Goal: Task Accomplishment & Management: Manage account settings

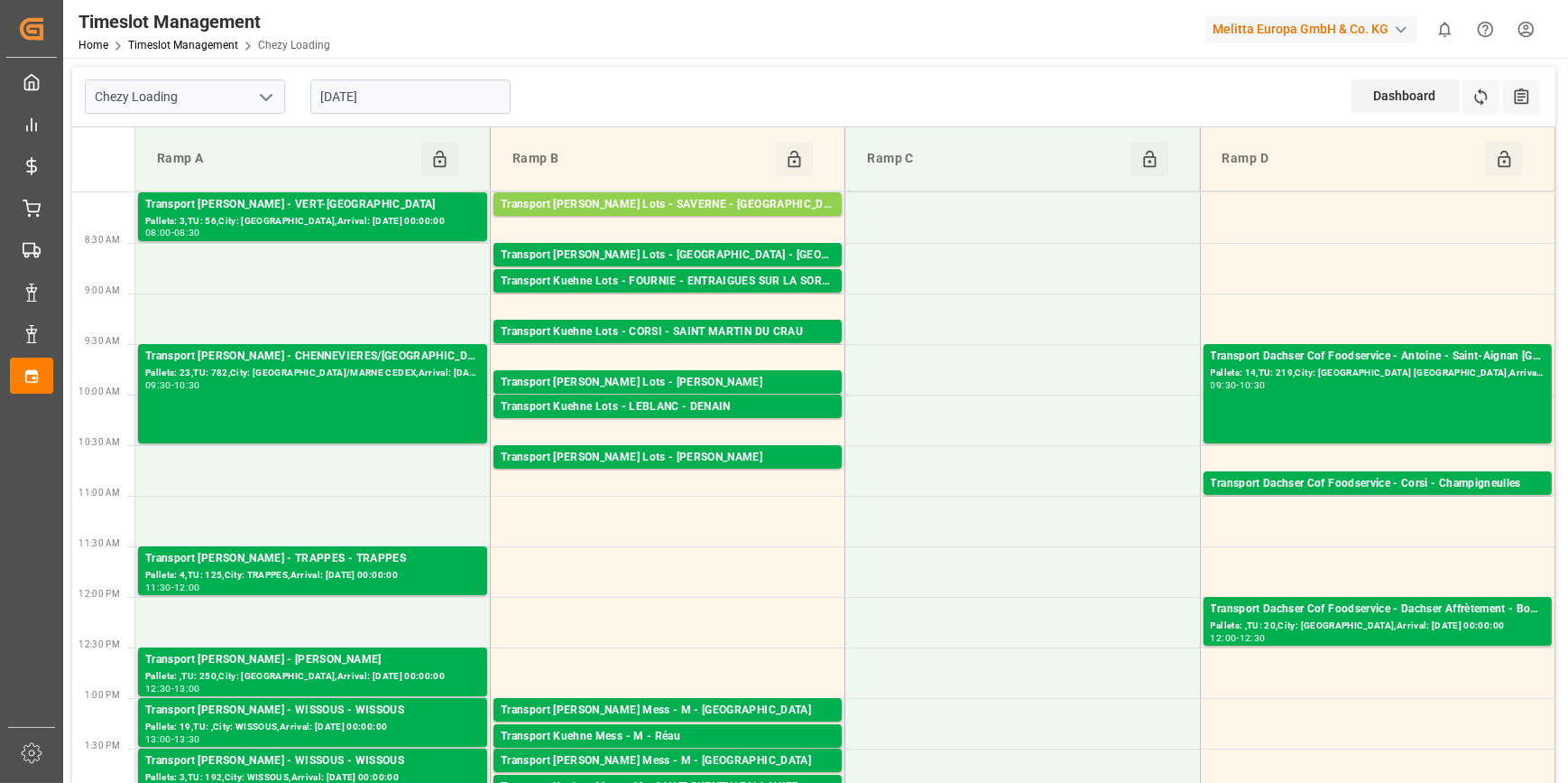
click at [426, 97] on input "[DATE]" at bounding box center [411, 96] width 200 height 35
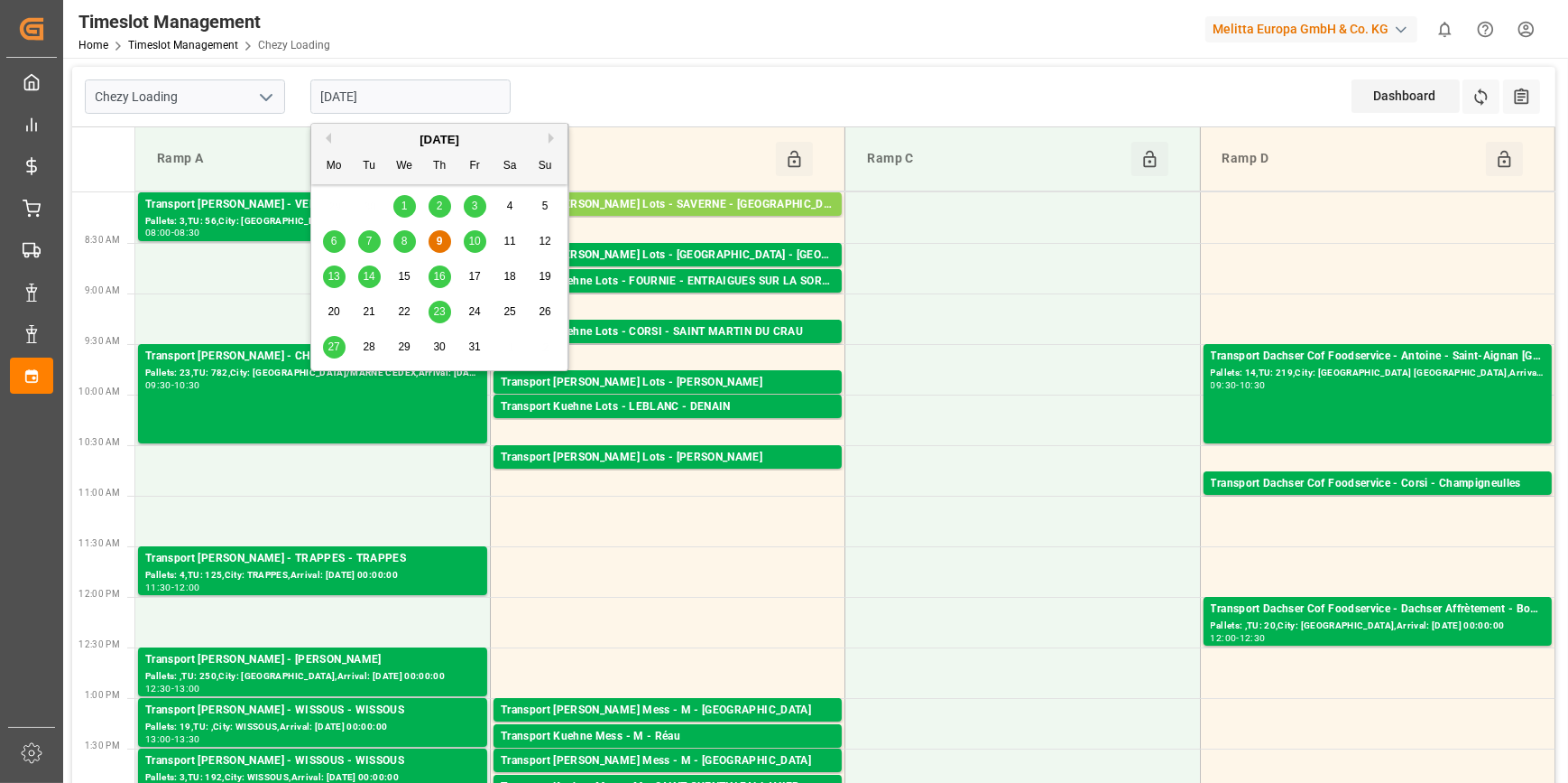
click at [473, 238] on span "10" at bounding box center [474, 241] width 12 height 13
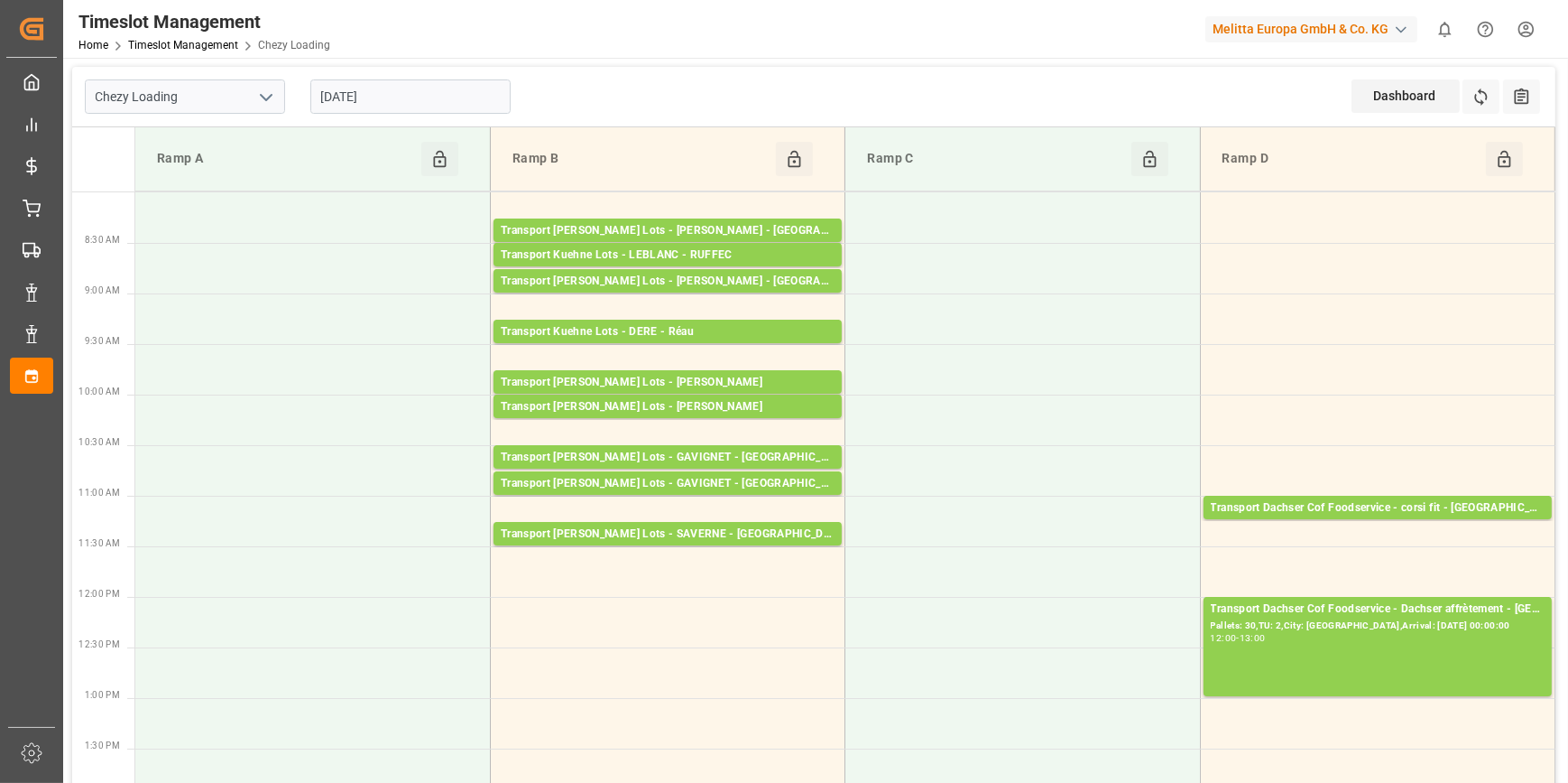
click at [397, 95] on input "[DATE]" at bounding box center [411, 96] width 200 height 35
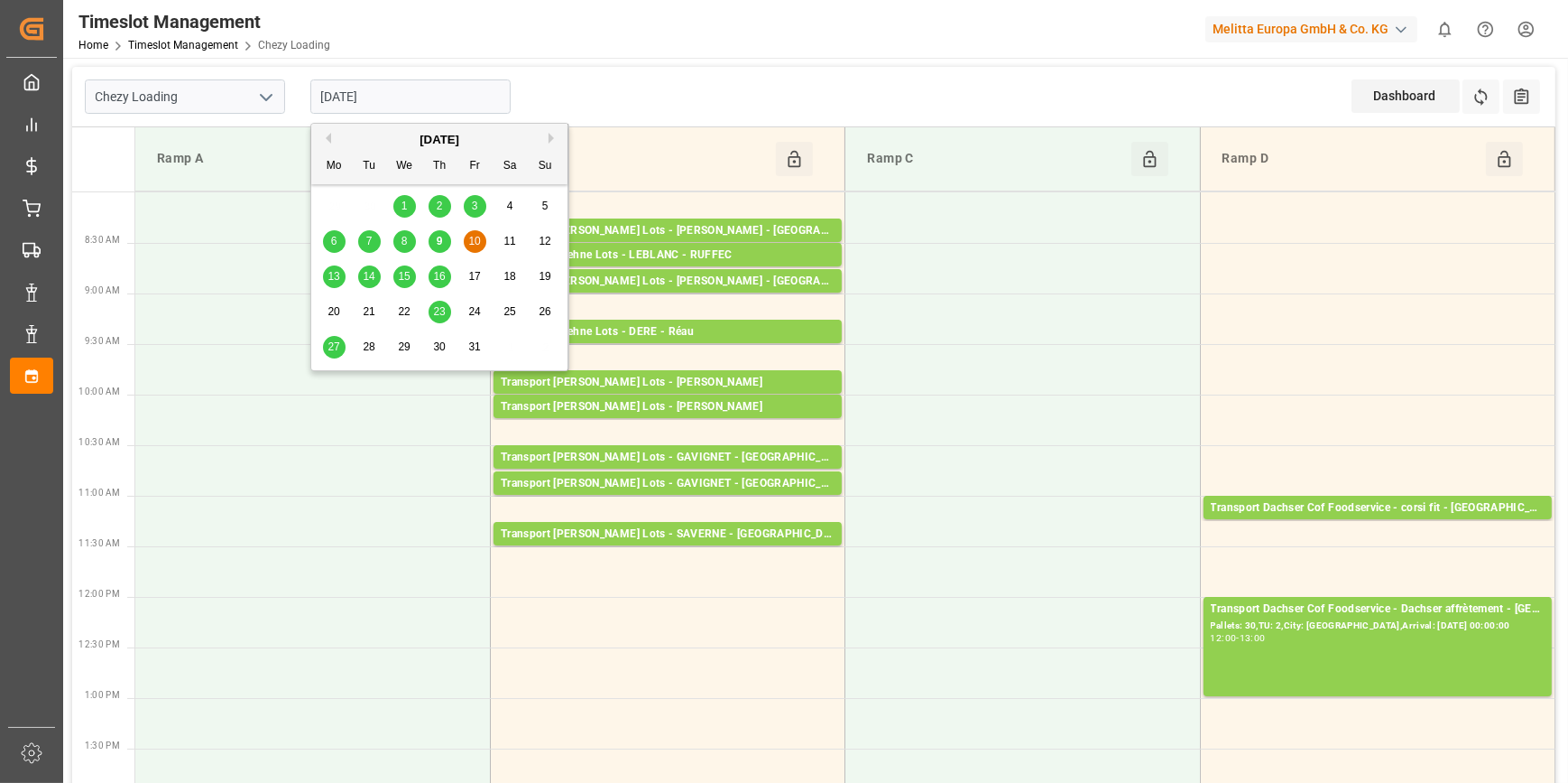
click at [336, 271] on span "13" at bounding box center [333, 276] width 12 height 13
type input "[DATE]"
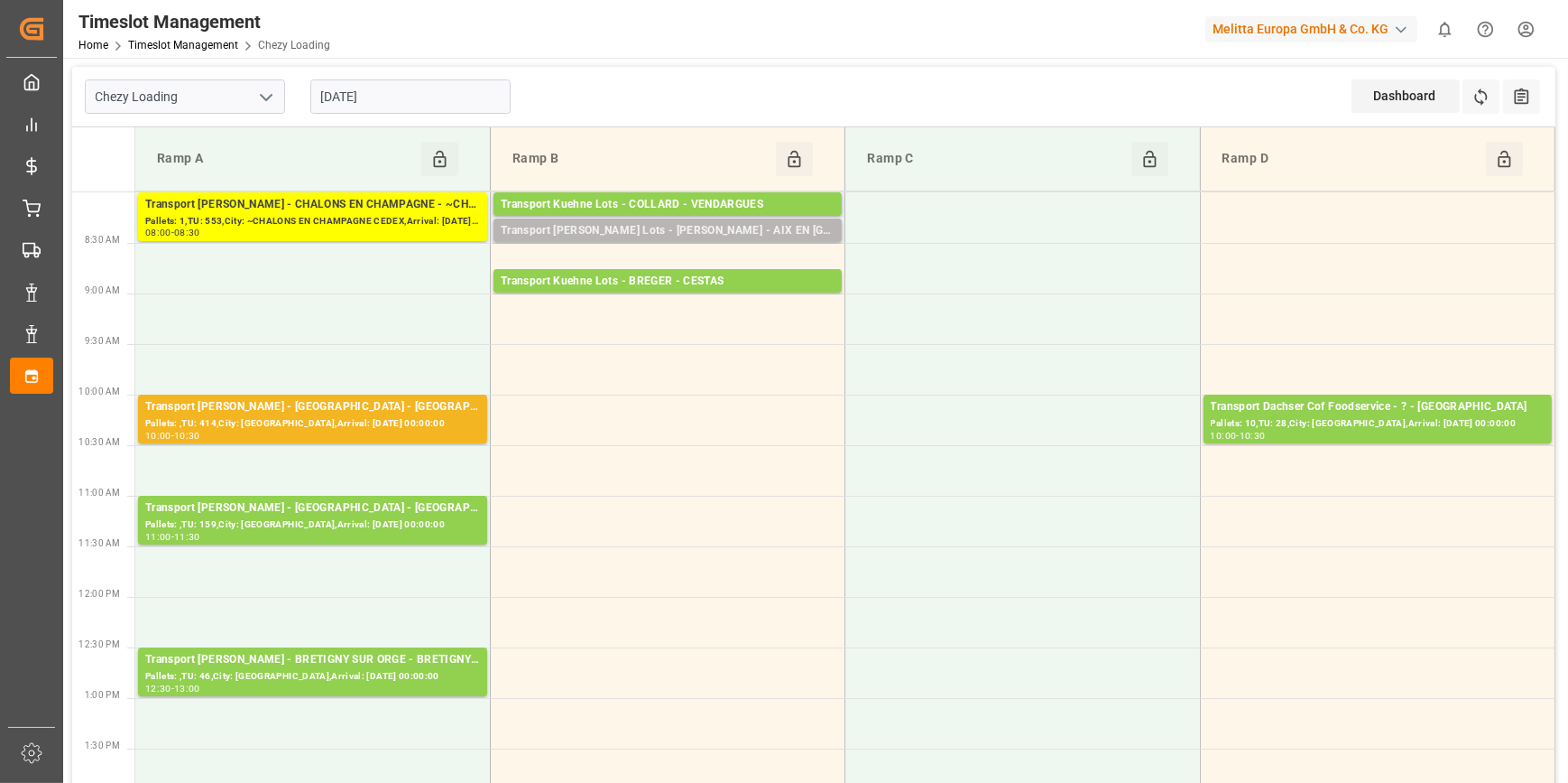
click at [671, 225] on div "Transport [PERSON_NAME] Lots - [PERSON_NAME] - AIX EN [GEOGRAPHIC_DATA]" at bounding box center [667, 231] width 333 height 18
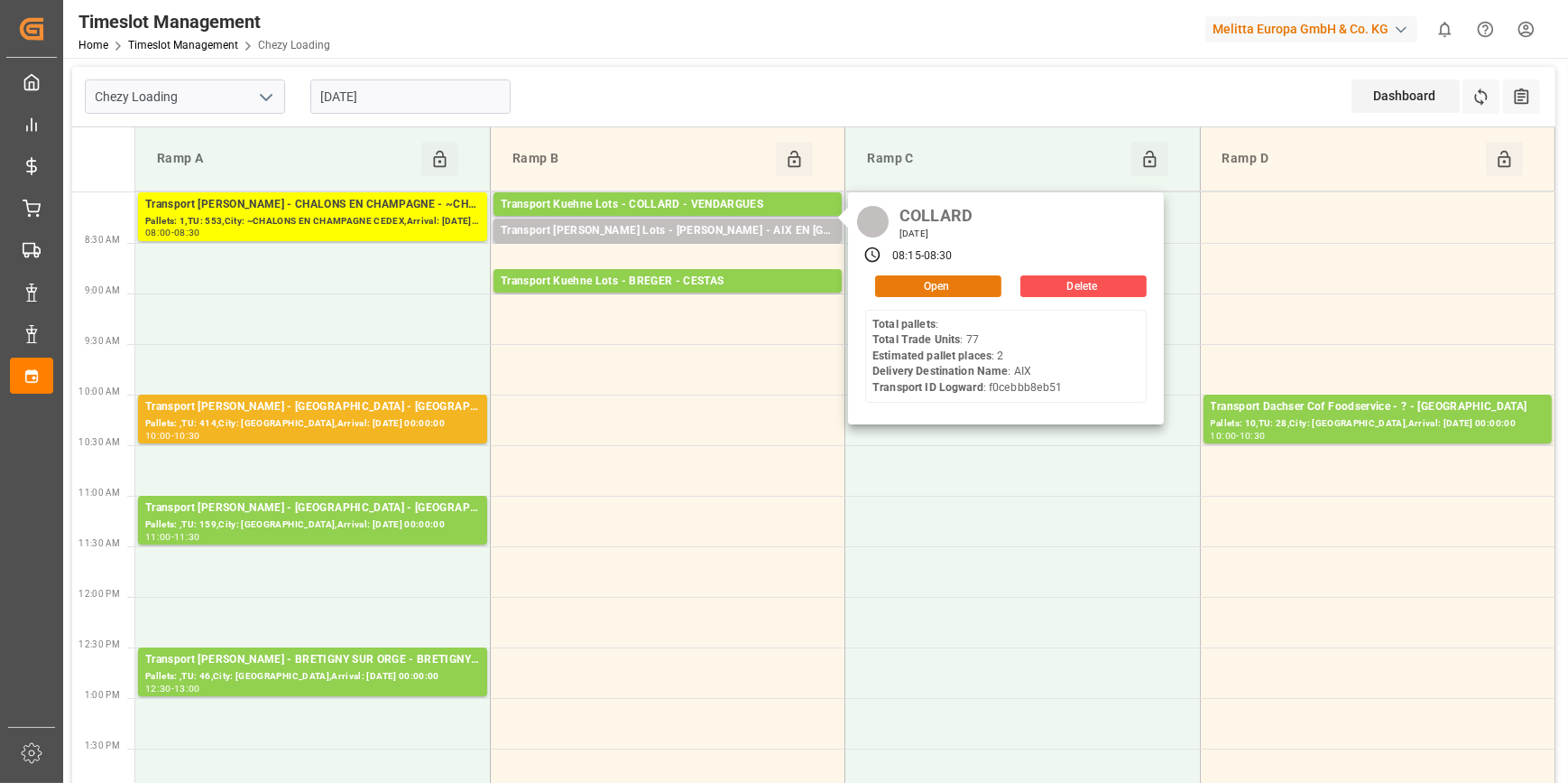
click at [915, 282] on button "Open" at bounding box center [939, 286] width 127 height 22
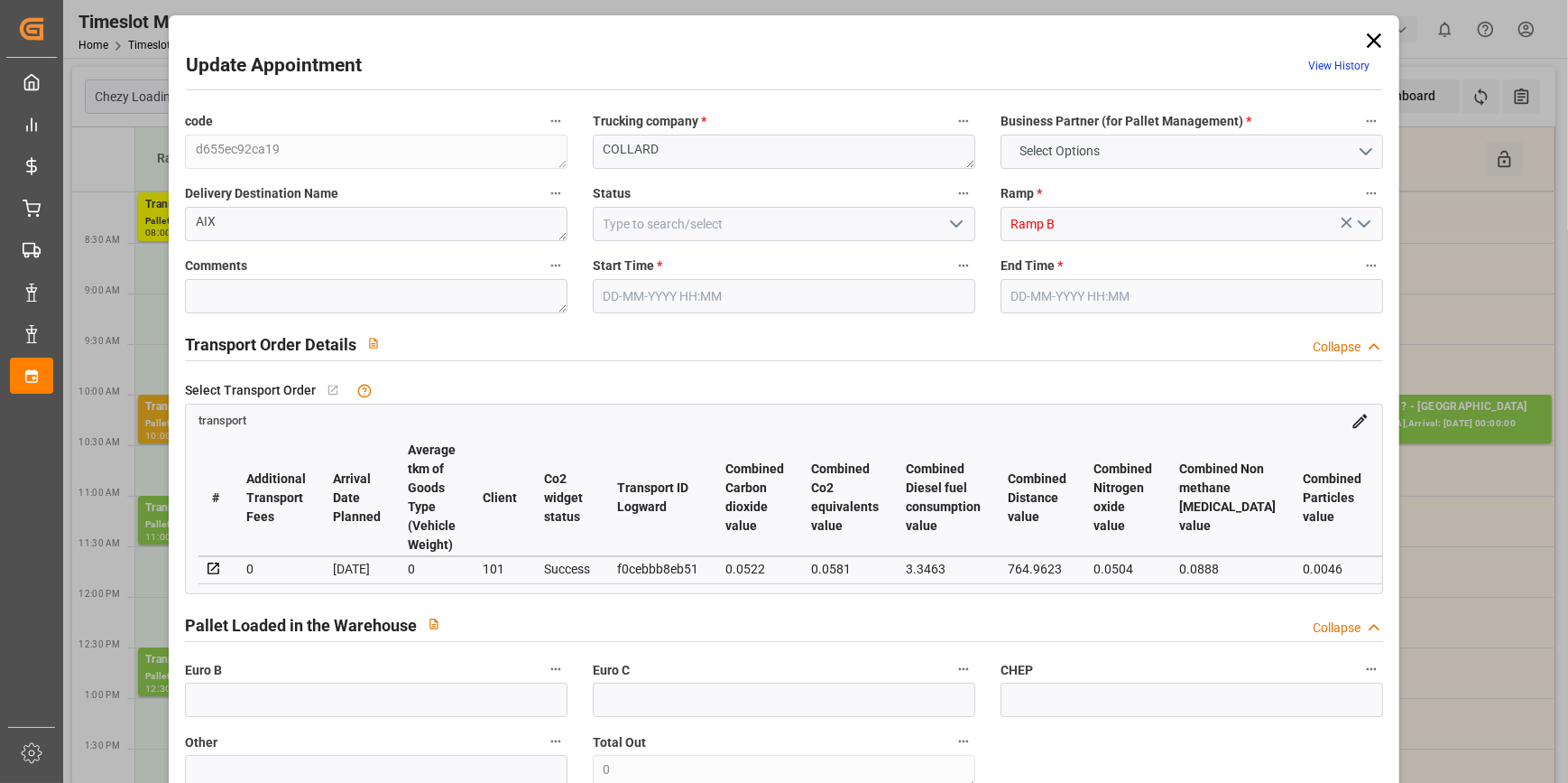
type input "2"
type input "266.83"
type input "0"
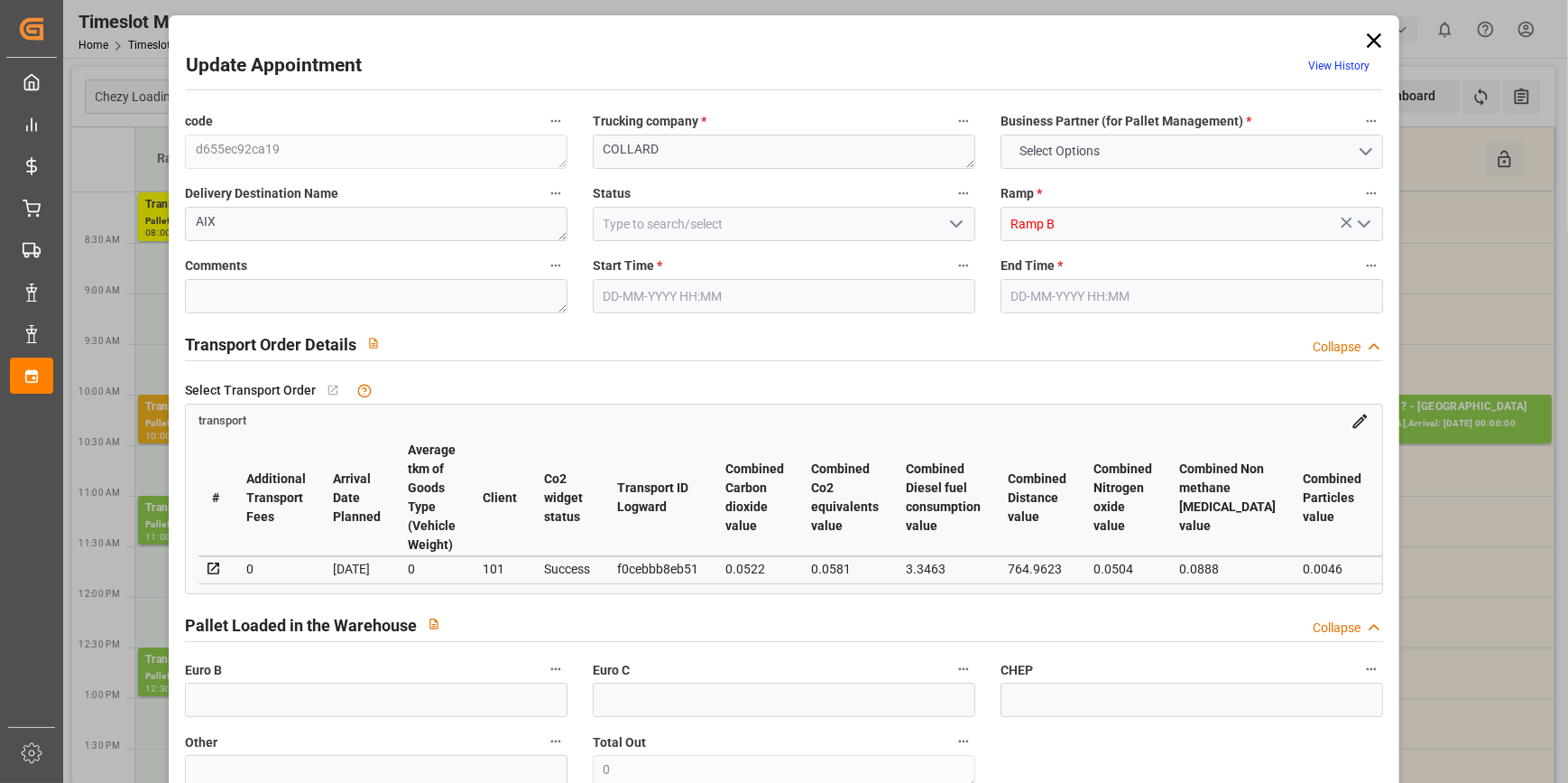
type input "266.83"
type input "0"
type input "103.448"
type input "338.7"
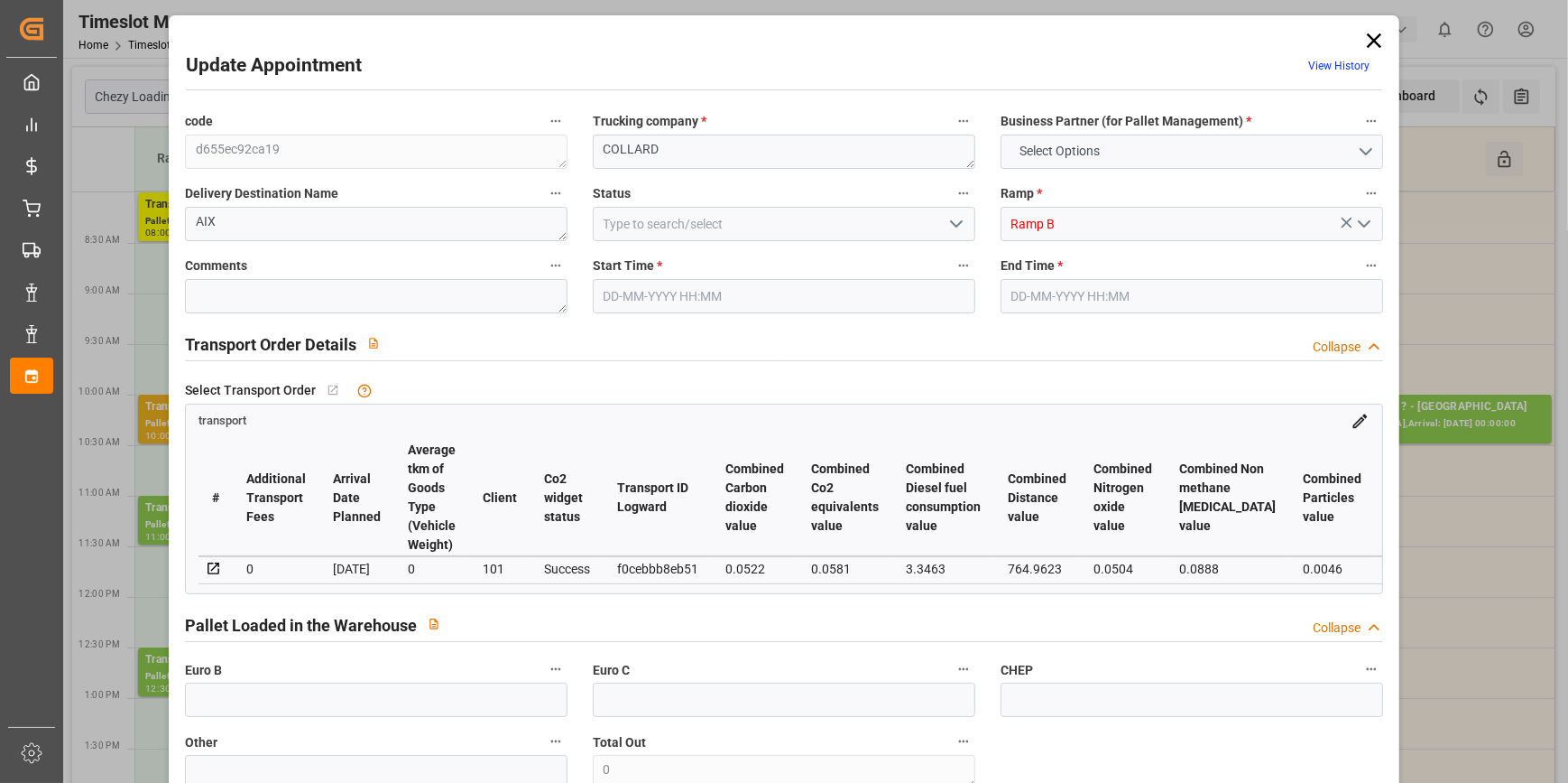
type input "712.506"
type input "13"
type input "0"
type input "77"
type input "9"
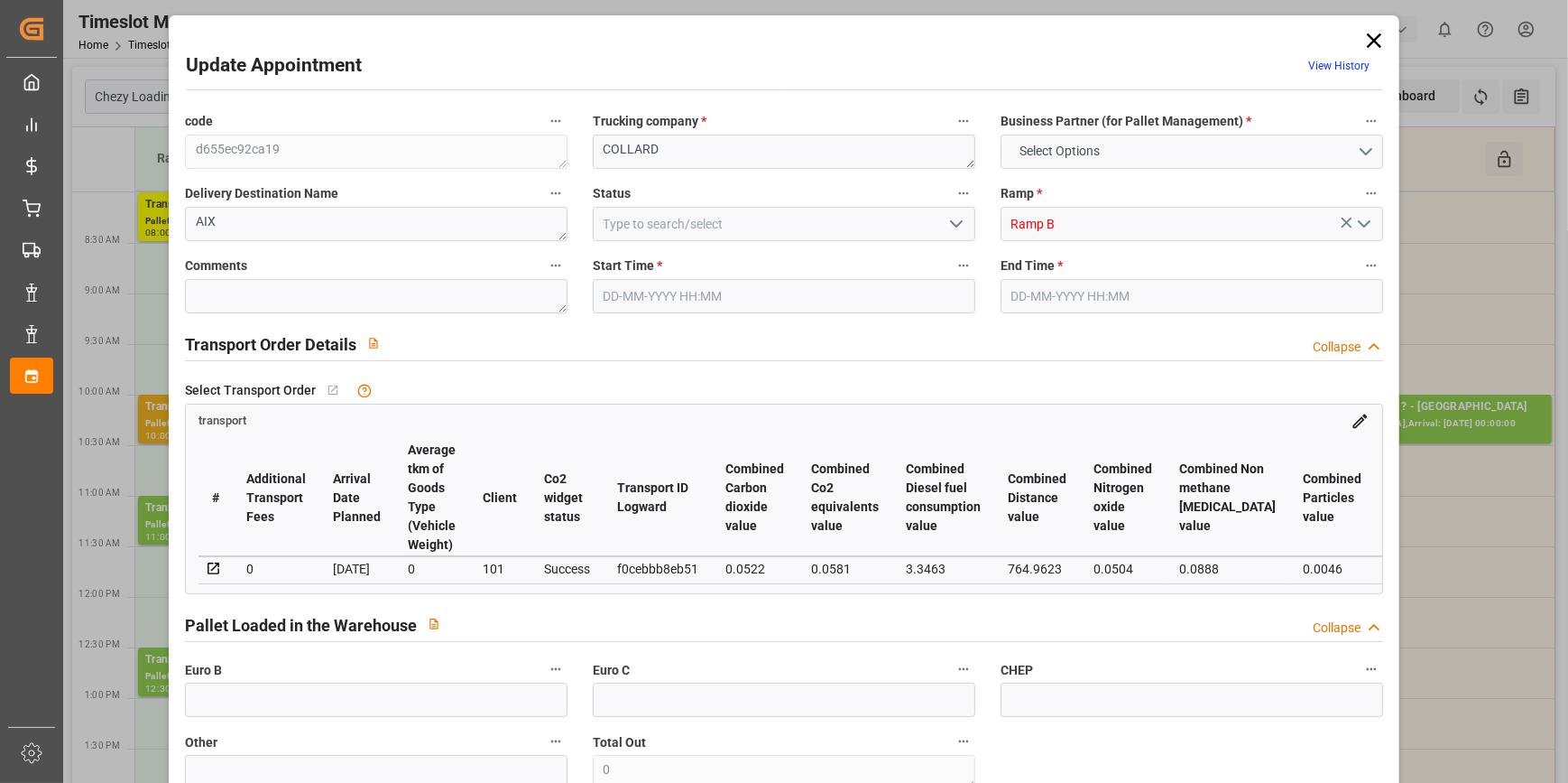
type input "101"
type input "131.7"
type input "0"
type input "4710.8598"
type input "0"
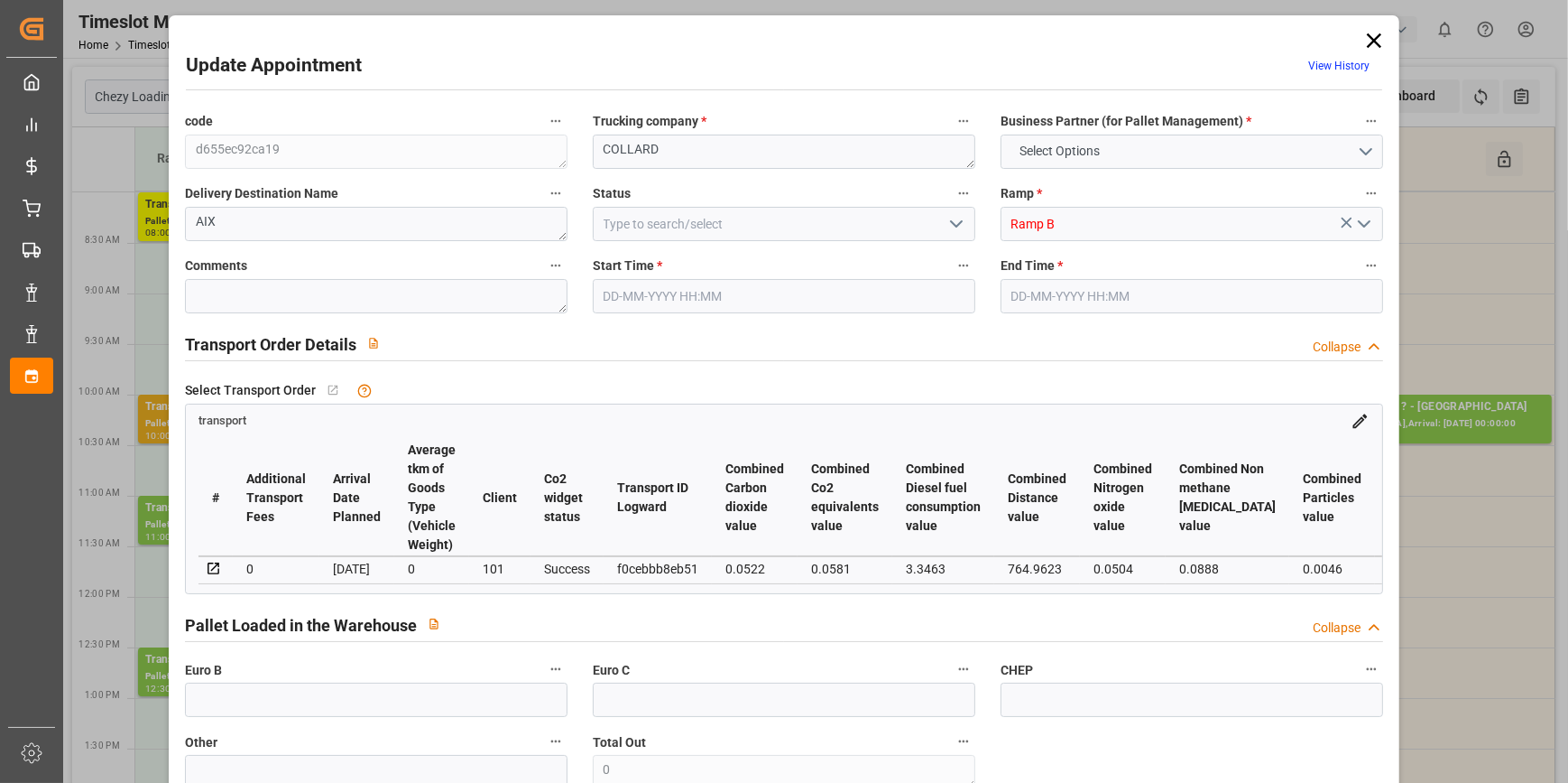
type input "0"
type input "21"
type input "35"
type input "[DATE] 08:15"
type input "[DATE] 08:30"
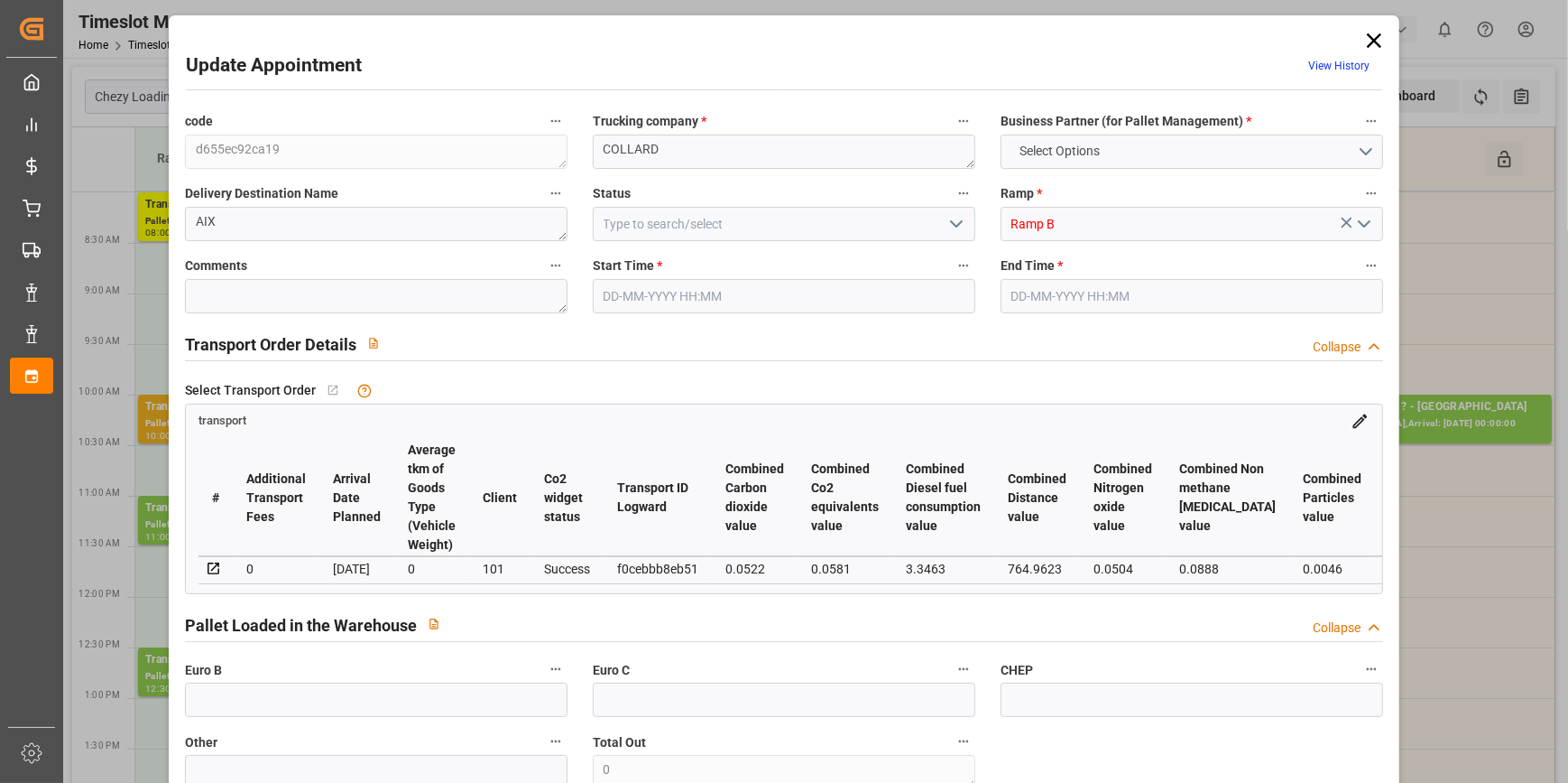
type input "[DATE] 13:20"
type input "[DATE] 11:21"
type input "[DATE]"
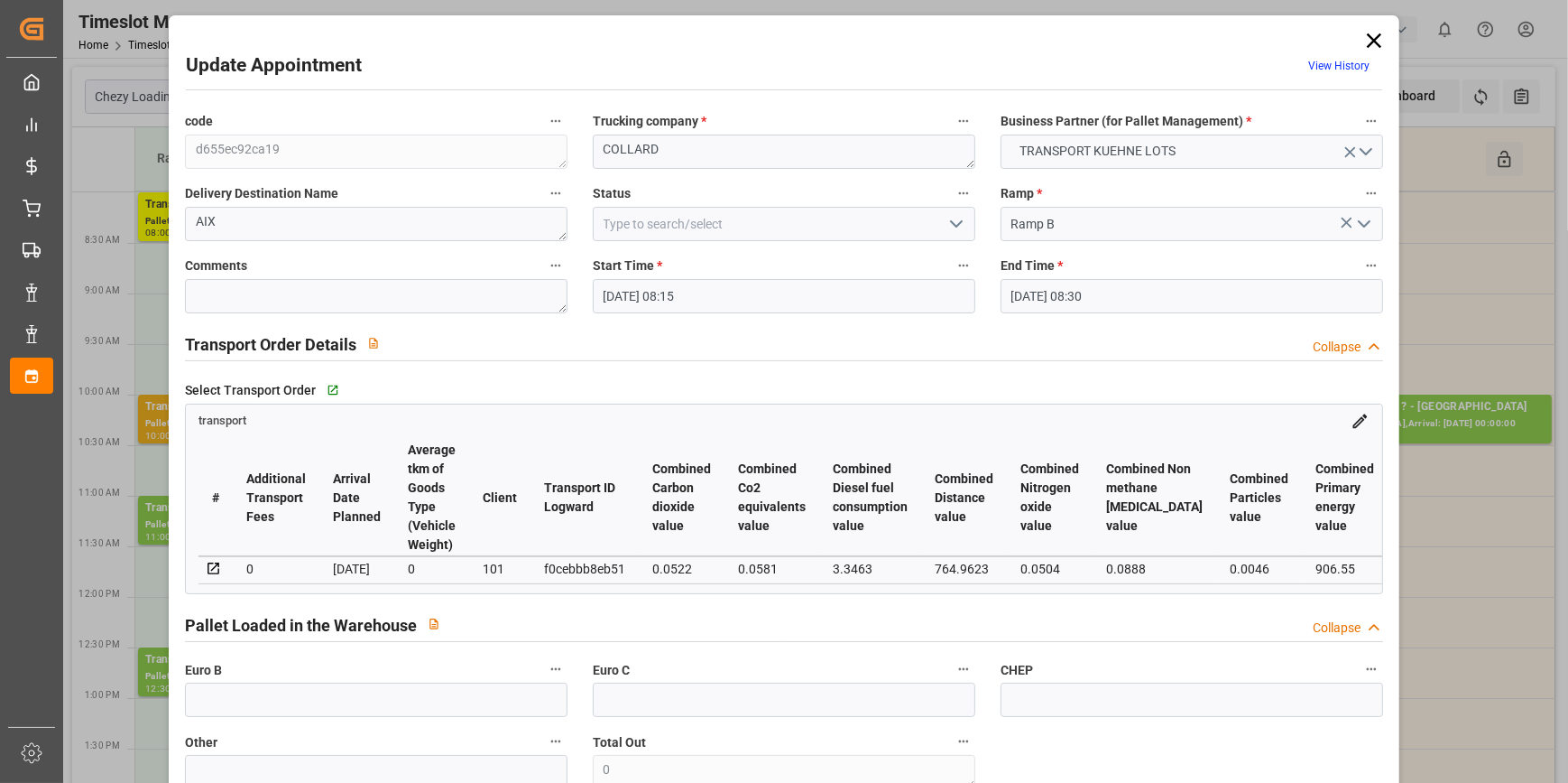
click at [947, 222] on icon "open menu" at bounding box center [957, 224] width 22 height 22
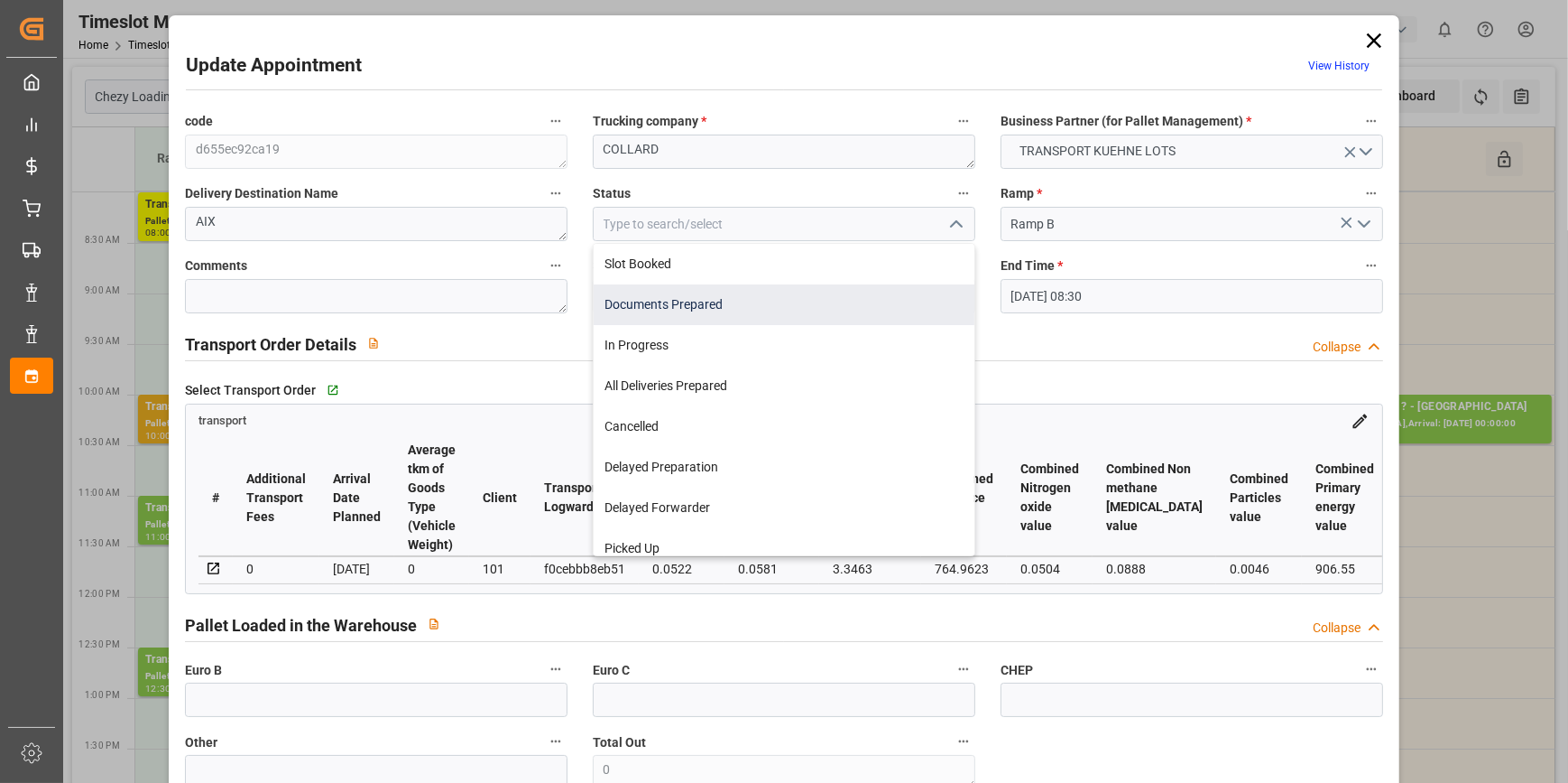
click at [641, 308] on div "Documents Prepared" at bounding box center [784, 304] width 381 height 41
type input "Documents Prepared"
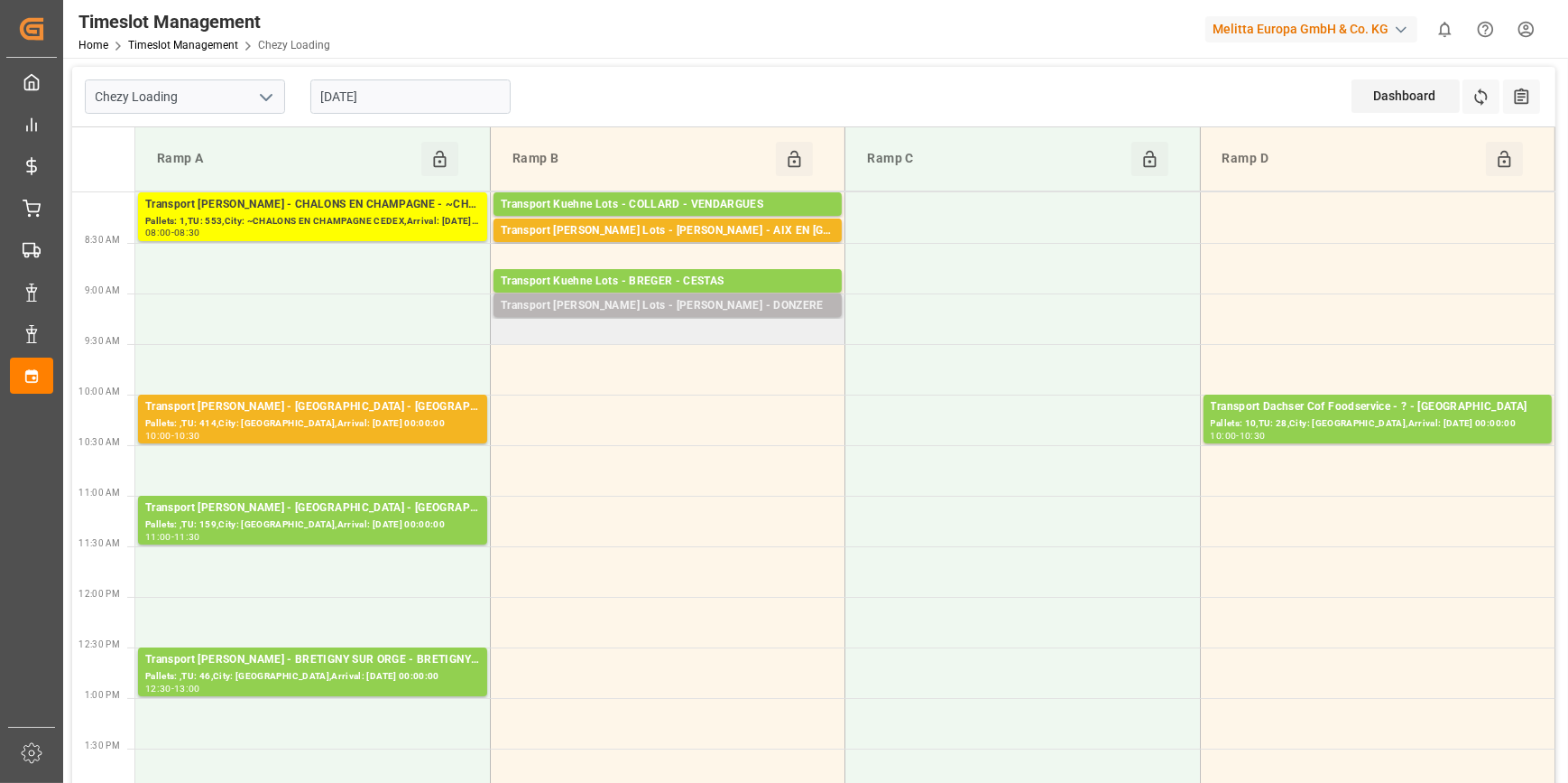
click at [649, 304] on div "Transport [PERSON_NAME] Lots - [PERSON_NAME] - DONZERE" at bounding box center [667, 306] width 333 height 18
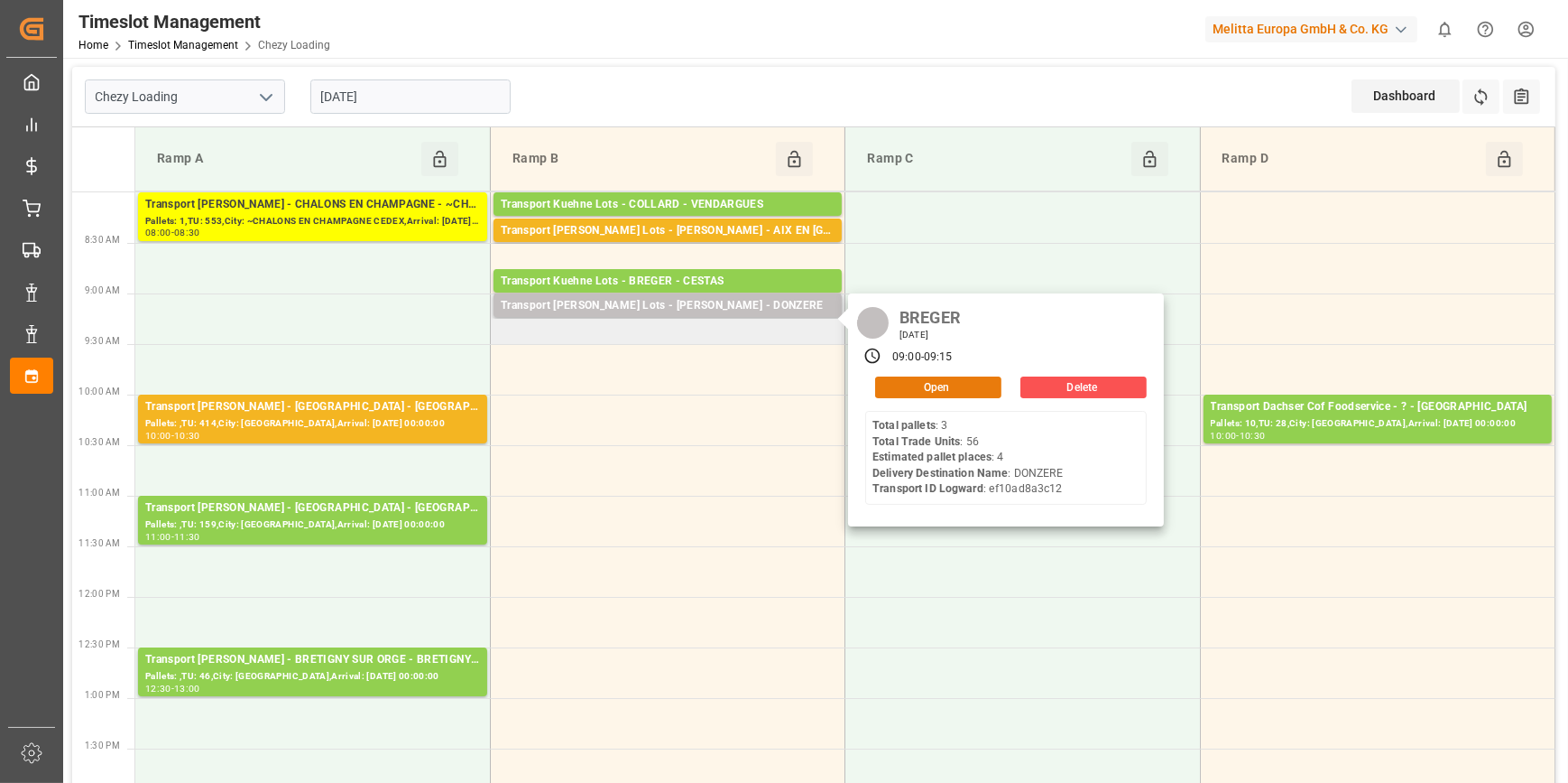
click at [910, 382] on button "Open" at bounding box center [939, 387] width 127 height 22
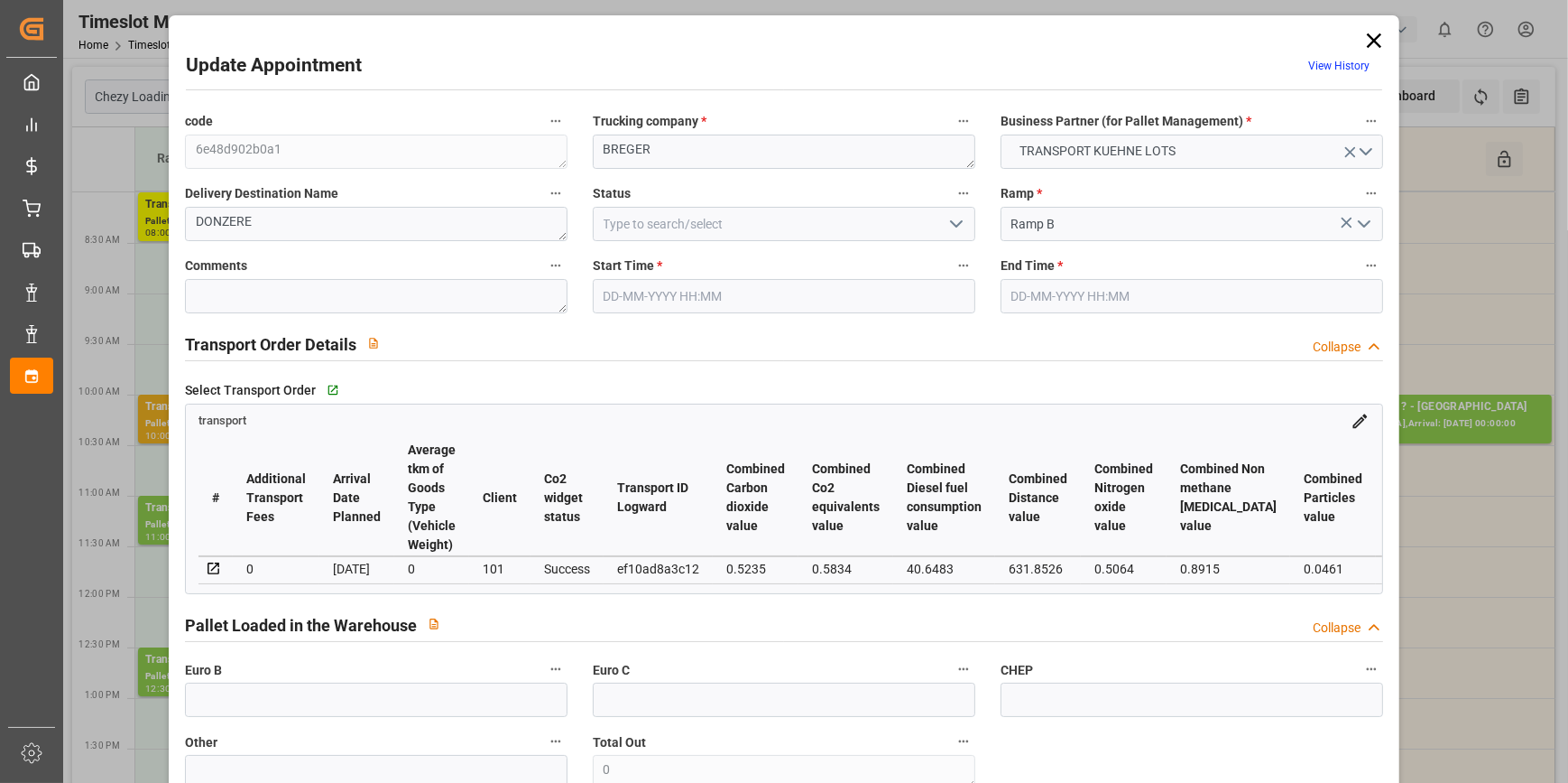
type input "[DATE] 09:00"
type input "[DATE] 09:15"
type input "[DATE] 13:21"
type input "[DATE] 11:21"
type input "[DATE]"
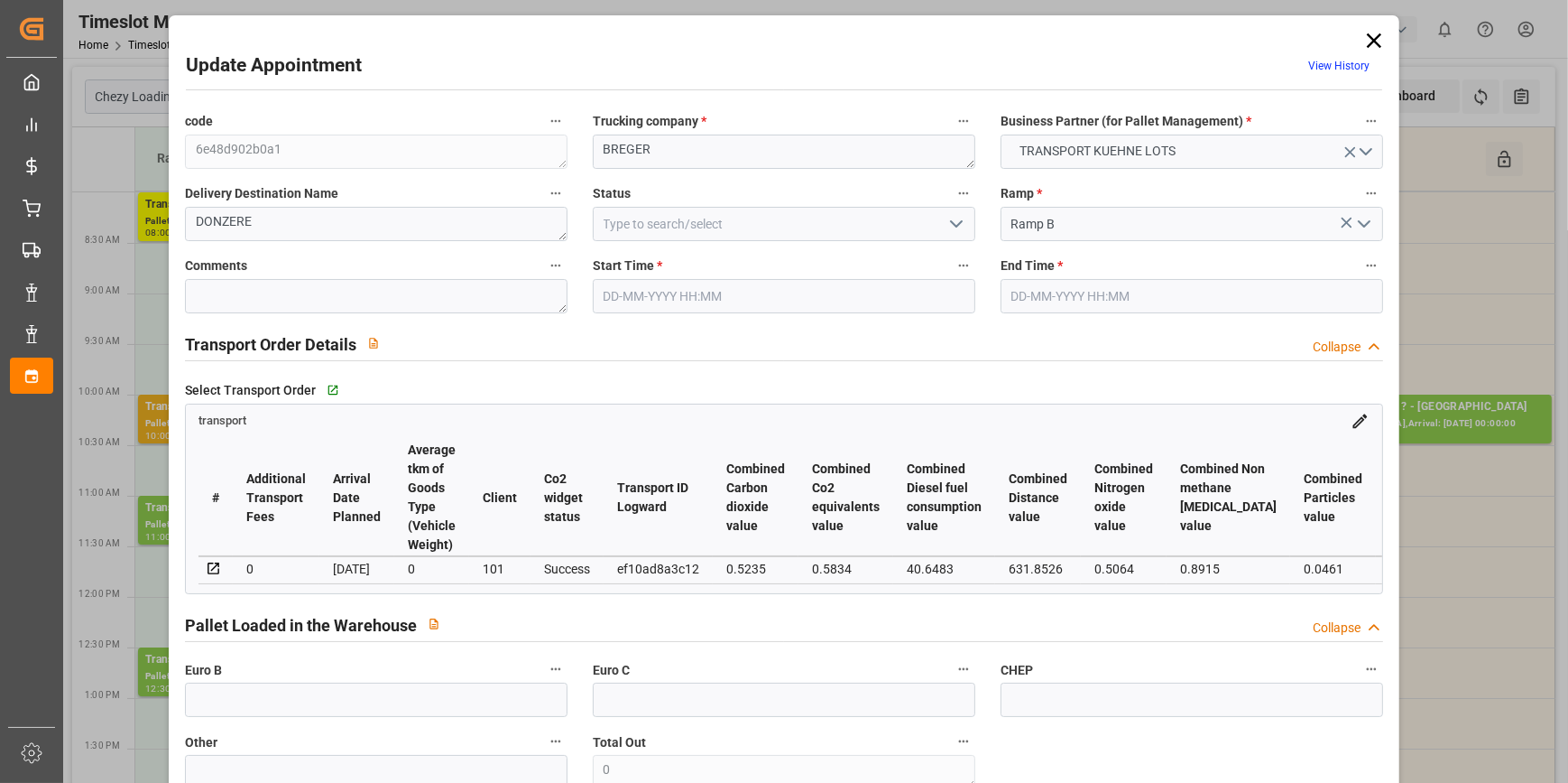
type input "[DATE]"
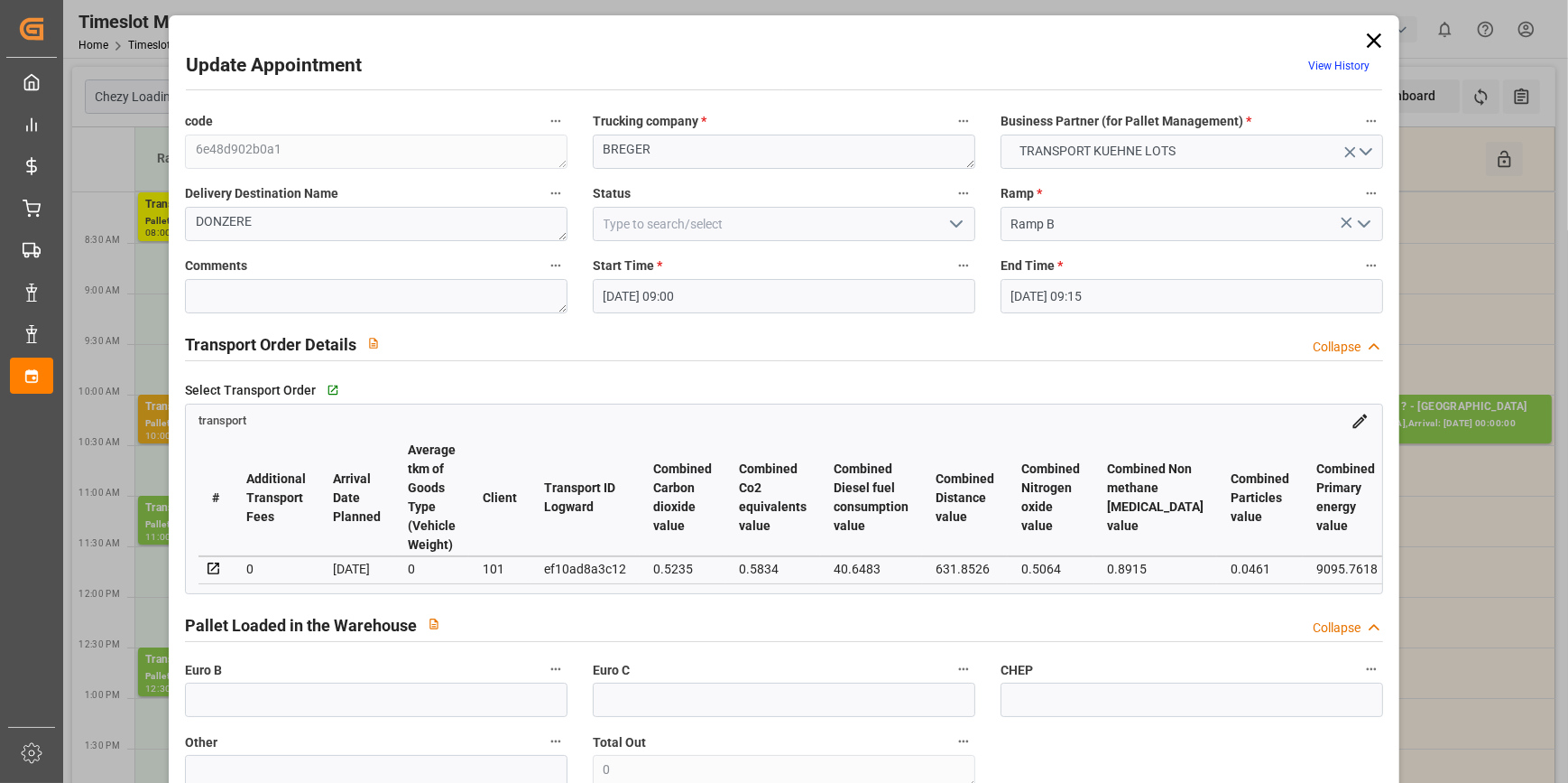
click at [949, 220] on icon "open menu" at bounding box center [957, 224] width 22 height 22
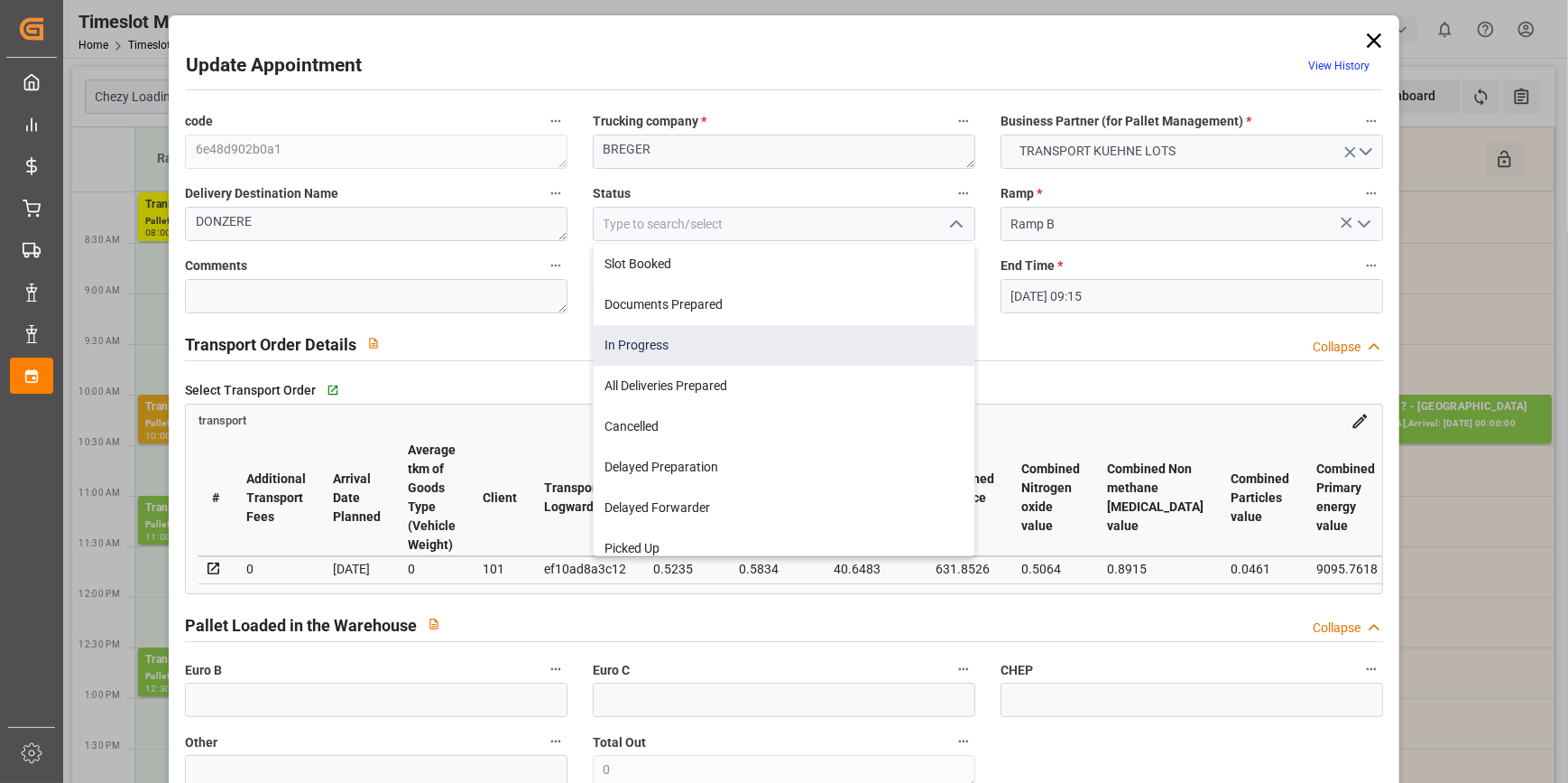
click at [640, 329] on div "In Progress" at bounding box center [784, 344] width 381 height 41
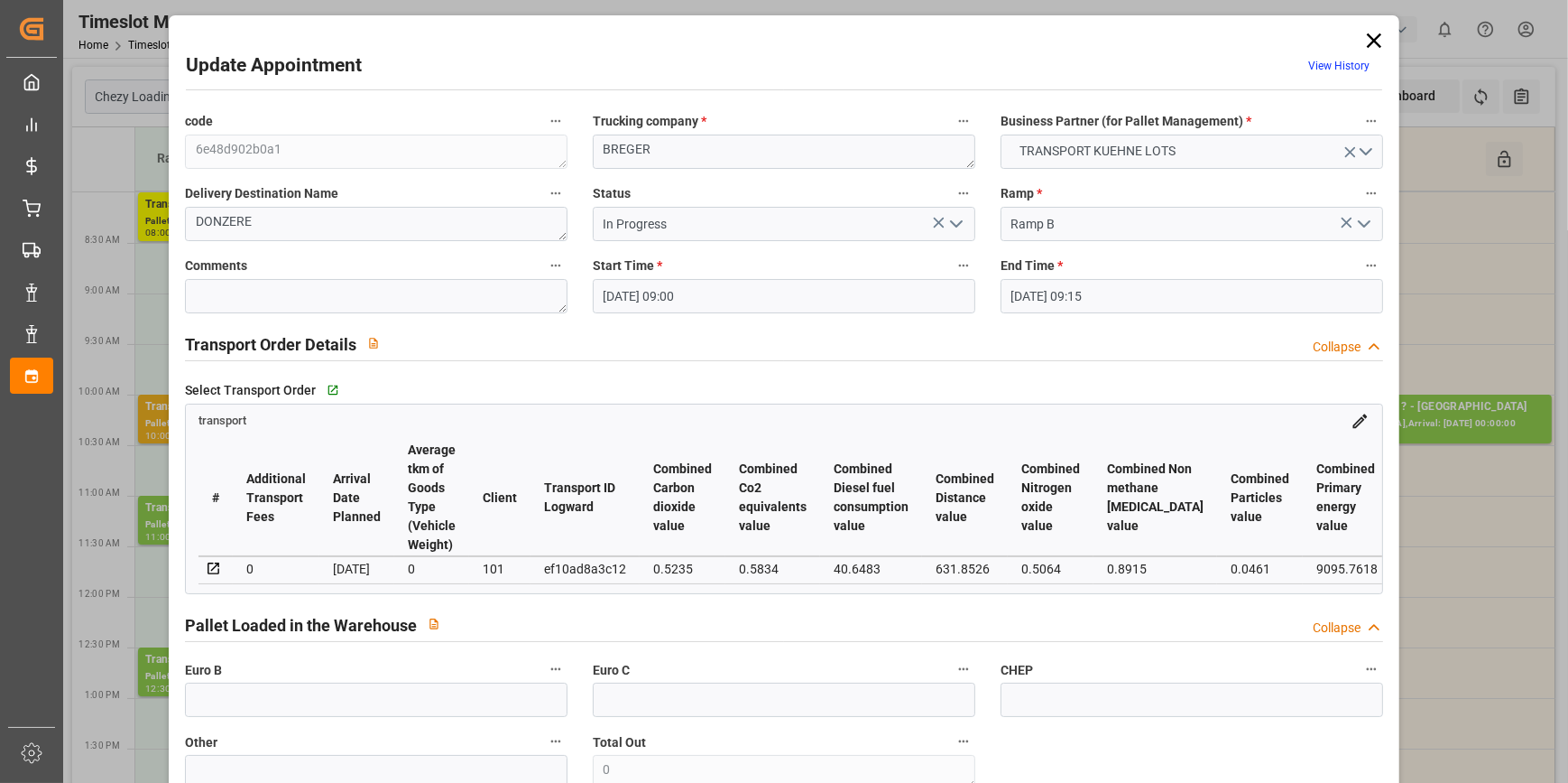
click at [953, 229] on icon "open menu" at bounding box center [957, 224] width 22 height 22
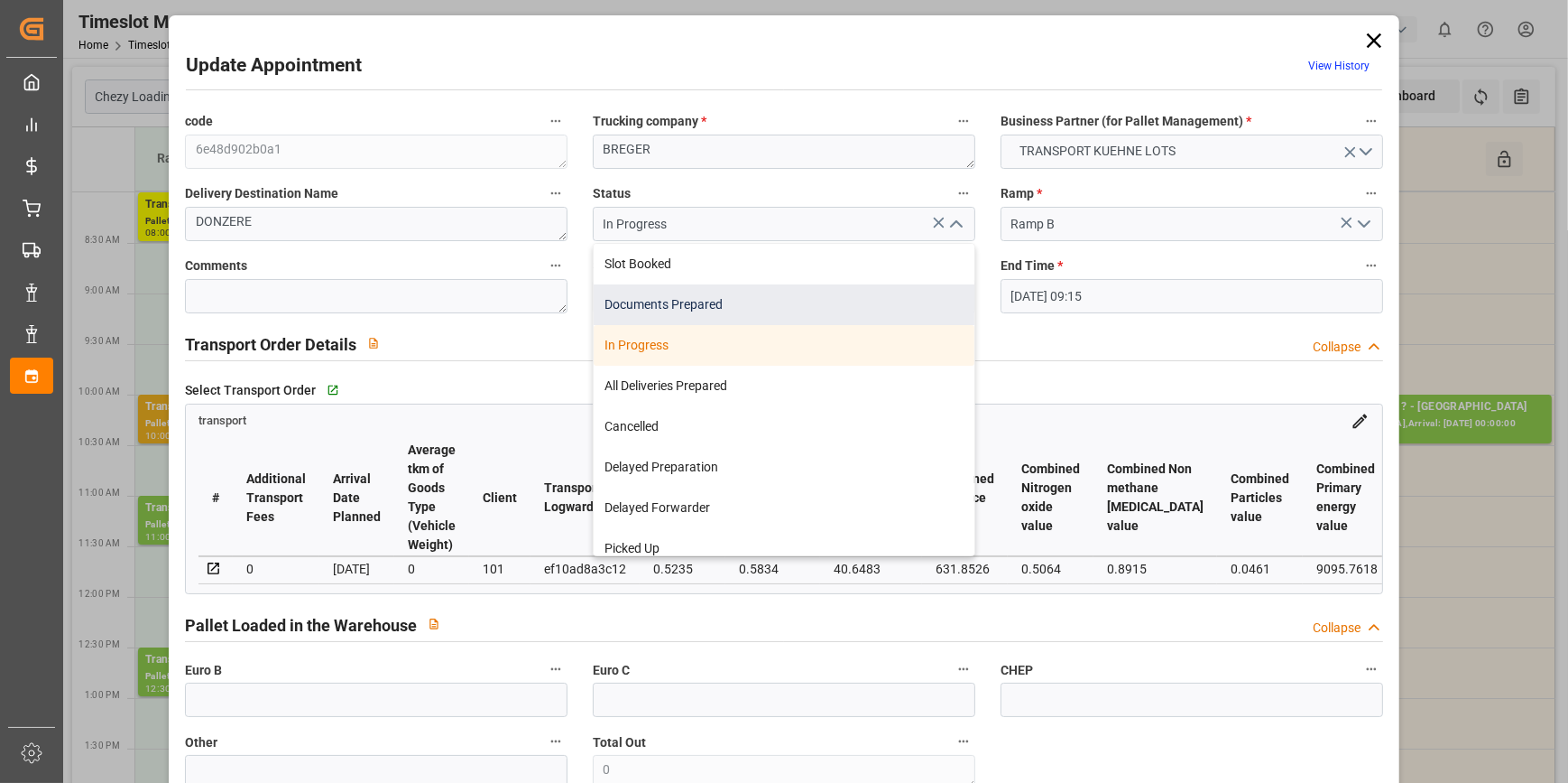
click at [642, 305] on div "Documents Prepared" at bounding box center [784, 304] width 381 height 41
type input "Documents Prepared"
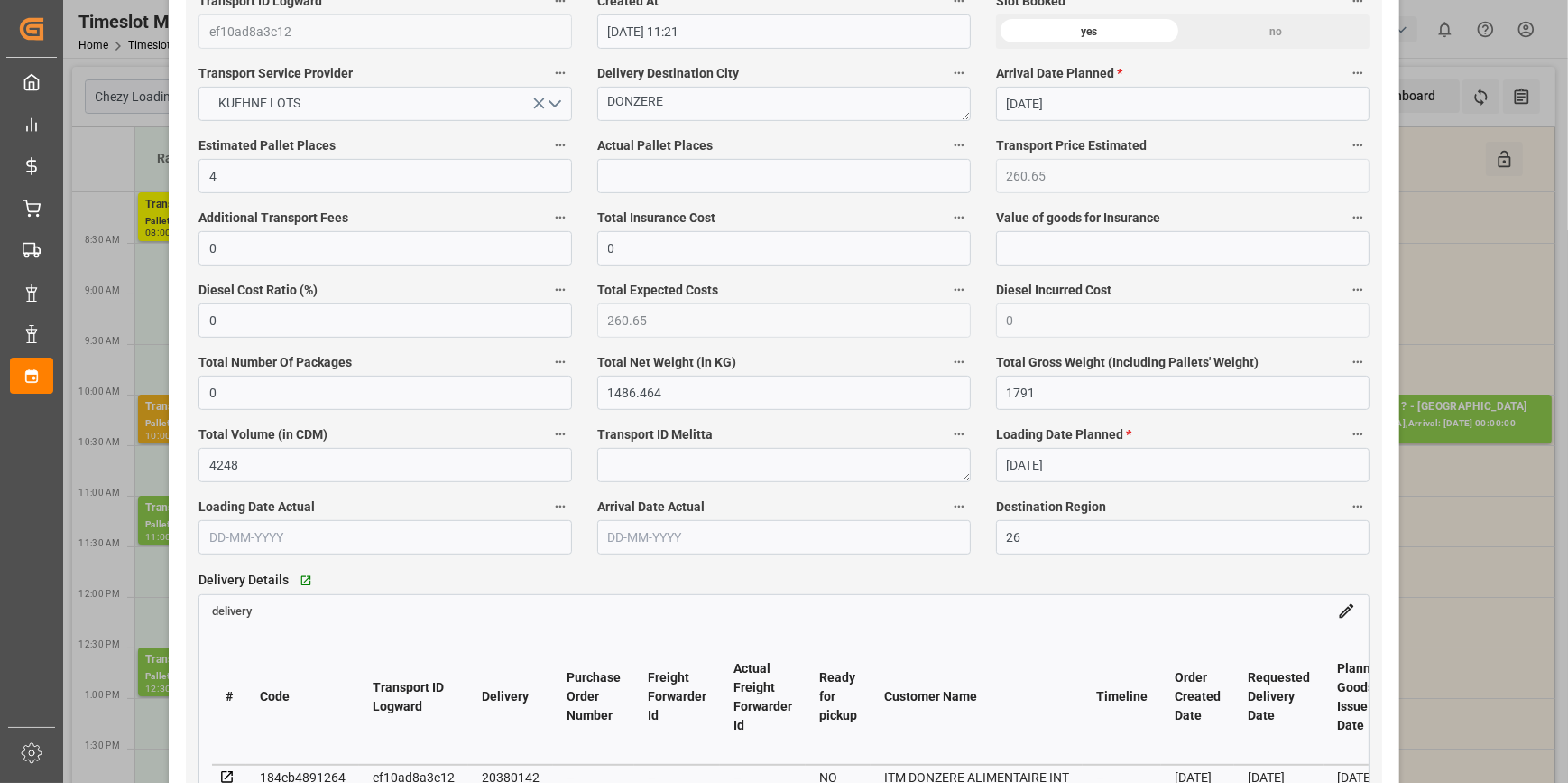
scroll to position [1395, 0]
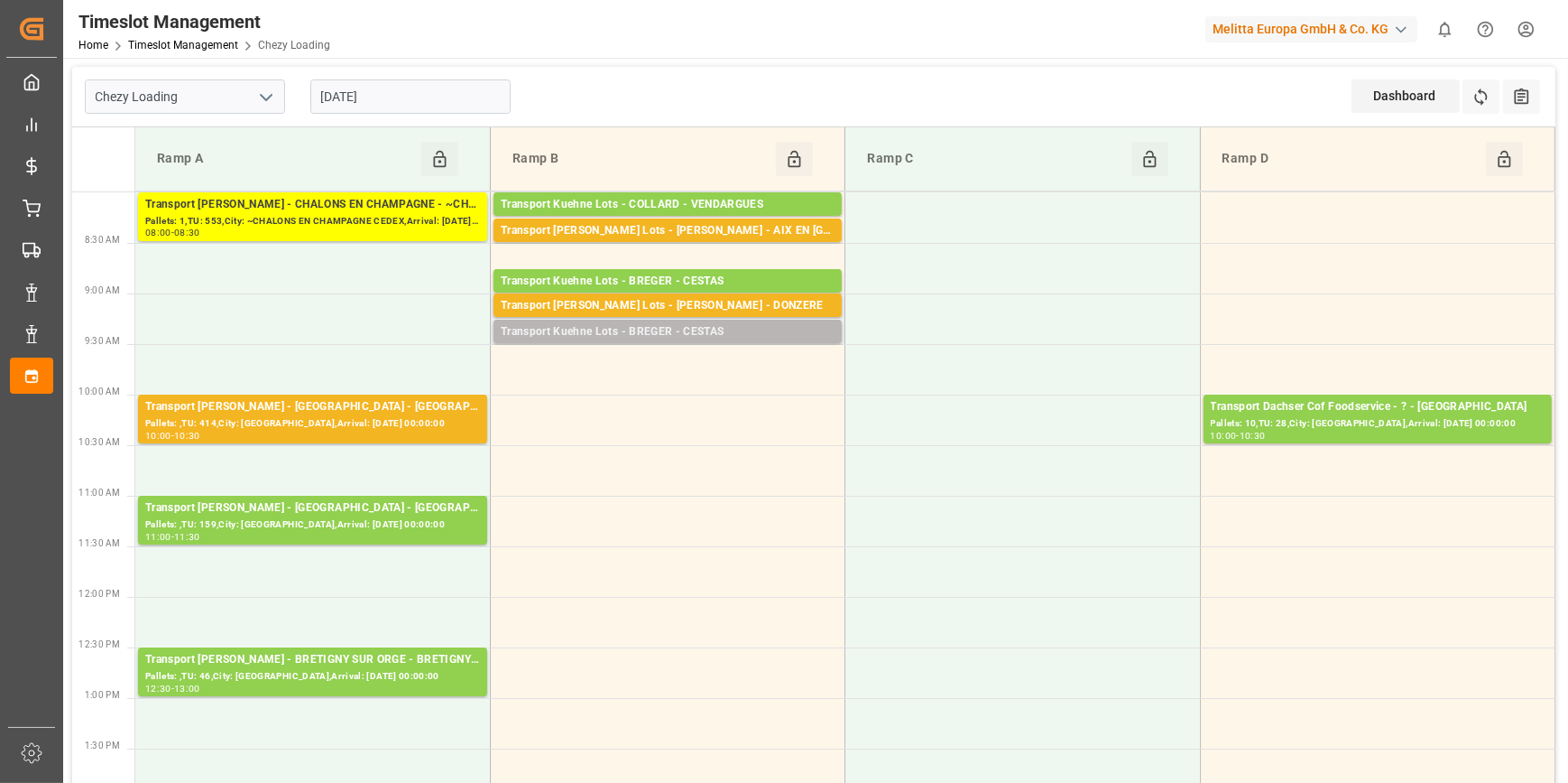
click at [722, 333] on div "Transport Kuehne Lots - BREGER - CESTAS" at bounding box center [667, 333] width 333 height 18
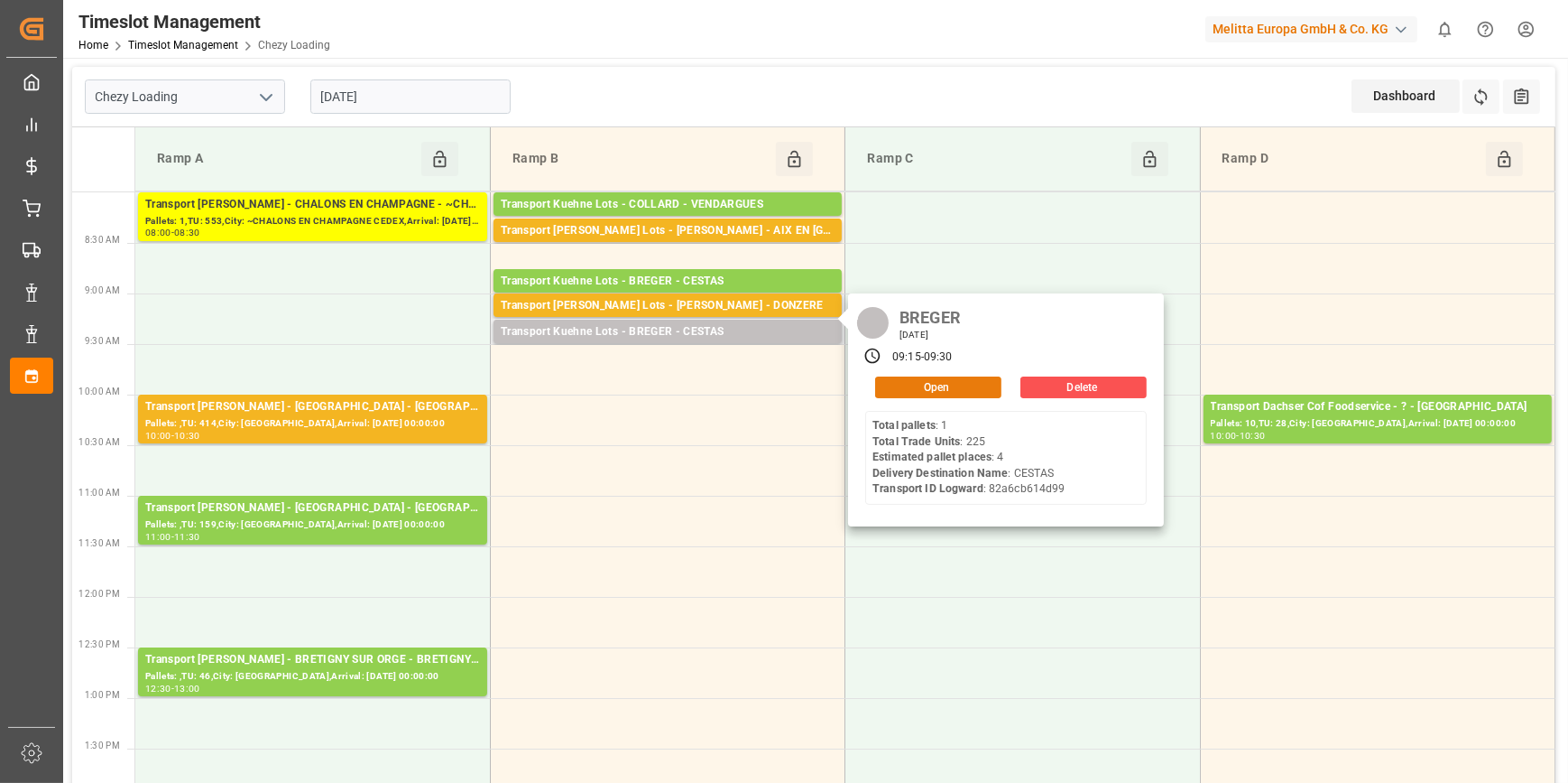
click at [945, 383] on button "Open" at bounding box center [939, 387] width 127 height 22
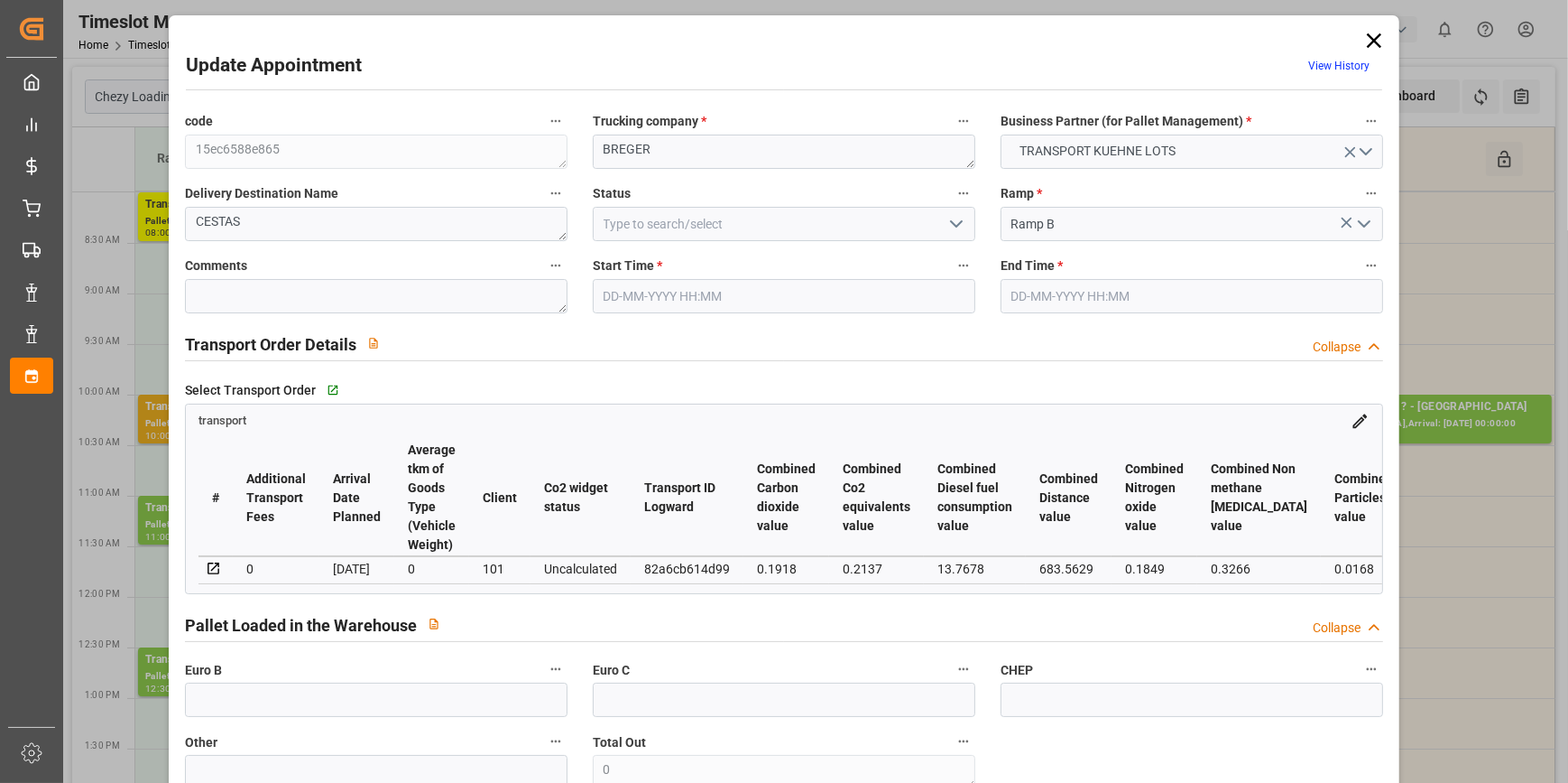
type input "[DATE] 09:15"
type input "[DATE] 09:30"
type input "[DATE] 13:22"
type input "[DATE] 11:21"
type input "[DATE]"
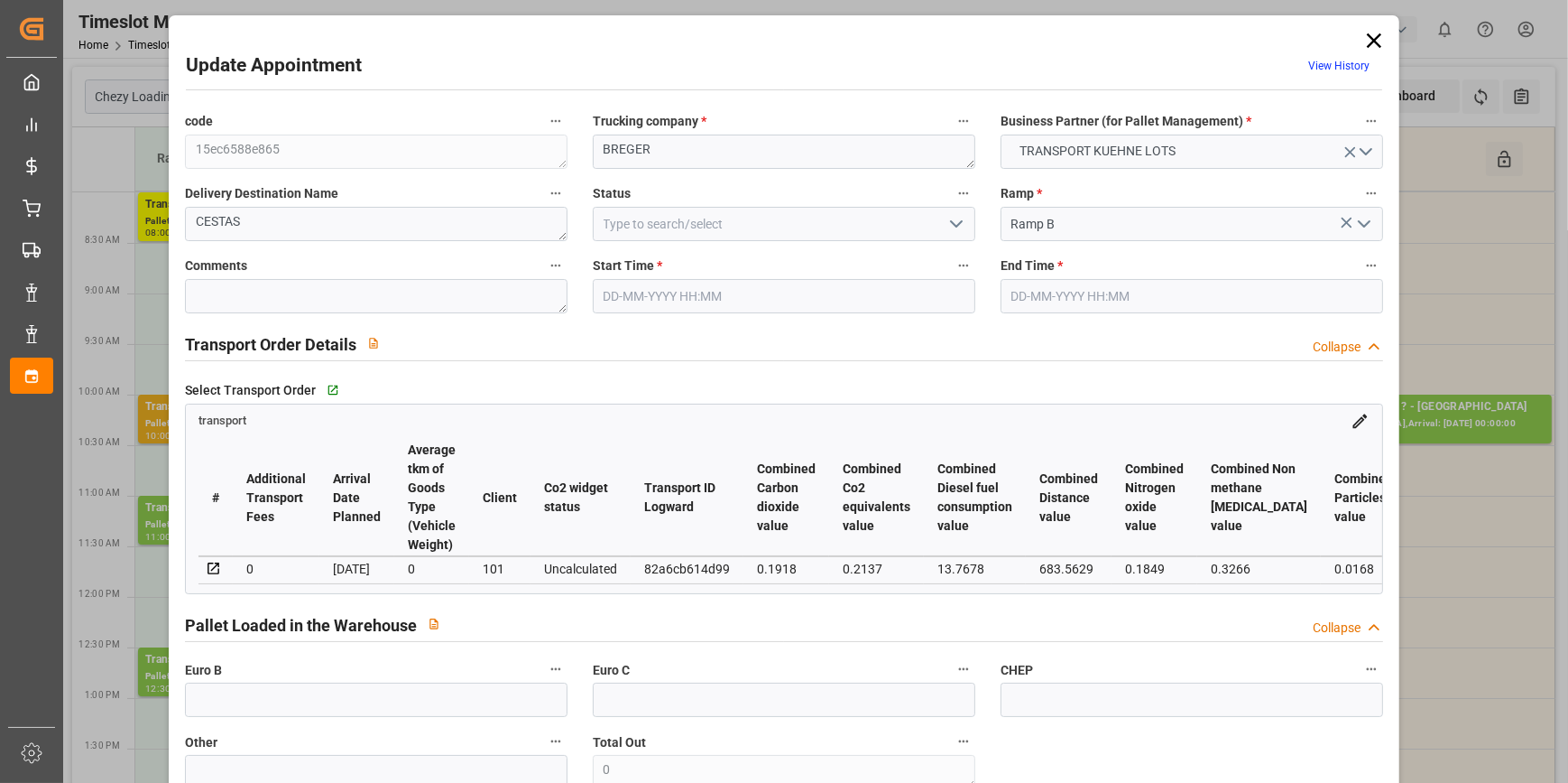
type input "[DATE]"
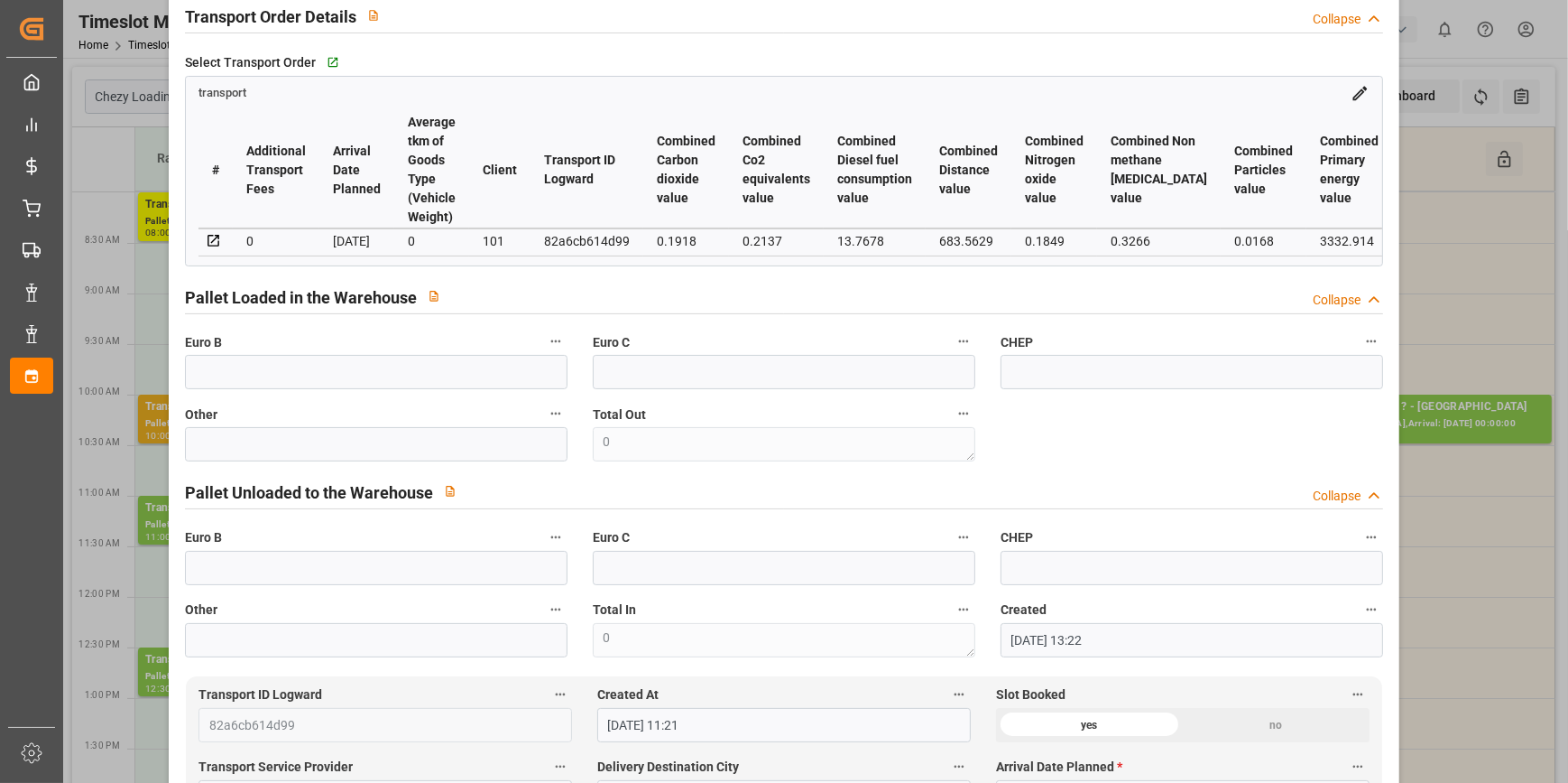
scroll to position [0, 0]
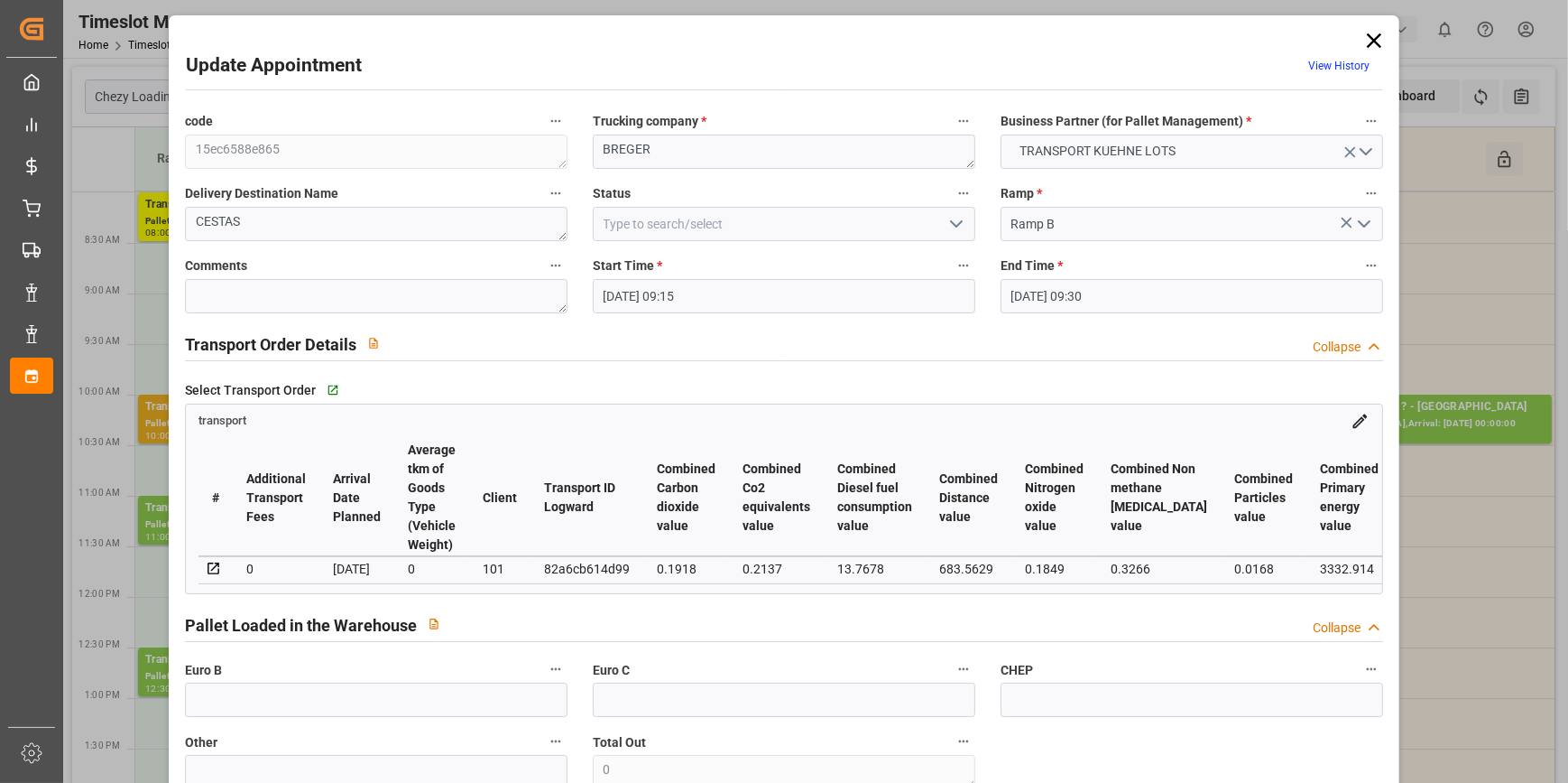
click at [951, 225] on polyline "open menu" at bounding box center [956, 223] width 11 height 5
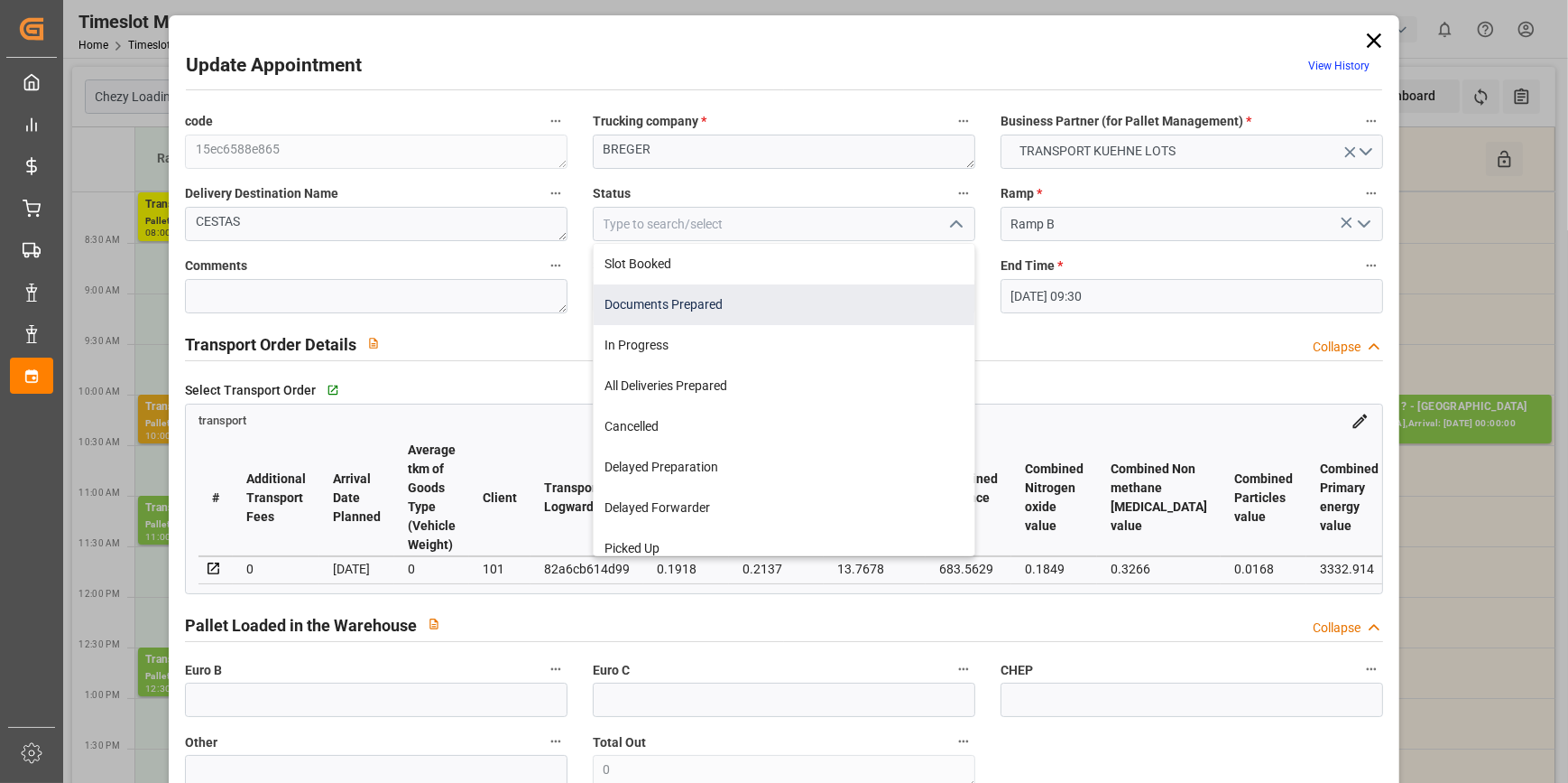
click at [710, 299] on div "Documents Prepared" at bounding box center [784, 304] width 381 height 41
type input "Documents Prepared"
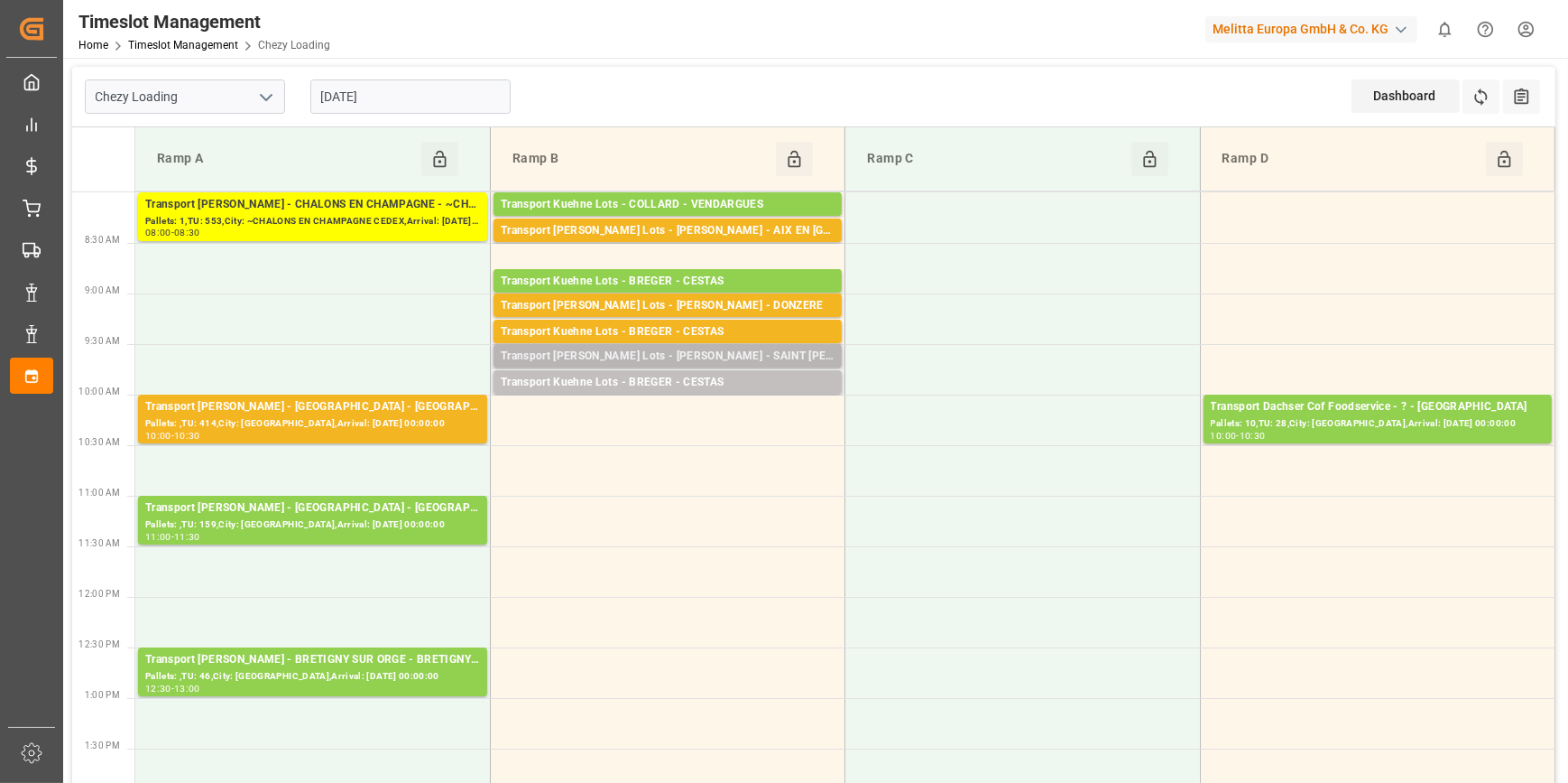
click at [720, 352] on div "Transport [PERSON_NAME] Lots - [PERSON_NAME] - SAINT [PERSON_NAME] FALLAVIER" at bounding box center [667, 356] width 333 height 18
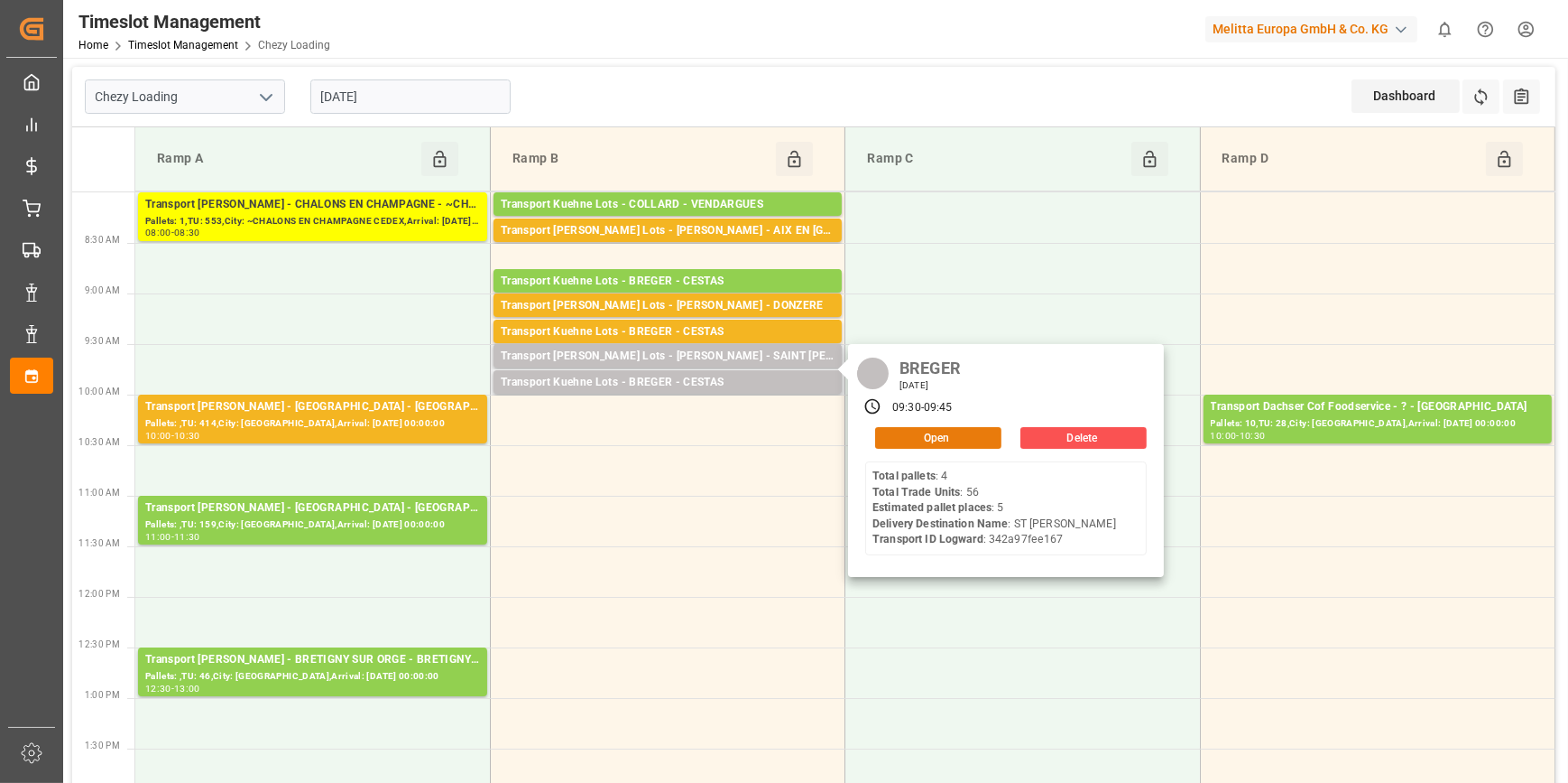
click at [934, 436] on button "Open" at bounding box center [939, 438] width 127 height 22
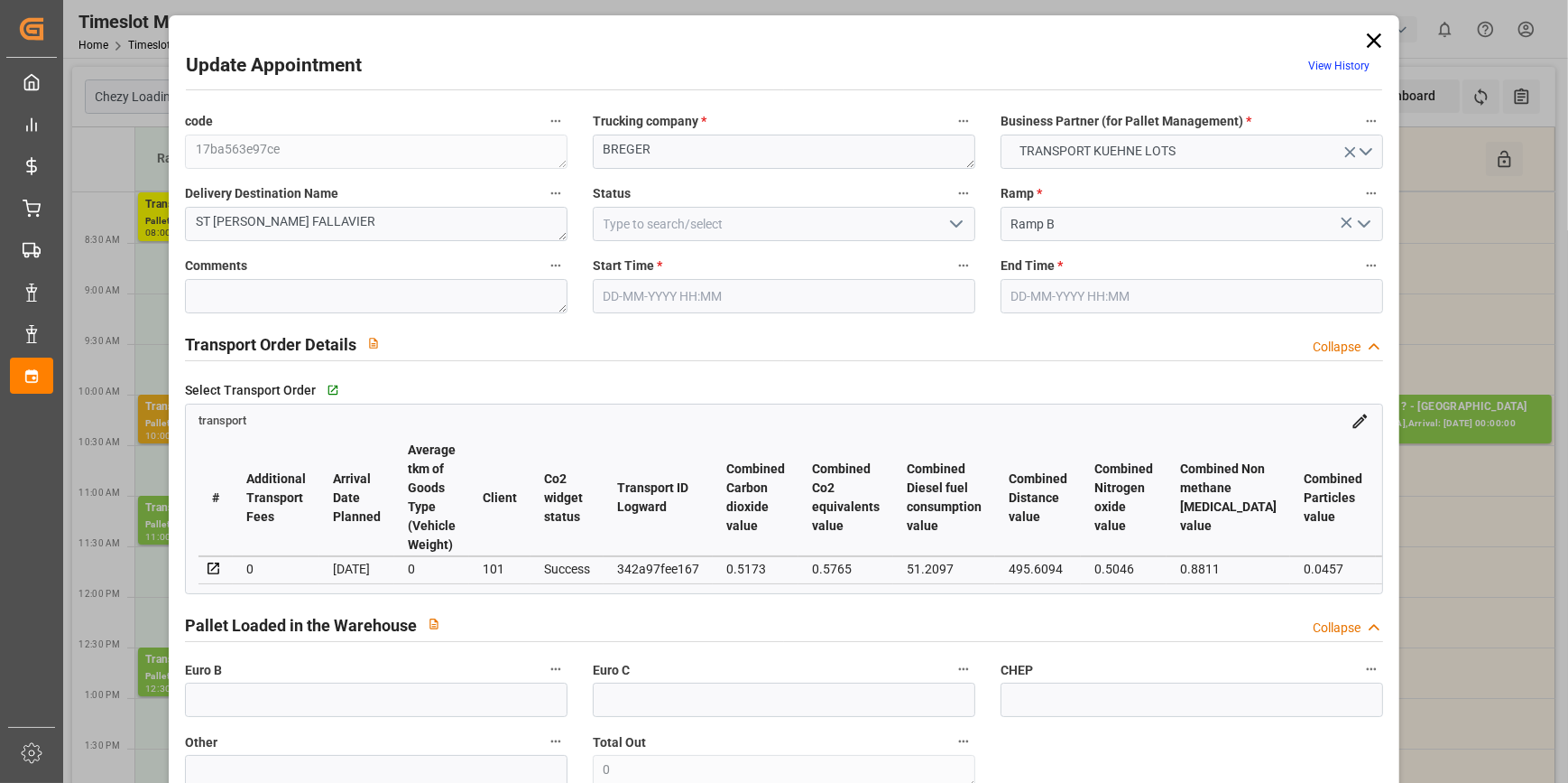
type input "[DATE] 09:30"
type input "[DATE] 09:45"
type input "[DATE] 13:23"
type input "[DATE] 11:22"
type input "[DATE]"
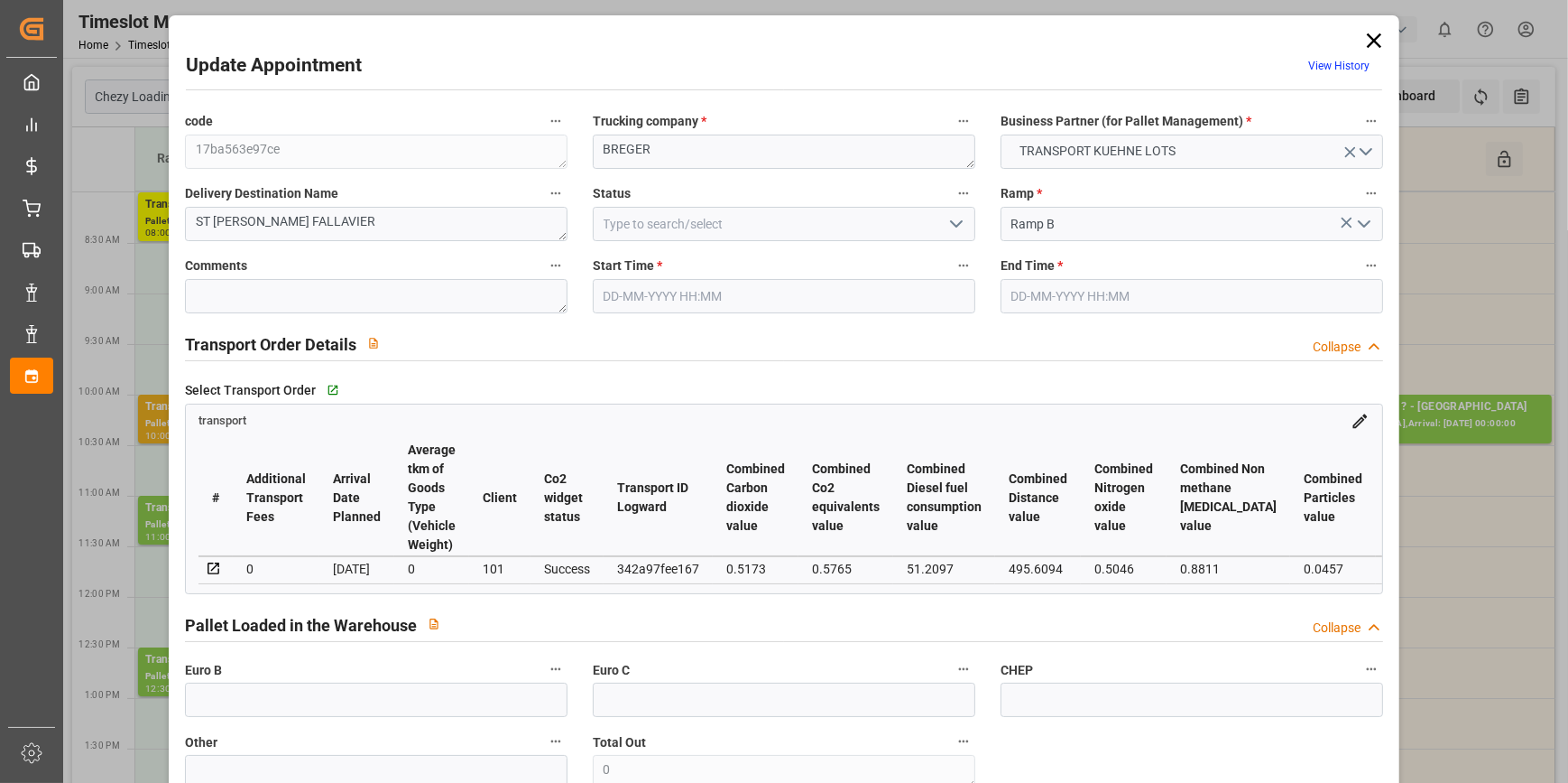
type input "[DATE]"
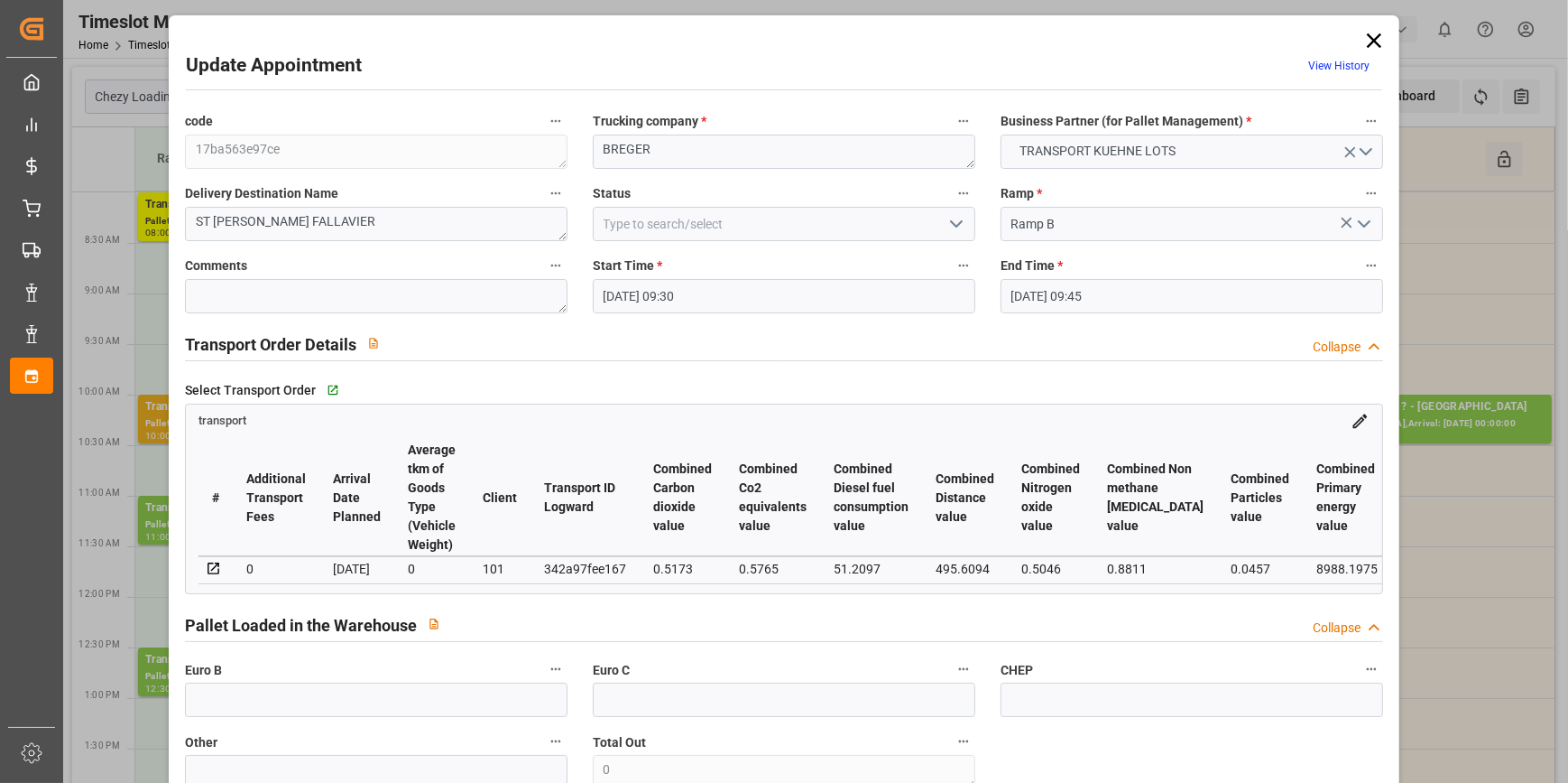
click at [954, 221] on icon "open menu" at bounding box center [957, 224] width 22 height 22
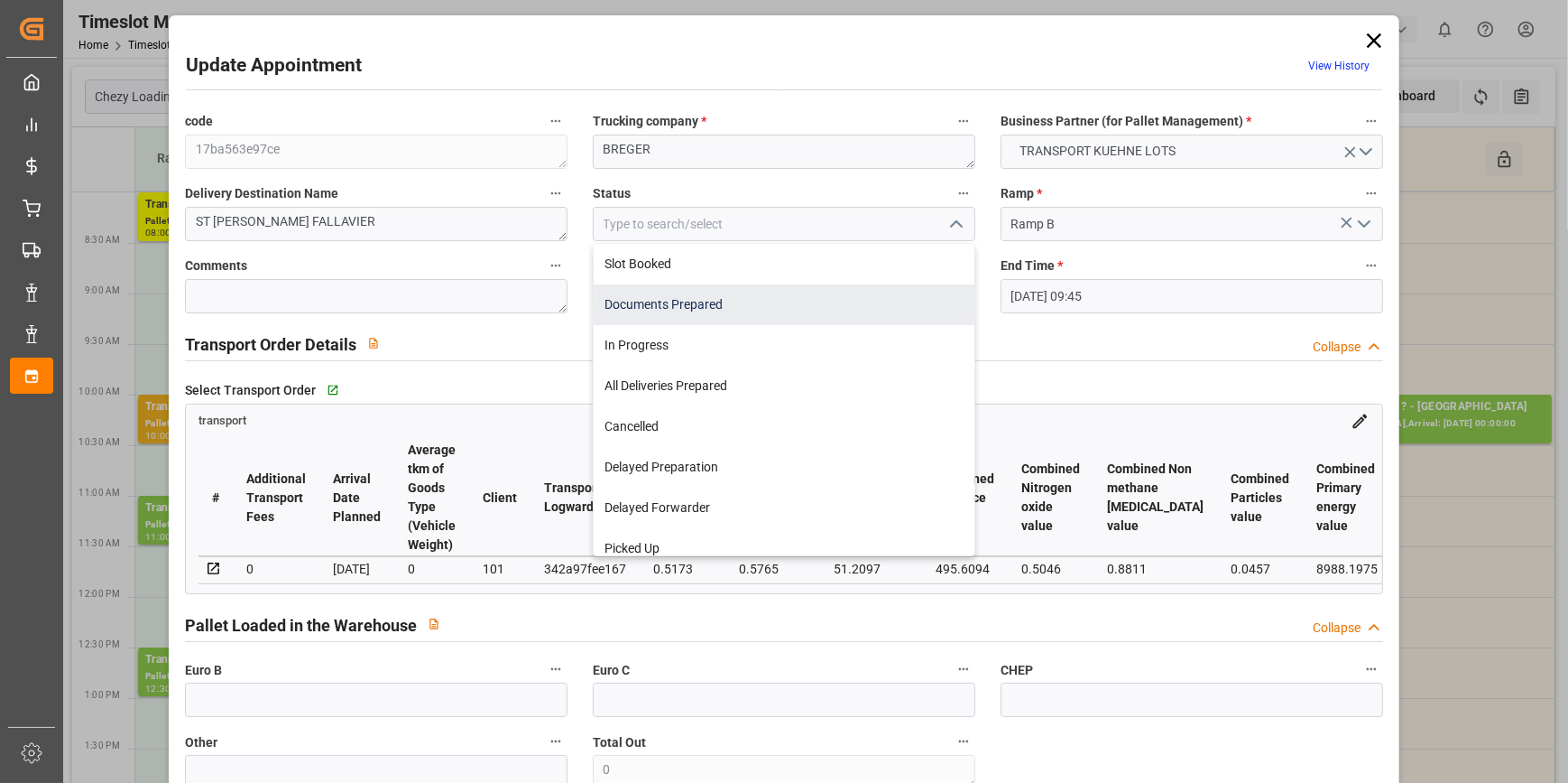
click at [657, 303] on div "Documents Prepared" at bounding box center [784, 304] width 381 height 41
type input "Documents Prepared"
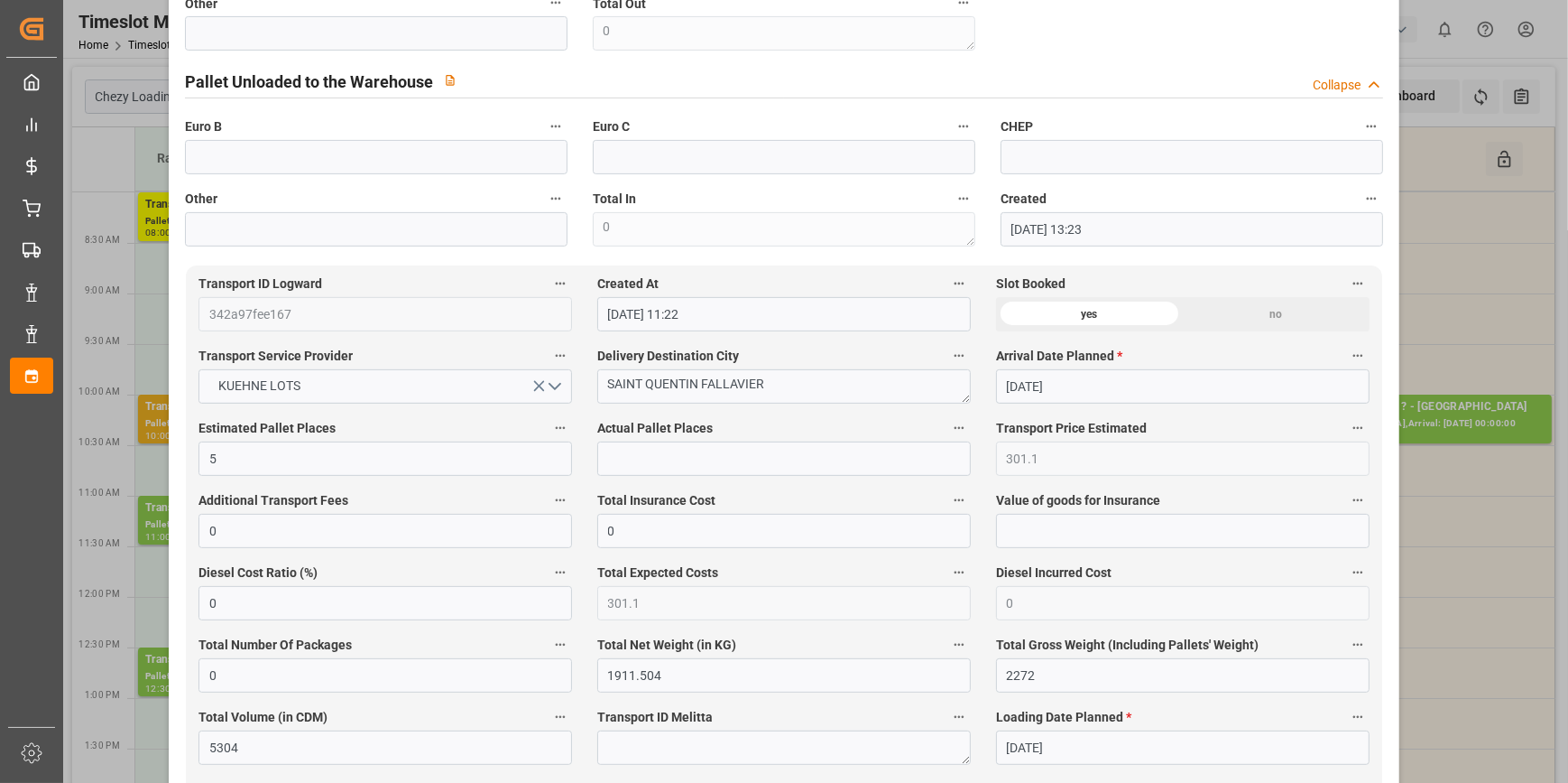
scroll to position [1477, 0]
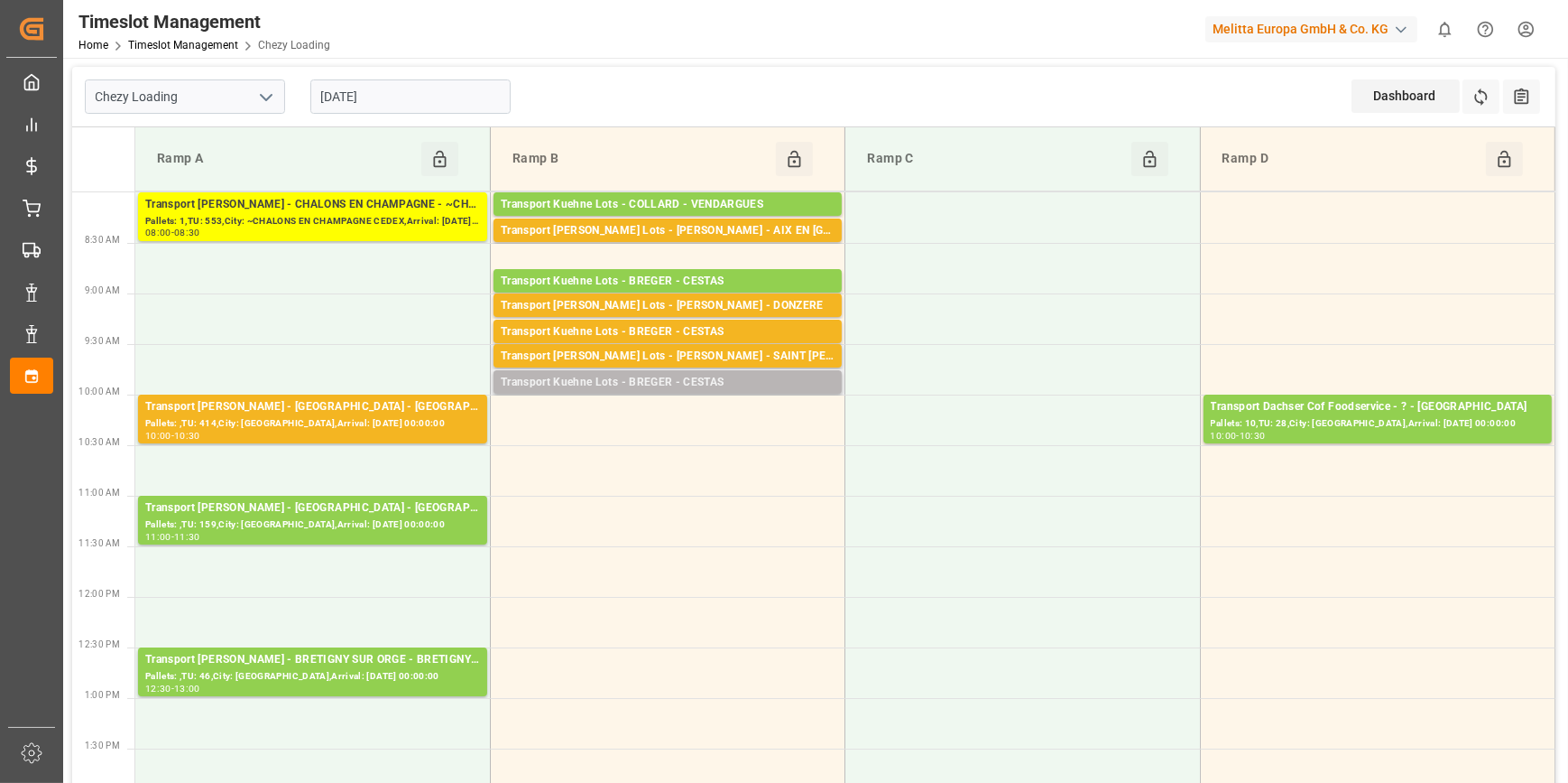
click at [672, 385] on div "Transport Kuehne Lots - BREGER - CESTAS" at bounding box center [667, 383] width 333 height 18
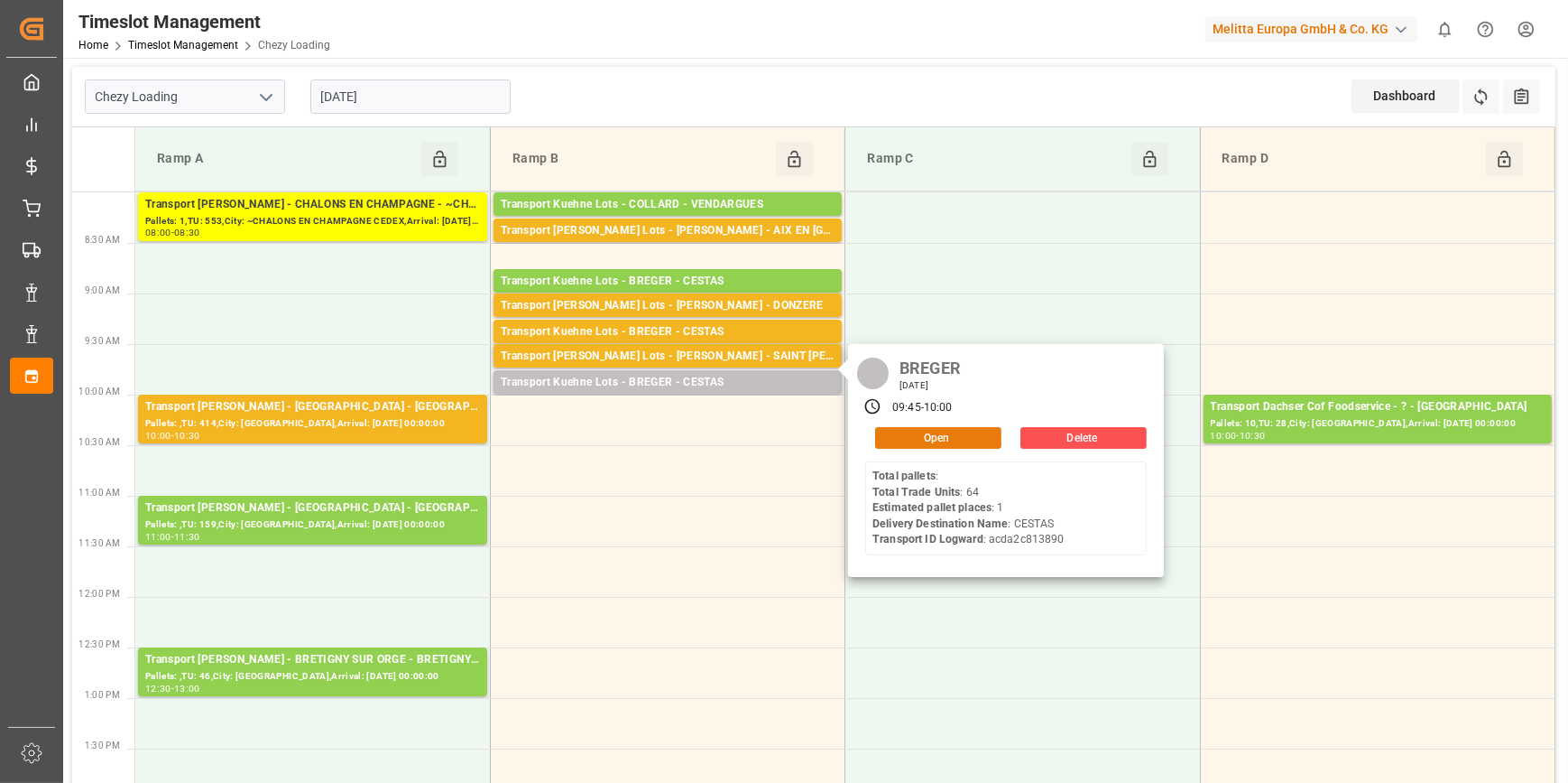
click at [922, 439] on button "Open" at bounding box center [939, 438] width 127 height 22
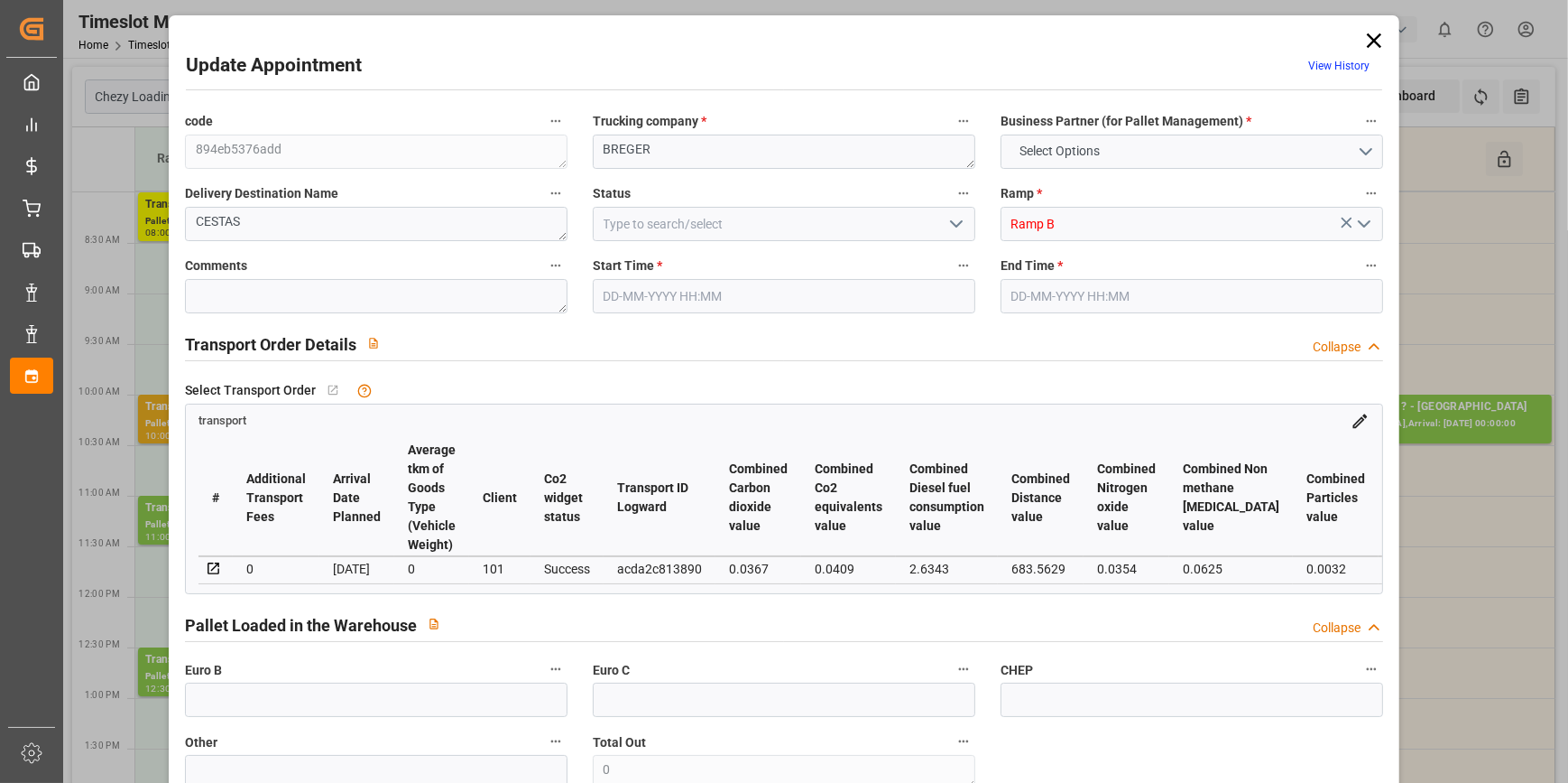
type input "1"
type input "202.28"
type input "0"
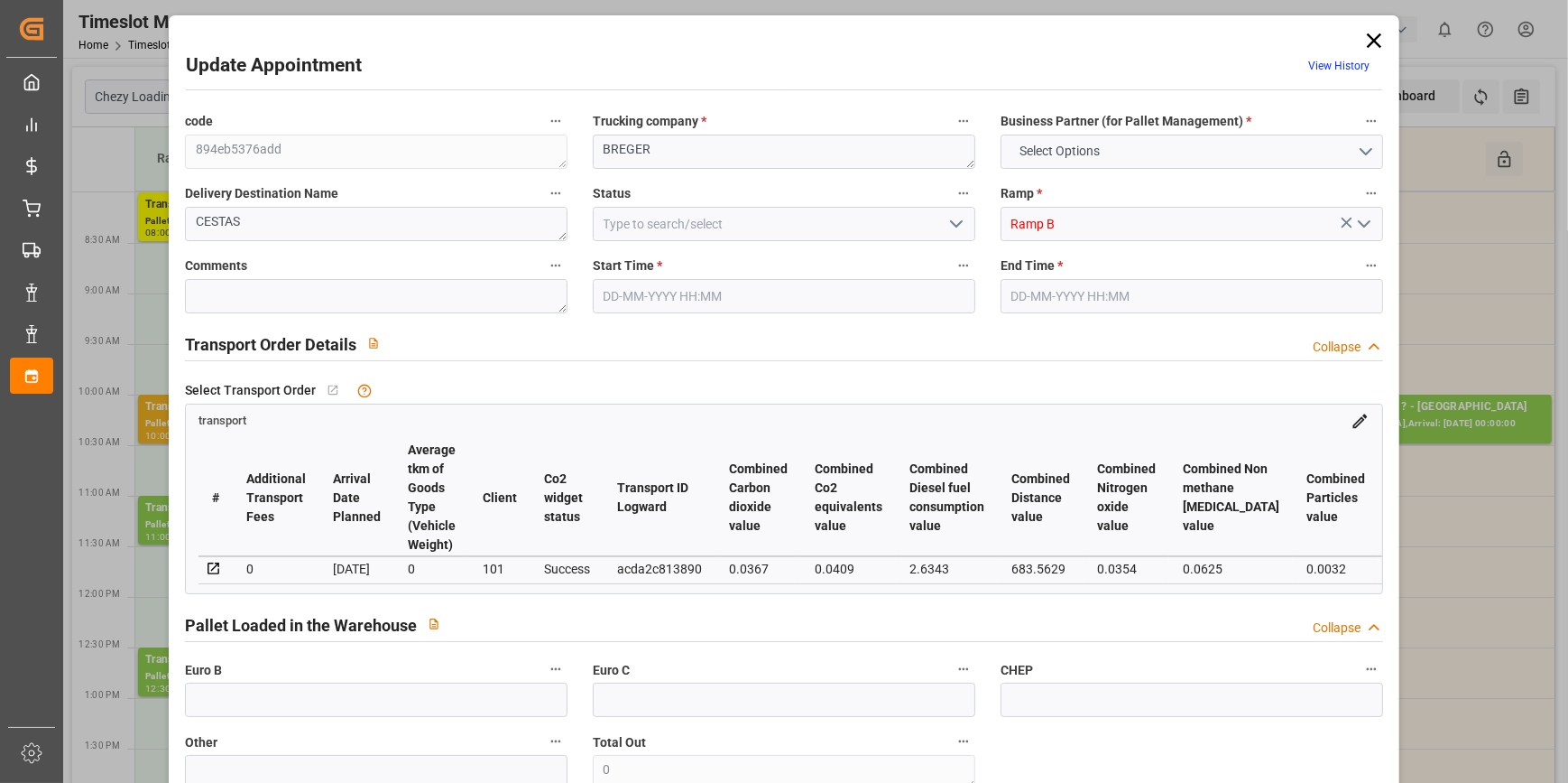
type input "202.28"
type input "0"
type input "83.52"
type input "130"
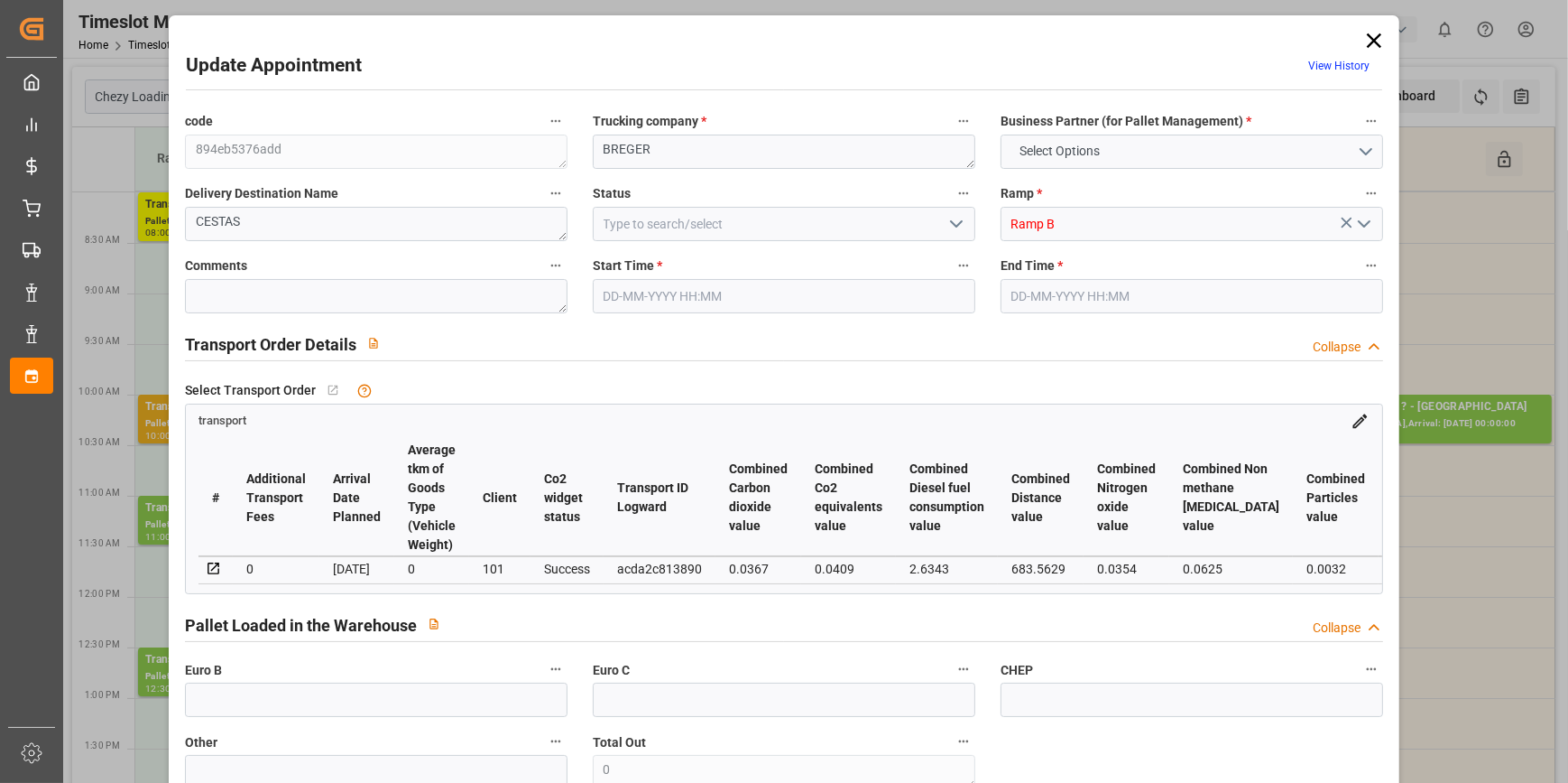
type input "624.384"
type input "33"
type input "0"
type input "64"
type input "1"
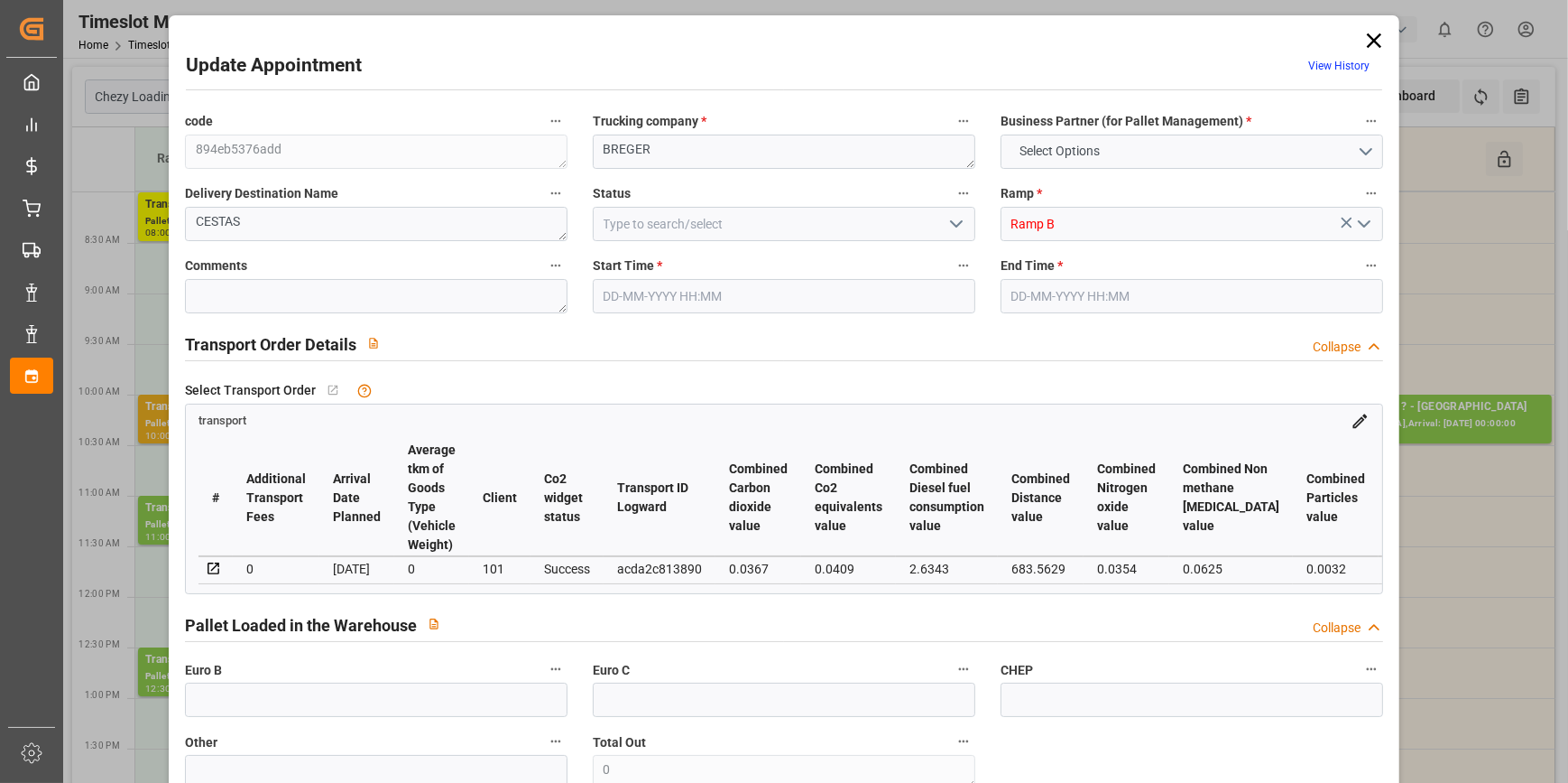
type input "101"
type input "102.528"
type input "0"
type input "4710.8598"
type input "0"
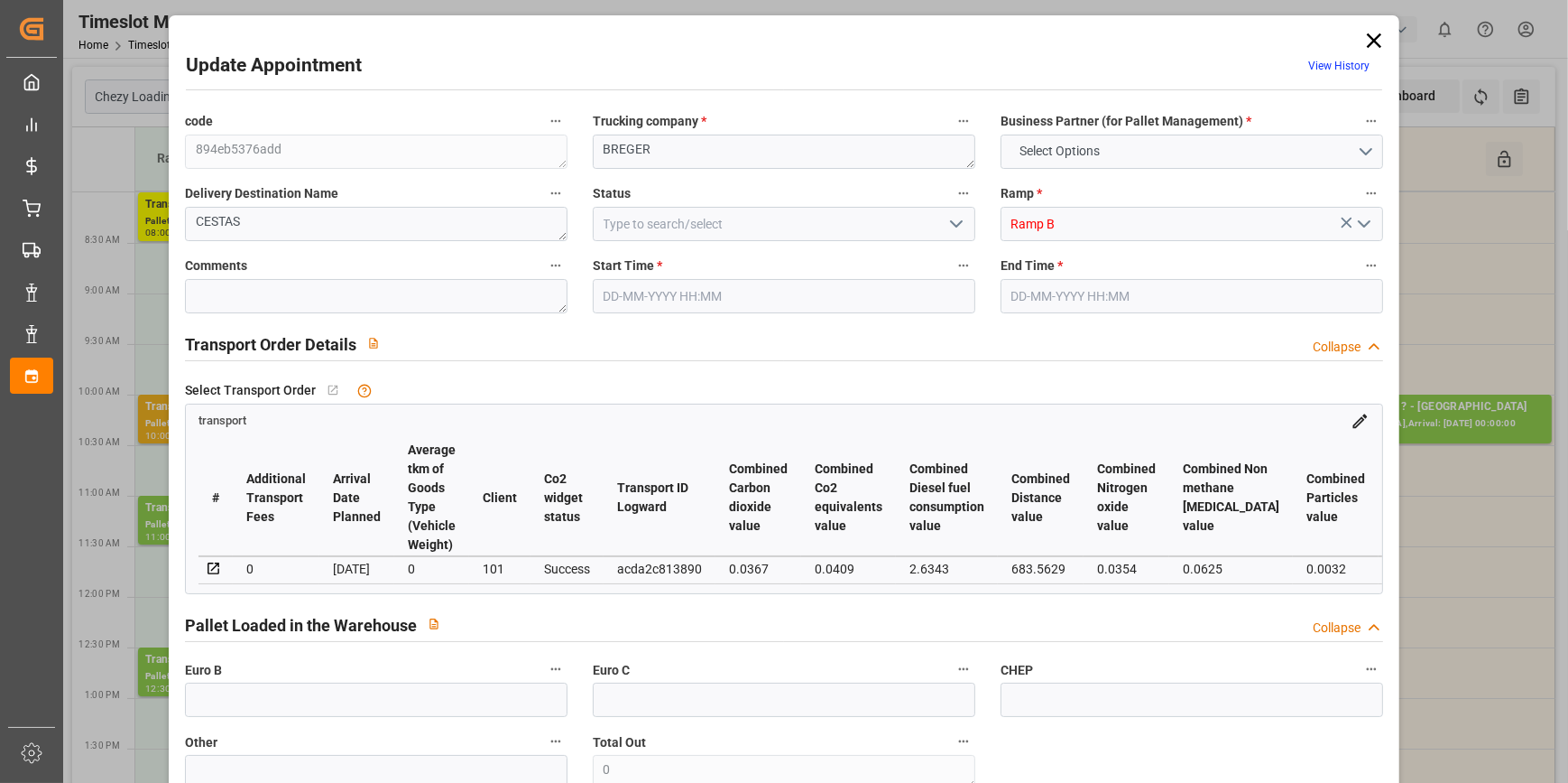
type input "0"
type input "21"
type input "35"
type input "[DATE] 09:45"
type input "[DATE] 10:00"
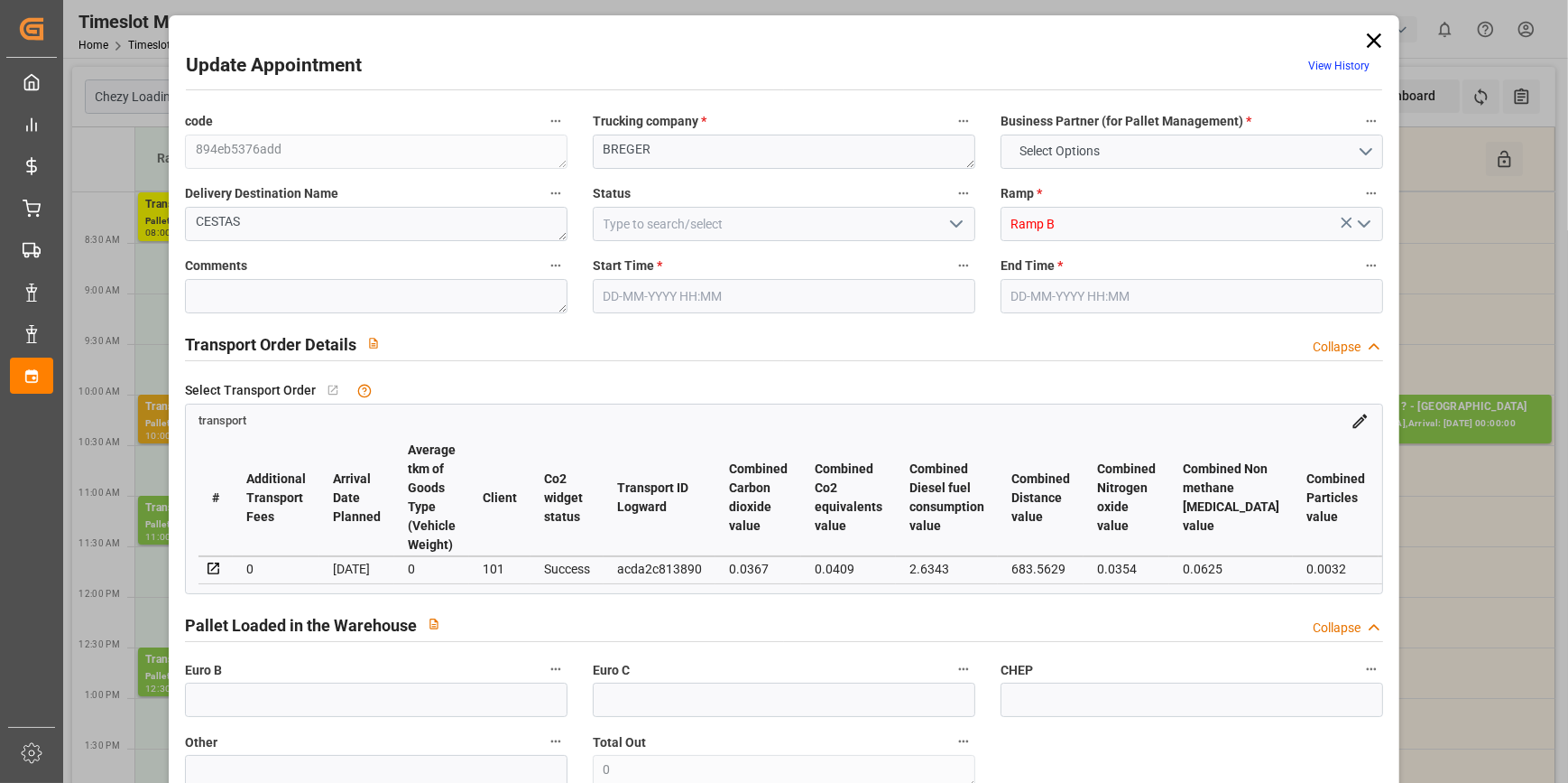
type input "[DATE] 13:23"
type input "[DATE] 12:13"
type input "[DATE]"
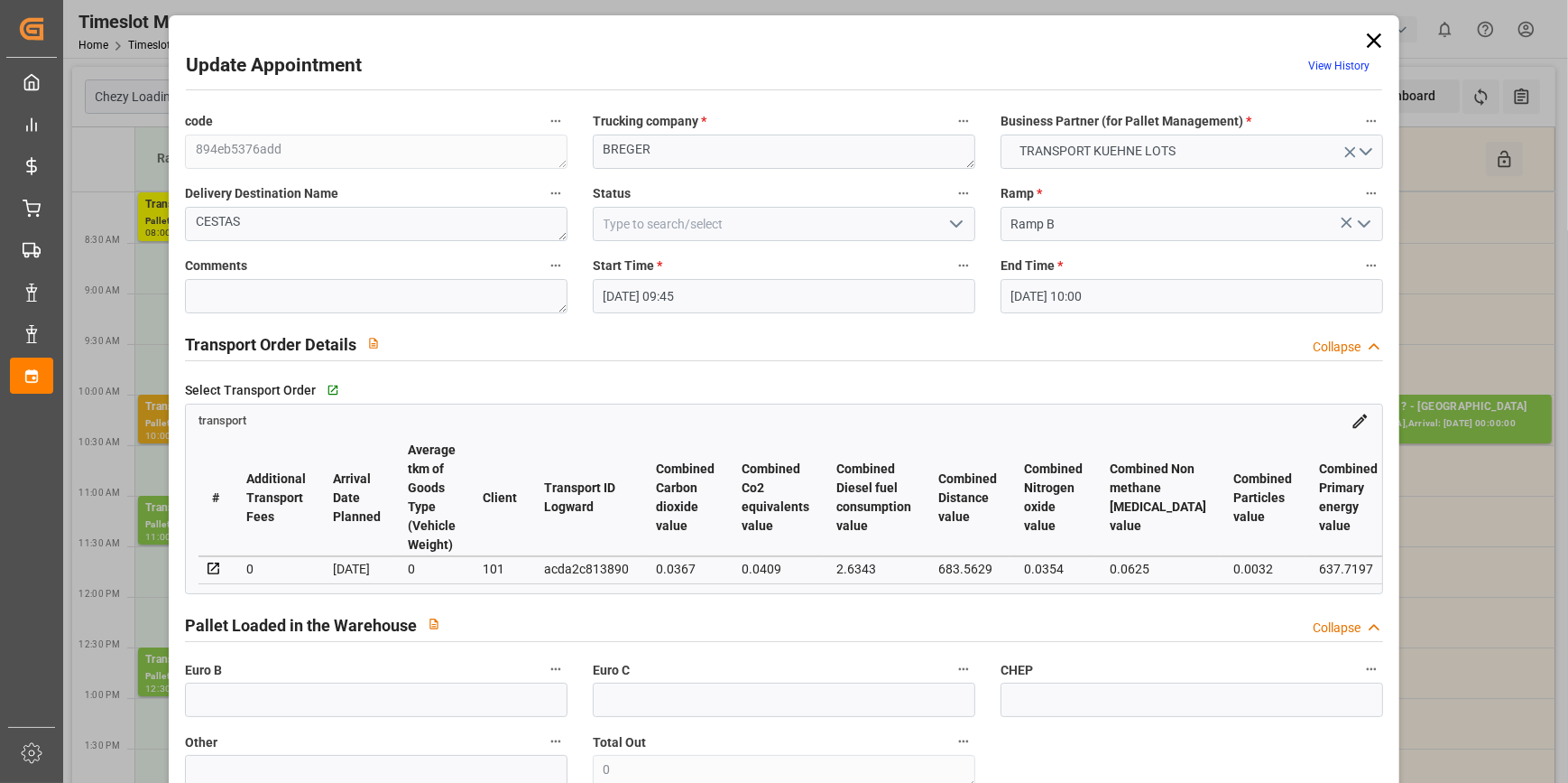
click at [962, 217] on icon "open menu" at bounding box center [957, 224] width 22 height 22
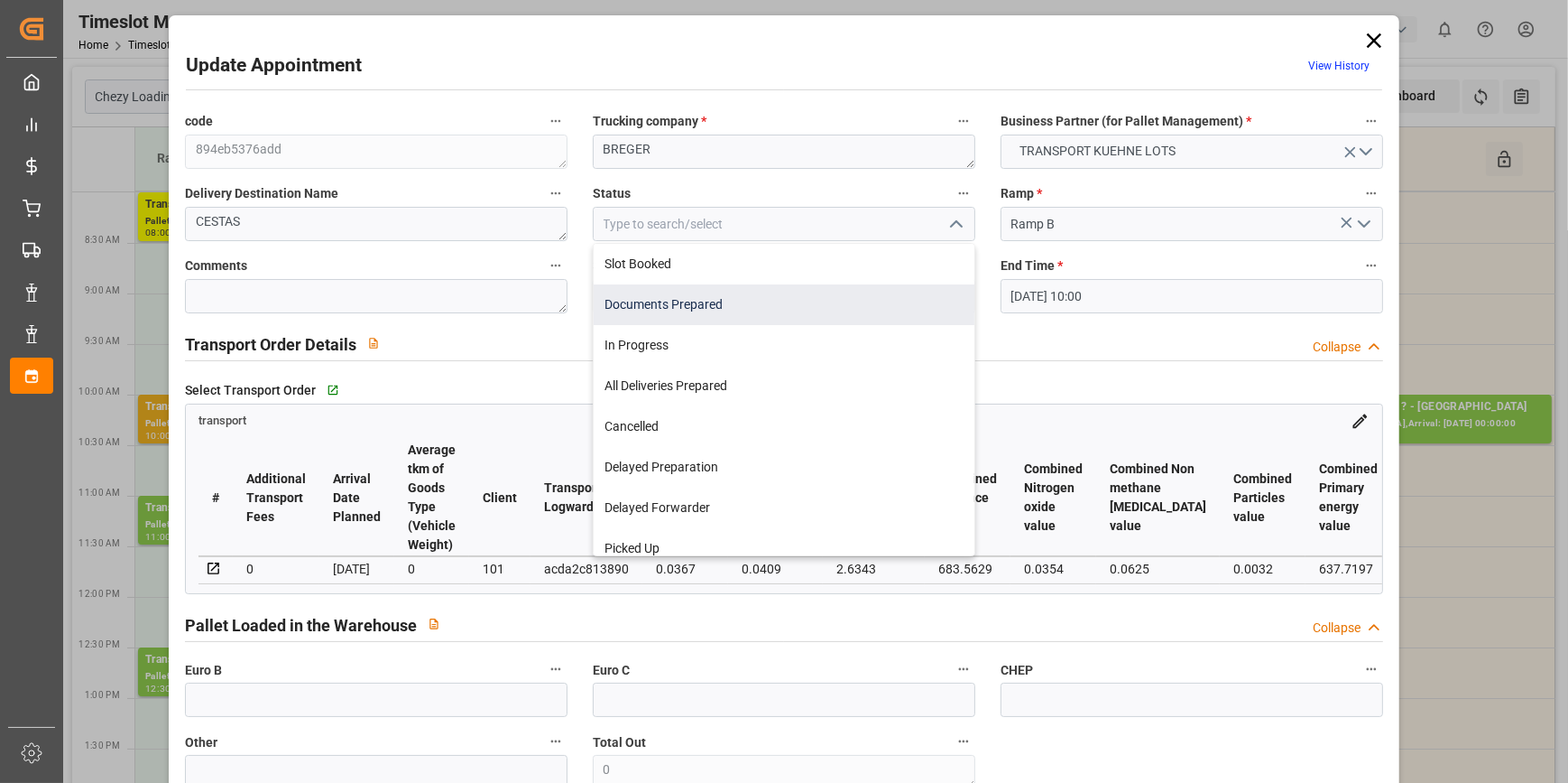
click at [640, 307] on div "Documents Prepared" at bounding box center [784, 304] width 381 height 41
type input "Documents Prepared"
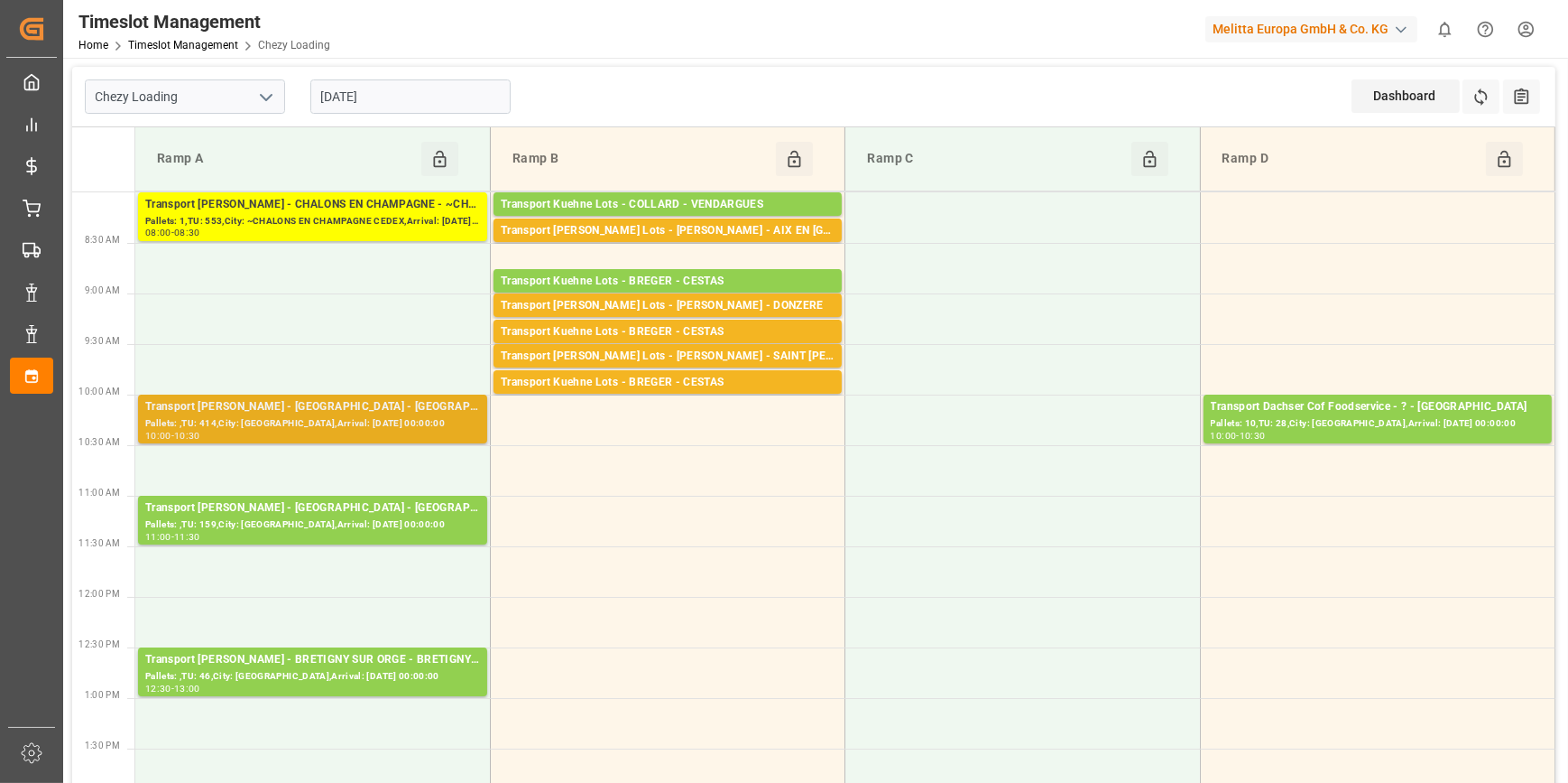
click at [298, 412] on div "Transport [PERSON_NAME] - [GEOGRAPHIC_DATA] - [GEOGRAPHIC_DATA]" at bounding box center [313, 407] width 334 height 18
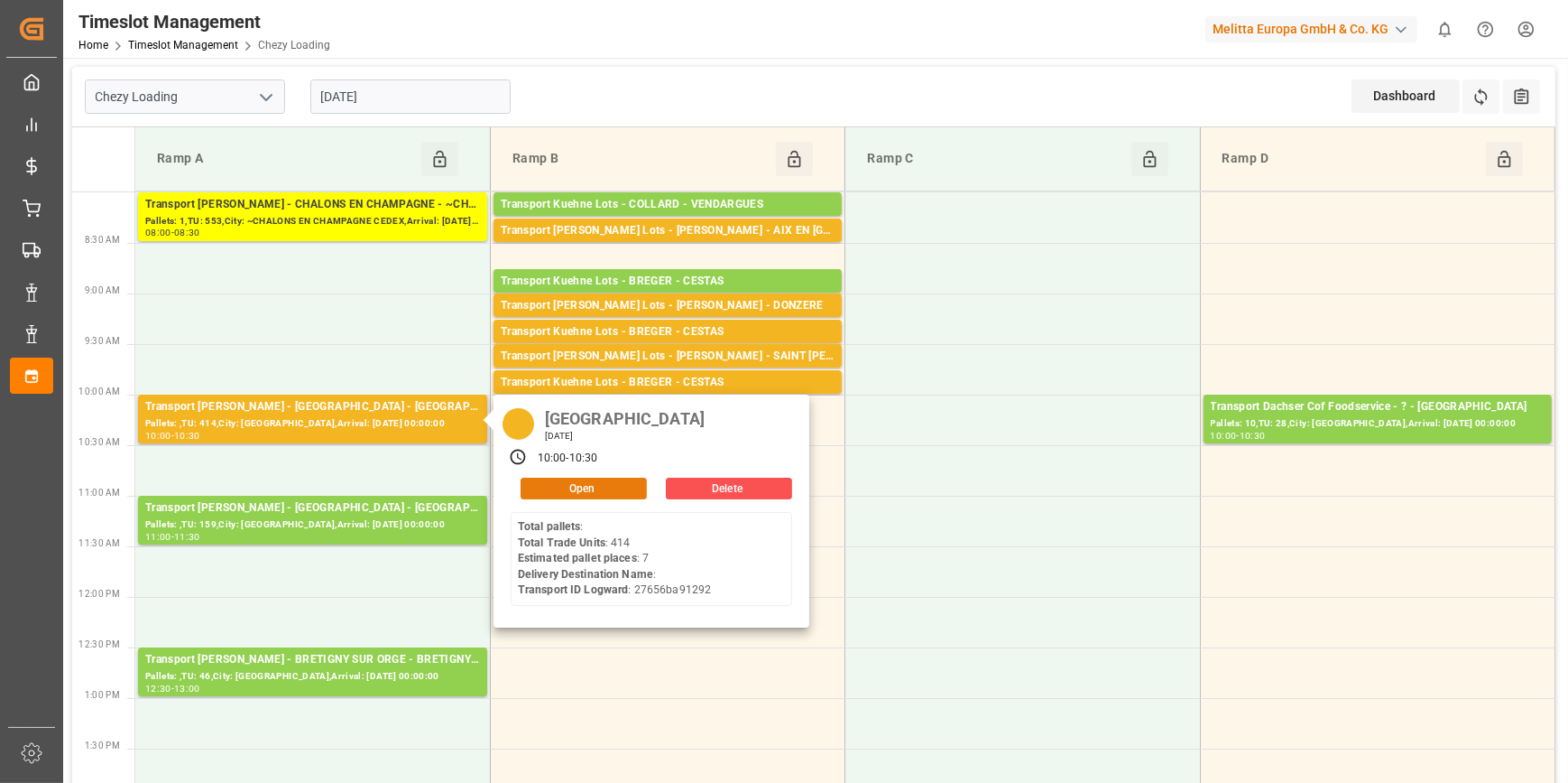
click at [571, 488] on button "Open" at bounding box center [584, 488] width 127 height 22
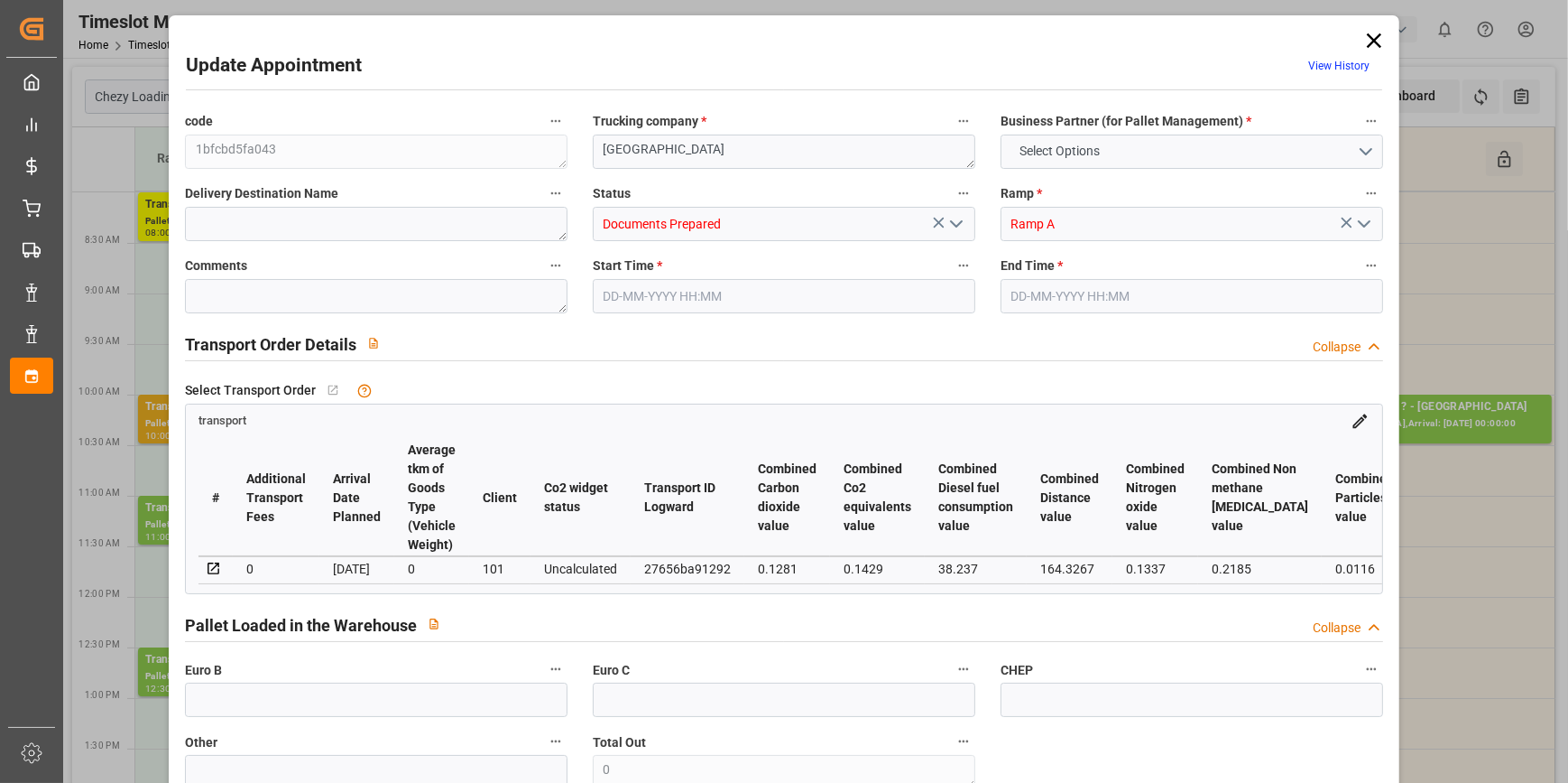
type input "7"
type input "195.81"
type input "0"
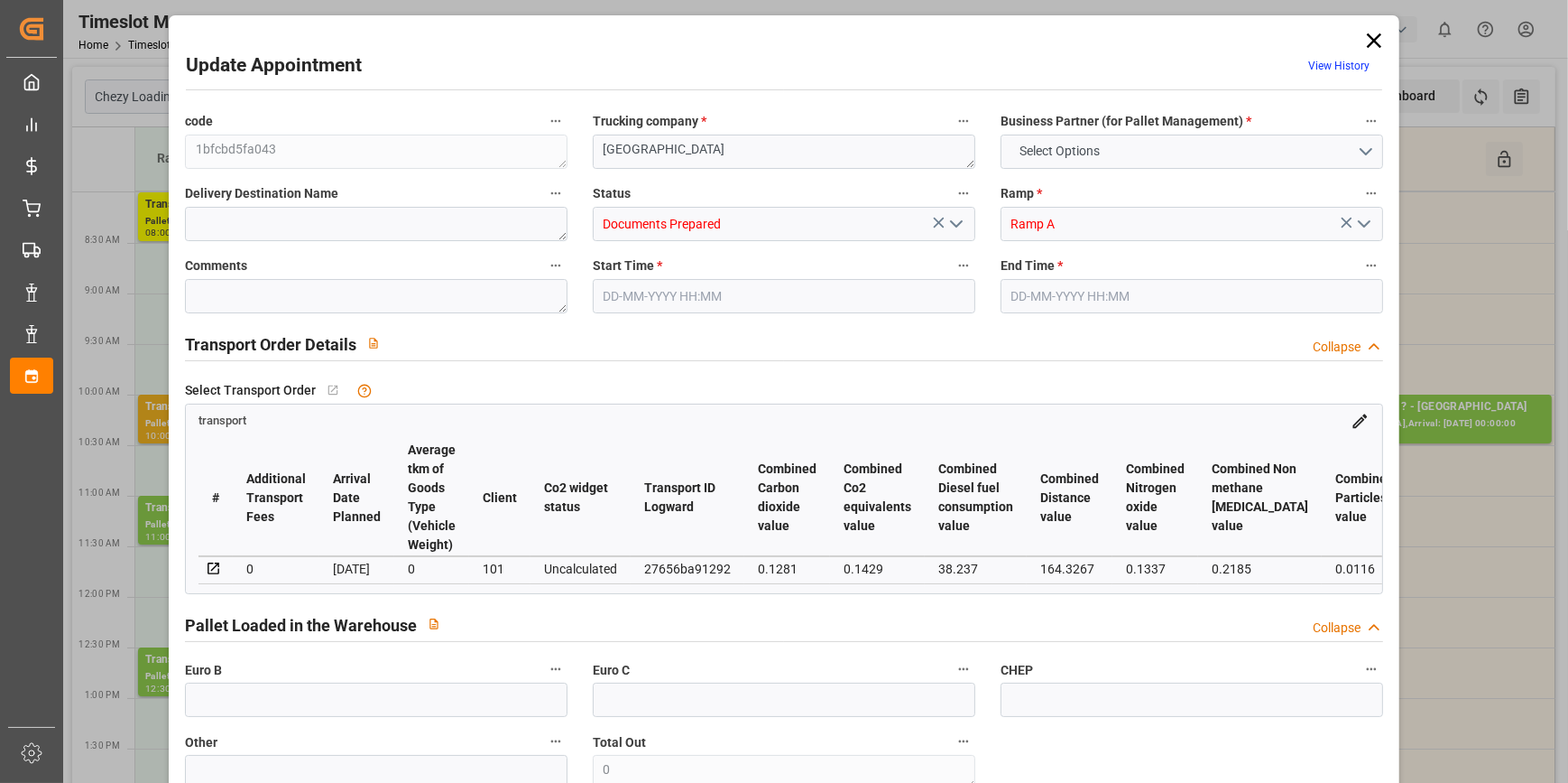
type input "189.1916"
type input "-6.6184"
type input "1"
type input "1445.85"
type input "2257.561"
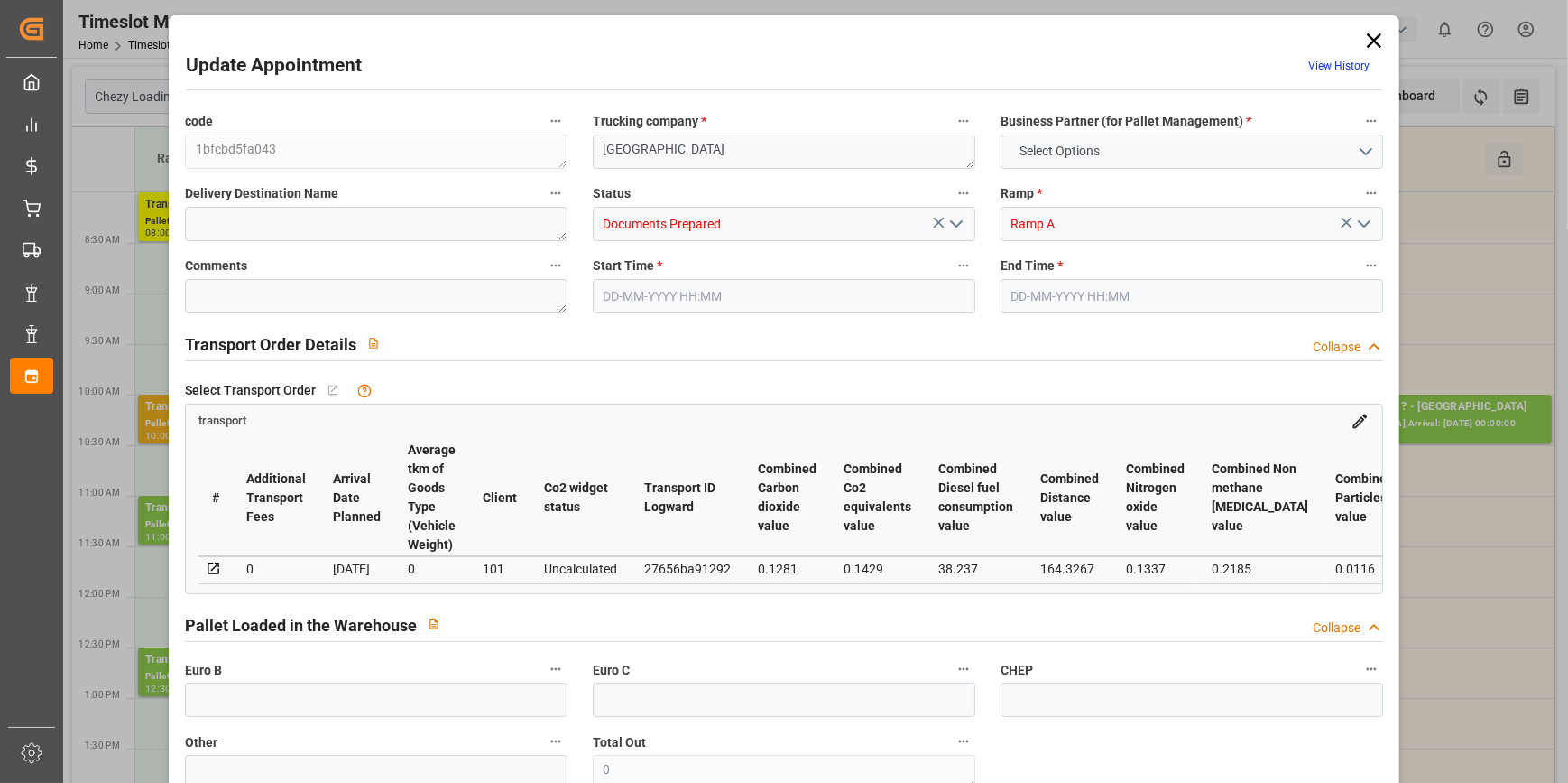
type input "4679.771"
type input "80"
type input "0"
type input "414"
type input "27"
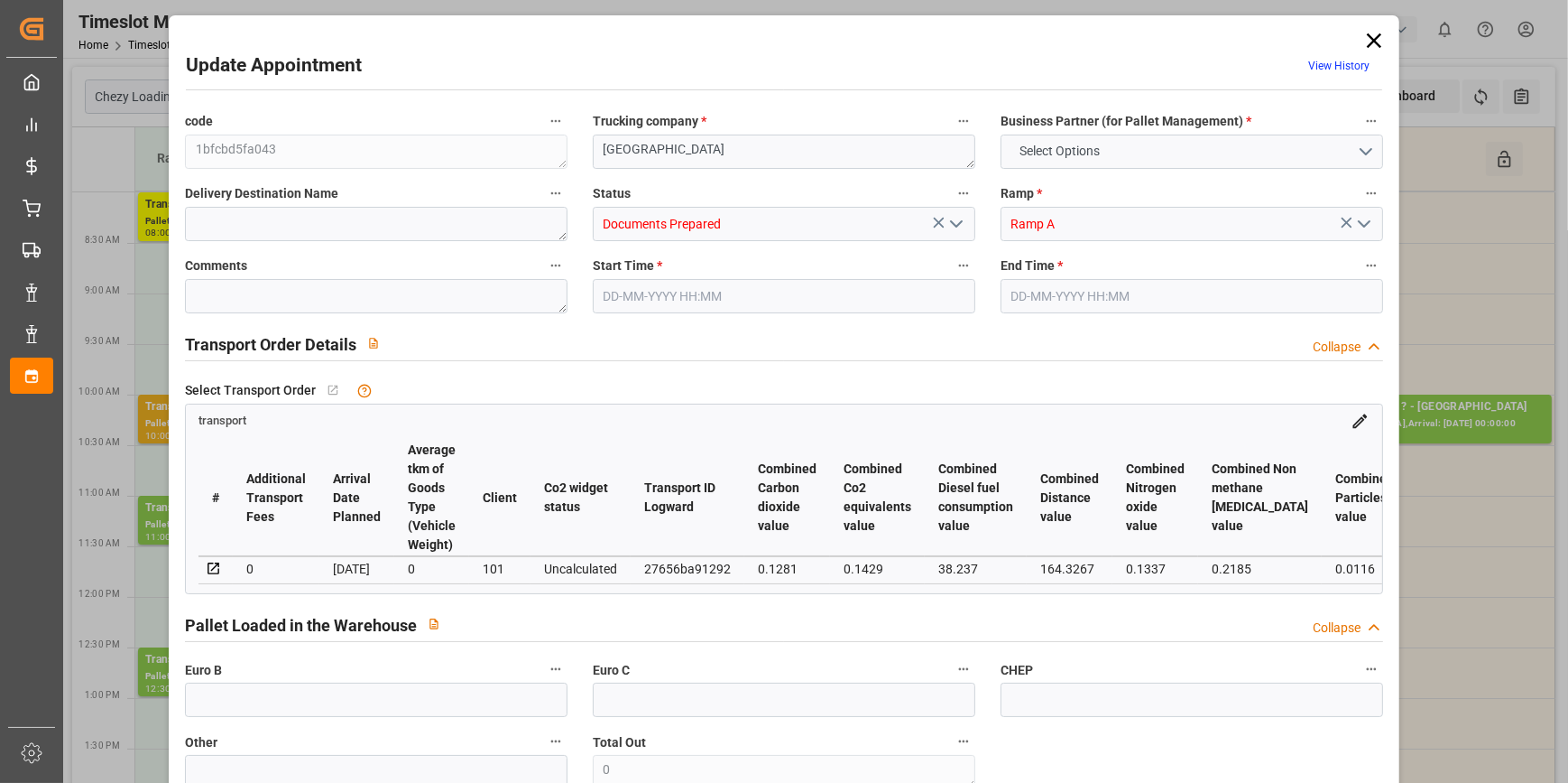
type input "101"
type input "1636.561"
type input "0"
type input "4710.8598"
type input "0"
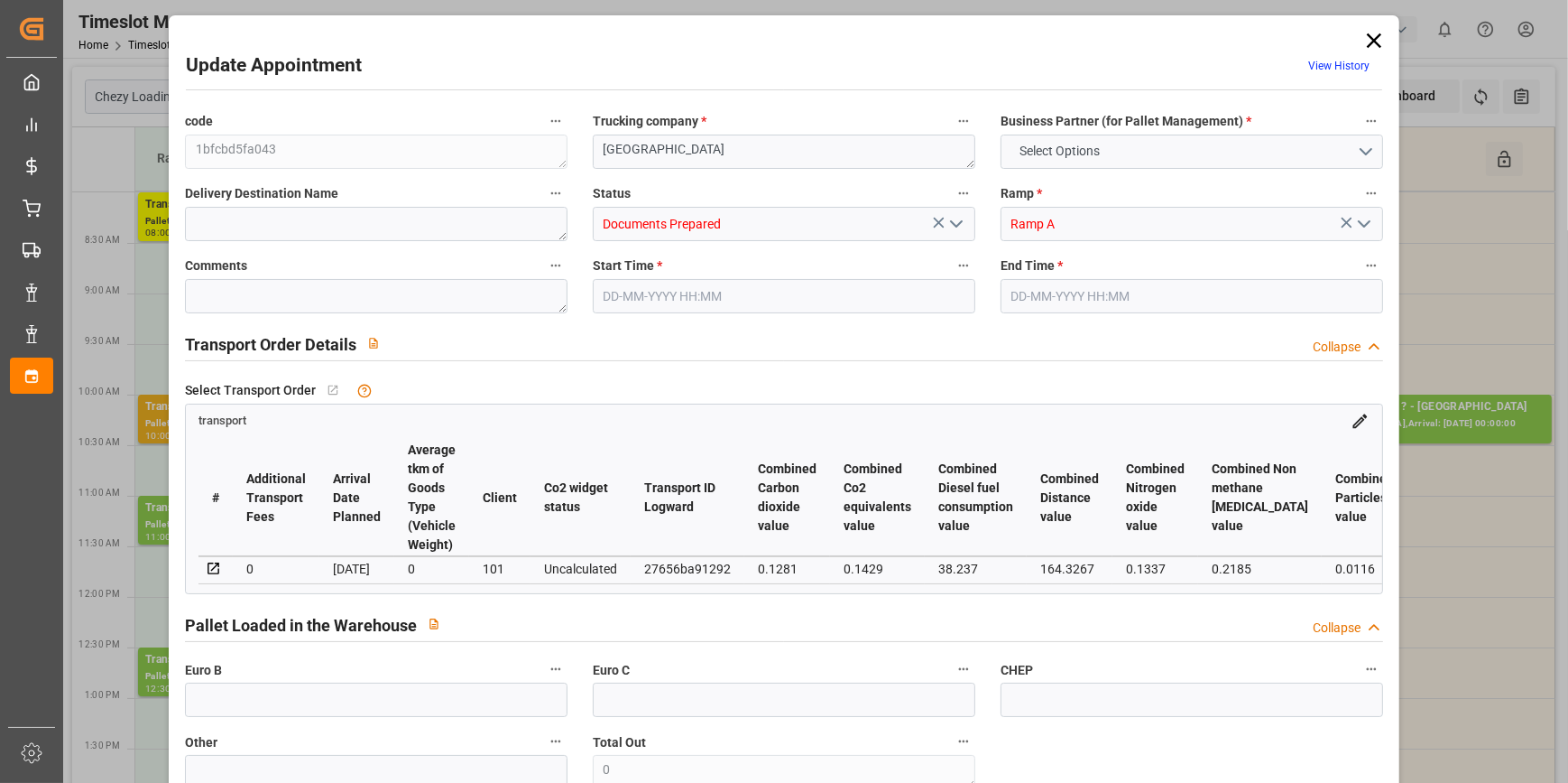
type input "0"
type input "21"
type input "35"
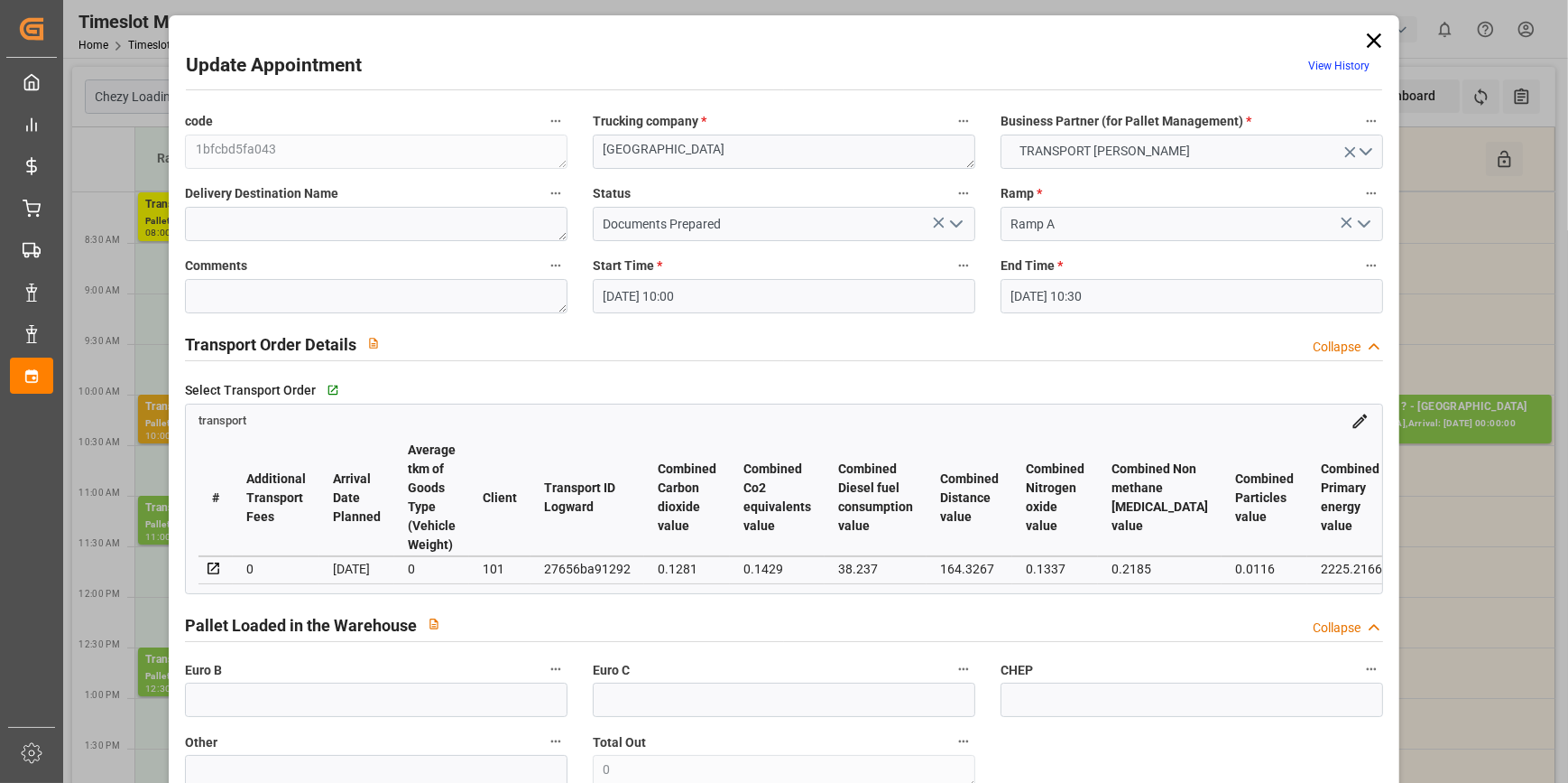
type input "[DATE] 10:00"
type input "[DATE] 10:30"
type input "[DATE] 12:34"
type input "[DATE] 11:27"
type input "[DATE]"
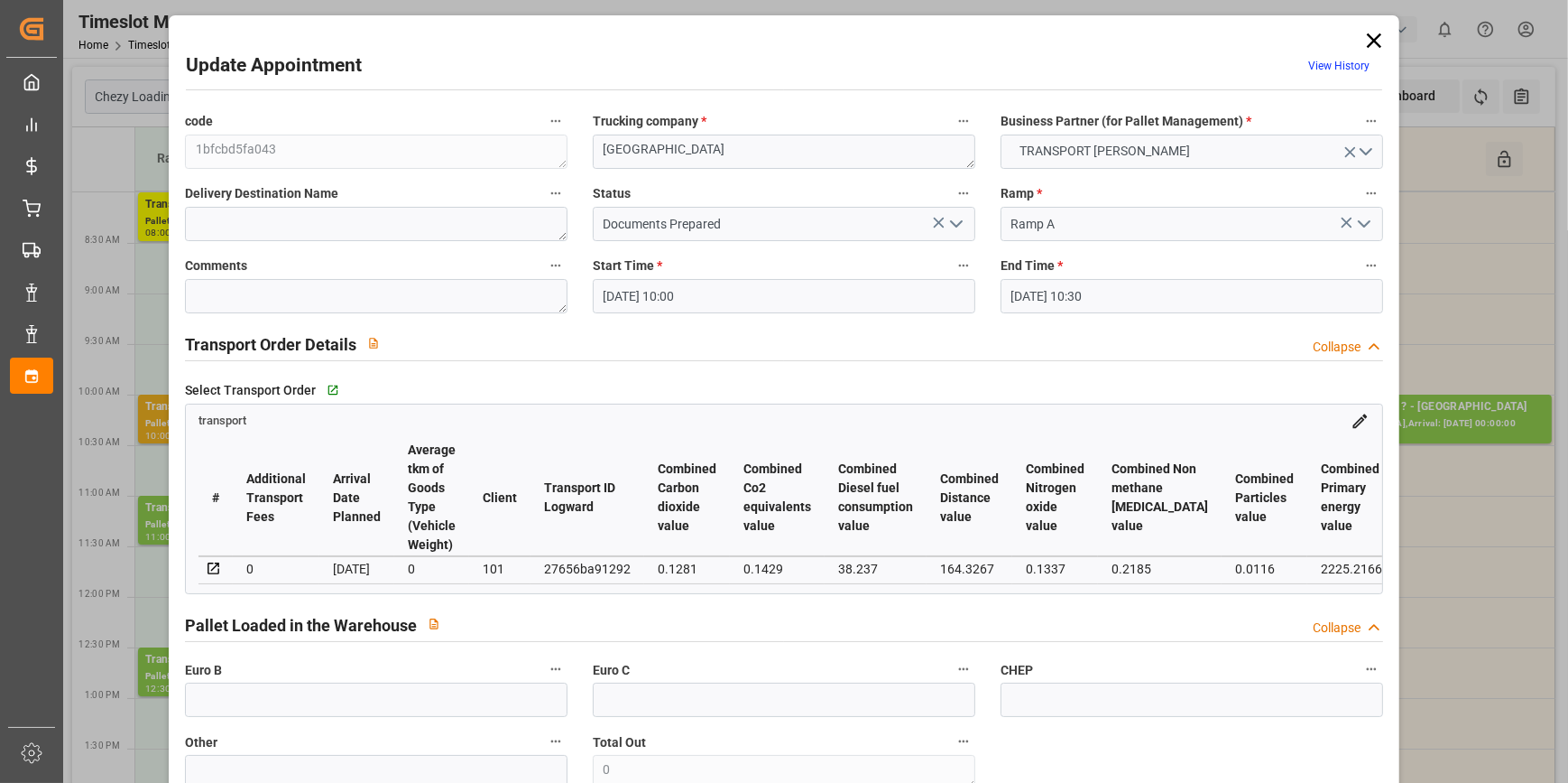
type input "[DATE]"
click at [949, 225] on icon "open menu" at bounding box center [957, 224] width 22 height 22
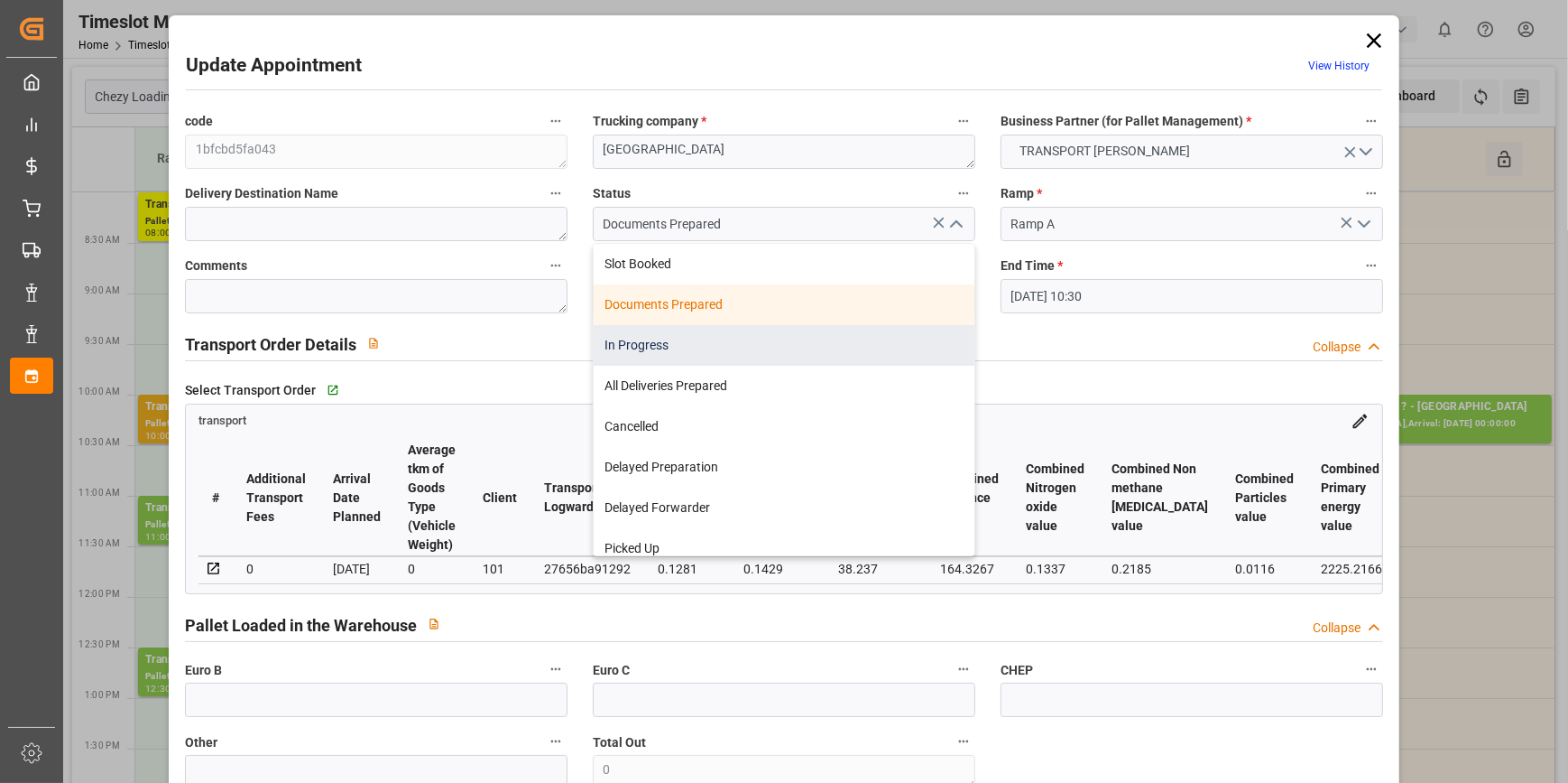
click at [643, 343] on div "In Progress" at bounding box center [784, 344] width 381 height 41
type input "In Progress"
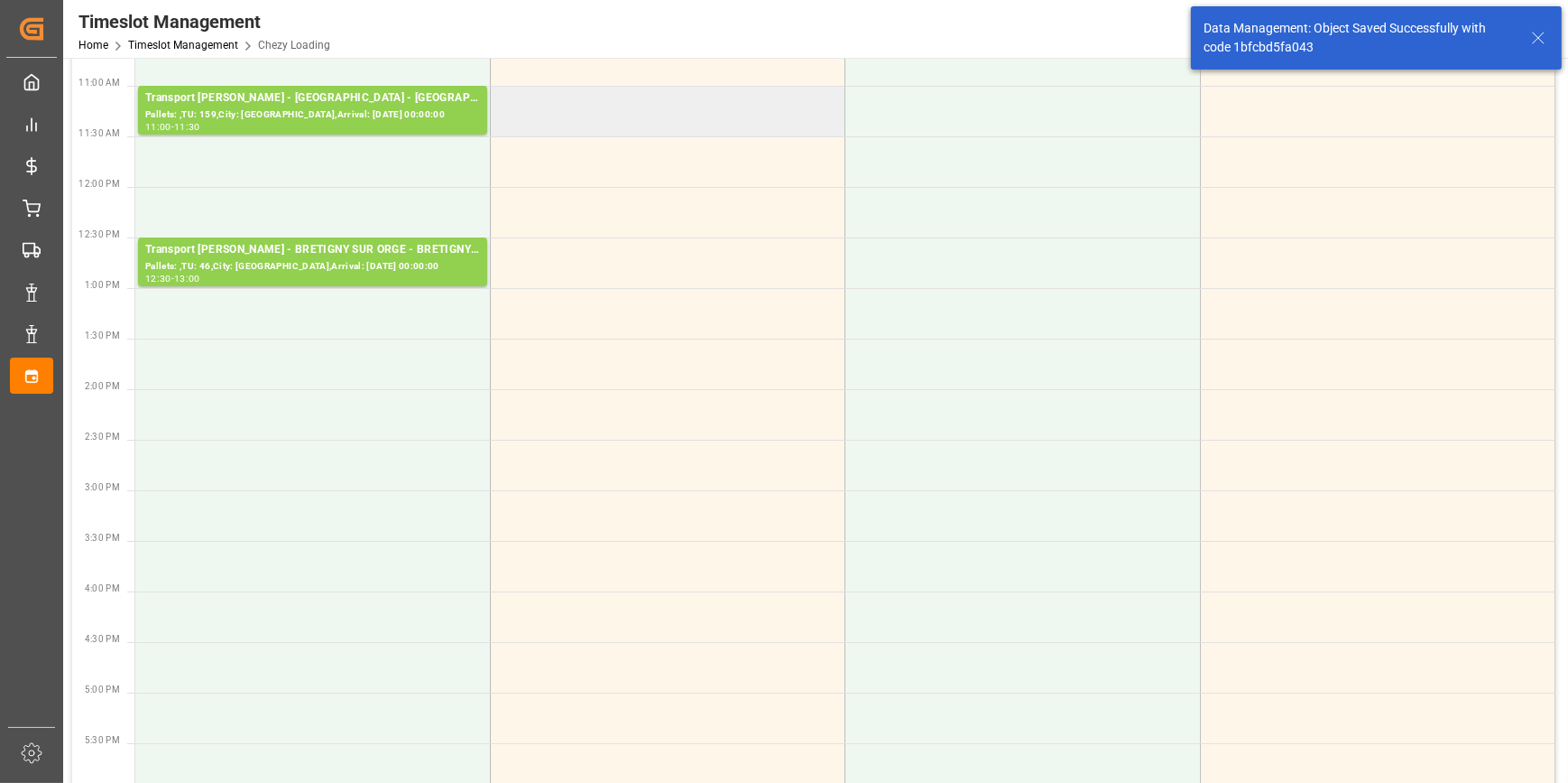
scroll to position [0, 0]
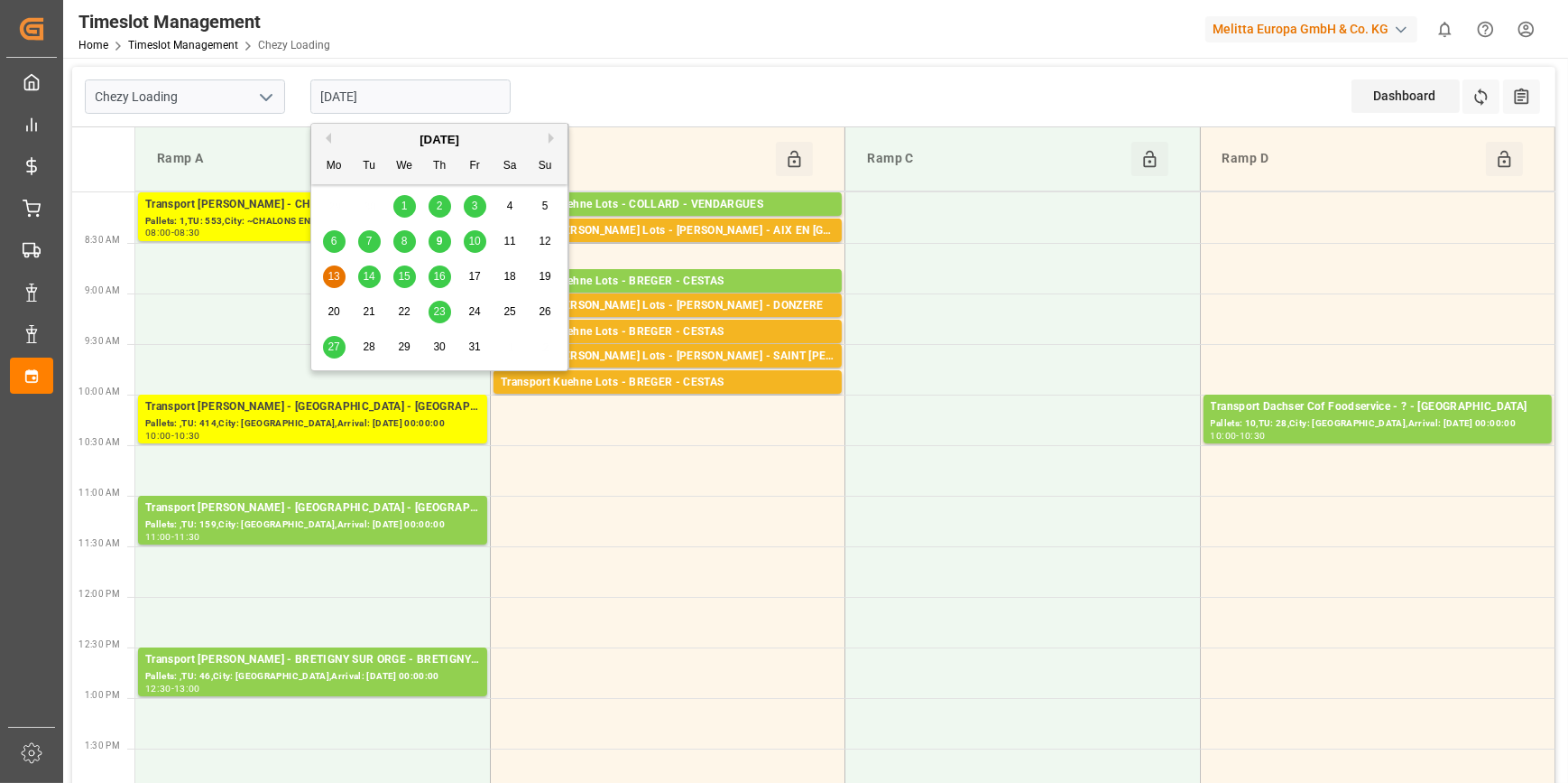
click at [450, 104] on input "[DATE]" at bounding box center [411, 96] width 200 height 35
click at [366, 272] on span "14" at bounding box center [369, 276] width 12 height 13
type input "[DATE]"
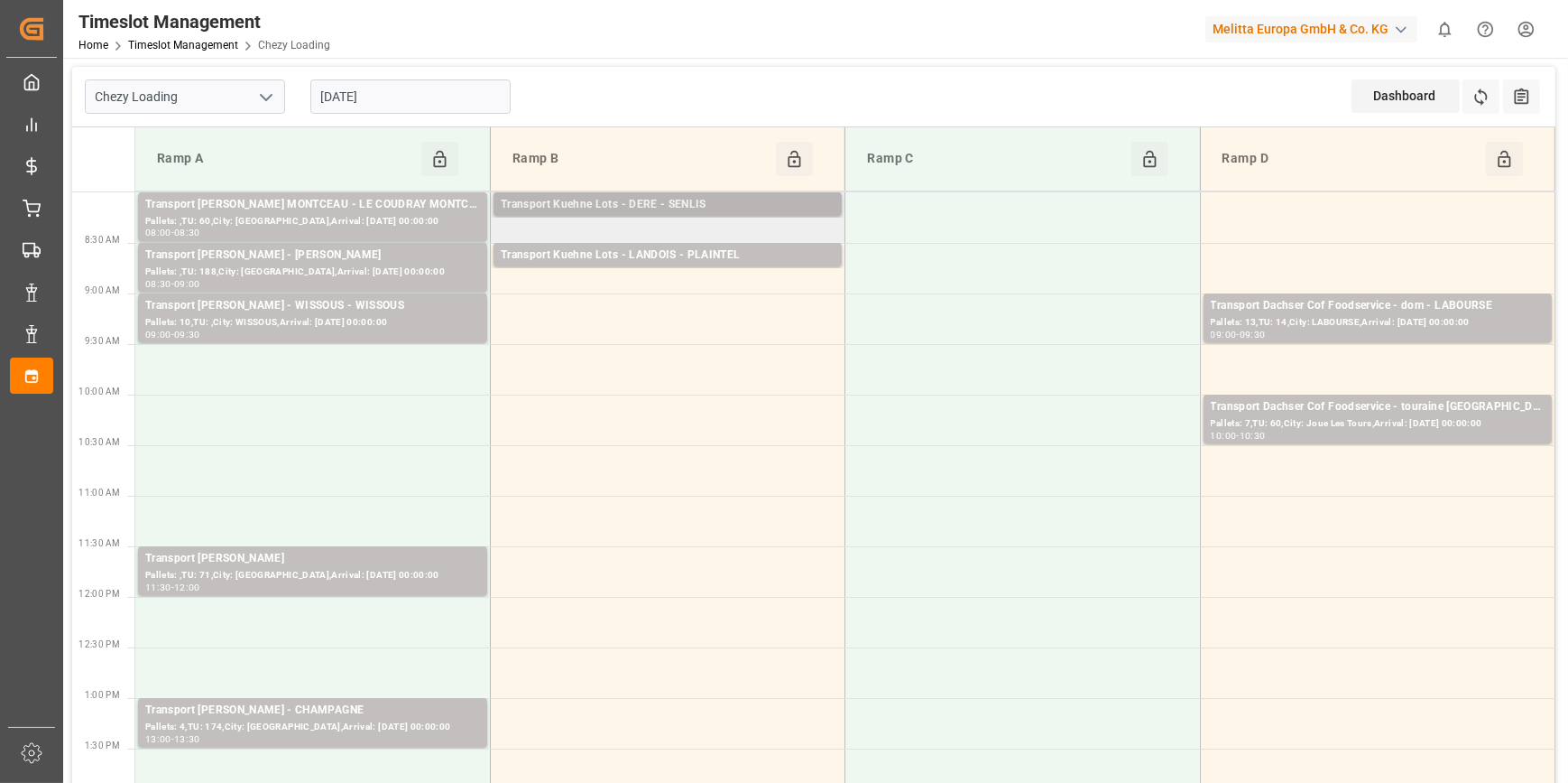
click at [603, 198] on div "Transport Kuehne Lots - DERE - SENLIS" at bounding box center [667, 205] width 333 height 18
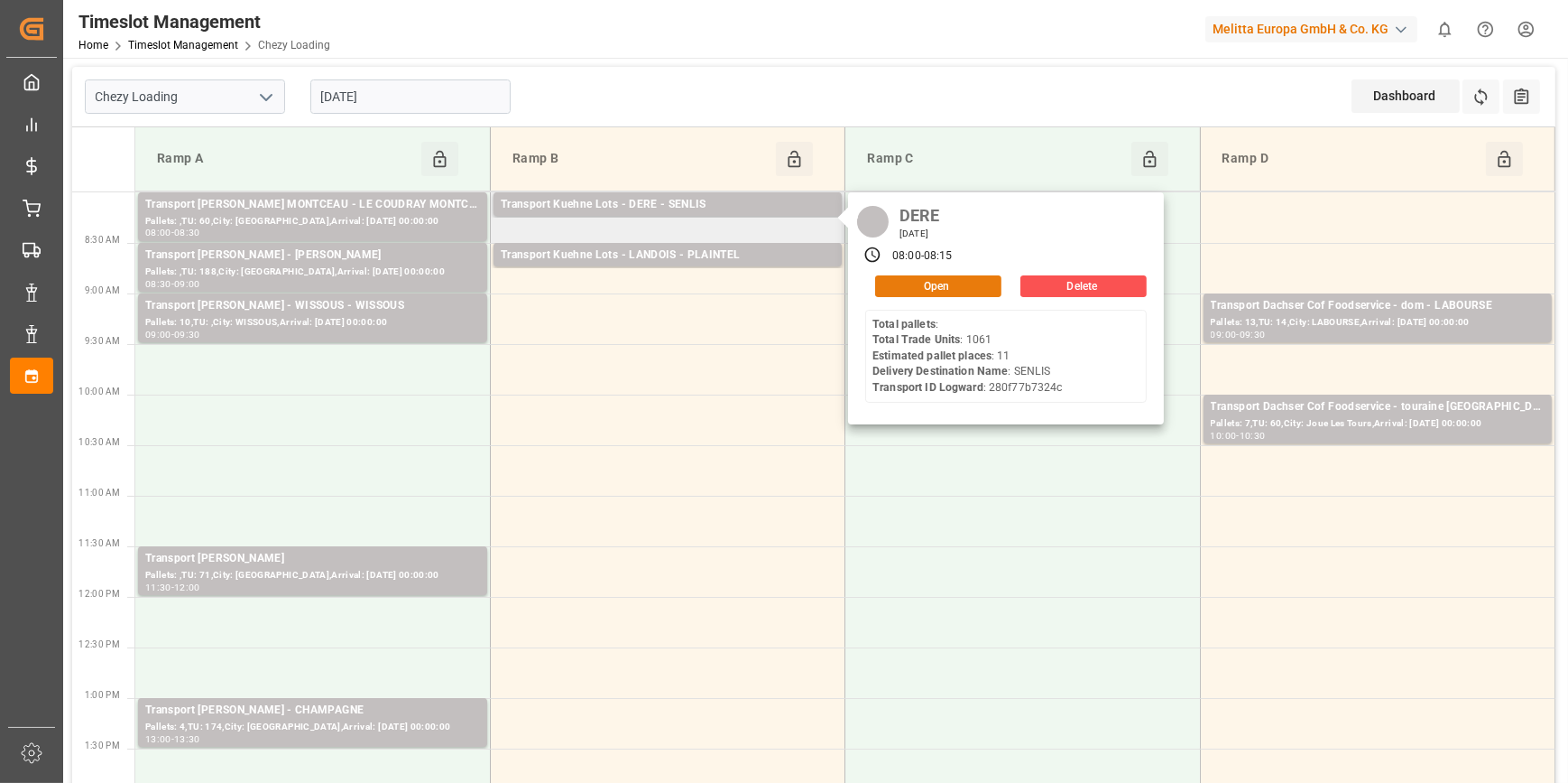
click at [908, 279] on button "Open" at bounding box center [939, 286] width 127 height 22
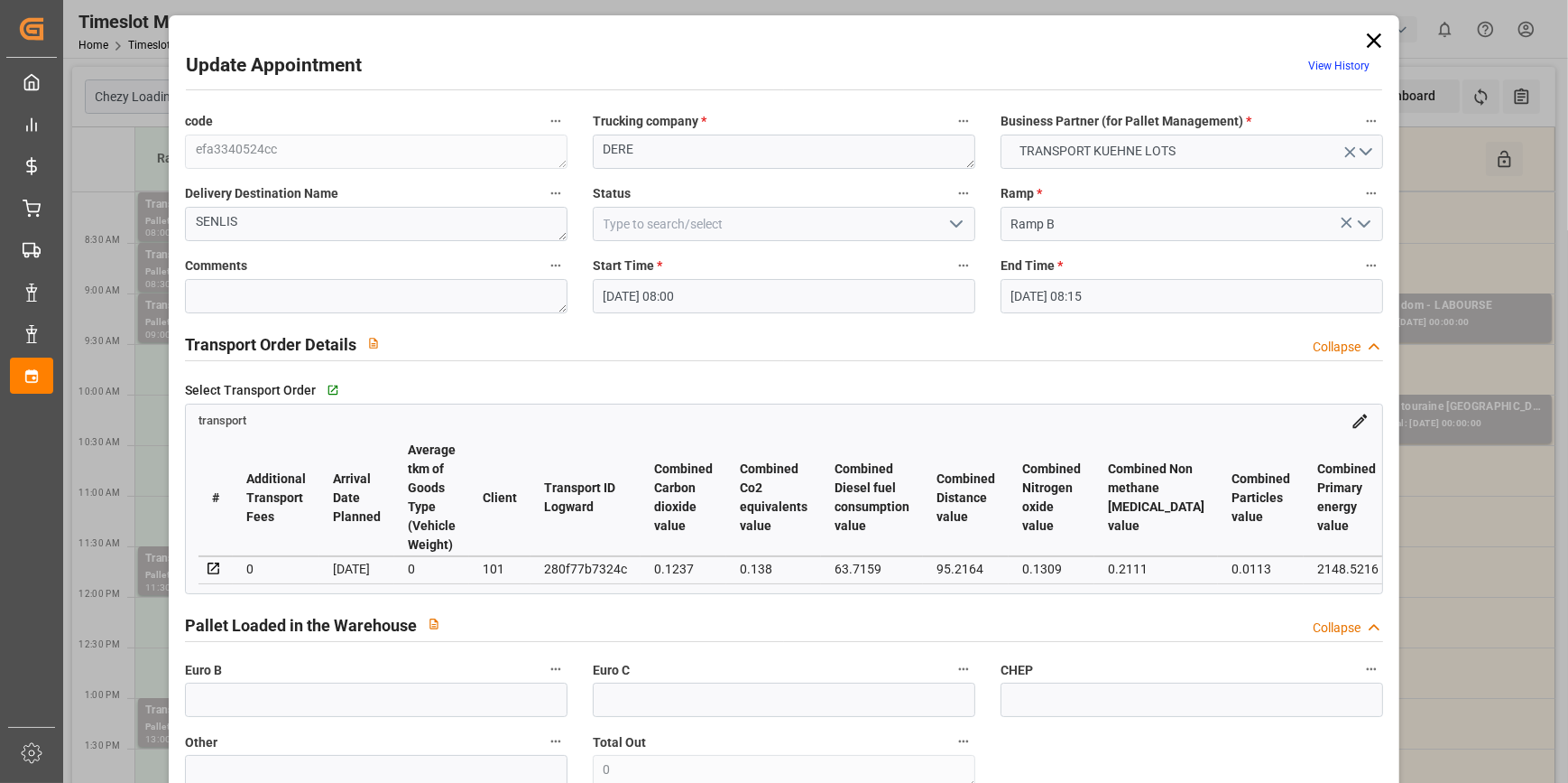
type input "[DATE] 08:00"
type input "[DATE] 08:15"
type input "[DATE] 12:26"
type input "[DATE] 11:19"
type input "[DATE]"
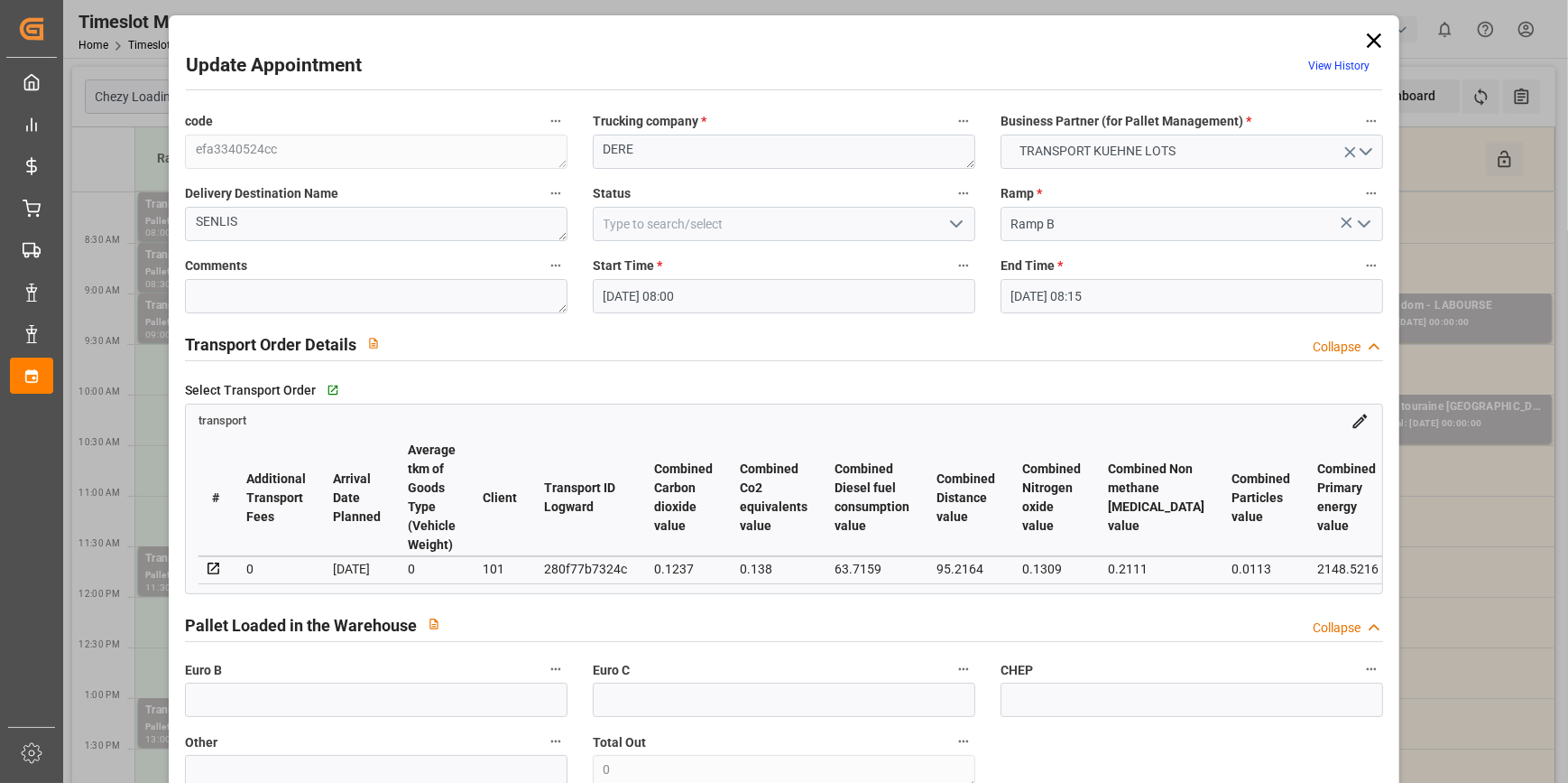
type input "[DATE]"
drag, startPoint x: 958, startPoint y: 224, endPoint x: 947, endPoint y: 225, distance: 11.0
click at [956, 225] on icon "open menu" at bounding box center [957, 224] width 22 height 22
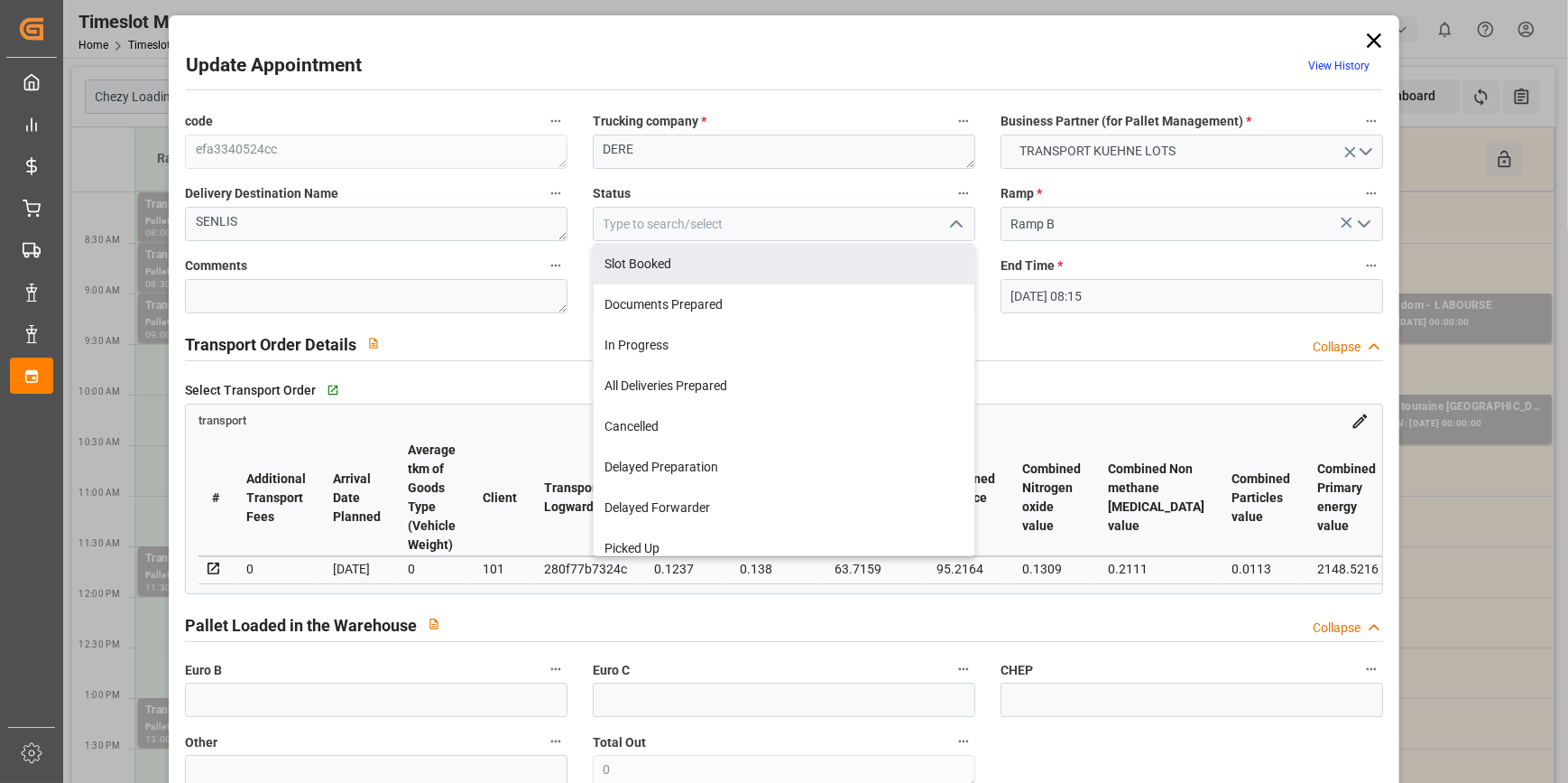
click at [1374, 39] on icon at bounding box center [1374, 41] width 26 height 26
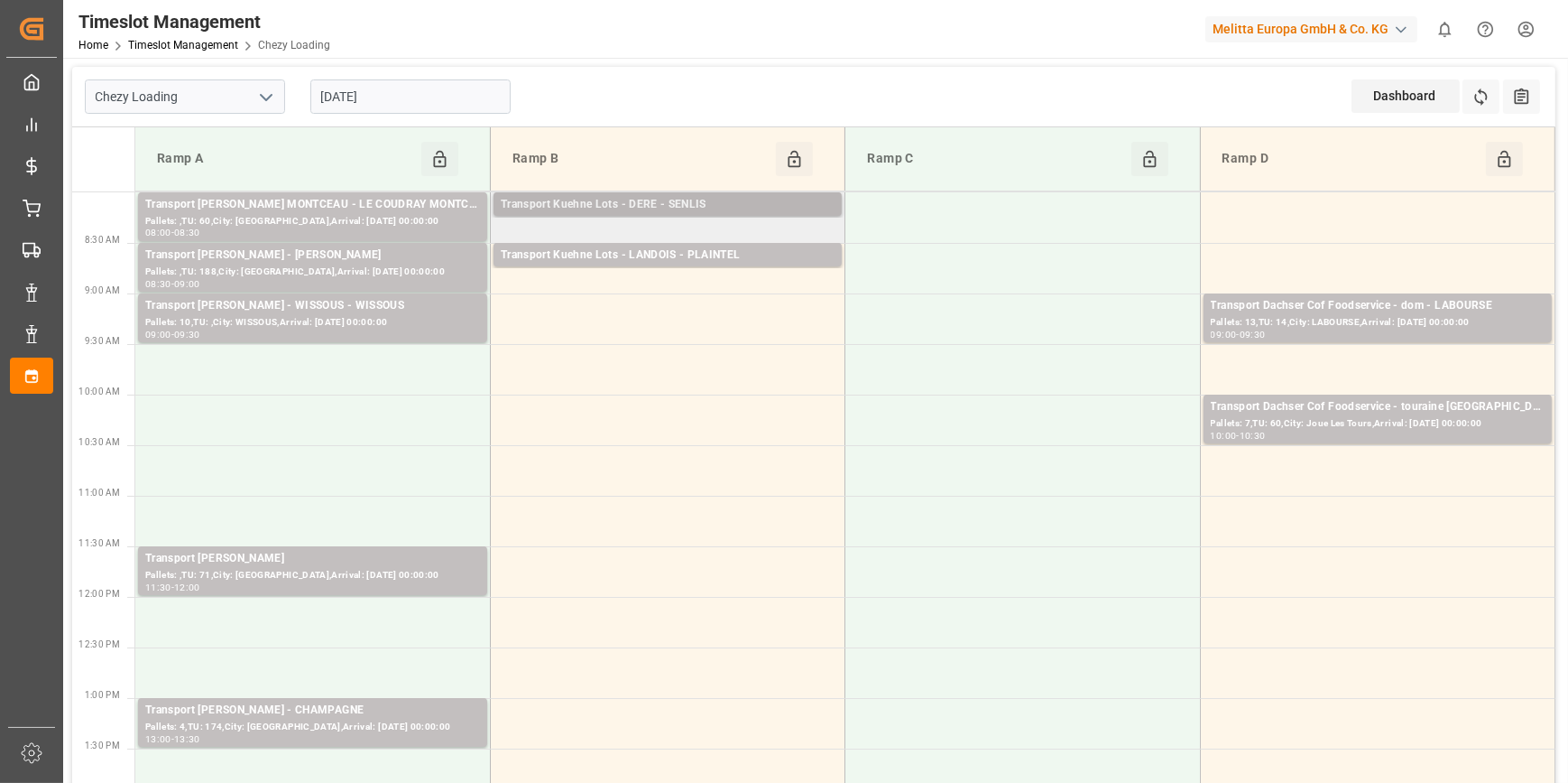
click at [683, 199] on div "Transport Kuehne Lots - DERE - SENLIS" at bounding box center [667, 205] width 333 height 18
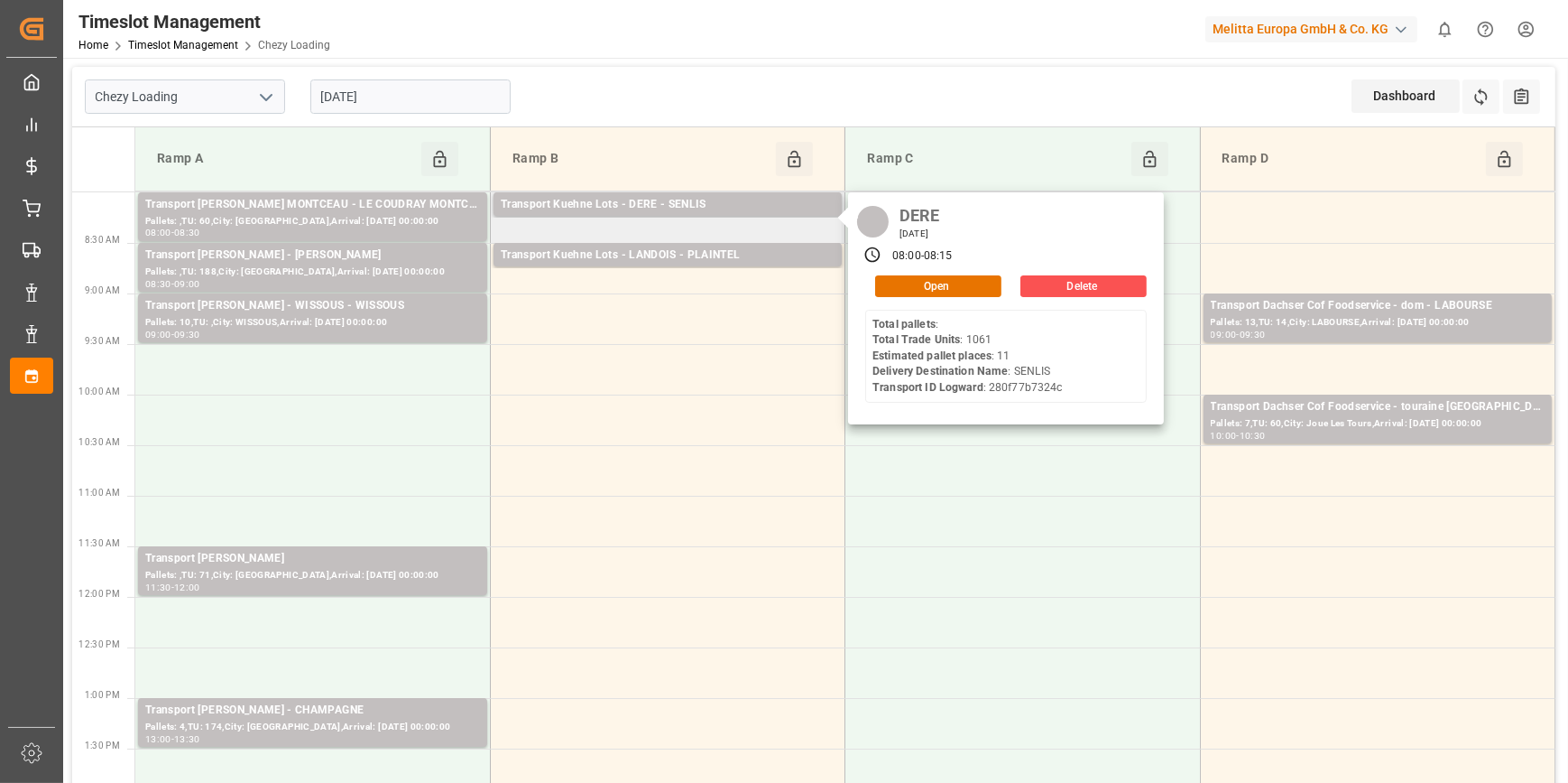
click at [893, 272] on div "DERE [DATE] 08:00 - 08:15 Open Delete Total pallets : Total Trade Units : 1061 …" at bounding box center [1005, 308] width 316 height 233
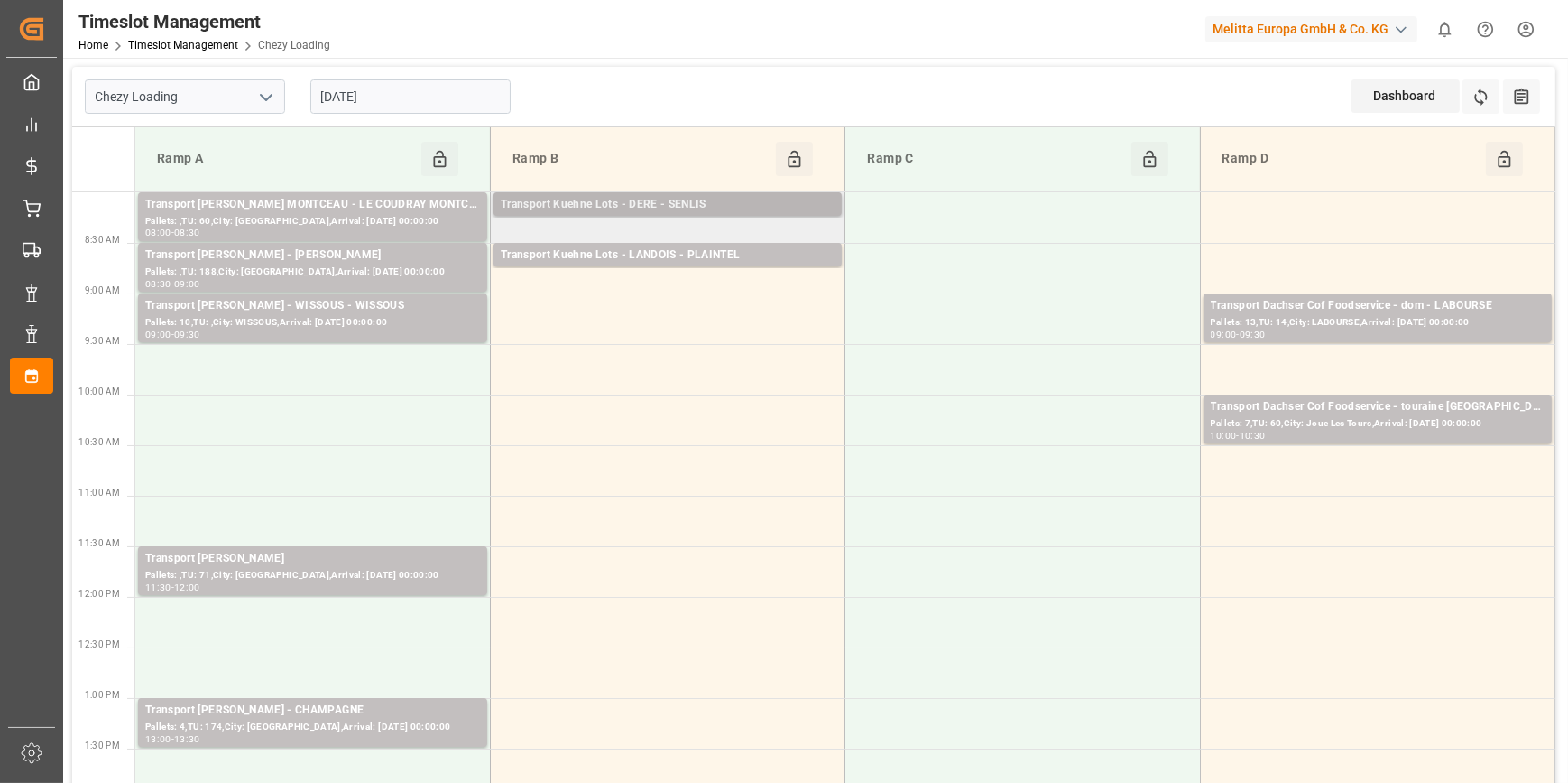
click at [661, 209] on div "Transport Kuehne Lots - DERE - SENLIS" at bounding box center [667, 205] width 333 height 18
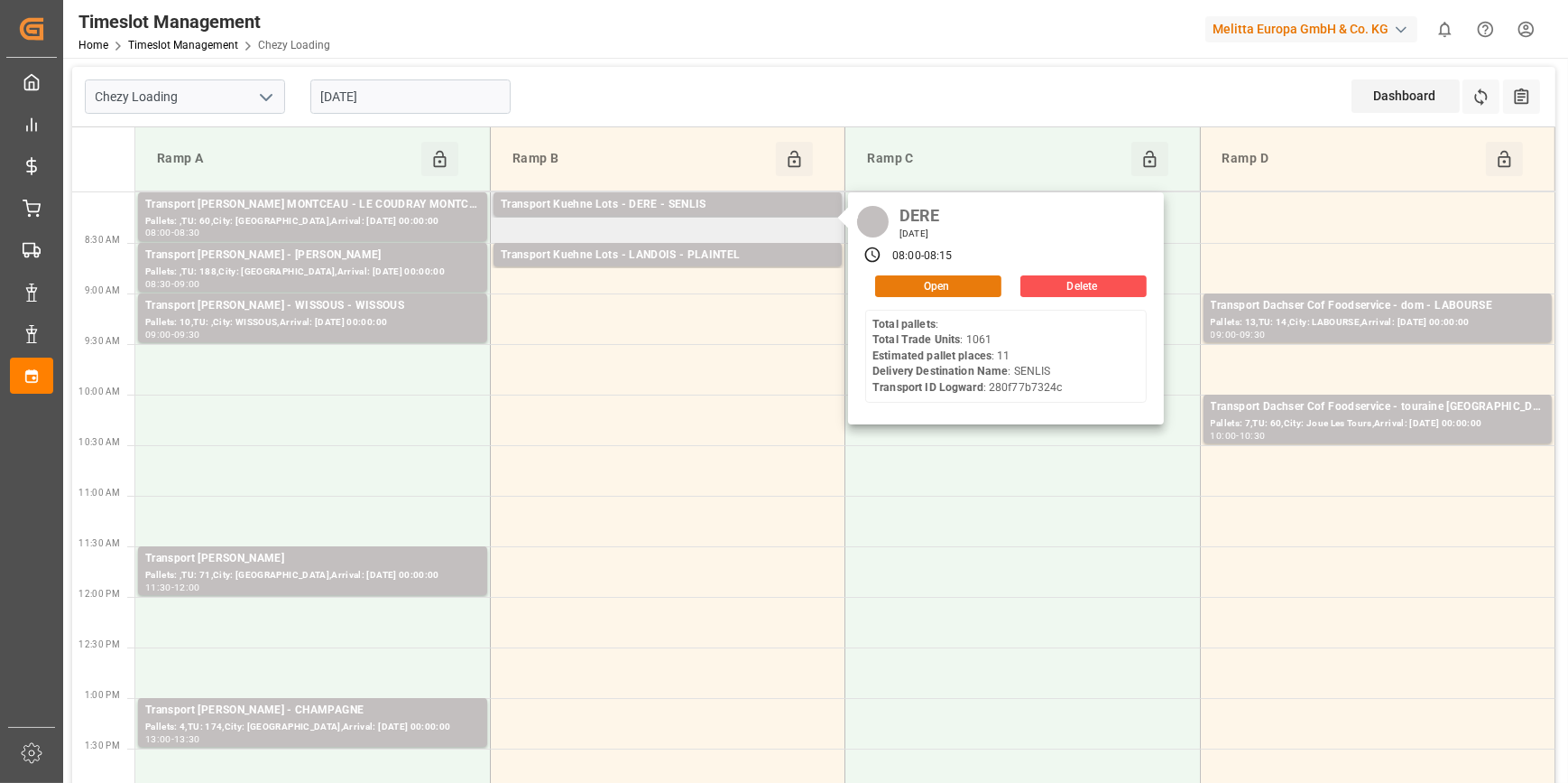
click at [985, 282] on button "Open" at bounding box center [939, 286] width 127 height 22
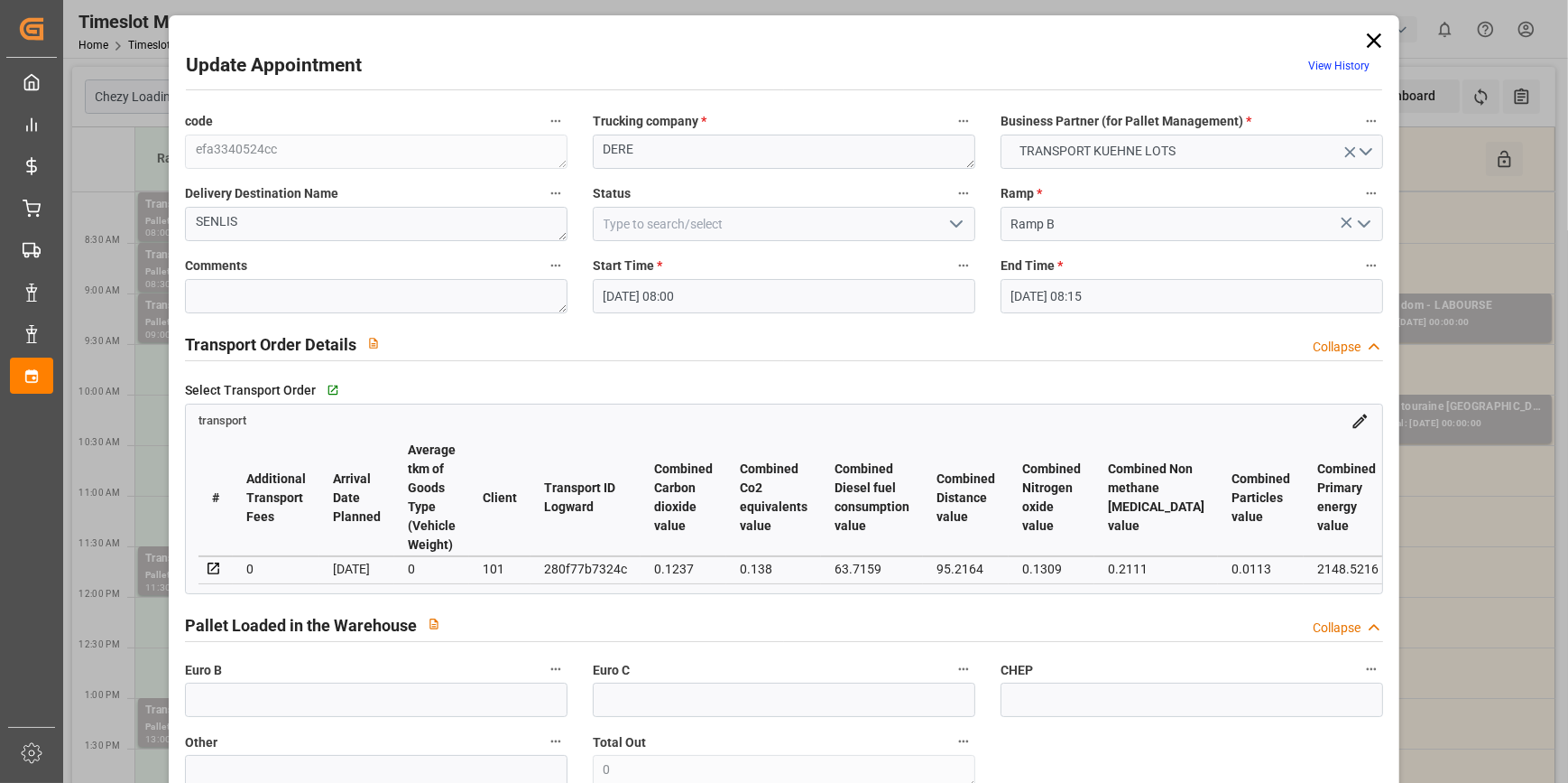
type input "[DATE] 08:00"
type input "[DATE] 08:15"
type input "[DATE] 12:26"
type input "[DATE] 11:19"
type input "[DATE]"
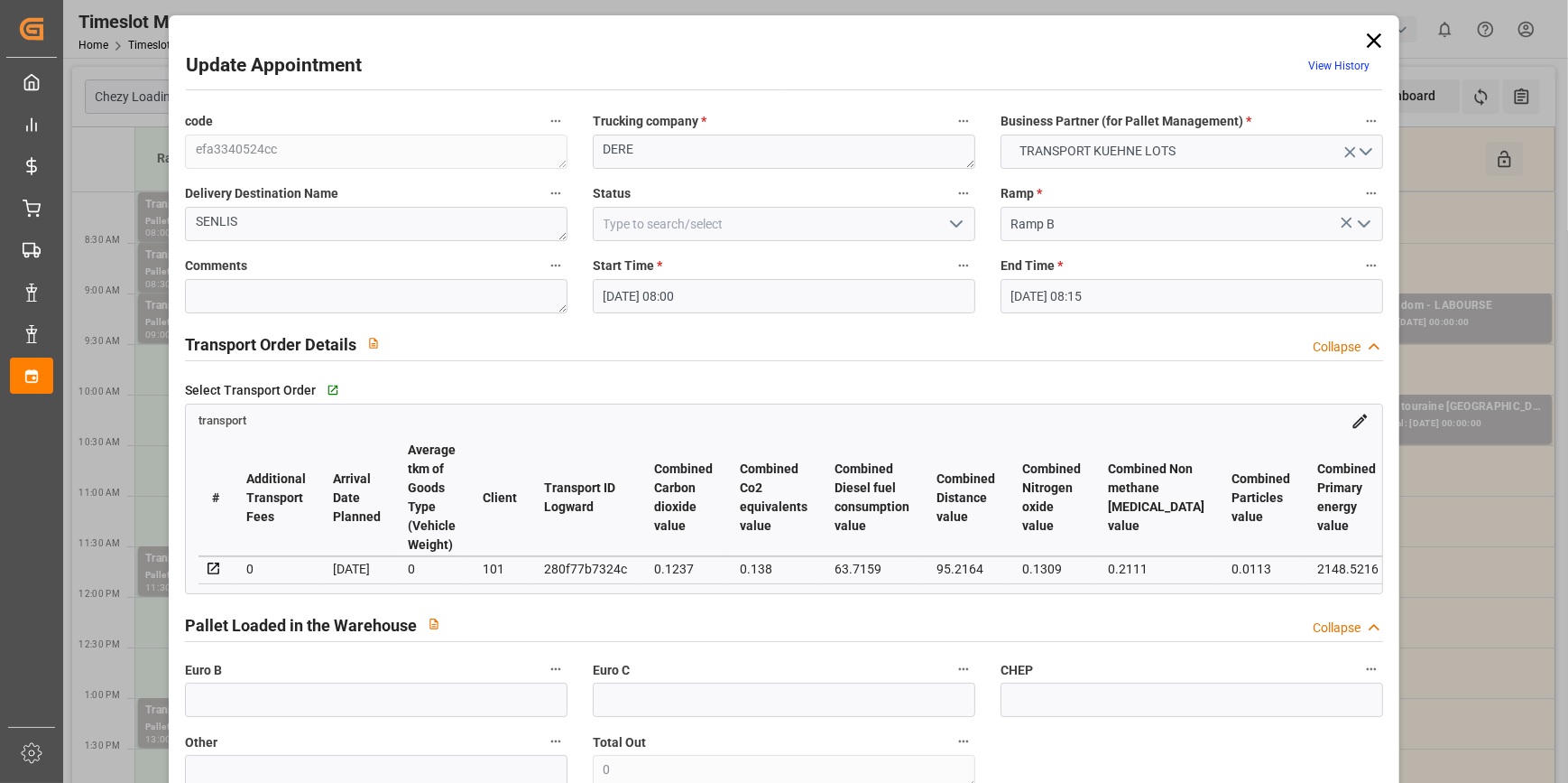
type input "[DATE]"
click at [1370, 35] on icon at bounding box center [1374, 41] width 26 height 26
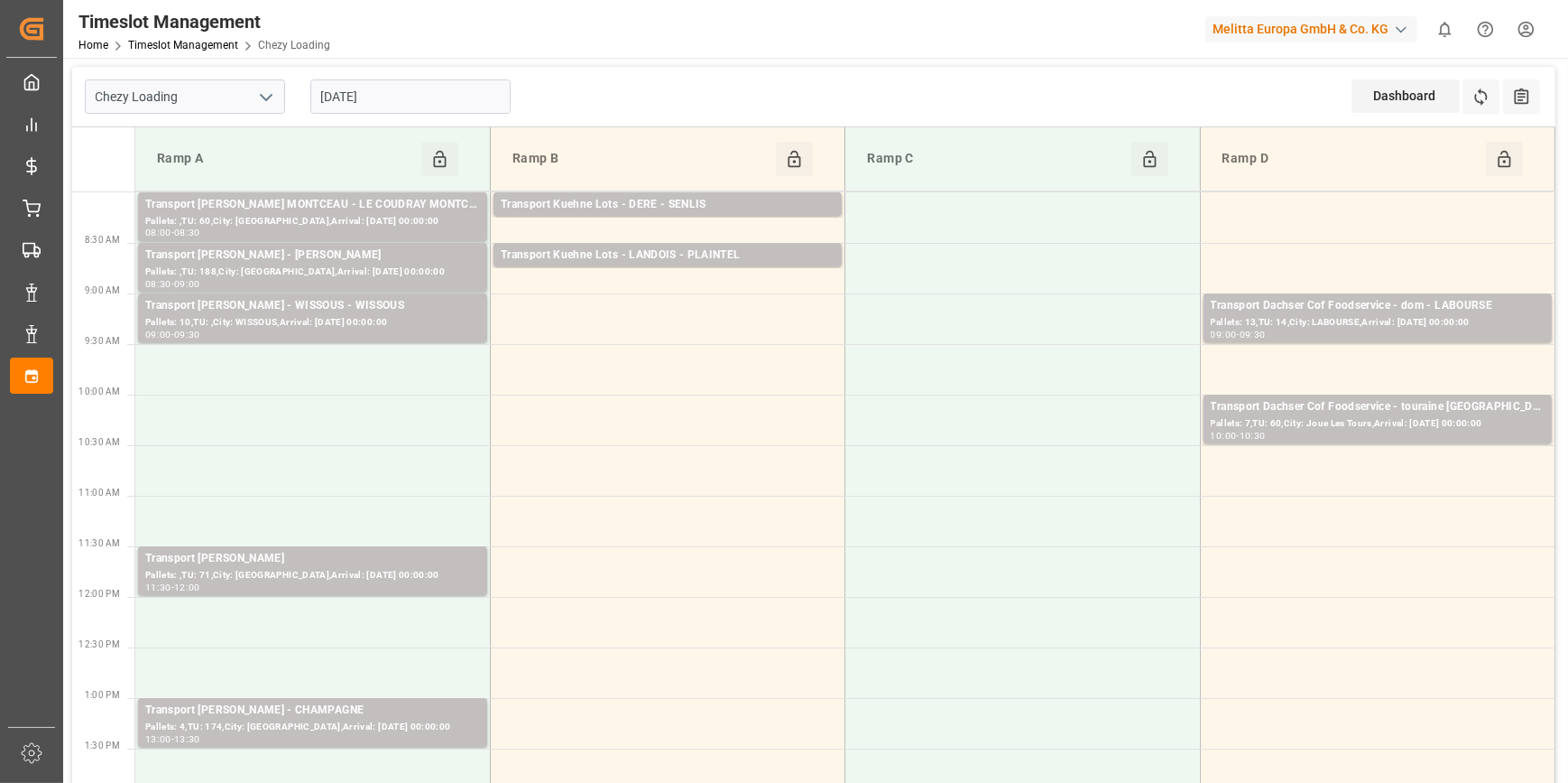
click at [446, 87] on input "[DATE]" at bounding box center [411, 96] width 200 height 35
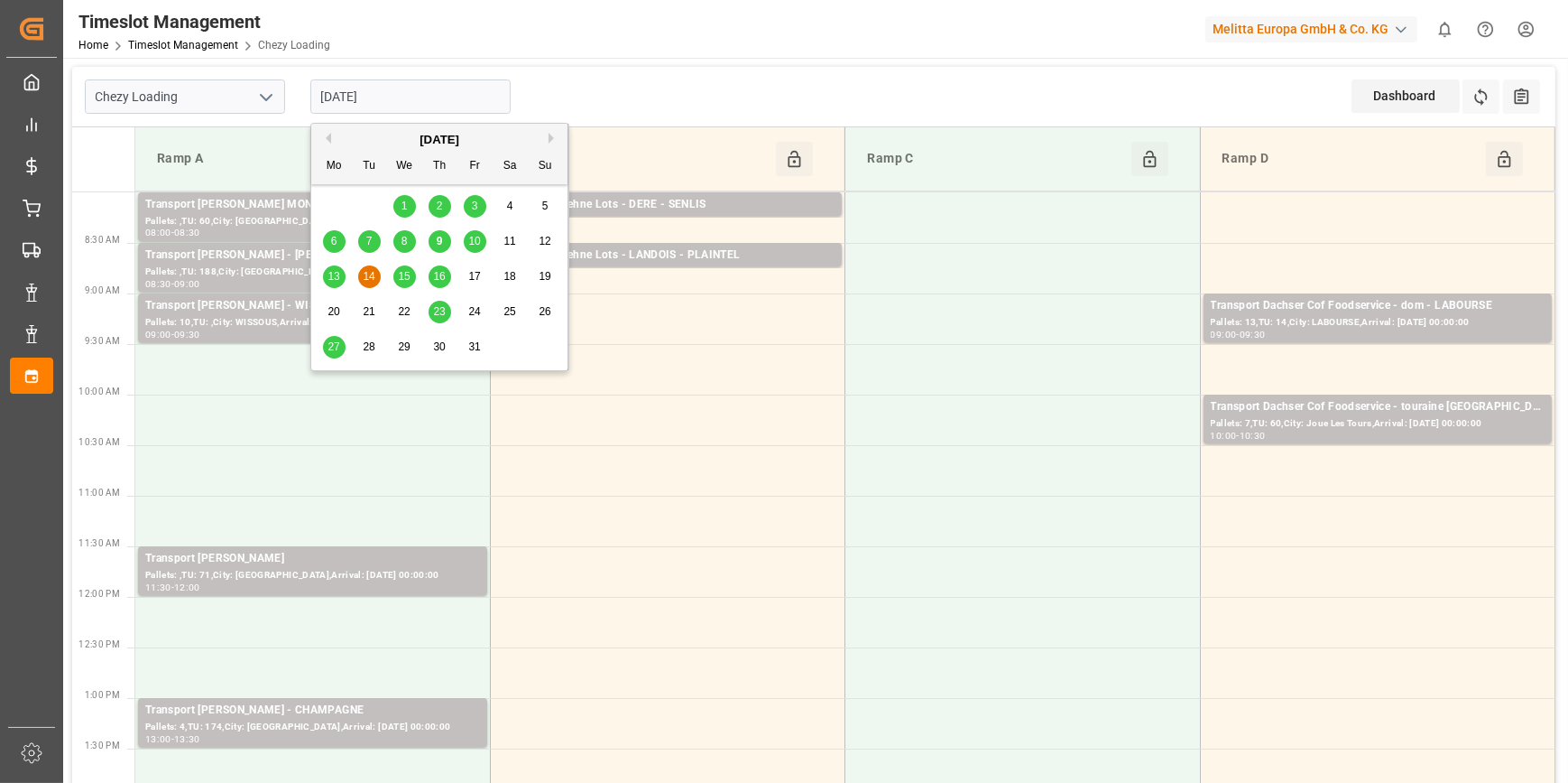
click at [467, 242] on div "10" at bounding box center [475, 242] width 23 height 22
type input "[DATE]"
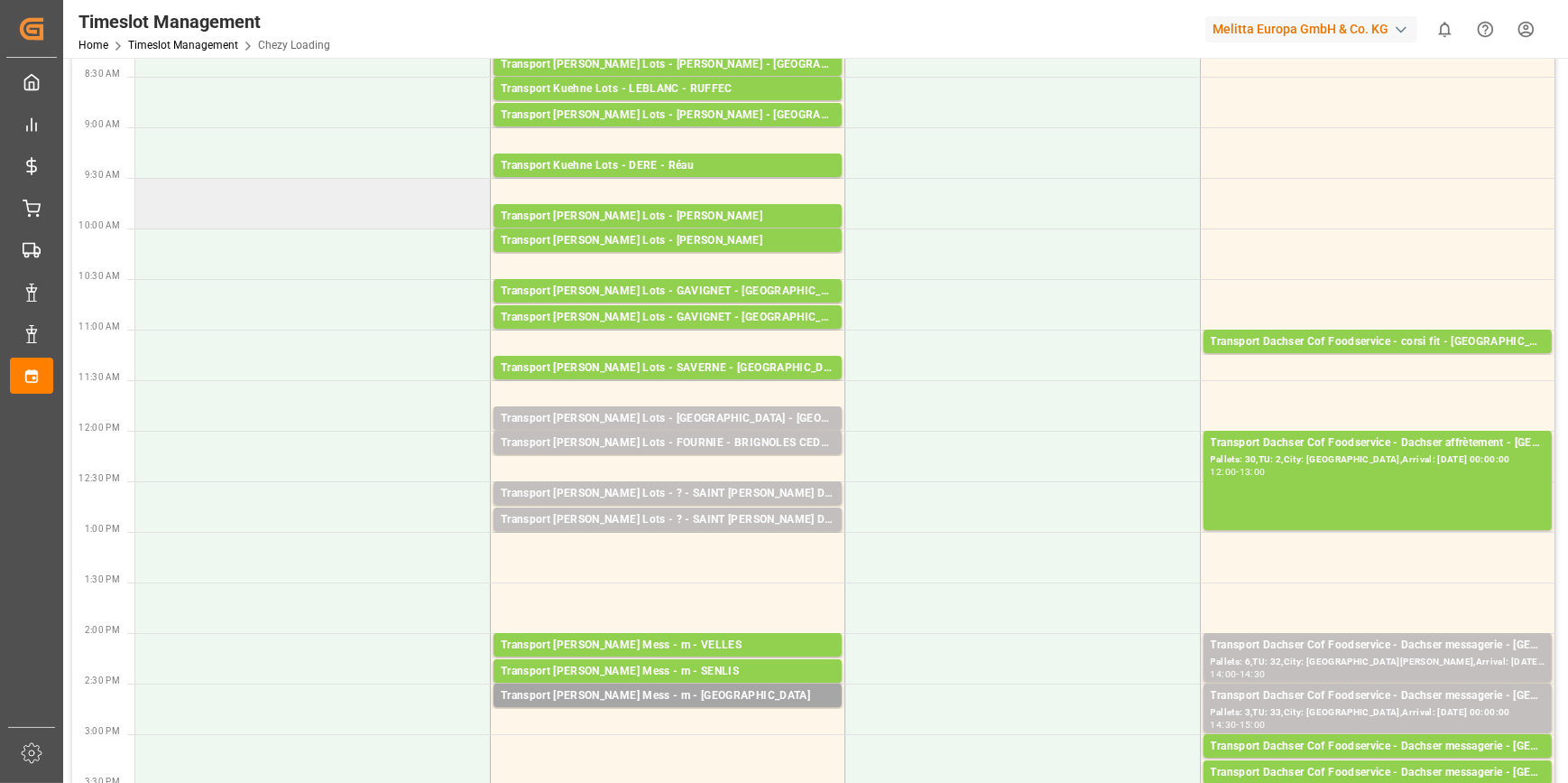
scroll to position [245, 0]
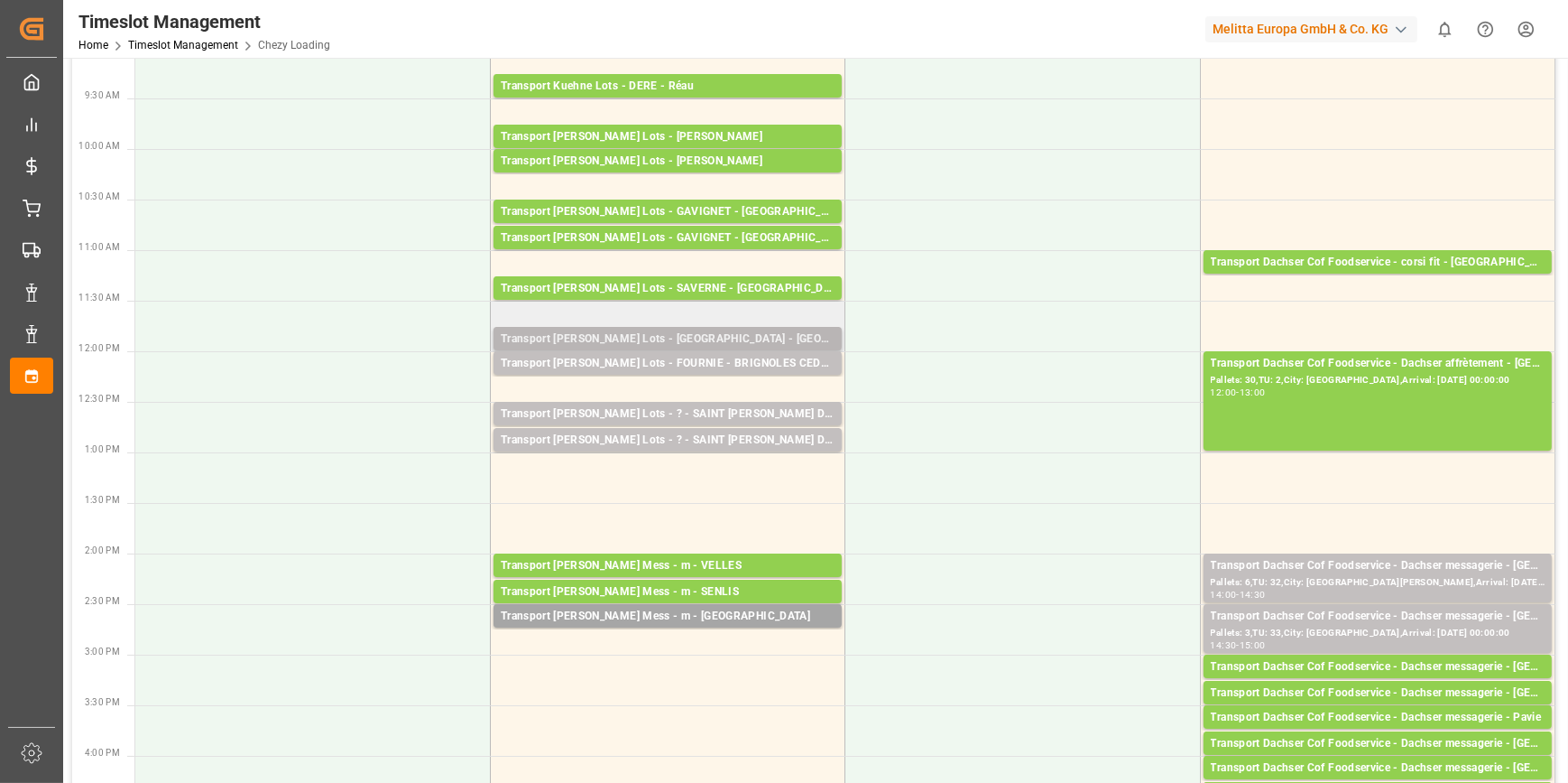
click at [737, 334] on div "Transport [PERSON_NAME] Lots - [GEOGRAPHIC_DATA] - [GEOGRAPHIC_DATA]" at bounding box center [667, 340] width 333 height 18
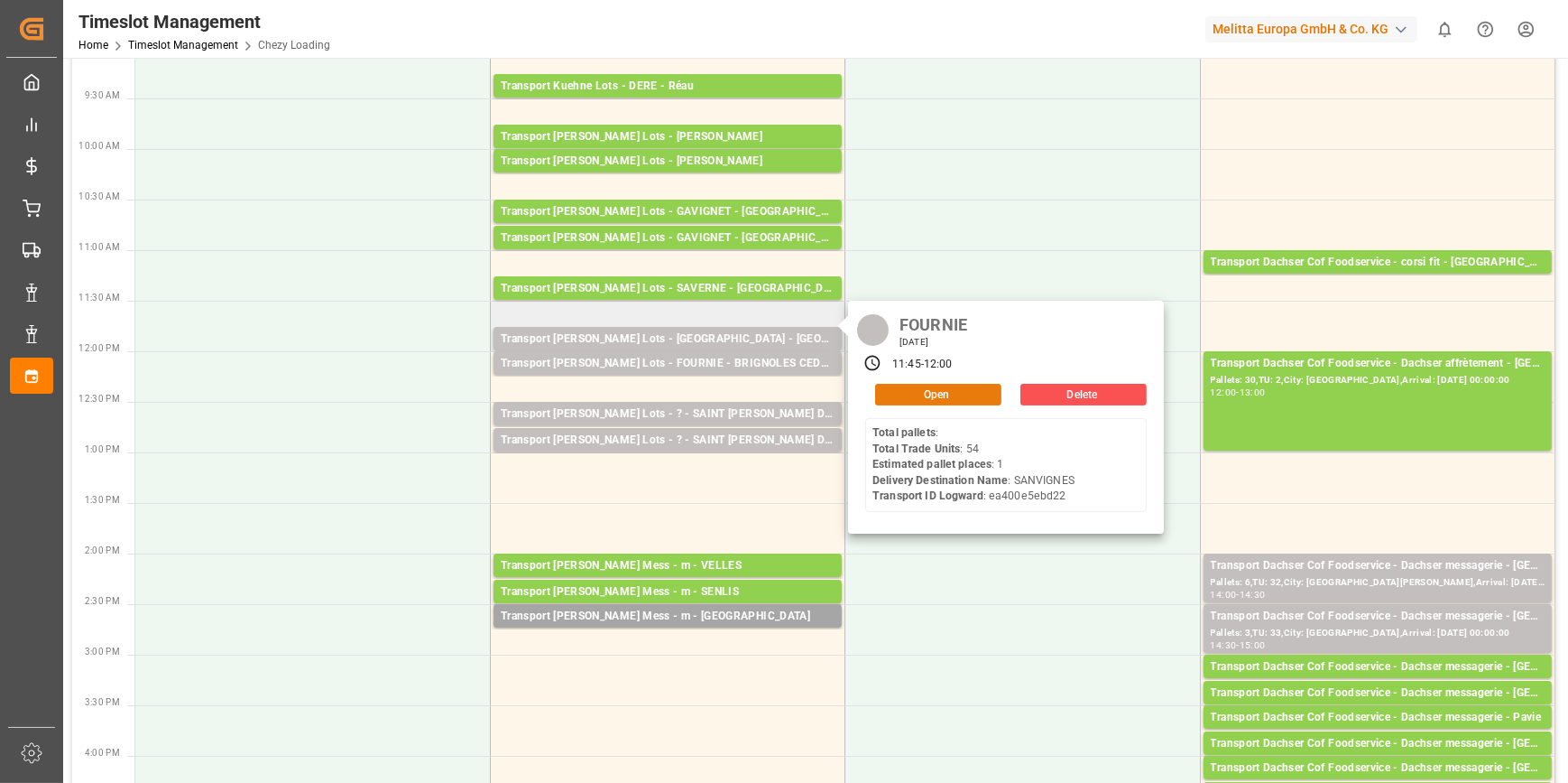
click at [944, 389] on button "Open" at bounding box center [939, 395] width 127 height 22
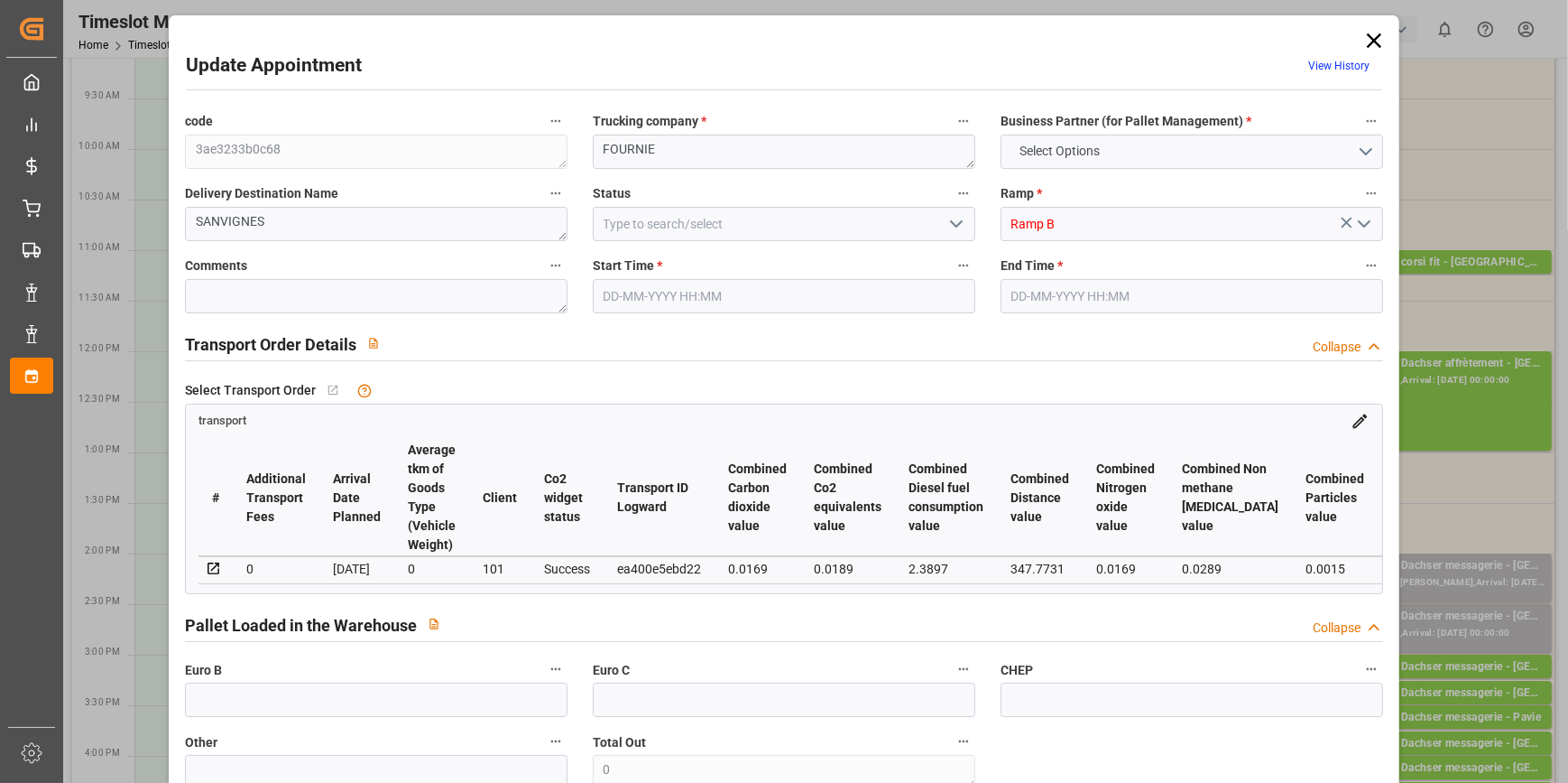
type input "1"
type input "155.06"
type input "0"
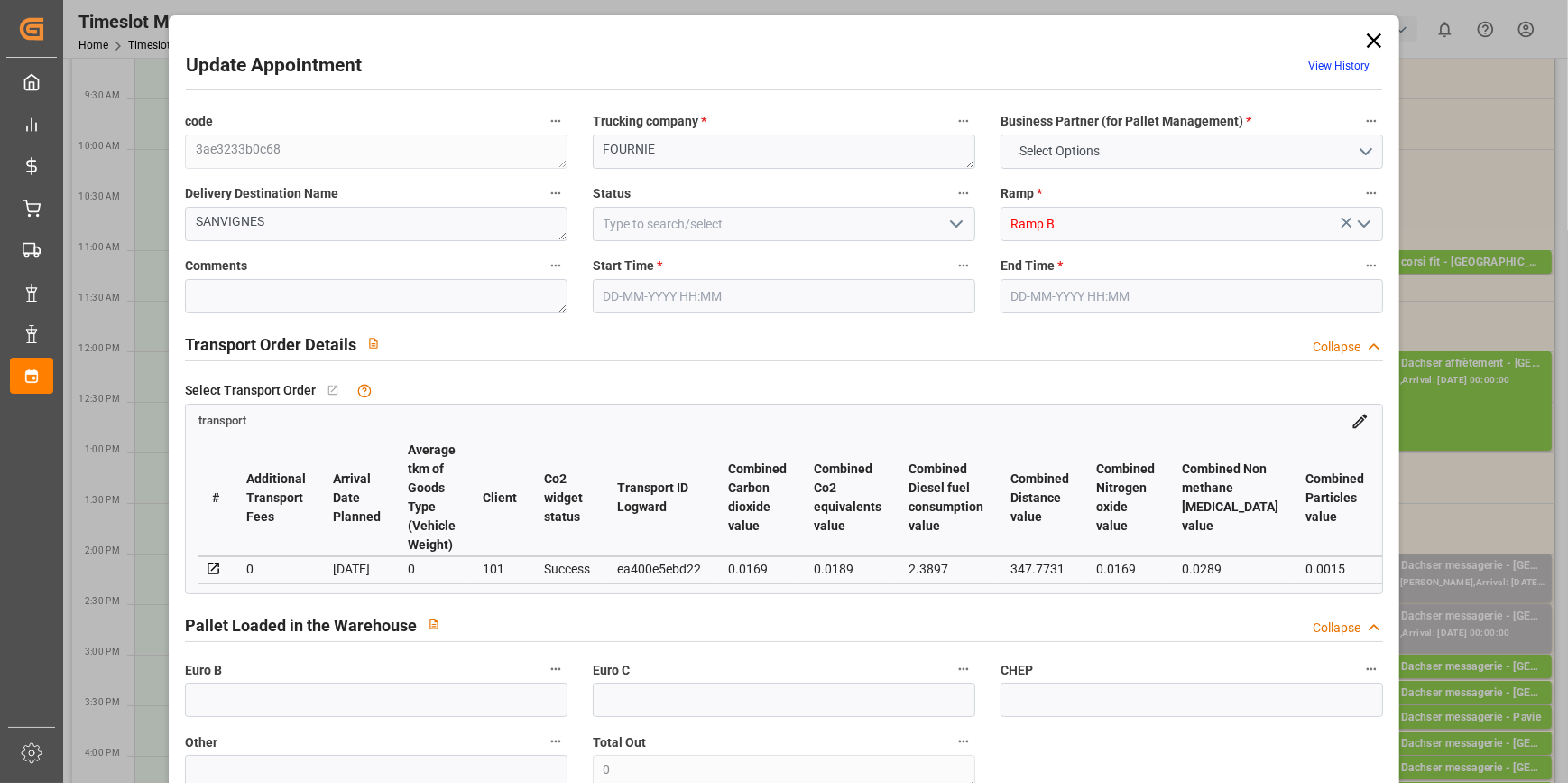
type input "155.06"
type input "0"
type input "63.504"
type input "125"
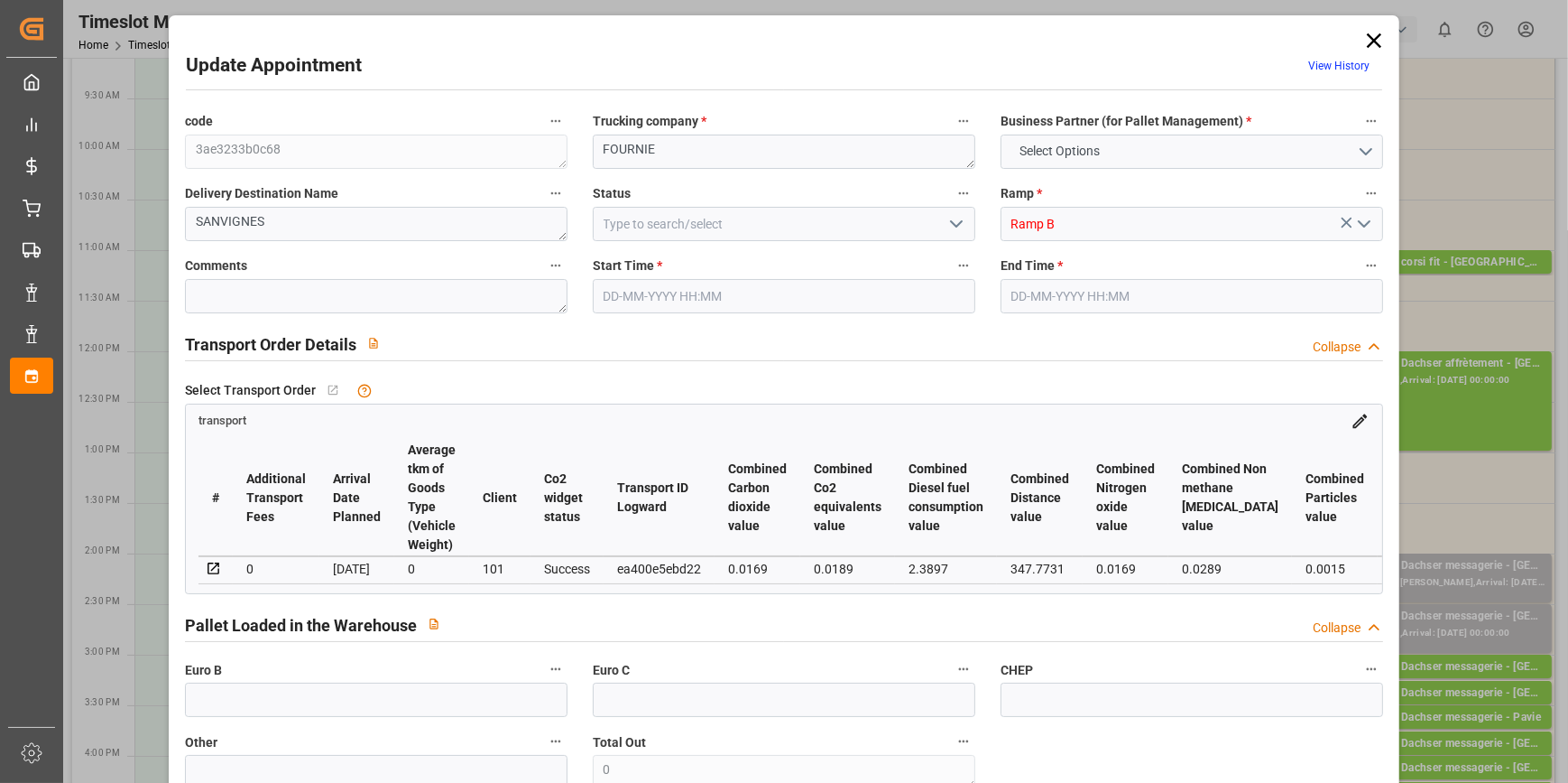
type input "878.4"
type input "71"
type input "0"
type input "54"
type input "1"
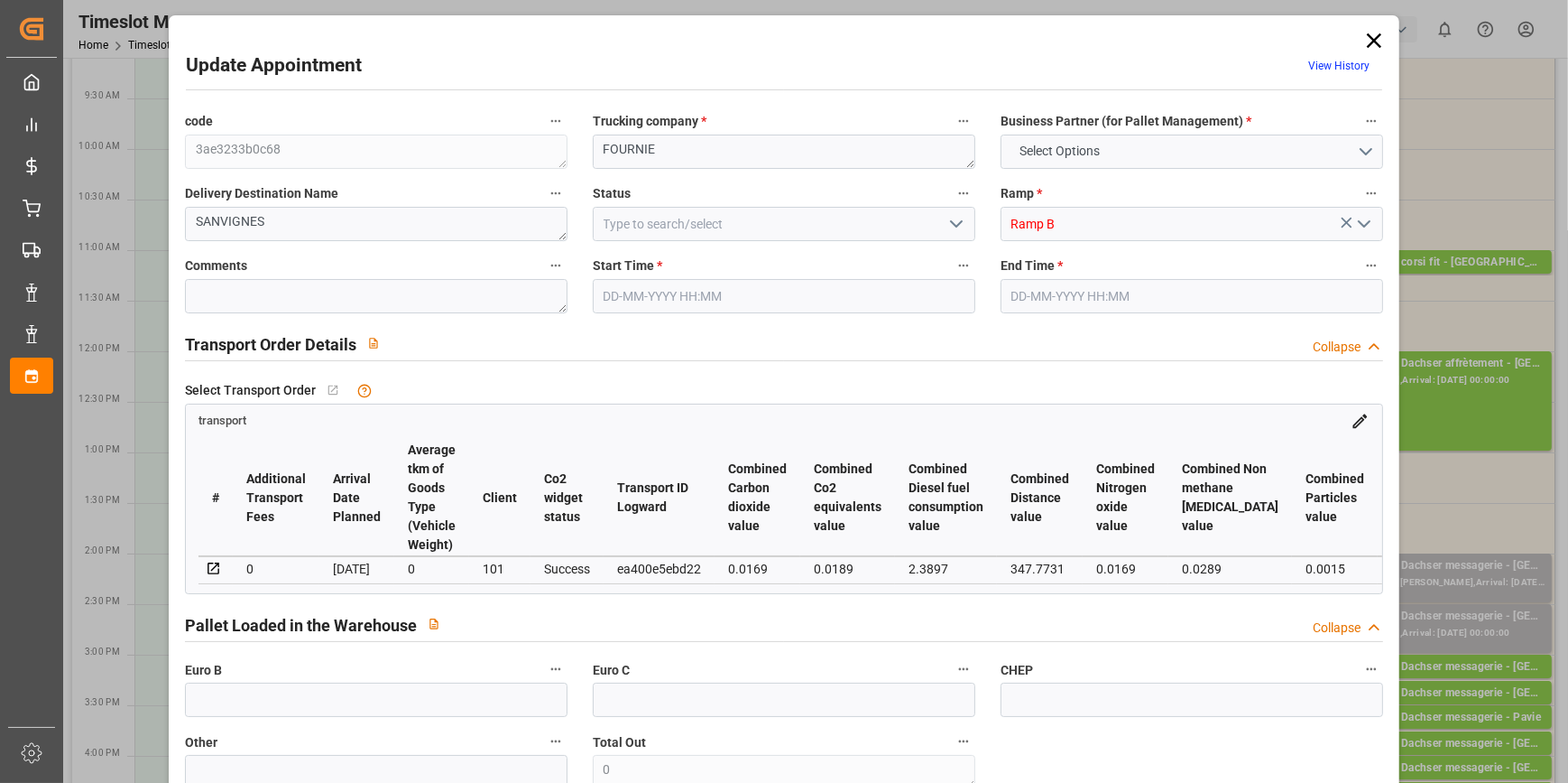
type input "101"
type input "100.86"
type input "0"
type input "4710.8598"
type input "0"
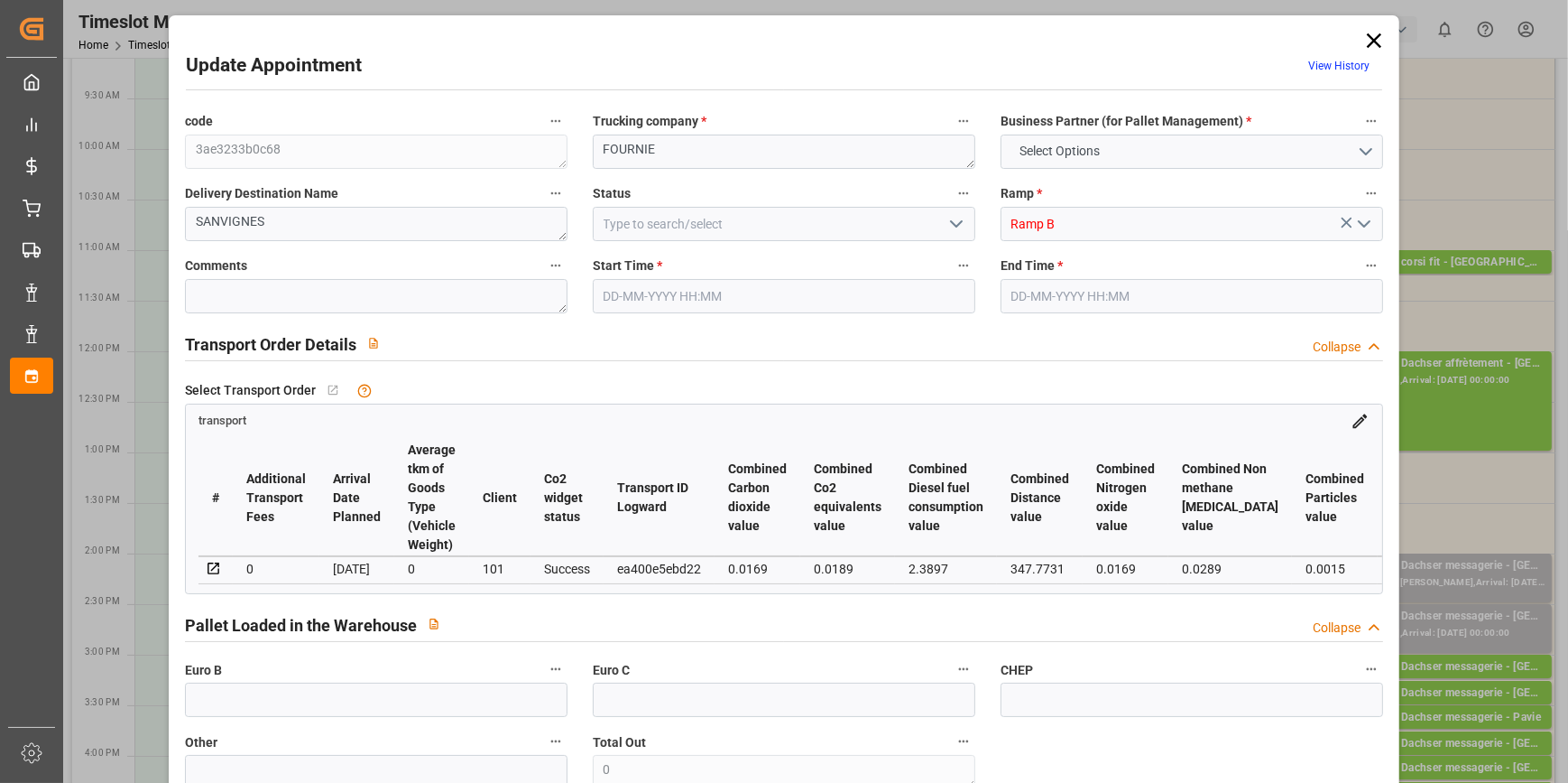
type input "0"
type input "21"
type input "35"
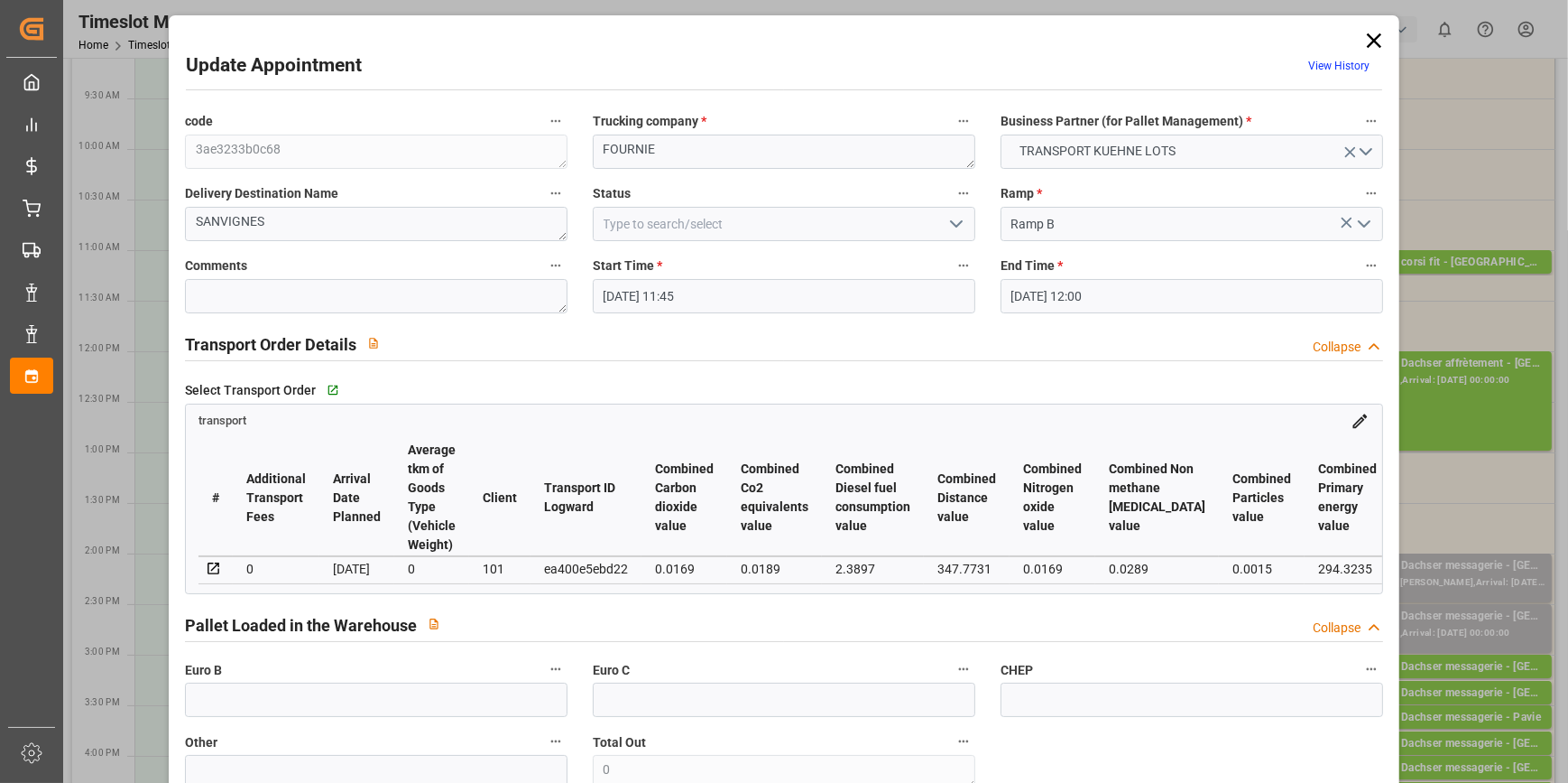
type input "[DATE] 11:45"
type input "[DATE] 12:00"
type input "[DATE] 13:24"
type input "[DATE] 12:13"
type input "[DATE]"
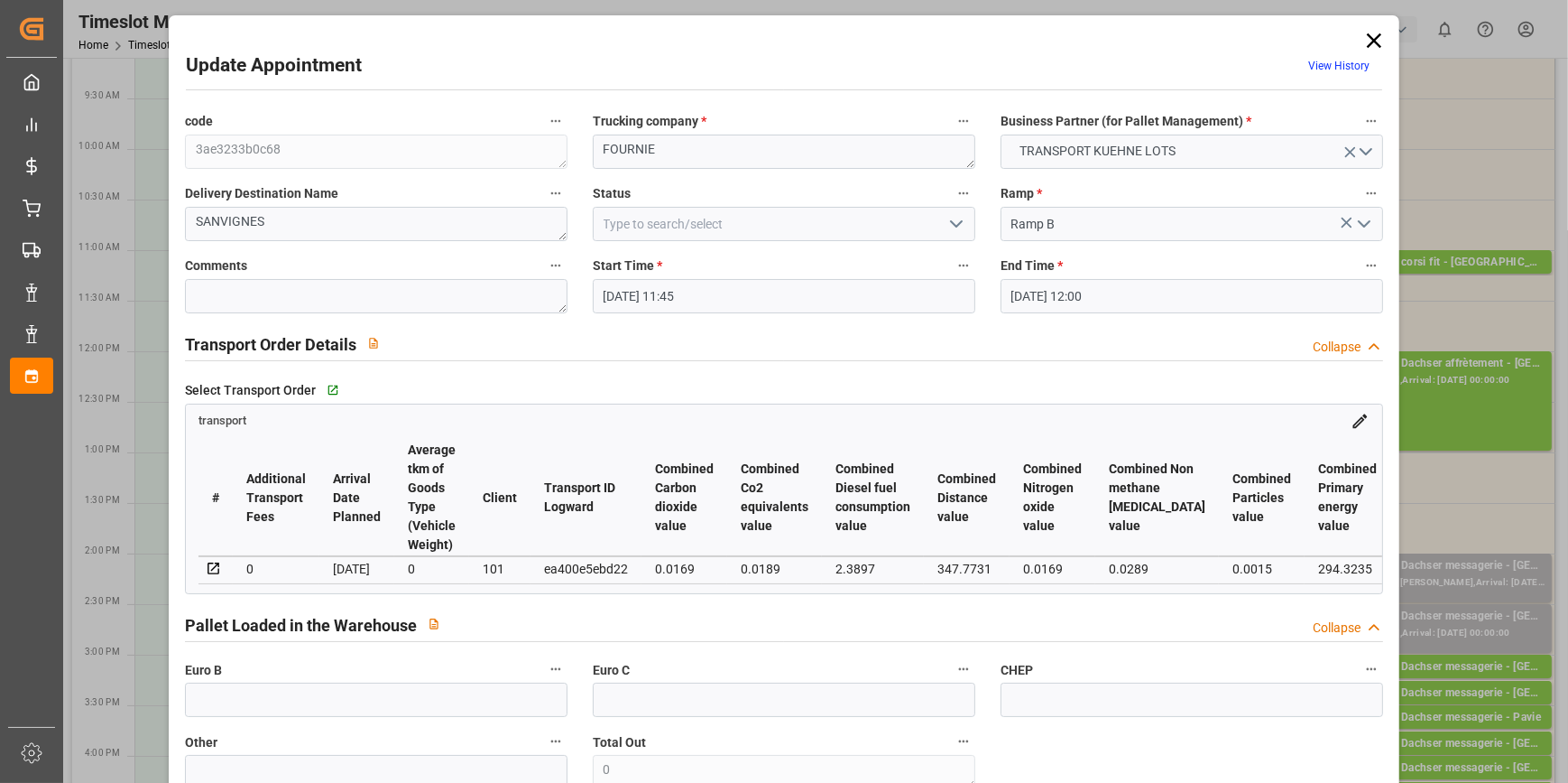
type input "[DATE]"
click at [954, 221] on icon "open menu" at bounding box center [957, 224] width 22 height 22
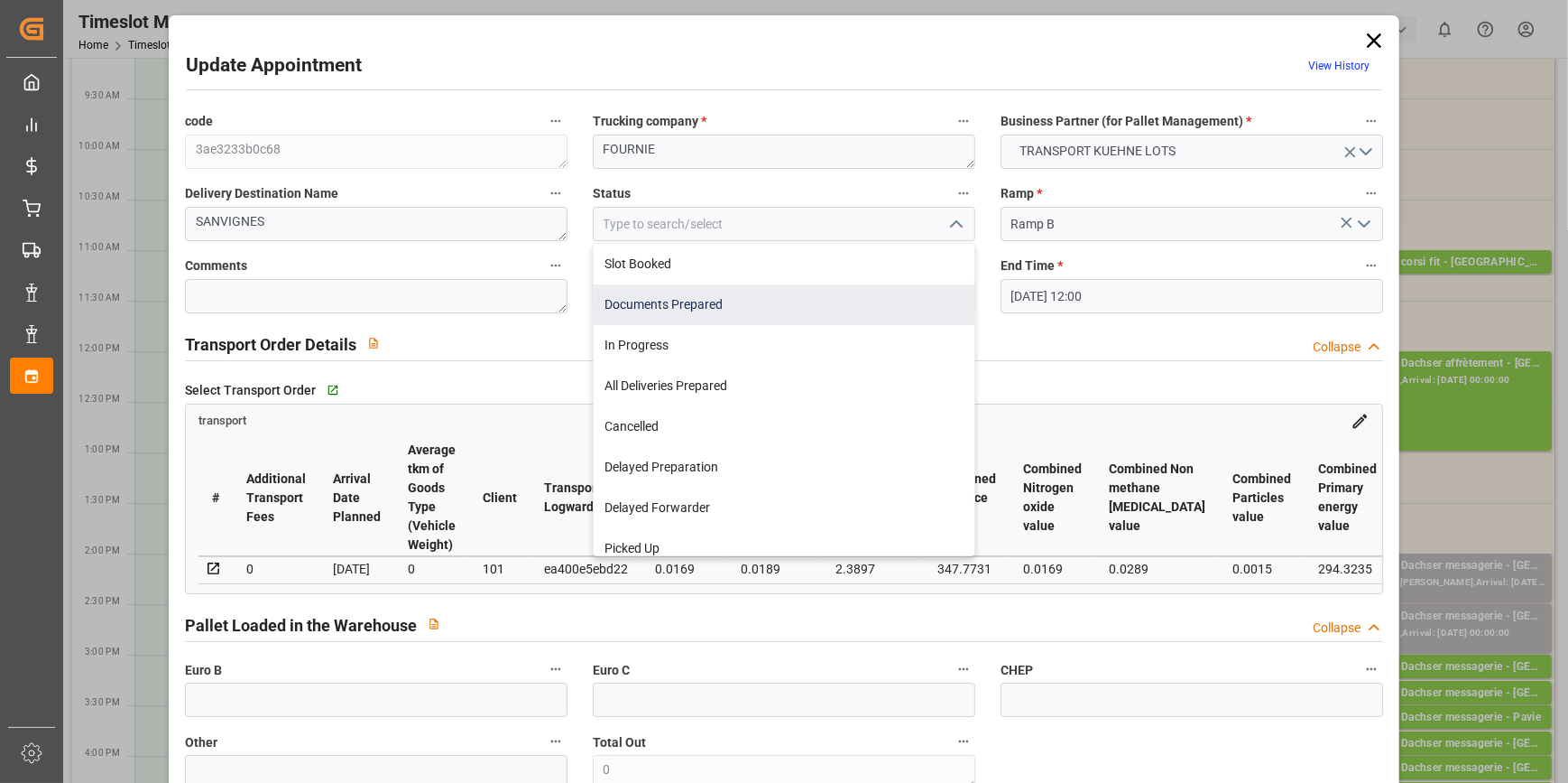
click at [695, 298] on div "Documents Prepared" at bounding box center [784, 304] width 381 height 41
type input "Documents Prepared"
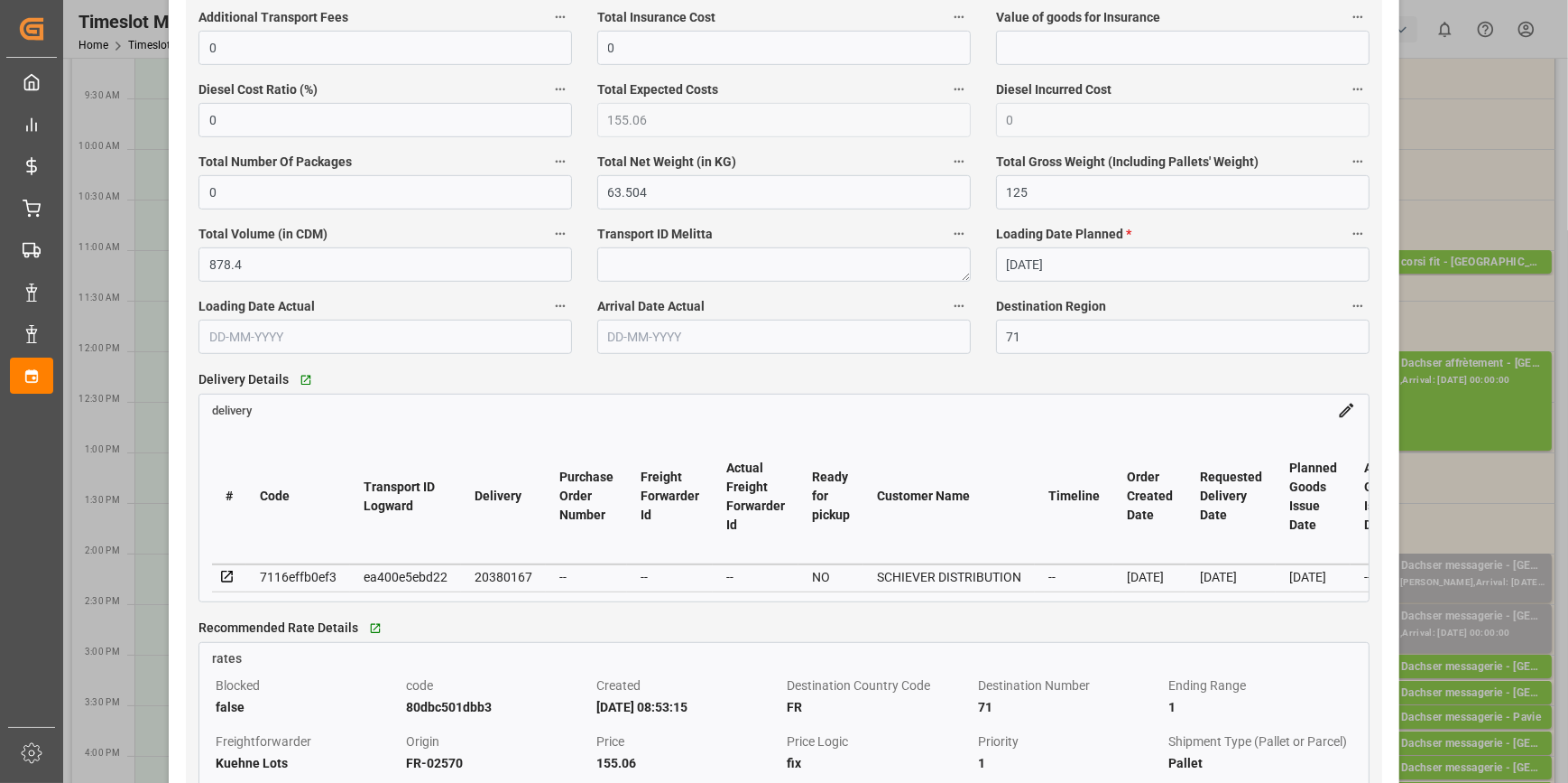
scroll to position [1230, 0]
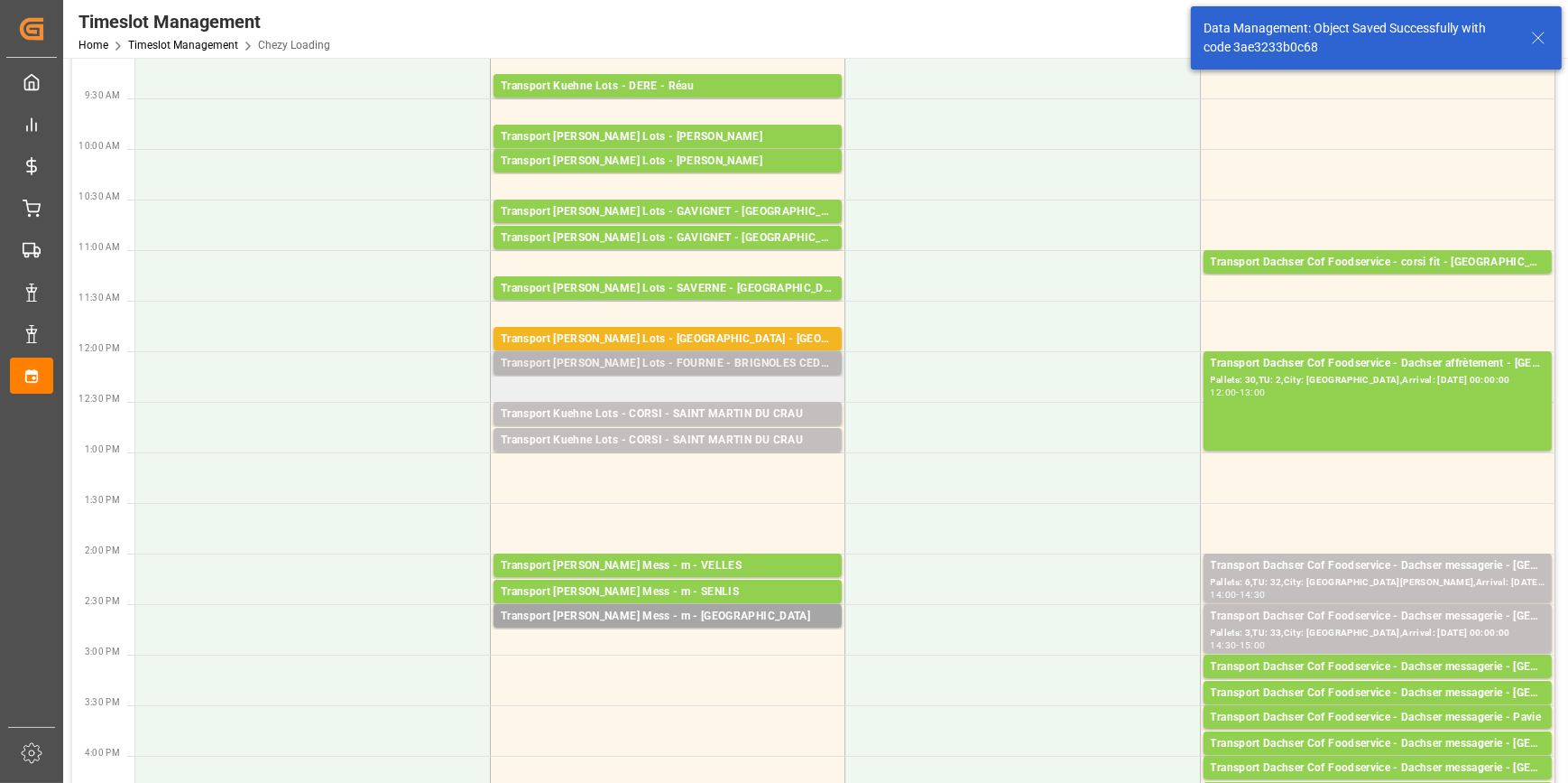
click at [731, 361] on div "Transport [PERSON_NAME] Lots - FOURNIE - BRIGNOLES CEDEX" at bounding box center [667, 363] width 333 height 18
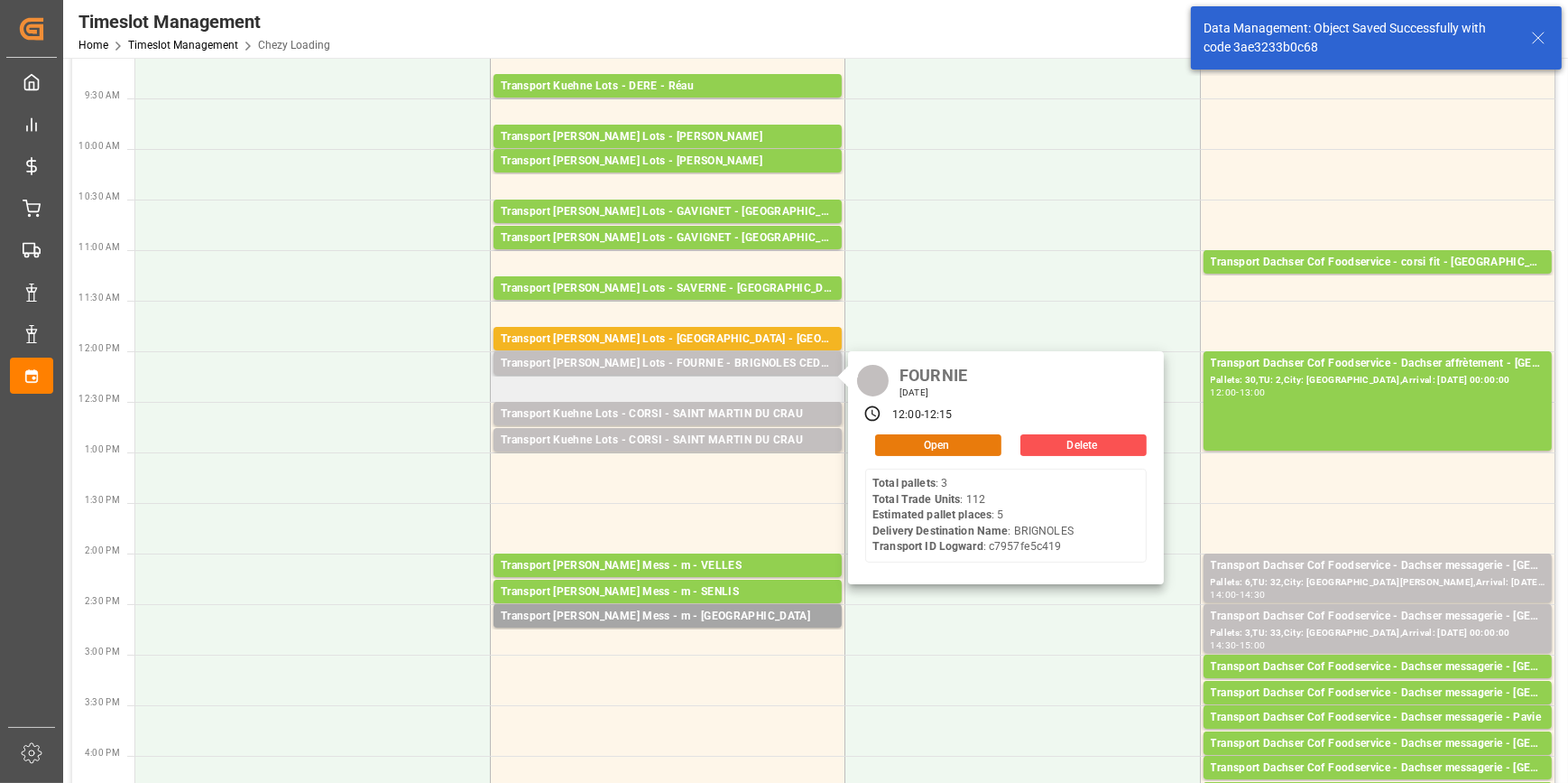
click at [935, 439] on button "Open" at bounding box center [939, 445] width 127 height 22
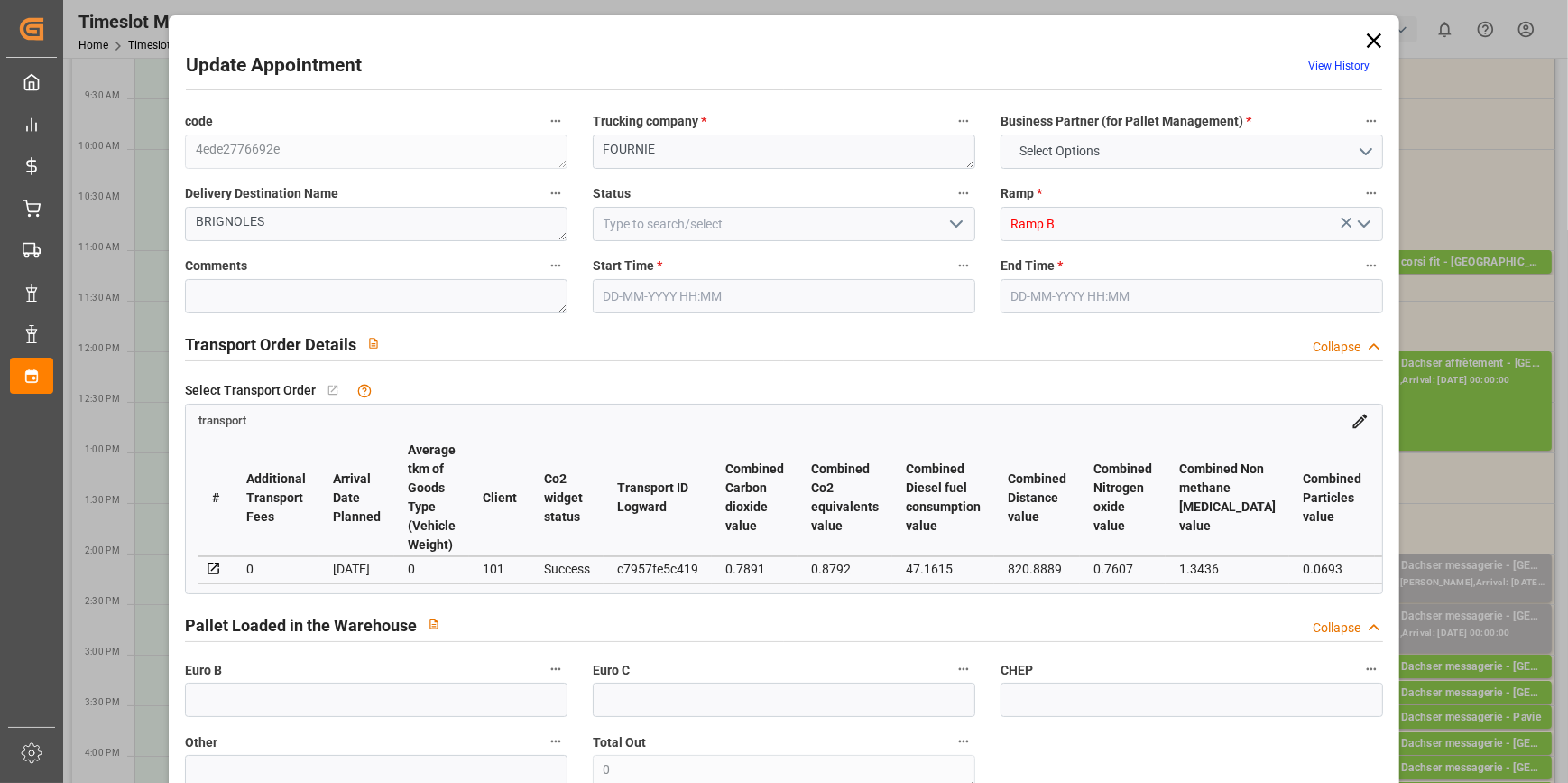
type input "5"
type input "399.18"
type input "0"
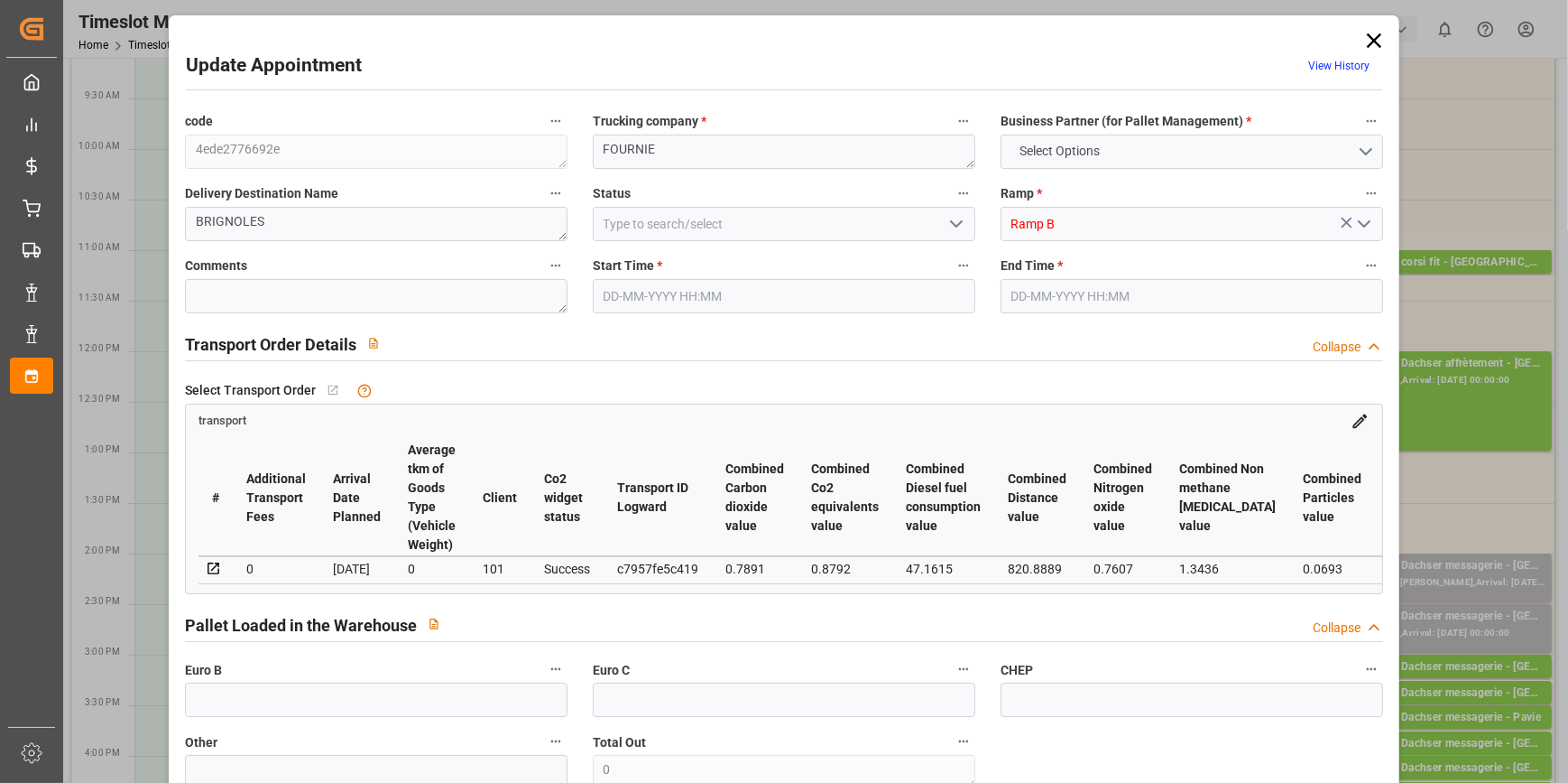
type input "399.18"
type input "0"
type input "1631.616"
type input "2077"
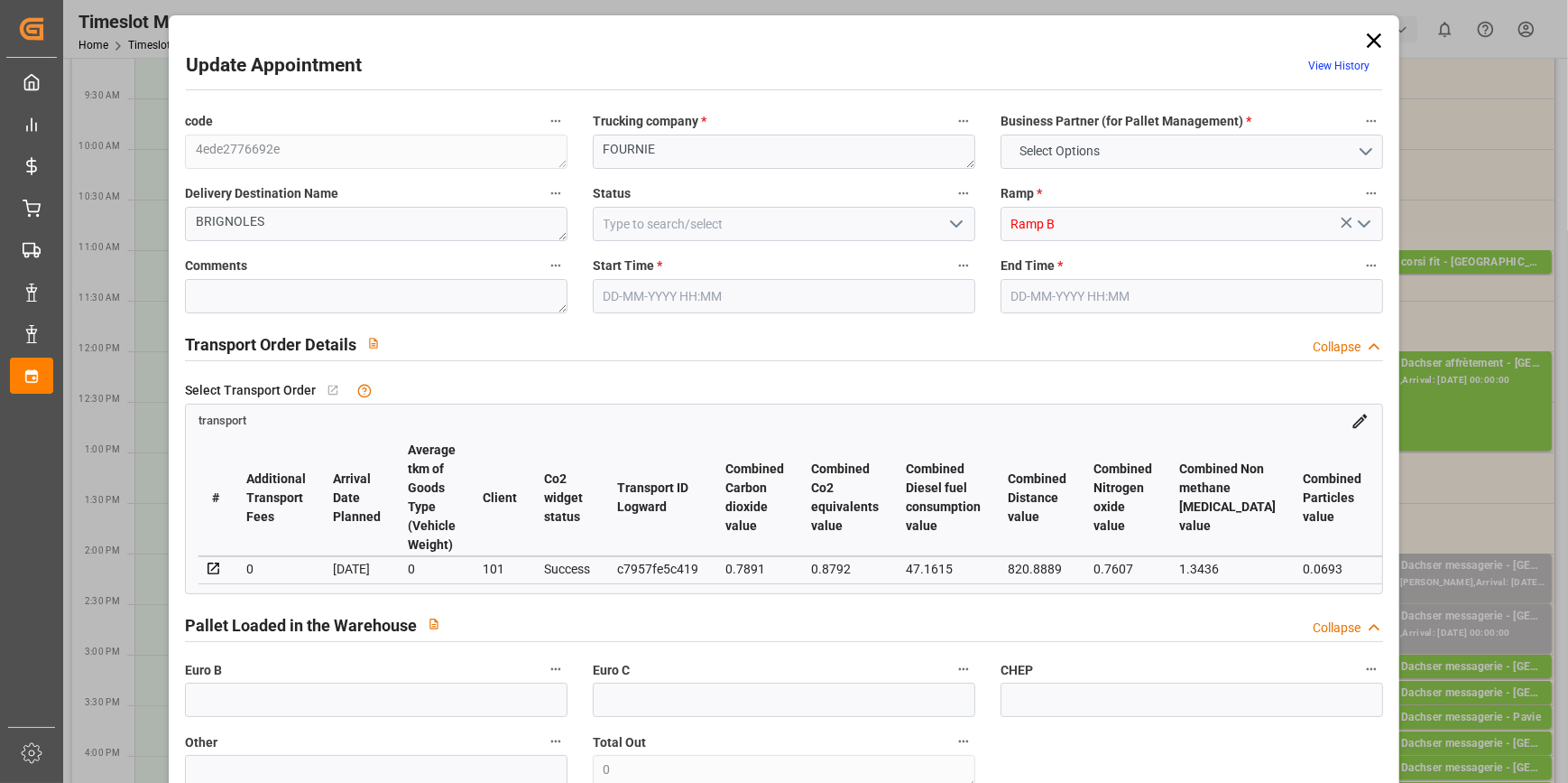
type input "5323.2"
type input "83"
type input "3"
type input "112"
type input "5"
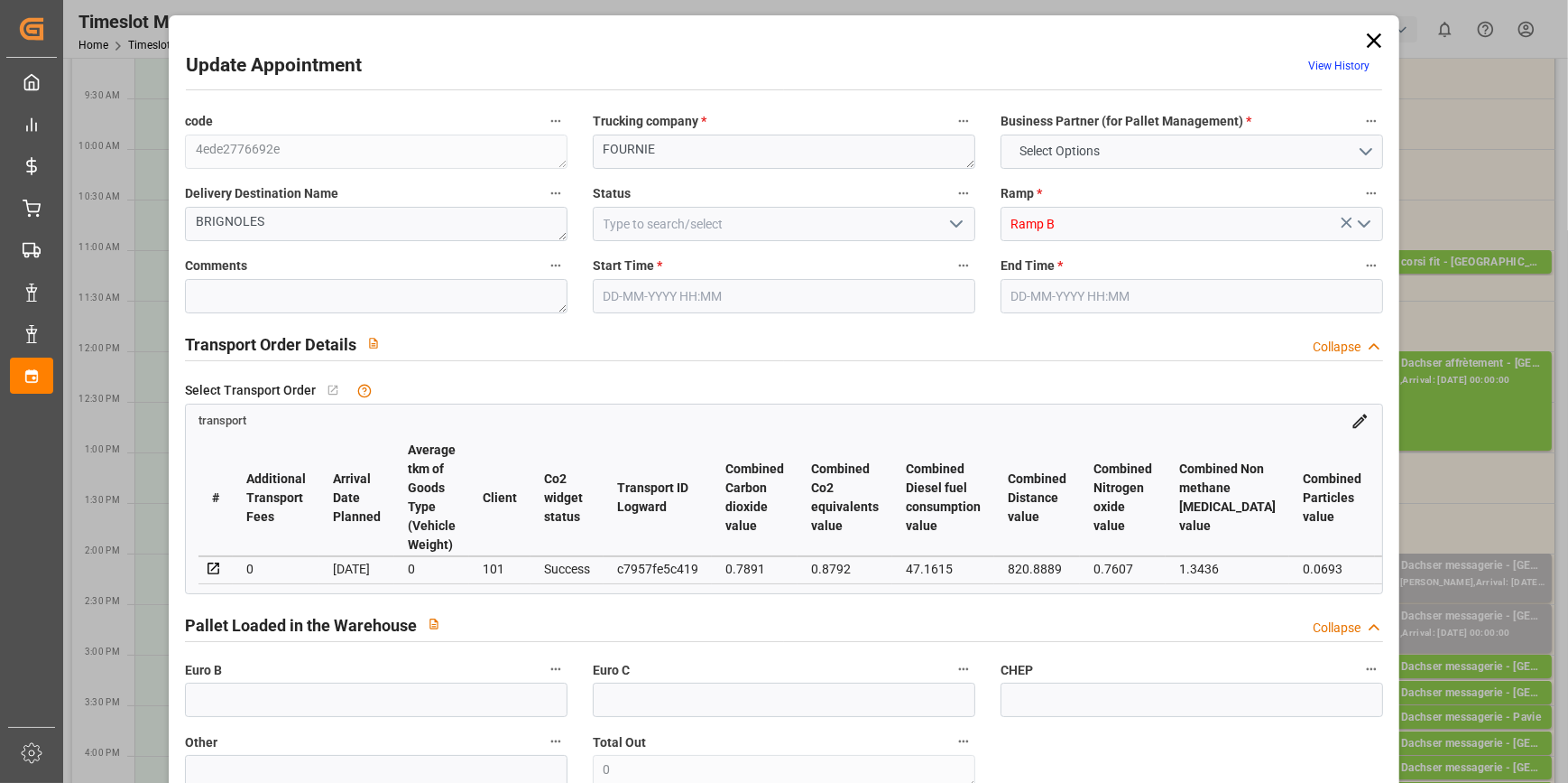
type input "101"
type input "1853.28"
type input "0"
type input "4710.8598"
type input "0"
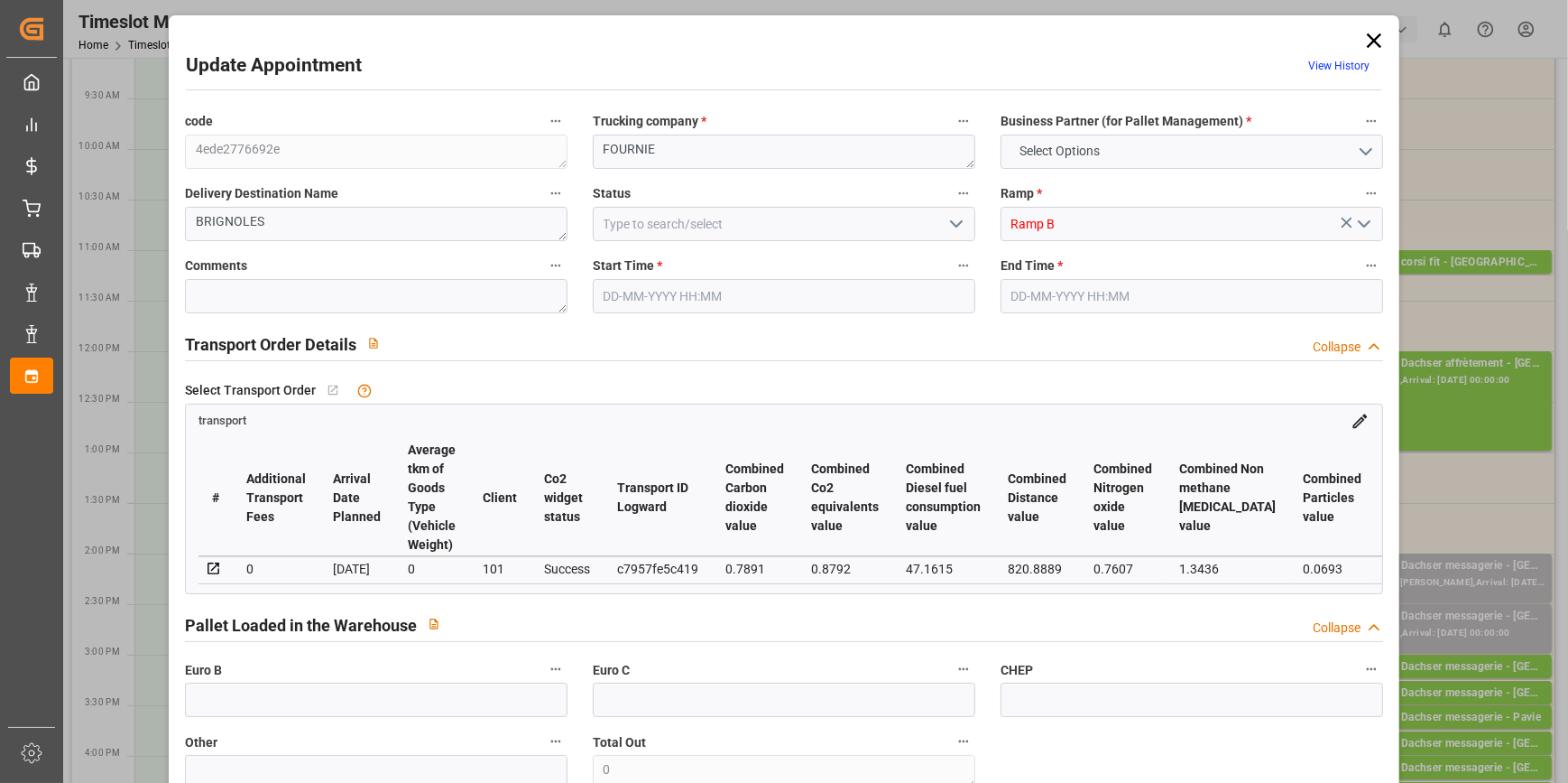
type input "0"
type input "21"
type input "35"
type input "[DATE] 12:00"
type input "[DATE] 12:15"
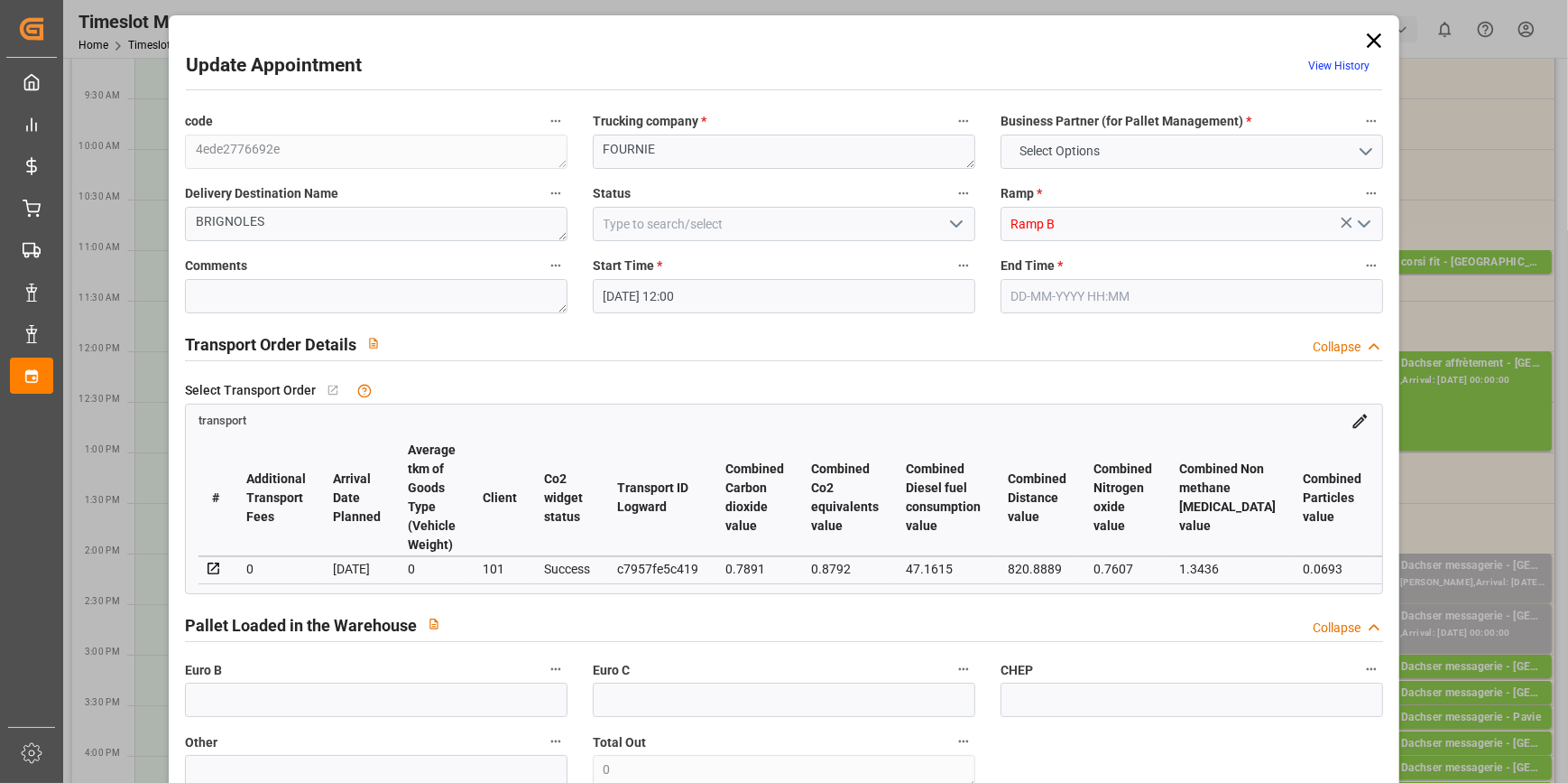
type input "[DATE] 13:25"
type input "[DATE] 11:22"
type input "[DATE]"
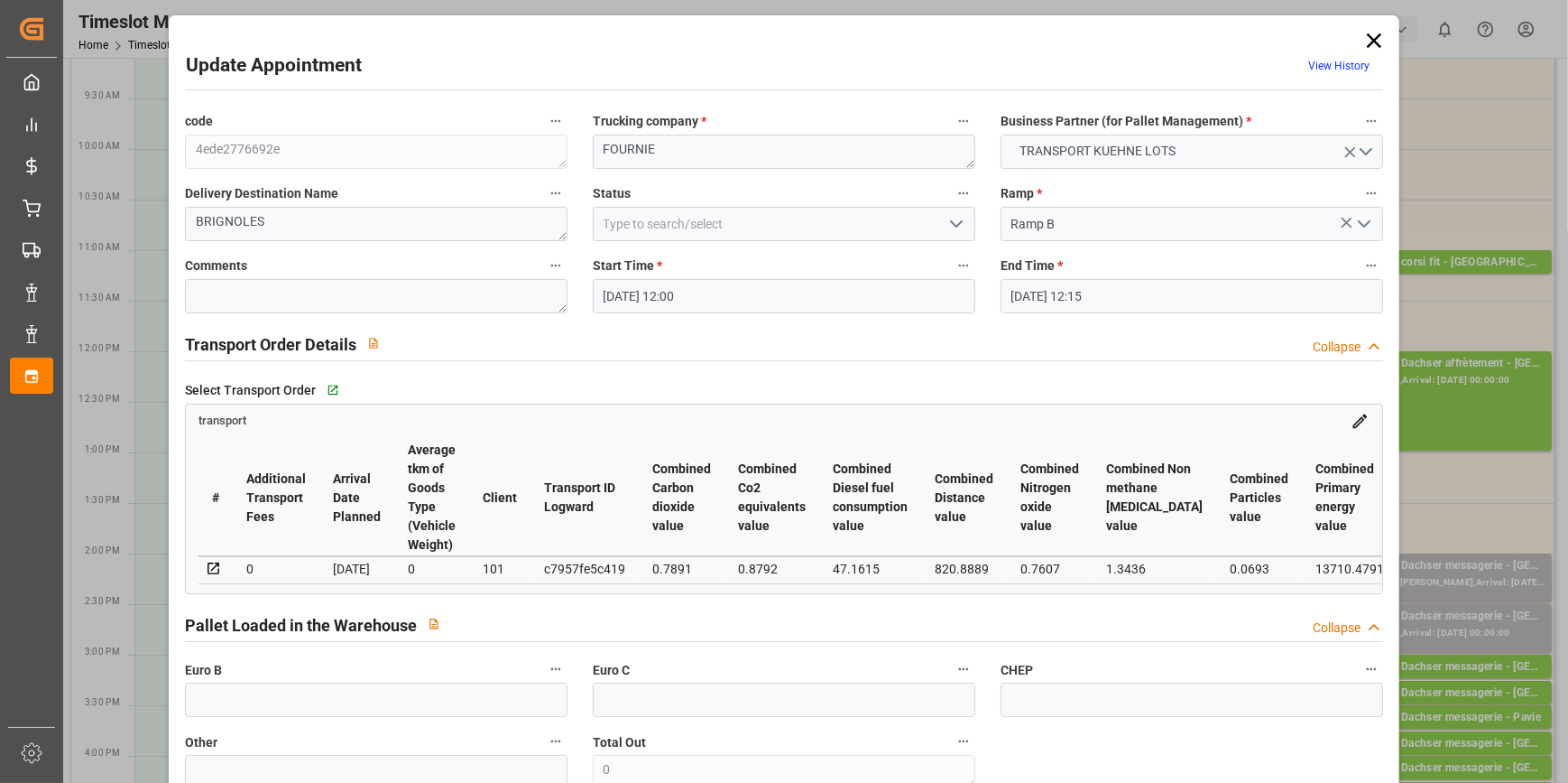
click at [955, 220] on icon "open menu" at bounding box center [957, 224] width 22 height 22
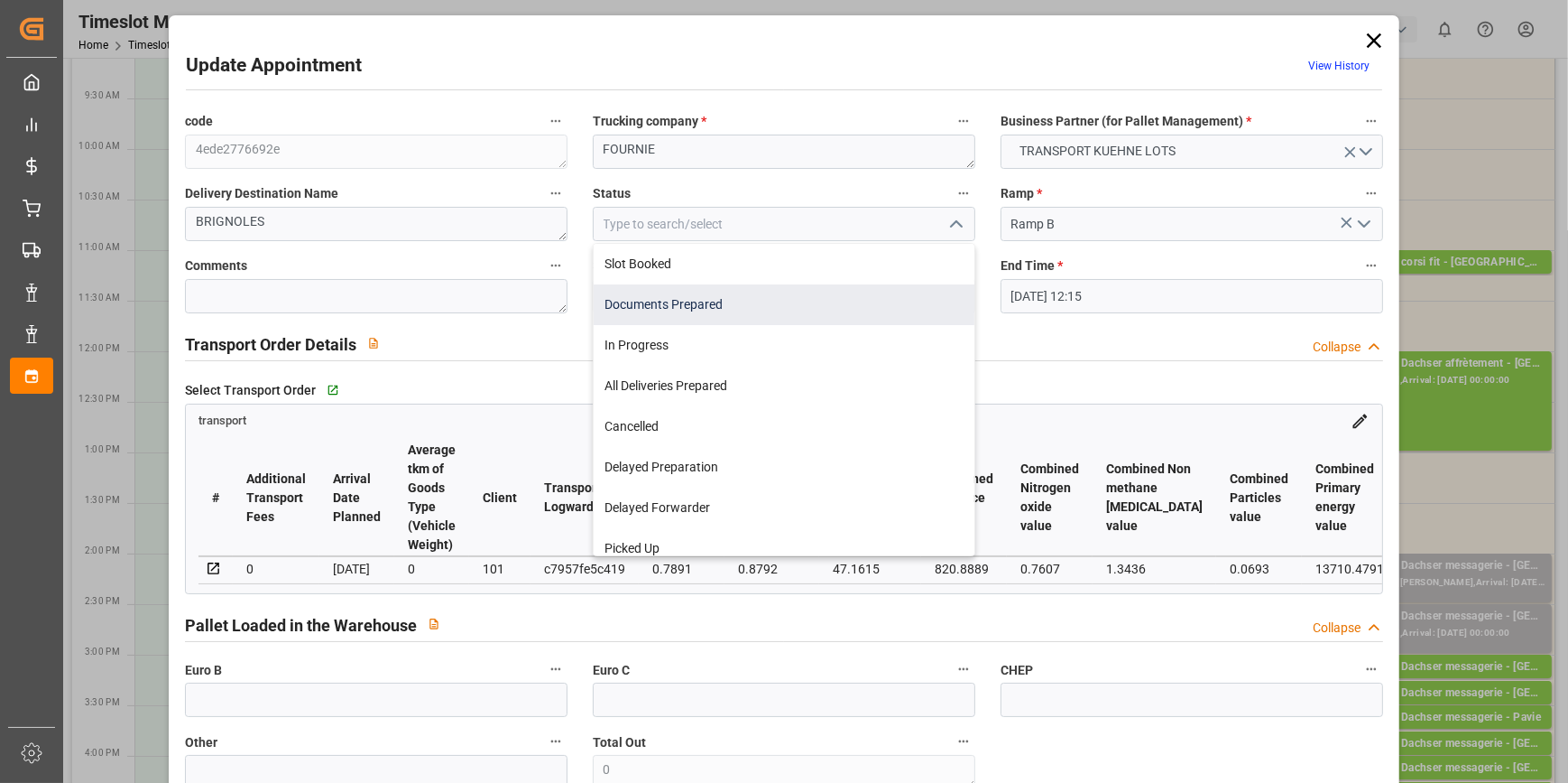
click at [645, 301] on div "Documents Prepared" at bounding box center [784, 304] width 381 height 41
type input "Documents Prepared"
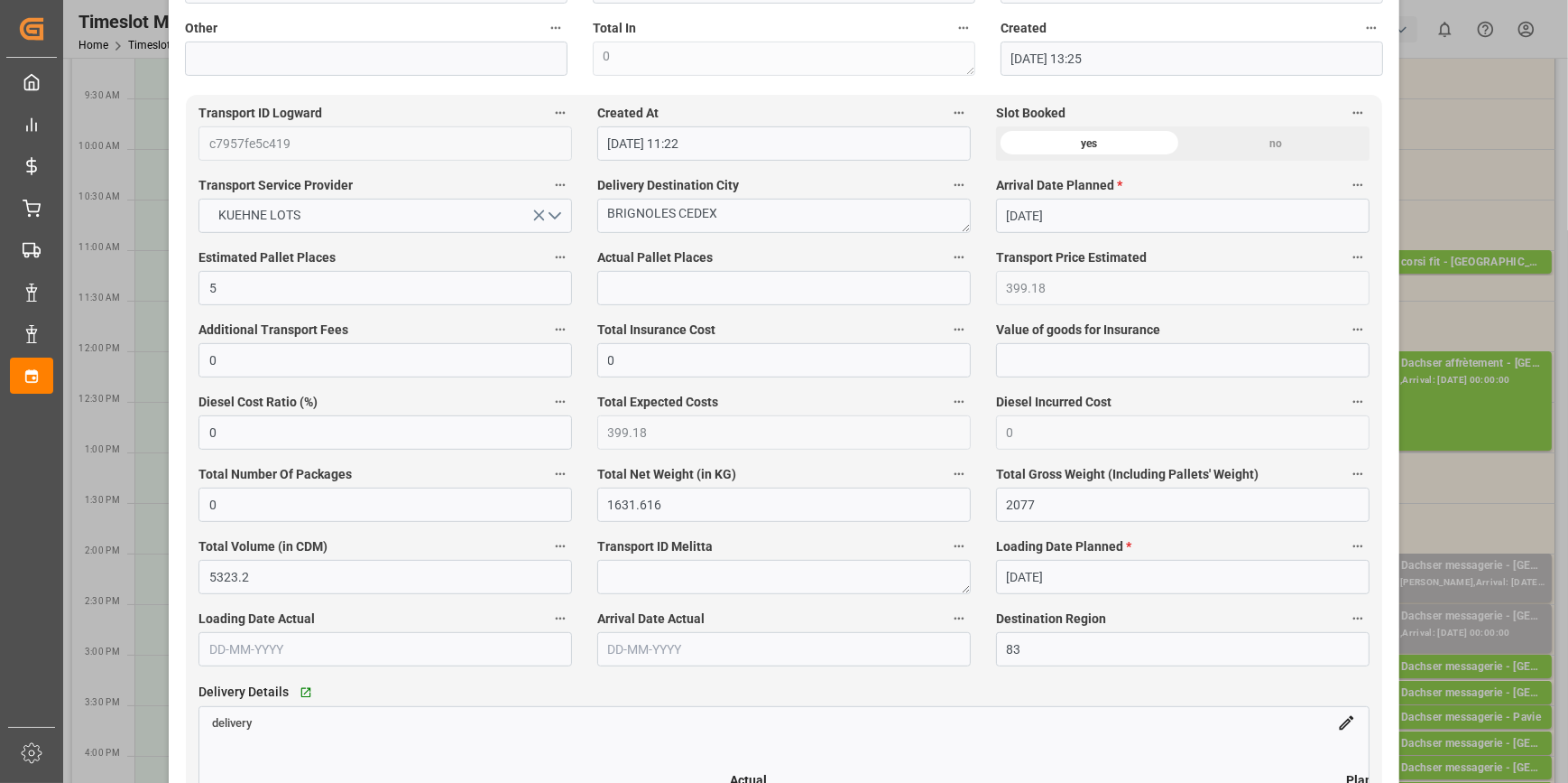
scroll to position [1148, 0]
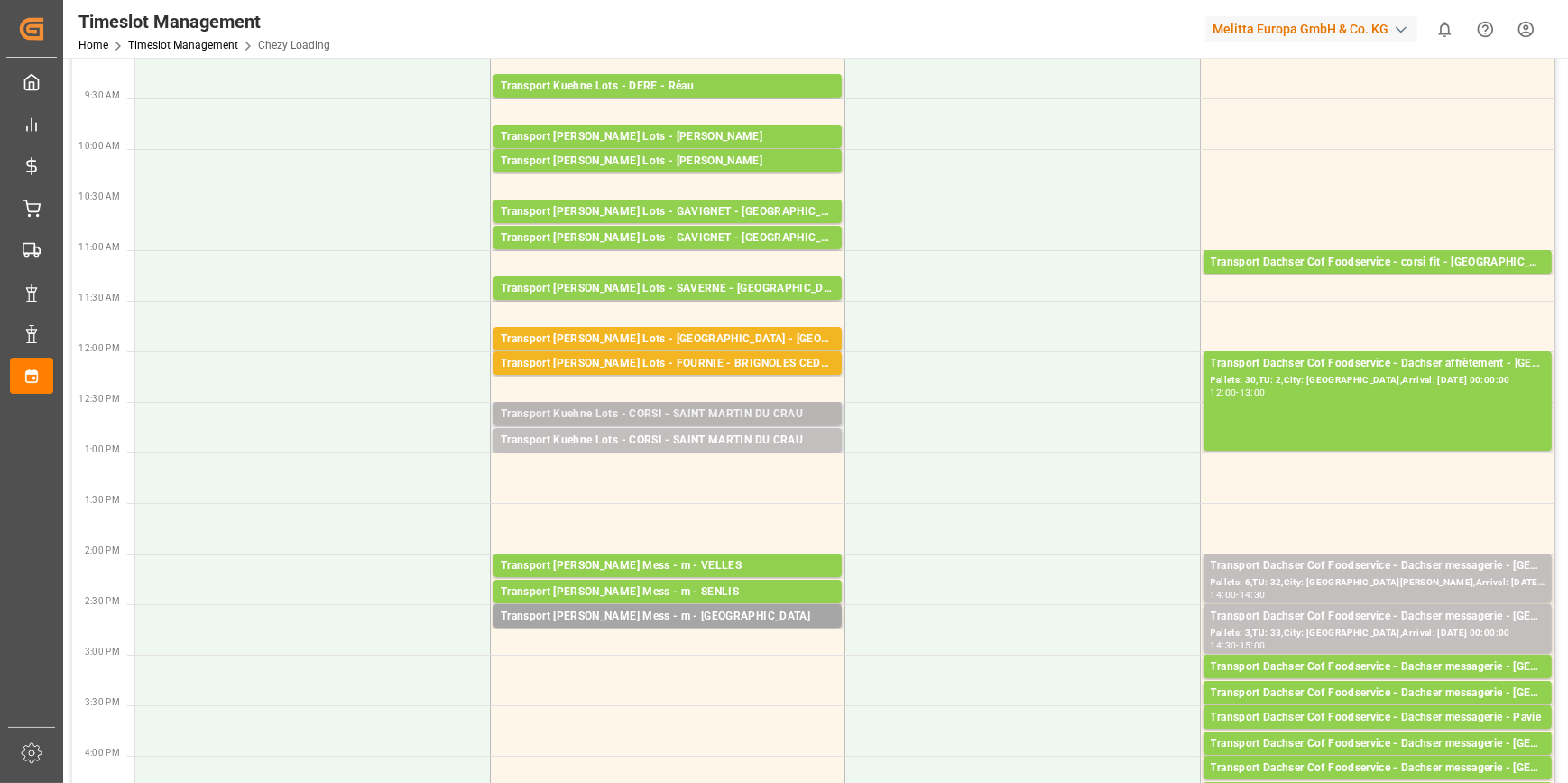
click at [708, 415] on div "Transport Kuehne Lots - CORSI - SAINT MARTIN DU CRAU" at bounding box center [667, 415] width 333 height 18
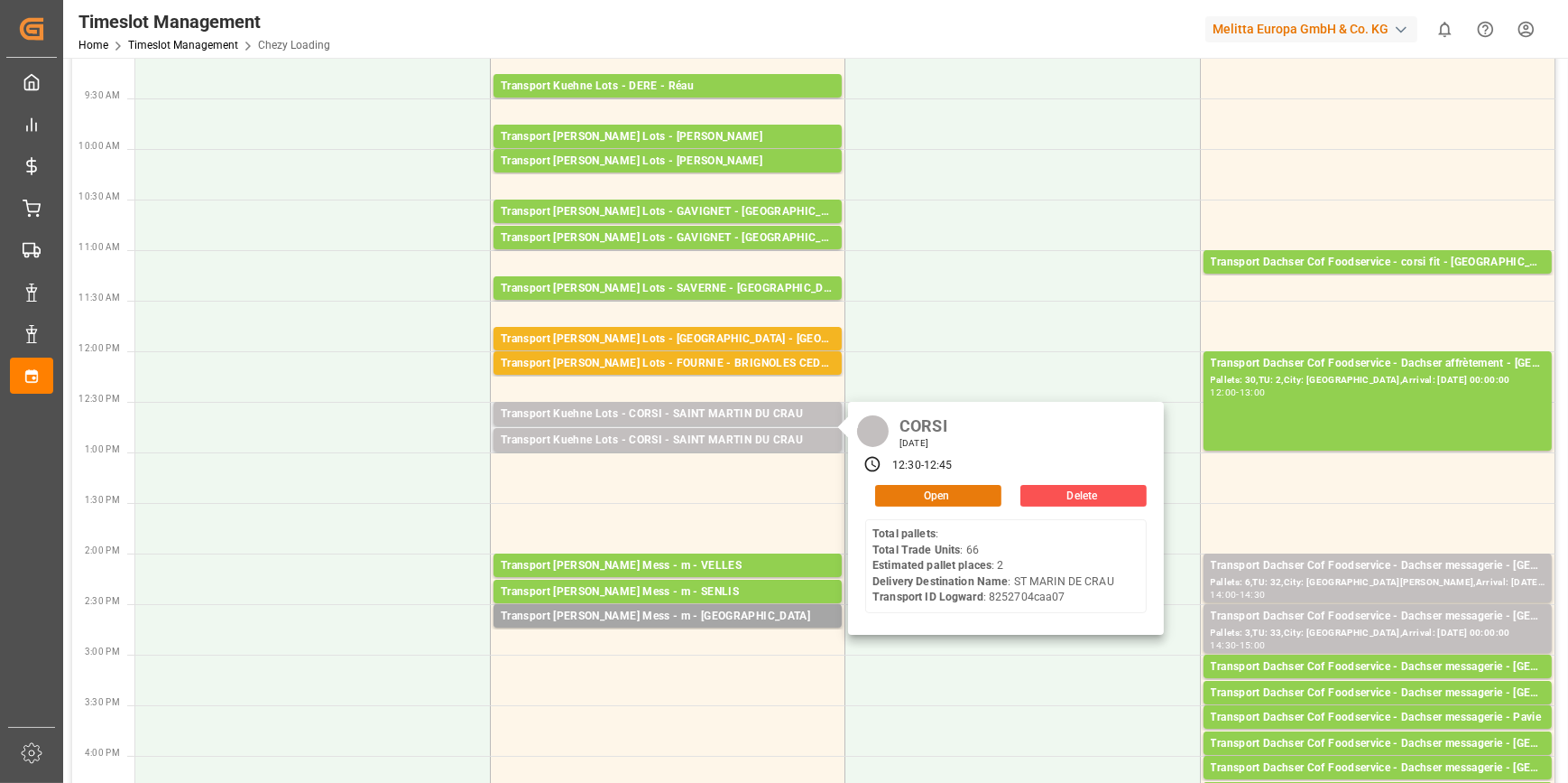
click at [930, 490] on button "Open" at bounding box center [939, 496] width 127 height 22
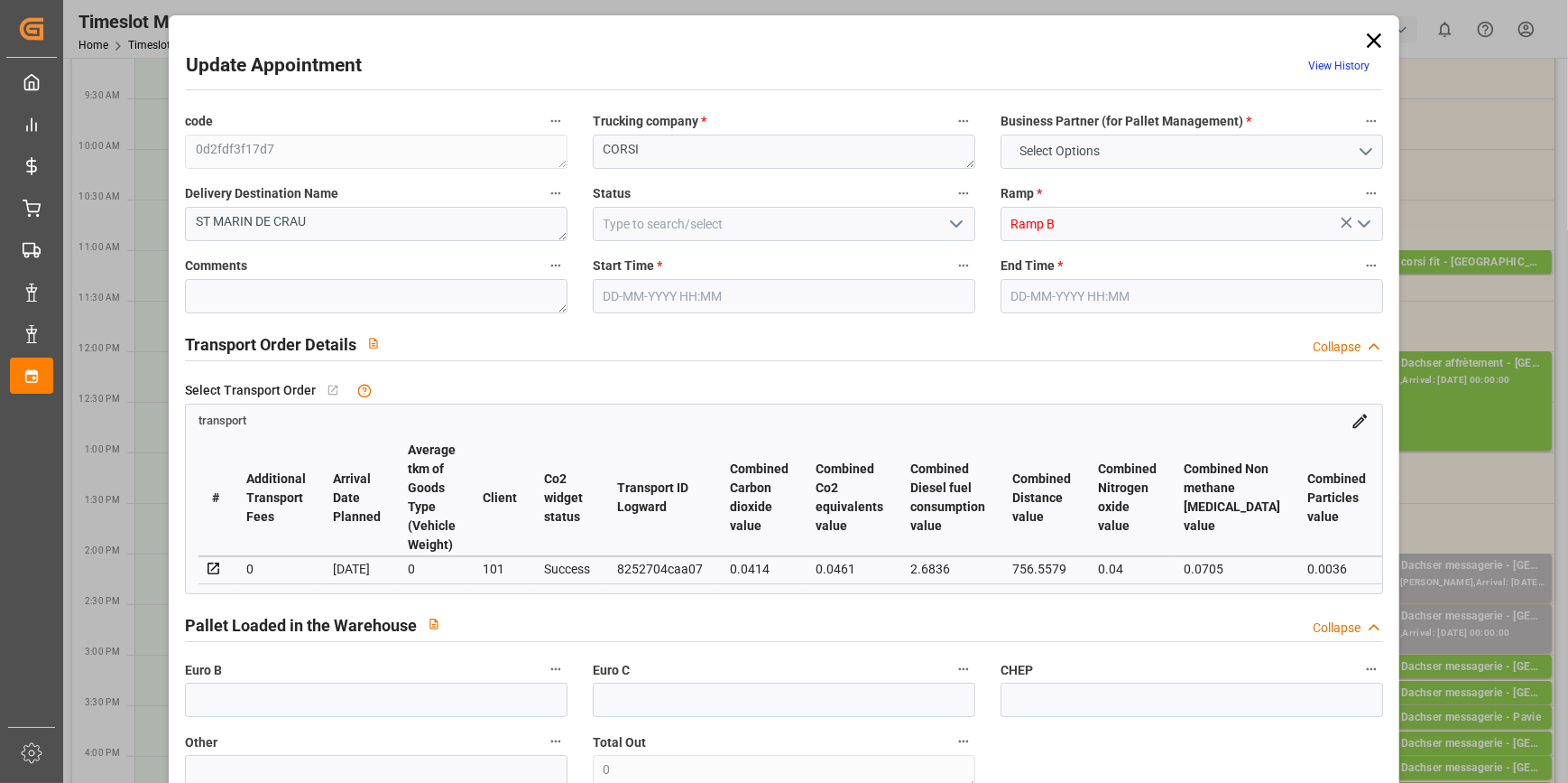
type input "2"
type input "266.83"
type input "0"
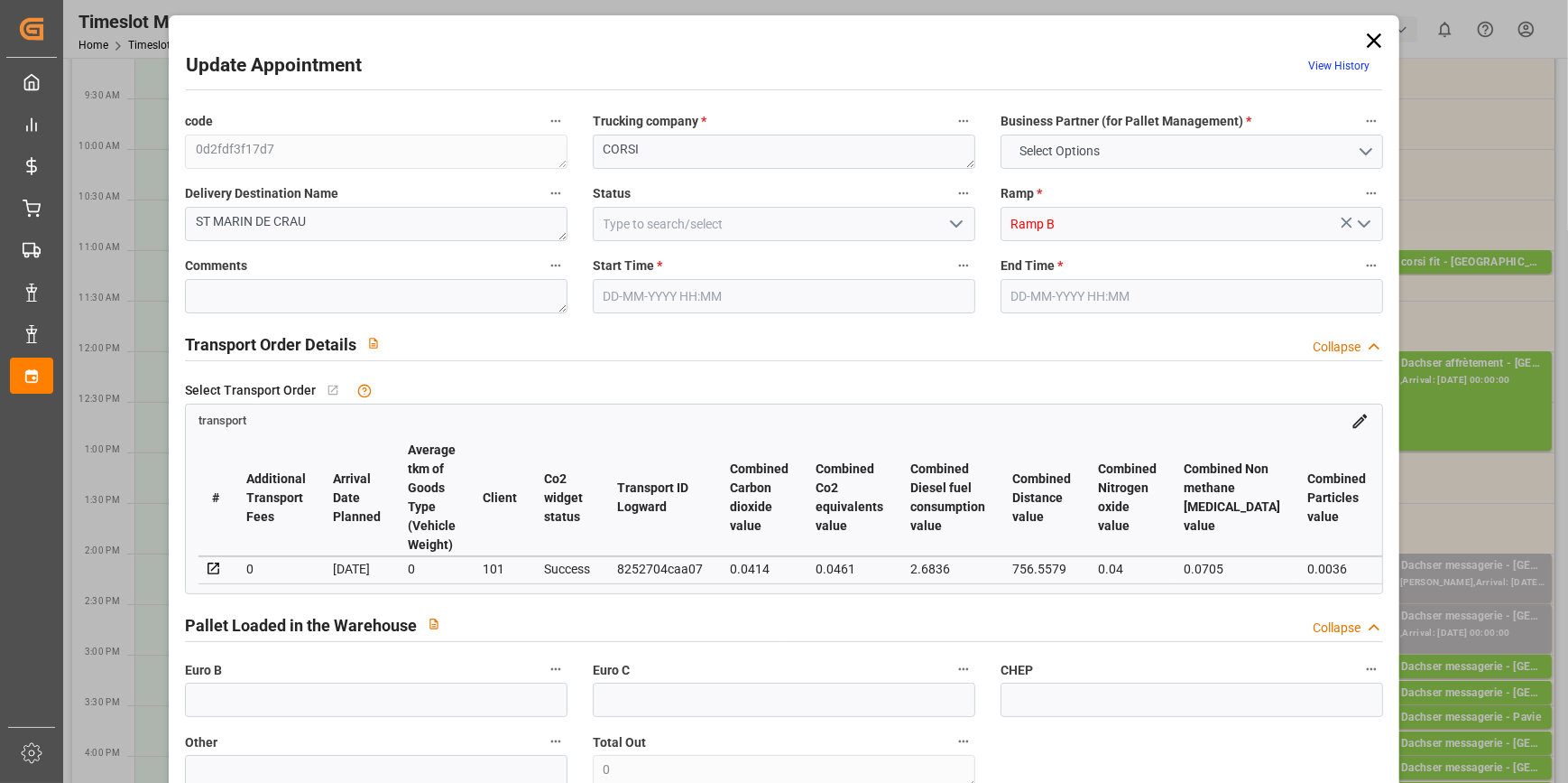
type input "266.83"
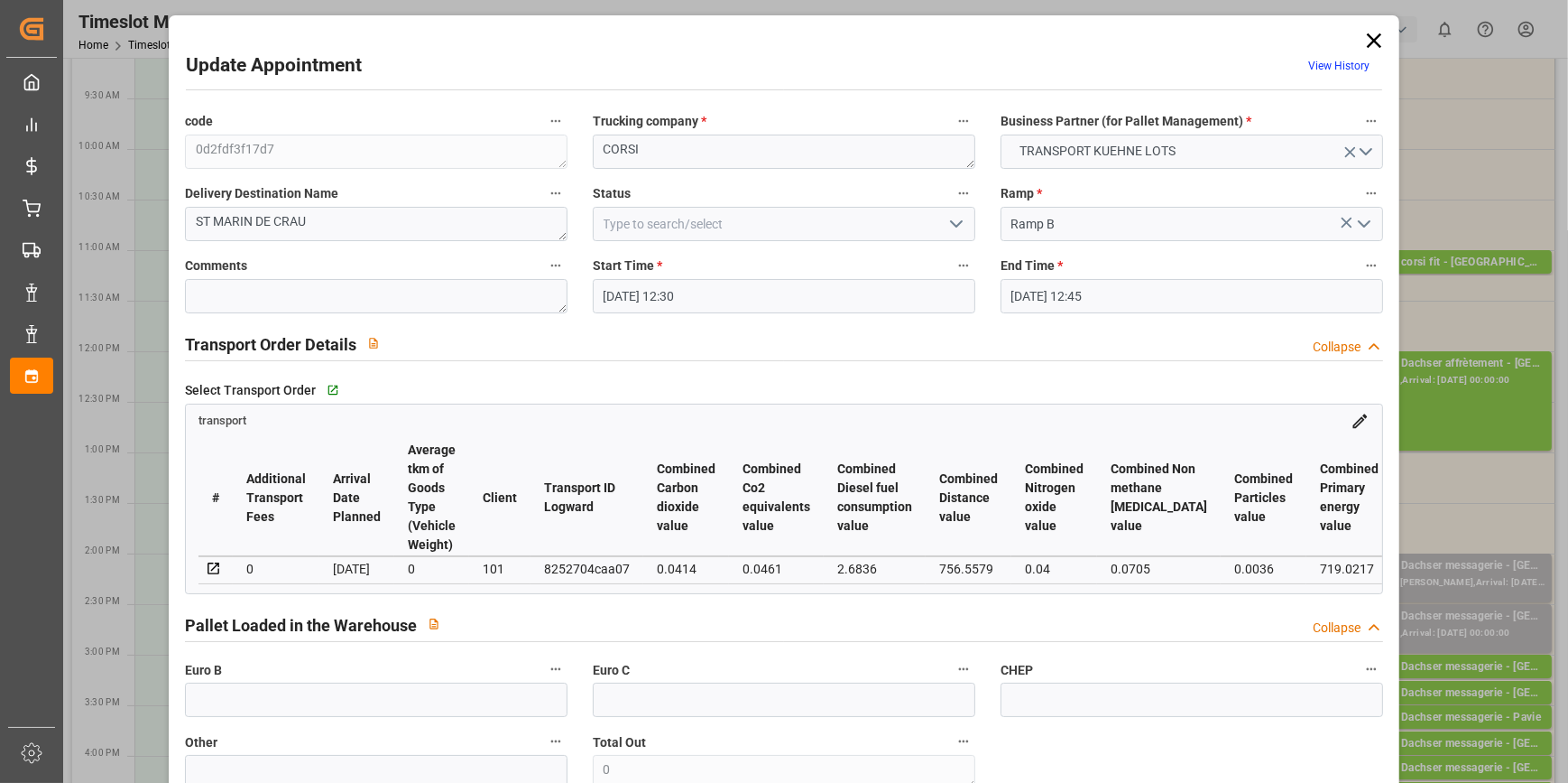
click at [953, 223] on icon "open menu" at bounding box center [957, 224] width 22 height 22
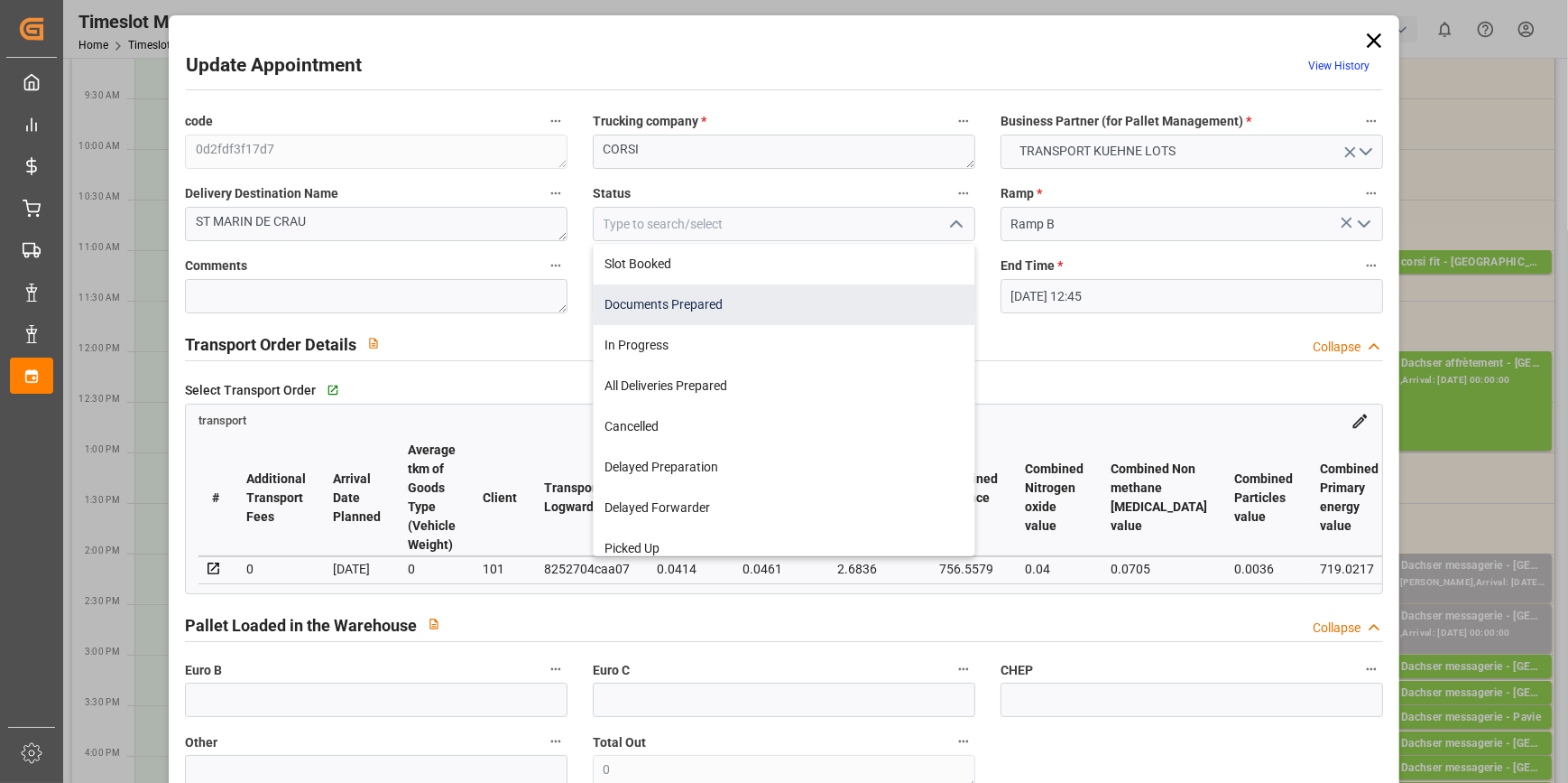
click at [629, 303] on div "Documents Prepared" at bounding box center [784, 304] width 381 height 41
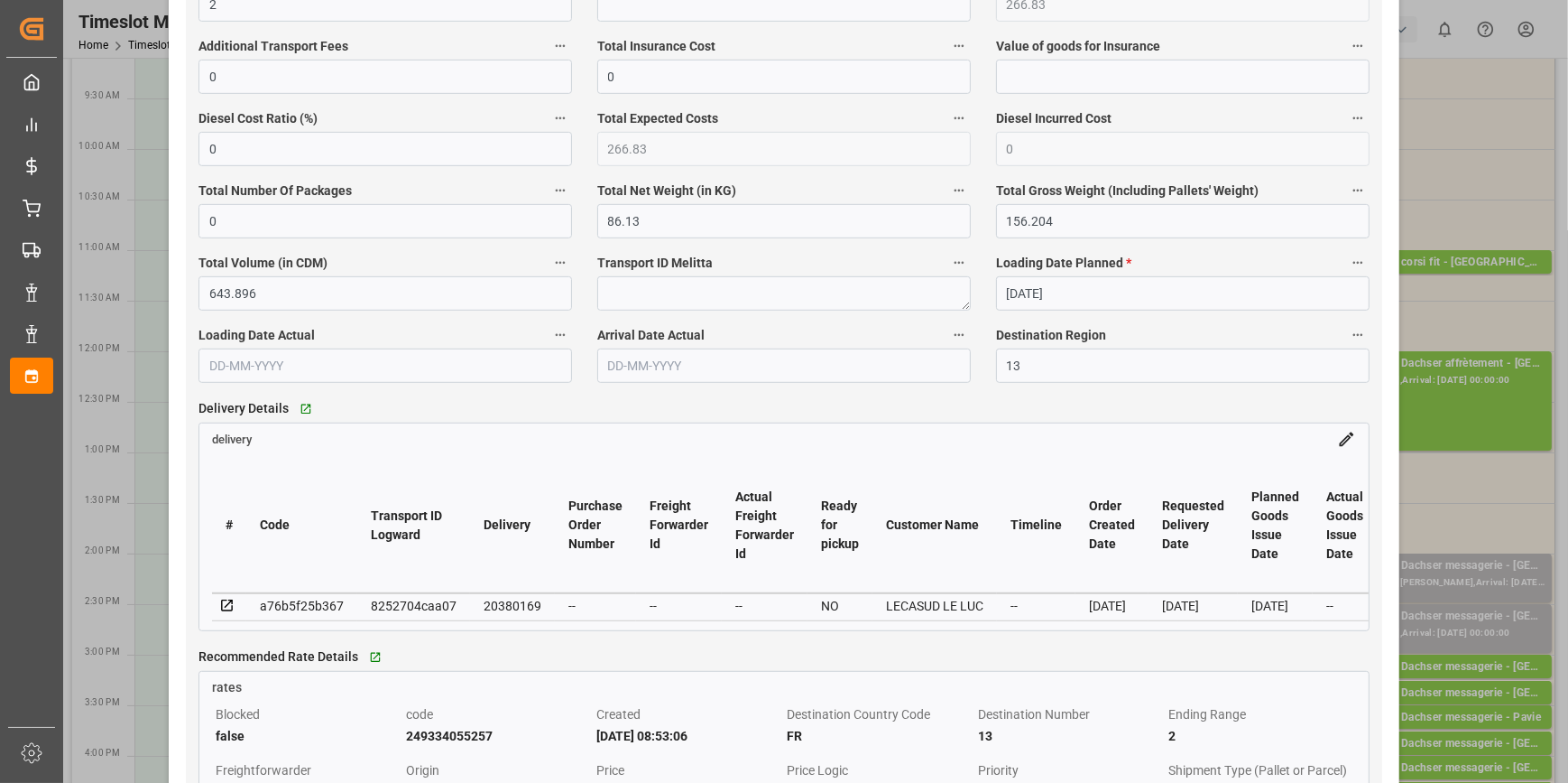
scroll to position [1395, 0]
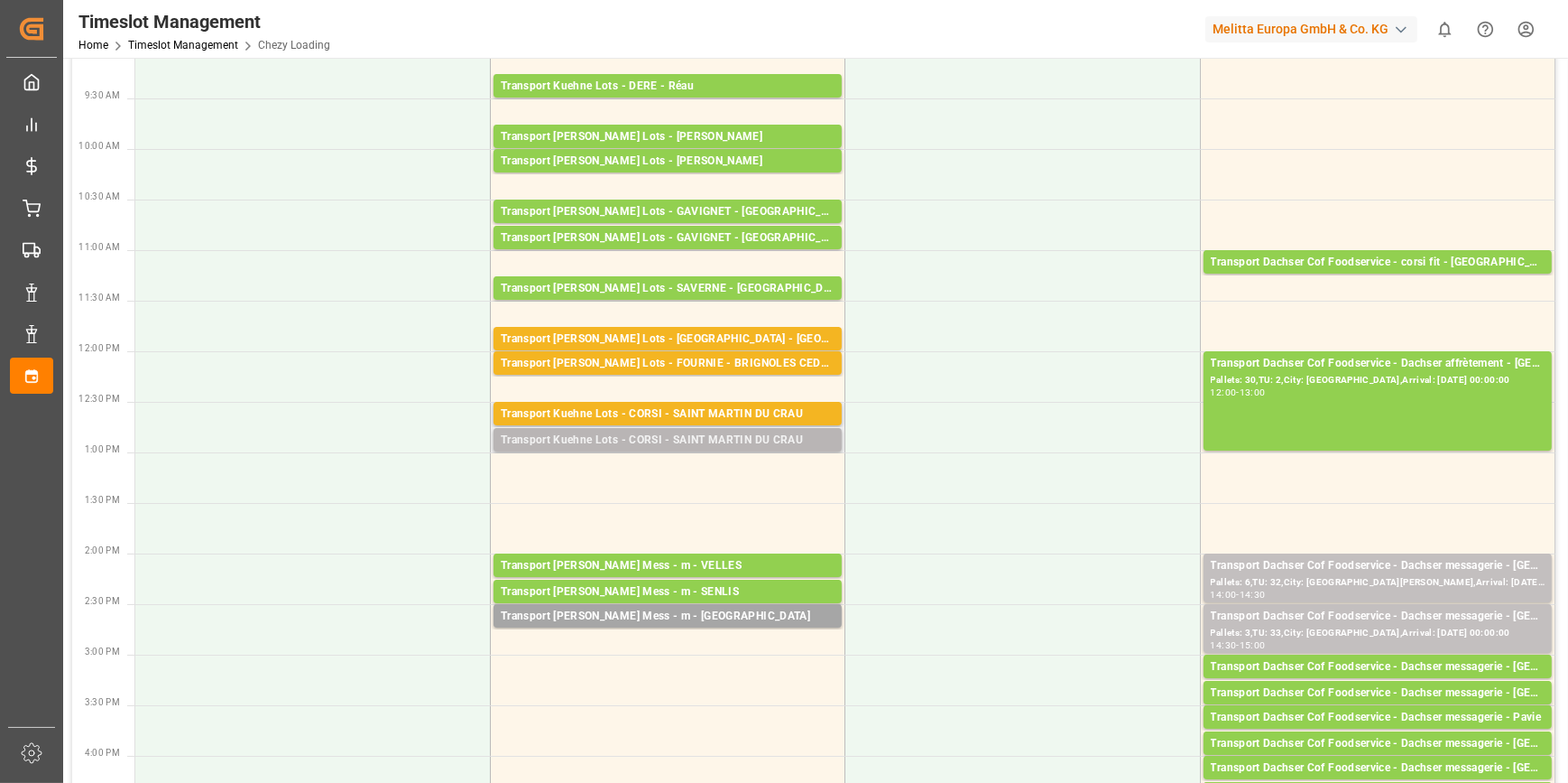
click at [692, 435] on div "Transport Kuehne Lots - CORSI - SAINT MARTIN DU CRAU" at bounding box center [667, 440] width 333 height 18
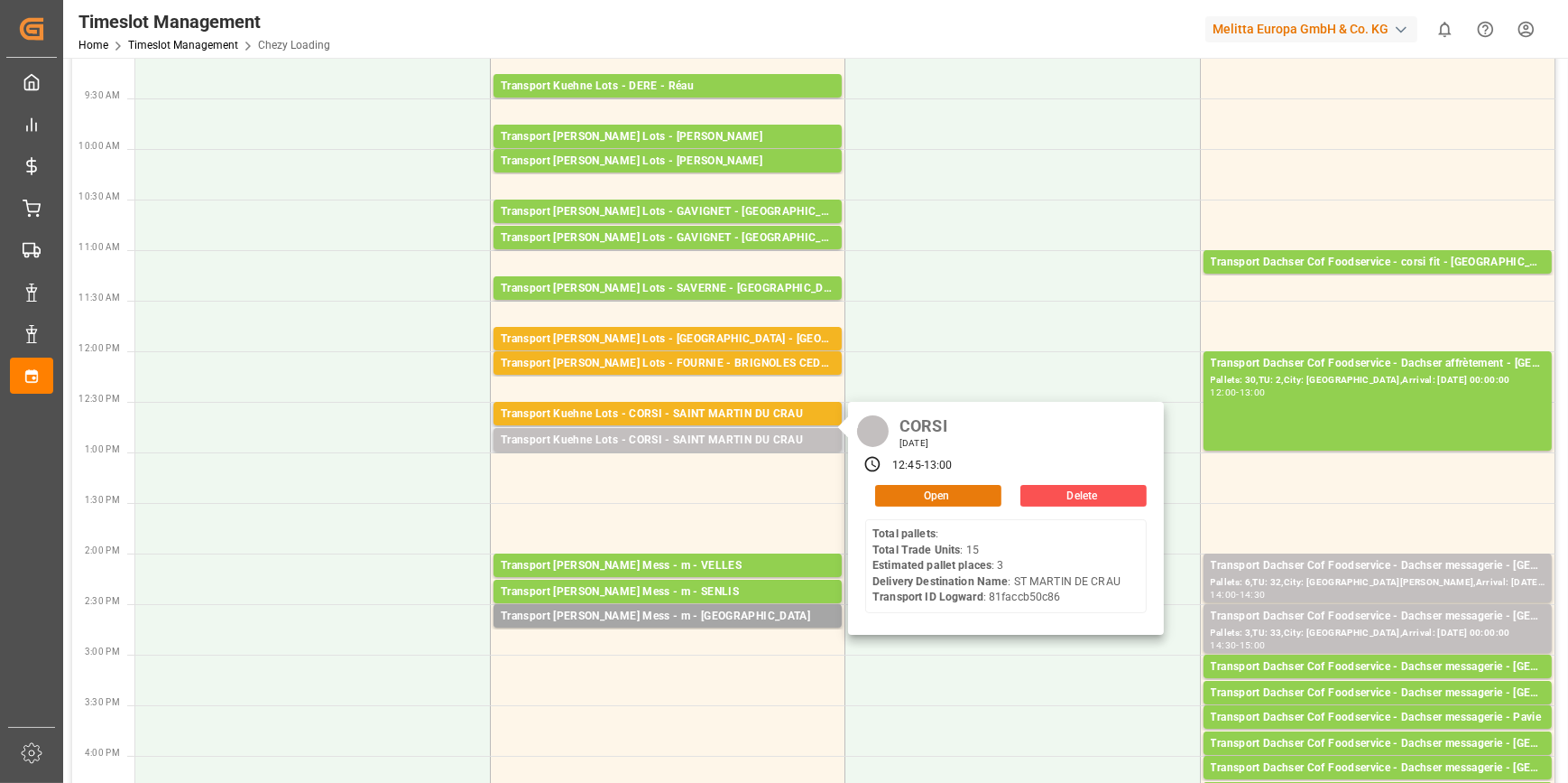
click at [887, 498] on button "Open" at bounding box center [939, 496] width 127 height 22
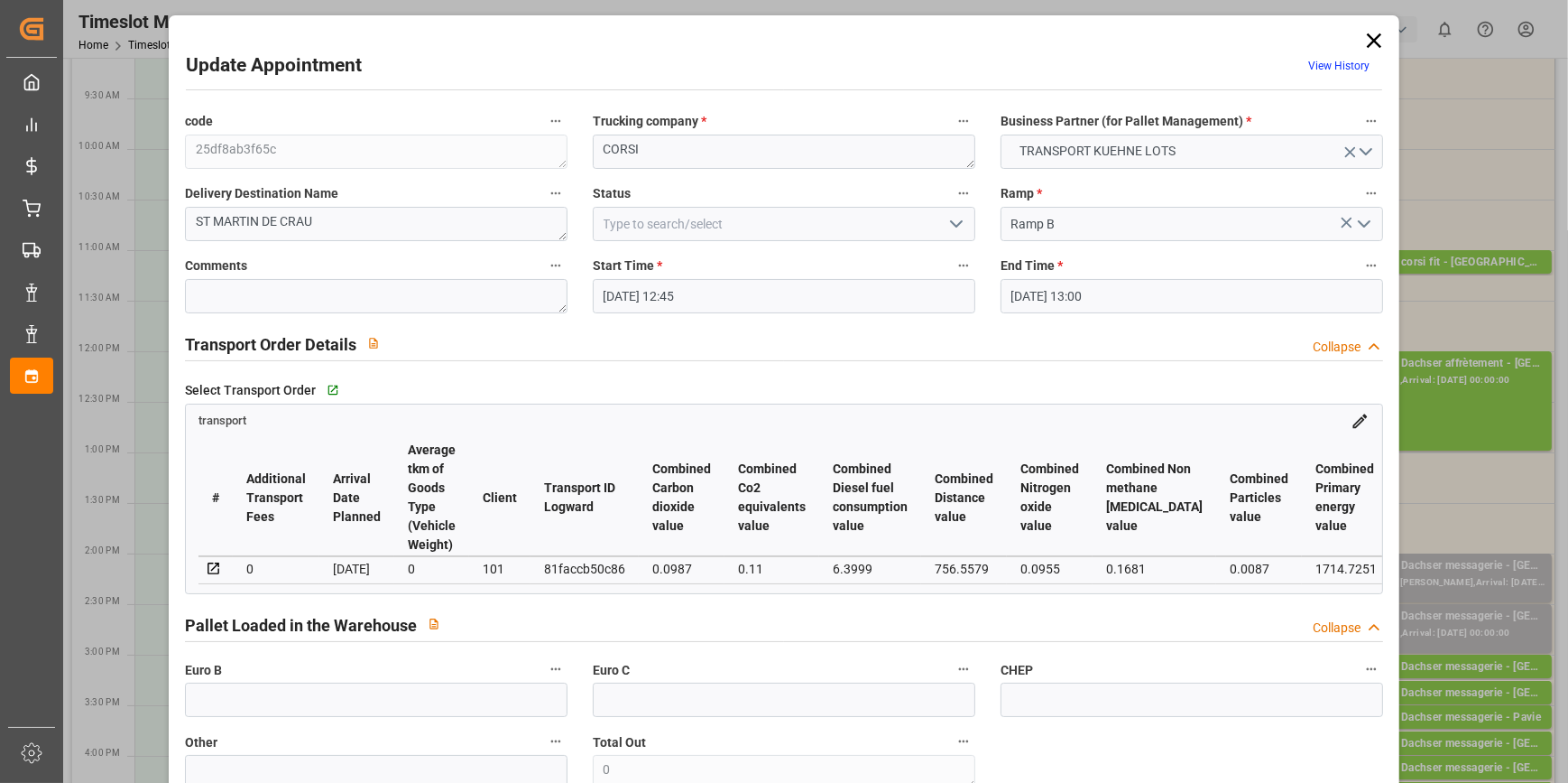
click at [958, 221] on polyline "open menu" at bounding box center [956, 223] width 11 height 5
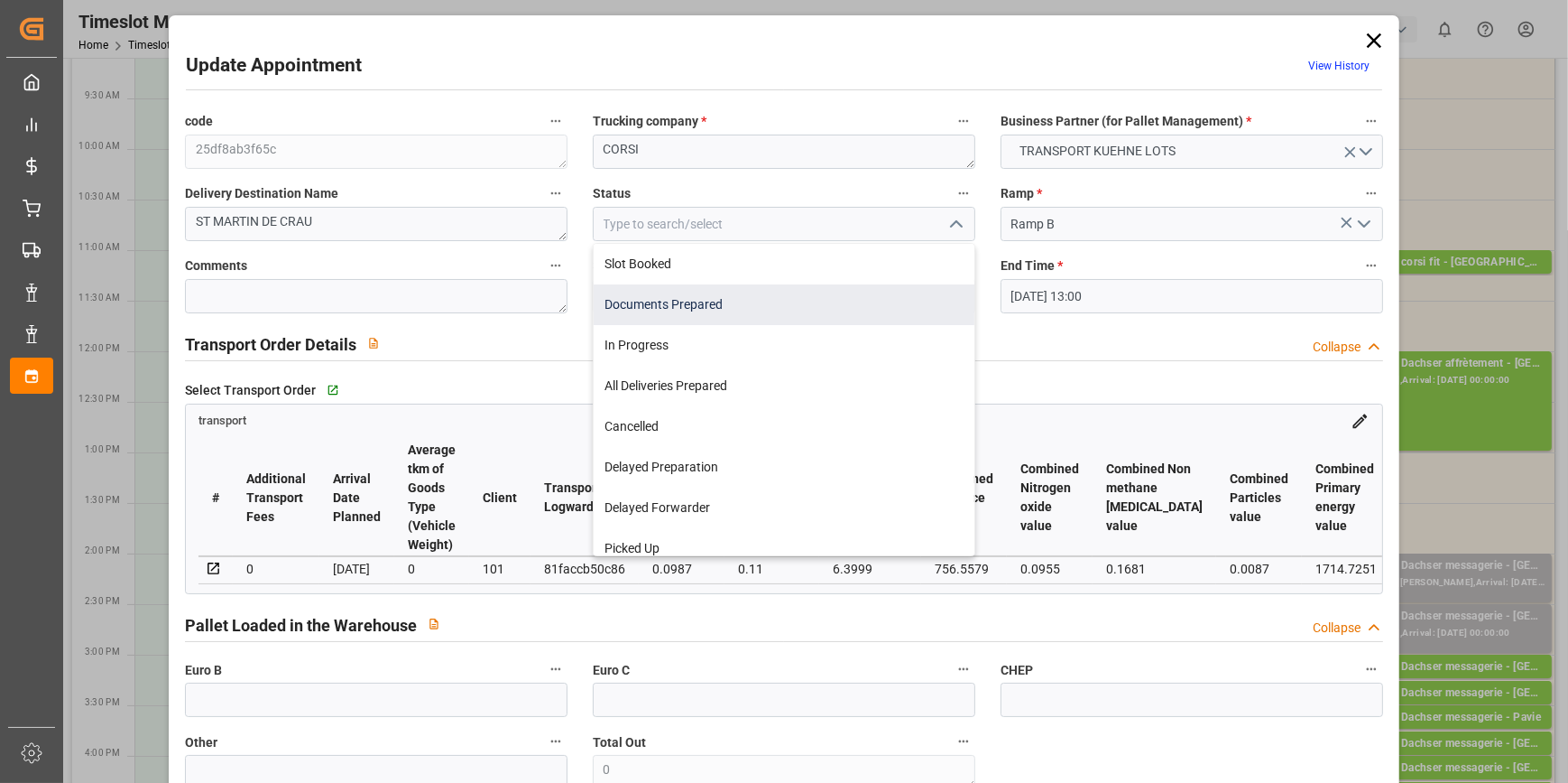
click at [641, 304] on div "Documents Prepared" at bounding box center [784, 304] width 381 height 41
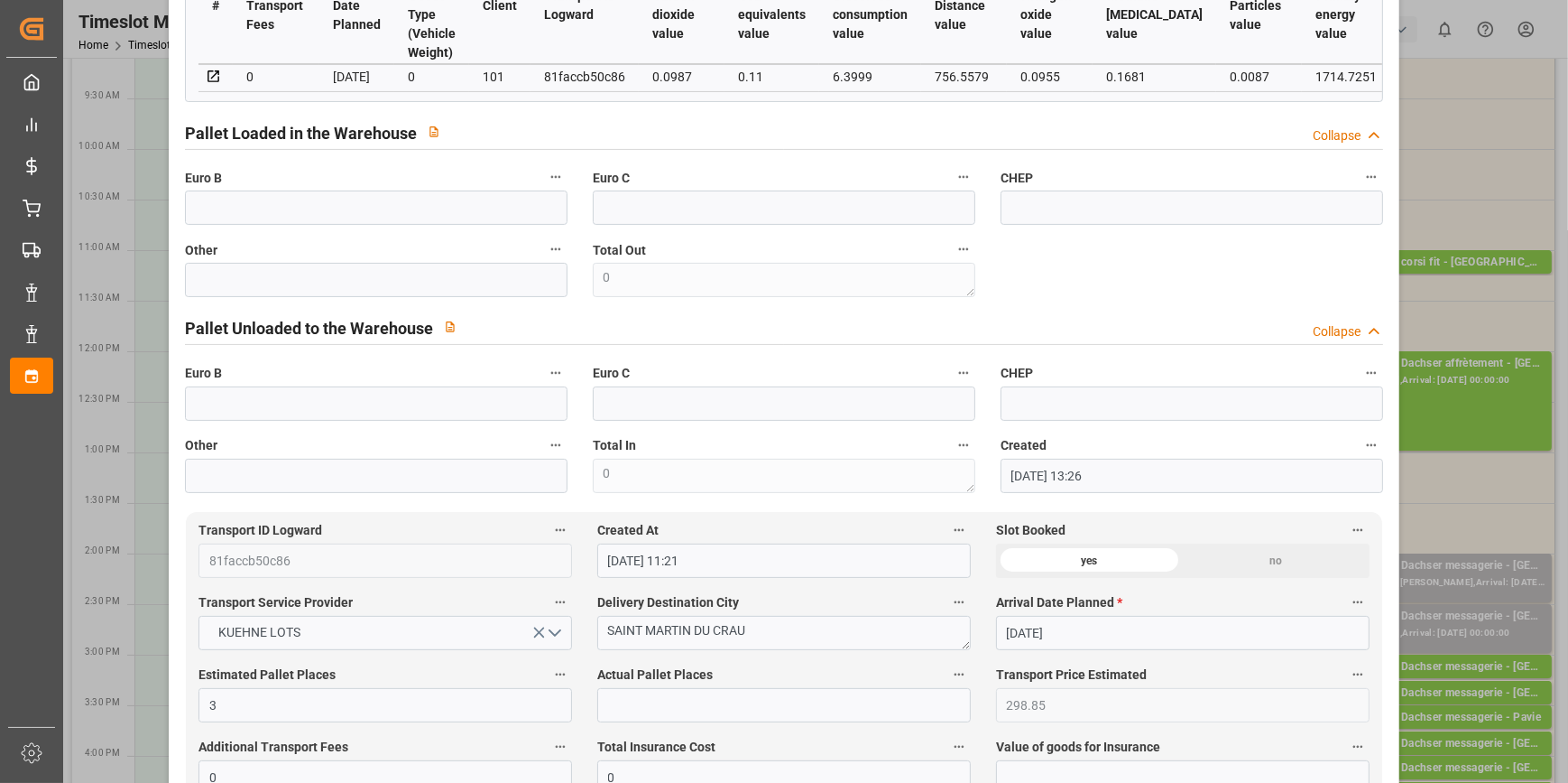
scroll to position [0, 0]
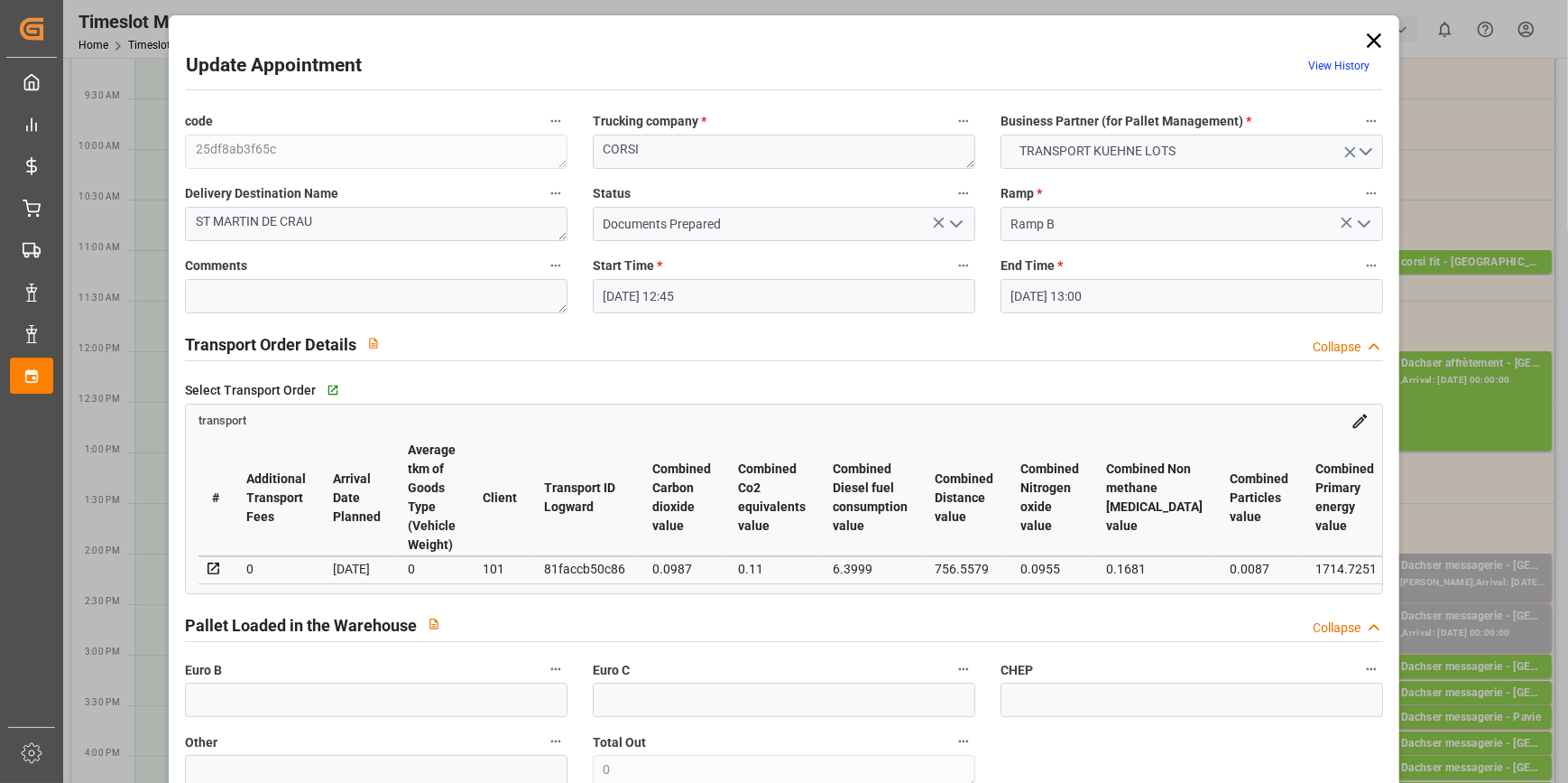
click at [958, 216] on icon "open menu" at bounding box center [957, 224] width 22 height 22
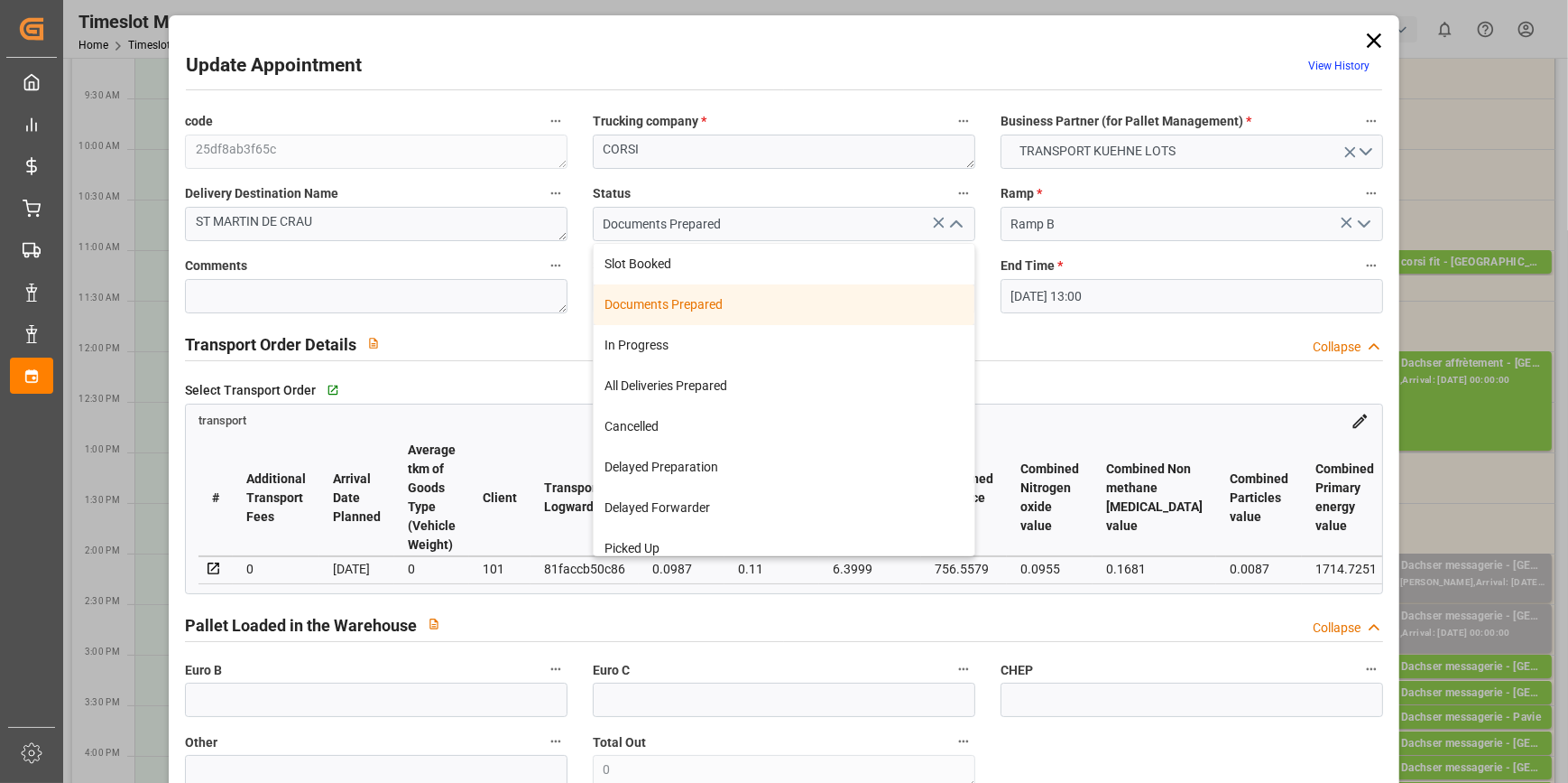
click at [638, 299] on div "Documents Prepared" at bounding box center [784, 304] width 381 height 41
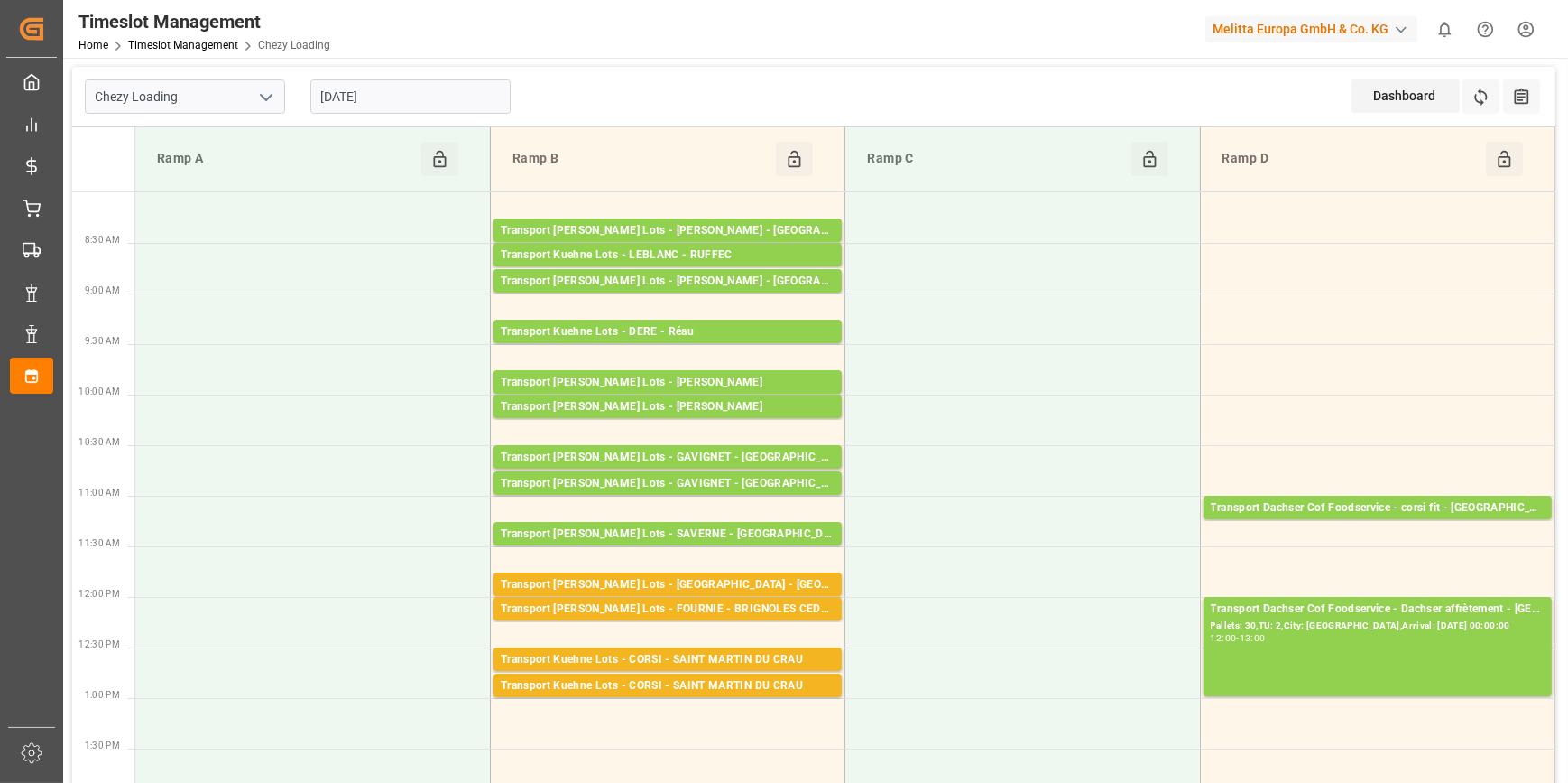
click at [419, 89] on input "[DATE]" at bounding box center [411, 96] width 200 height 35
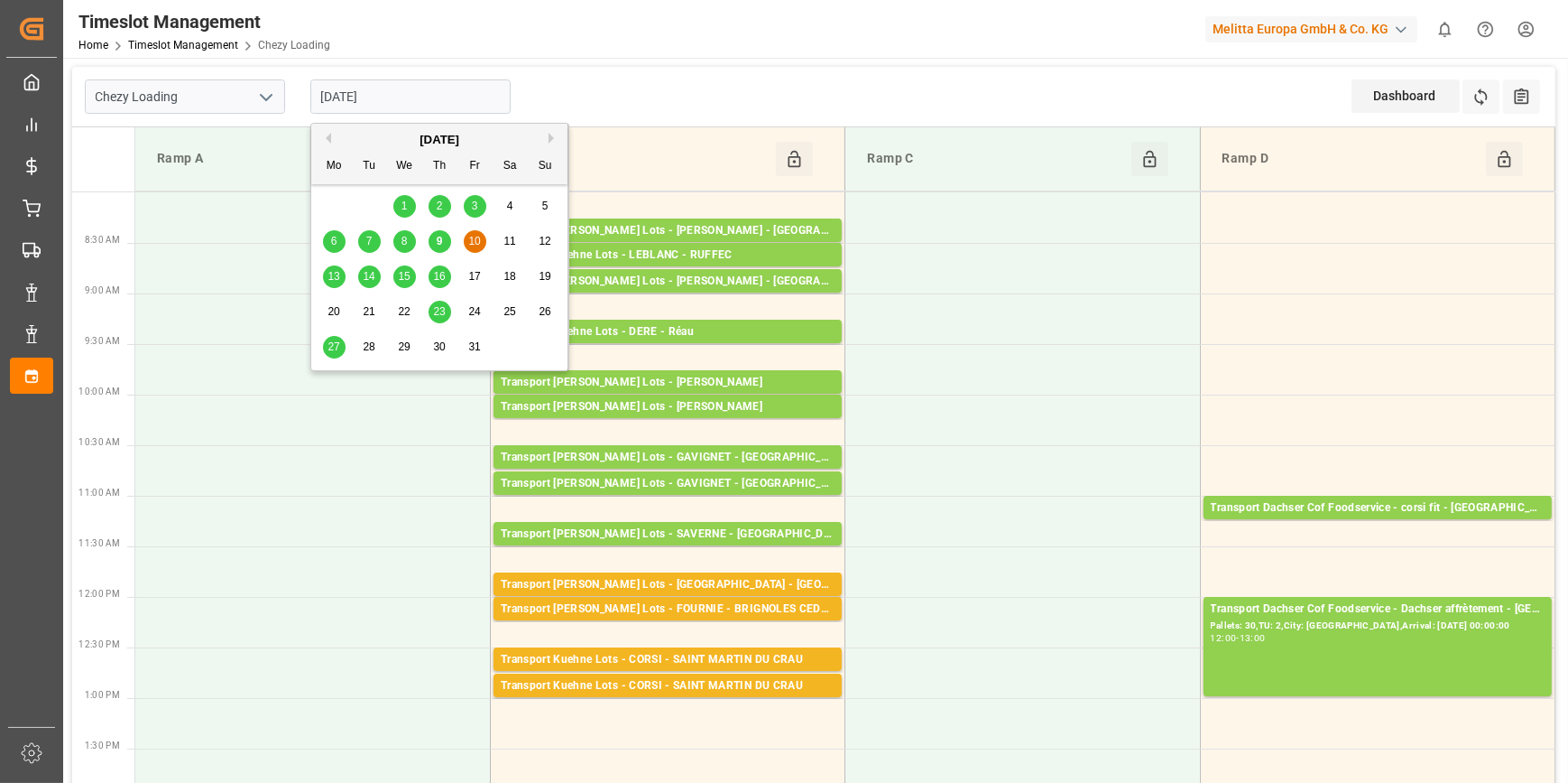
click at [333, 282] on div "13" at bounding box center [334, 277] width 23 height 22
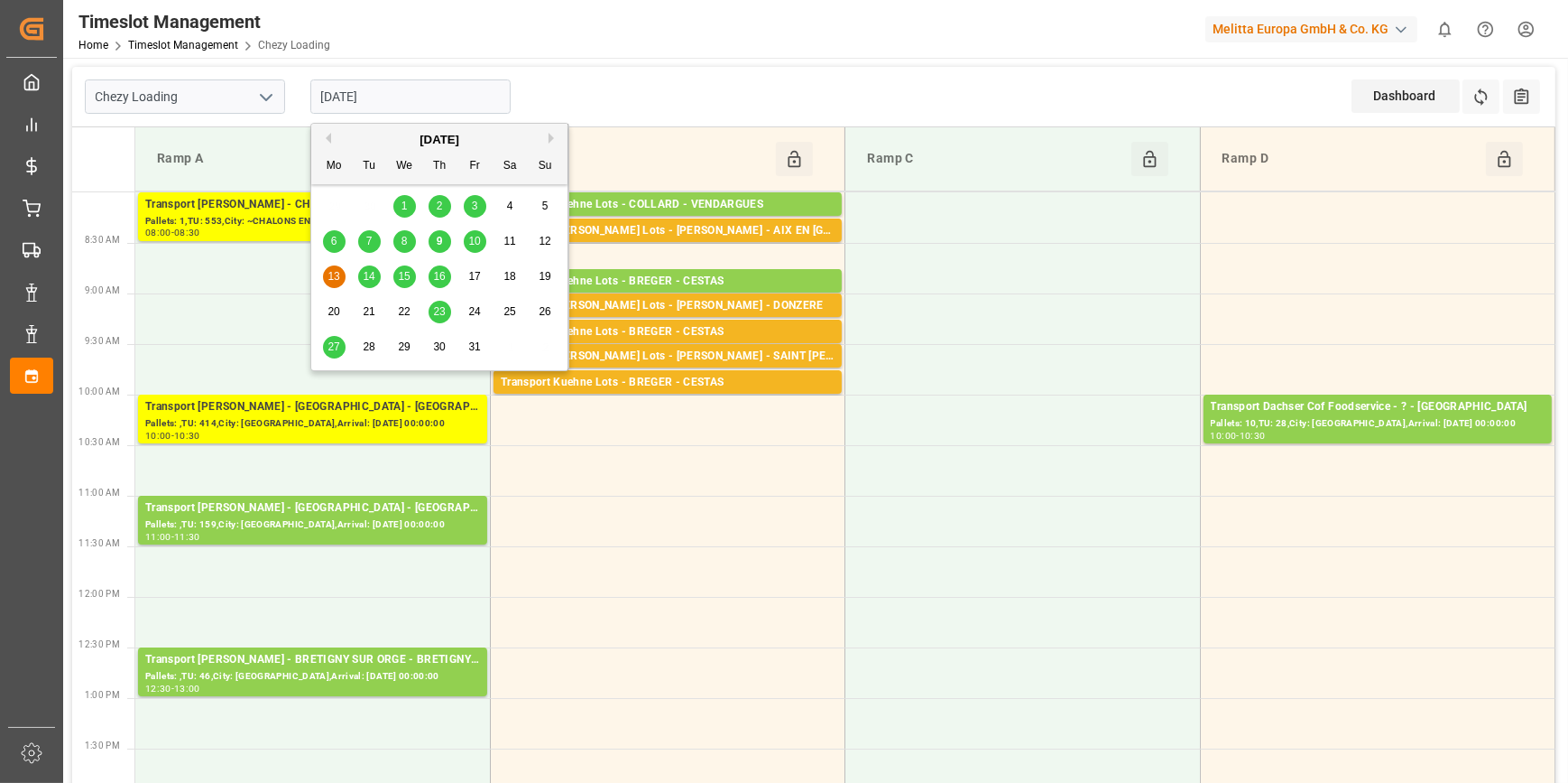
click at [383, 81] on input "[DATE]" at bounding box center [411, 96] width 200 height 35
click at [361, 271] on div "14" at bounding box center [369, 277] width 23 height 22
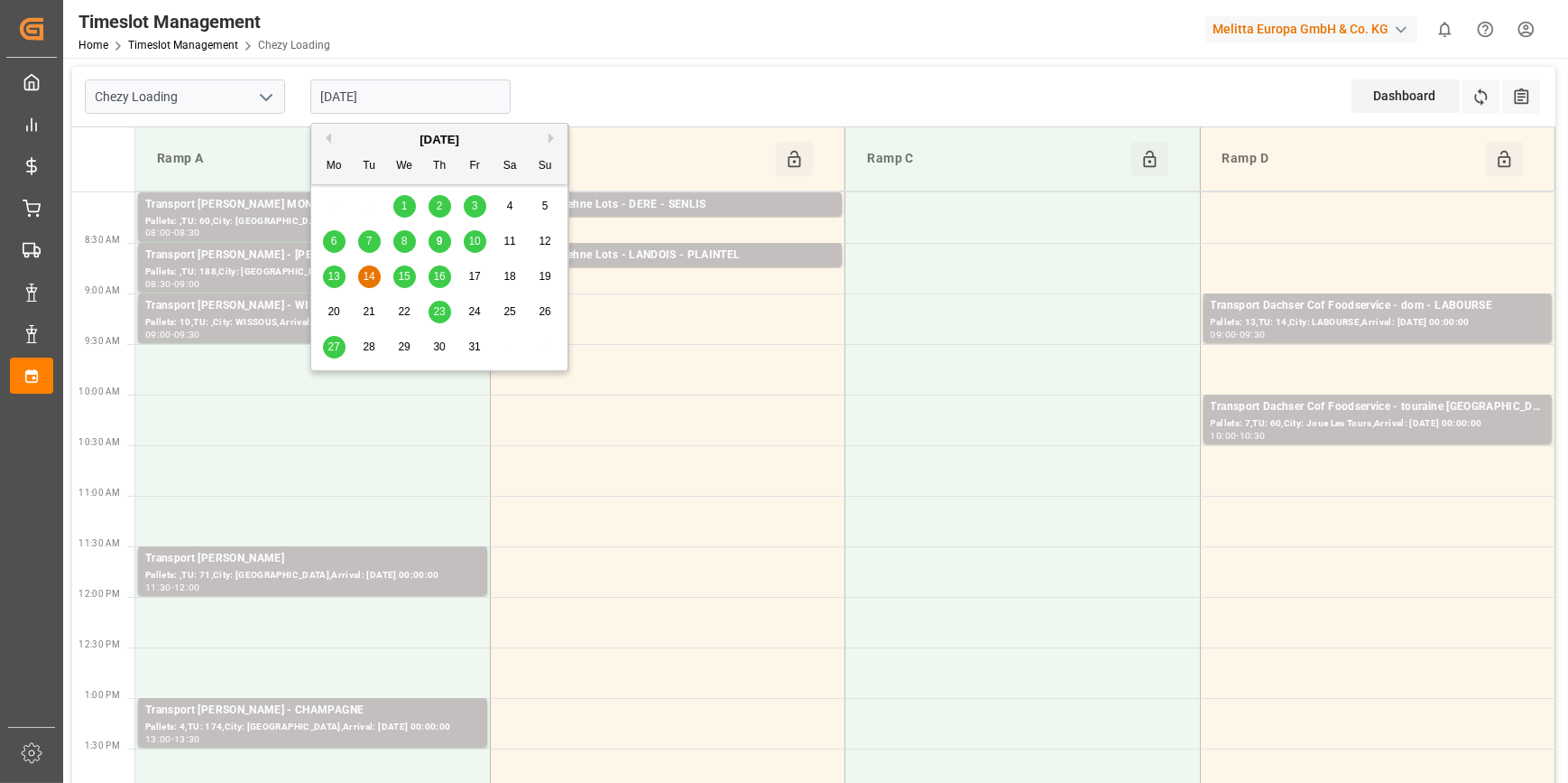
click at [407, 96] on input "[DATE]" at bounding box center [411, 96] width 200 height 35
click at [488, 235] on div "6 7 8 9 10 11 12" at bounding box center [439, 242] width 246 height 36
click at [474, 240] on span "10" at bounding box center [474, 241] width 12 height 13
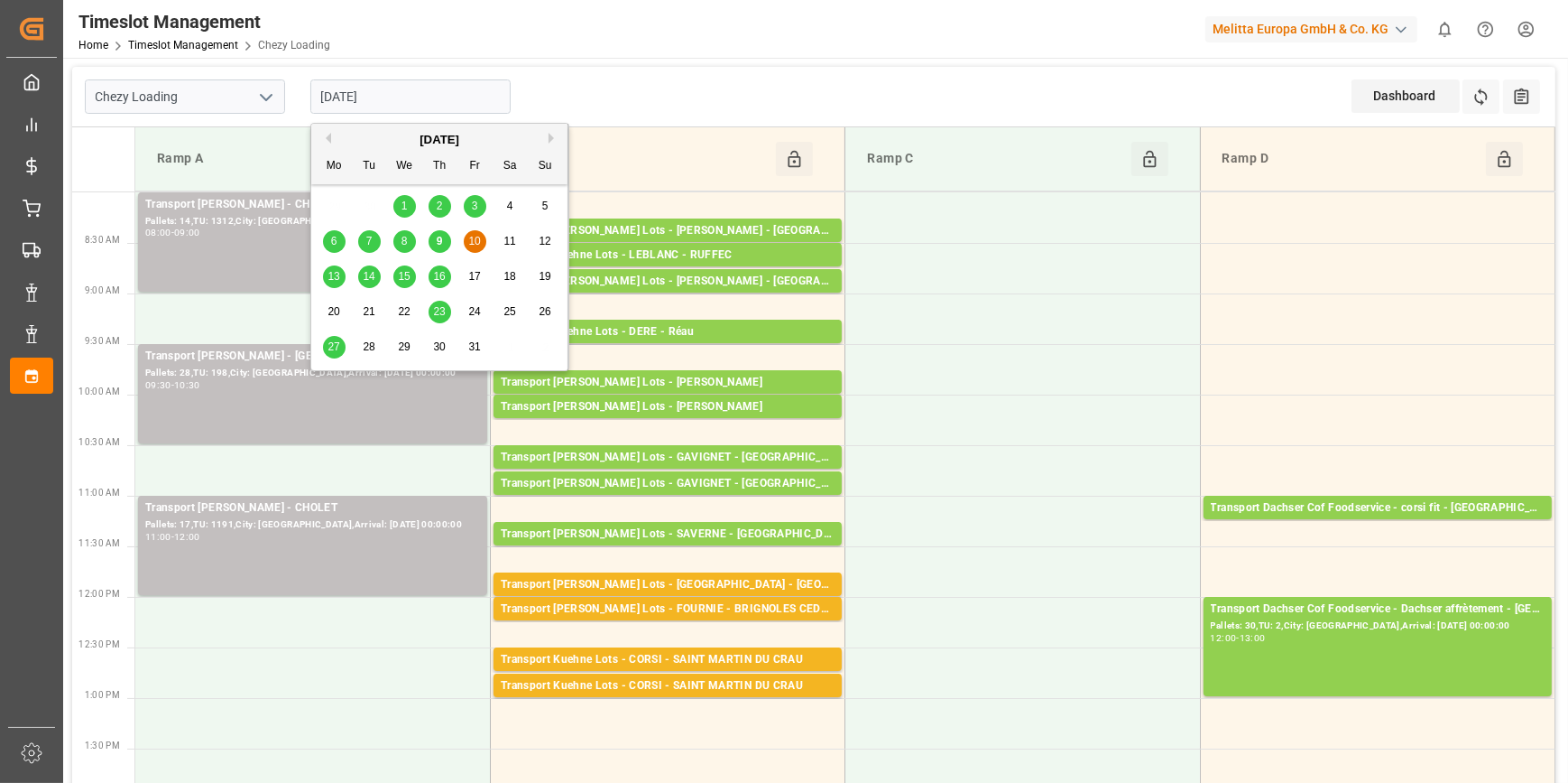
click at [469, 89] on input "[DATE]" at bounding box center [411, 96] width 200 height 35
click at [251, 242] on div "Transport [PERSON_NAME] - CHOLET Pallets: 14,TU: 1312,City: [GEOGRAPHIC_DATA],A…" at bounding box center [313, 242] width 334 height 92
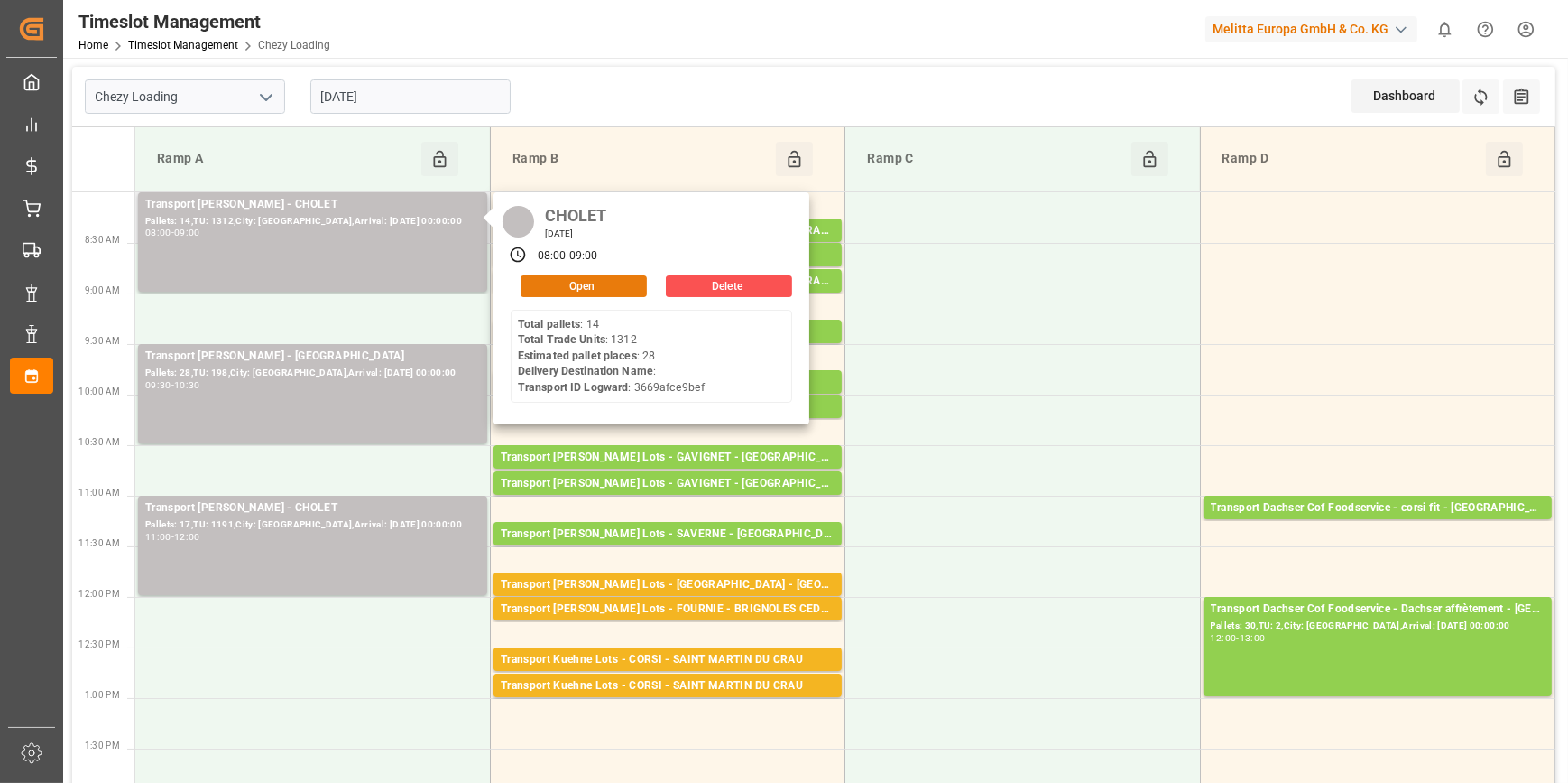
click at [586, 276] on button "Open" at bounding box center [584, 286] width 127 height 22
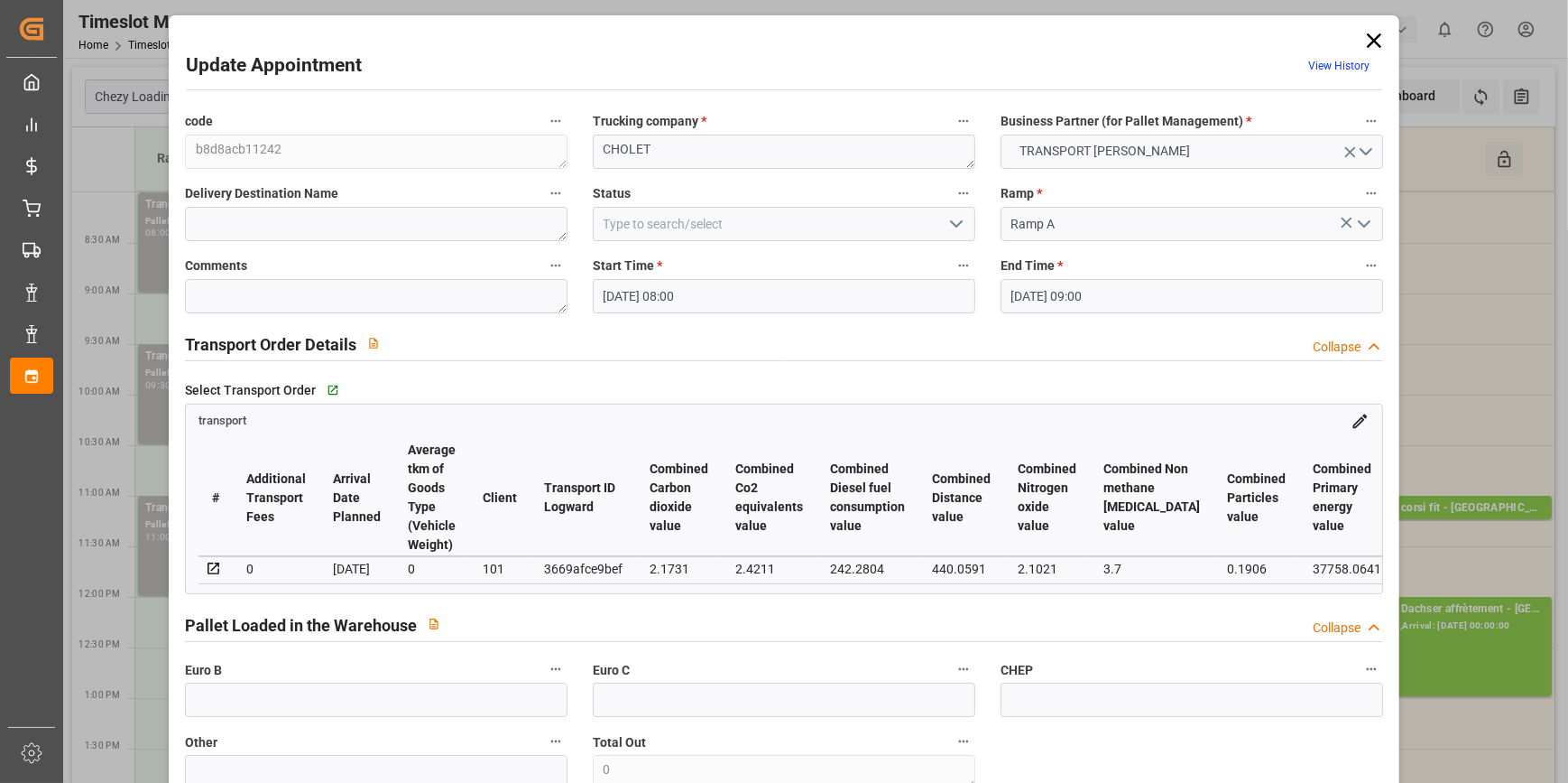
click at [952, 223] on icon "open menu" at bounding box center [957, 224] width 22 height 22
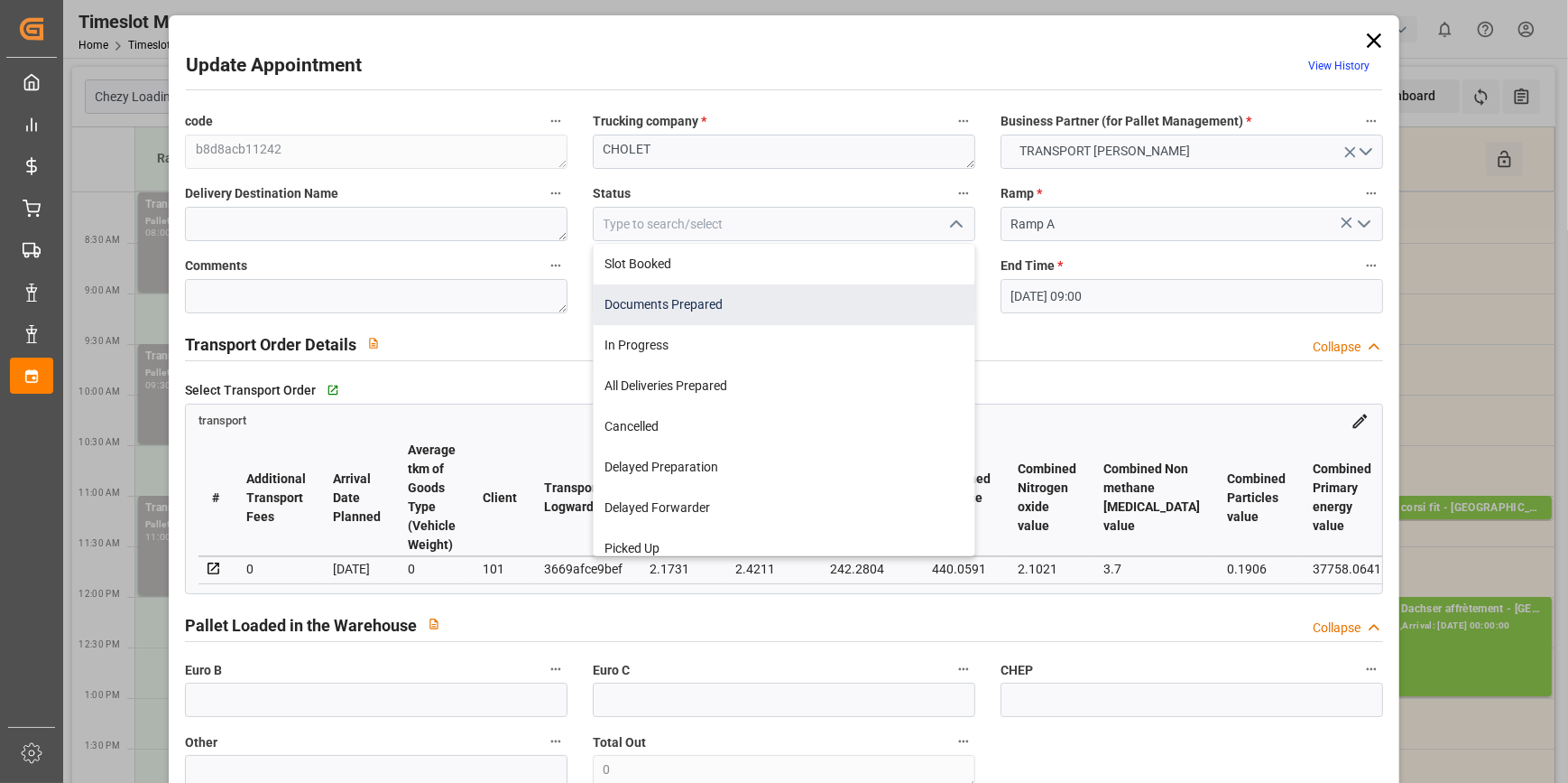
click at [672, 304] on div "Documents Prepared" at bounding box center [784, 304] width 381 height 41
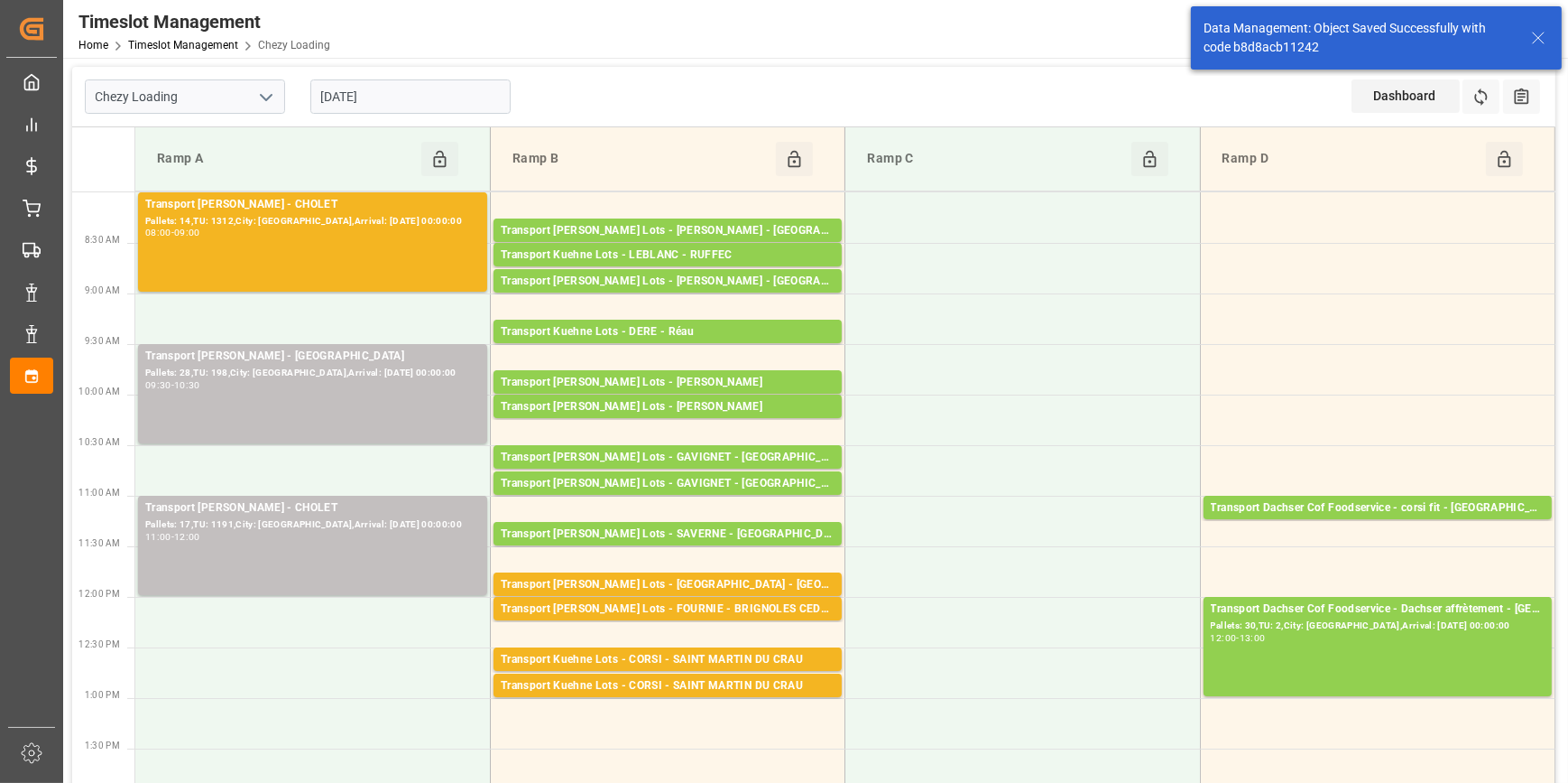
click at [357, 524] on div "Pallets: 17,TU: 1191,City: [GEOGRAPHIC_DATA],Arrival: [DATE] 00:00:00" at bounding box center [313, 526] width 334 height 16
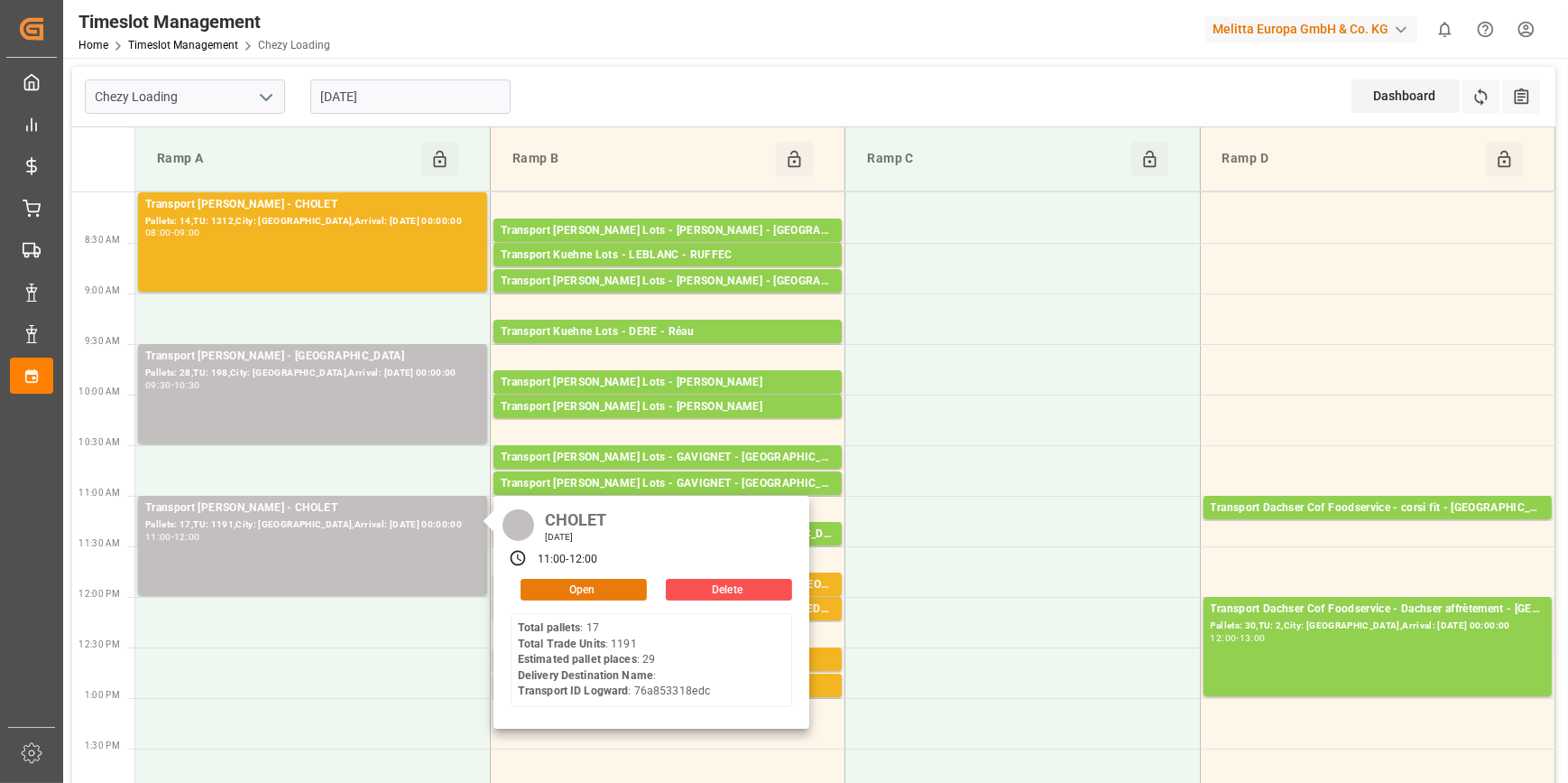
click at [596, 582] on button "Open" at bounding box center [584, 590] width 127 height 22
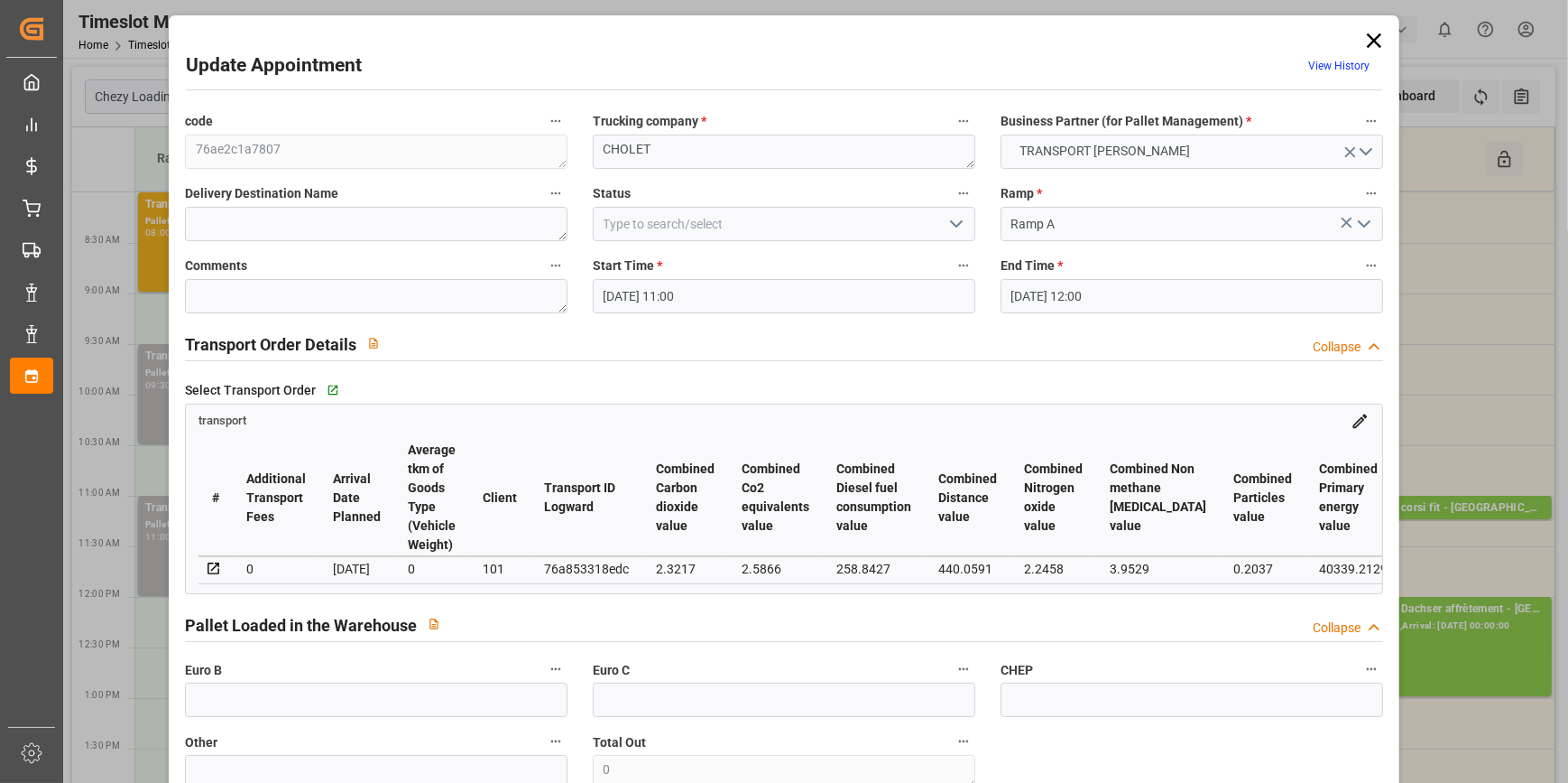
click at [953, 222] on icon "open menu" at bounding box center [957, 224] width 22 height 22
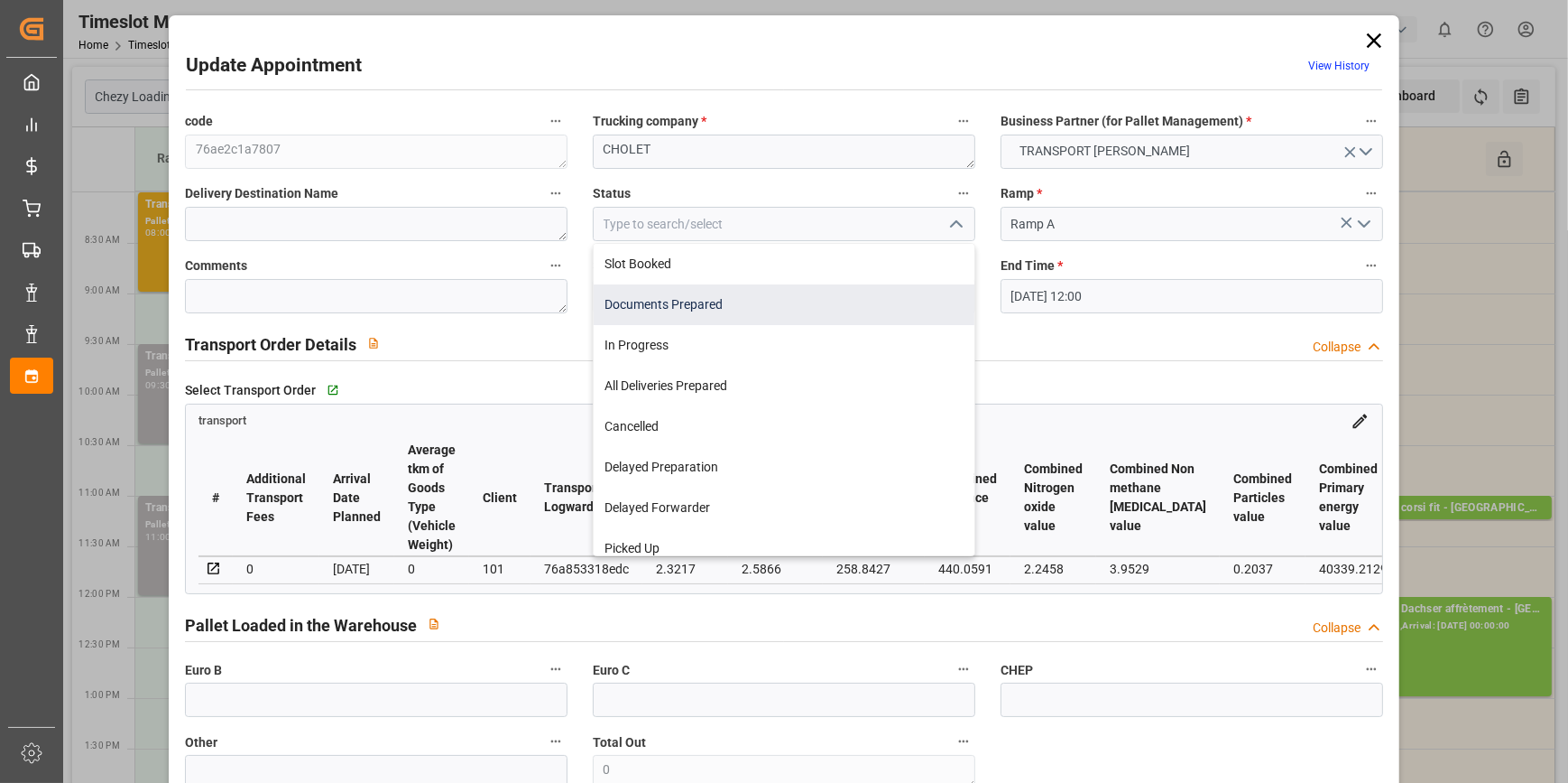
click at [634, 297] on div "Documents Prepared" at bounding box center [784, 304] width 381 height 41
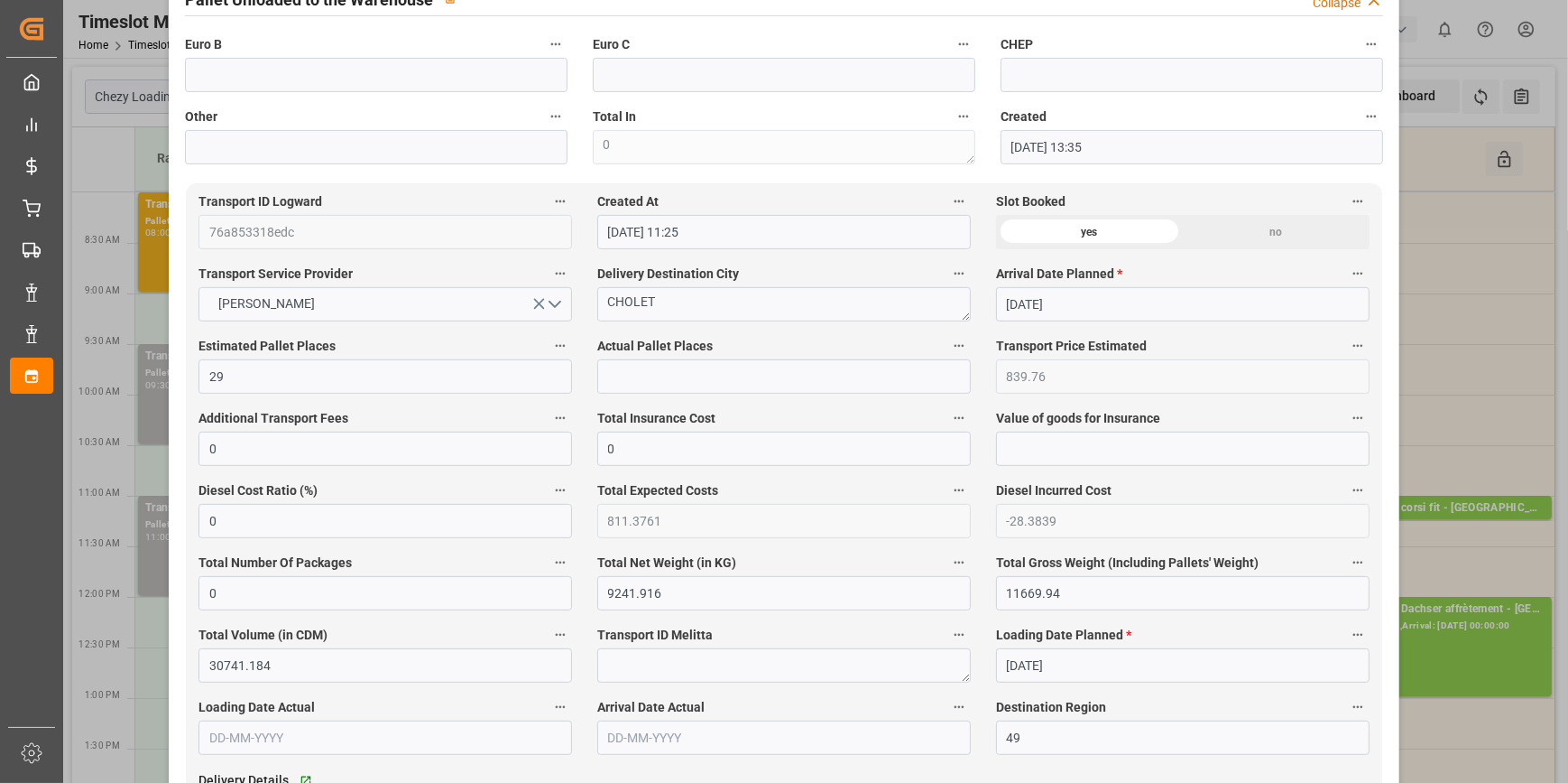
scroll to position [1477, 0]
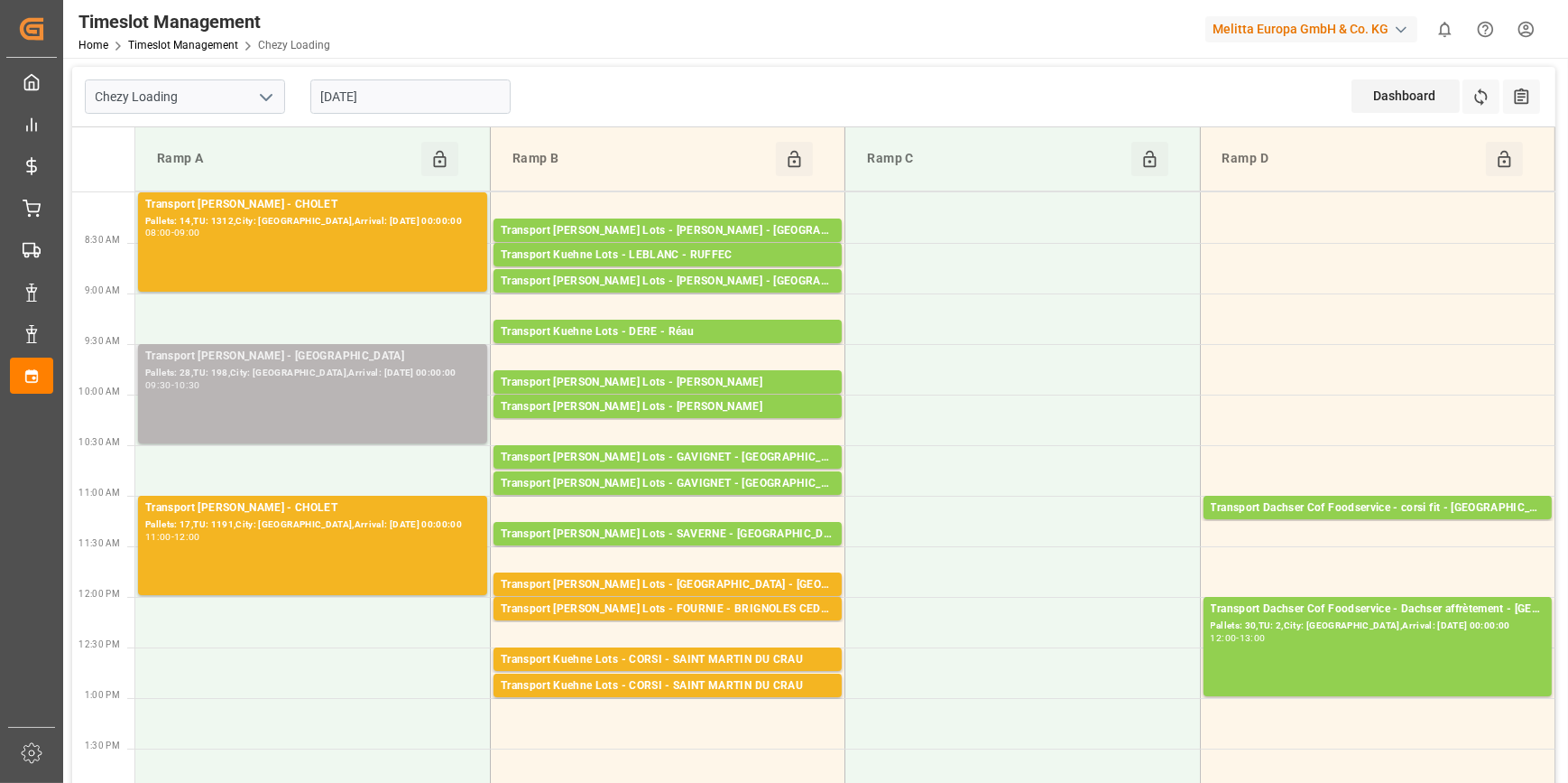
click at [406, 379] on div "Pallets: 28,TU: 198,City: [GEOGRAPHIC_DATA],Arrival: [DATE] 00:00:00" at bounding box center [313, 373] width 334 height 16
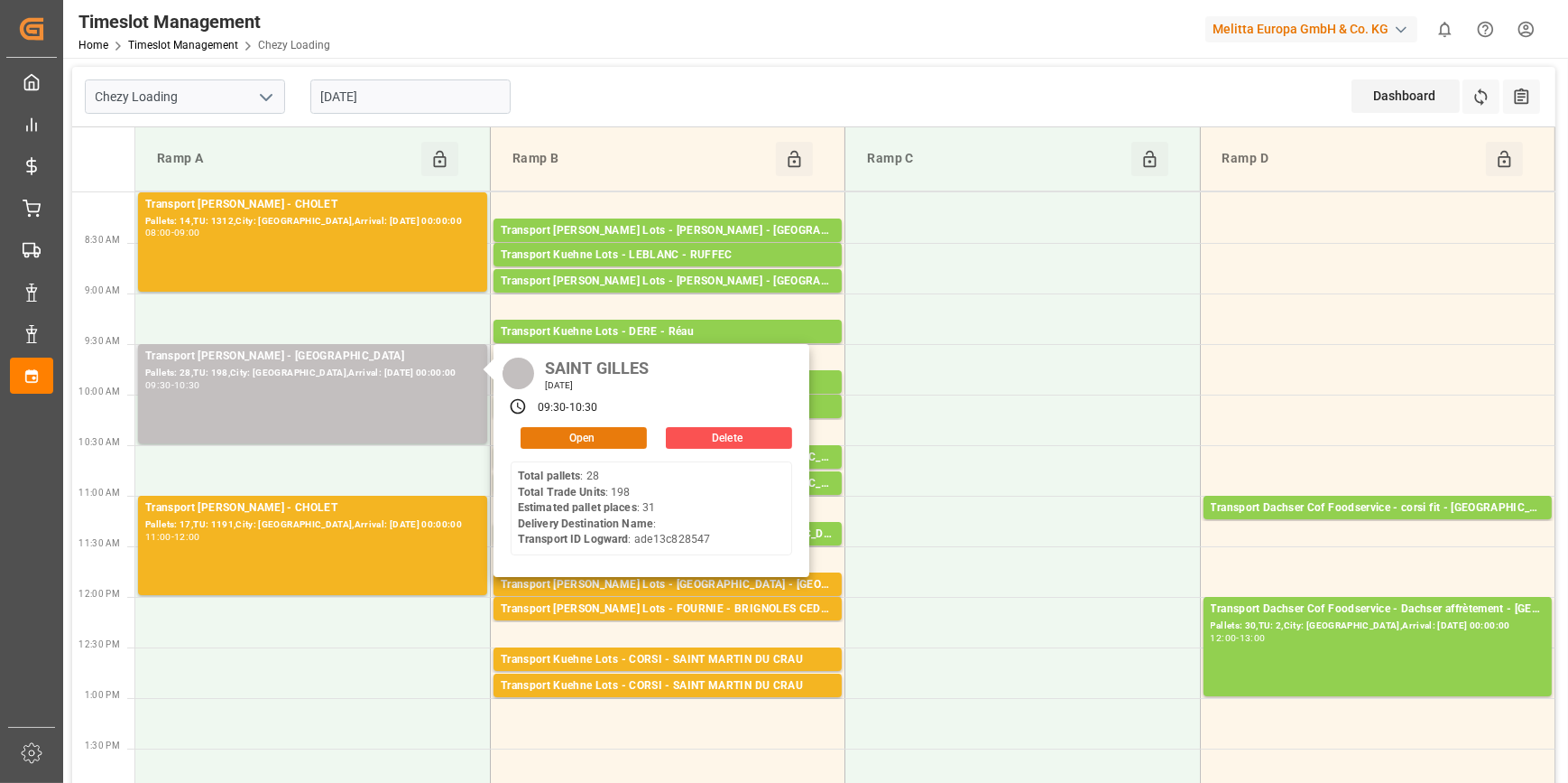
click at [532, 435] on button "Open" at bounding box center [584, 438] width 127 height 22
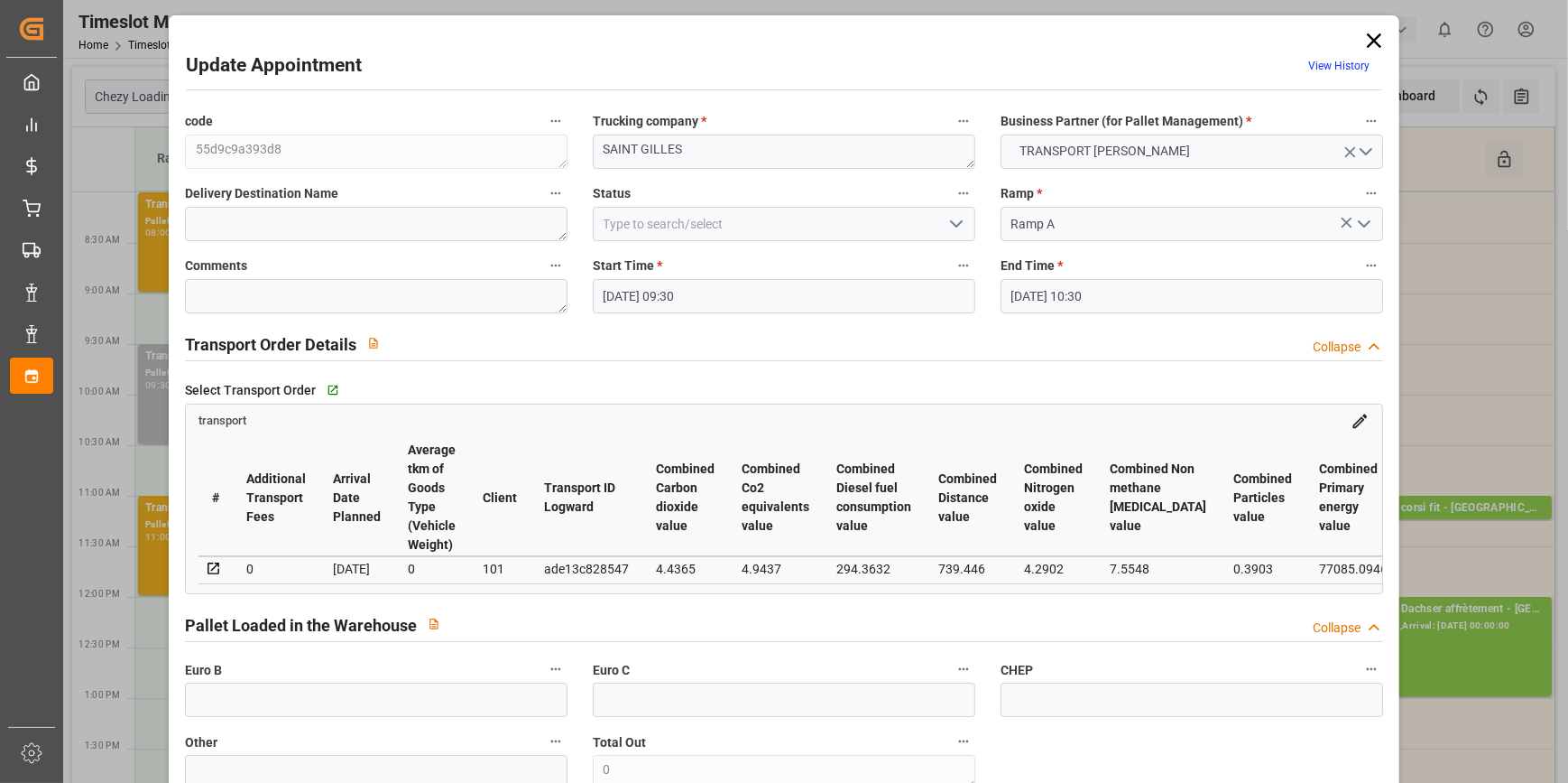
click at [950, 220] on icon "open menu" at bounding box center [957, 224] width 22 height 22
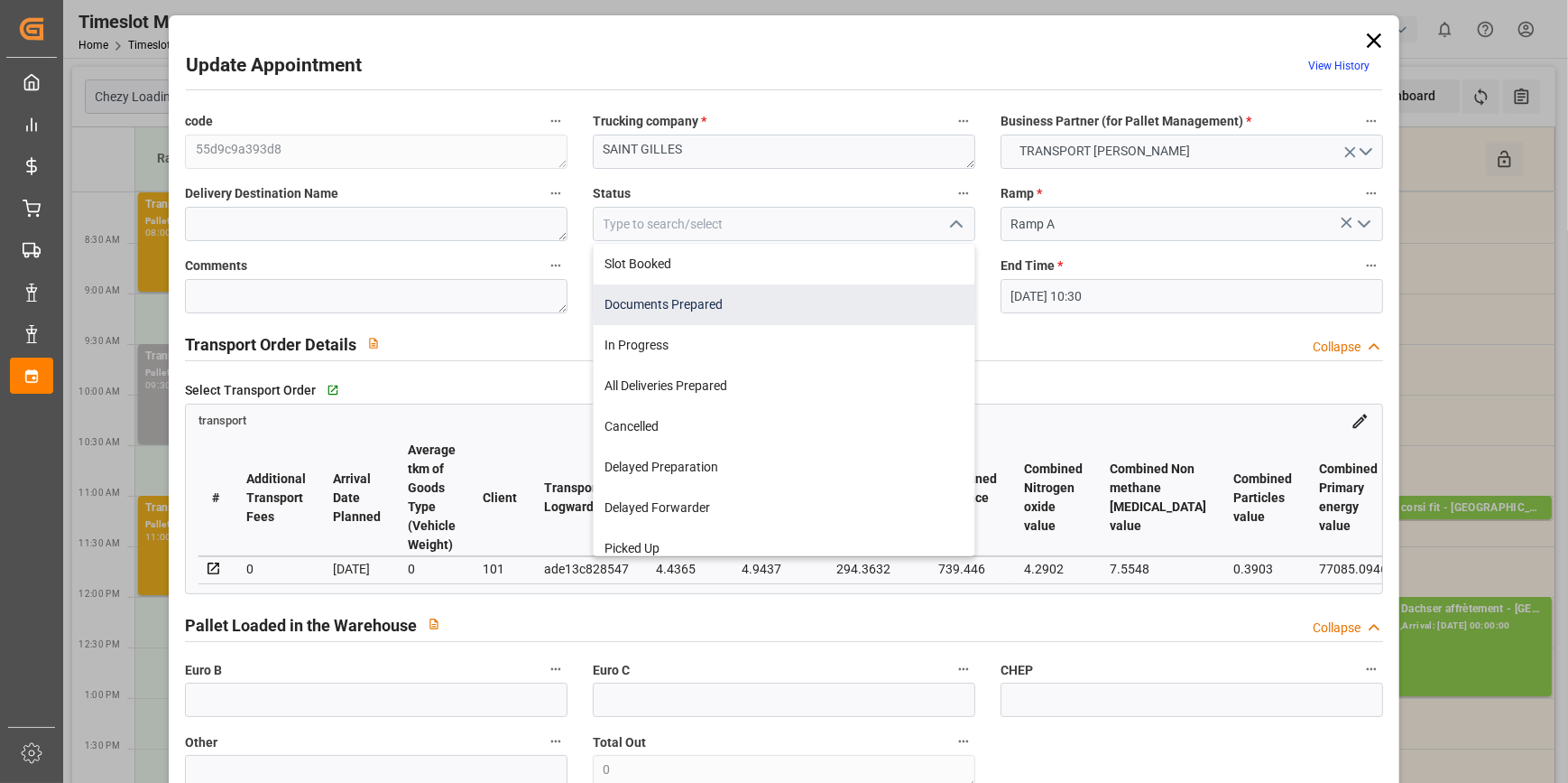
click at [650, 307] on div "Documents Prepared" at bounding box center [784, 304] width 381 height 41
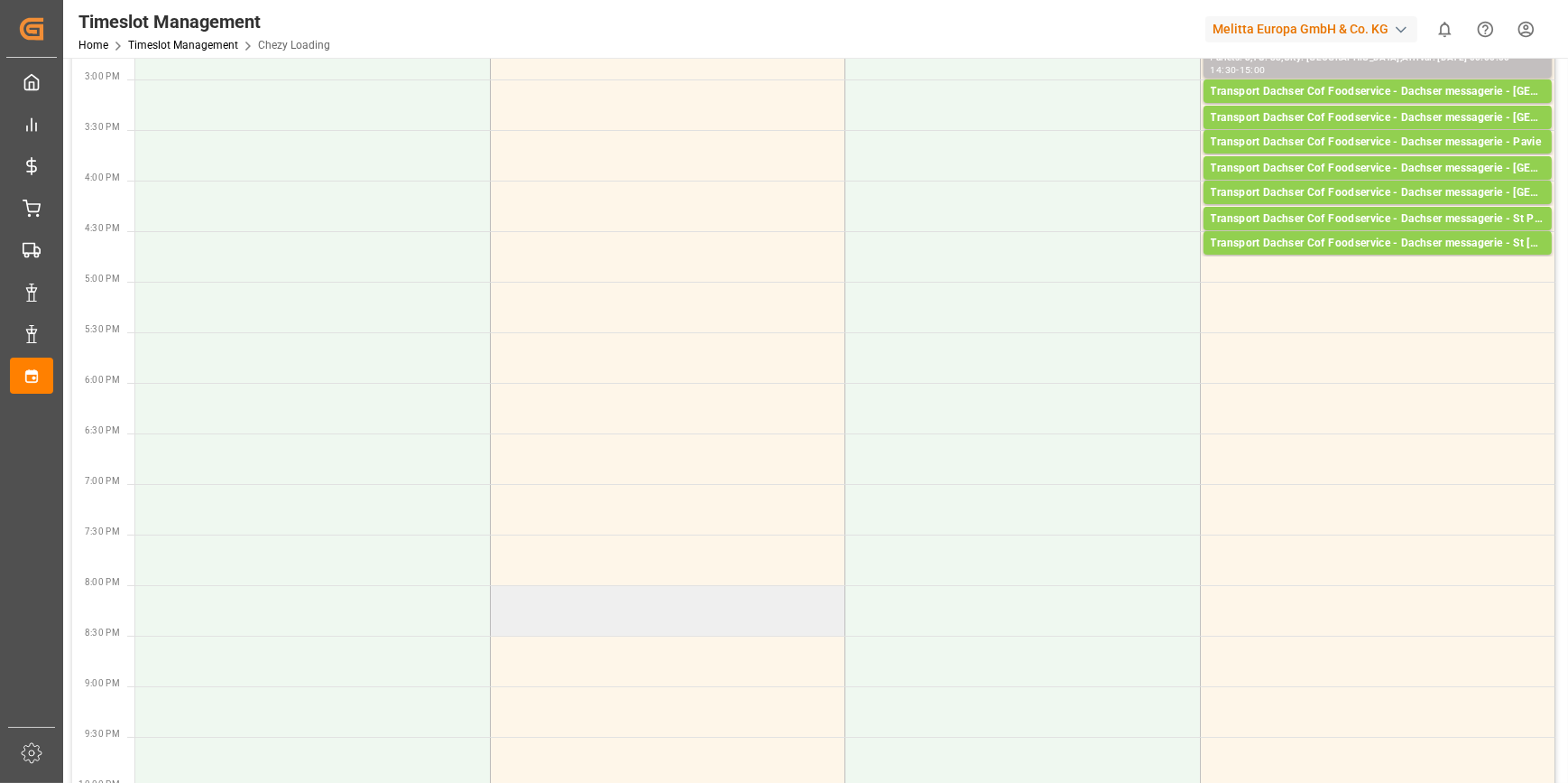
scroll to position [0, 0]
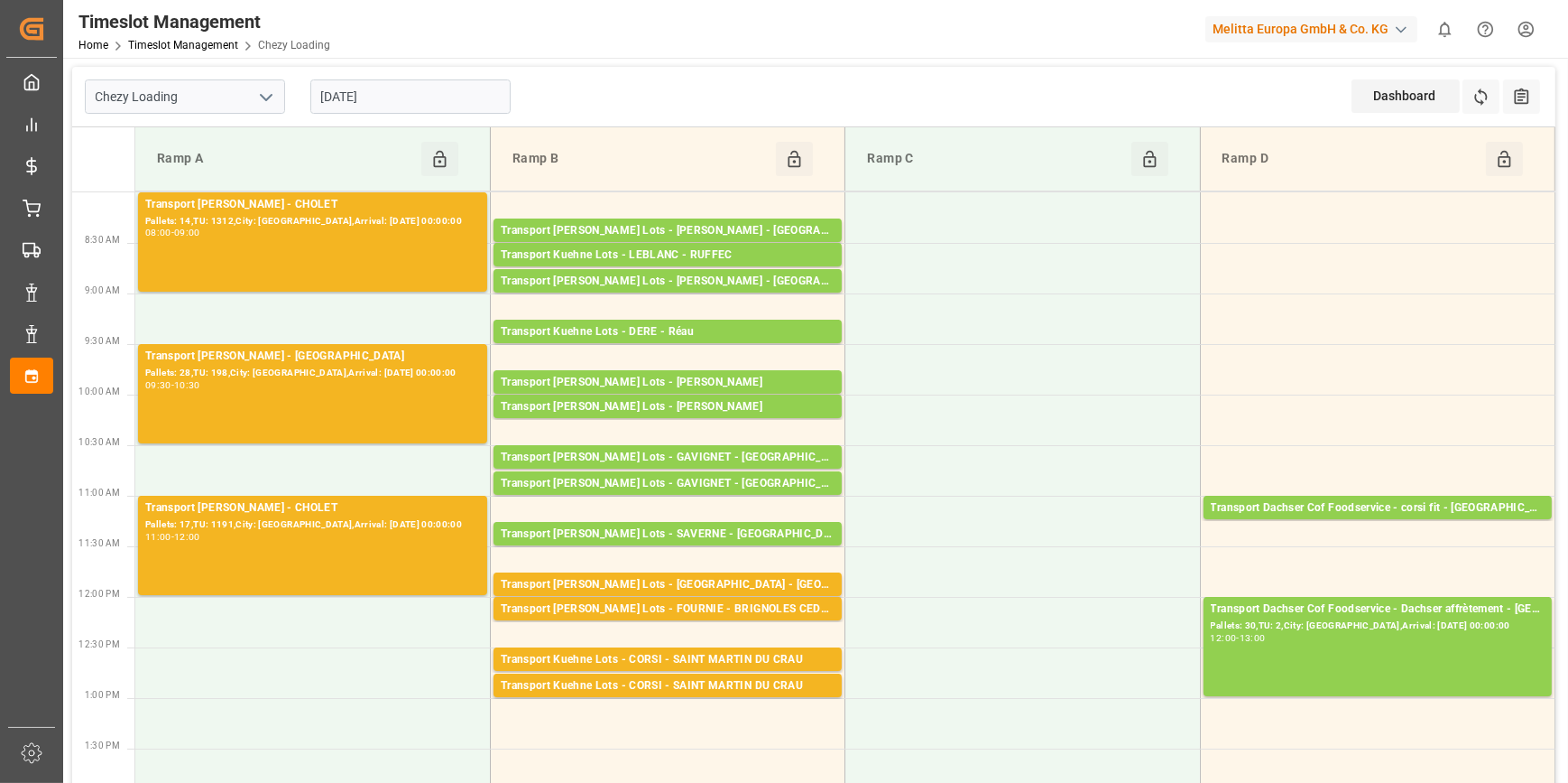
click at [379, 87] on input "[DATE]" at bounding box center [411, 96] width 200 height 35
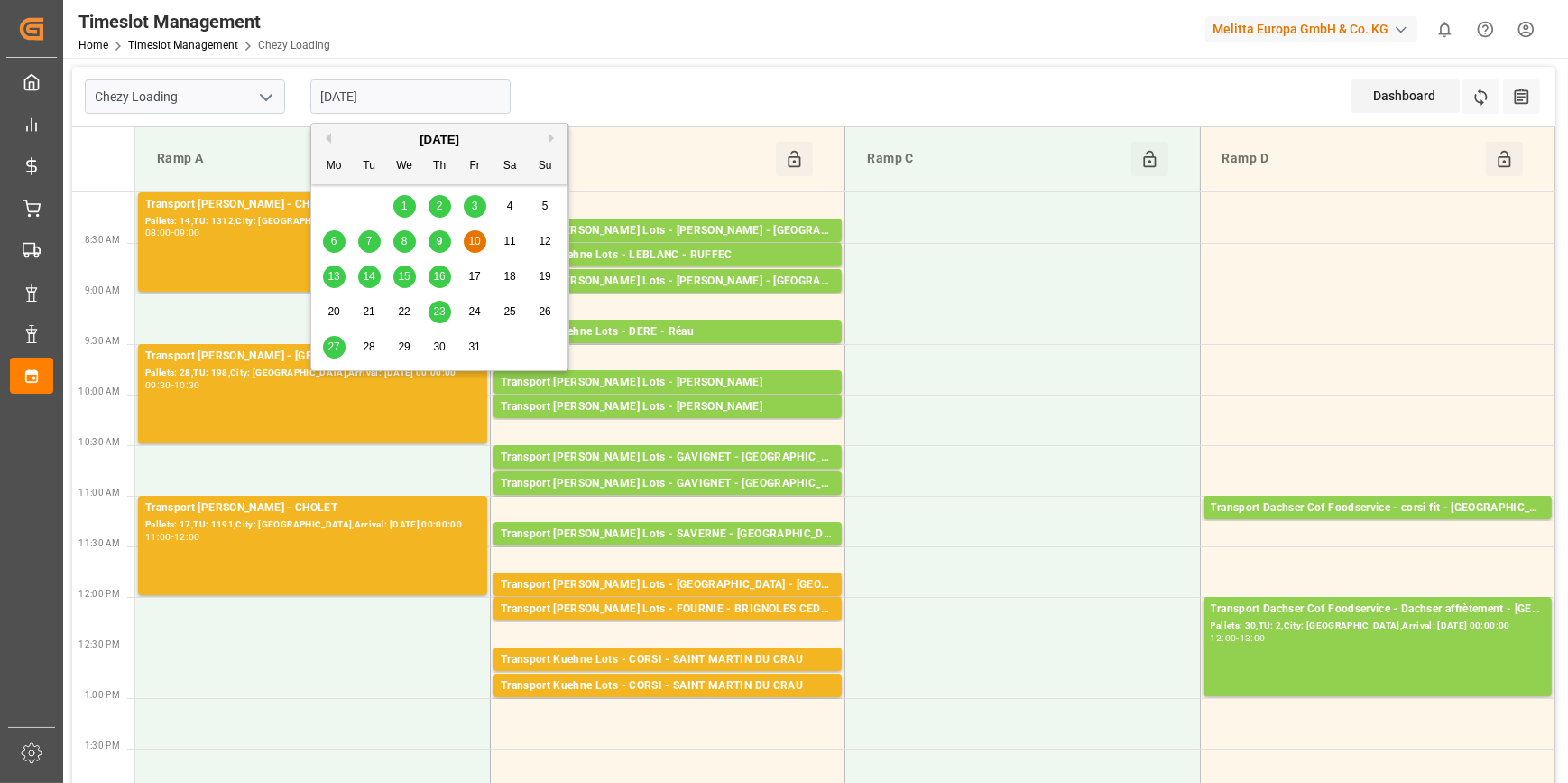
click at [446, 238] on div "9" at bounding box center [439, 242] width 23 height 22
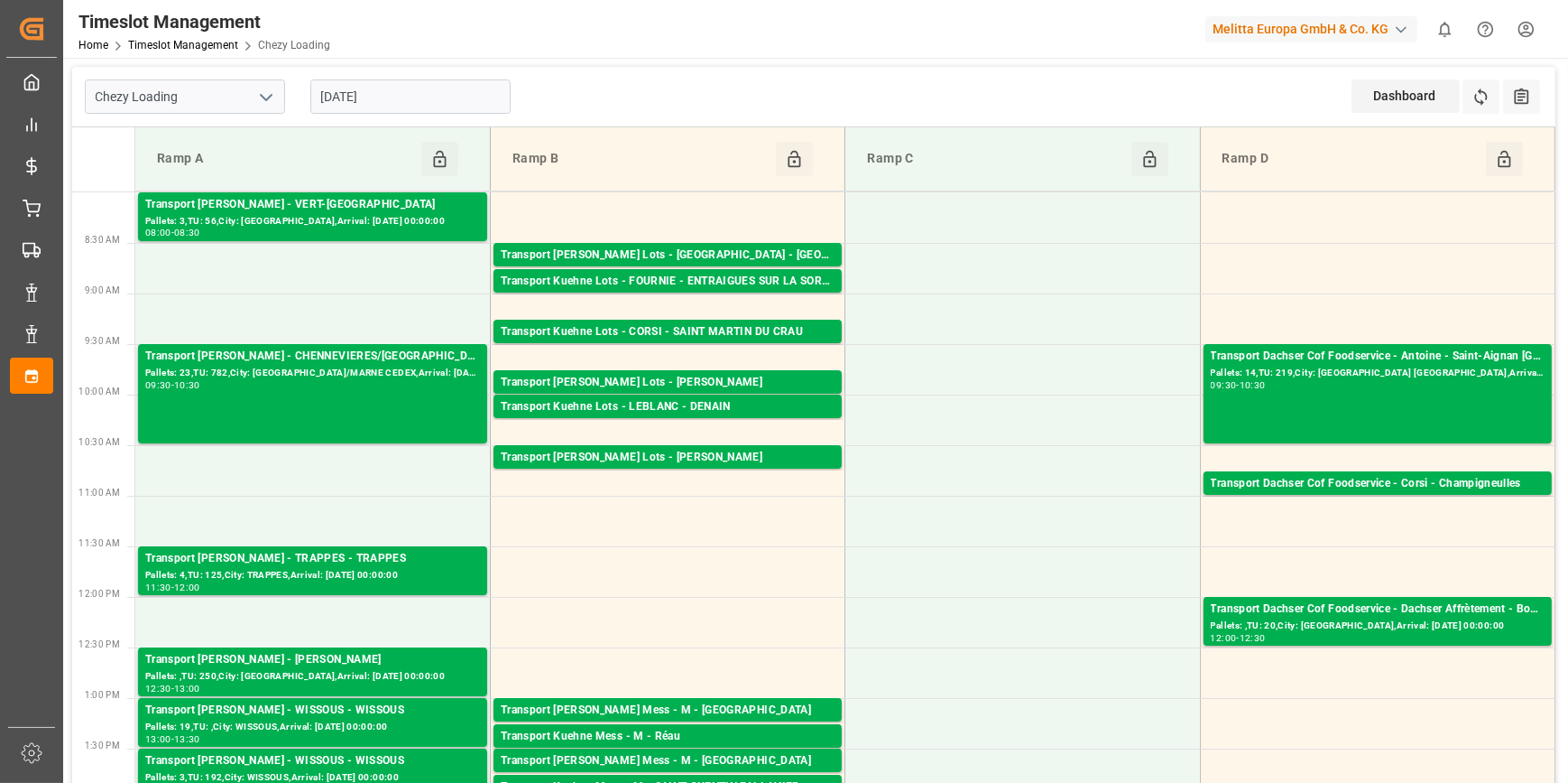
click at [456, 93] on input "[DATE]" at bounding box center [411, 96] width 200 height 35
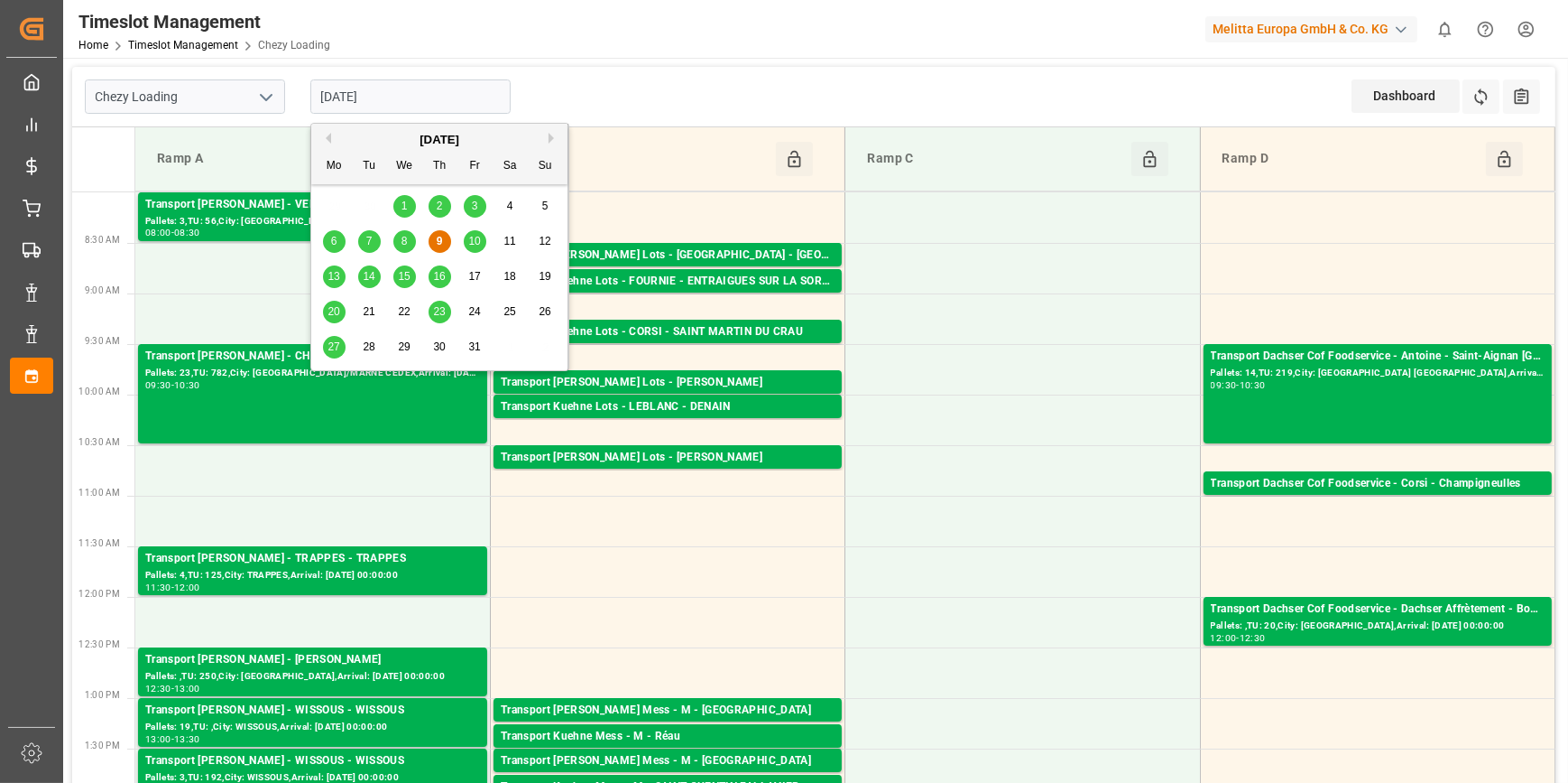
click at [476, 243] on span "10" at bounding box center [474, 241] width 12 height 13
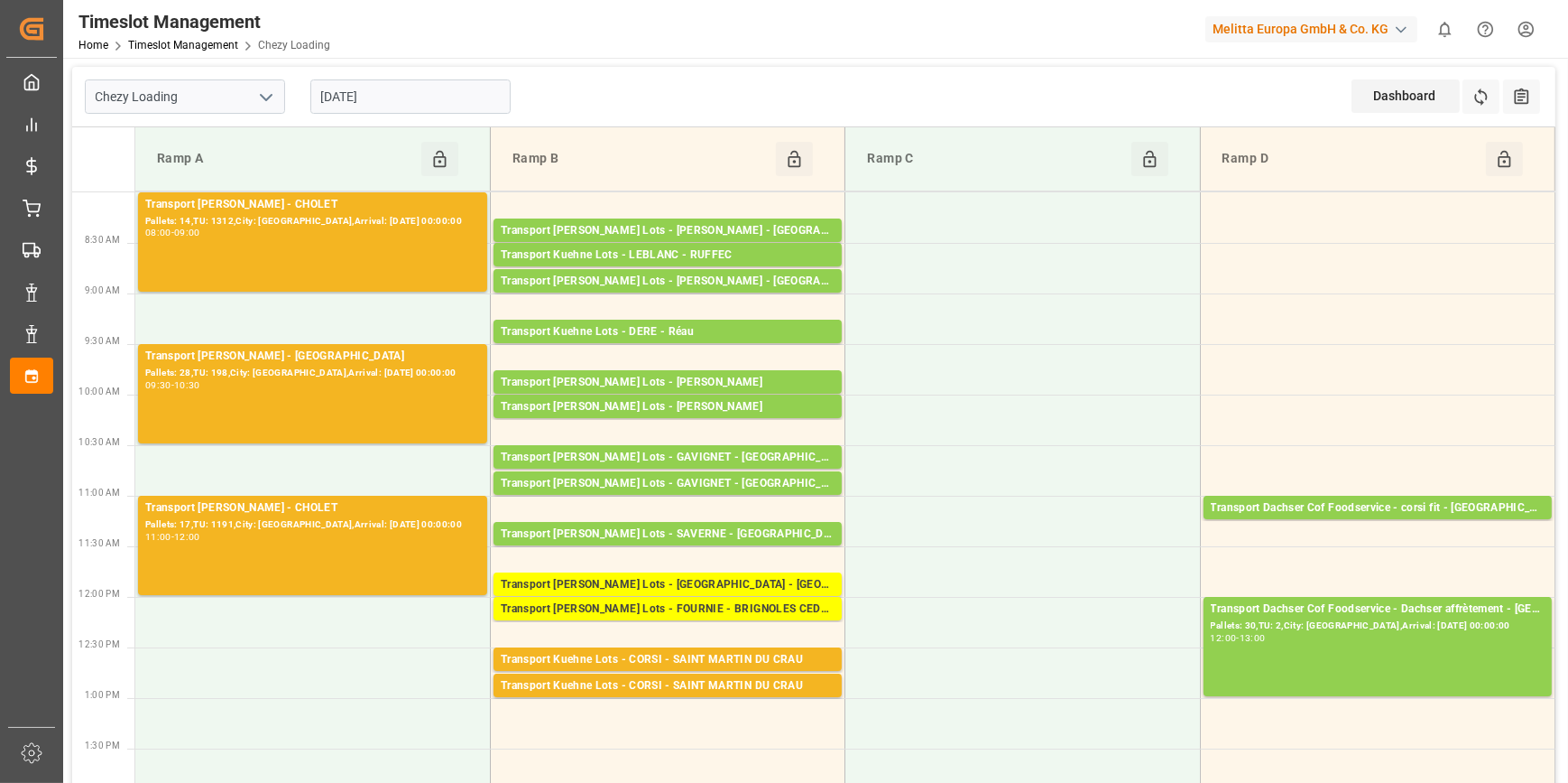
click at [443, 91] on input "[DATE]" at bounding box center [411, 96] width 200 height 35
click at [957, 529] on td at bounding box center [1023, 521] width 354 height 50
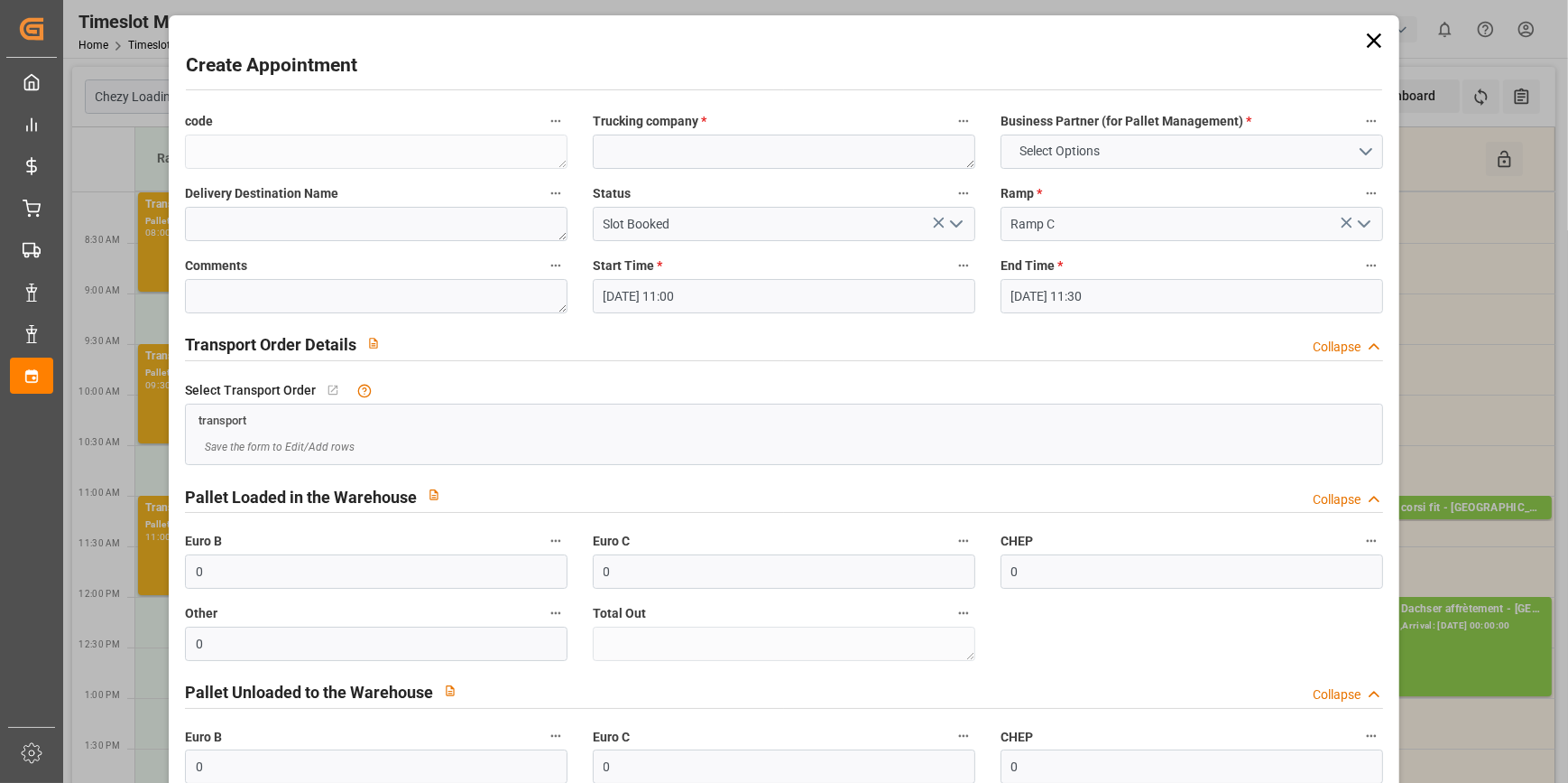
click at [1372, 35] on icon at bounding box center [1374, 41] width 26 height 26
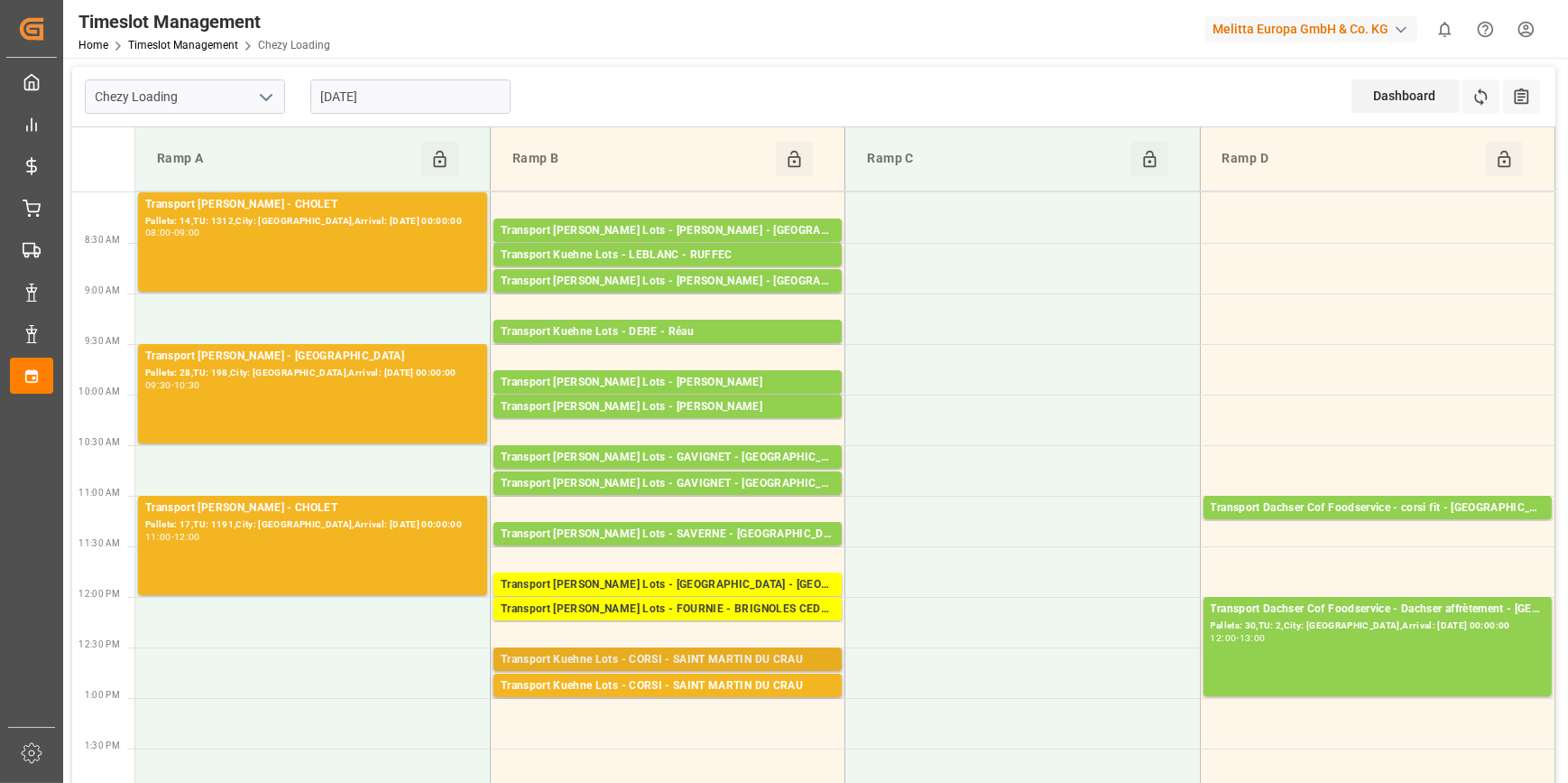
click at [700, 661] on div "Transport Kuehne Lots - CORSI - SAINT MARTIN DU CRAU" at bounding box center [667, 660] width 333 height 18
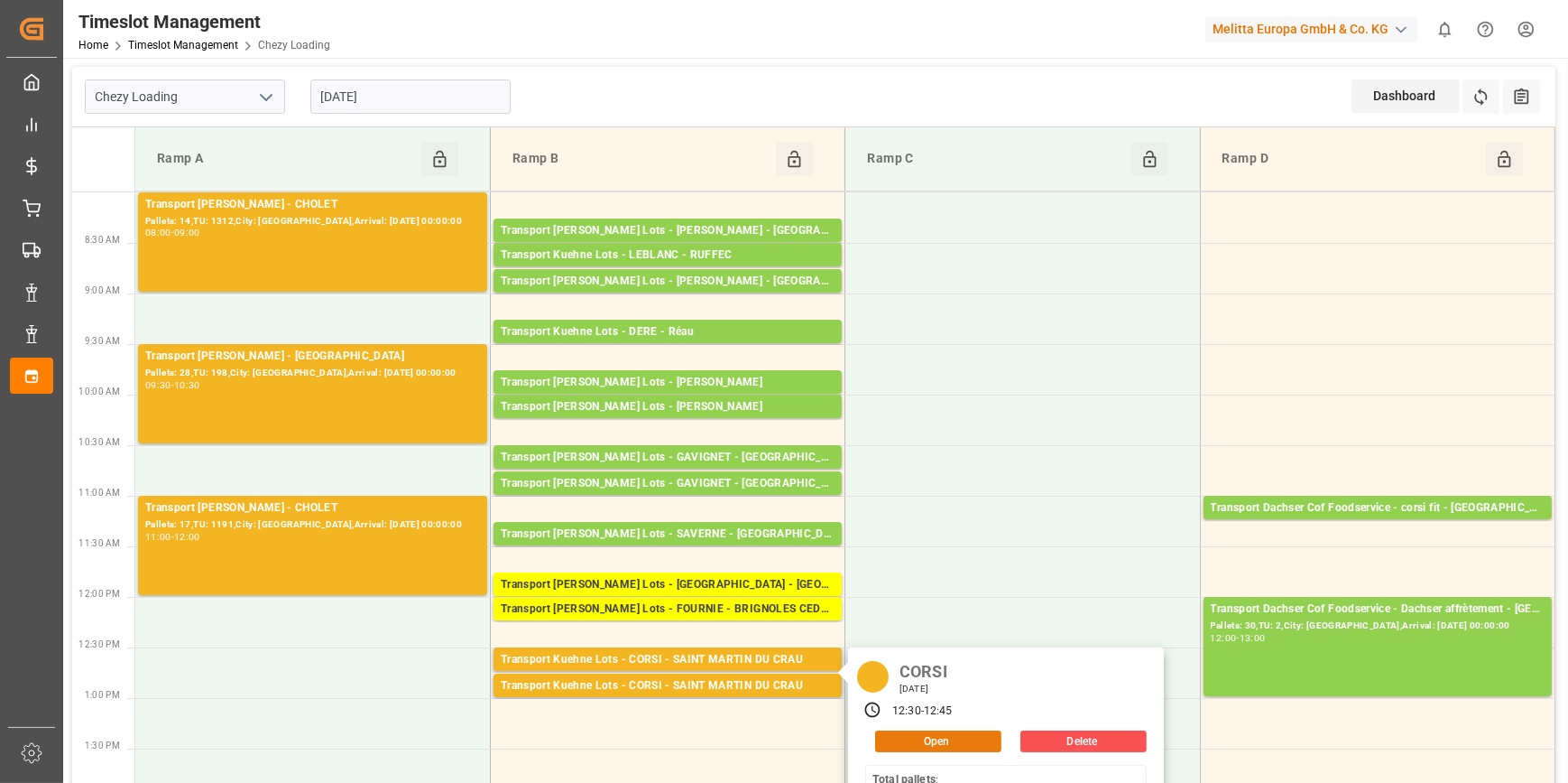
click at [958, 740] on button "Open" at bounding box center [939, 741] width 127 height 22
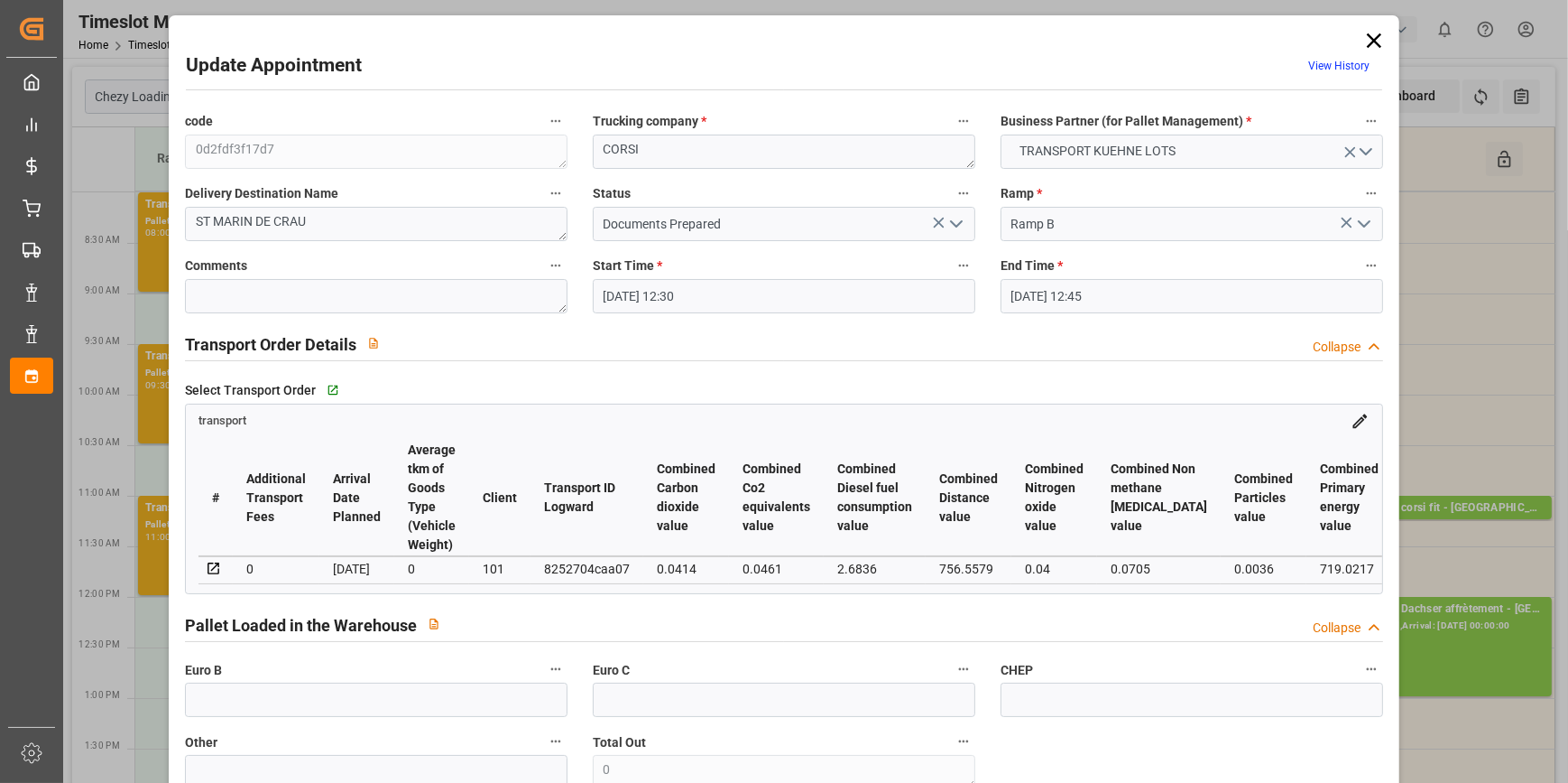
click at [951, 214] on icon "open menu" at bounding box center [957, 224] width 22 height 22
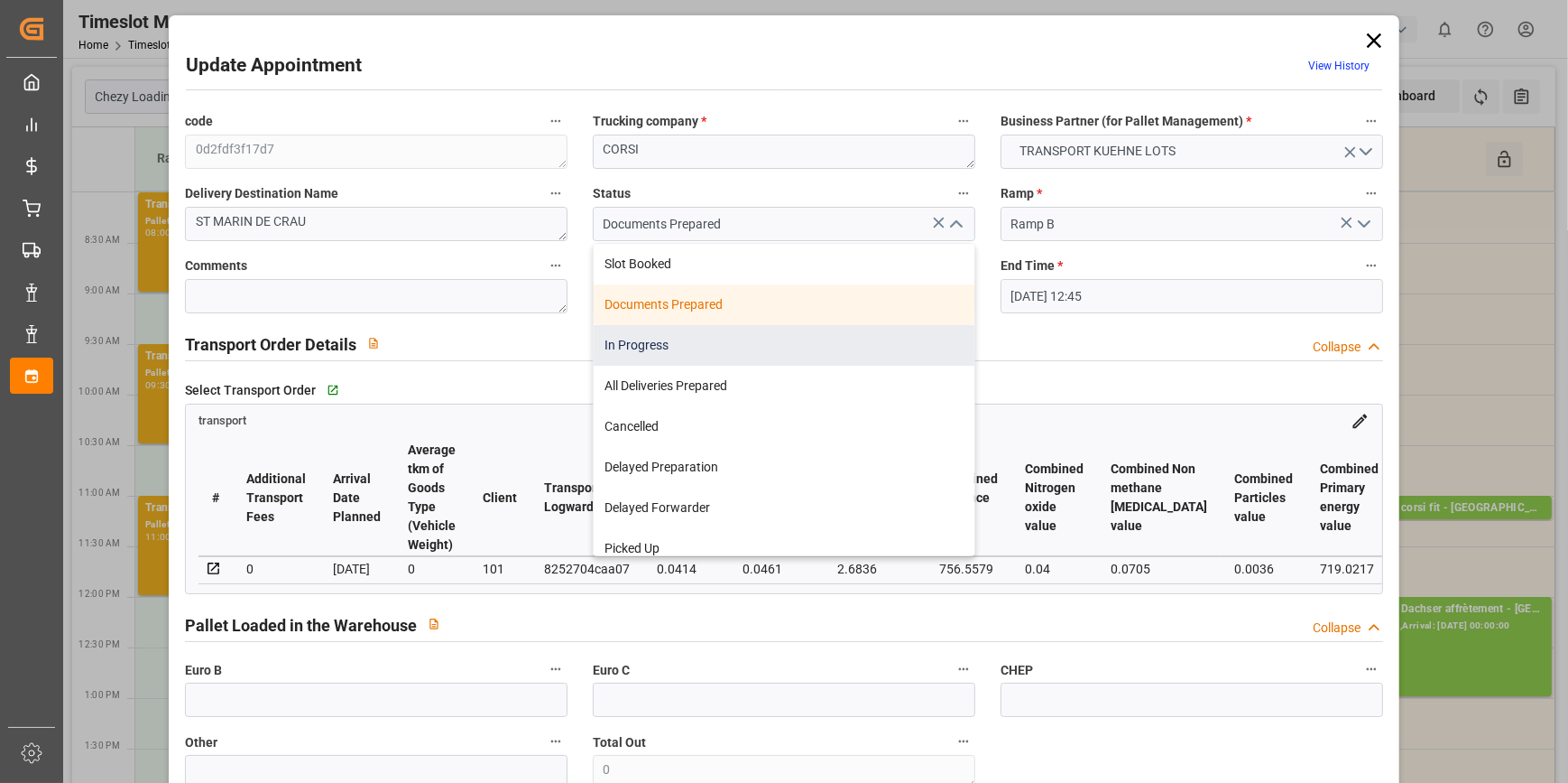
click at [665, 350] on div "In Progress" at bounding box center [784, 344] width 381 height 41
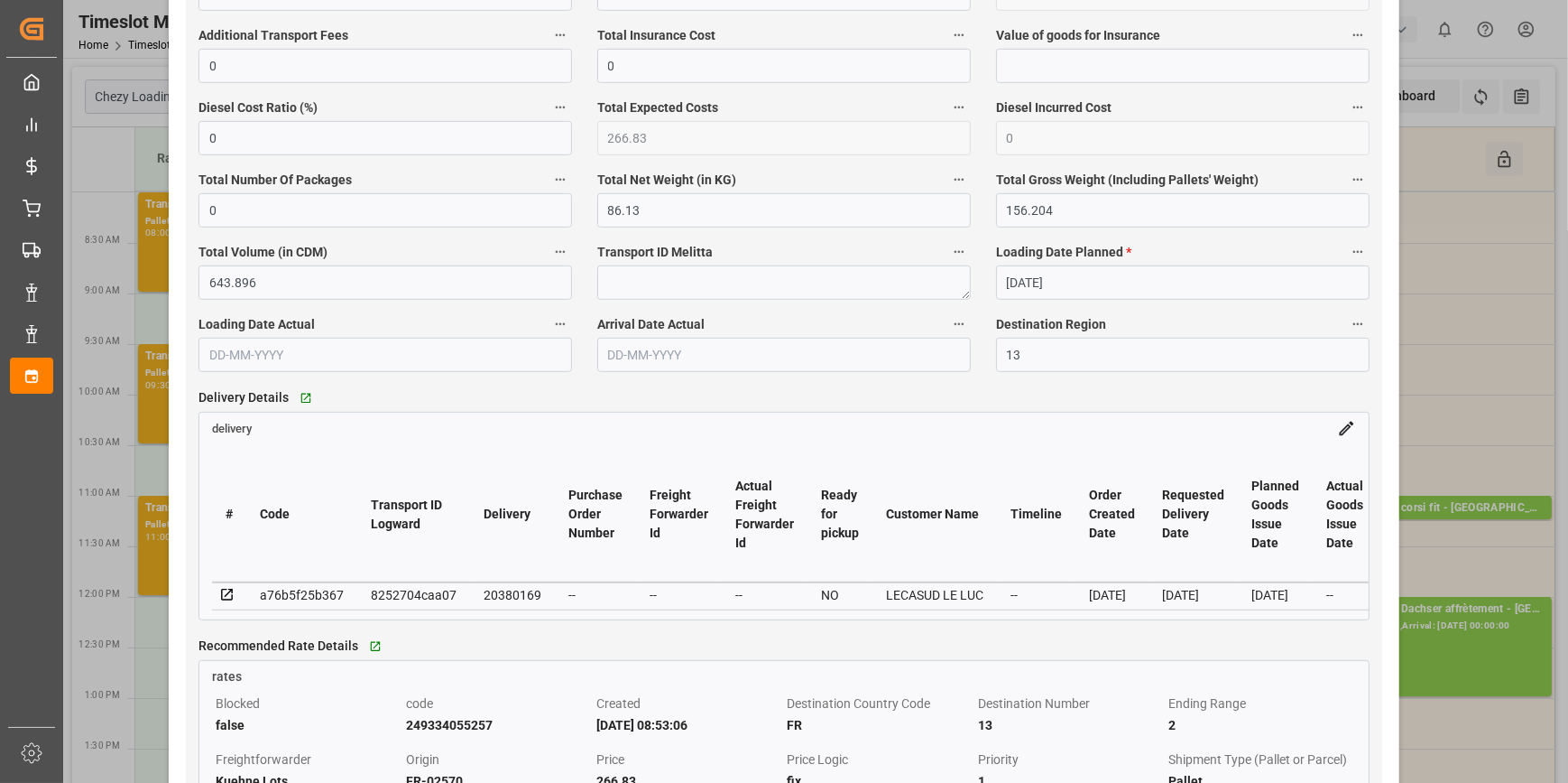
scroll to position [1230, 0]
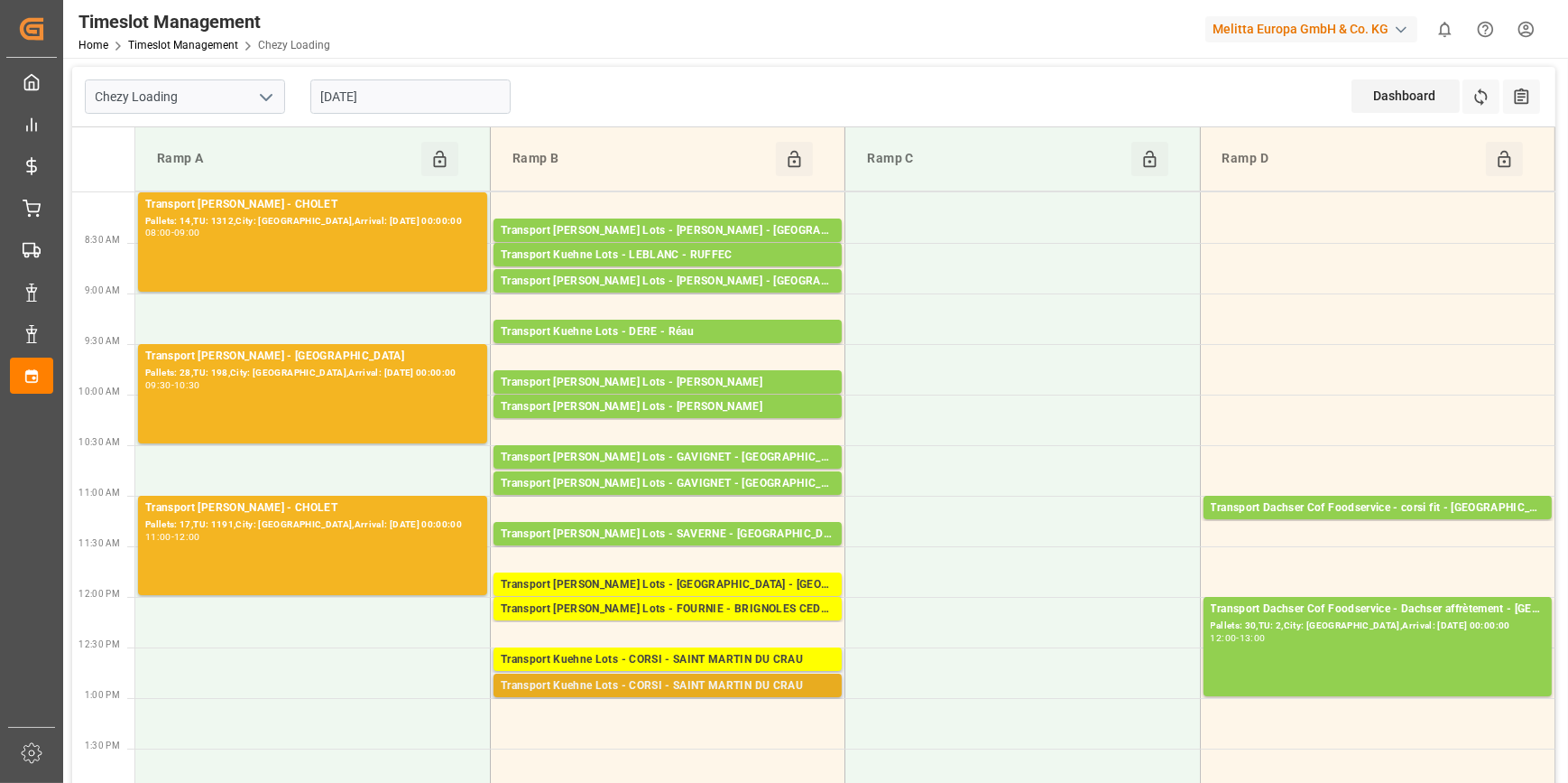
click at [710, 684] on div "Transport Kuehne Lots - CORSI - SAINT MARTIN DU CRAU" at bounding box center [667, 686] width 333 height 18
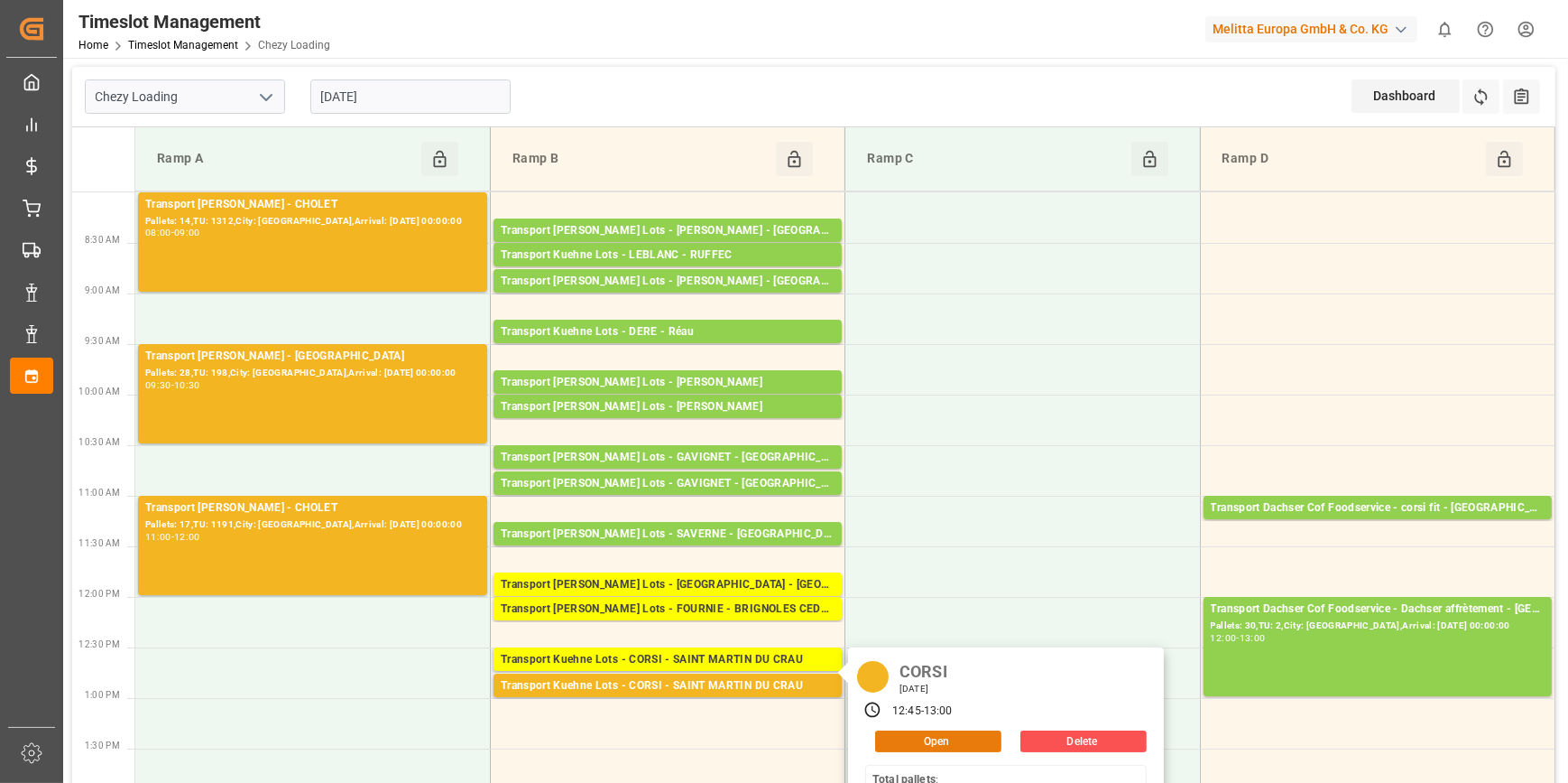
click at [887, 745] on button "Open" at bounding box center [939, 741] width 127 height 22
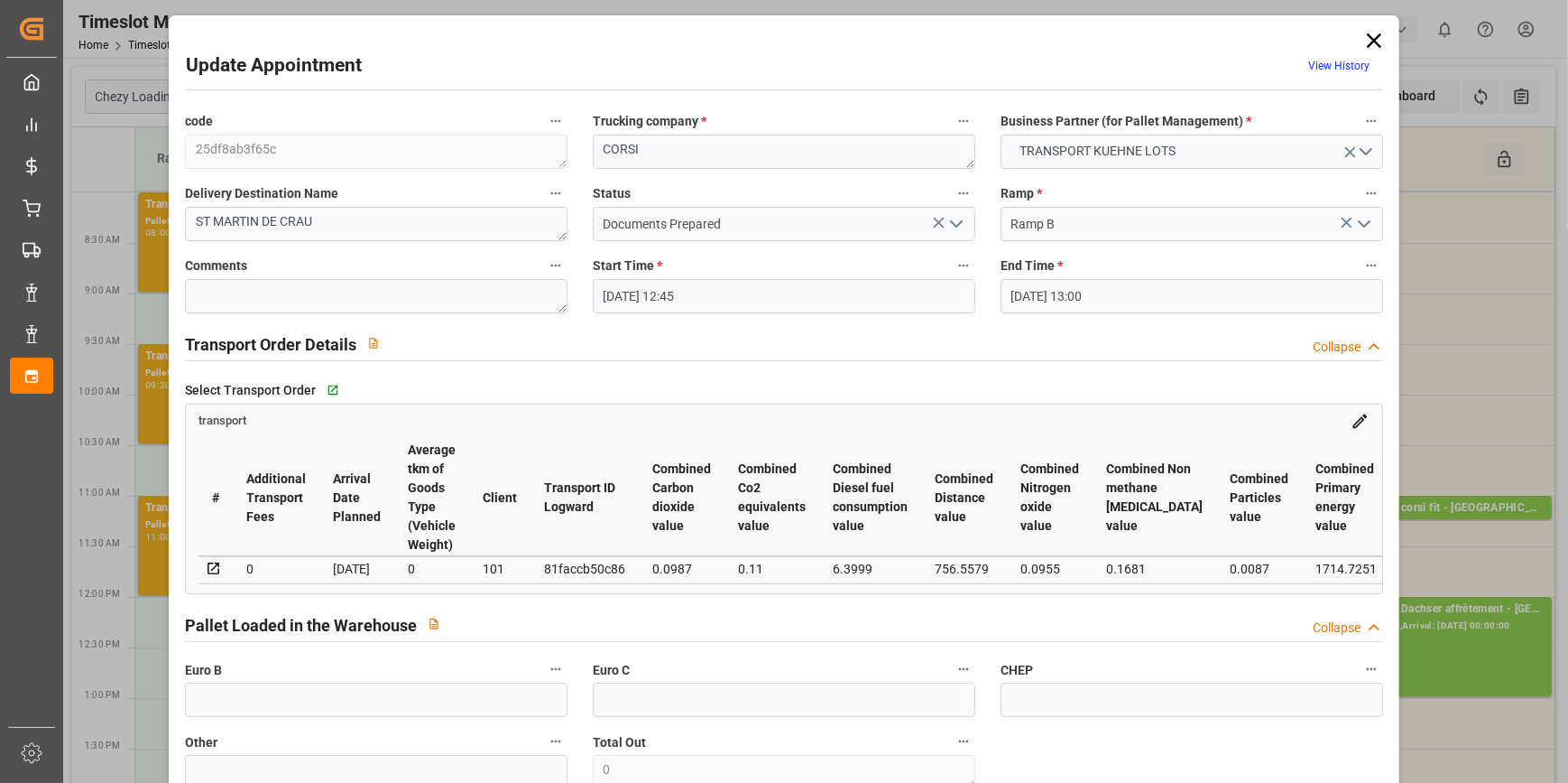
click at [949, 218] on icon "open menu" at bounding box center [957, 224] width 22 height 22
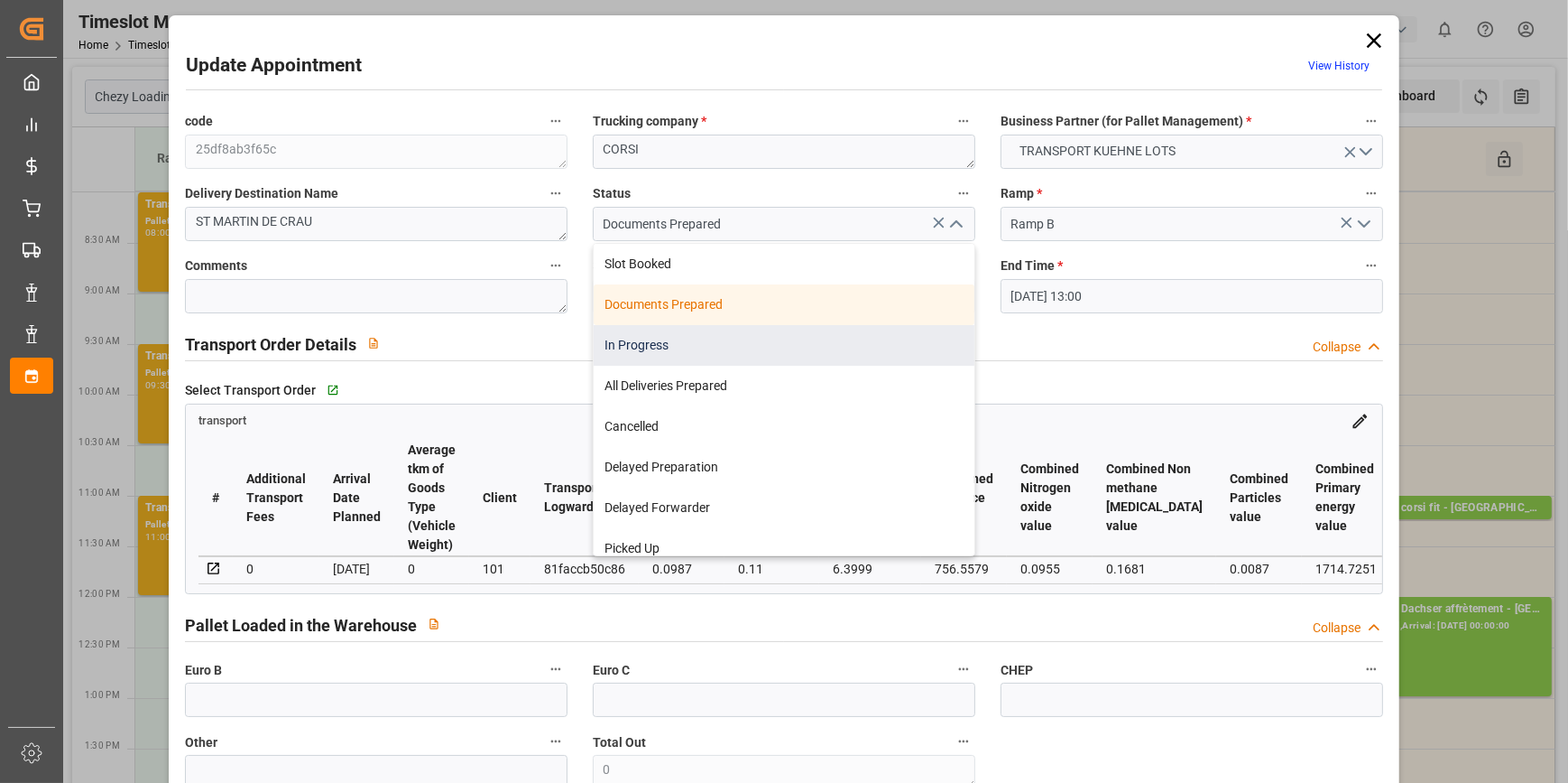
click at [627, 336] on div "In Progress" at bounding box center [784, 344] width 381 height 41
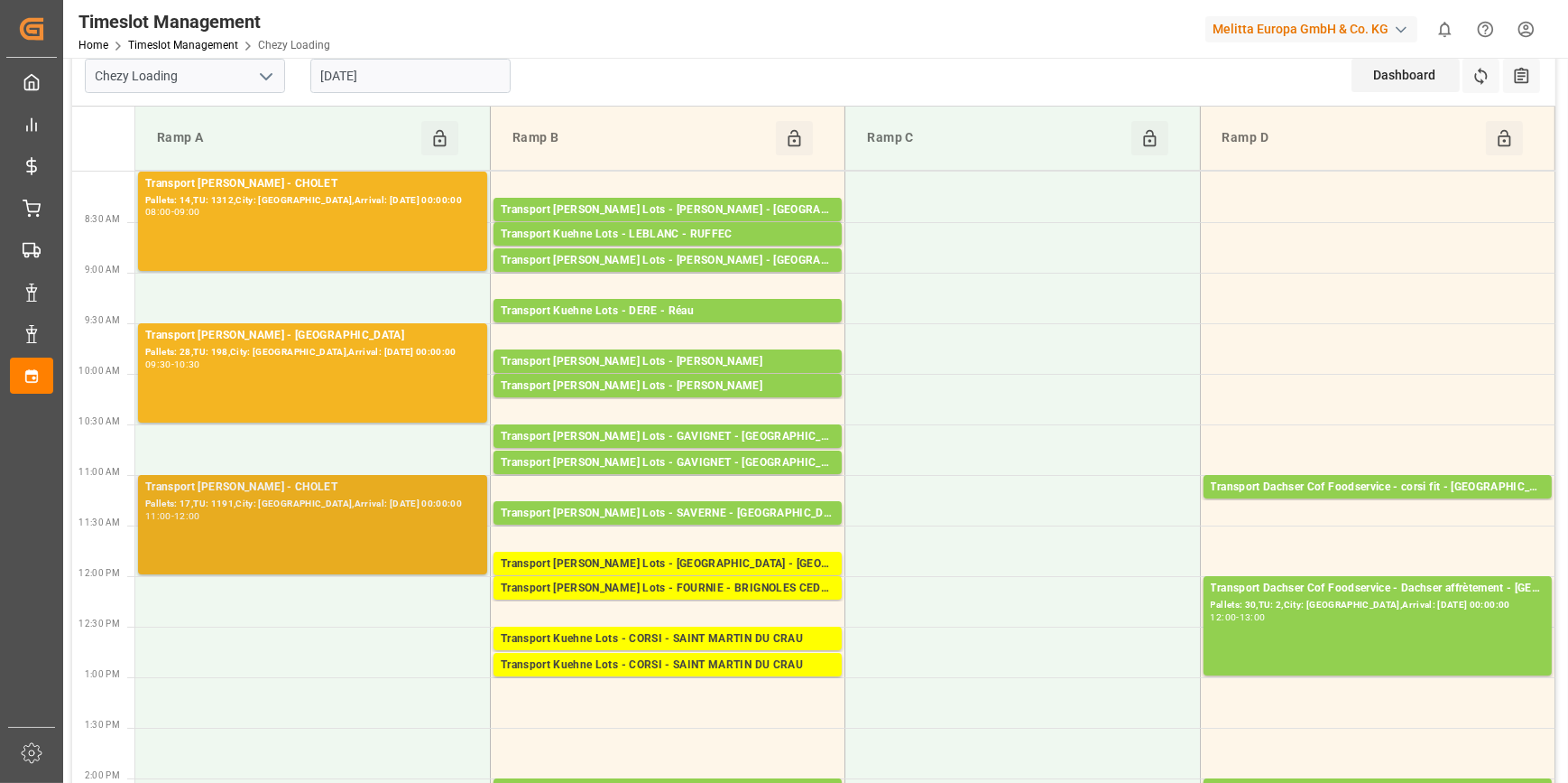
scroll to position [0, 0]
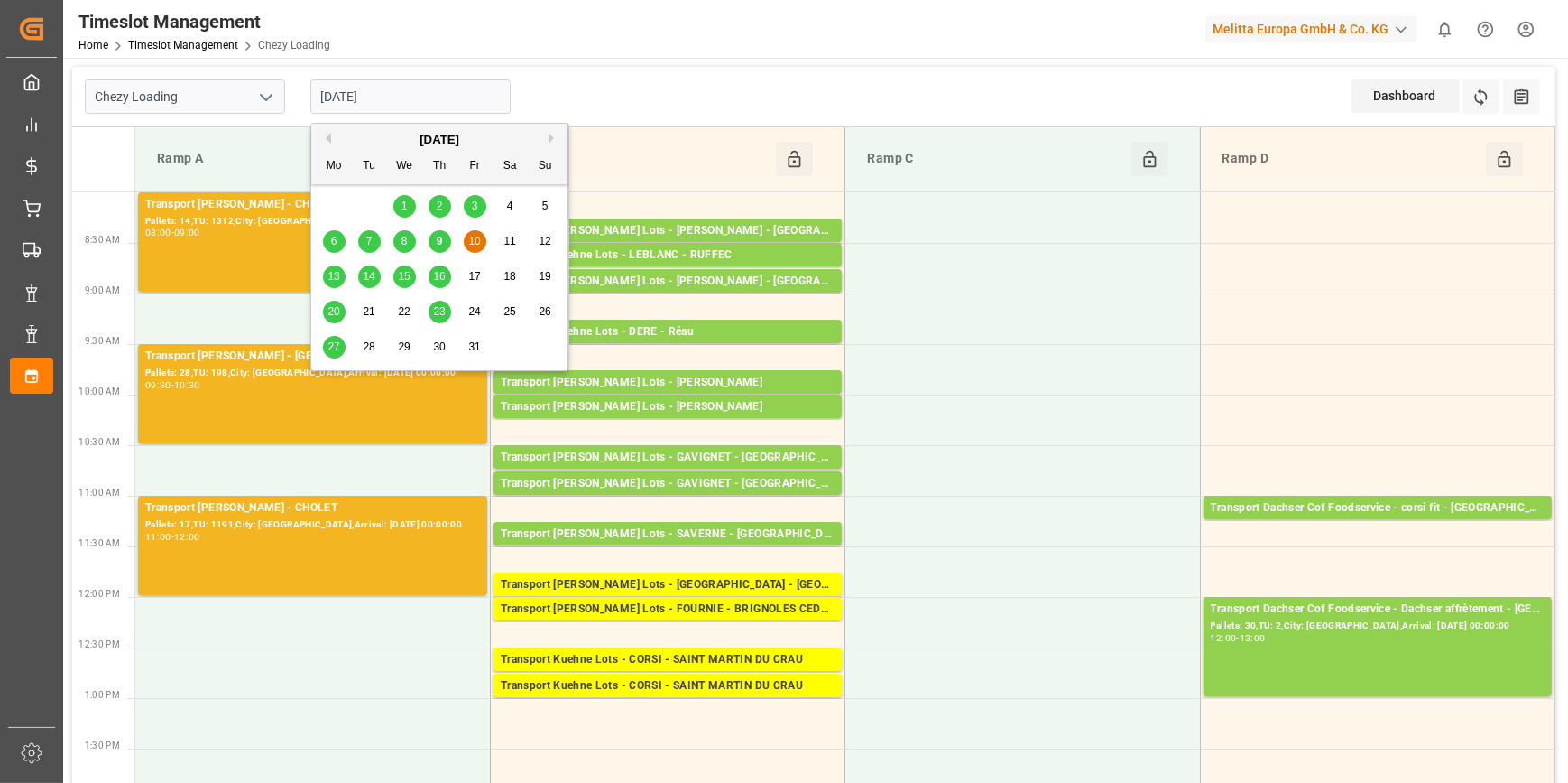
click at [415, 99] on input "[DATE]" at bounding box center [411, 96] width 200 height 35
click at [330, 282] on span "13" at bounding box center [333, 276] width 12 height 13
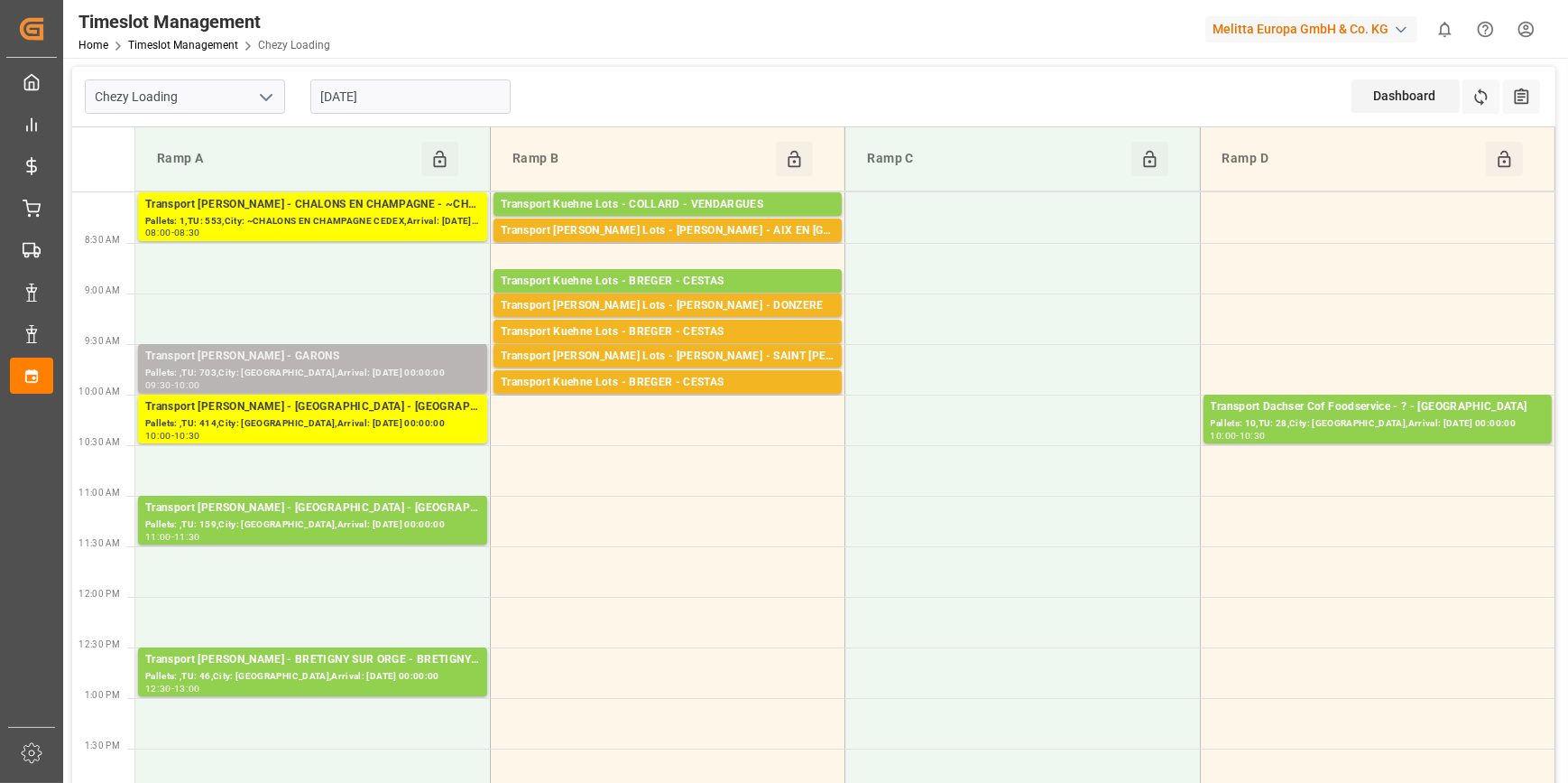
click at [305, 359] on div "Transport [PERSON_NAME] - GARONS" at bounding box center [313, 356] width 334 height 18
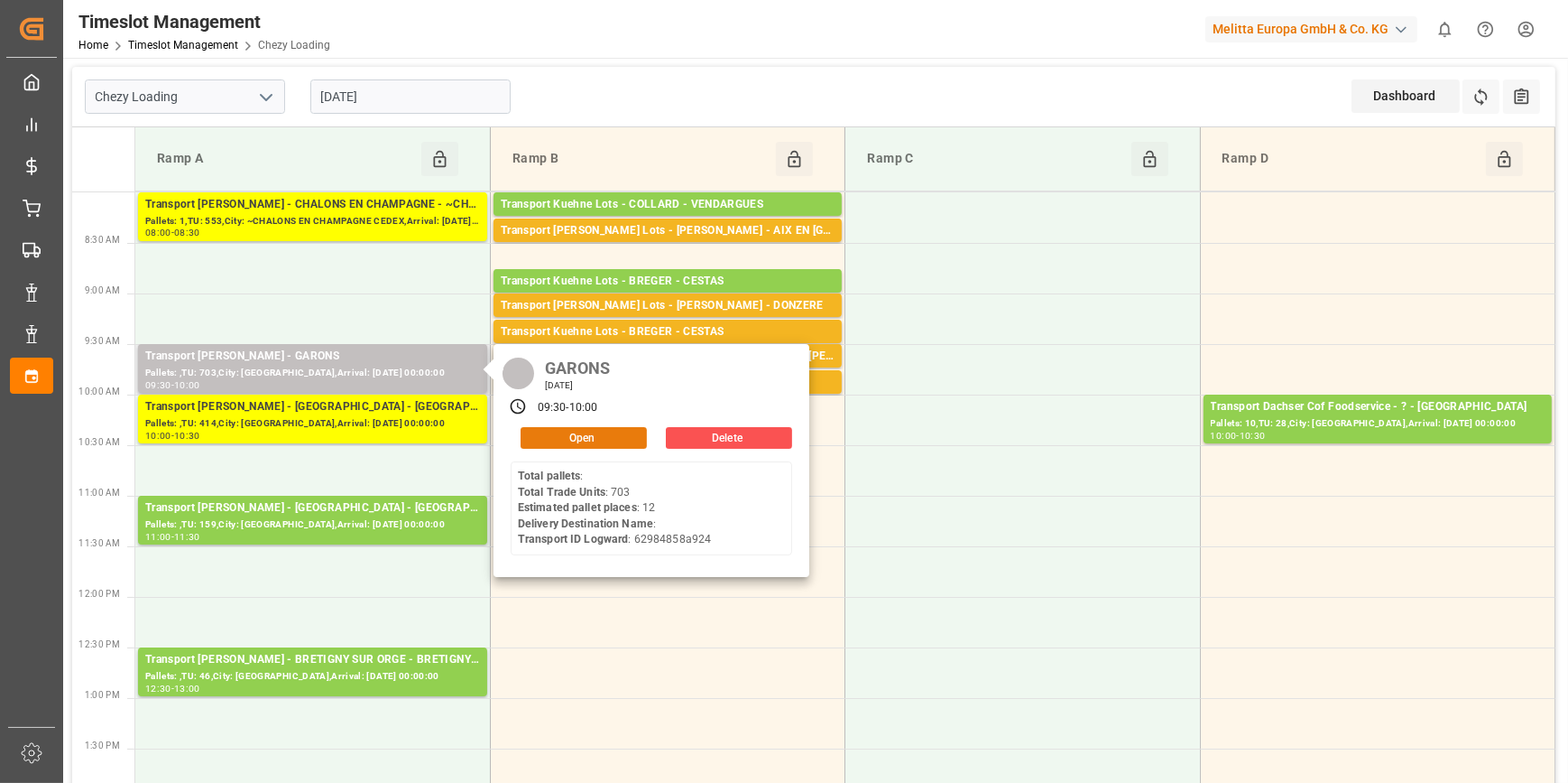
click at [553, 437] on button "Open" at bounding box center [584, 438] width 127 height 22
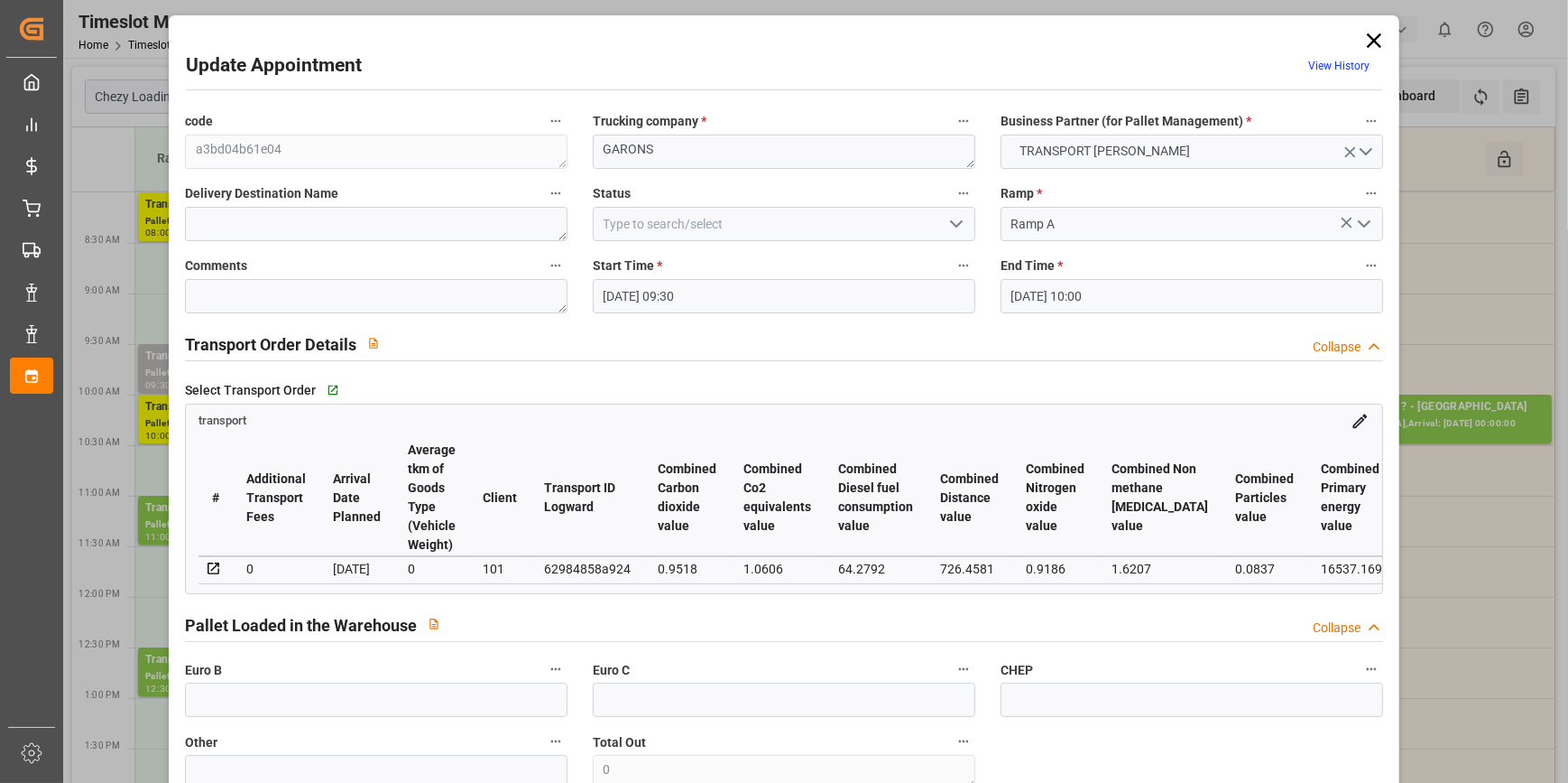
click at [1368, 45] on icon at bounding box center [1374, 41] width 26 height 26
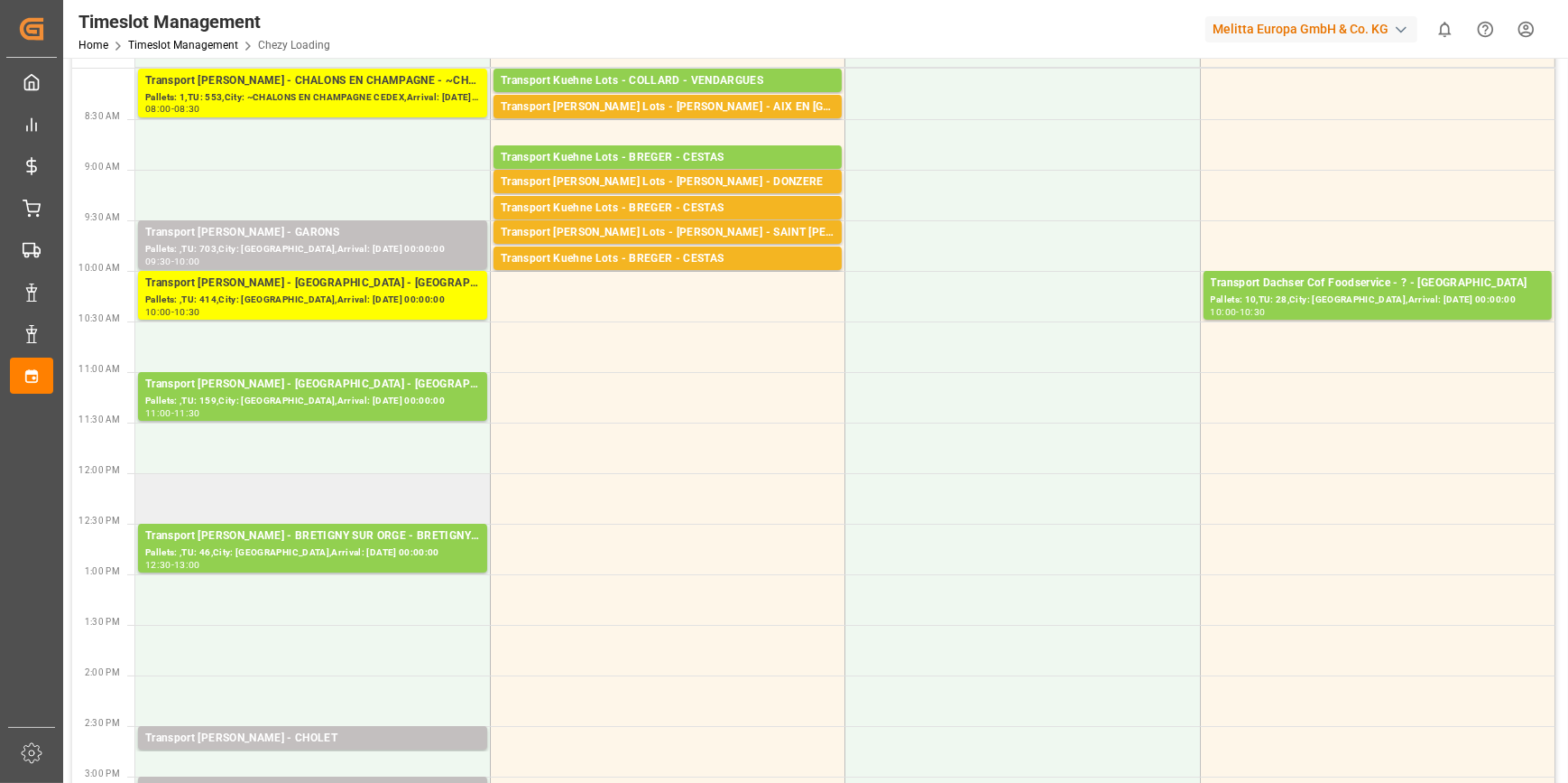
scroll to position [81, 0]
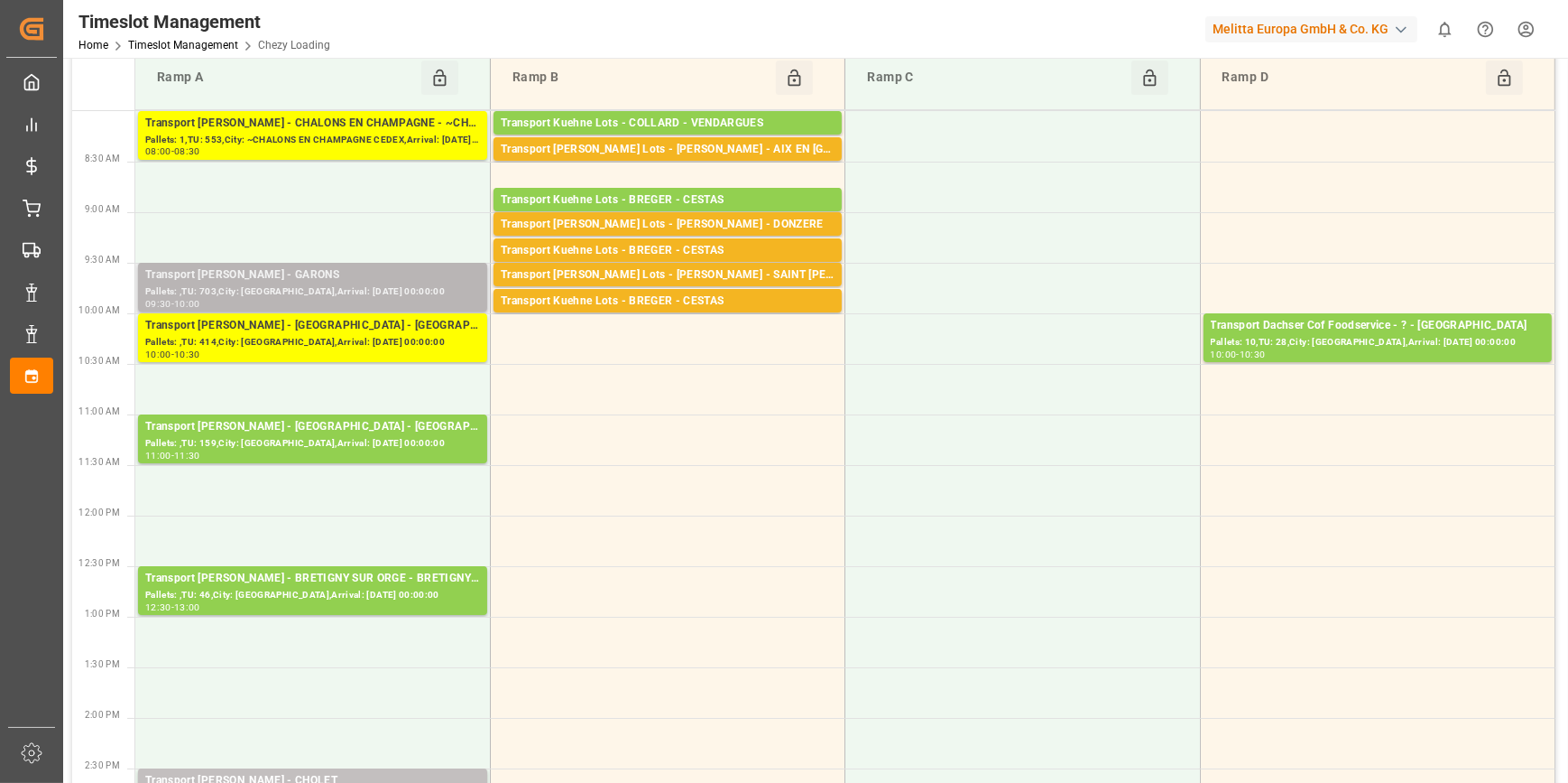
click at [317, 279] on div "Transport [PERSON_NAME] - GARONS" at bounding box center [313, 275] width 334 height 18
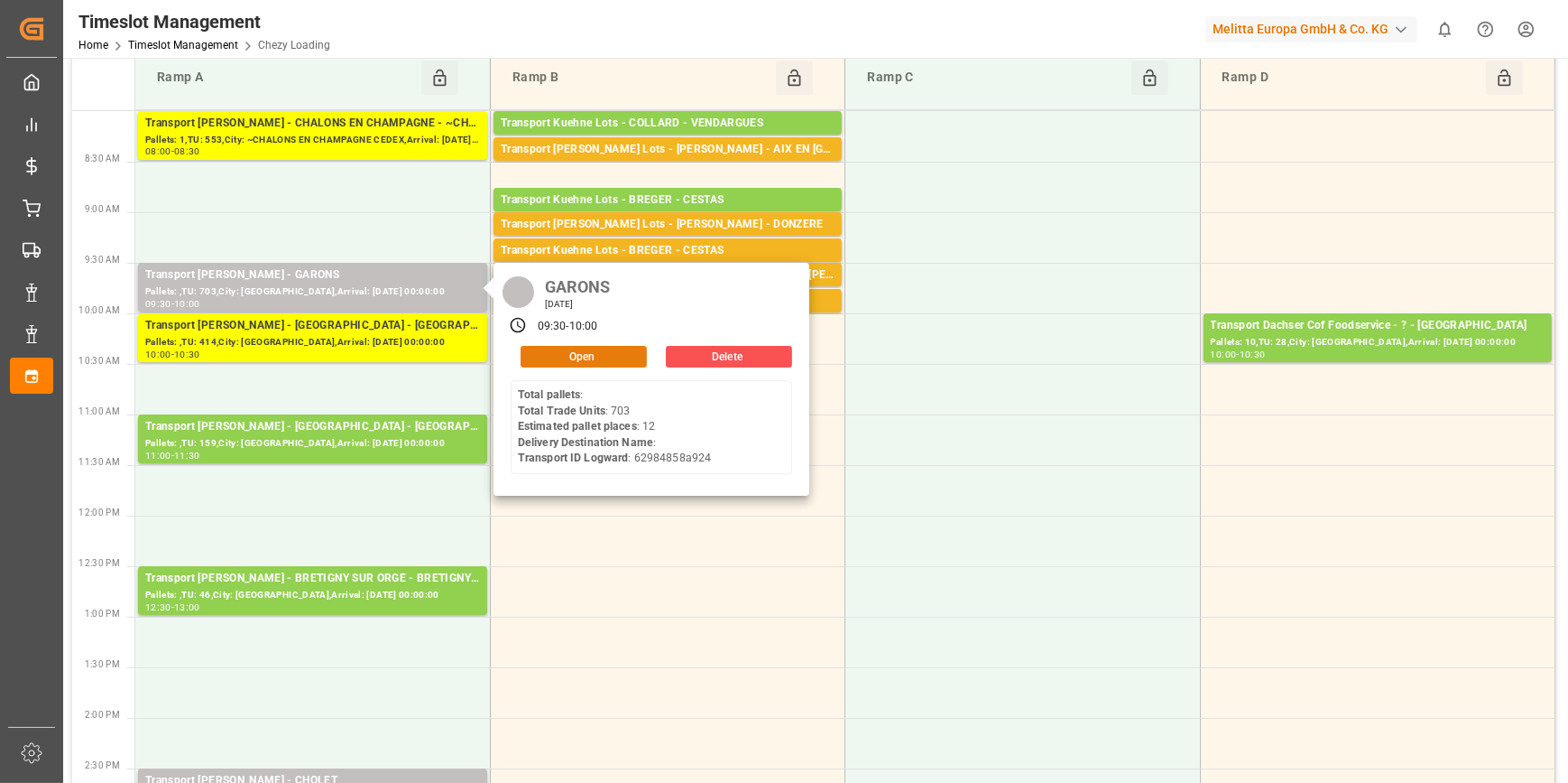
click at [581, 356] on button "Open" at bounding box center [584, 356] width 127 height 22
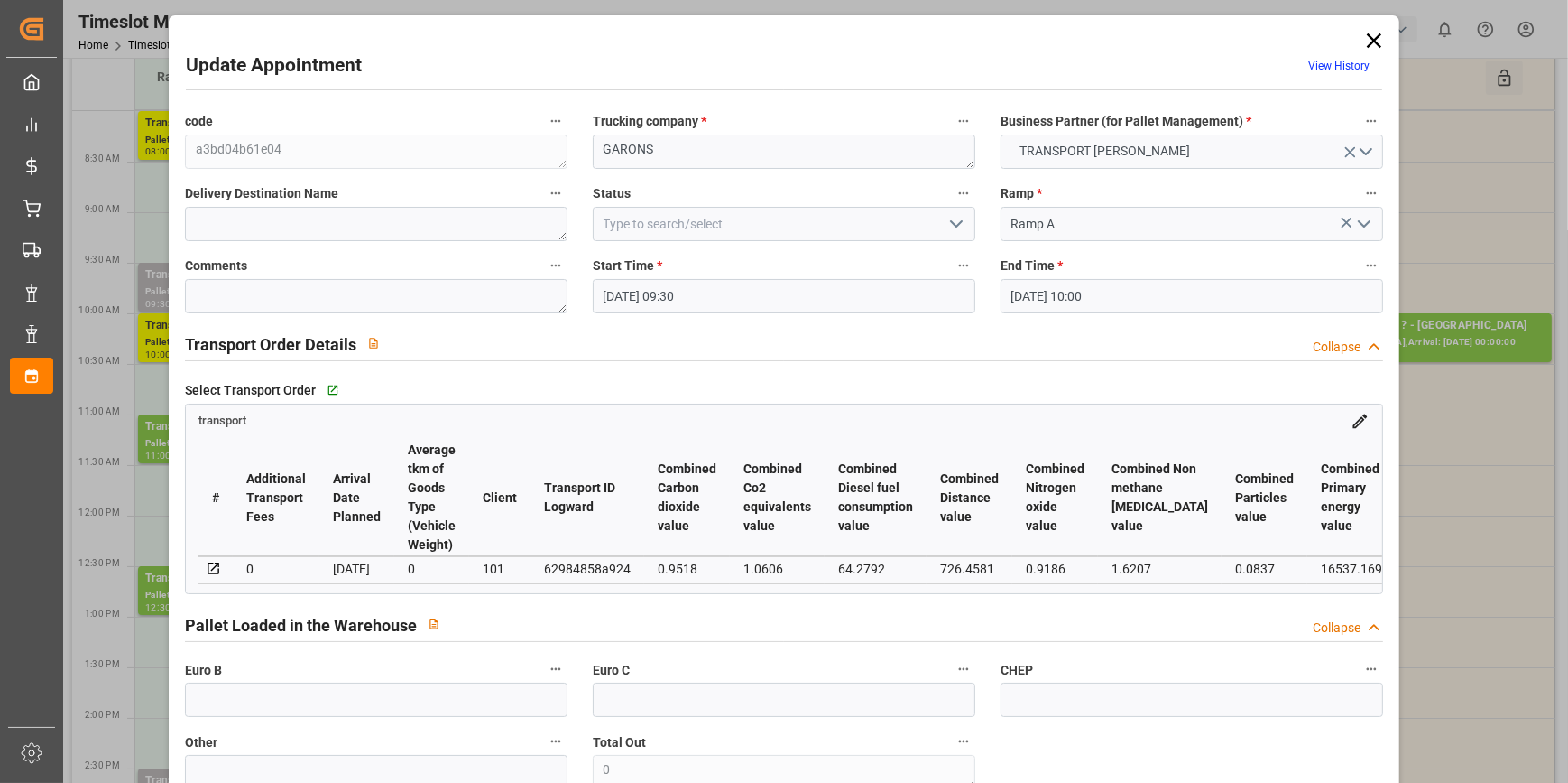
click at [953, 223] on icon "open menu" at bounding box center [957, 224] width 22 height 22
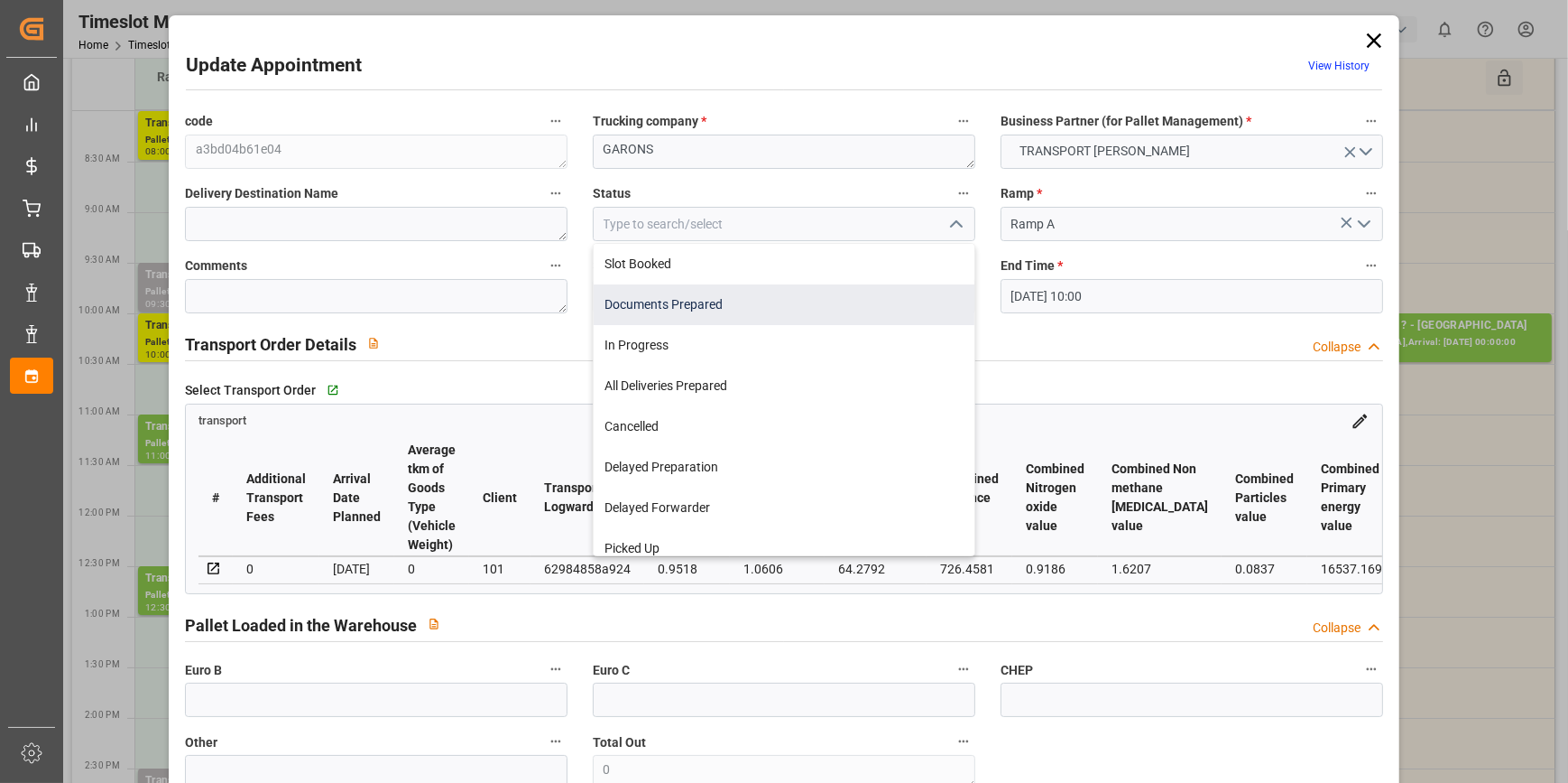
click at [655, 313] on div "Documents Prepared" at bounding box center [784, 304] width 381 height 41
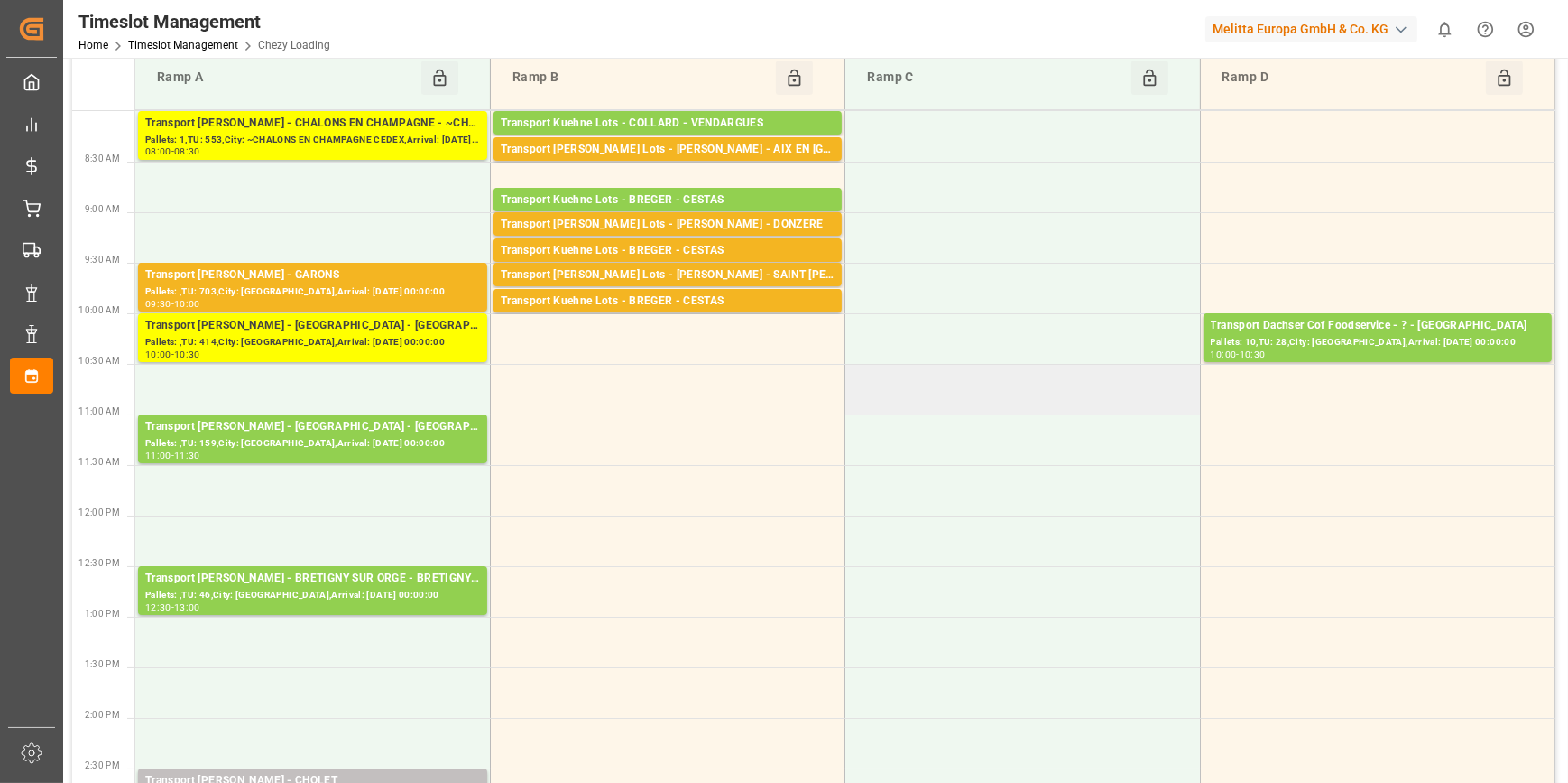
scroll to position [0, 0]
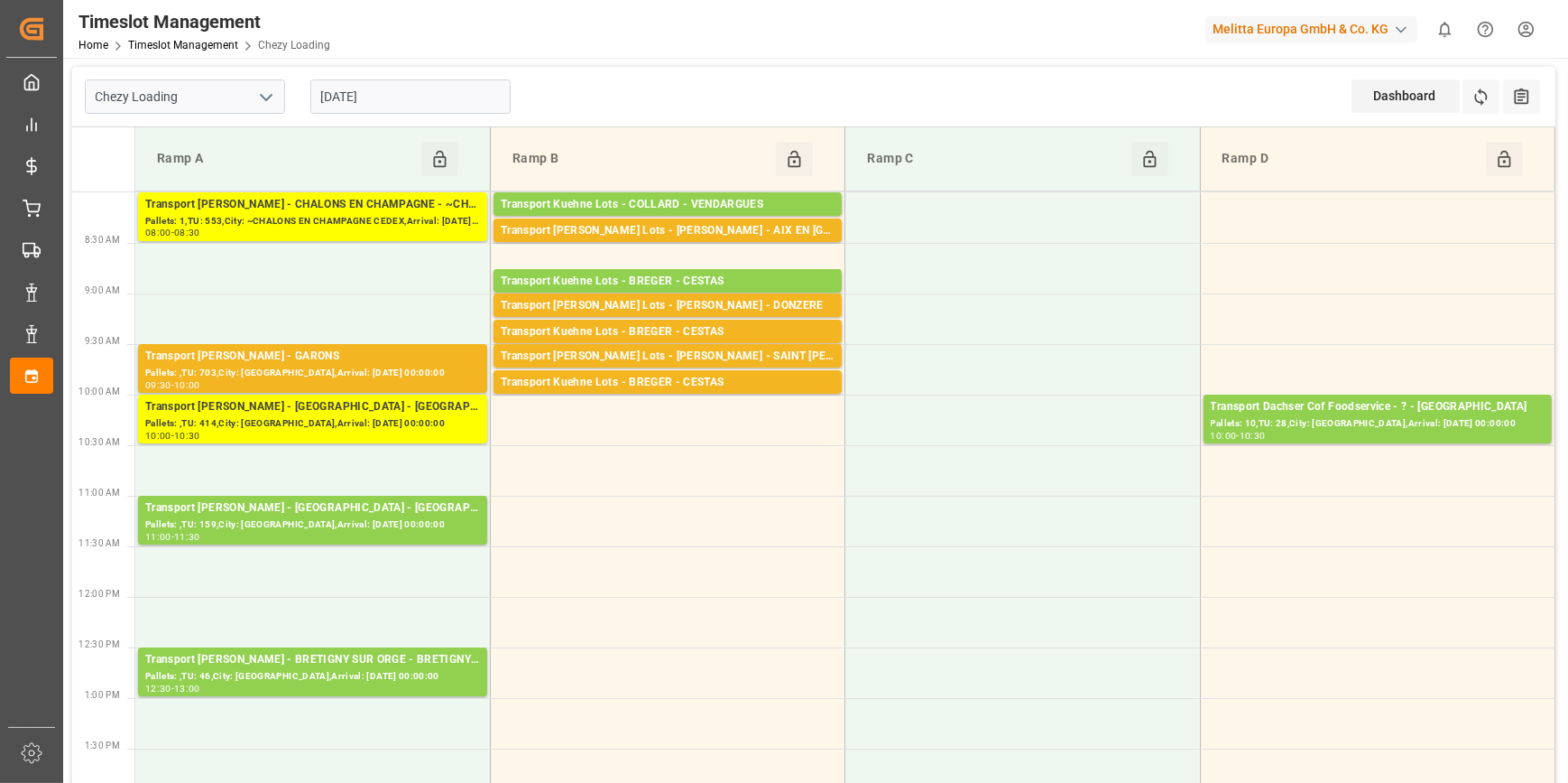
click at [418, 86] on input "[DATE]" at bounding box center [411, 96] width 200 height 35
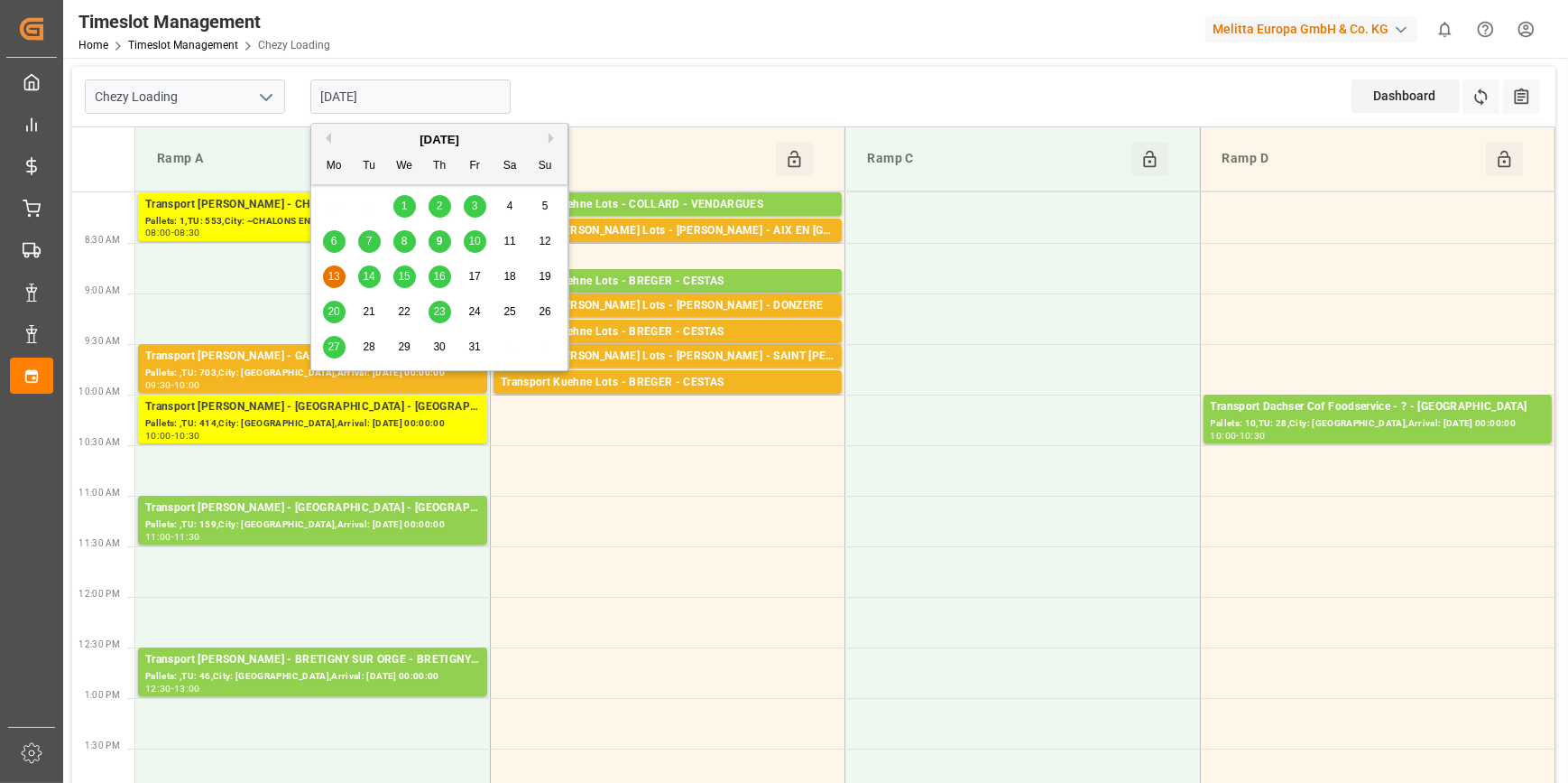
click at [364, 280] on span "14" at bounding box center [369, 276] width 12 height 13
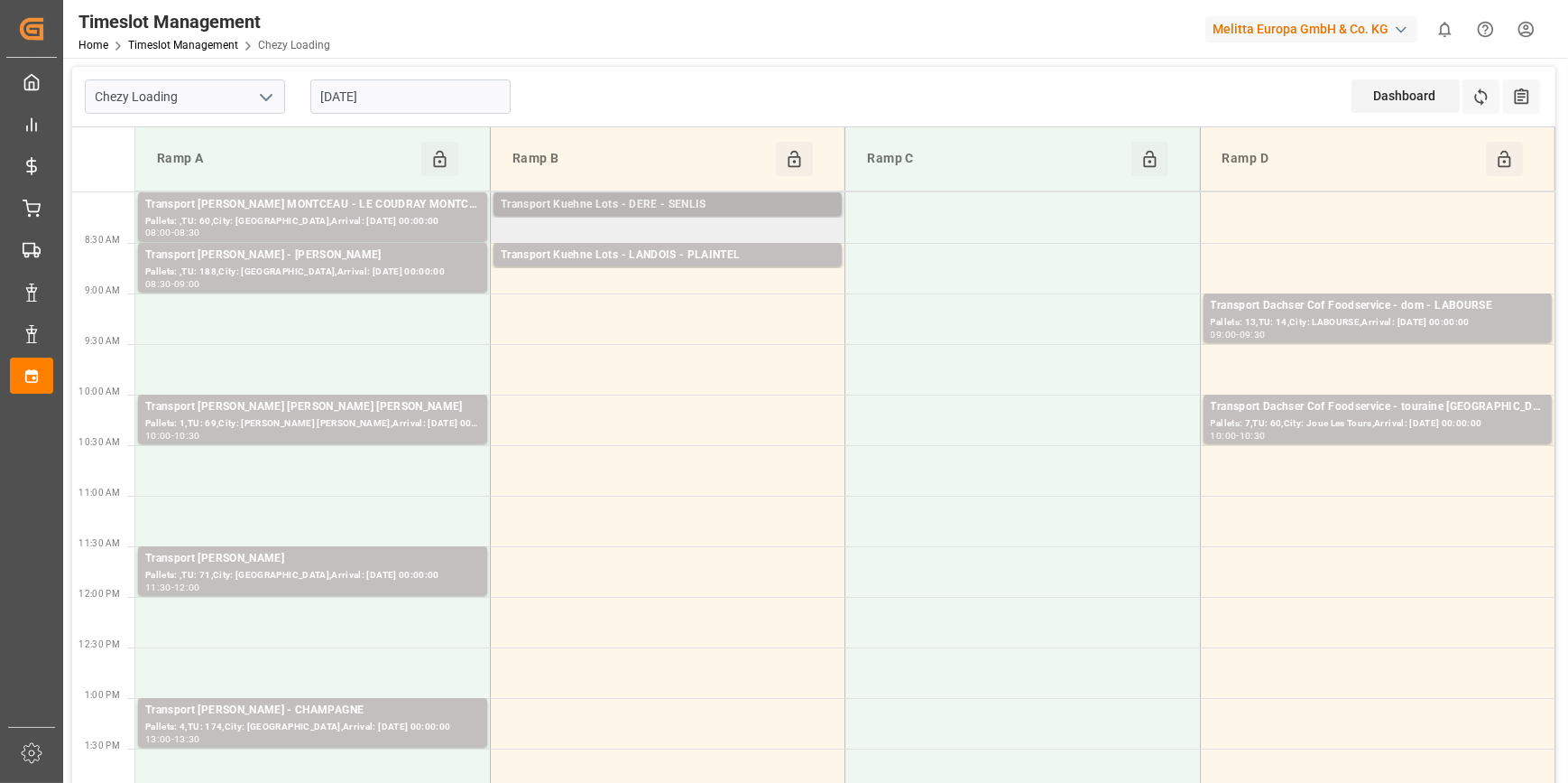
click at [620, 194] on div "Transport [PERSON_NAME] Lots - DERE - SENLIS Pallets: ,TU: 1061,City: [GEOGRAPH…" at bounding box center [668, 204] width 348 height 24
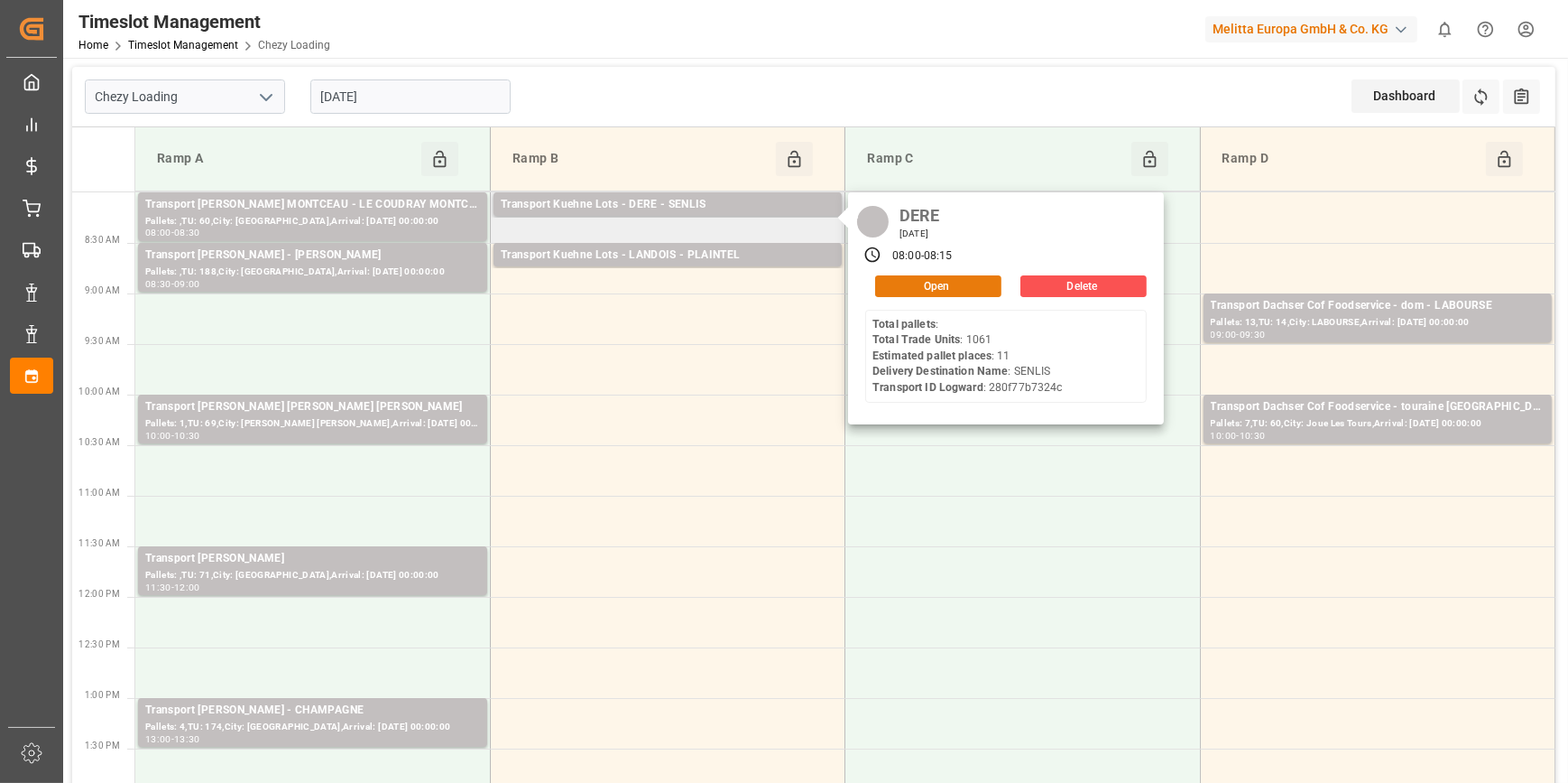
click at [945, 280] on button "Open" at bounding box center [939, 286] width 127 height 22
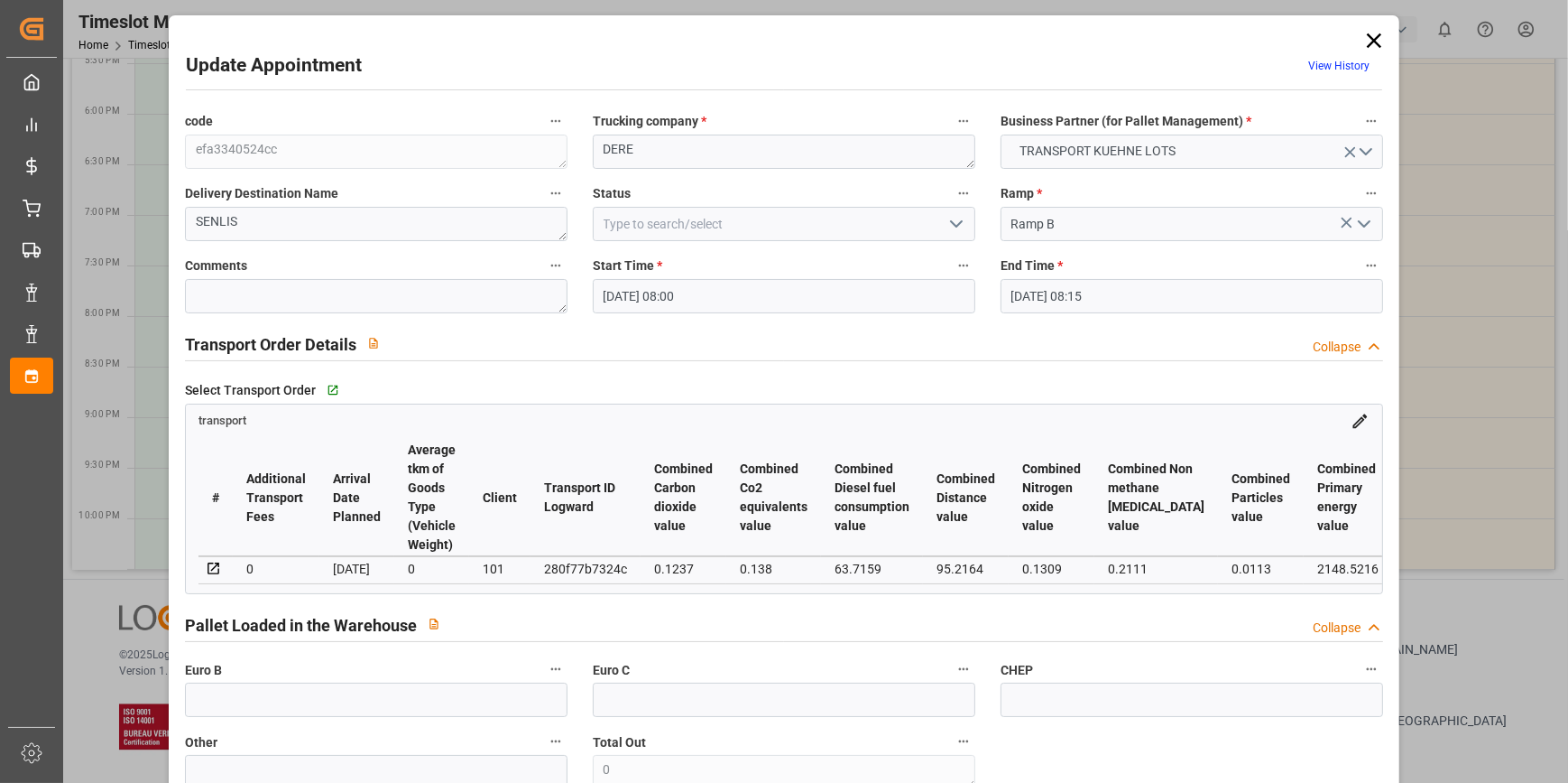
click at [952, 219] on icon "open menu" at bounding box center [957, 224] width 22 height 22
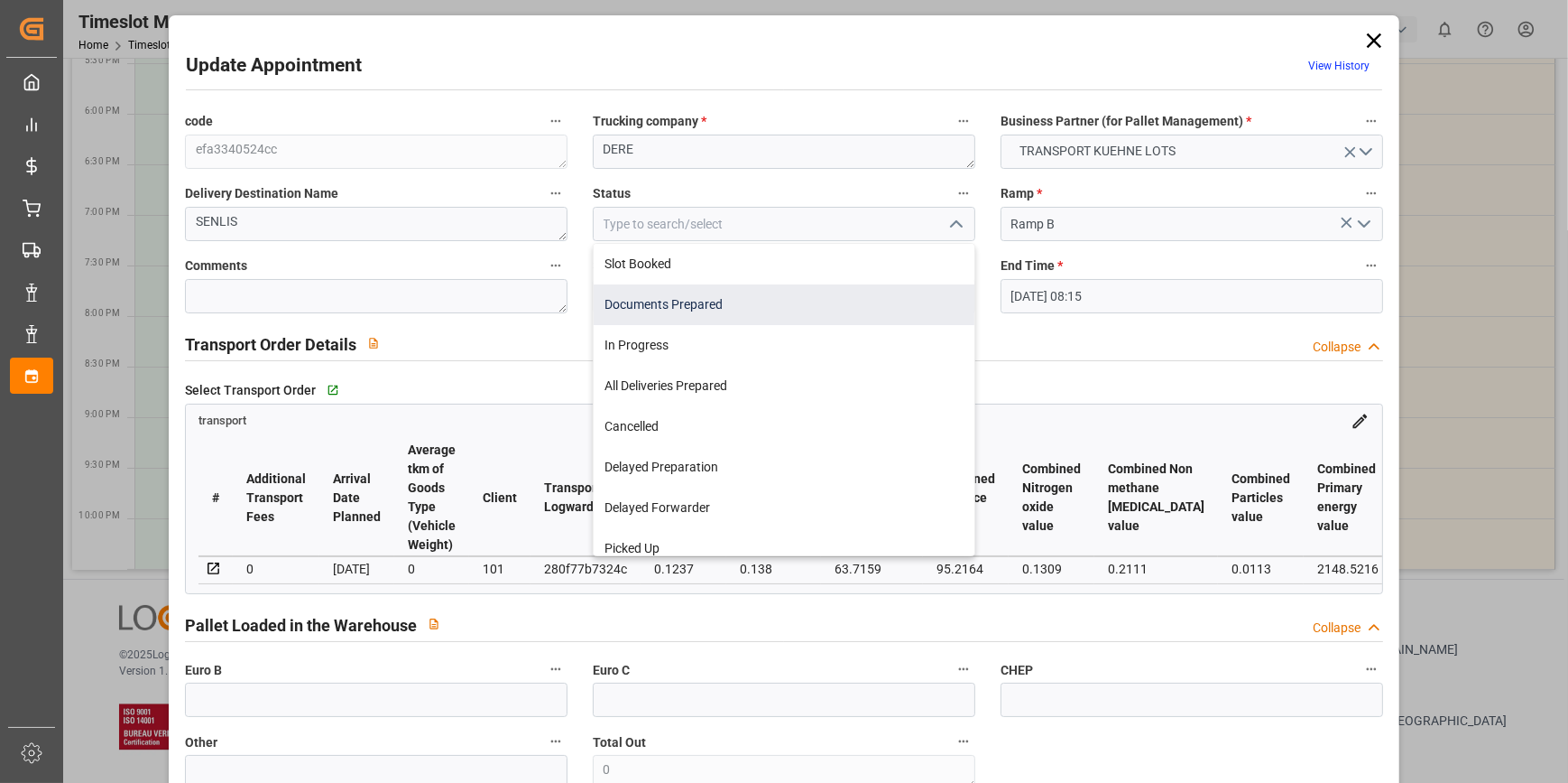
click at [645, 304] on div "Documents Prepared" at bounding box center [784, 304] width 381 height 41
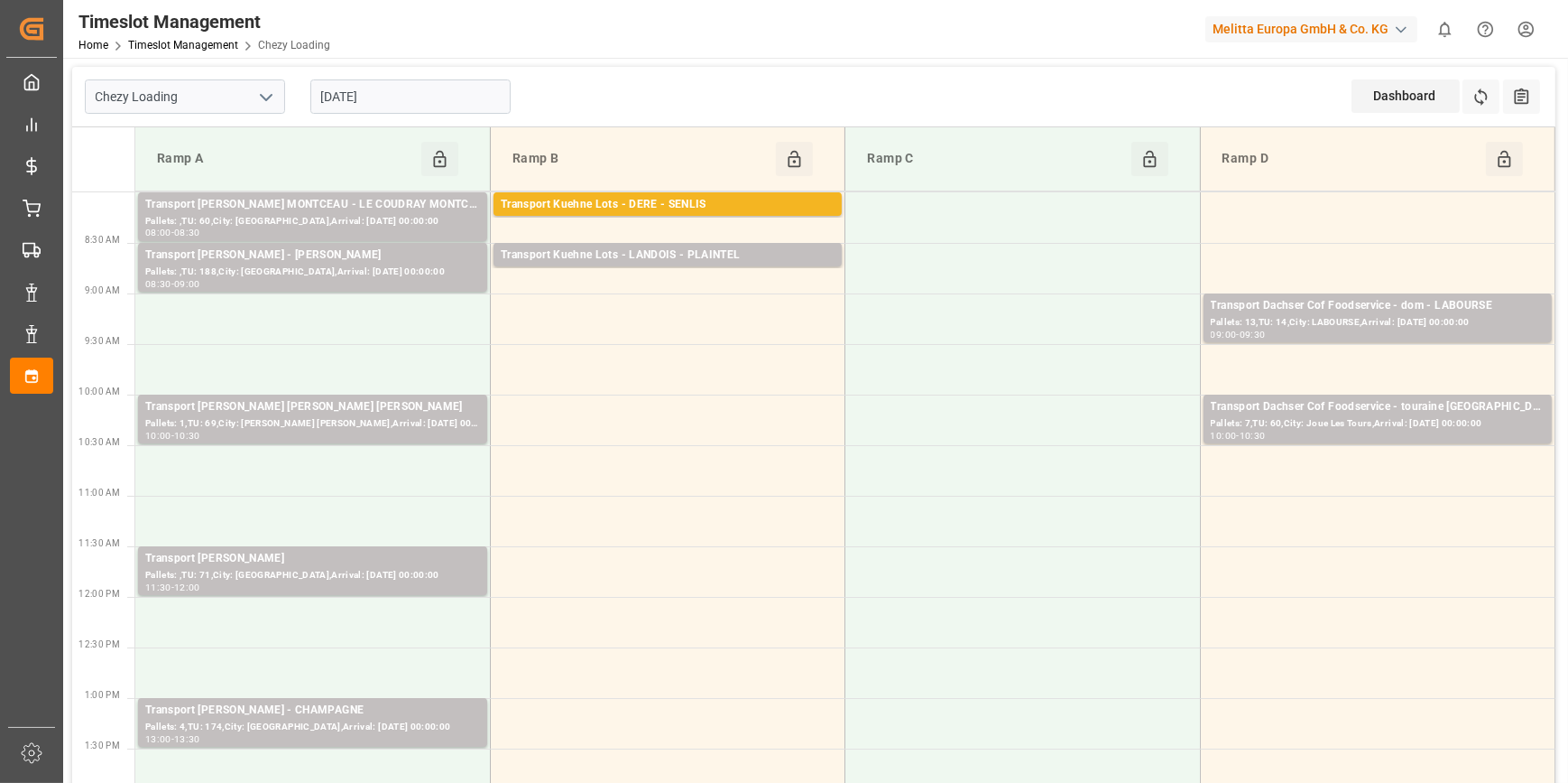
click at [371, 96] on input "[DATE]" at bounding box center [411, 96] width 200 height 35
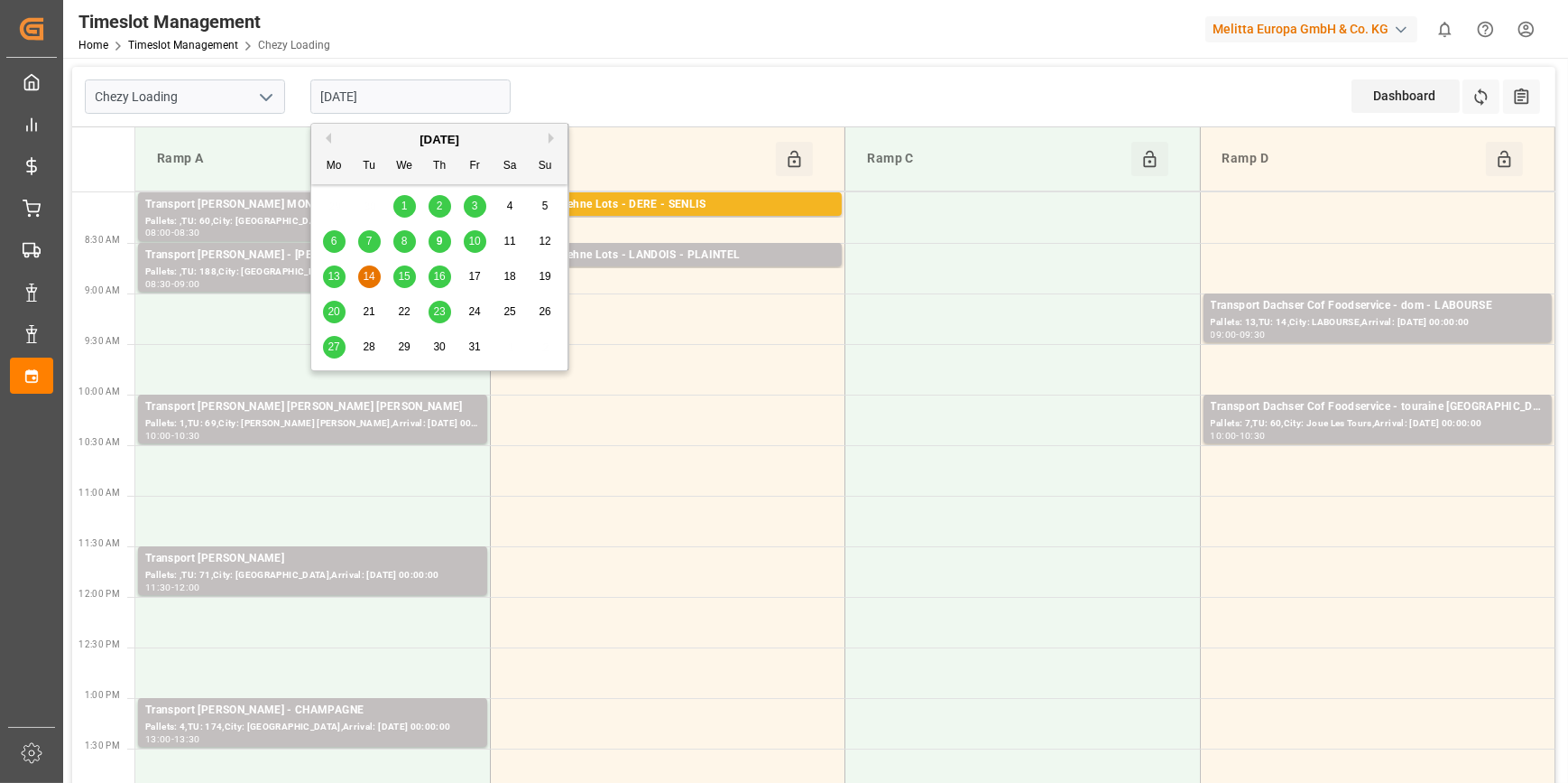
click at [441, 275] on span "16" at bounding box center [439, 276] width 12 height 13
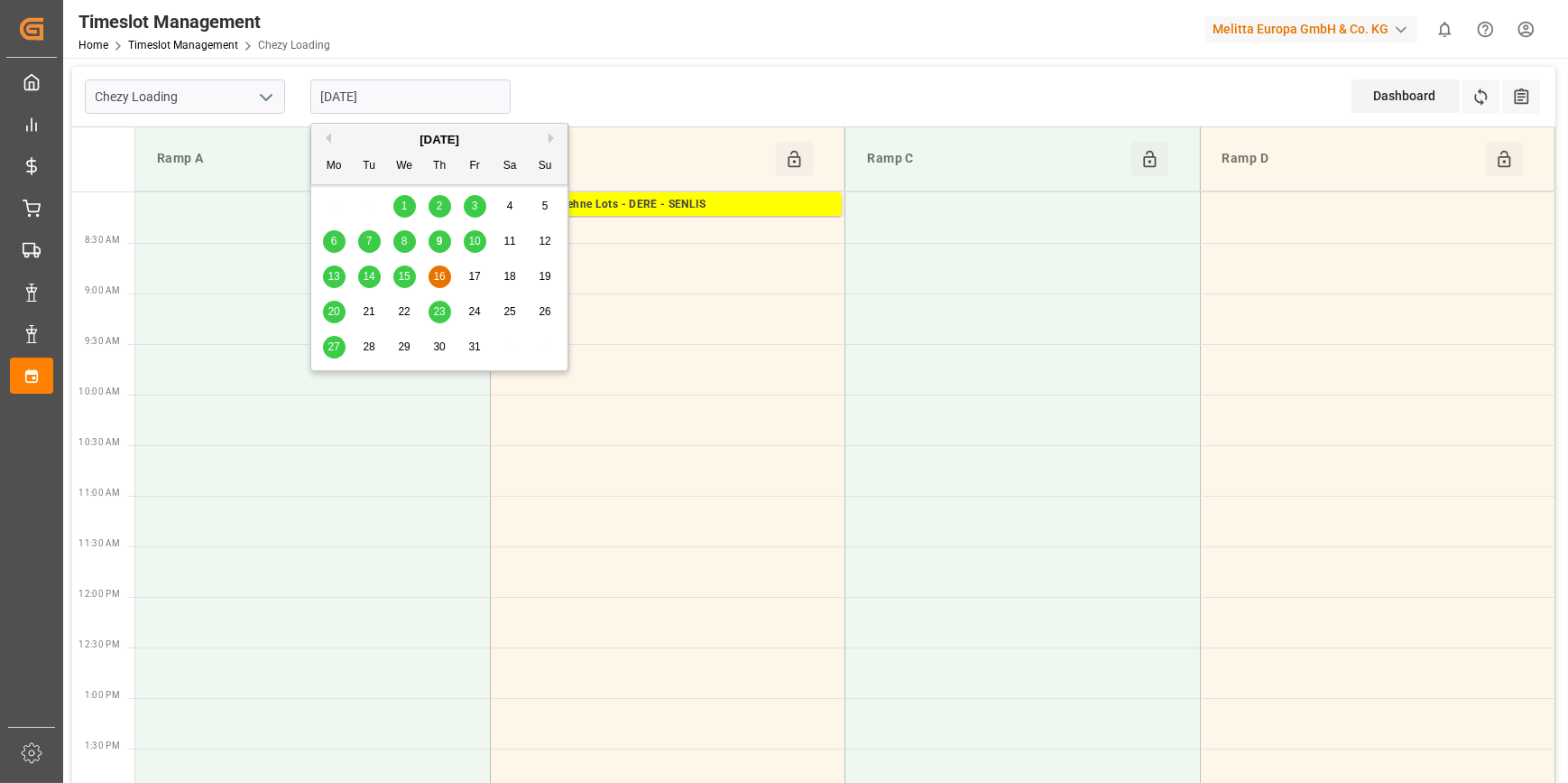
click at [404, 92] on input "[DATE]" at bounding box center [411, 96] width 200 height 35
click at [326, 282] on div "13" at bounding box center [334, 277] width 23 height 22
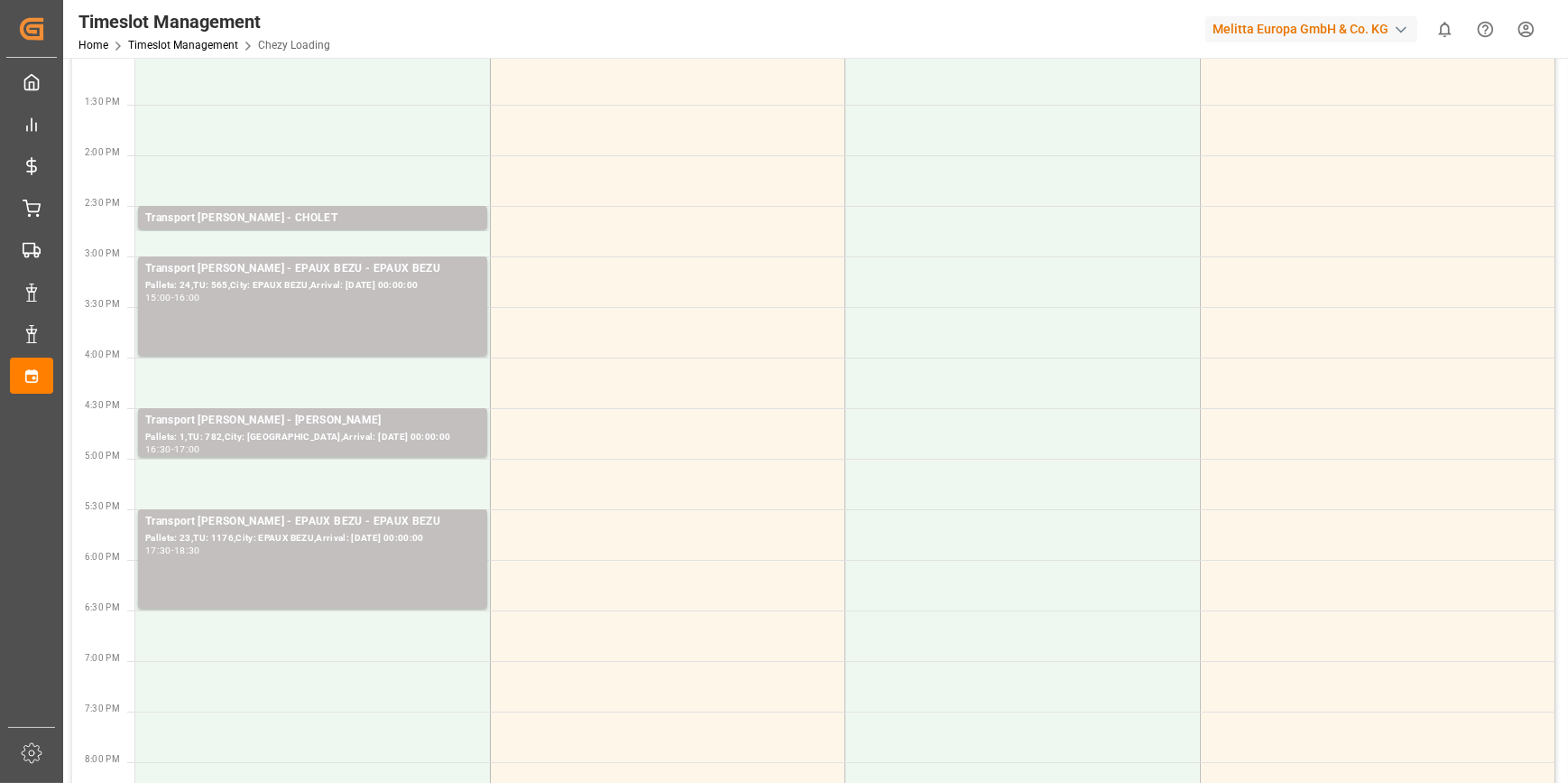
scroll to position [656, 0]
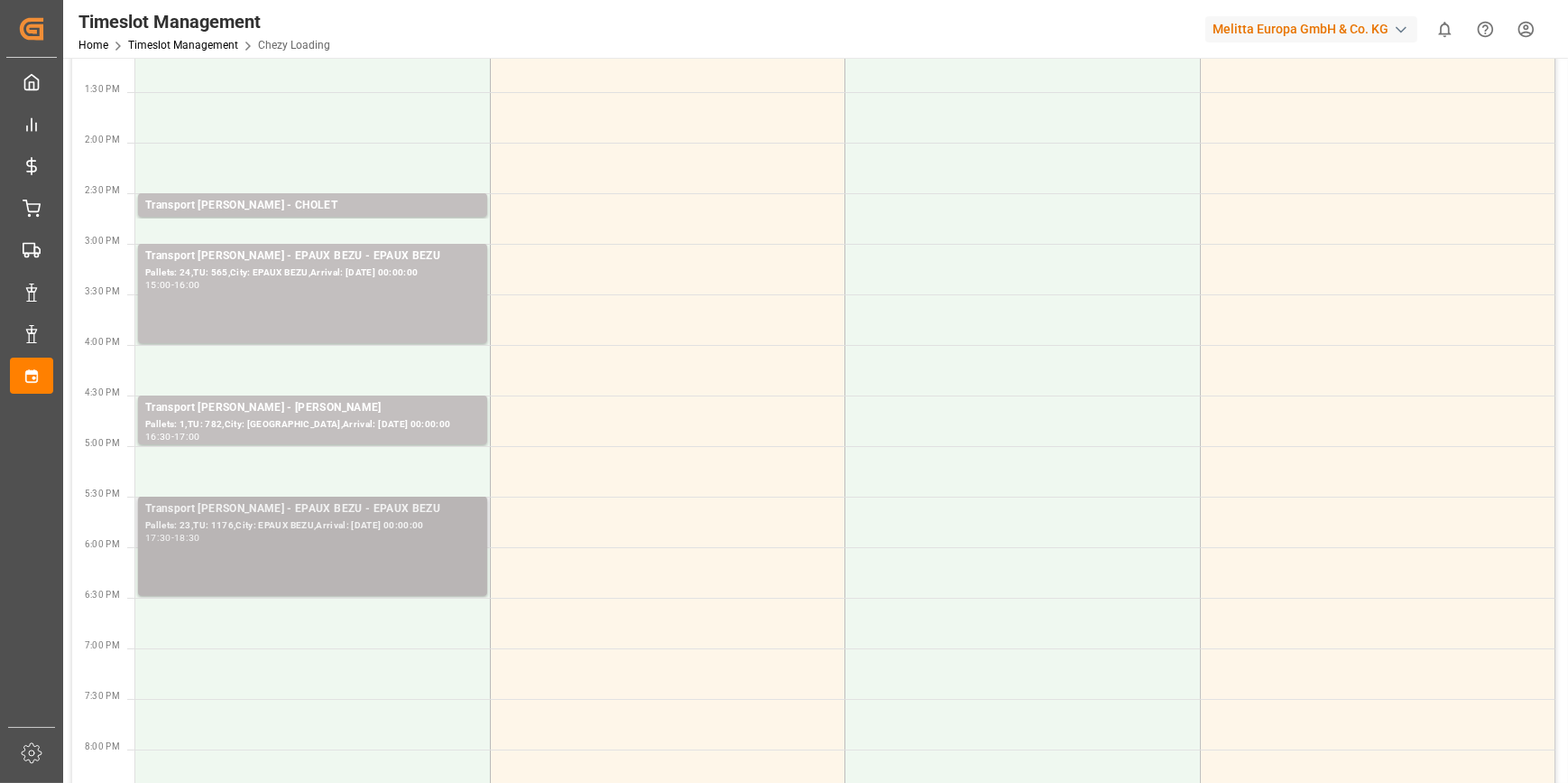
click at [289, 511] on div "Transport [PERSON_NAME] - EPAUX BEZU - EPAUX BEZU" at bounding box center [313, 509] width 334 height 18
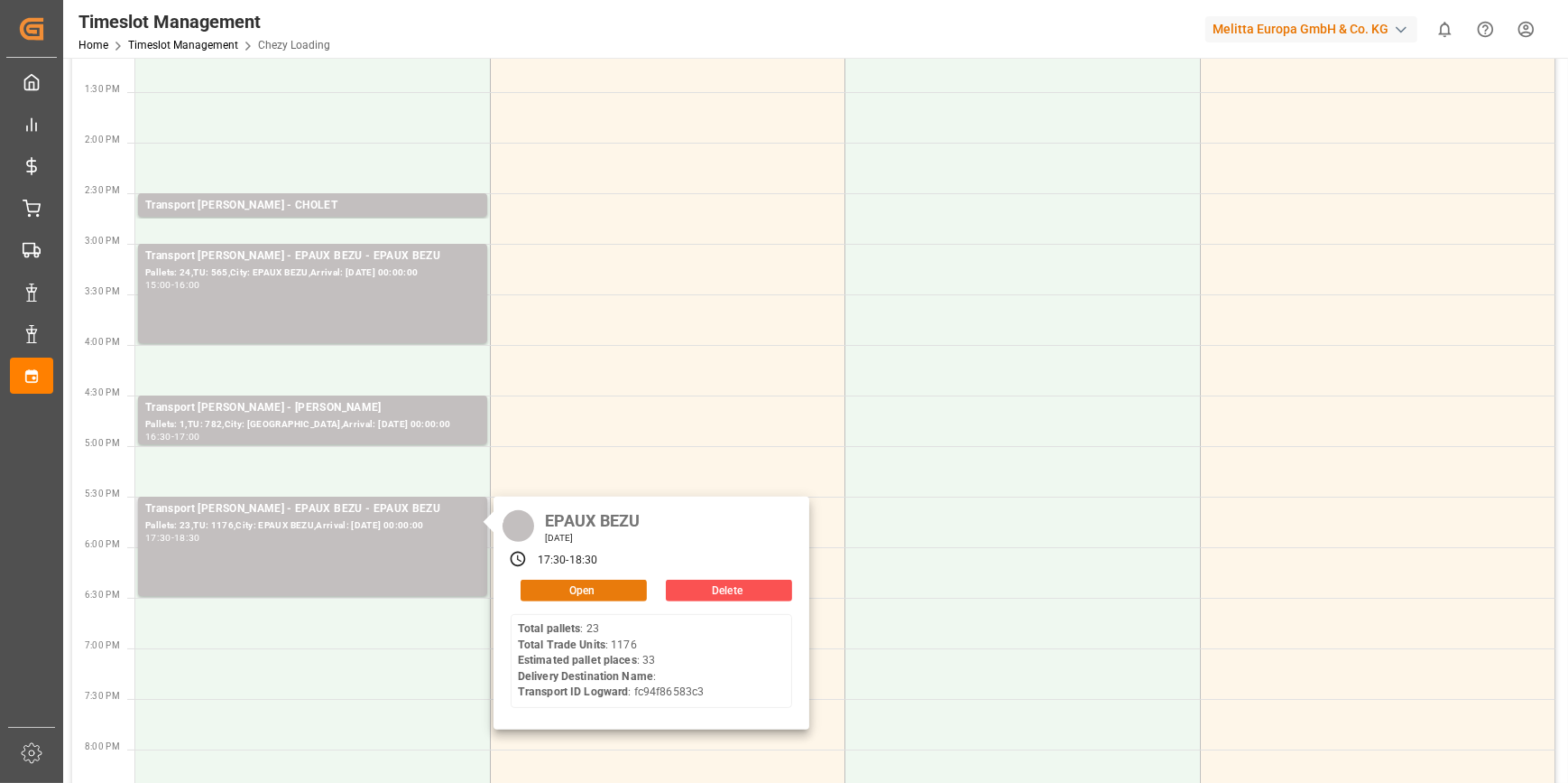
click at [568, 589] on button "Open" at bounding box center [584, 591] width 127 height 22
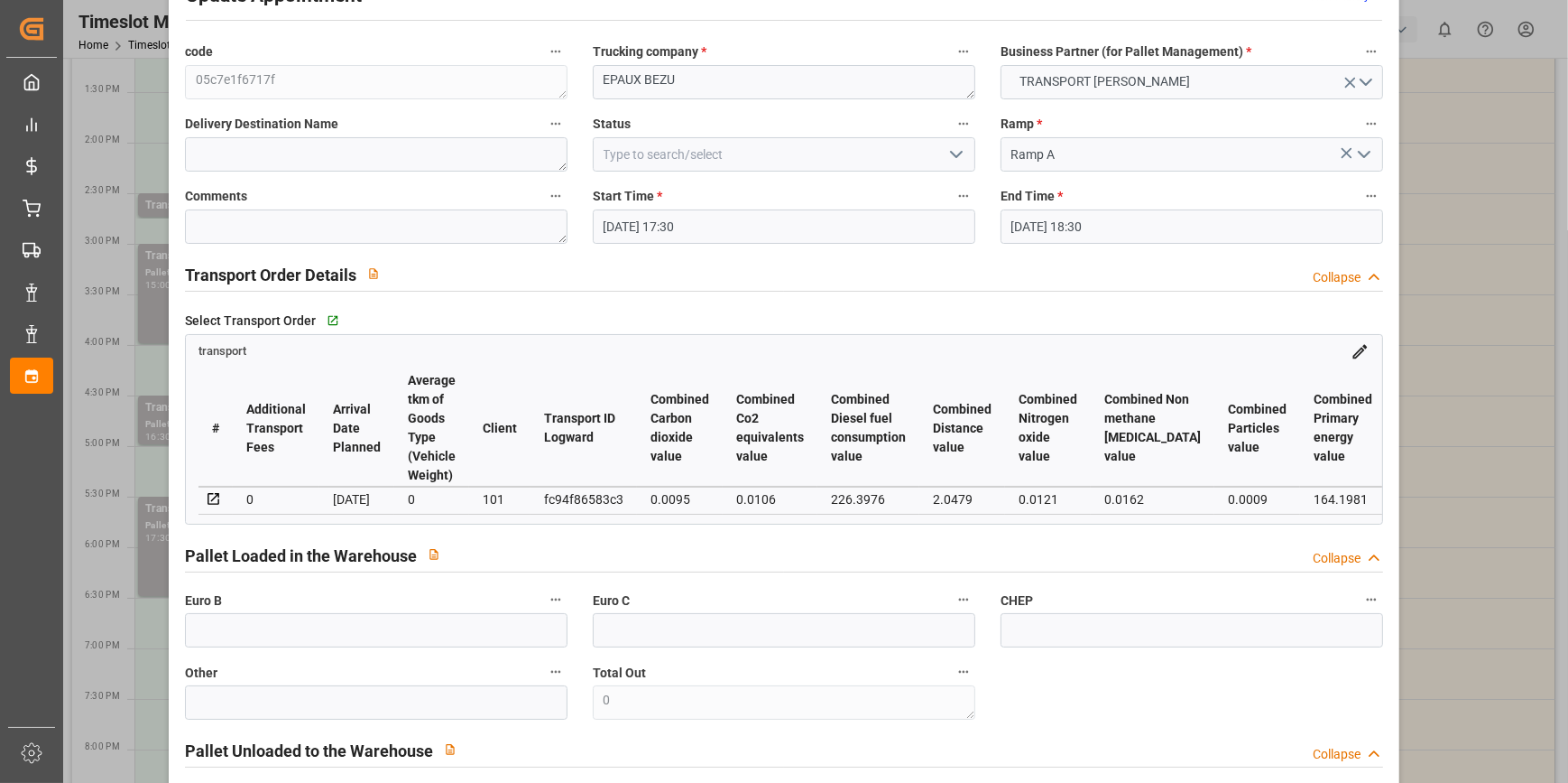
scroll to position [0, 0]
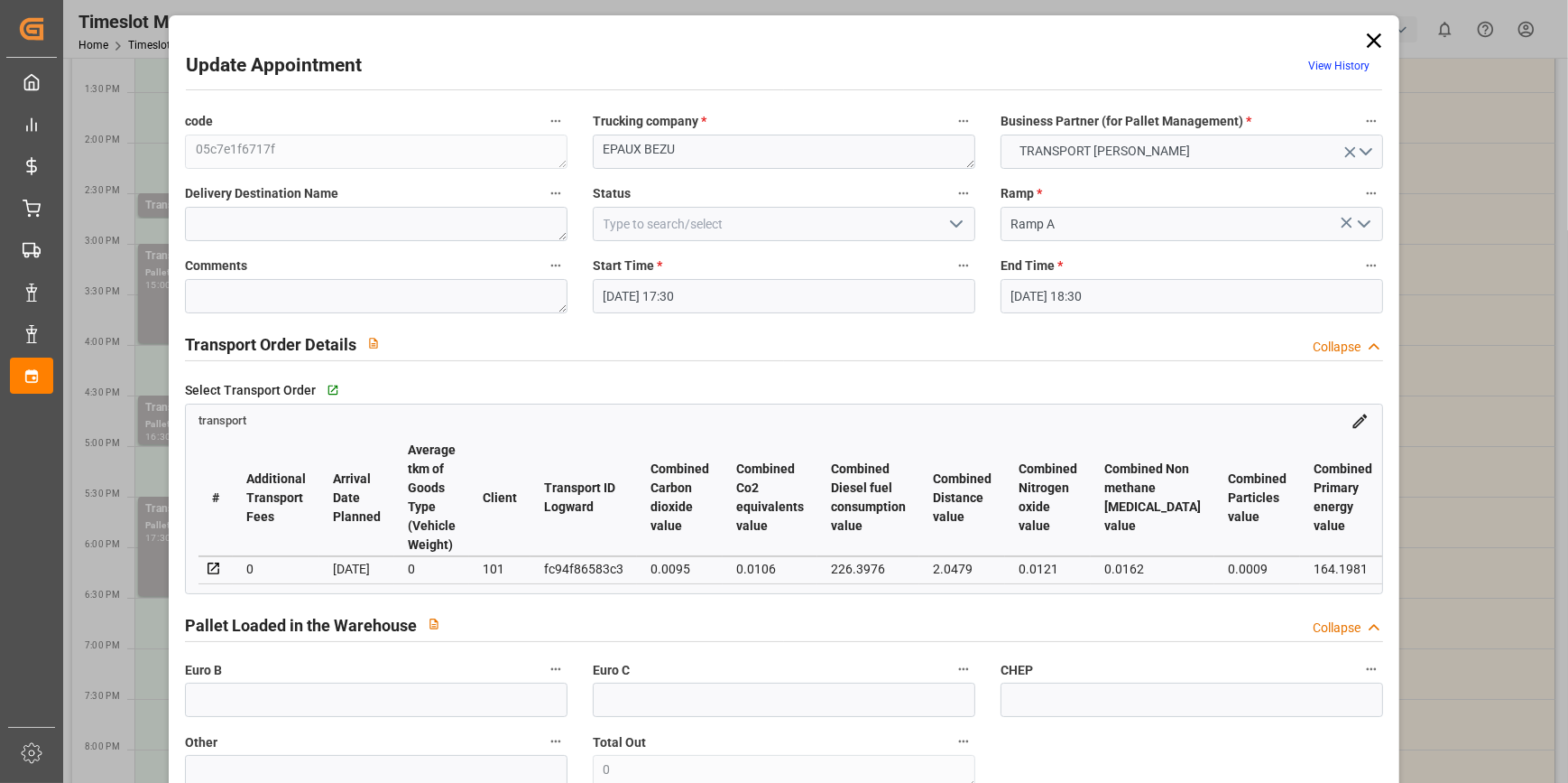
click at [959, 227] on icon "open menu" at bounding box center [957, 224] width 22 height 22
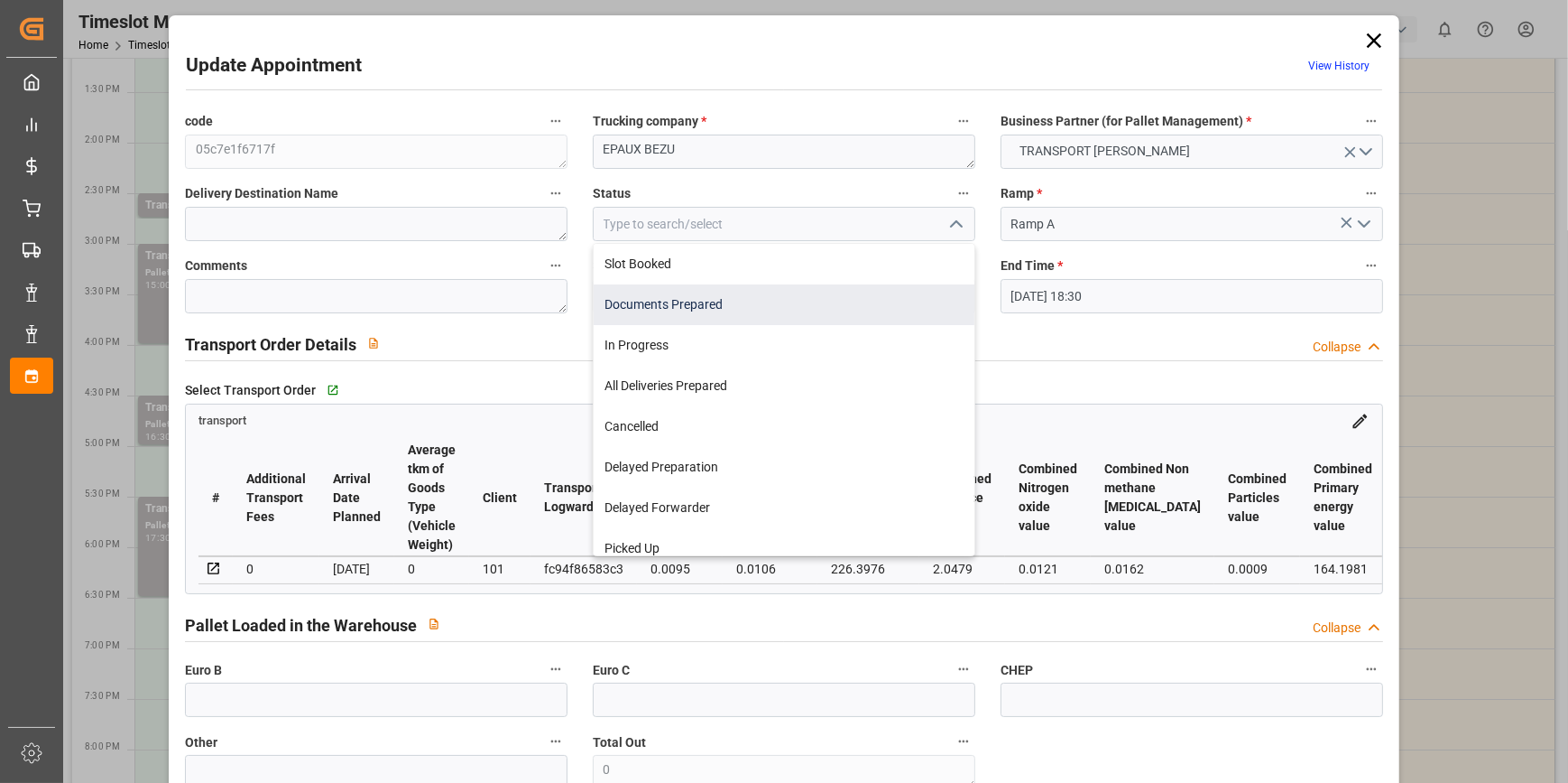
click at [708, 299] on div "Documents Prepared" at bounding box center [784, 304] width 381 height 41
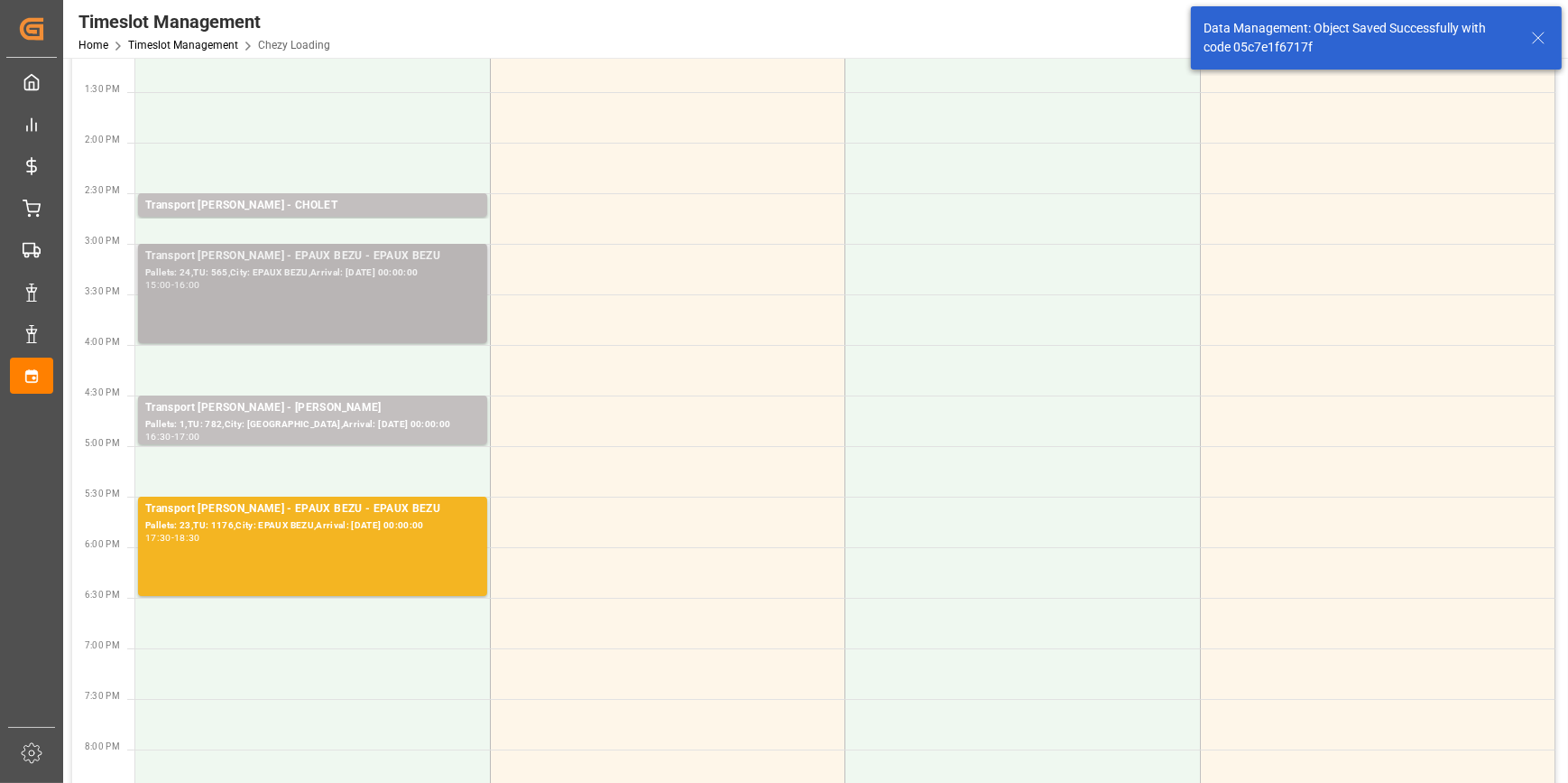
click at [327, 265] on div "Pallets: 24,TU: 565,City: EPAUX BEZU,Arrival: [DATE] 00:00:00" at bounding box center [313, 273] width 334 height 16
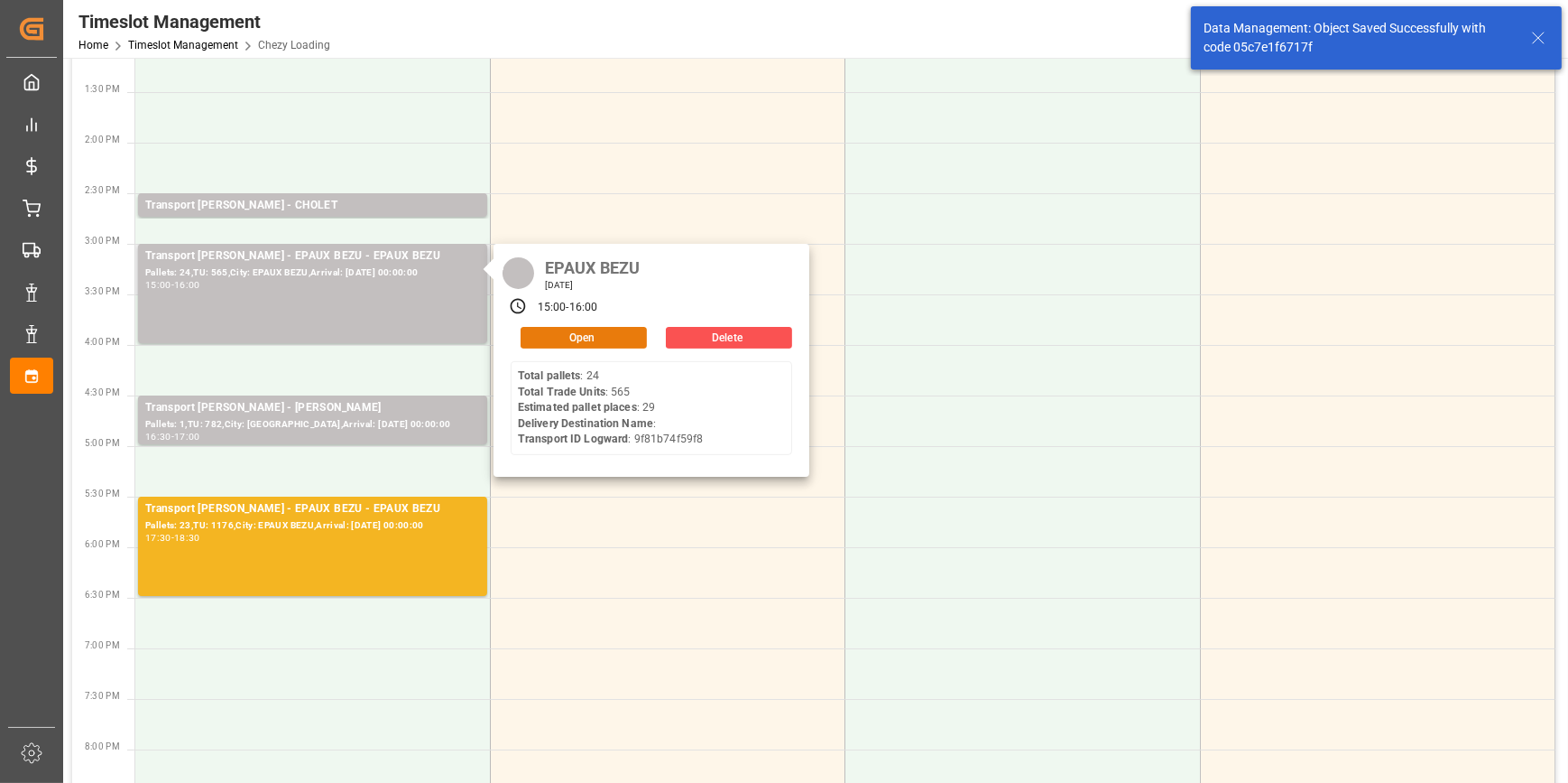
click at [533, 333] on button "Open" at bounding box center [584, 338] width 127 height 22
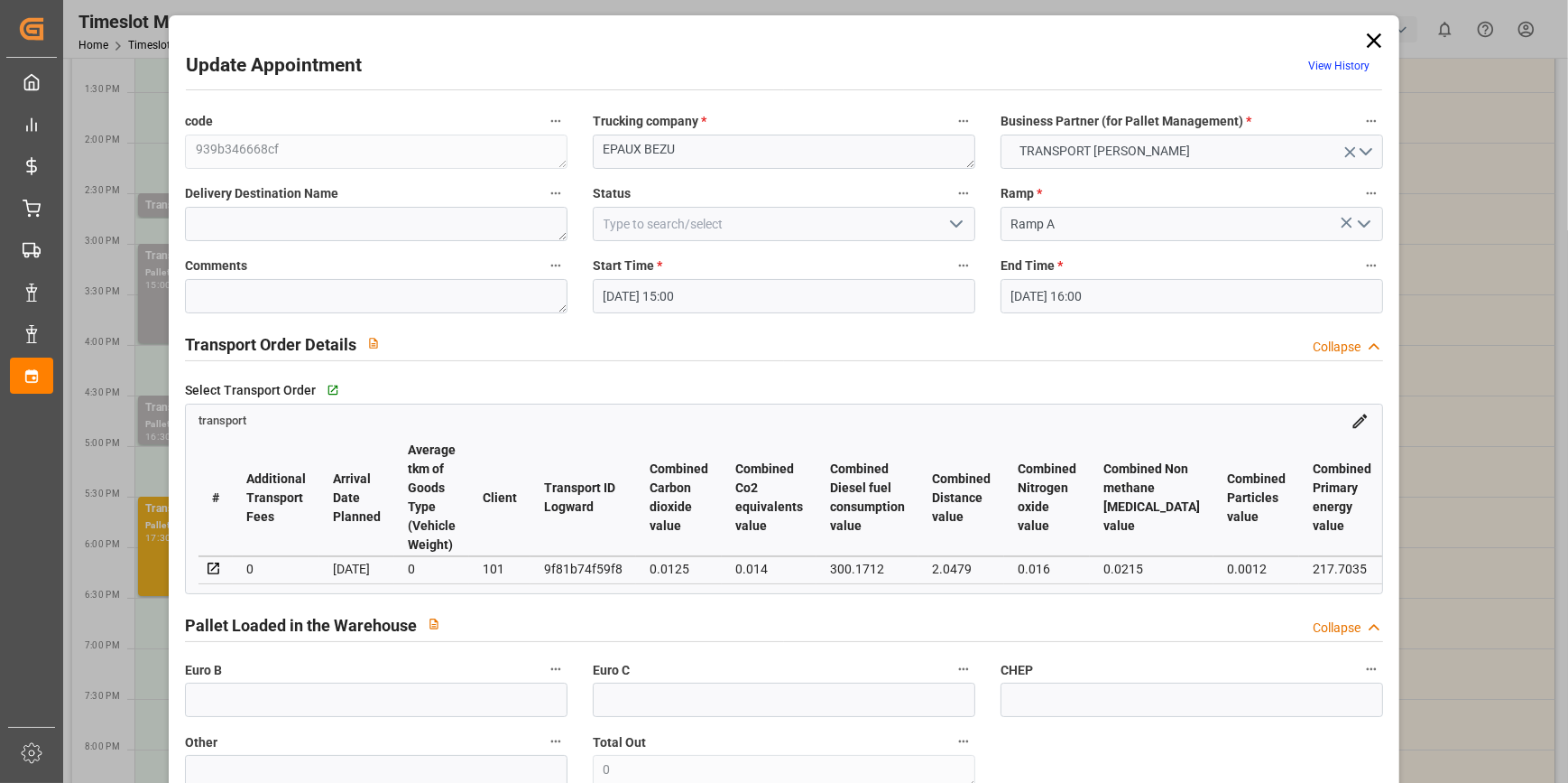
click at [954, 220] on icon "open menu" at bounding box center [957, 224] width 22 height 22
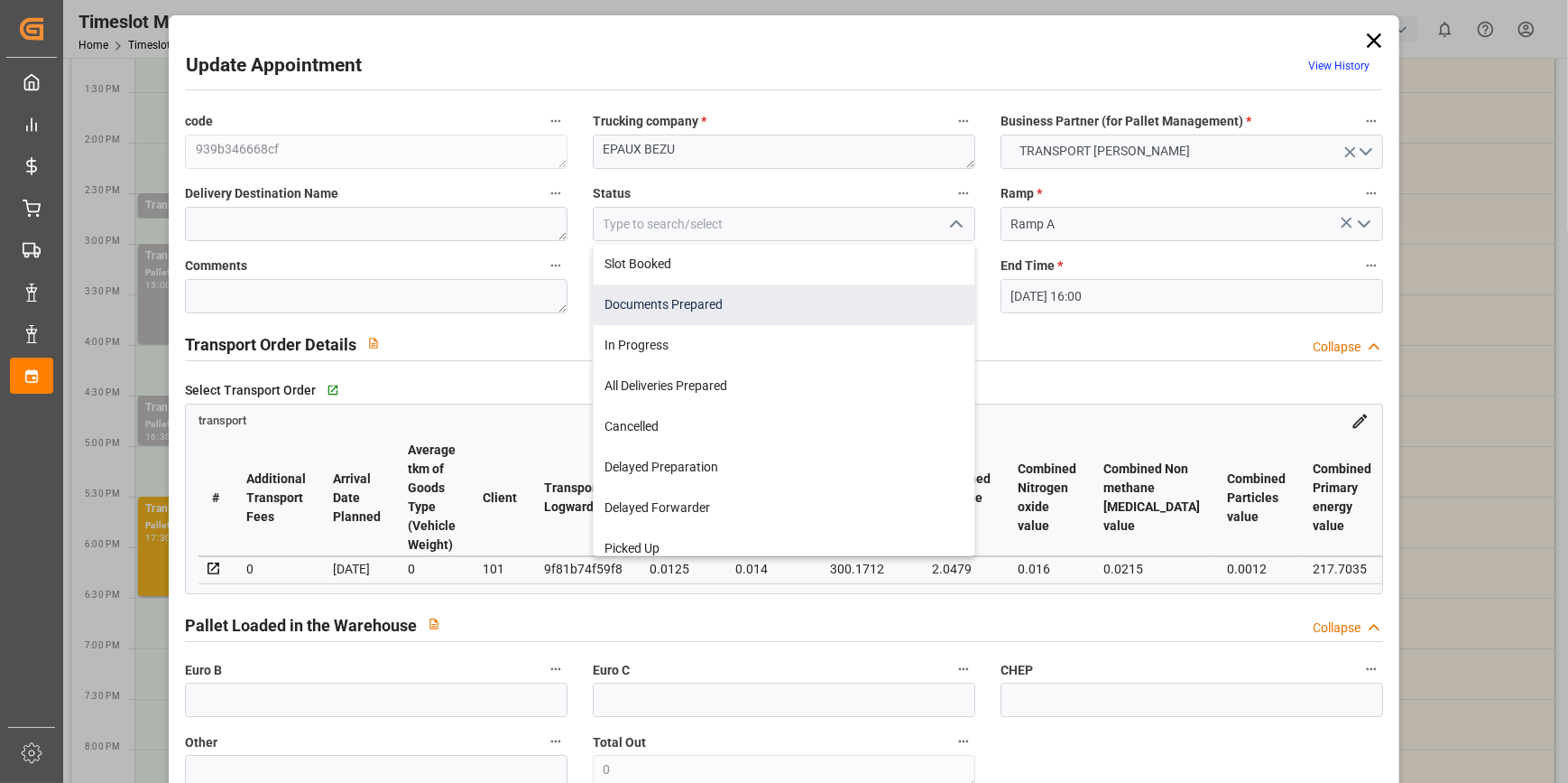
click at [631, 298] on div "Documents Prepared" at bounding box center [784, 304] width 381 height 41
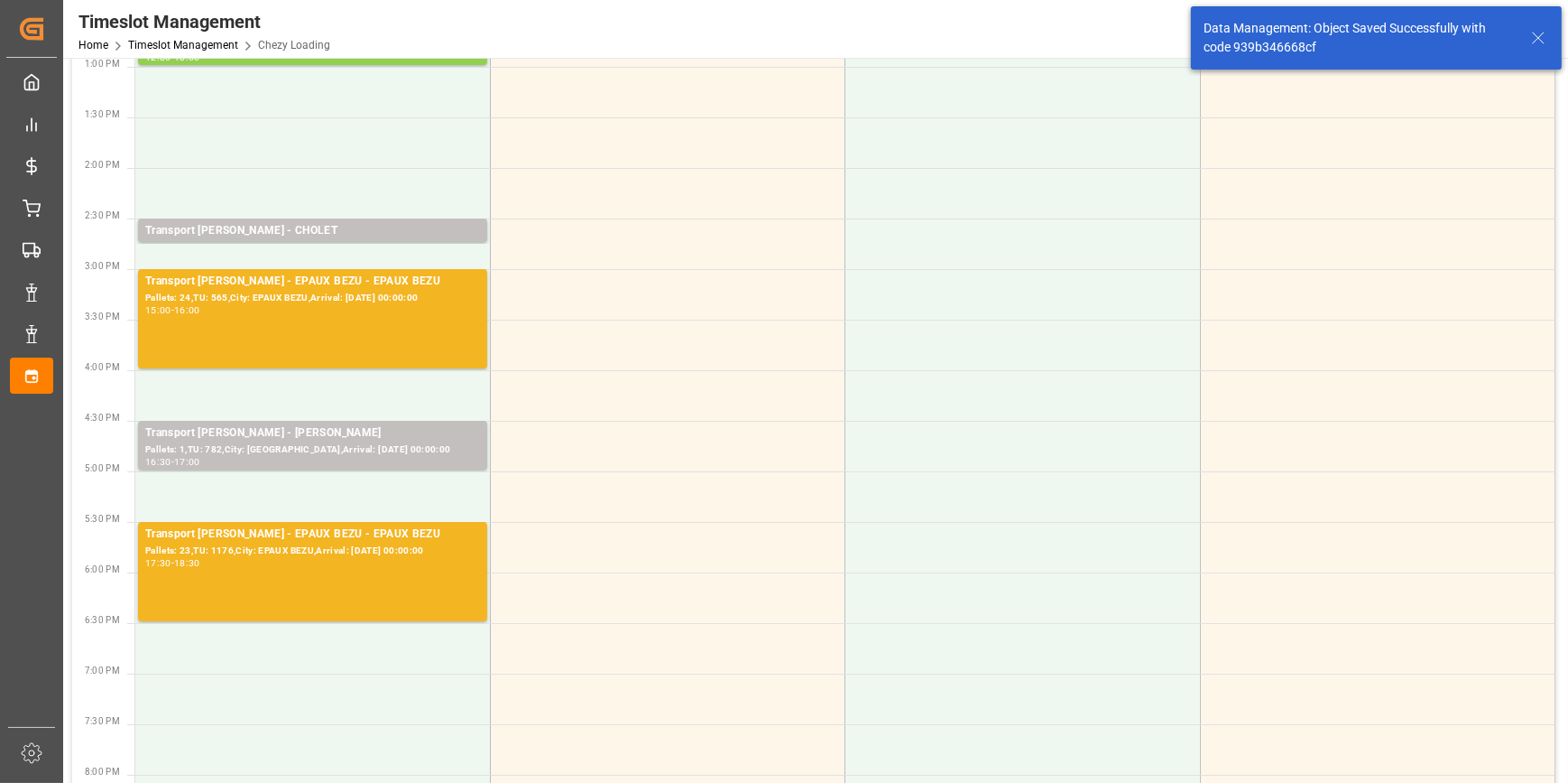
scroll to position [738, 0]
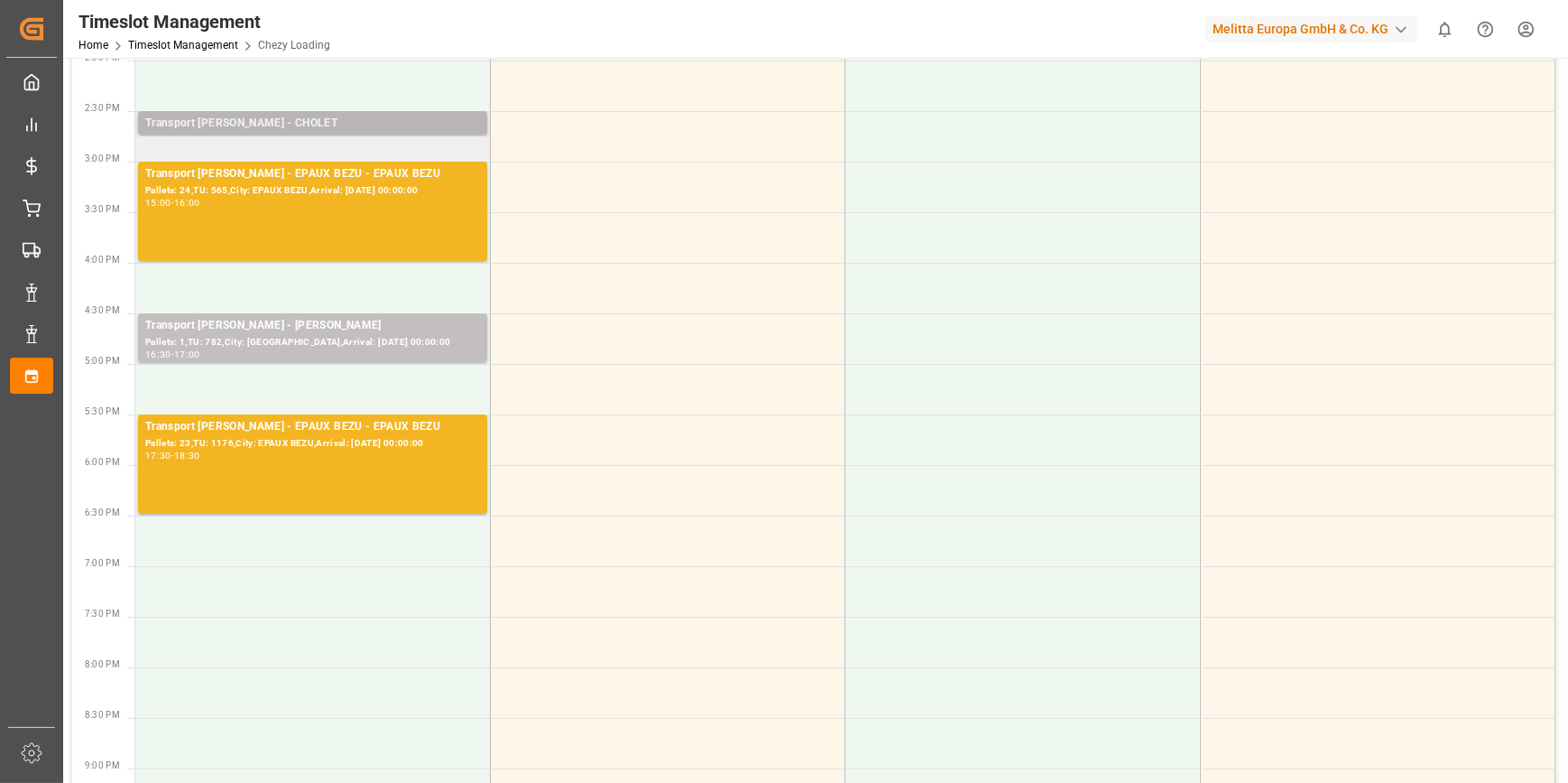
click at [309, 118] on div "Transport [PERSON_NAME] - CHOLET" at bounding box center [313, 124] width 334 height 18
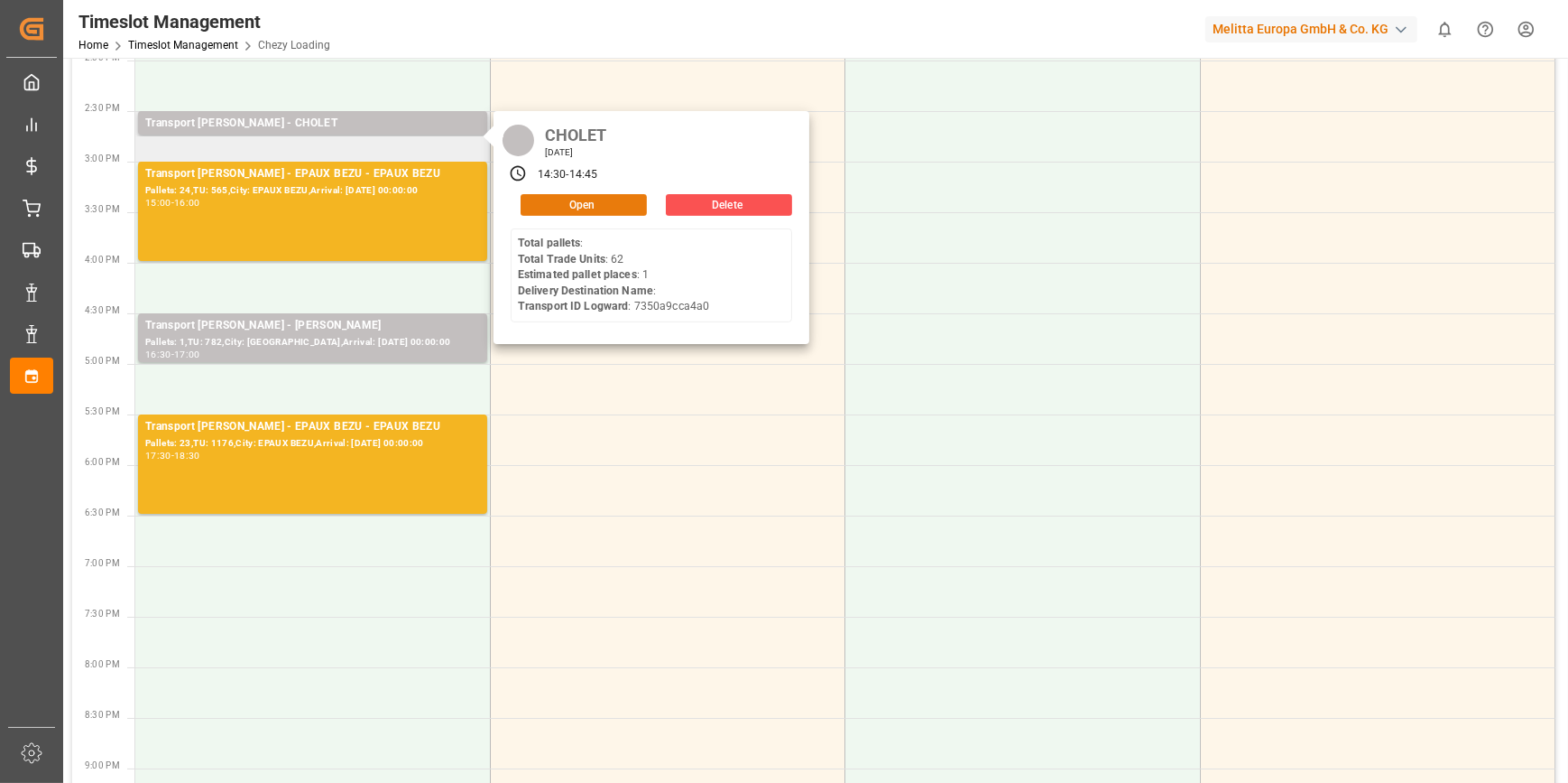
click at [604, 200] on button "Open" at bounding box center [584, 205] width 127 height 22
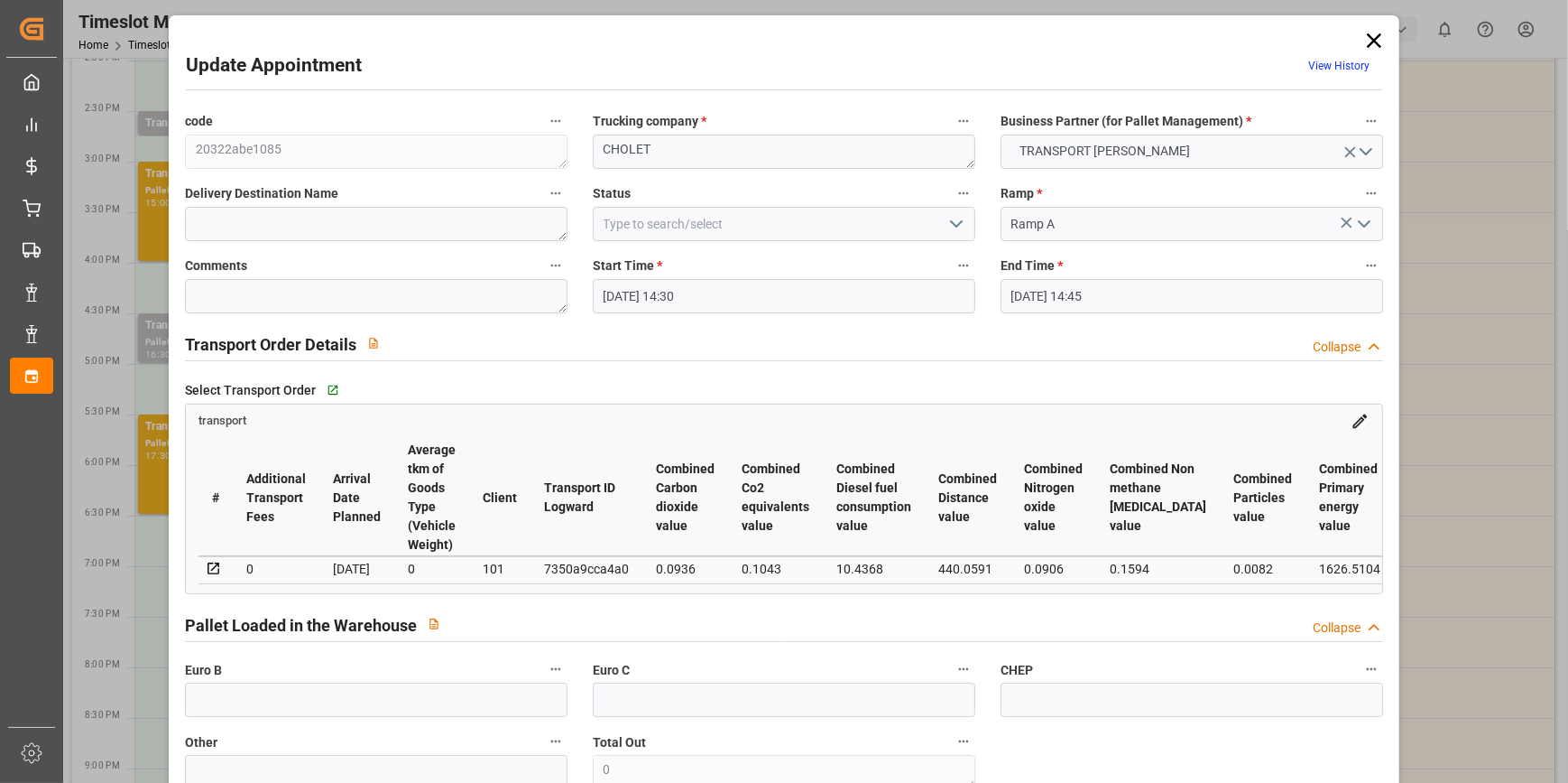
click at [951, 221] on icon "open menu" at bounding box center [957, 224] width 22 height 22
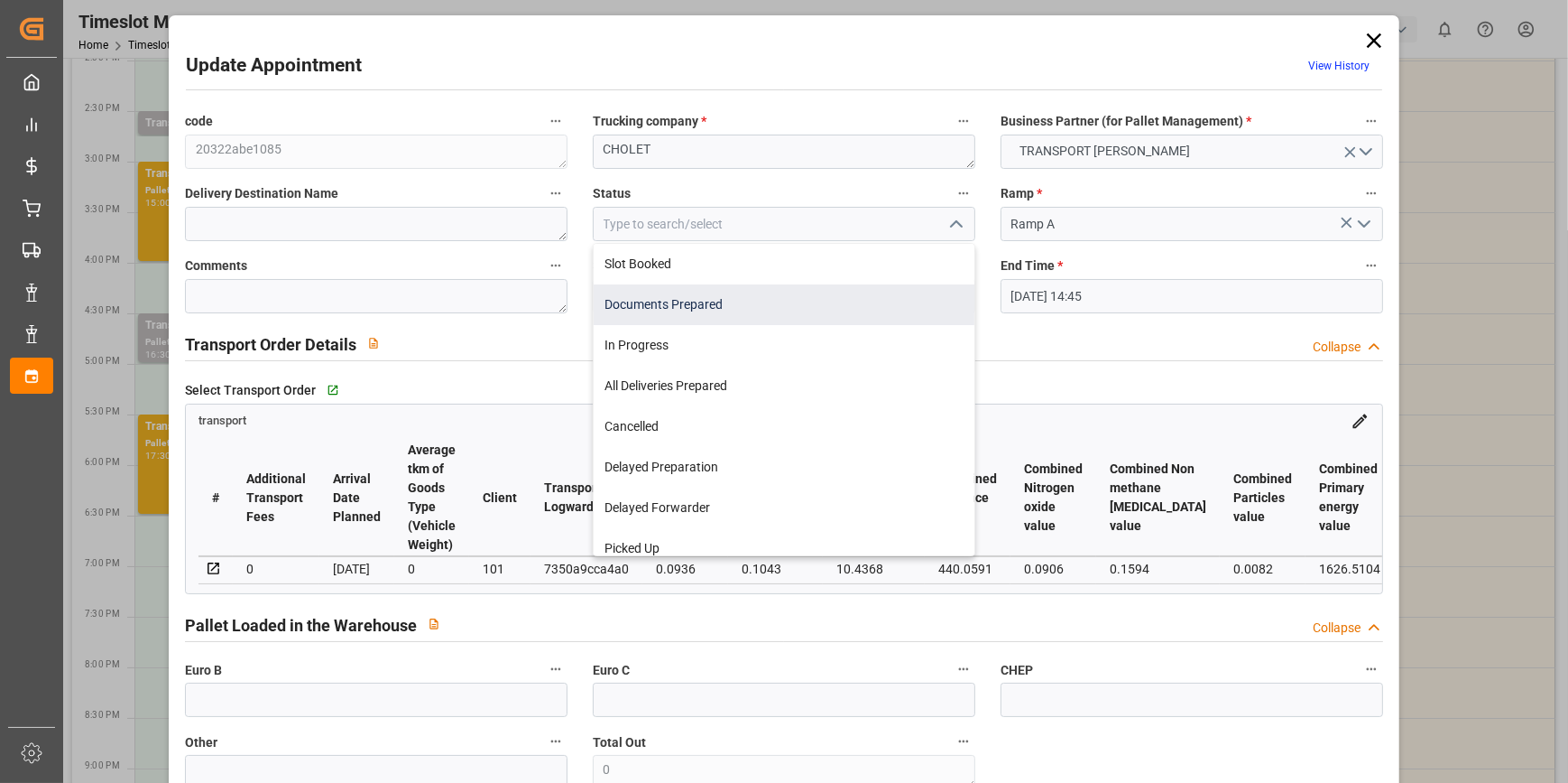
click at [678, 308] on div "Documents Prepared" at bounding box center [784, 304] width 381 height 41
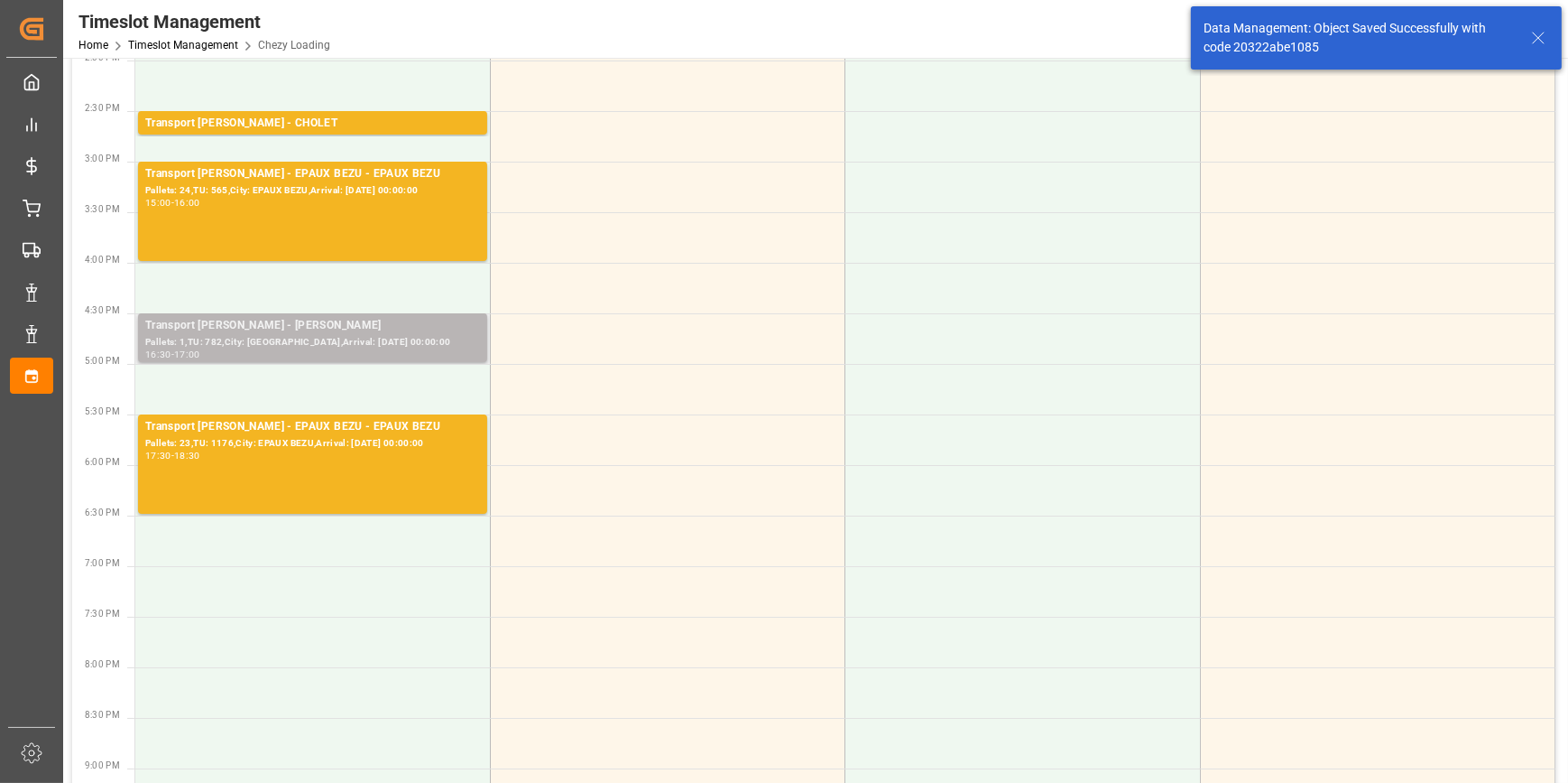
click at [247, 340] on div "Pallets: 1,TU: 782,City: [GEOGRAPHIC_DATA],Arrival: [DATE] 00:00:00" at bounding box center [313, 343] width 334 height 16
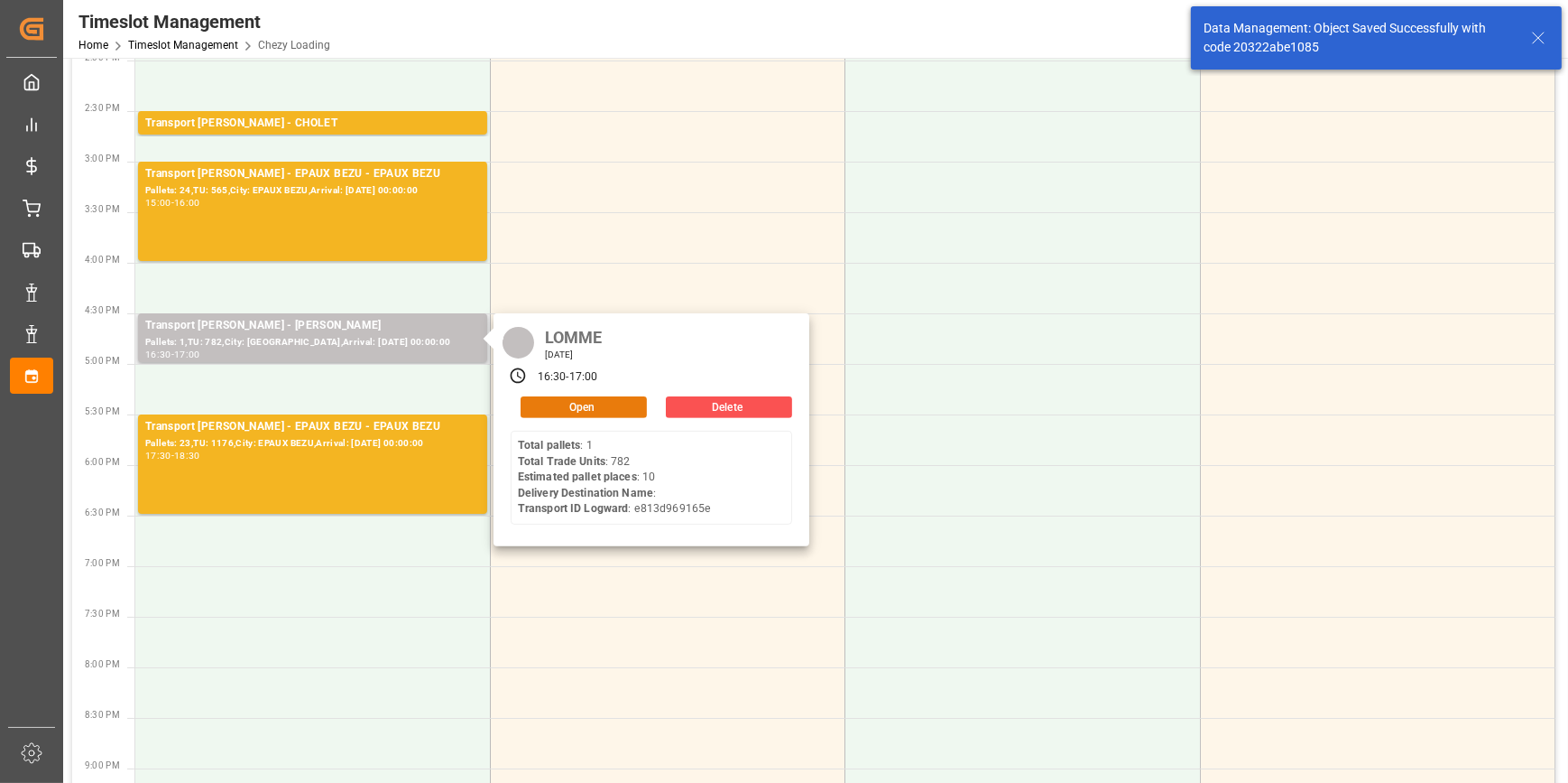
click at [578, 411] on button "Open" at bounding box center [584, 407] width 127 height 22
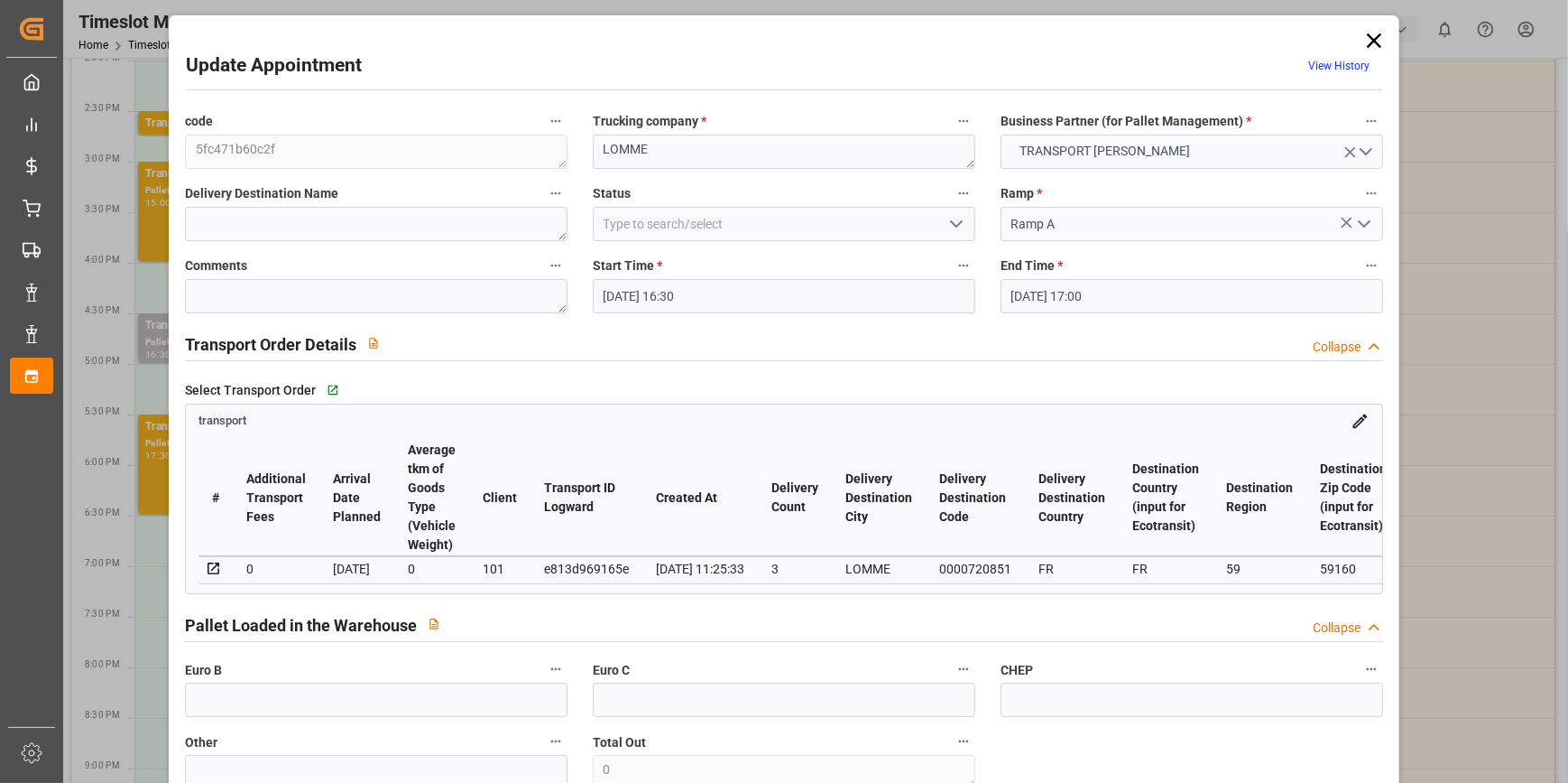
click at [957, 225] on icon "open menu" at bounding box center [957, 224] width 22 height 22
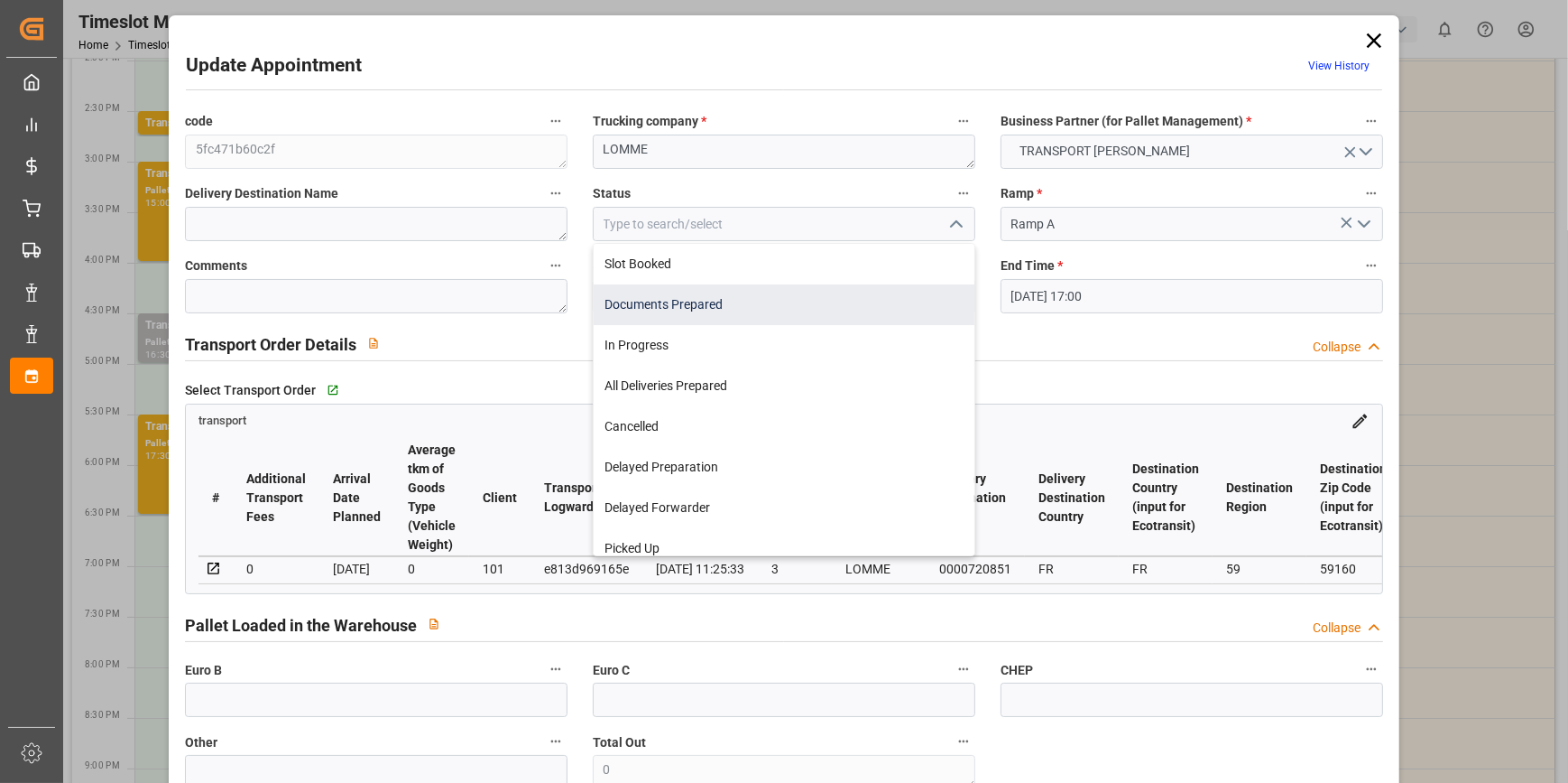
click at [627, 305] on div "Documents Prepared" at bounding box center [784, 304] width 381 height 41
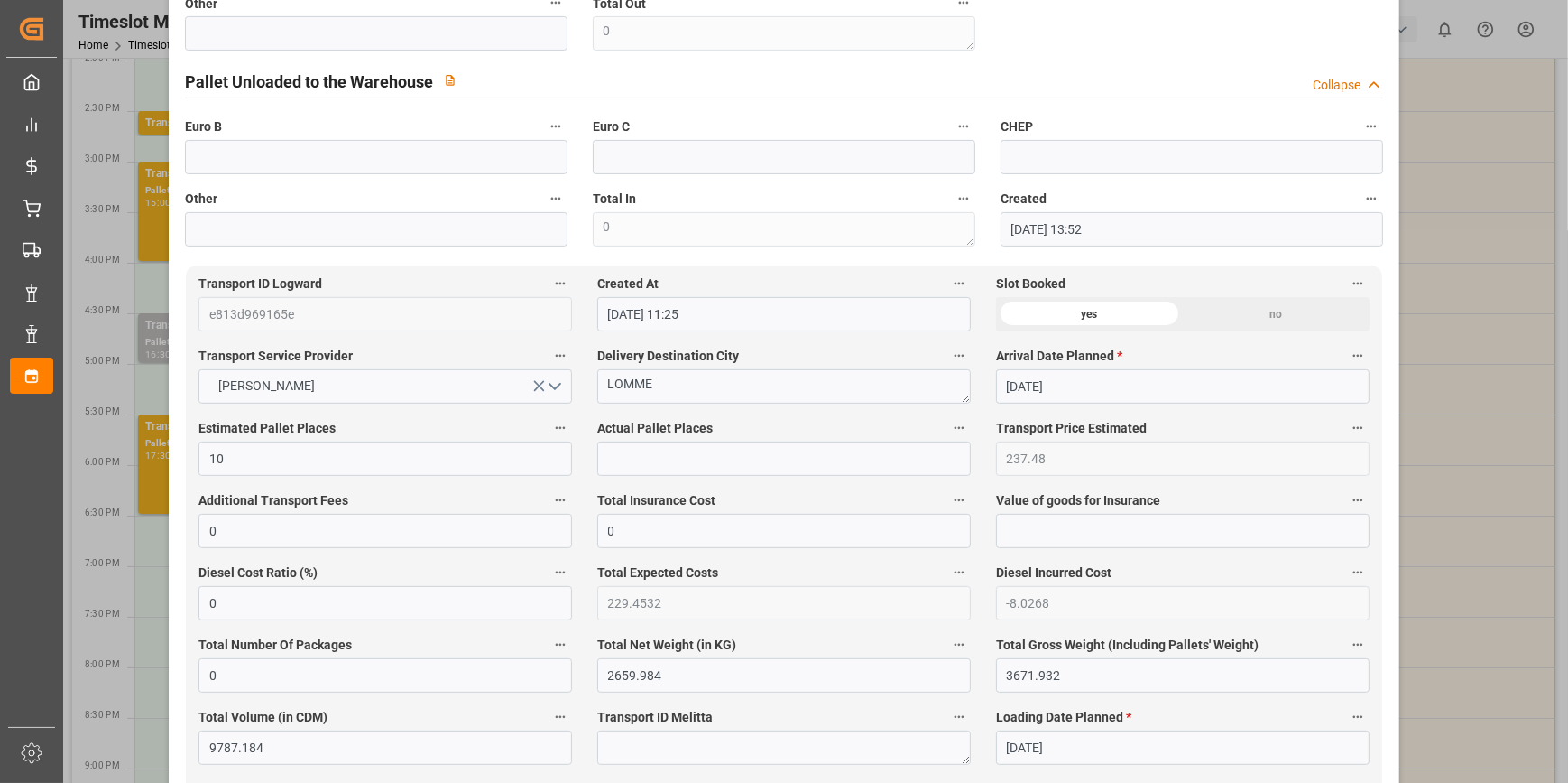
scroll to position [81, 0]
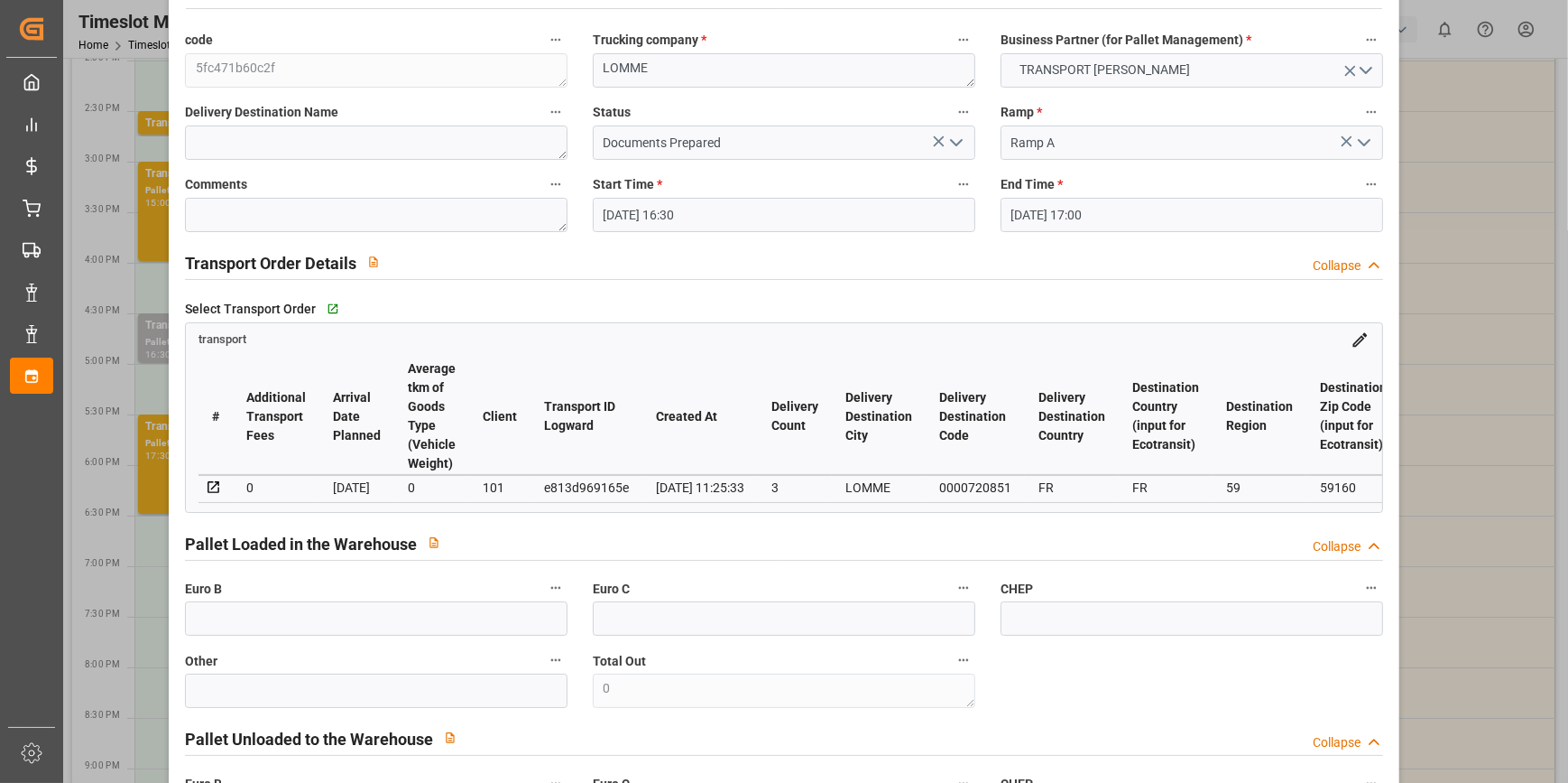
click at [947, 132] on icon "open menu" at bounding box center [957, 143] width 22 height 22
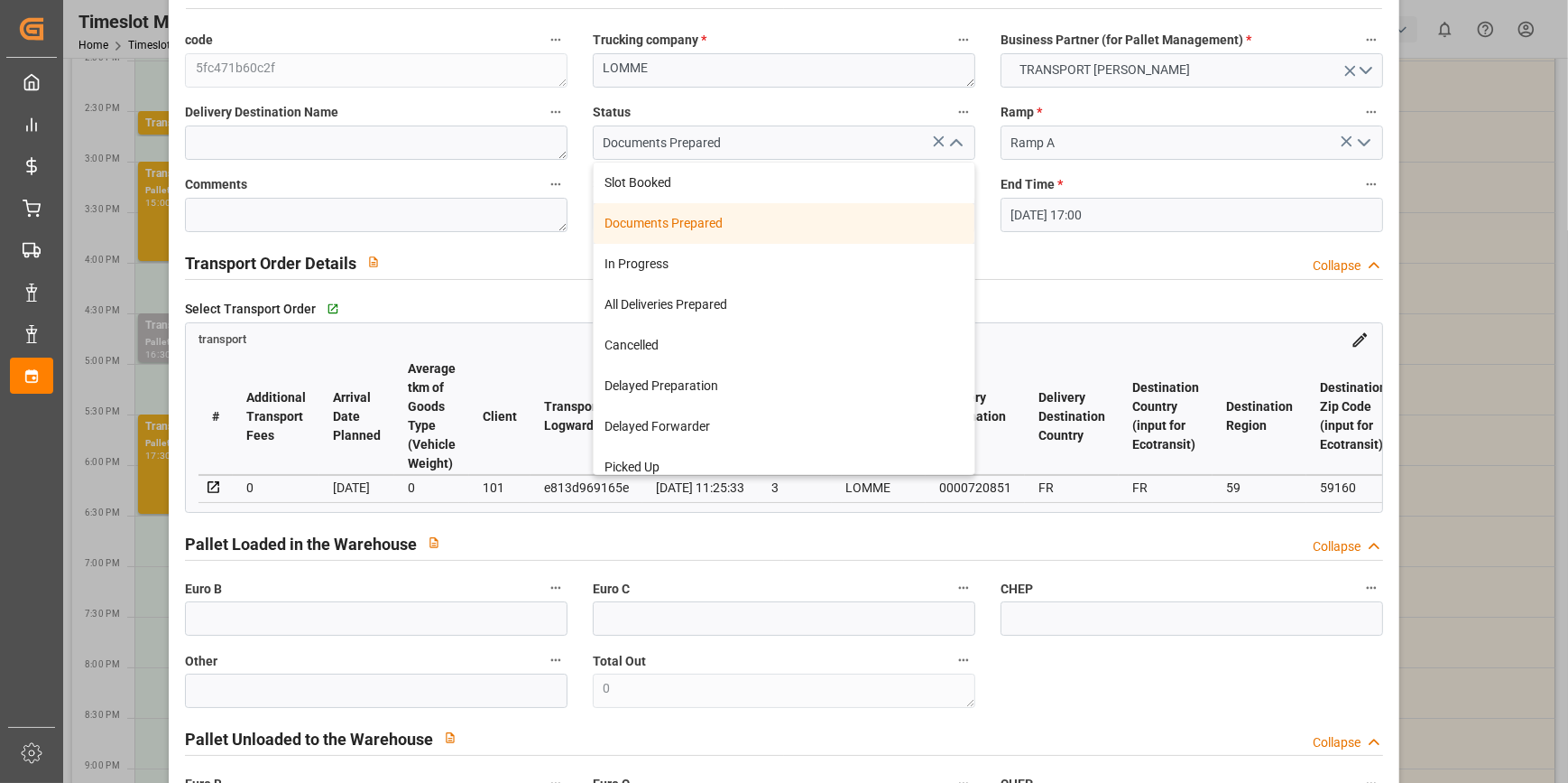
click at [641, 212] on div "Documents Prepared" at bounding box center [784, 223] width 381 height 41
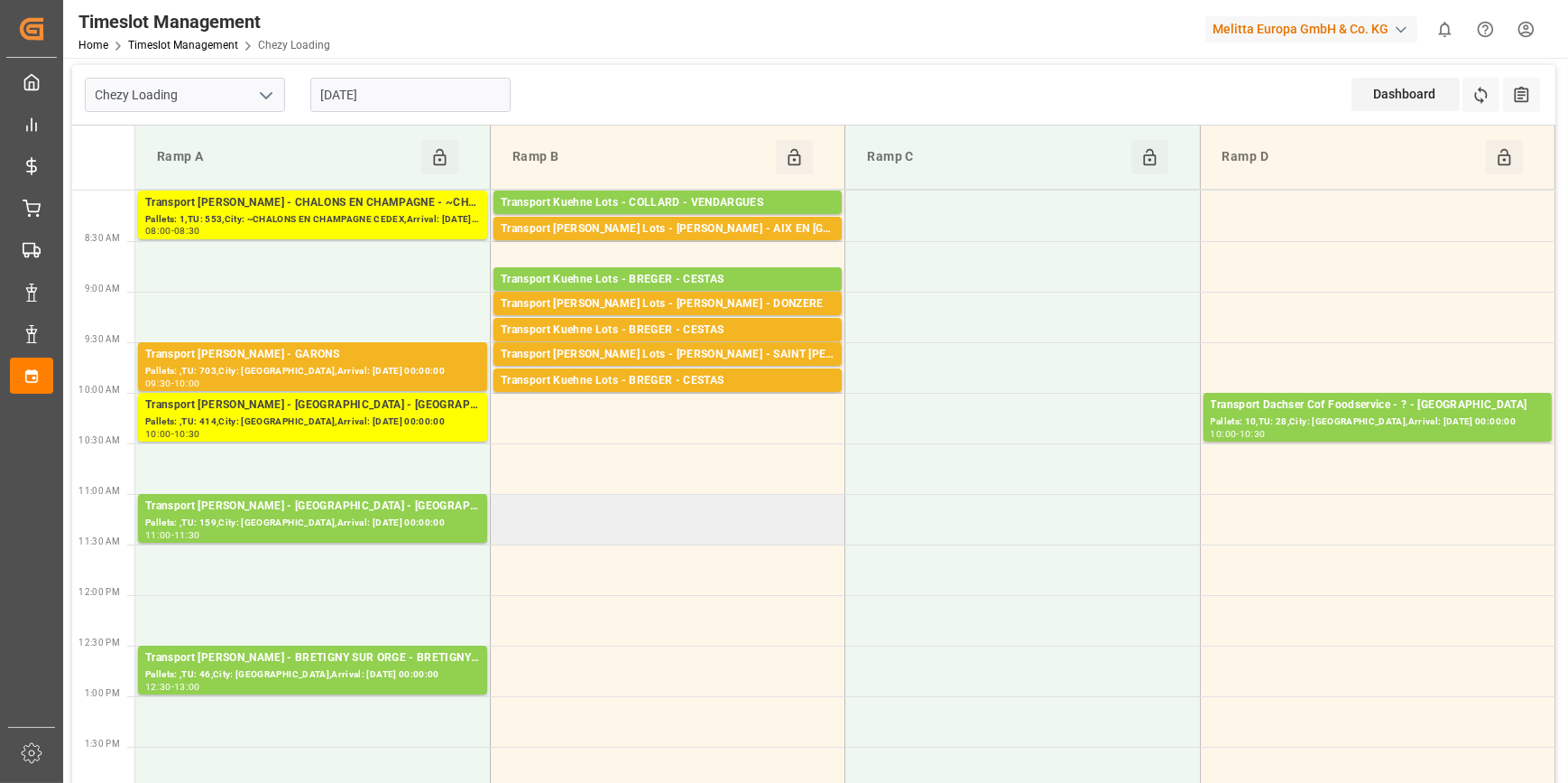
scroll to position [0, 0]
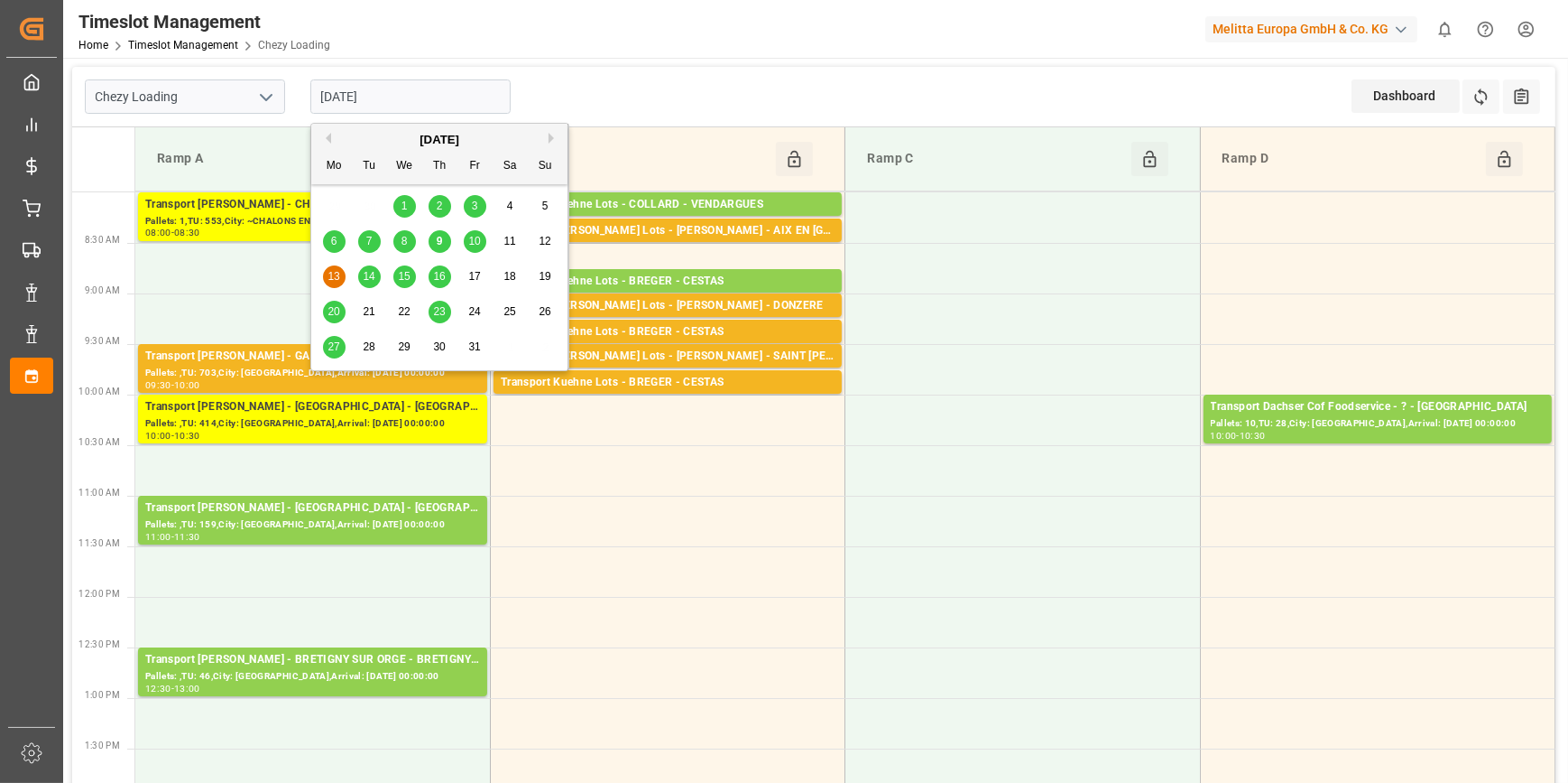
click at [439, 105] on input "[DATE]" at bounding box center [411, 96] width 200 height 35
click at [469, 248] on div "10" at bounding box center [475, 242] width 23 height 22
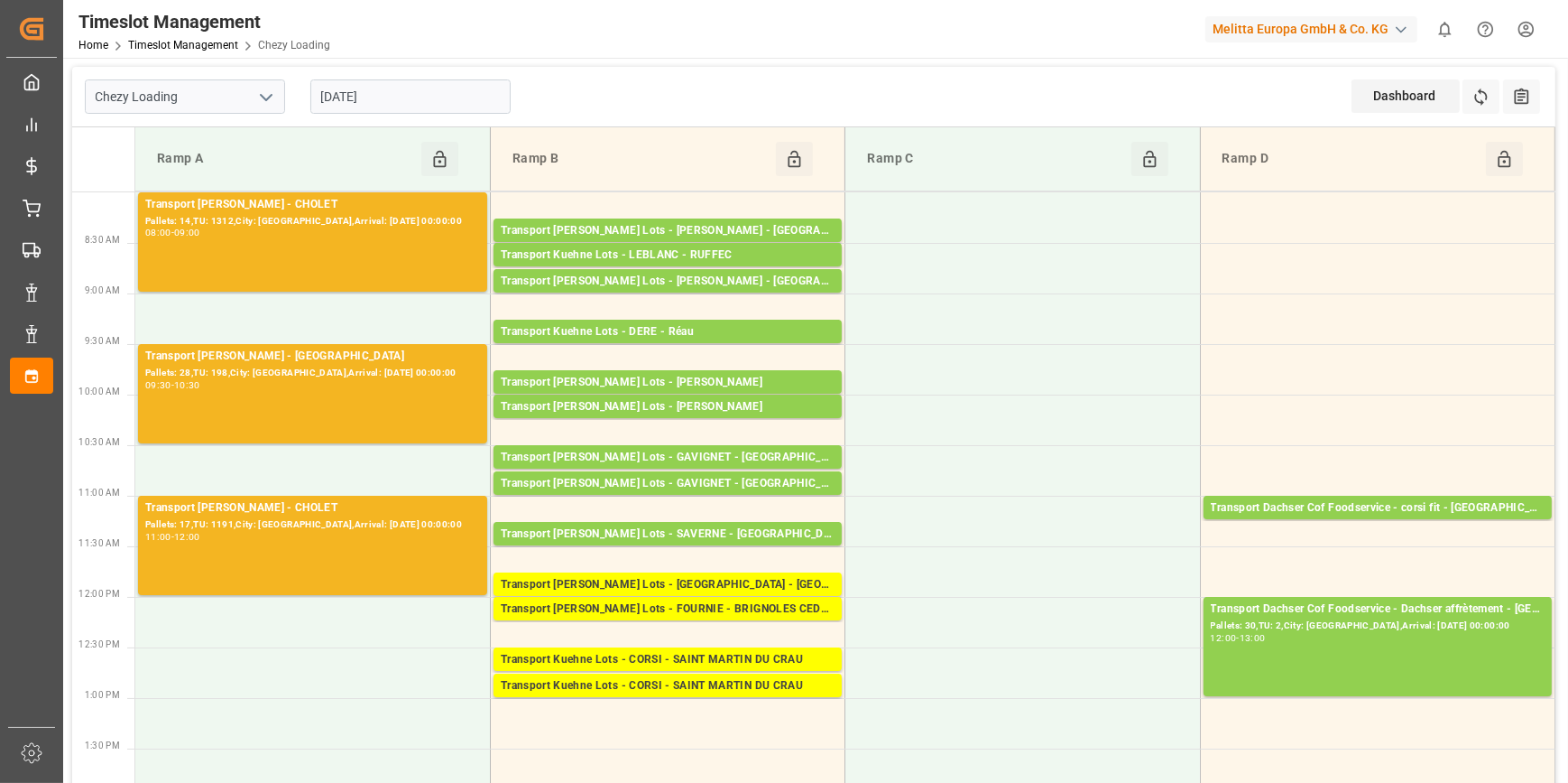
click at [418, 84] on input "[DATE]" at bounding box center [411, 96] width 200 height 35
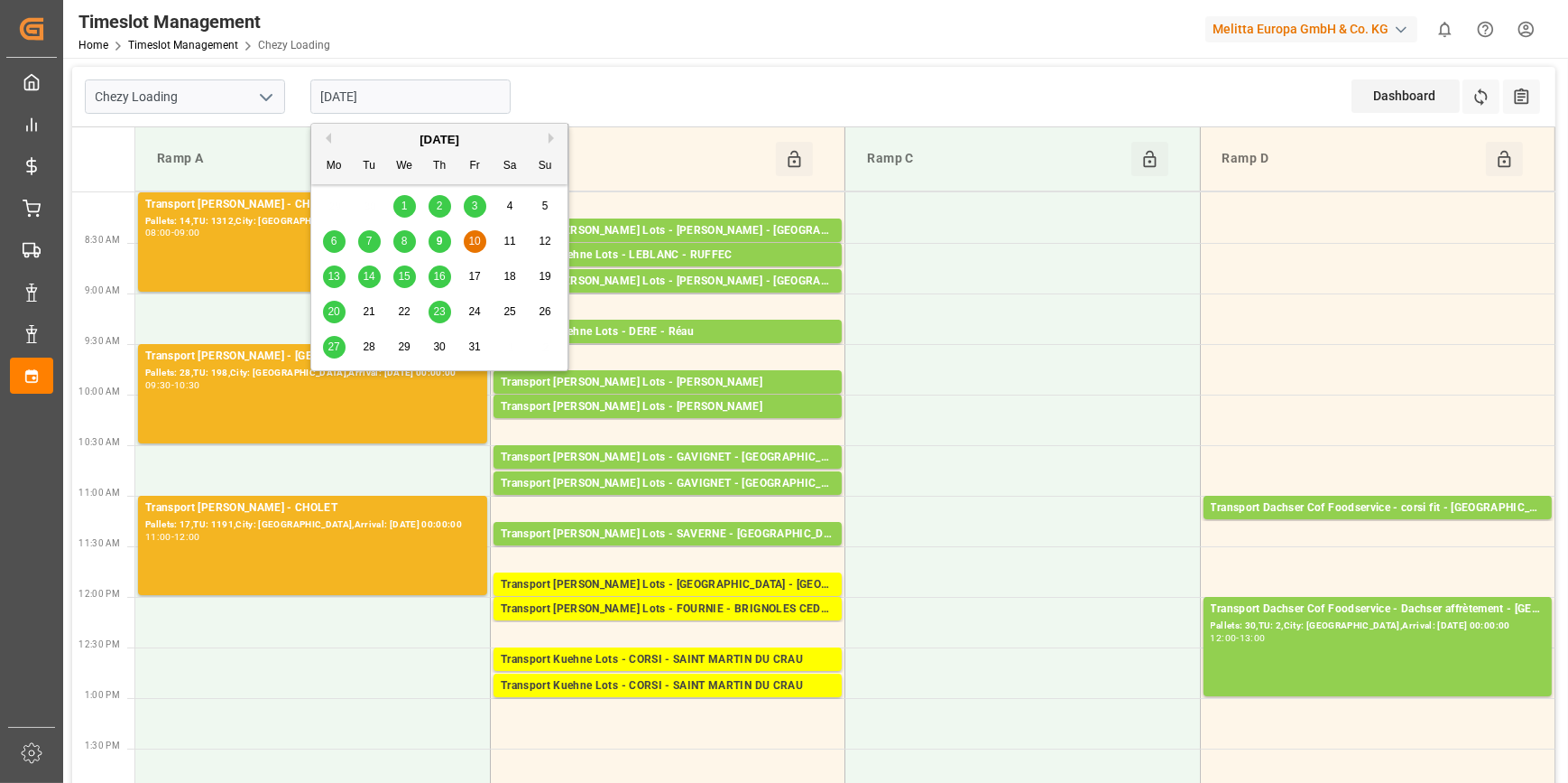
click at [365, 272] on span "14" at bounding box center [369, 276] width 12 height 13
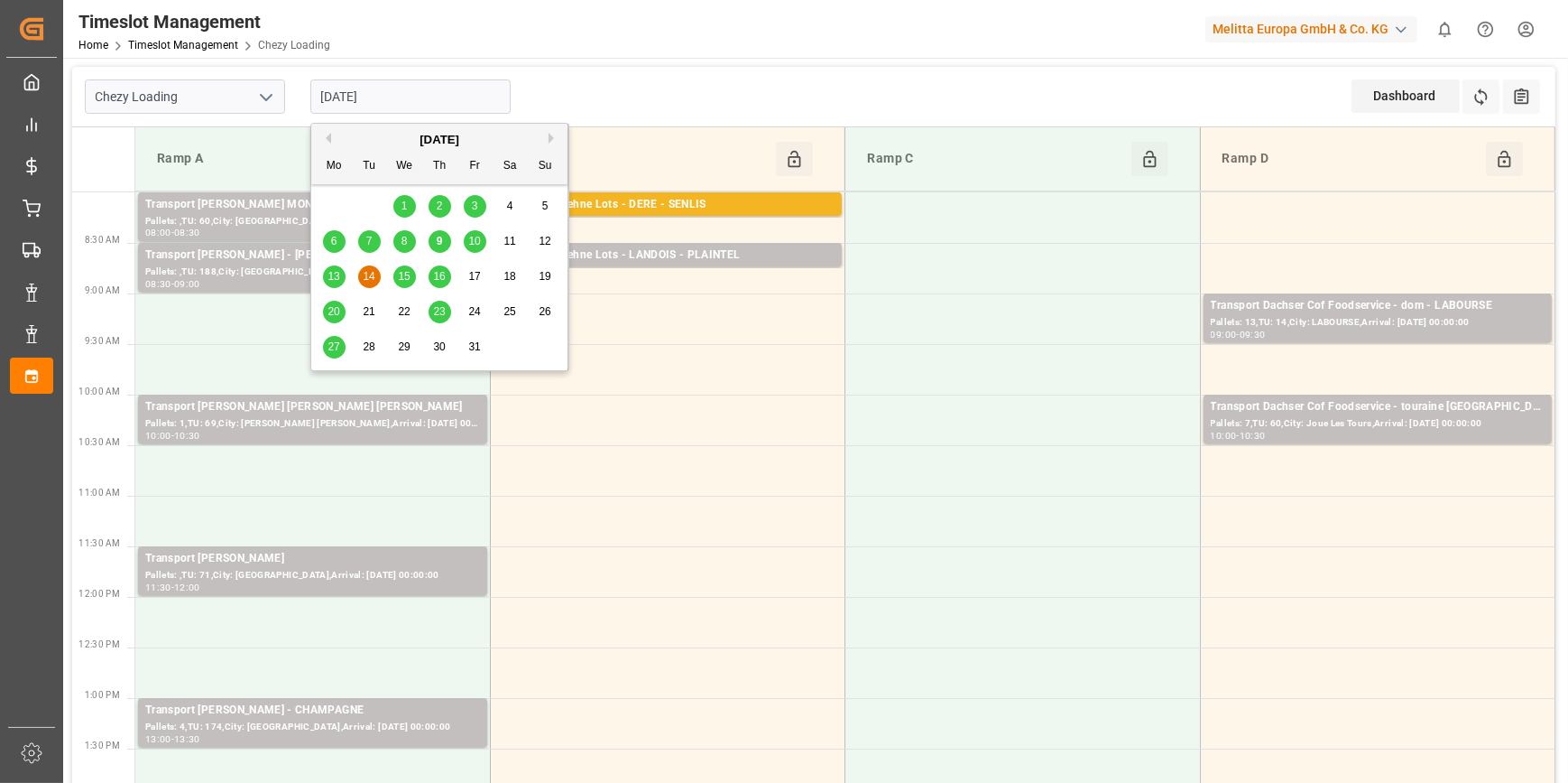
click at [399, 99] on input "[DATE]" at bounding box center [411, 96] width 200 height 35
click at [328, 281] on span "13" at bounding box center [333, 276] width 12 height 13
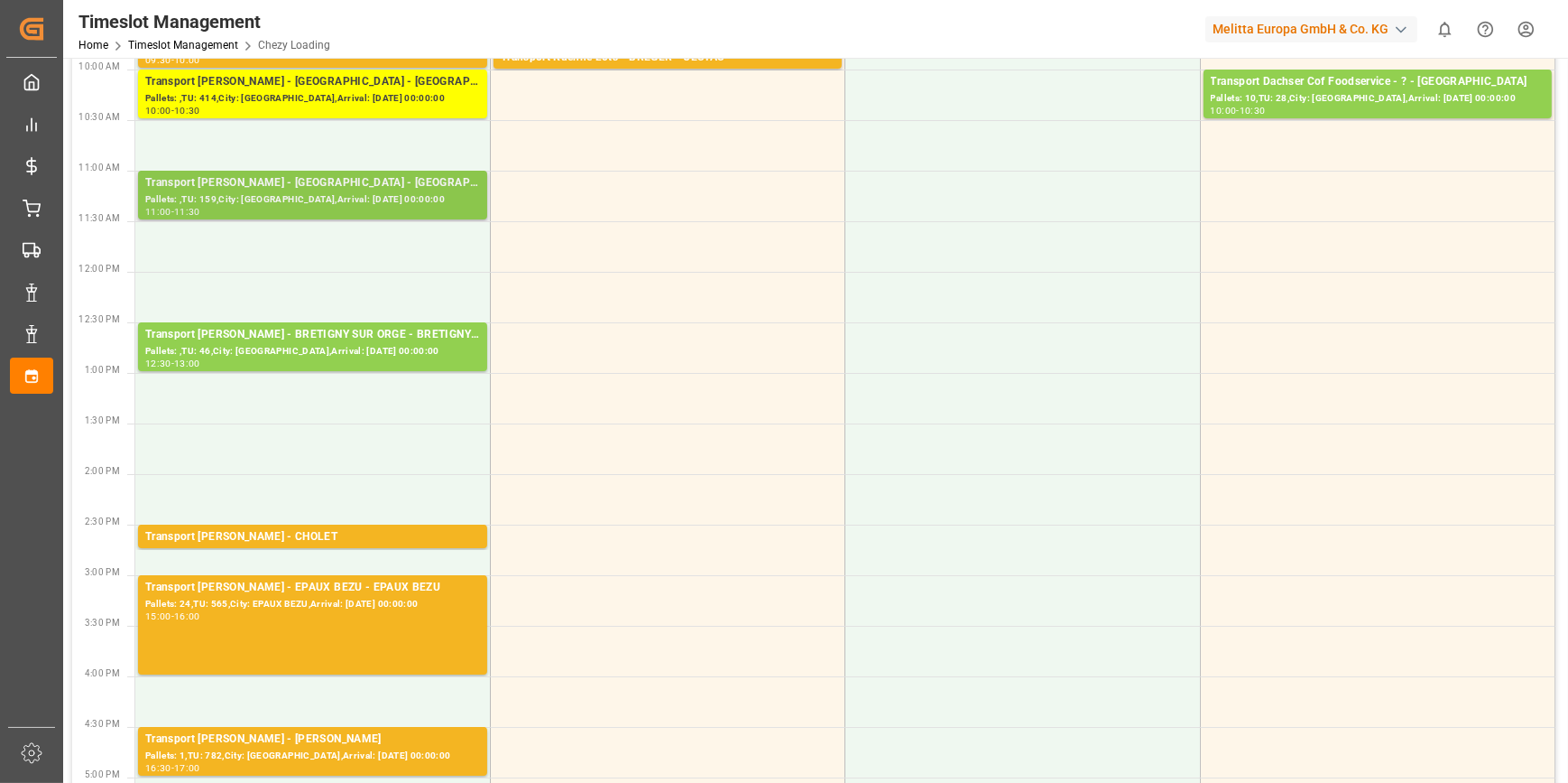
scroll to position [370, 0]
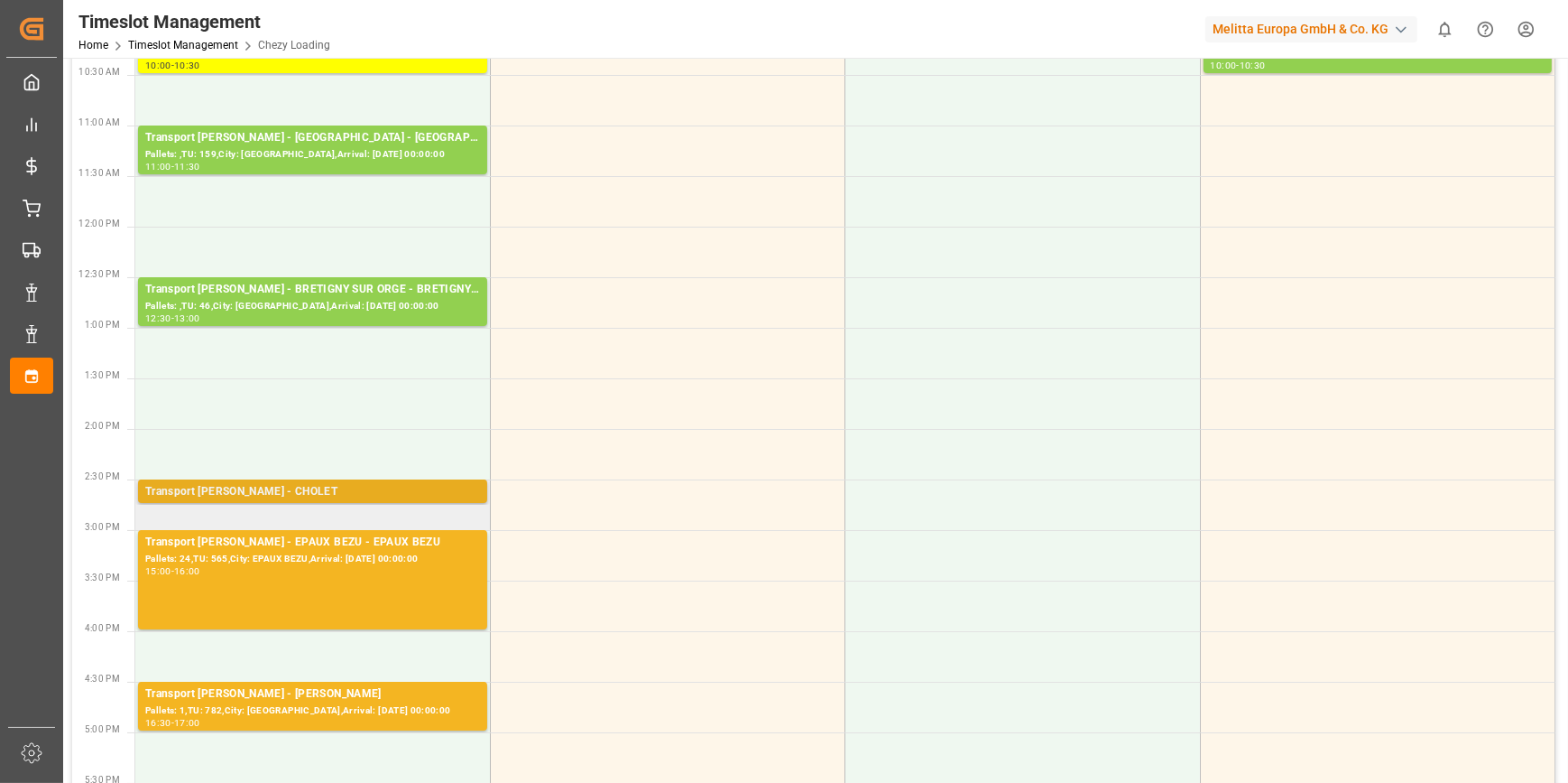
click at [314, 488] on div "Transport [PERSON_NAME] - CHOLET" at bounding box center [313, 492] width 334 height 18
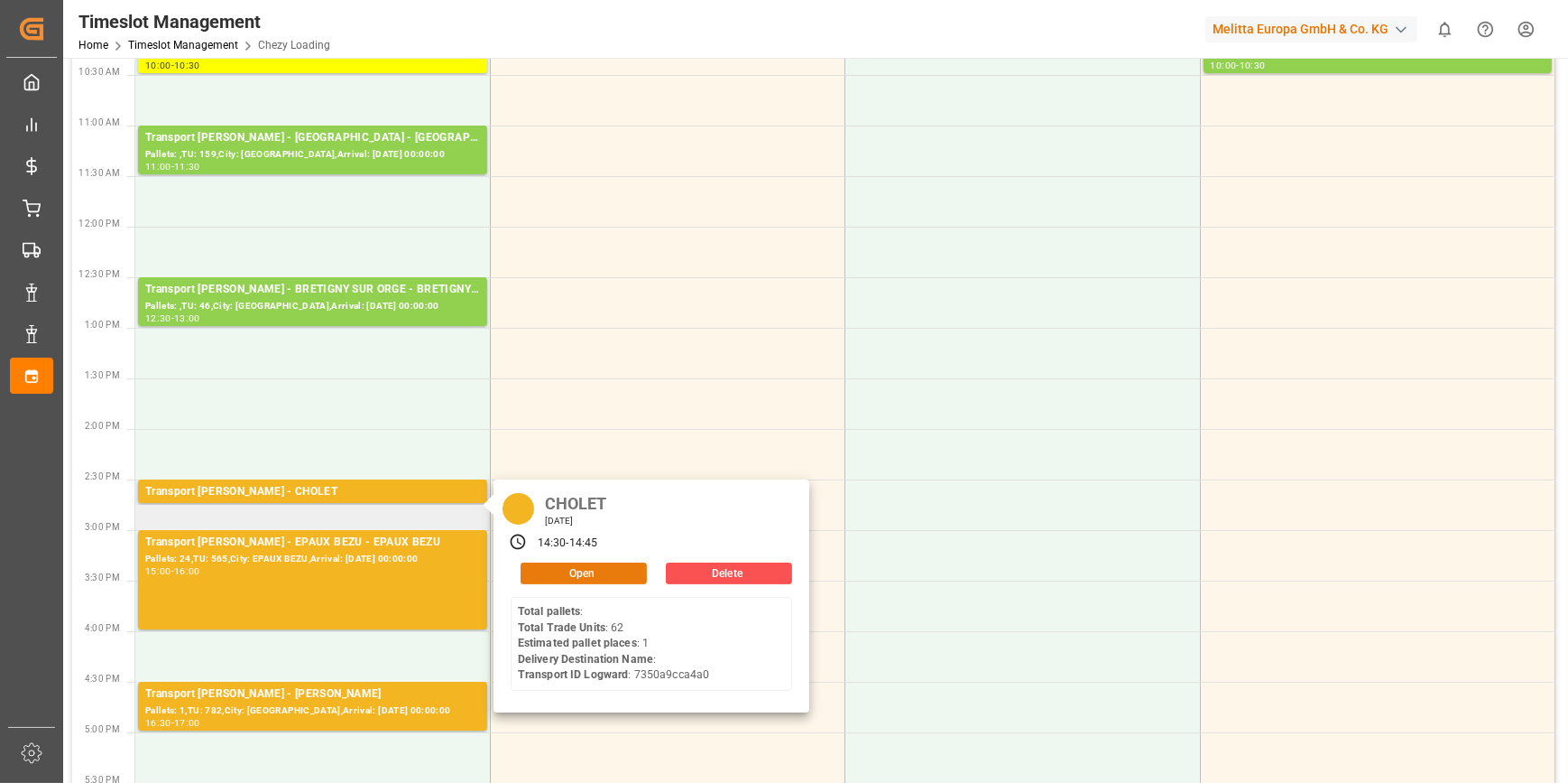
click at [609, 569] on button "Open" at bounding box center [584, 573] width 127 height 22
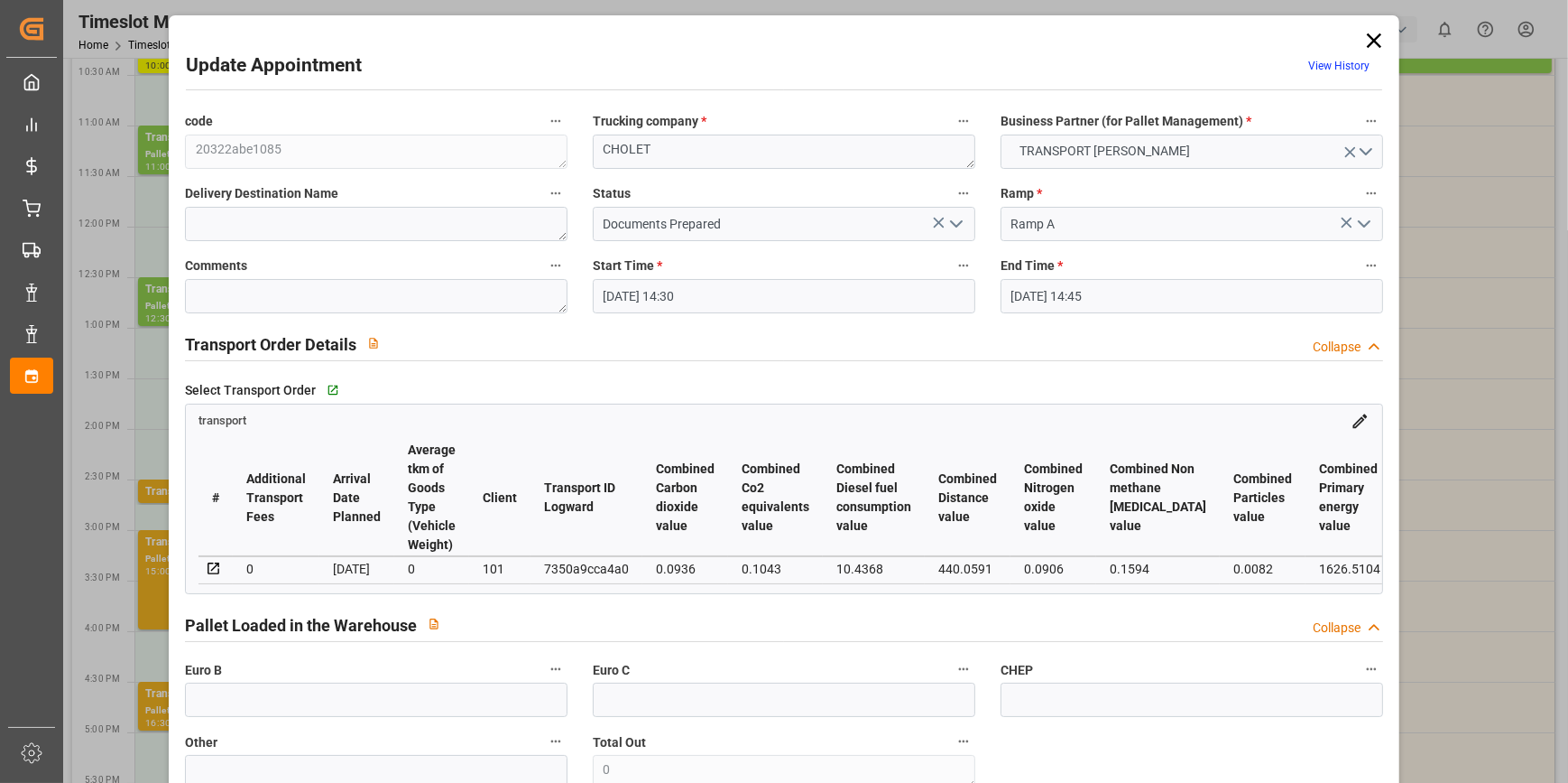
click at [1361, 36] on icon at bounding box center [1374, 41] width 26 height 26
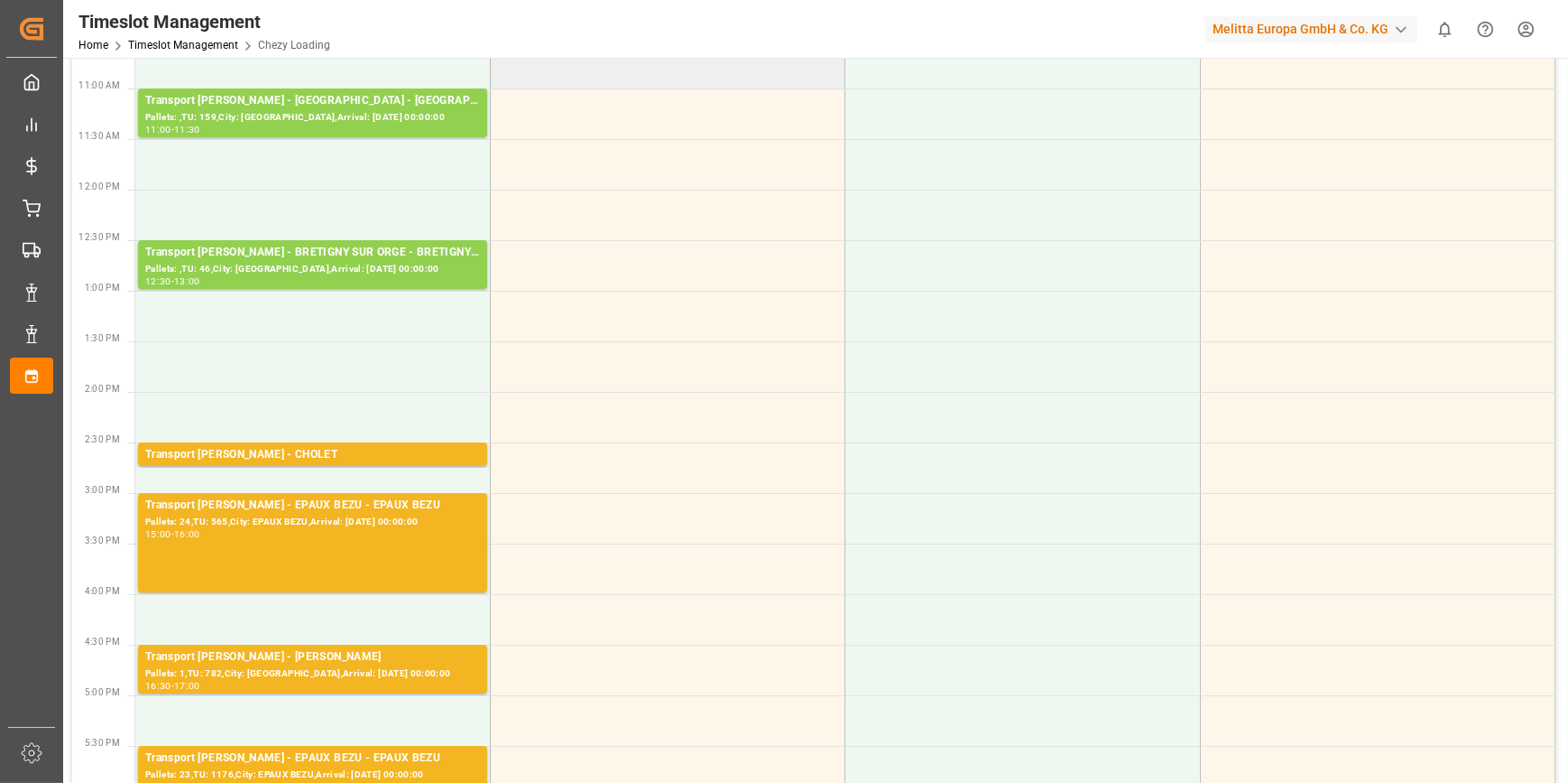
scroll to position [492, 0]
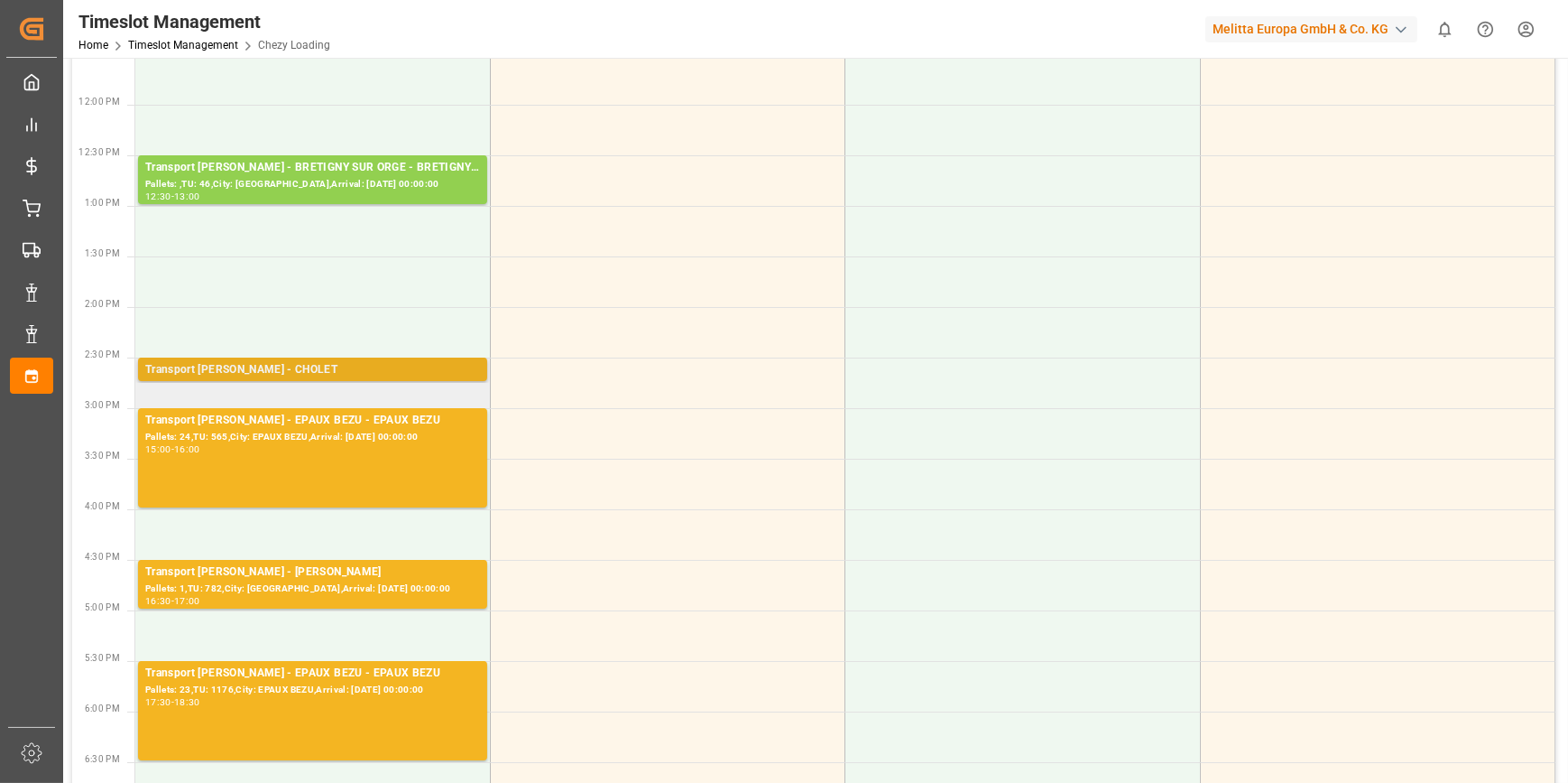
click at [389, 361] on div "Transport [PERSON_NAME] - CHOLET" at bounding box center [313, 370] width 334 height 18
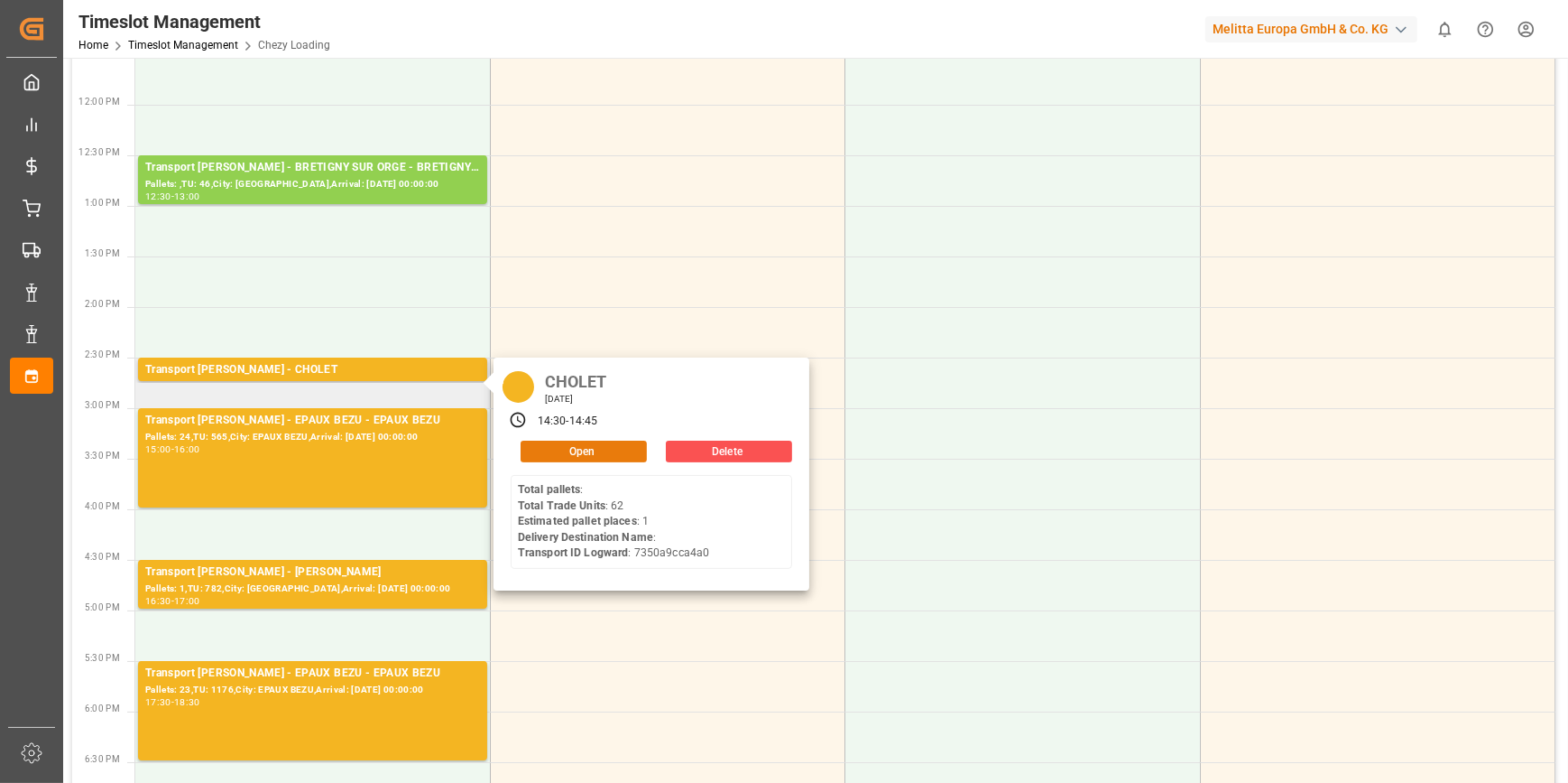
click at [551, 444] on button "Open" at bounding box center [584, 451] width 127 height 22
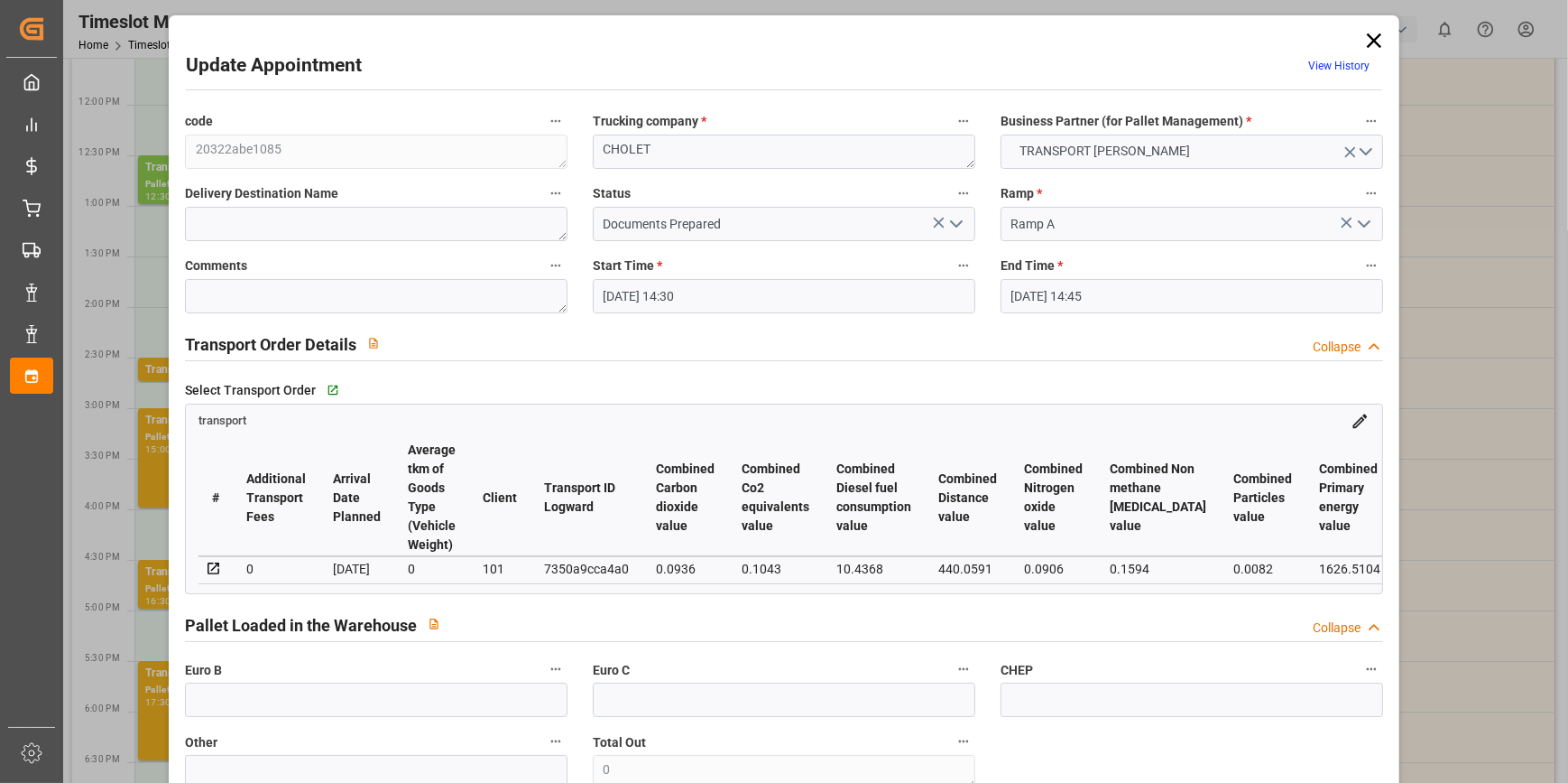
click at [816, 296] on input "[DATE] 14:30" at bounding box center [784, 296] width 383 height 35
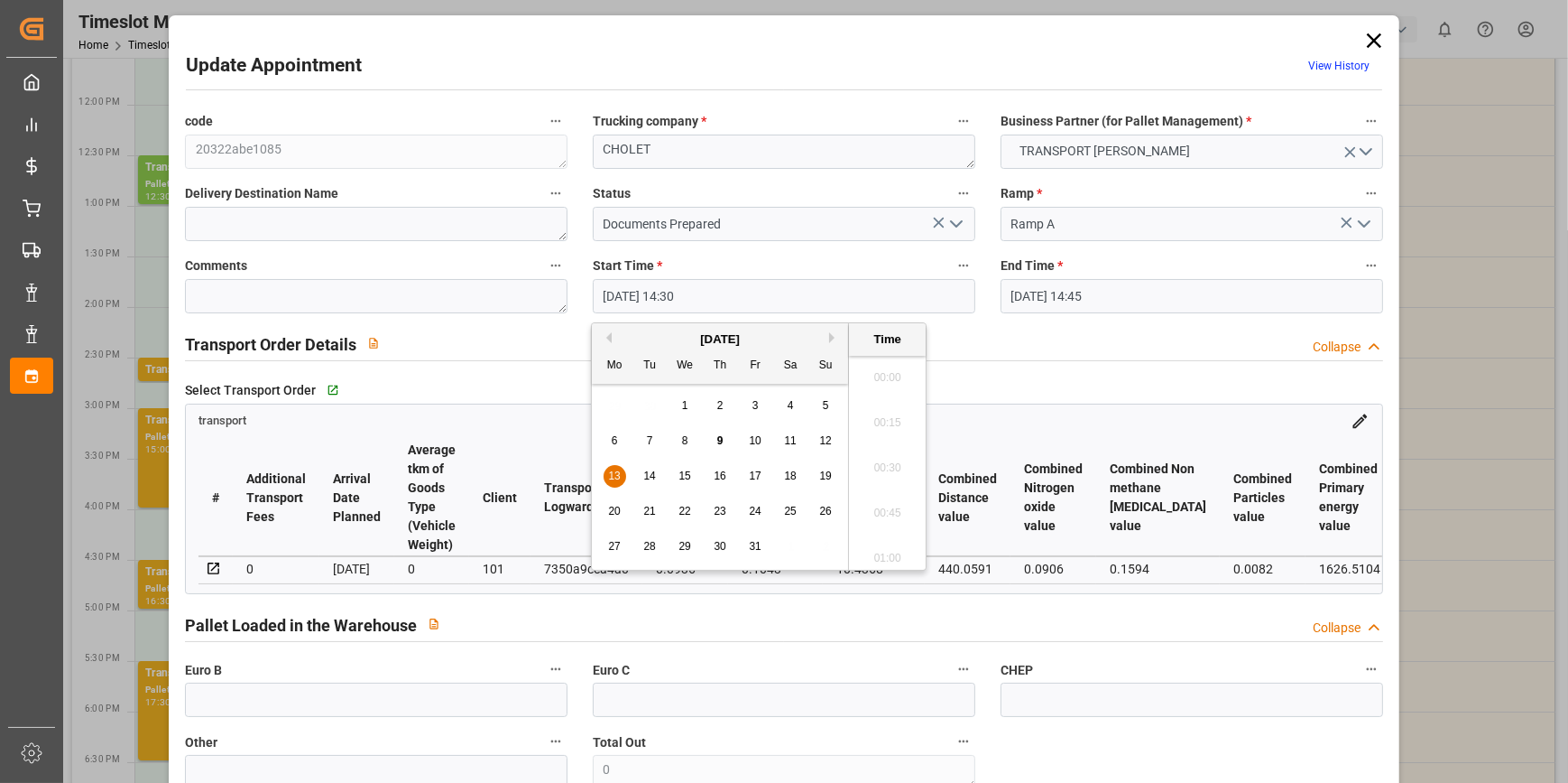
scroll to position [2533, 0]
click at [610, 469] on span "13" at bounding box center [614, 475] width 12 height 13
click at [880, 488] on li "08:45" at bounding box center [887, 492] width 77 height 46
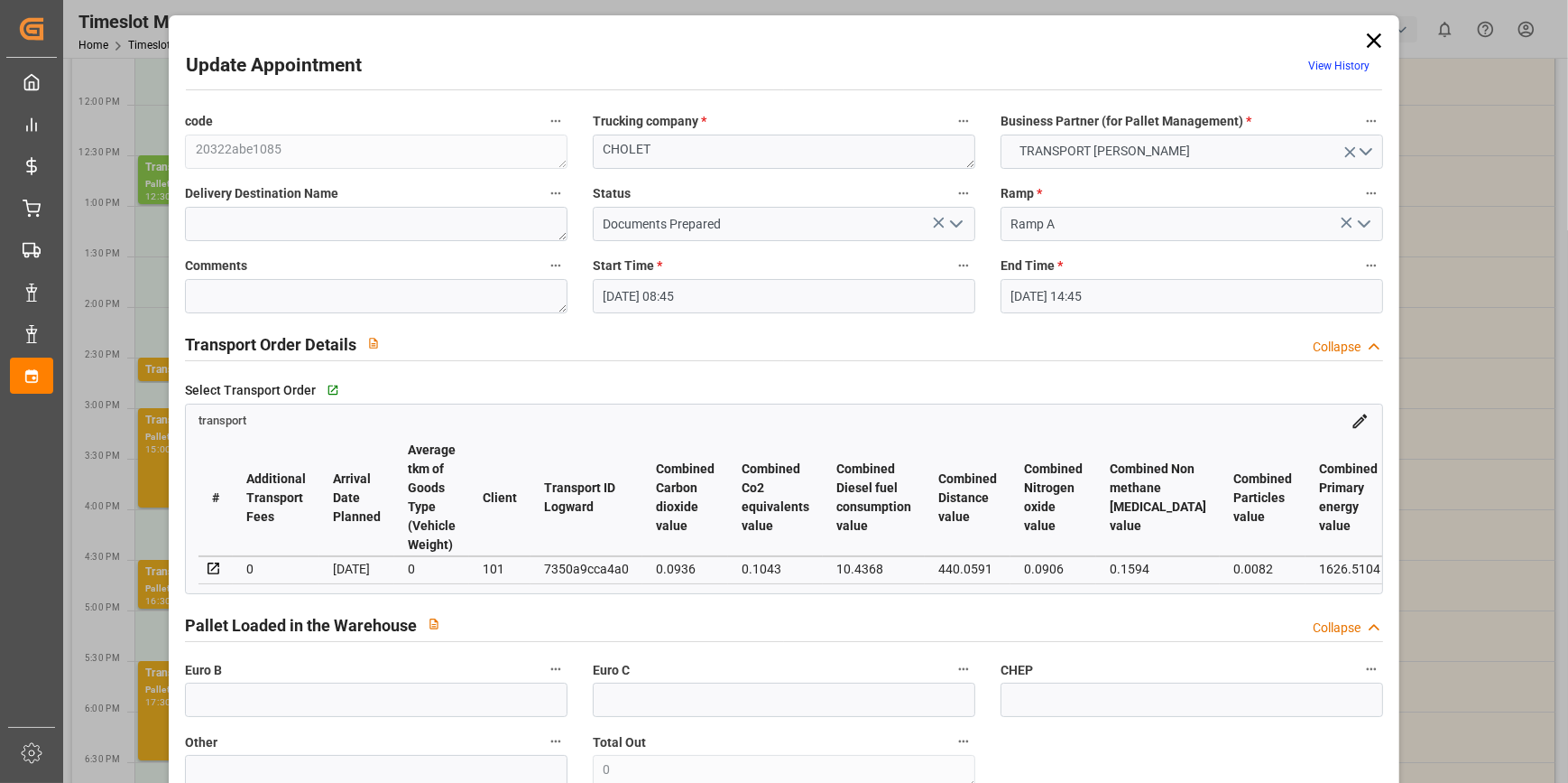
click at [1124, 297] on input "[DATE] 14:45" at bounding box center [1191, 296] width 383 height 35
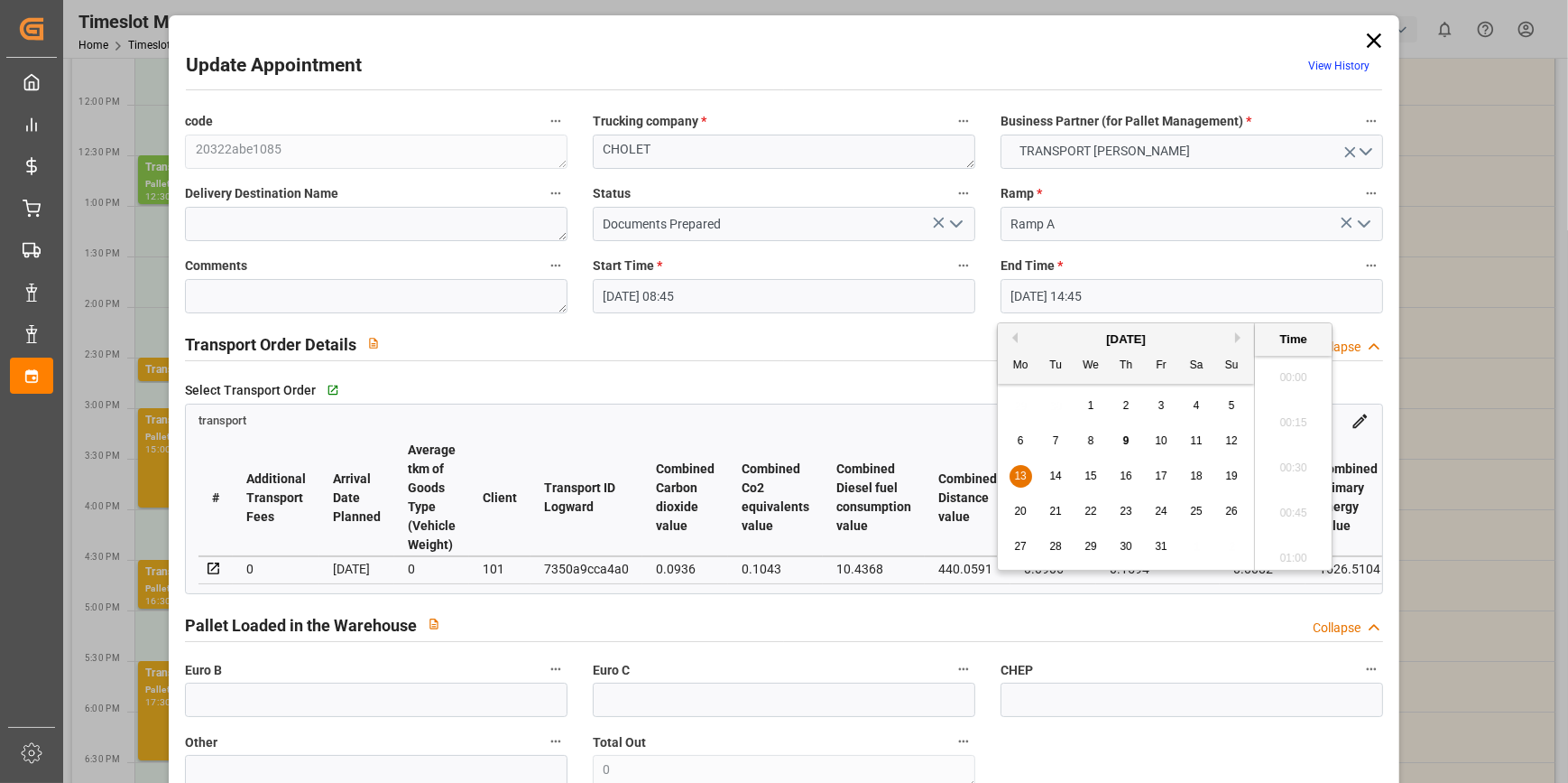
scroll to position [2579, 0]
click at [1020, 476] on span "13" at bounding box center [1020, 475] width 12 height 13
click at [1286, 410] on li "09:00" at bounding box center [1294, 410] width 77 height 46
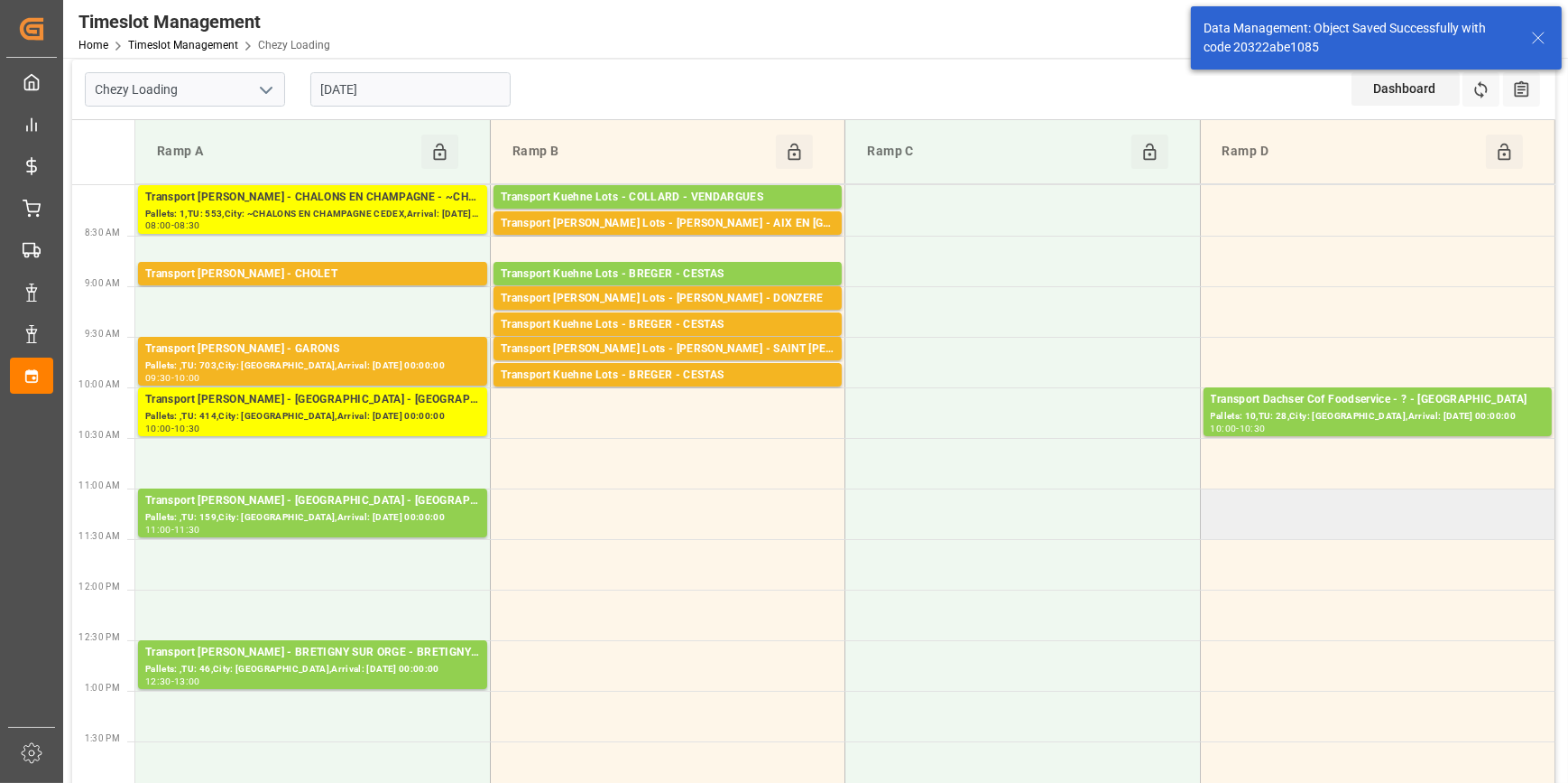
scroll to position [0, 0]
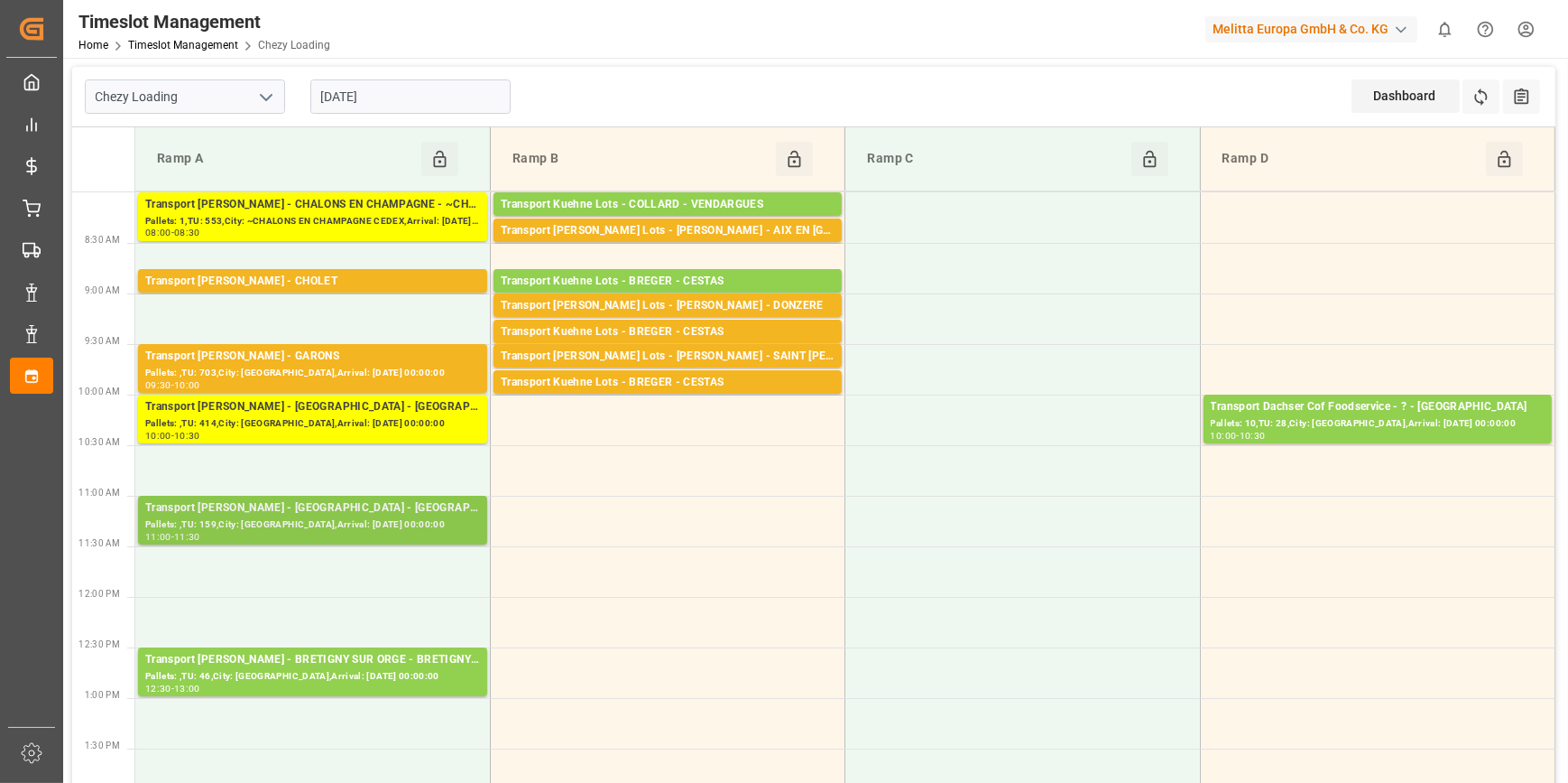
click at [320, 515] on div "Transport [PERSON_NAME] - [GEOGRAPHIC_DATA] - [GEOGRAPHIC_DATA]" at bounding box center [313, 508] width 334 height 18
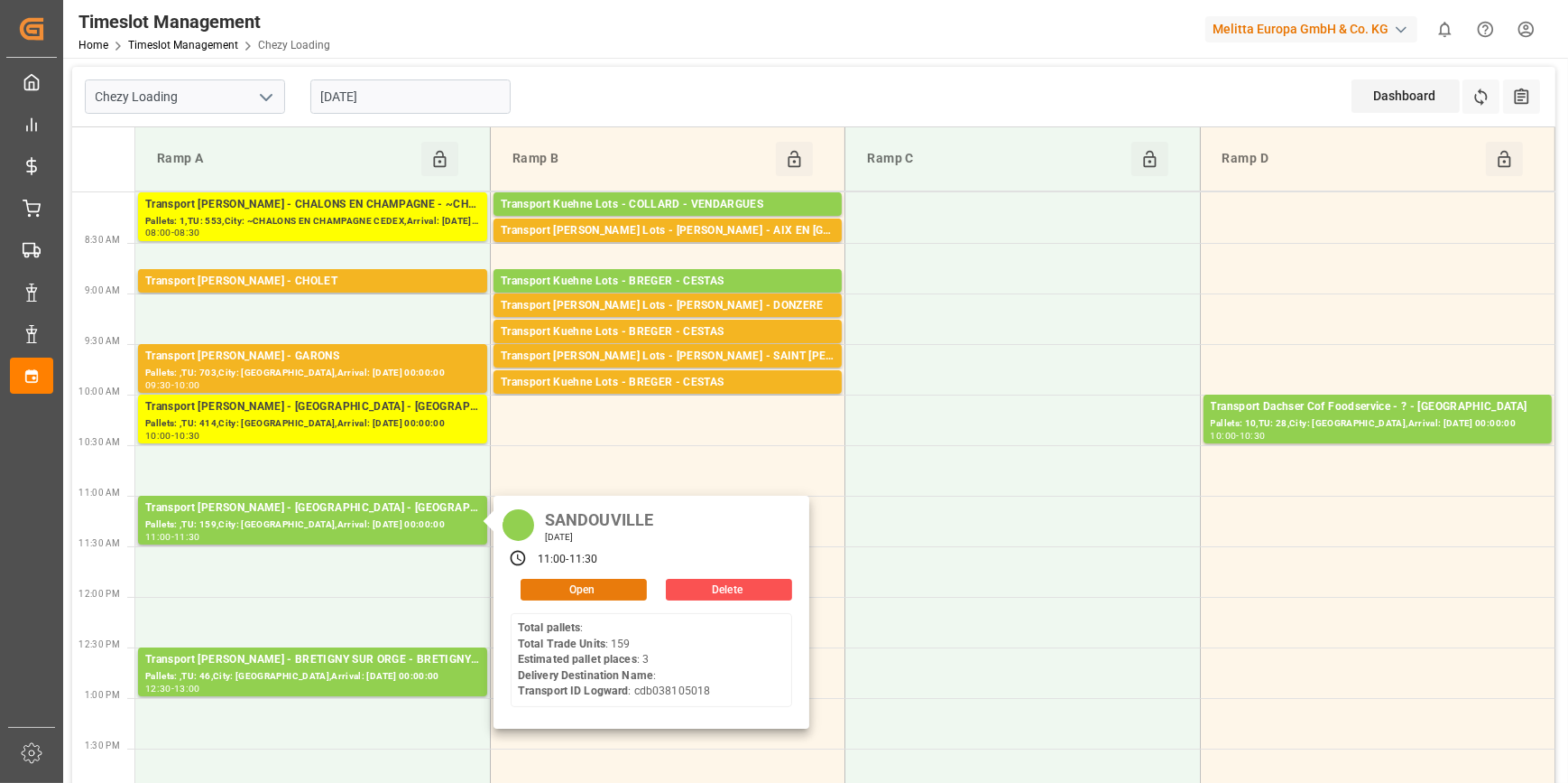
click at [560, 583] on button "Open" at bounding box center [584, 590] width 127 height 22
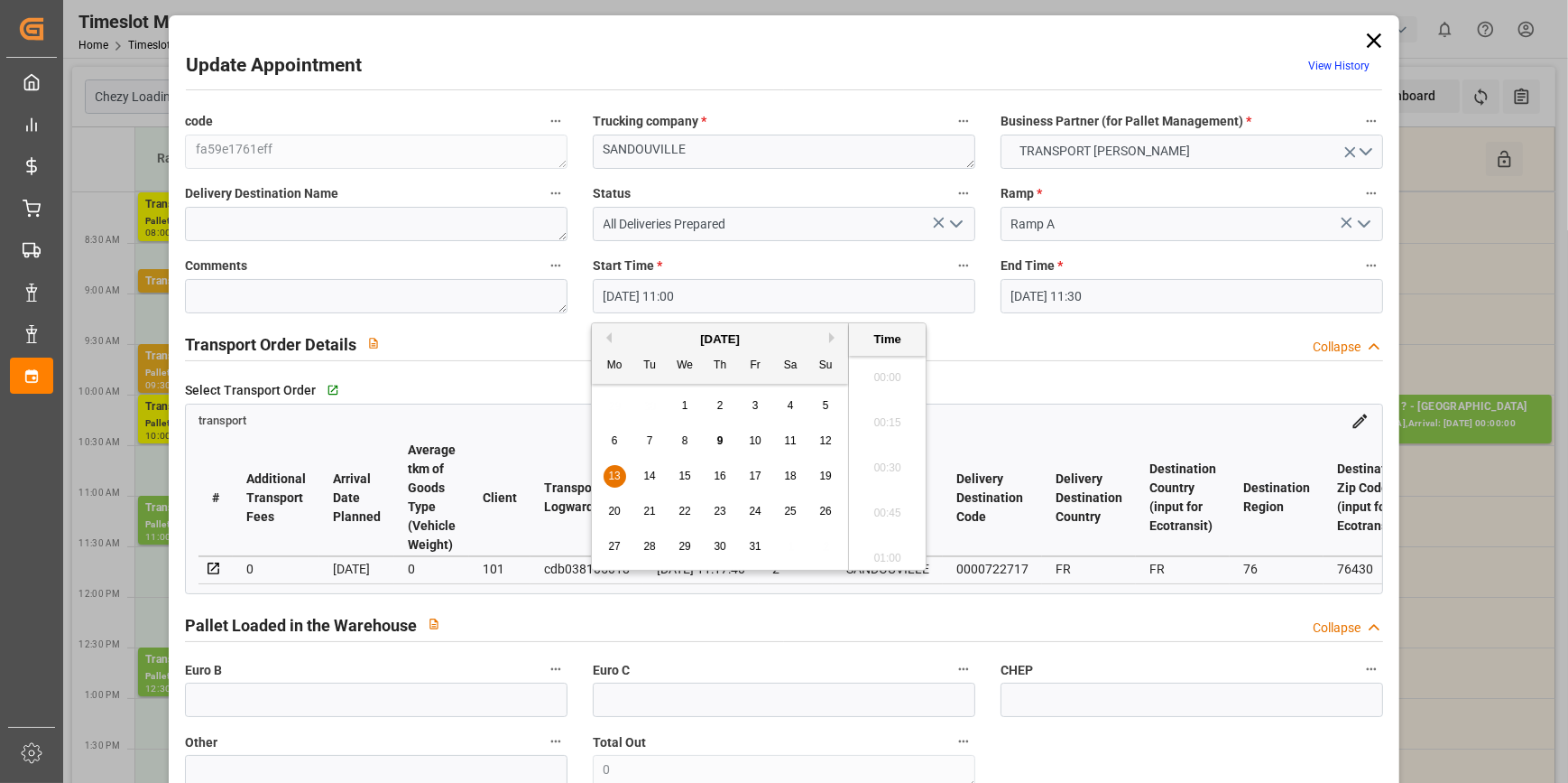
click at [660, 290] on input "[DATE] 11:00" at bounding box center [784, 296] width 383 height 35
click at [613, 474] on span "13" at bounding box center [614, 475] width 12 height 13
click at [876, 459] on li "11:00" at bounding box center [887, 463] width 77 height 46
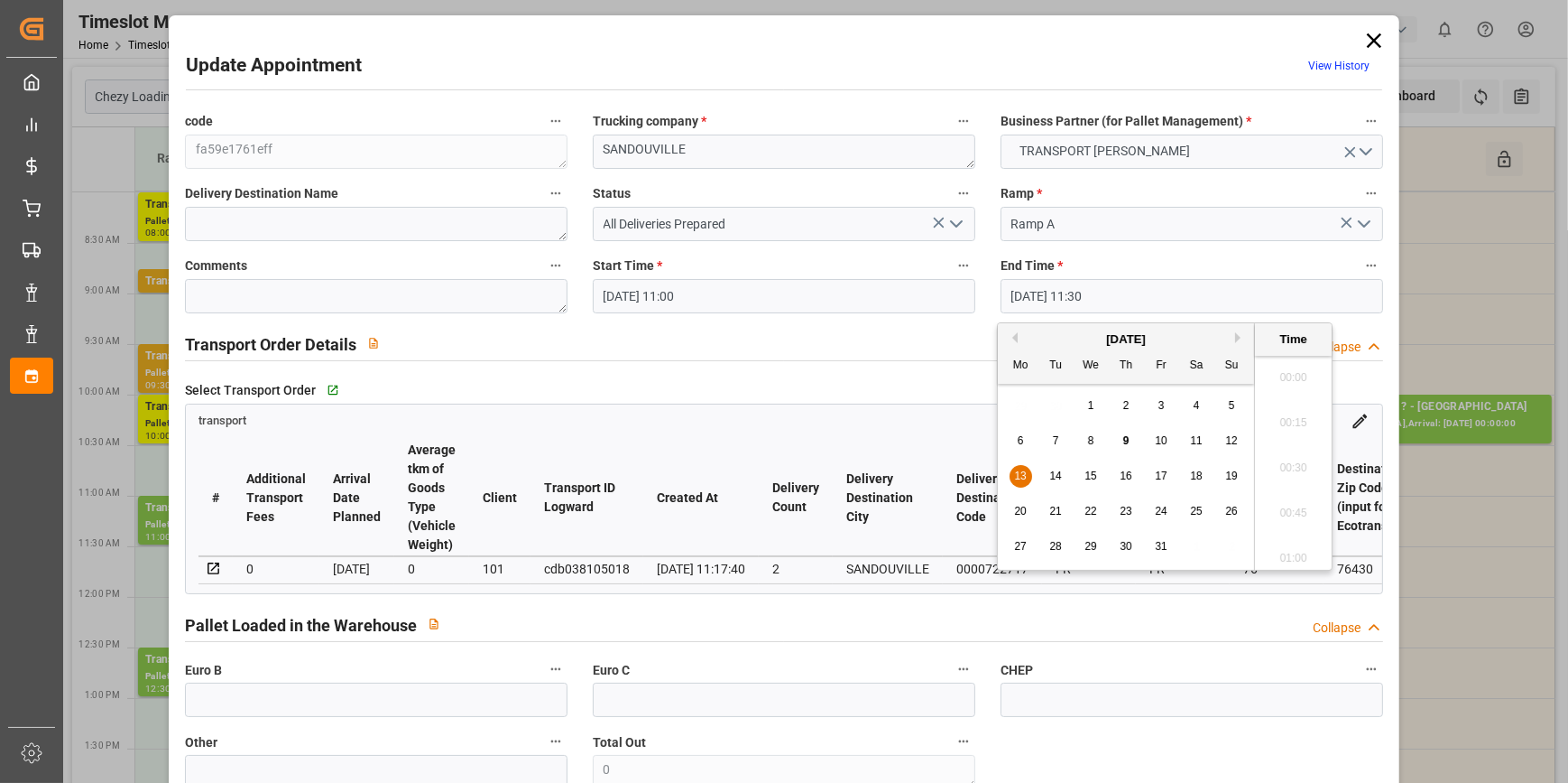
click at [1056, 291] on input "[DATE] 11:30" at bounding box center [1191, 296] width 383 height 35
click at [1020, 471] on span "13" at bounding box center [1020, 475] width 12 height 13
click at [1291, 412] on li "11:15" at bounding box center [1294, 418] width 77 height 46
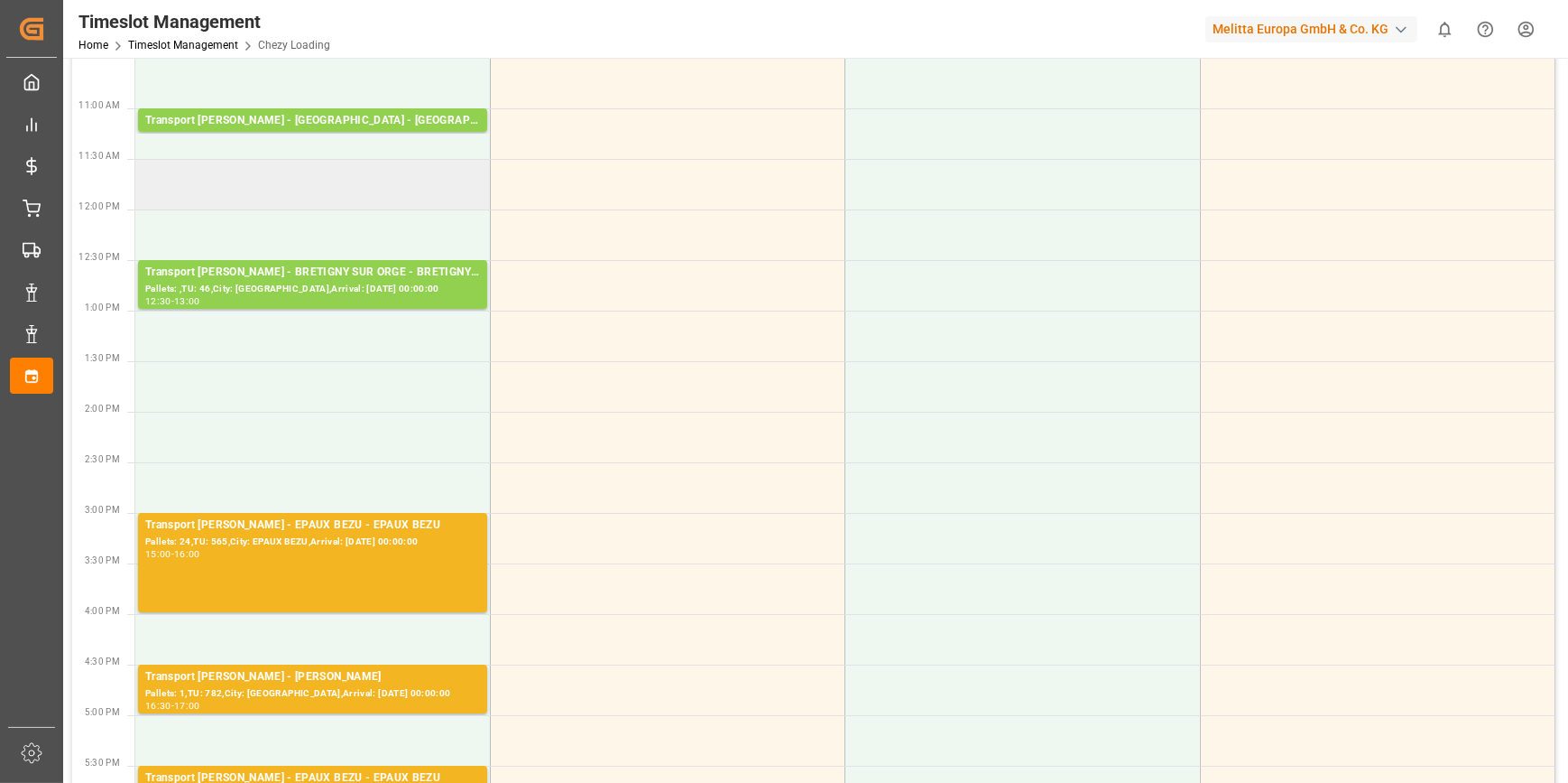
scroll to position [328, 0]
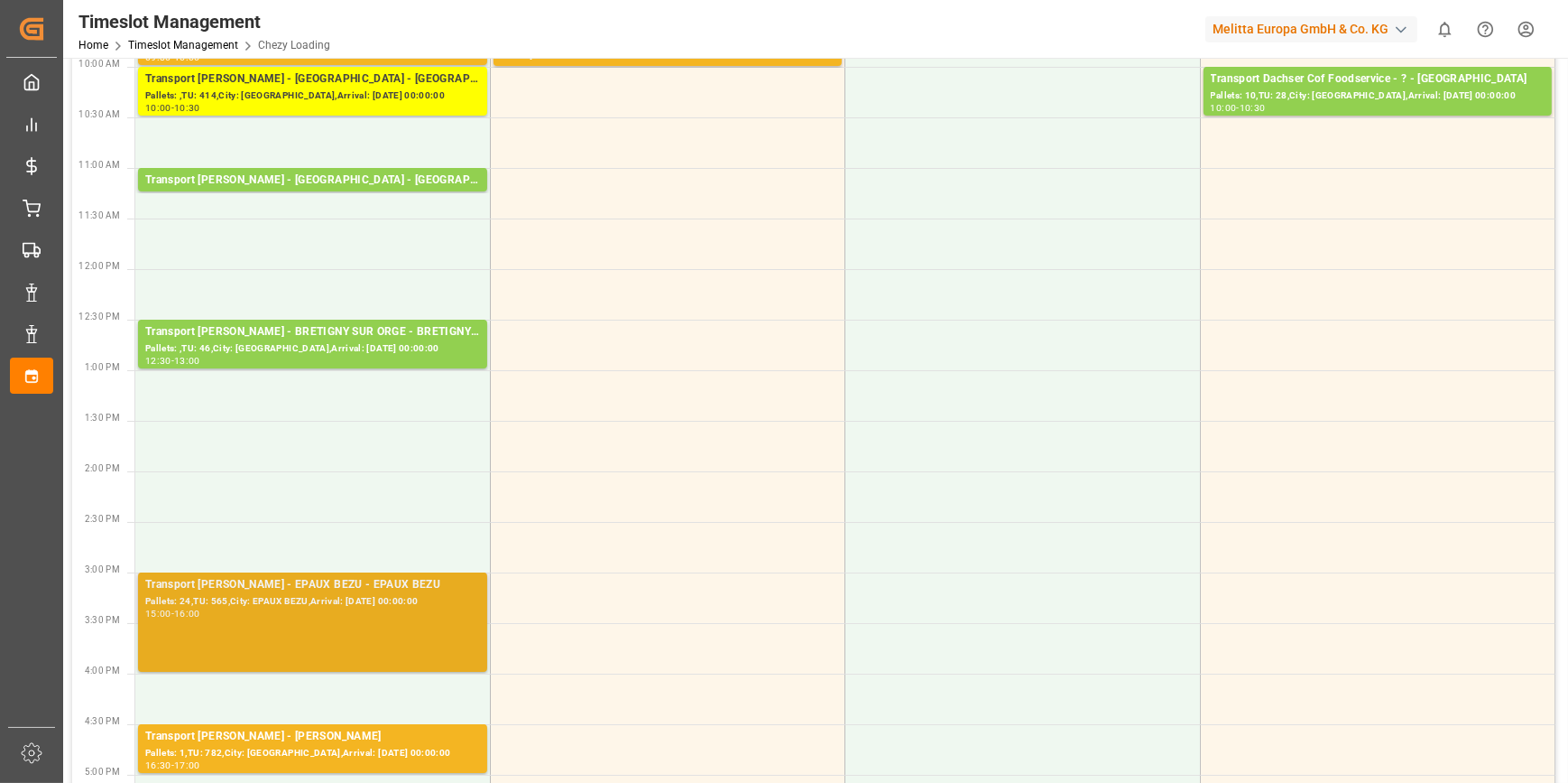
click at [384, 616] on div "15:00 - 16:00" at bounding box center [313, 615] width 334 height 10
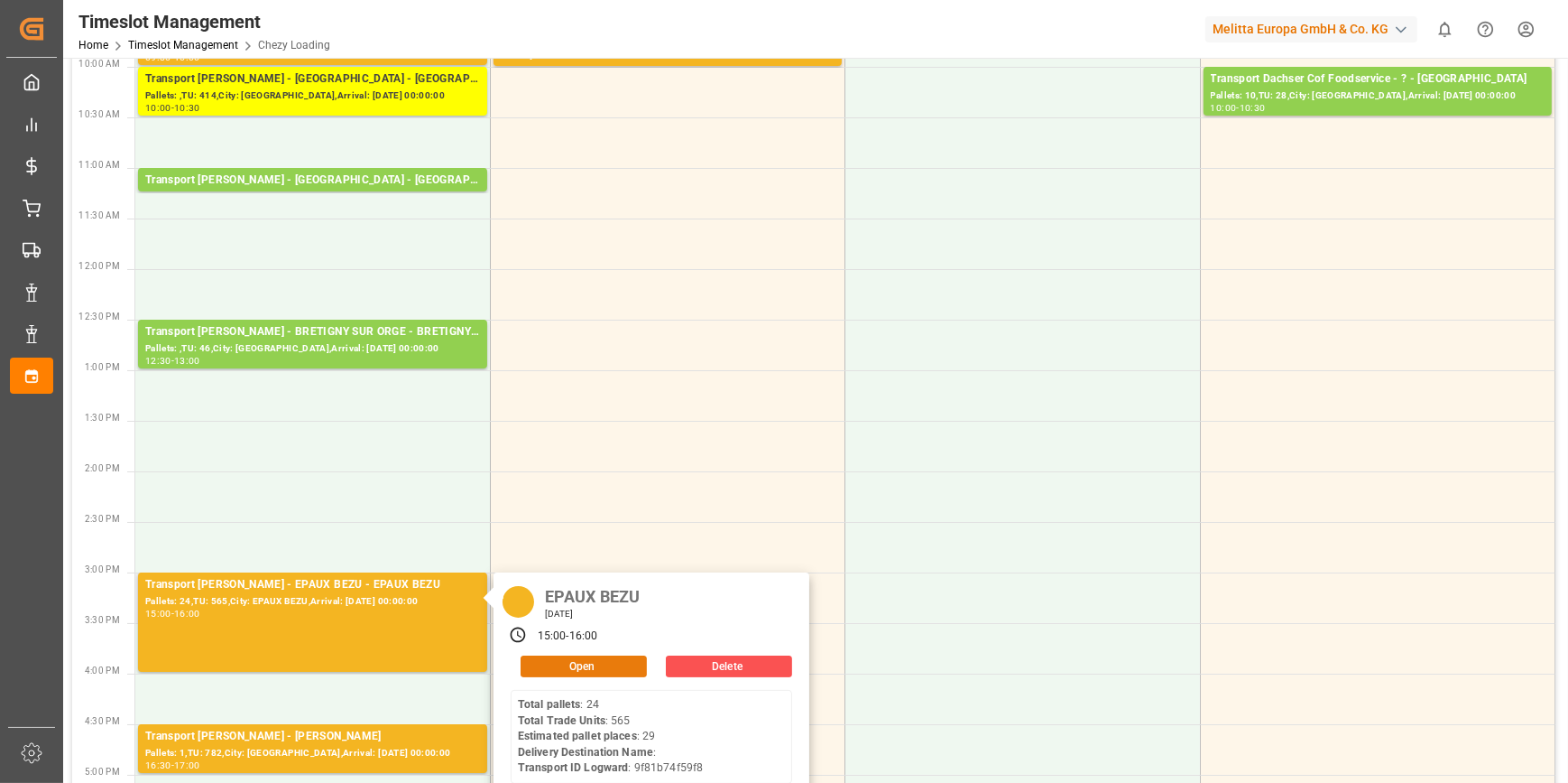
click at [609, 659] on button "Open" at bounding box center [584, 666] width 127 height 22
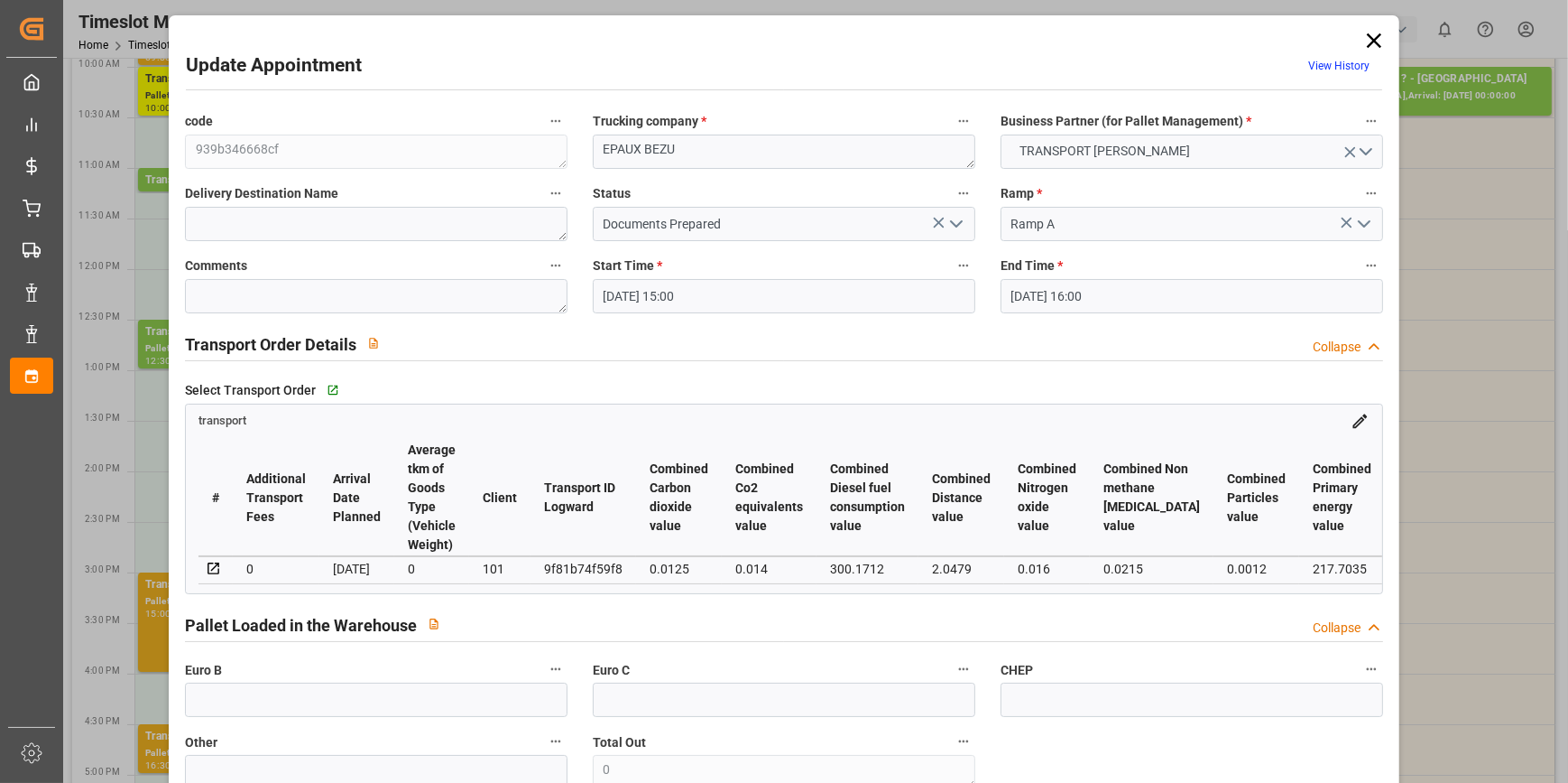
click at [709, 298] on input "[DATE] 15:00" at bounding box center [784, 296] width 383 height 35
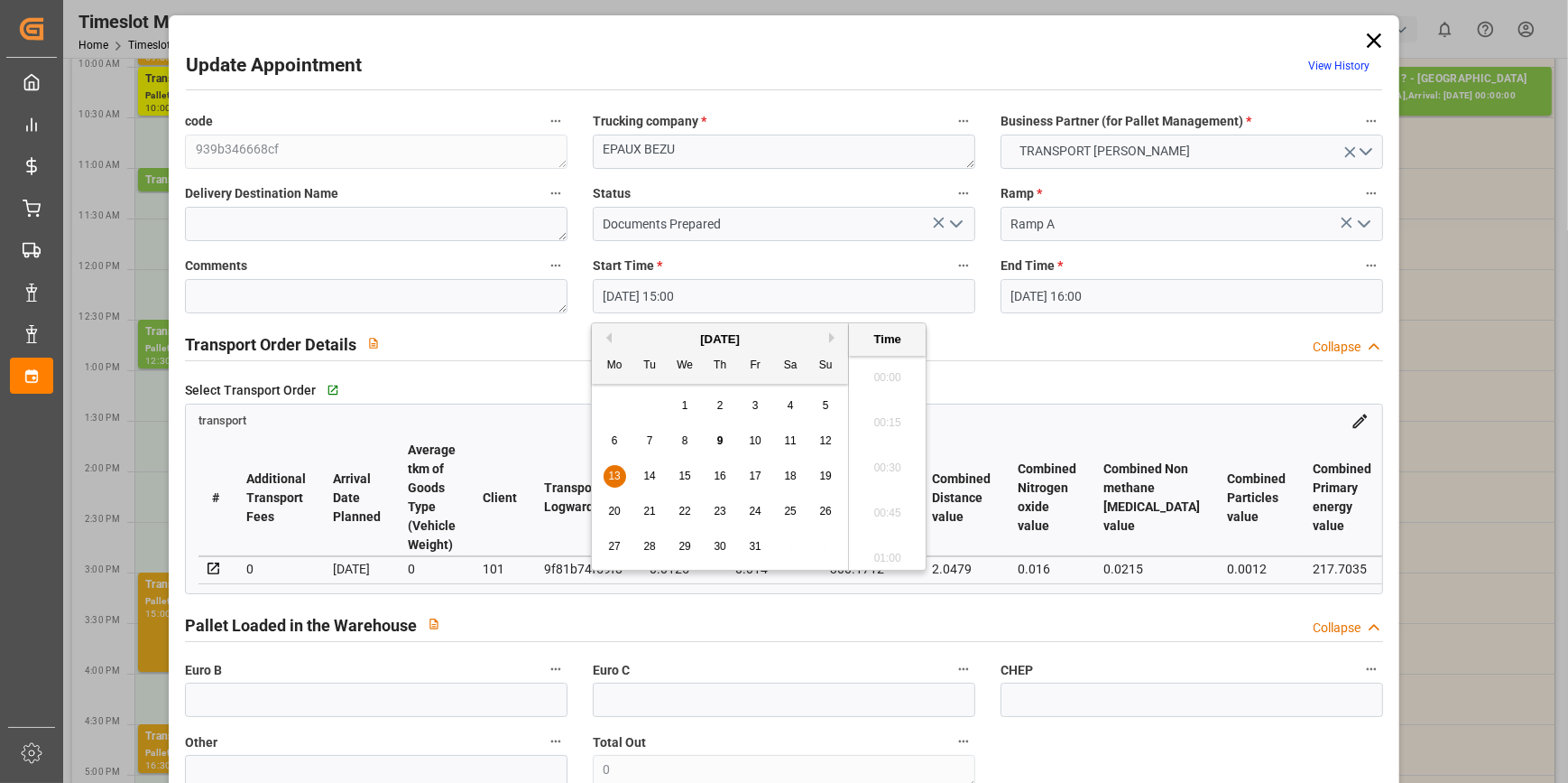
scroll to position [2623, 0]
click at [605, 467] on div "13" at bounding box center [614, 477] width 23 height 22
click at [881, 487] on li "11:30" at bounding box center [887, 488] width 77 height 46
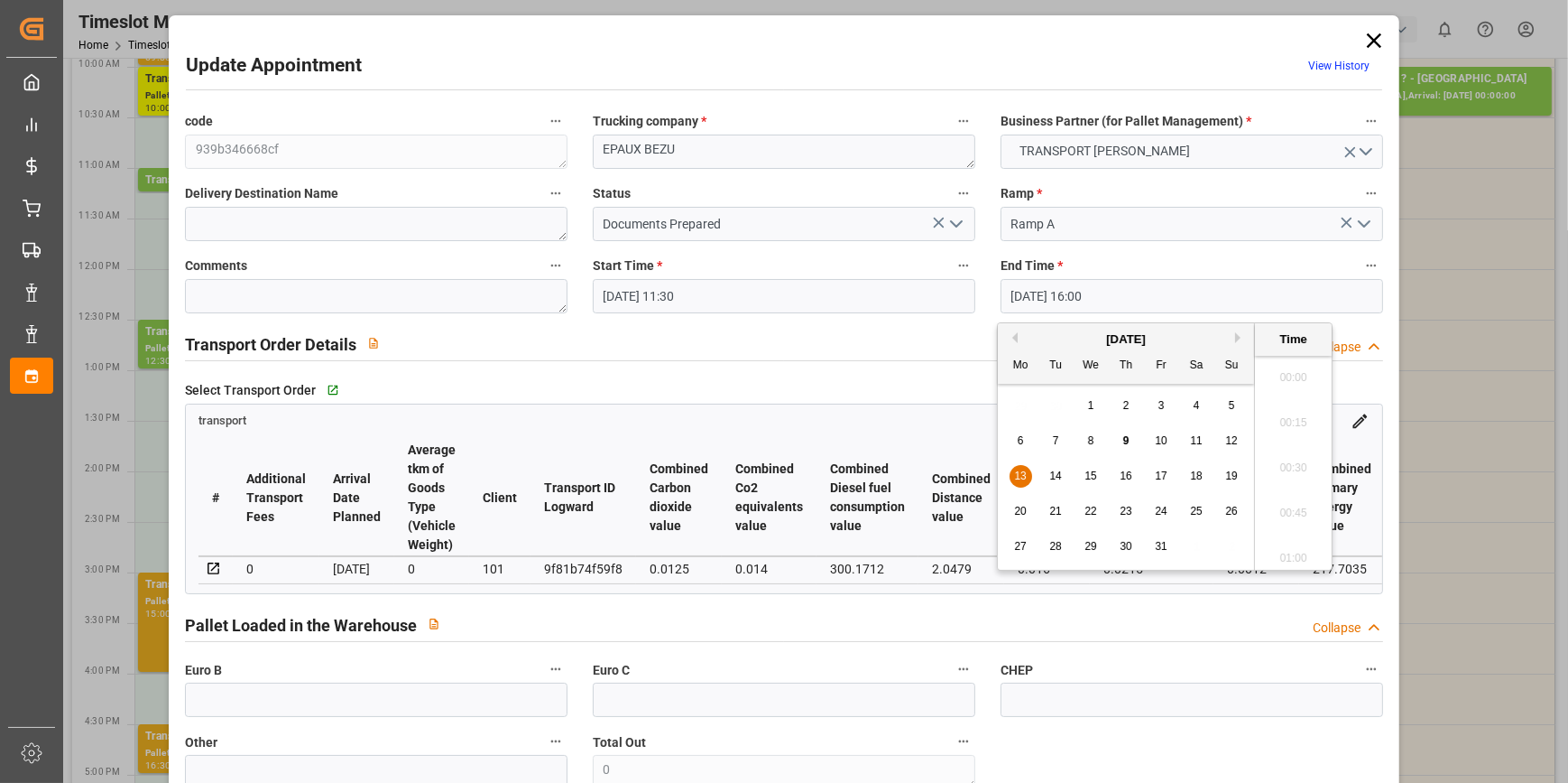
click at [1110, 289] on input "[DATE] 16:00" at bounding box center [1191, 296] width 383 height 35
click at [1018, 467] on div "13" at bounding box center [1021, 477] width 23 height 22
click at [1287, 517] on li "11:45" at bounding box center [1294, 517] width 77 height 46
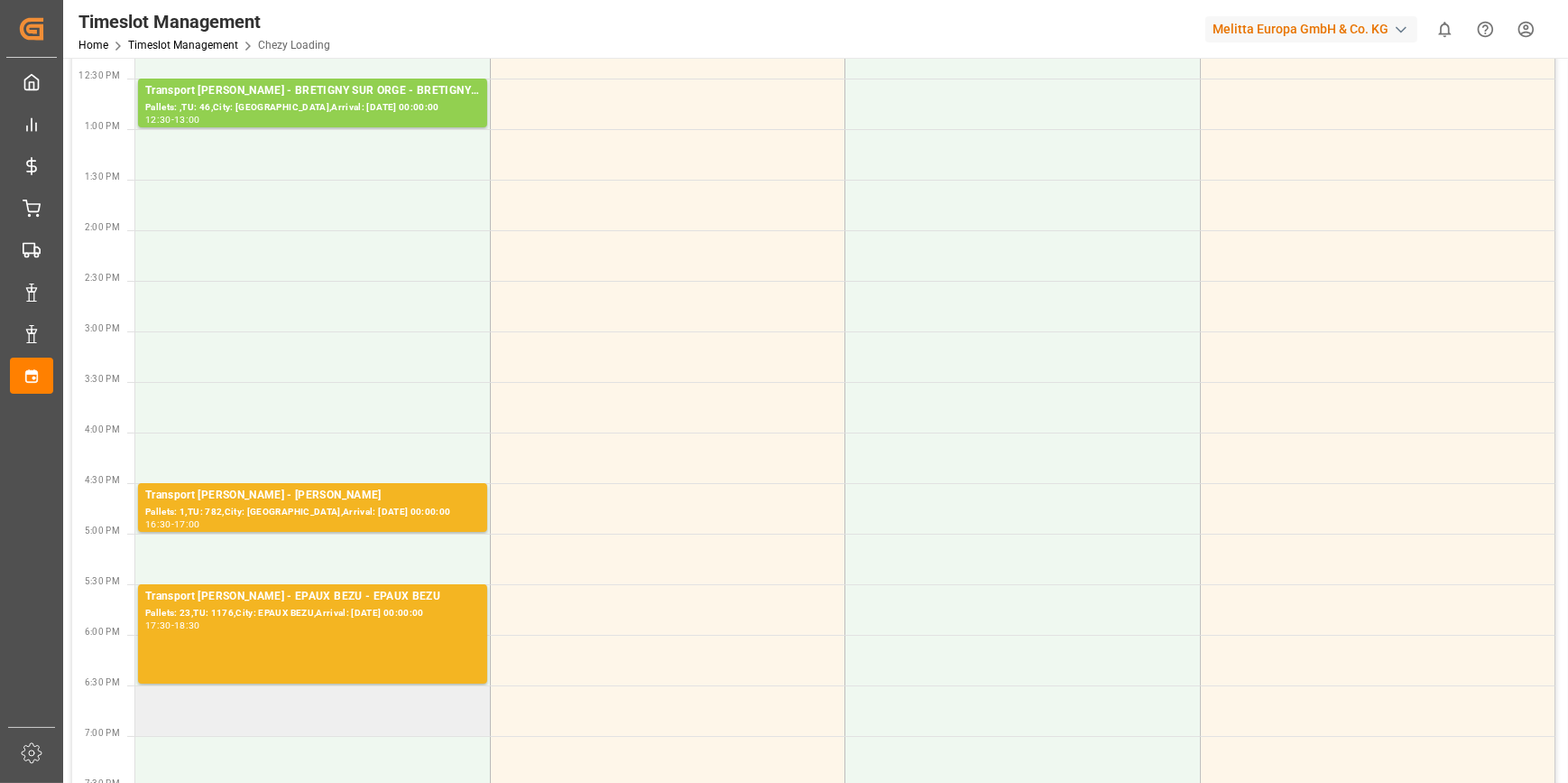
scroll to position [574, 0]
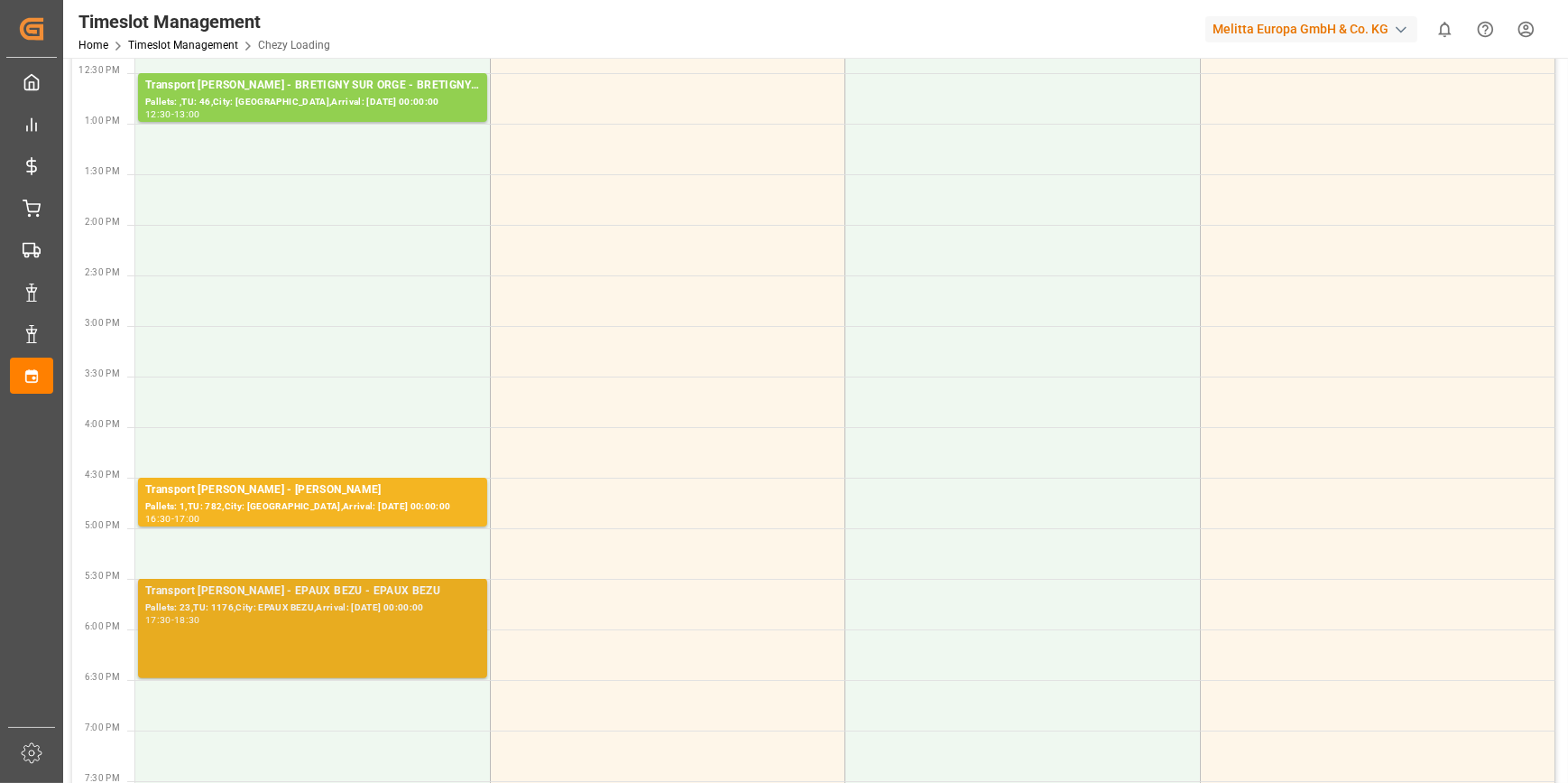
click at [333, 610] on div "Pallets: 23,TU: 1176,City: EPAUX BEZU,Arrival: [DATE] 00:00:00" at bounding box center [313, 609] width 334 height 16
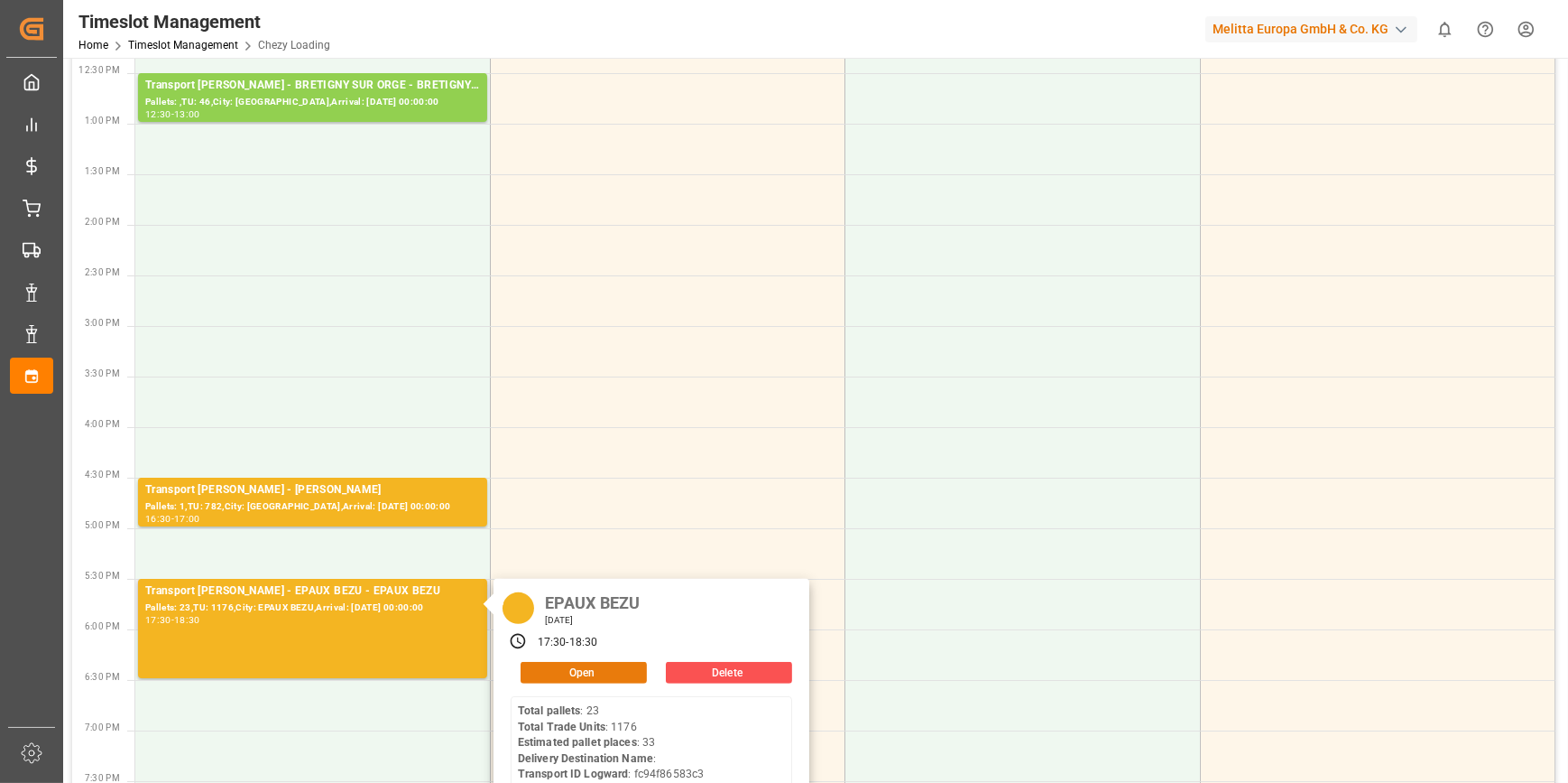
click at [609, 671] on button "Open" at bounding box center [584, 673] width 127 height 22
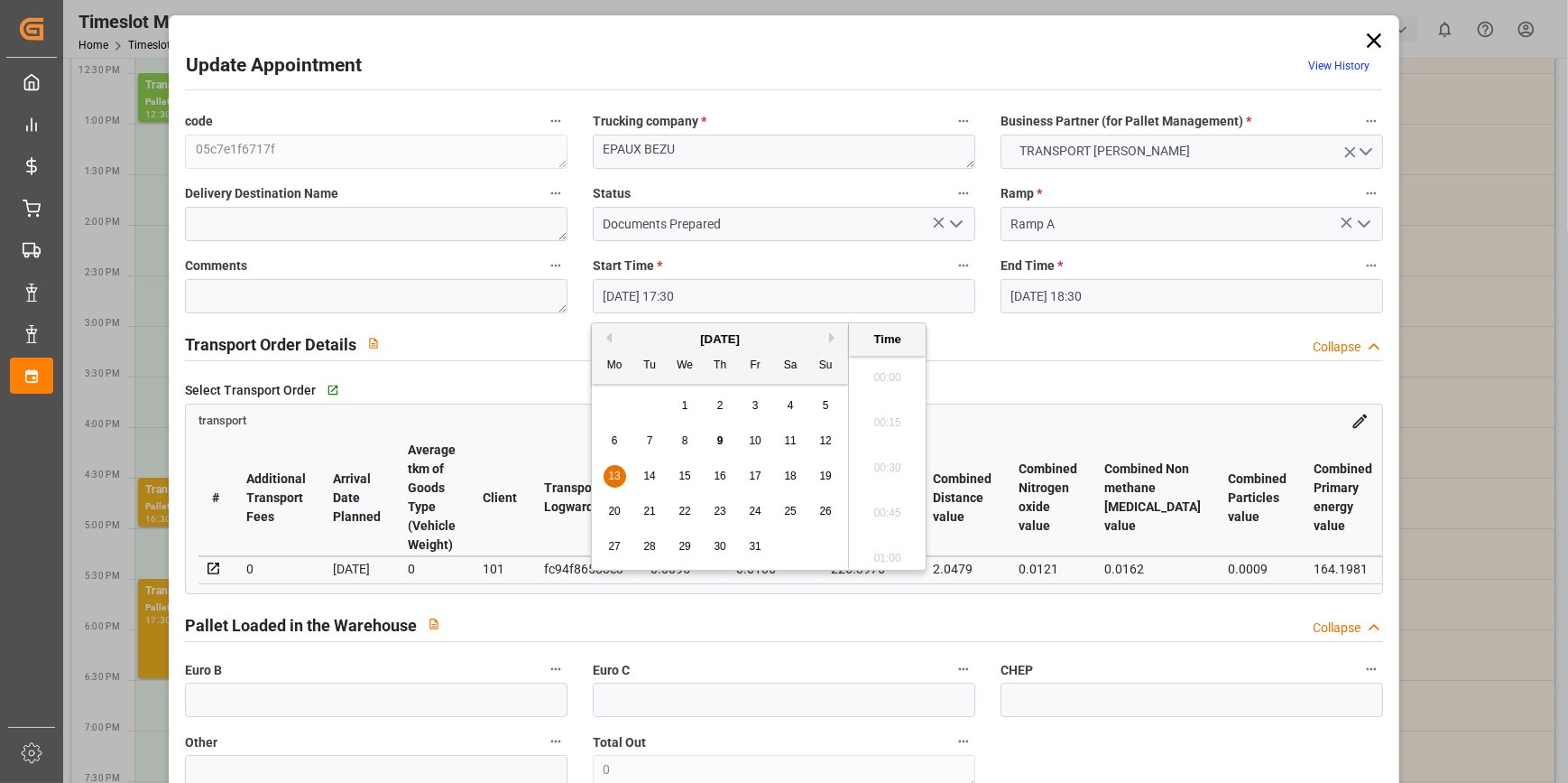
click at [653, 297] on input "[DATE] 17:30" at bounding box center [784, 296] width 383 height 35
click at [614, 472] on span "13" at bounding box center [614, 475] width 12 height 13
click at [868, 534] on li "12:00" at bounding box center [887, 538] width 77 height 46
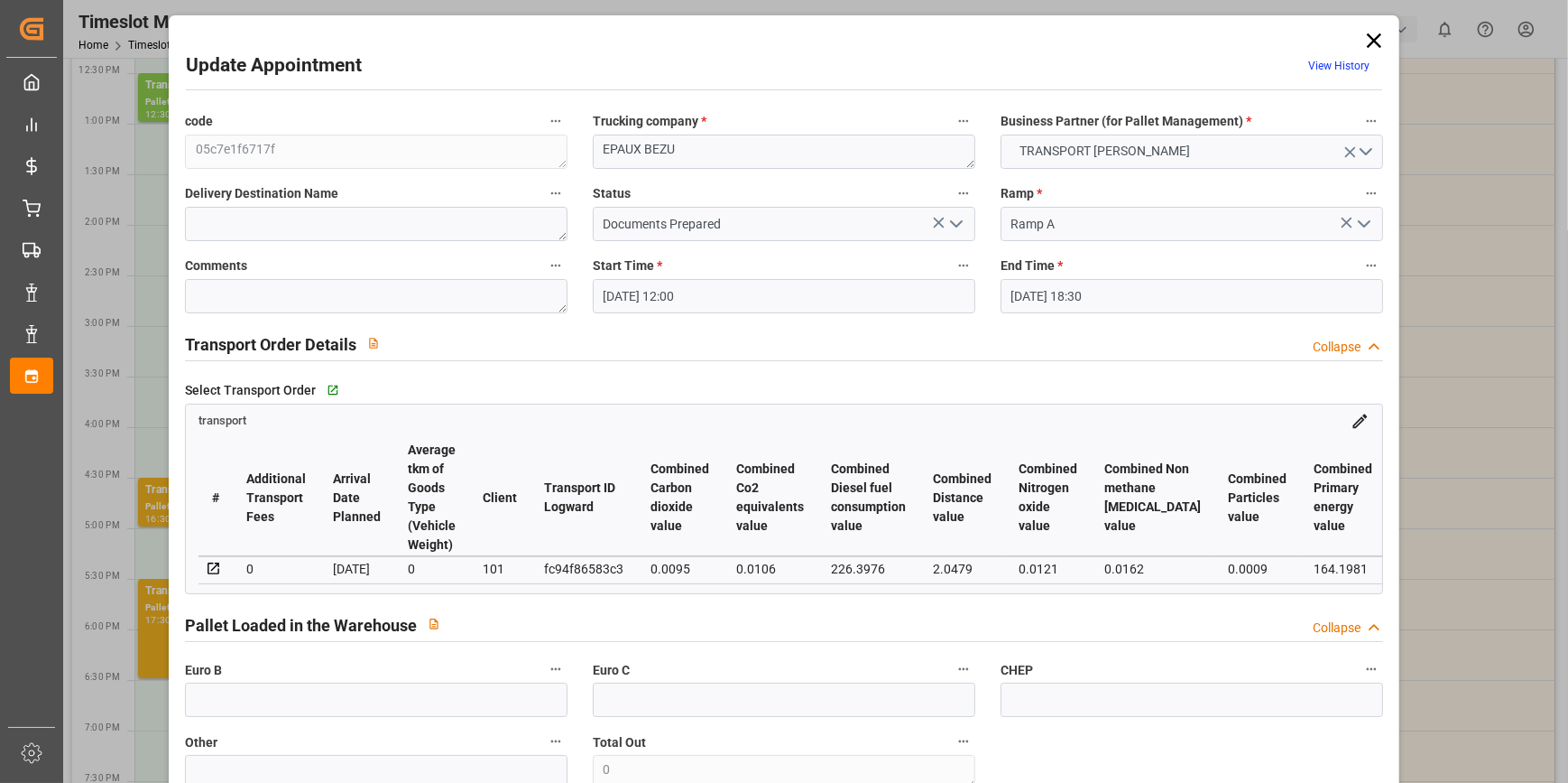
click at [1146, 281] on input "[DATE] 18:30" at bounding box center [1191, 296] width 383 height 35
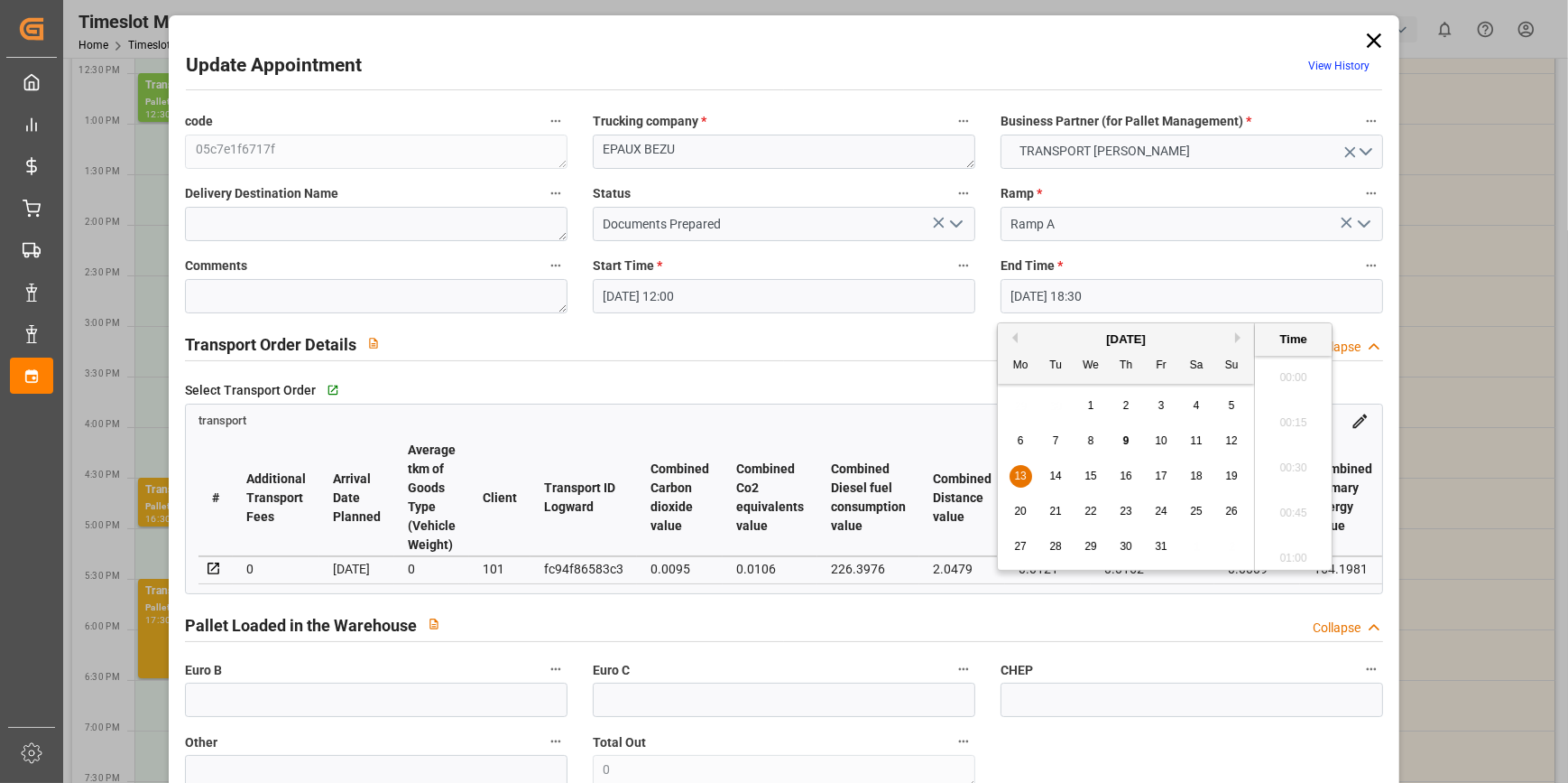
scroll to position [3256, 0]
click at [1019, 469] on span "13" at bounding box center [1020, 475] width 12 height 13
click at [1298, 398] on li "12:15" at bounding box center [1294, 402] width 77 height 46
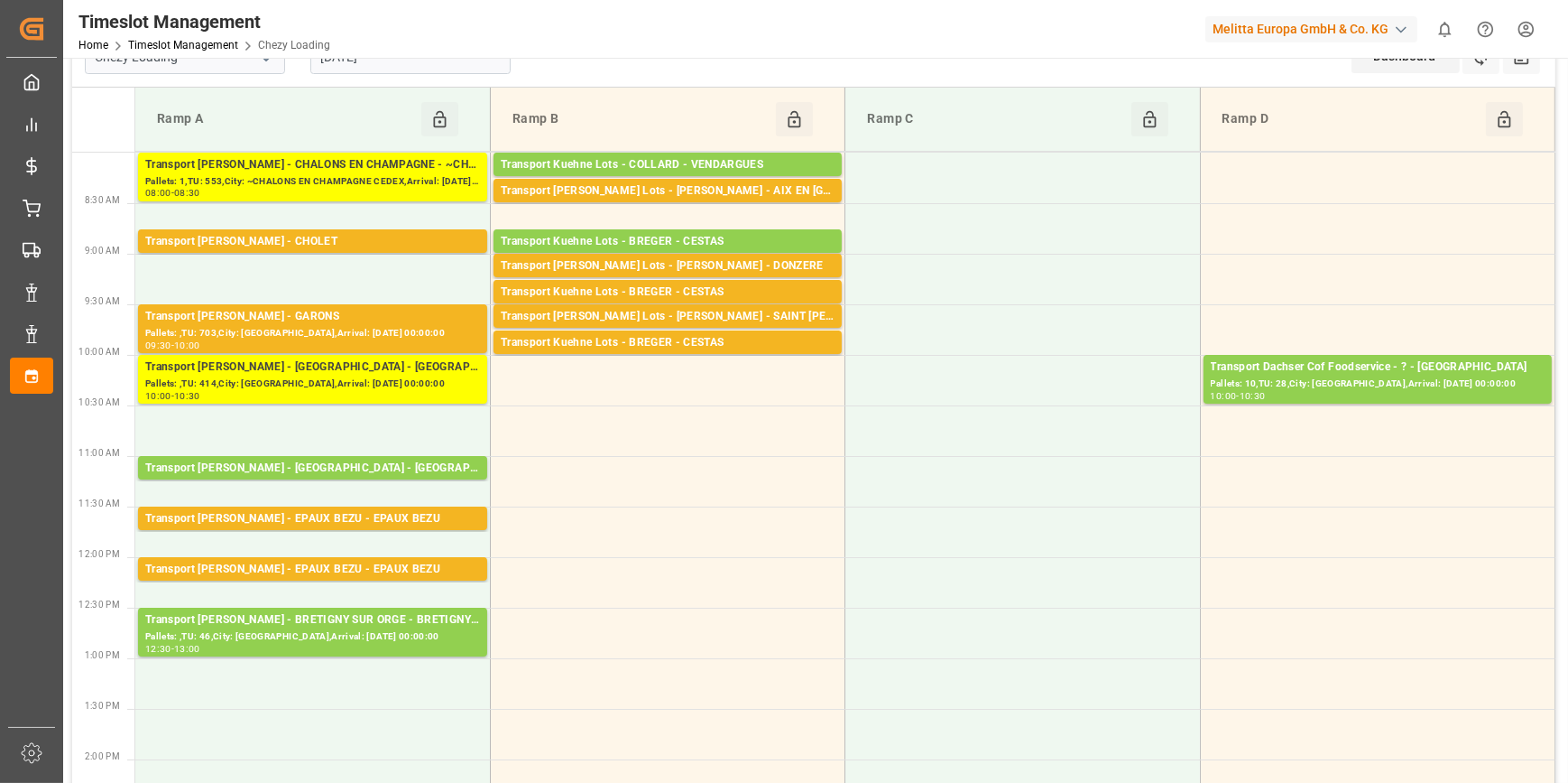
scroll to position [0, 0]
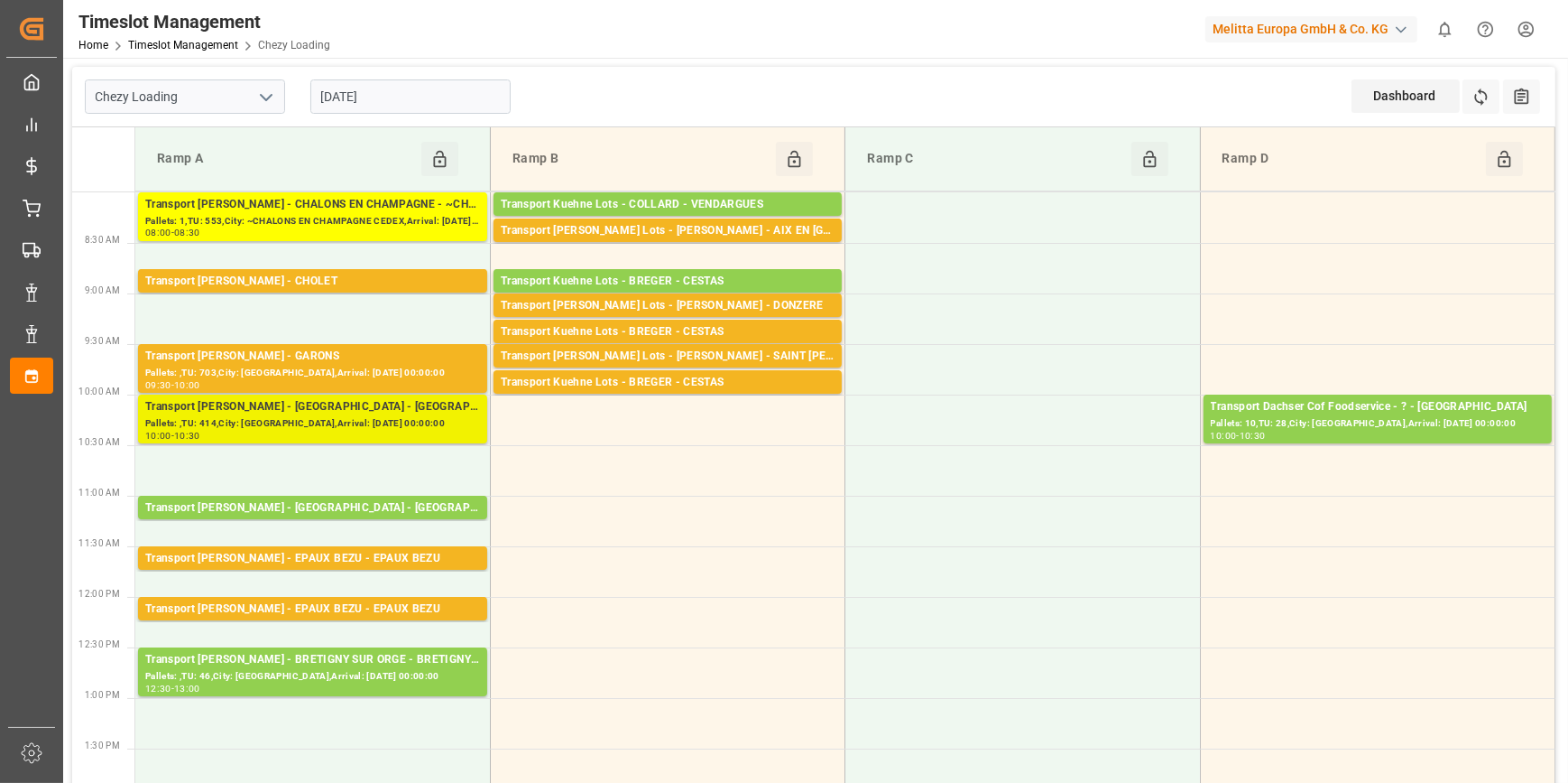
click at [285, 416] on div "Pallets: ,TU: 414,City: [GEOGRAPHIC_DATA],Arrival: [DATE] 00:00:00" at bounding box center [313, 424] width 334 height 16
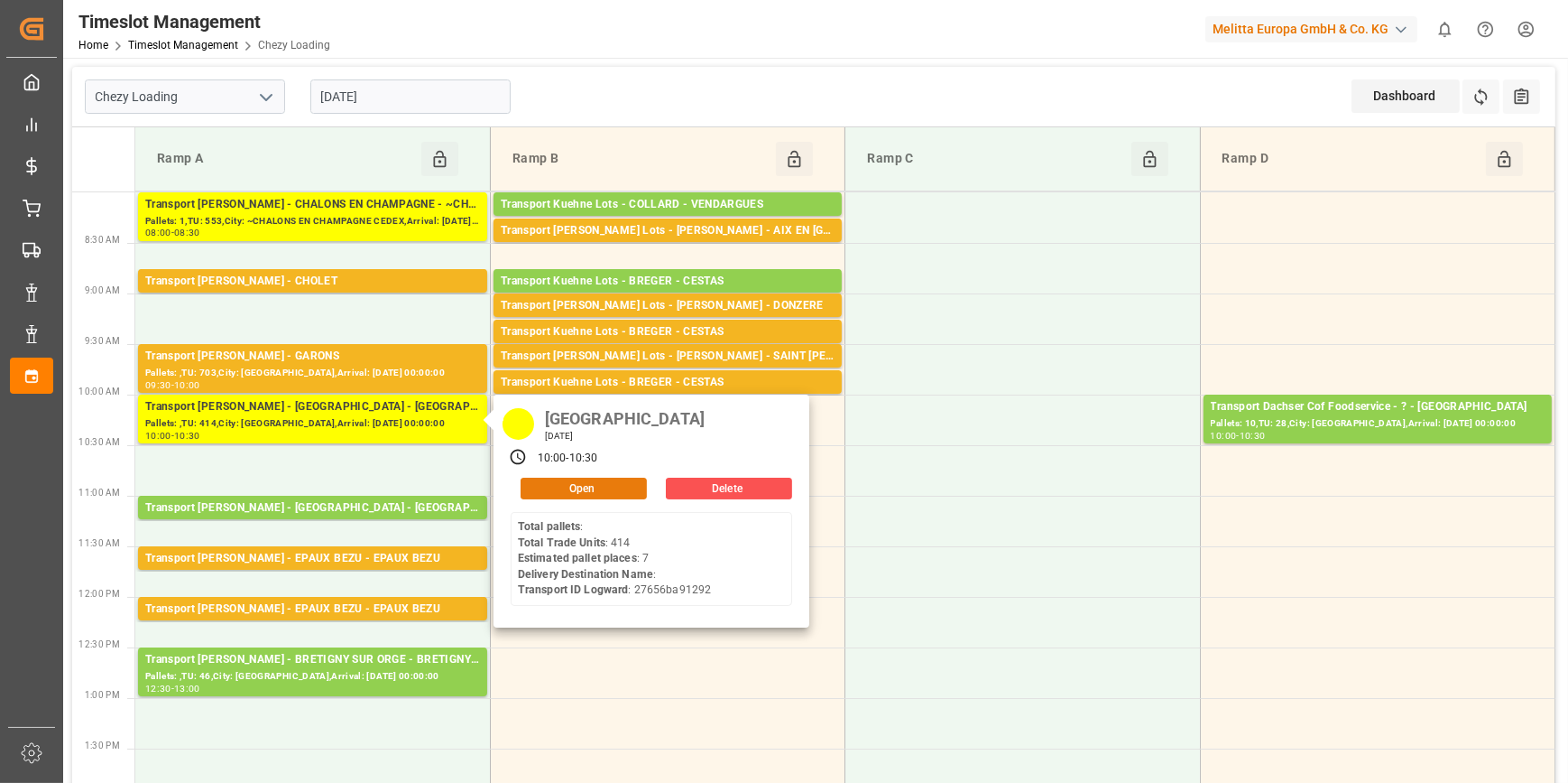
click at [569, 477] on button "Open" at bounding box center [584, 488] width 127 height 22
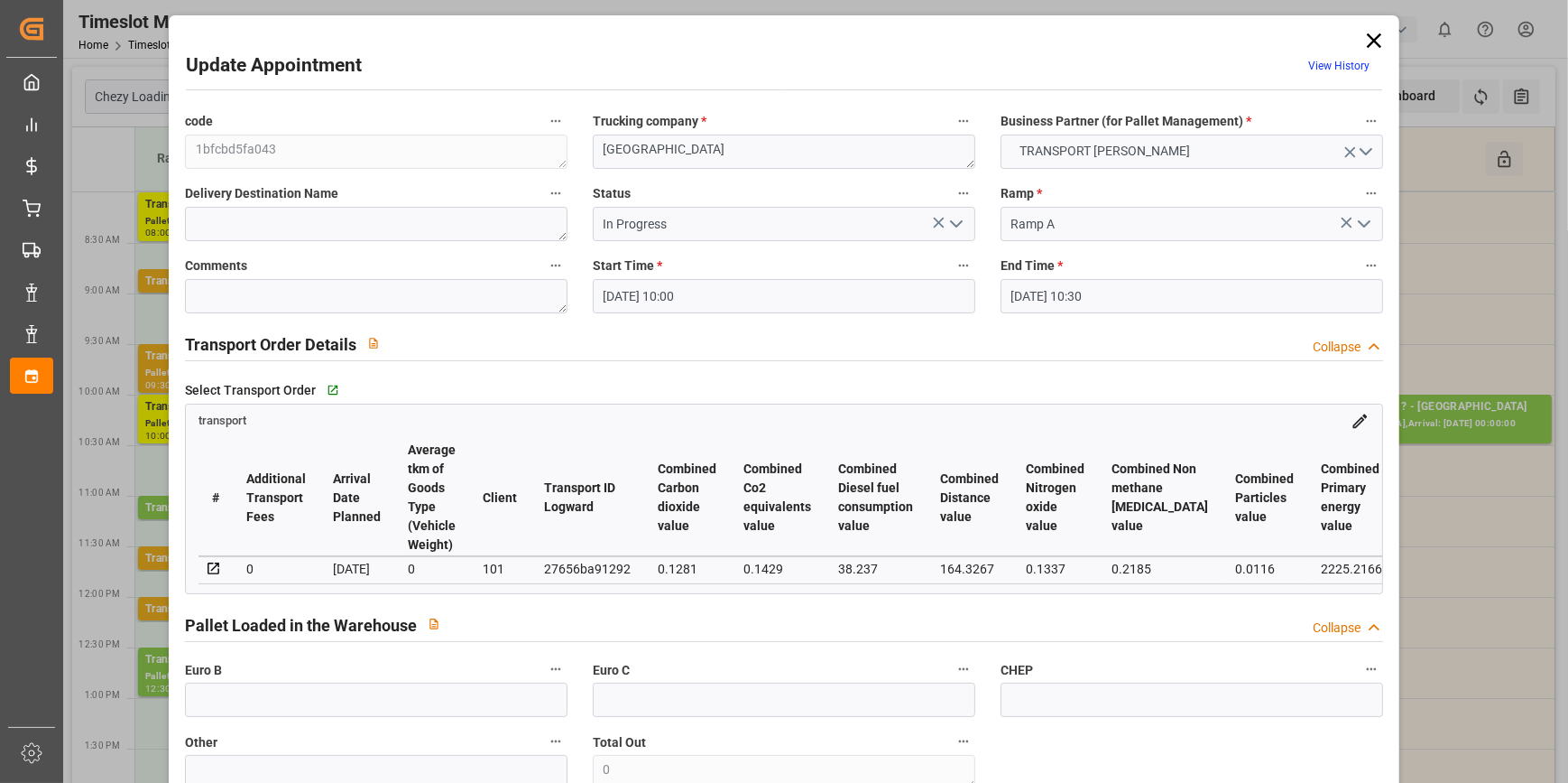
click at [867, 298] on input "[DATE] 10:00" at bounding box center [784, 296] width 383 height 35
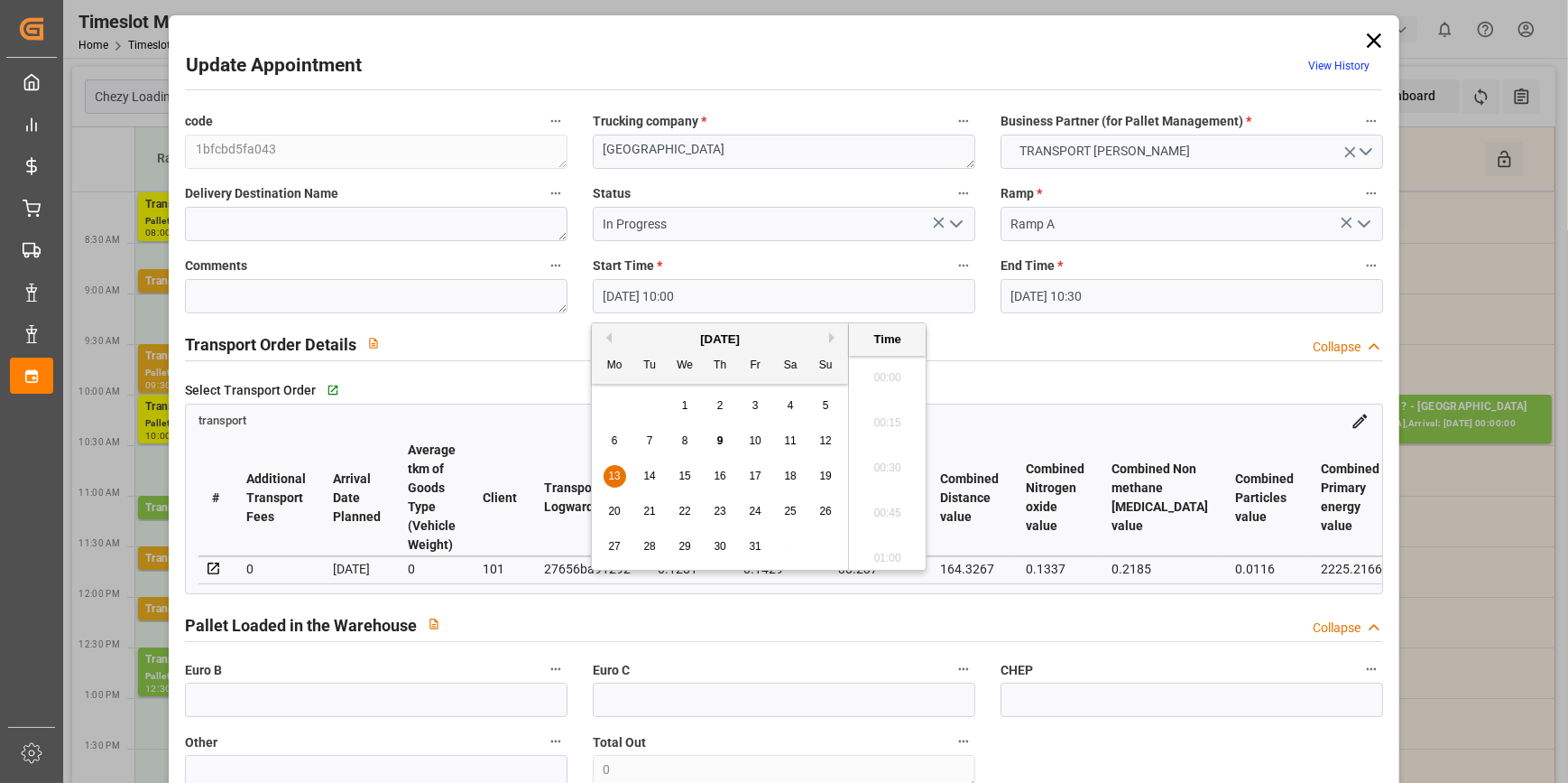
scroll to position [1720, 0]
click at [613, 469] on span "13" at bounding box center [614, 475] width 12 height 13
click at [1041, 289] on input "[DATE] 10:30" at bounding box center [1191, 296] width 383 height 35
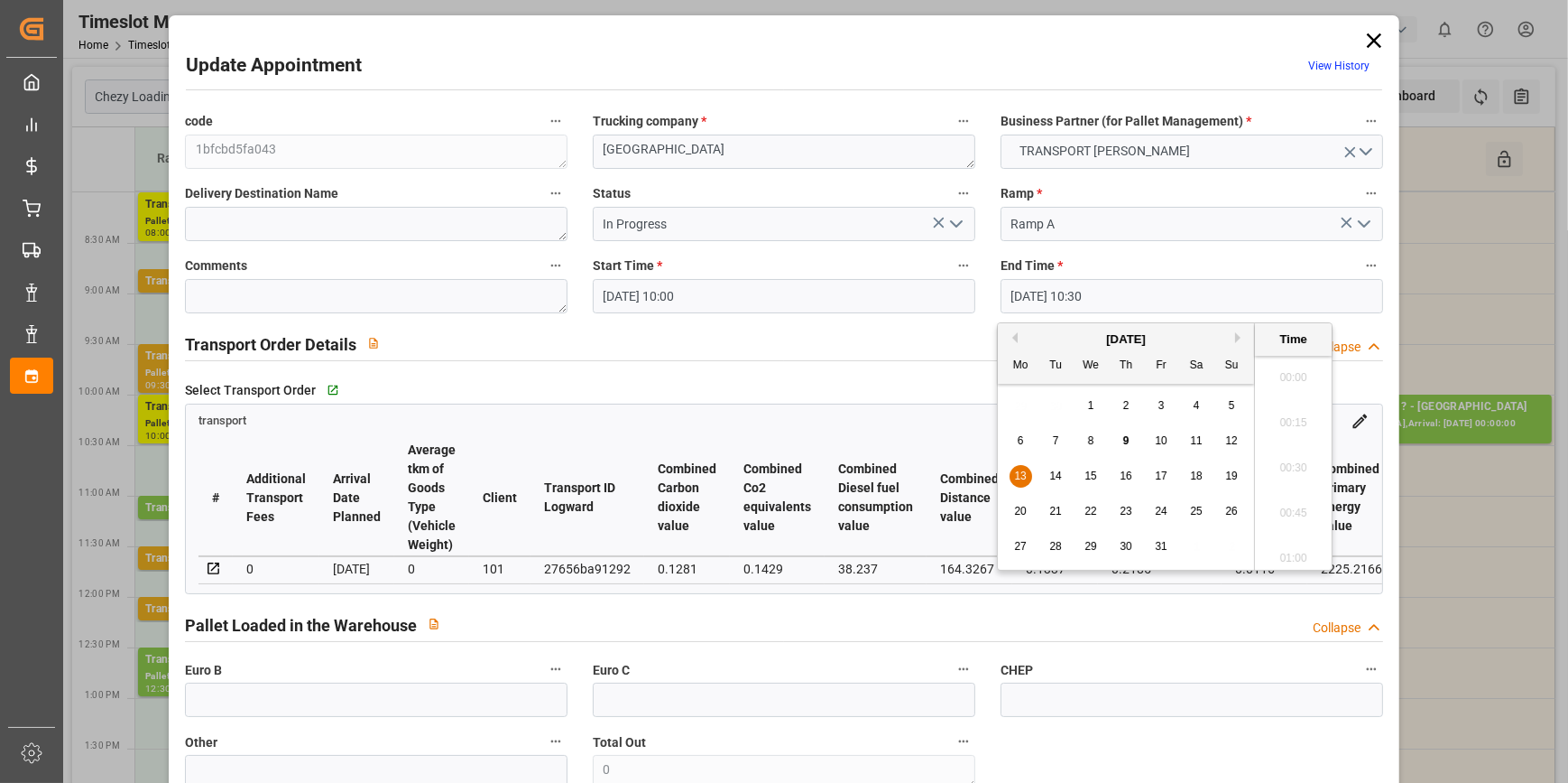
scroll to position [1811, 0]
click at [1018, 477] on span "13" at bounding box center [1020, 475] width 12 height 13
click at [1285, 417] on li "10:15" at bounding box center [1294, 418] width 77 height 46
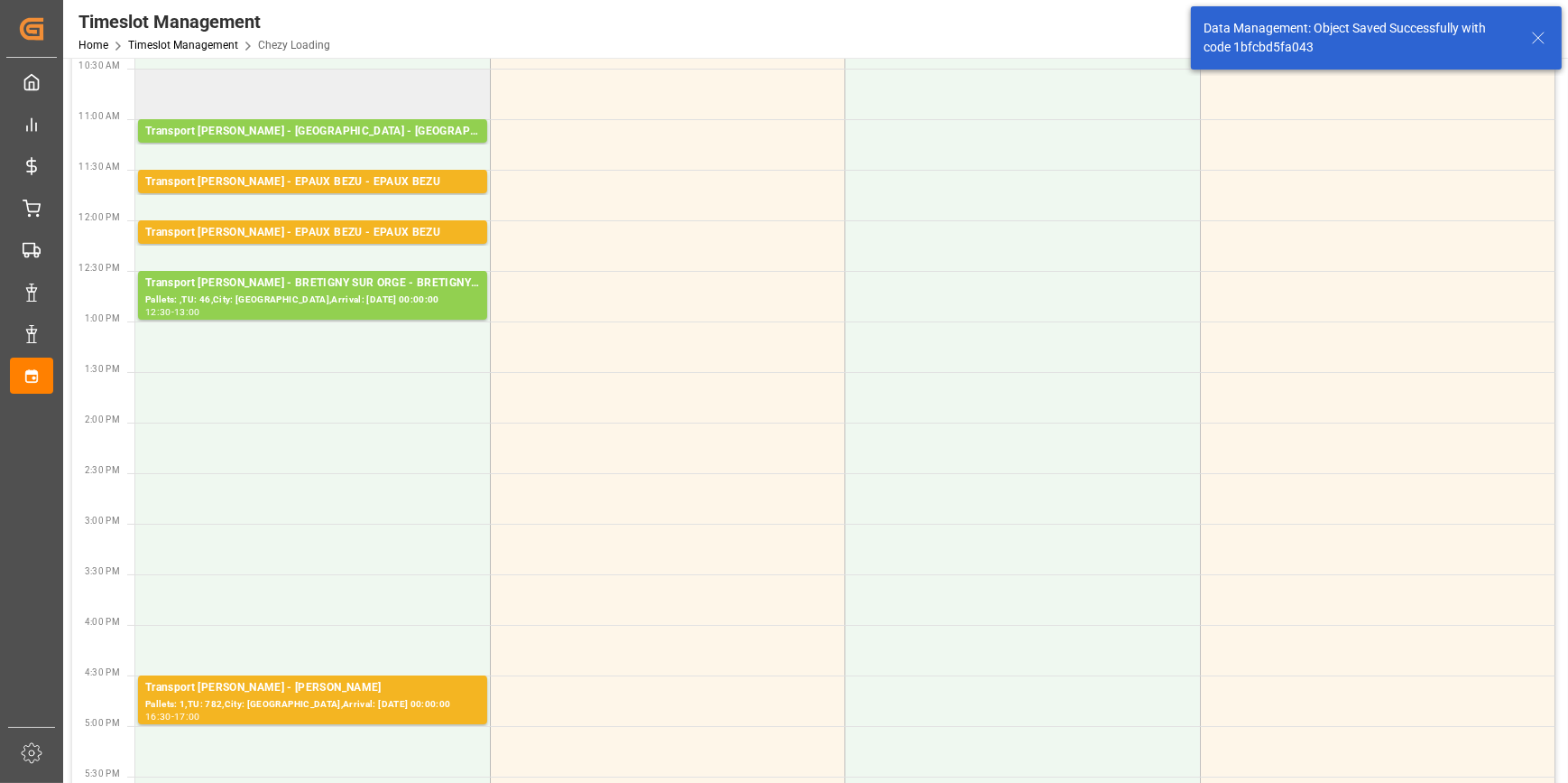
scroll to position [410, 0]
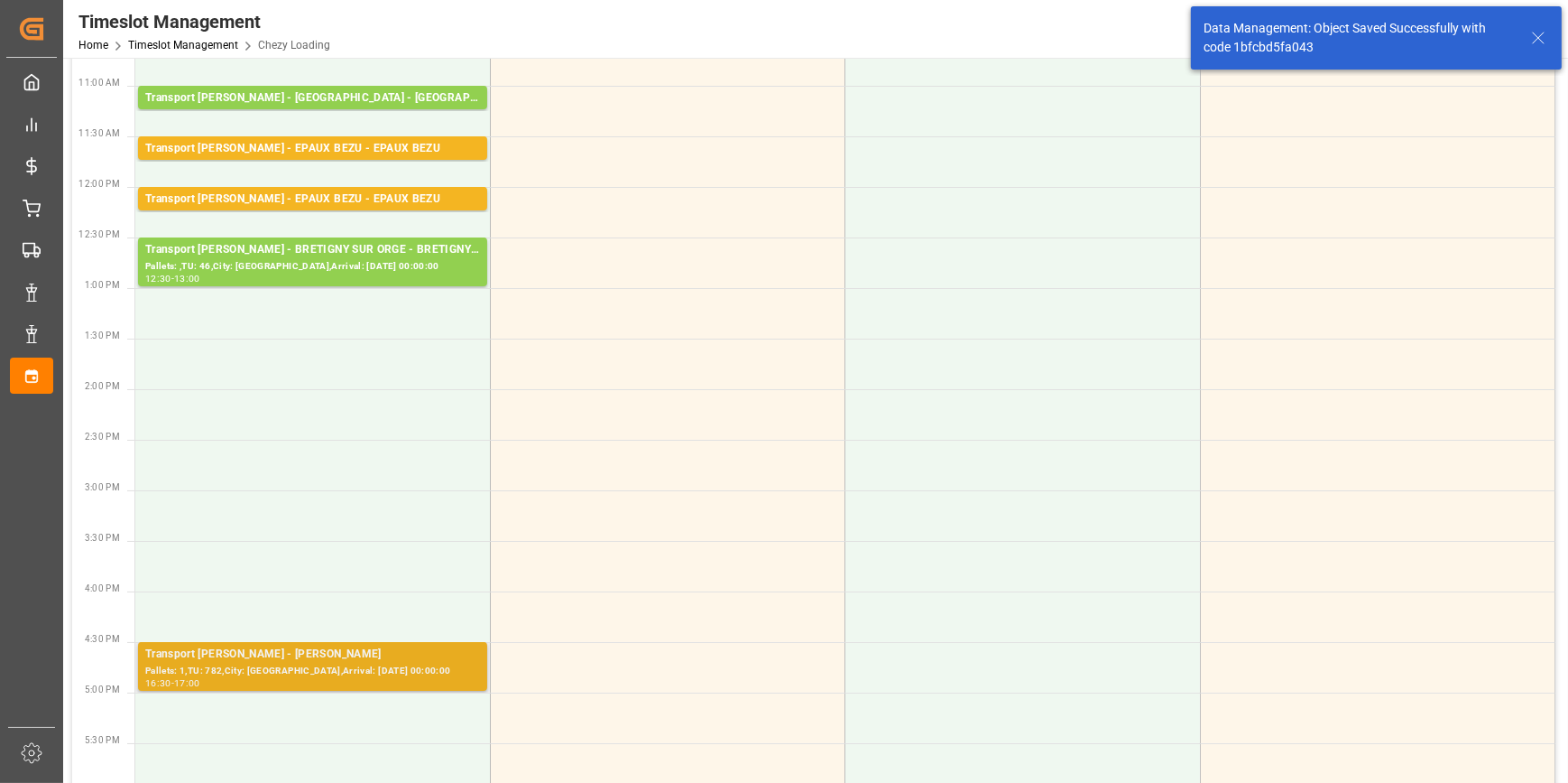
click at [299, 654] on div "Transport [PERSON_NAME] - [PERSON_NAME]" at bounding box center [313, 654] width 334 height 18
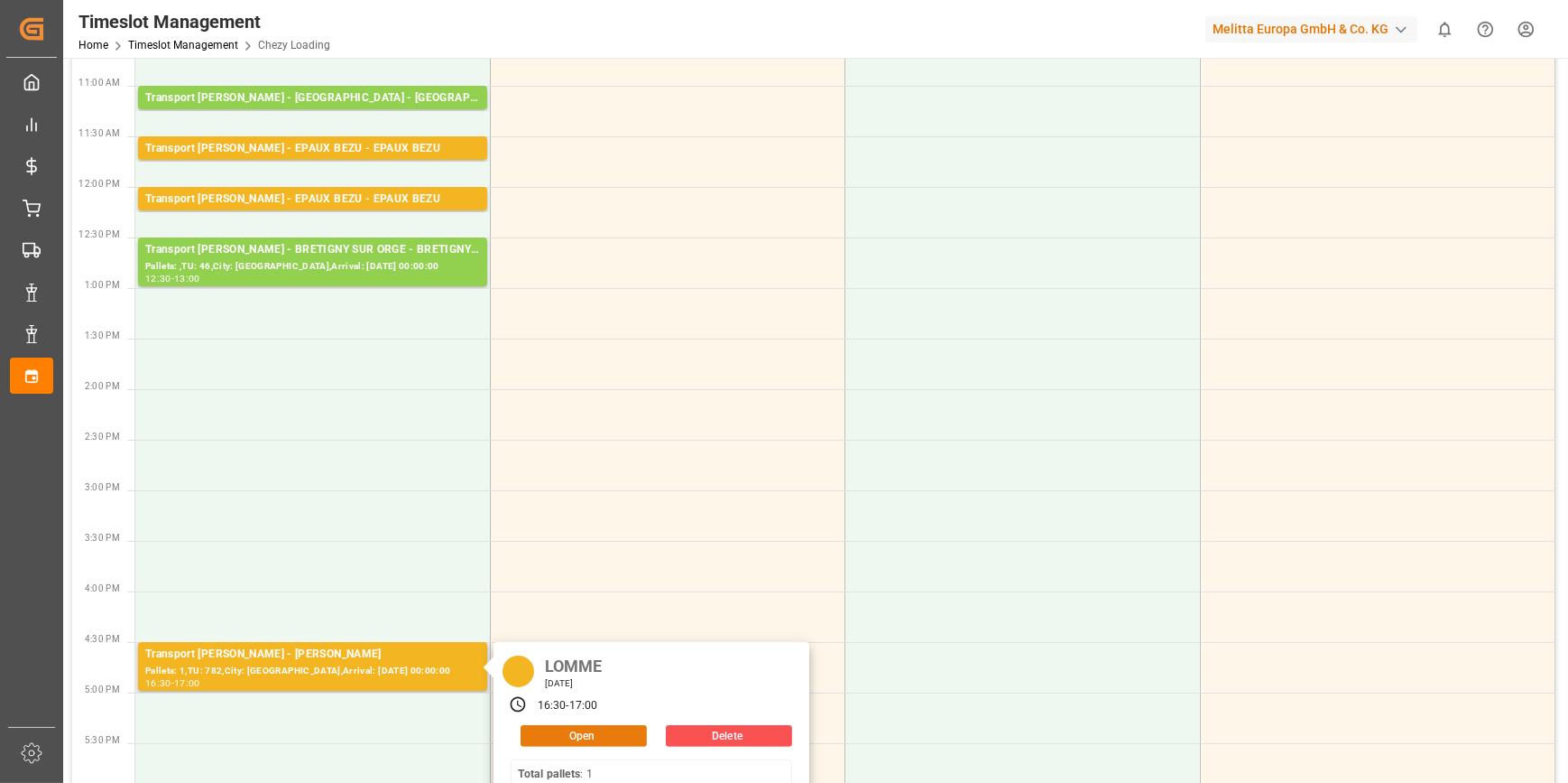
click at [608, 733] on button "Open" at bounding box center [584, 735] width 127 height 22
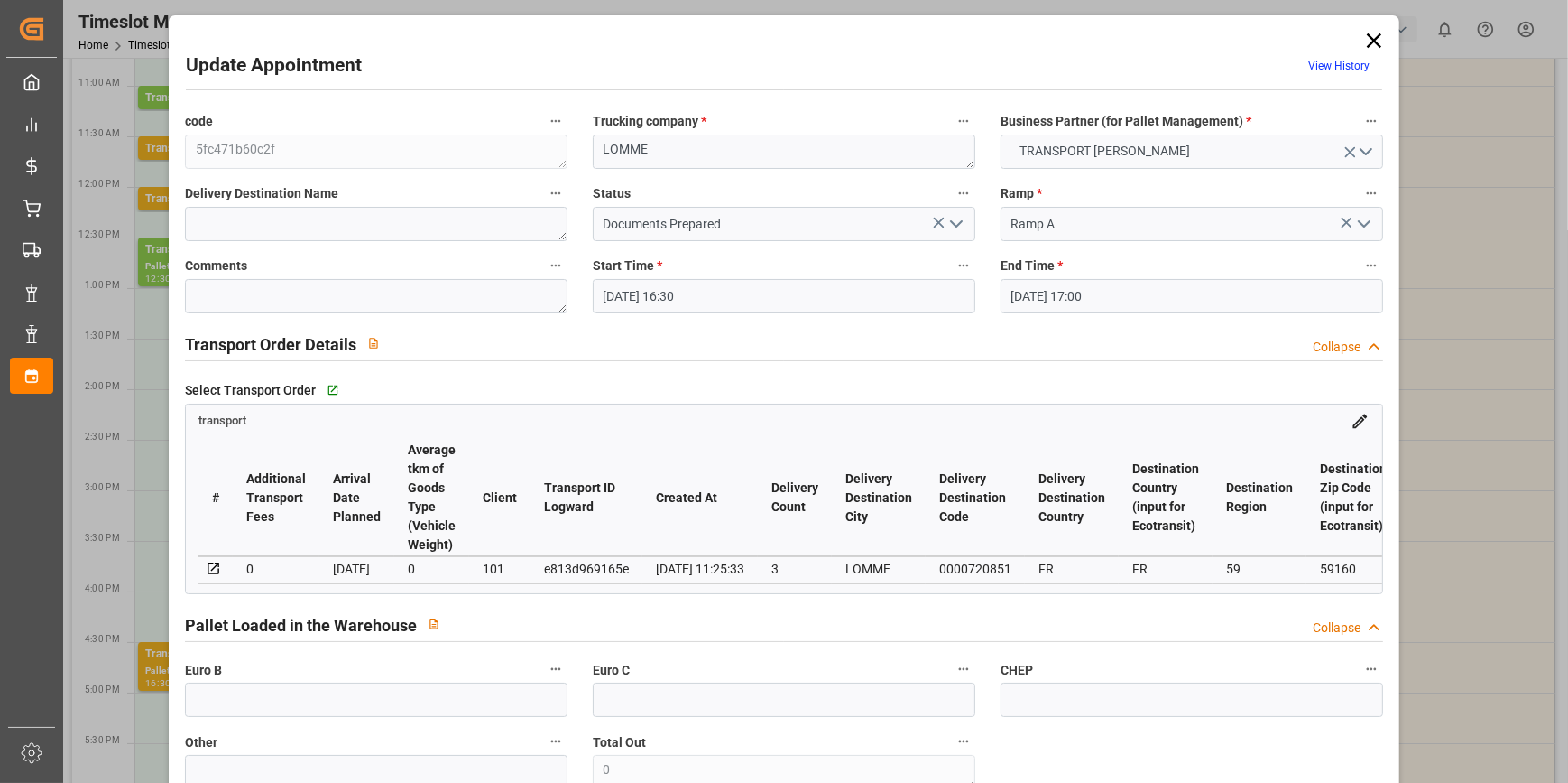
click at [886, 299] on input "[DATE] 16:30" at bounding box center [784, 296] width 383 height 35
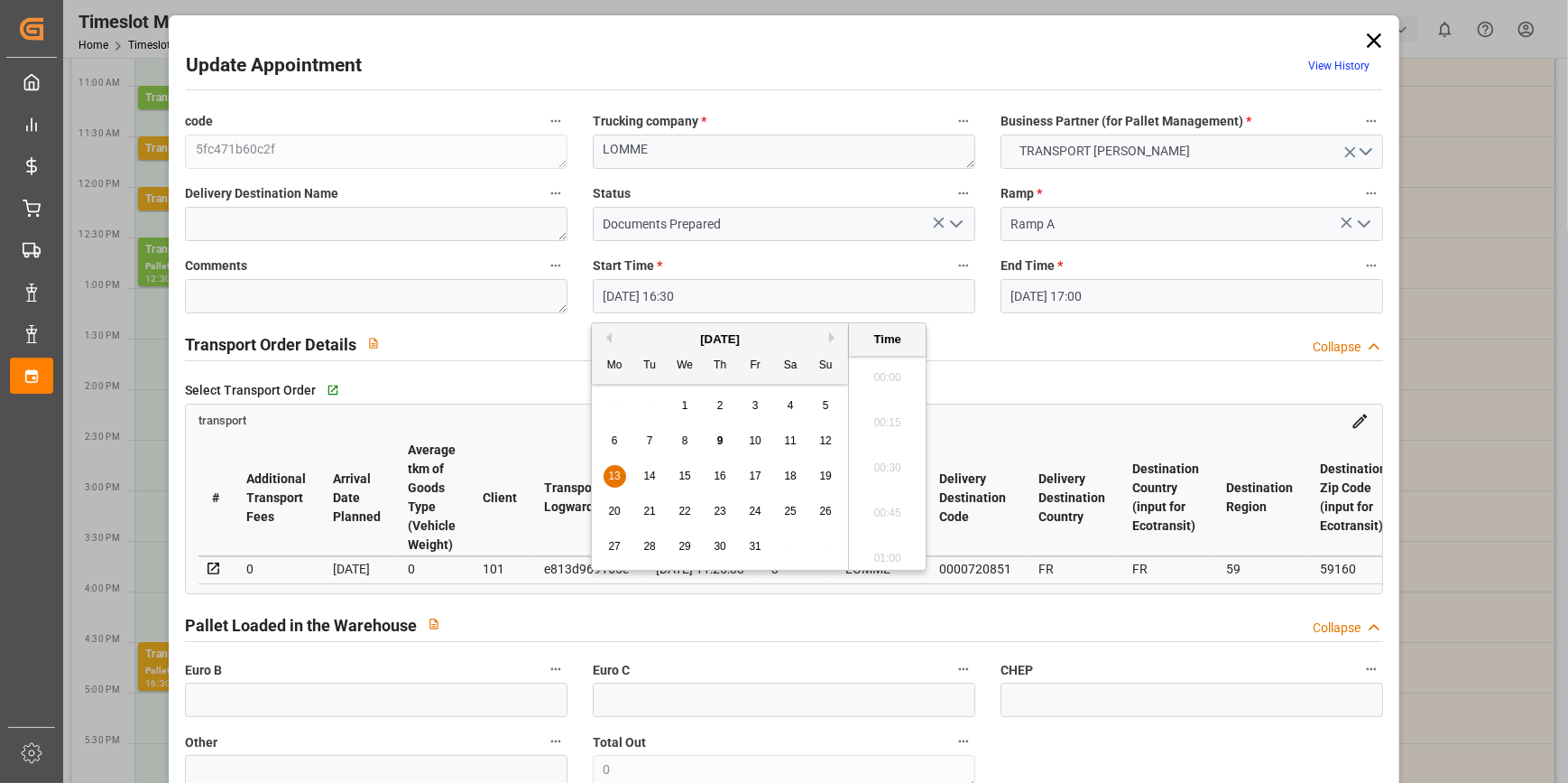
scroll to position [2894, 0]
click at [610, 469] on span "13" at bounding box center [614, 475] width 12 height 13
click at [887, 437] on li "10:30" at bounding box center [887, 447] width 77 height 46
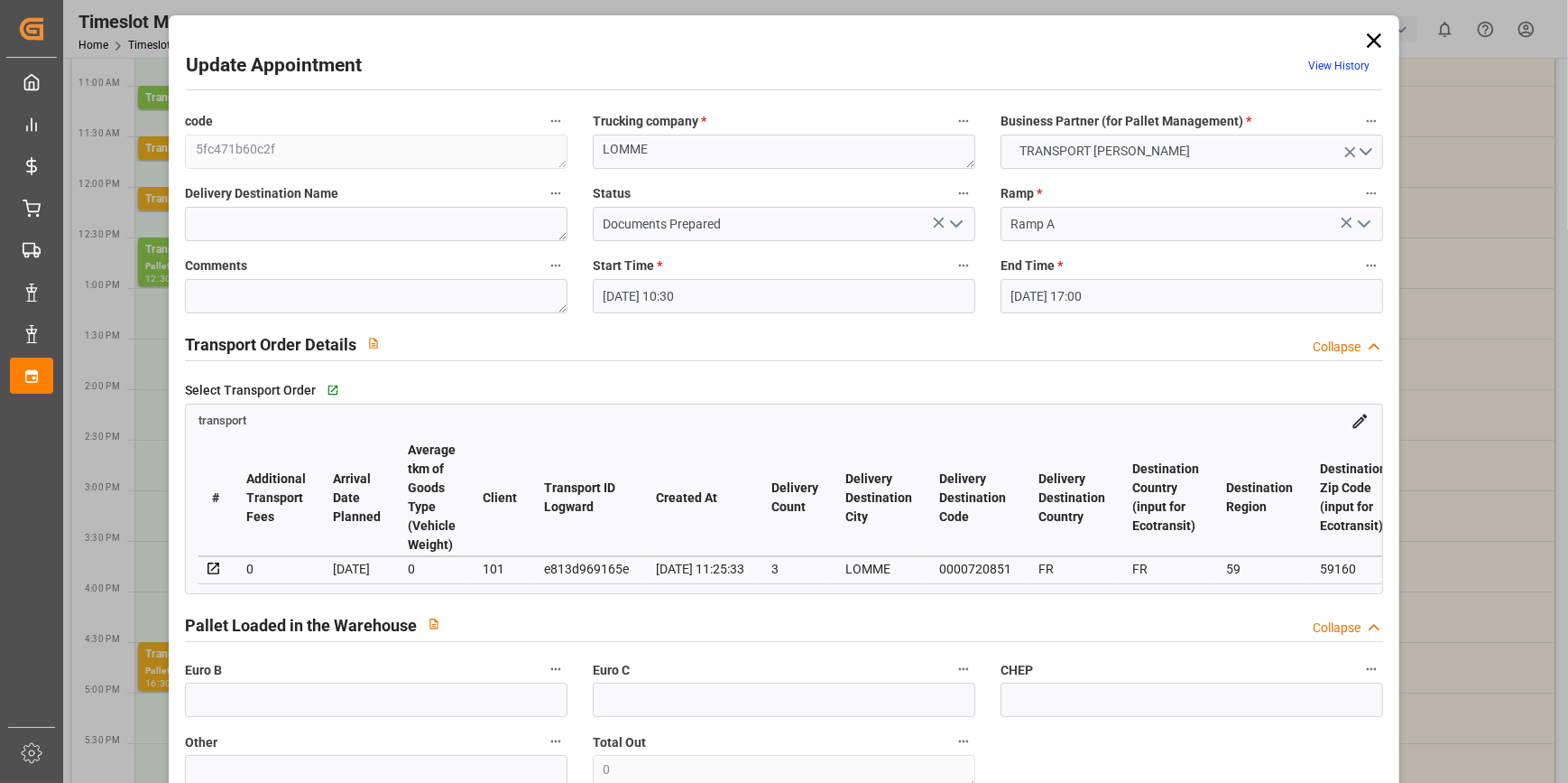
click at [1110, 289] on input "[DATE] 17:00" at bounding box center [1191, 296] width 383 height 35
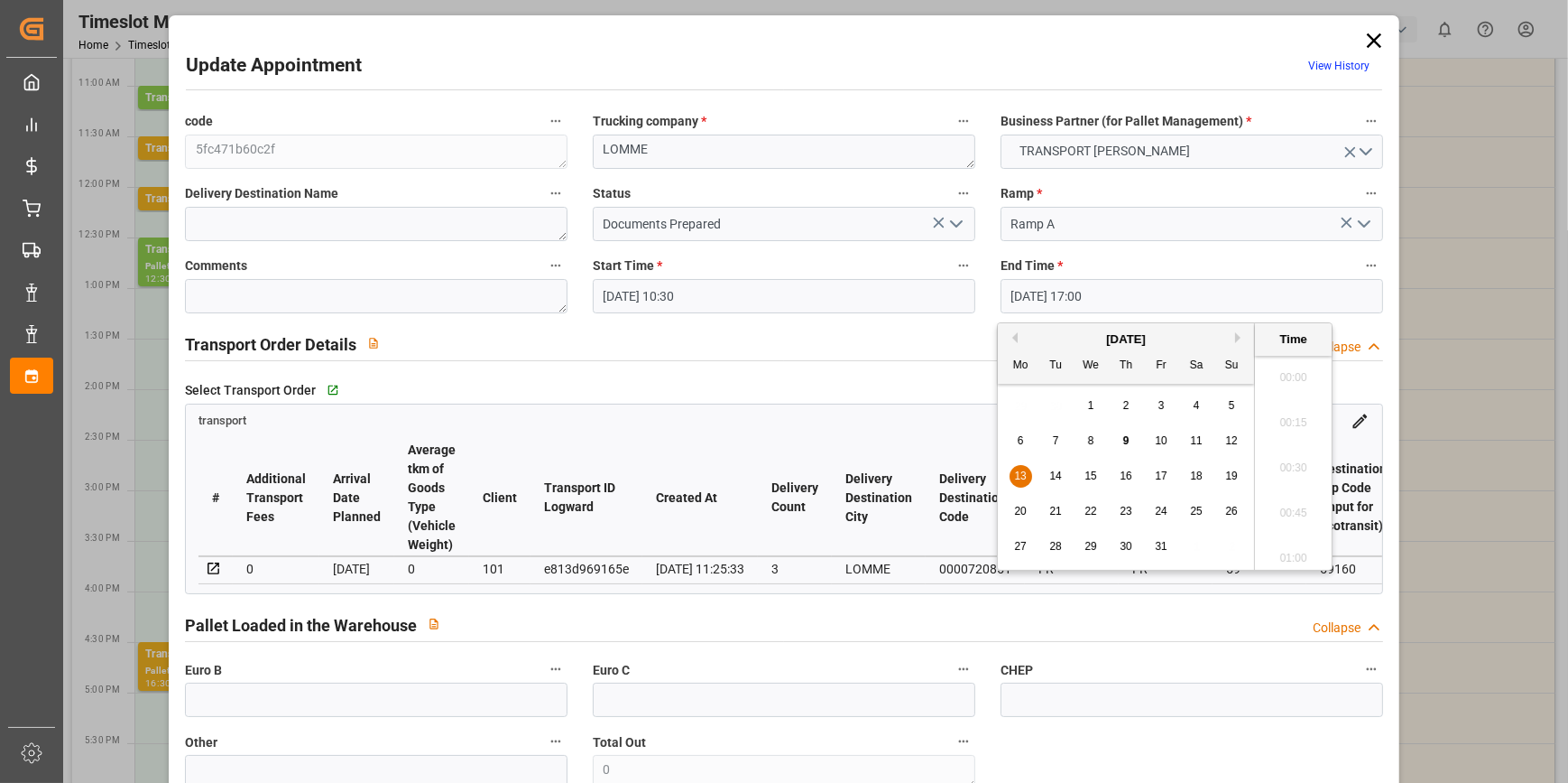
scroll to position [2985, 0]
click at [1016, 471] on span "13" at bounding box center [1020, 475] width 12 height 13
click at [1288, 378] on ul "00:00 00:15 00:30 00:45 01:00 01:15 01:30 01:45 02:00 02:15 02:30 02:45 03:00 0…" at bounding box center [1294, 462] width 77 height 214
drag, startPoint x: 1288, startPoint y: 378, endPoint x: 1285, endPoint y: 393, distance: 15.3
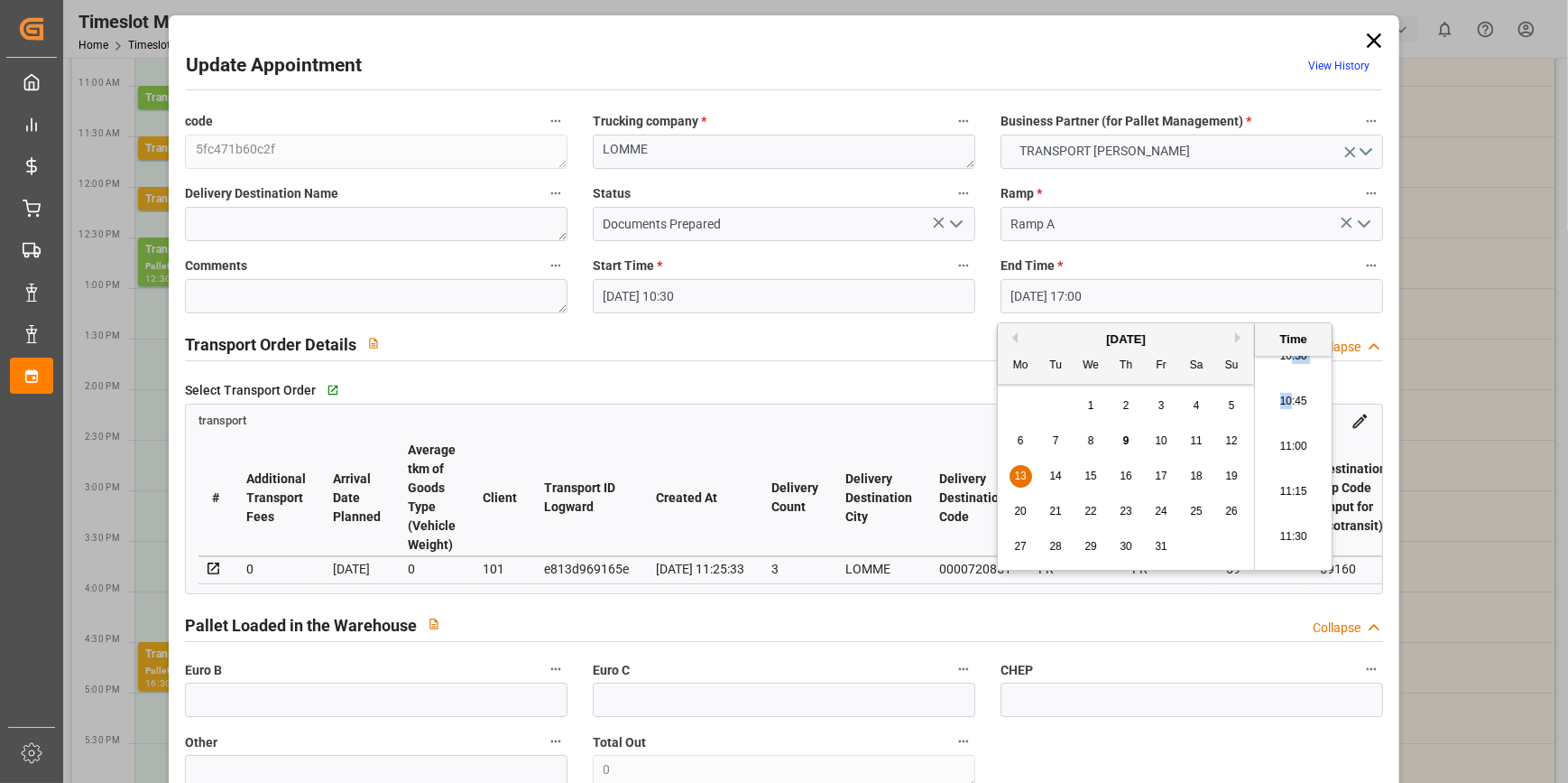
click at [1285, 393] on li "10:45" at bounding box center [1294, 402] width 77 height 46
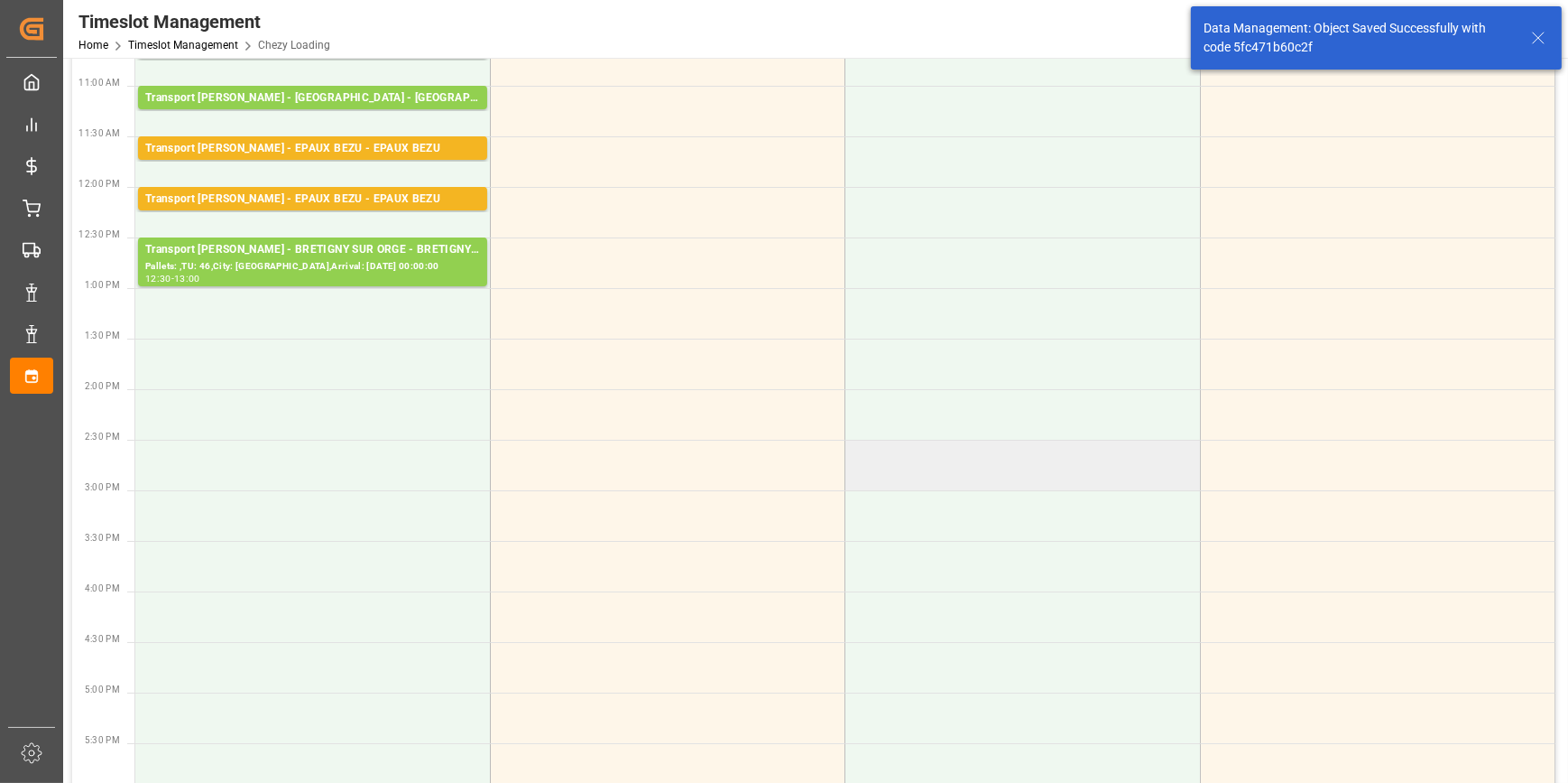
scroll to position [0, 0]
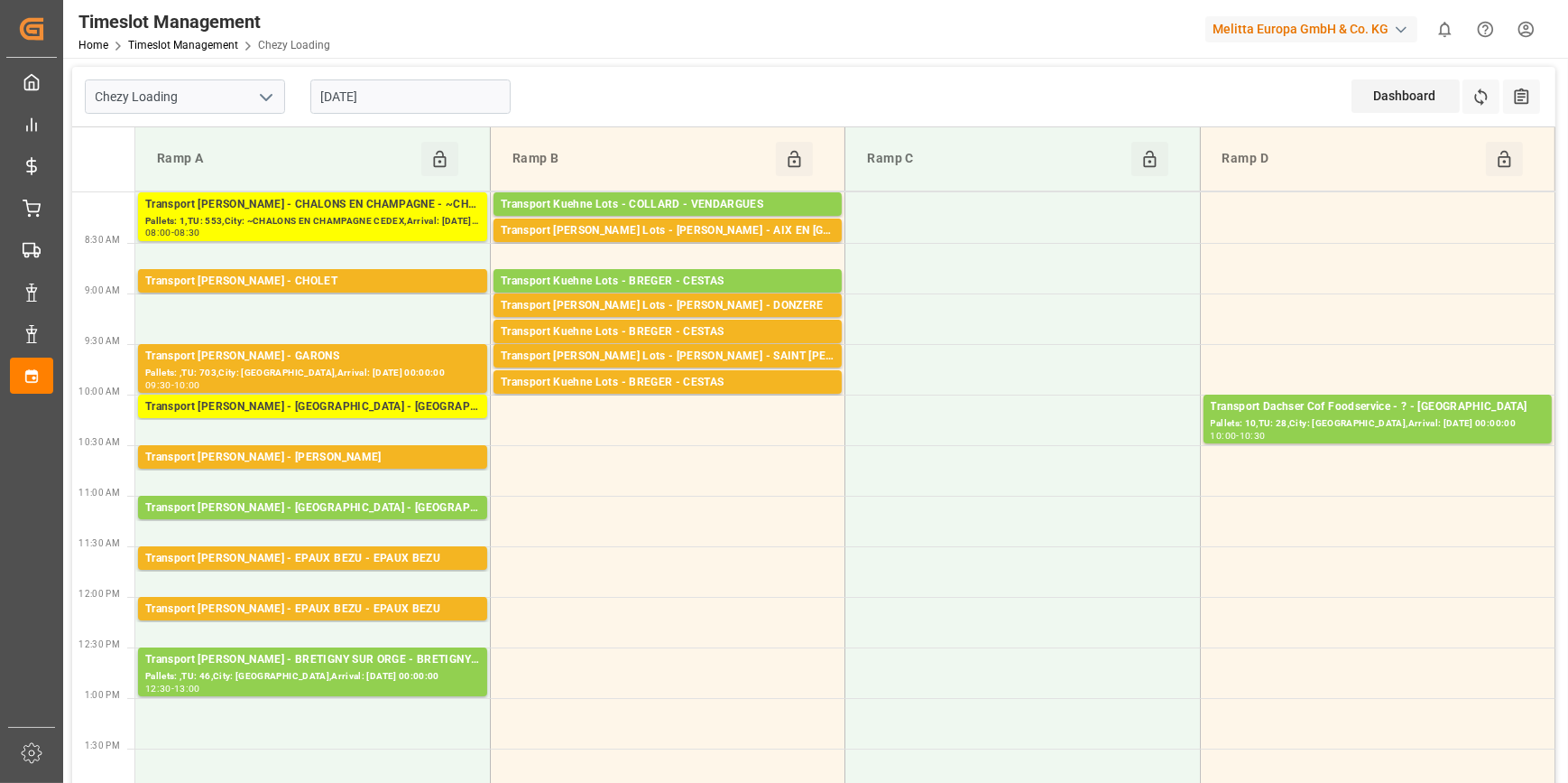
click at [415, 97] on input "[DATE]" at bounding box center [411, 96] width 200 height 35
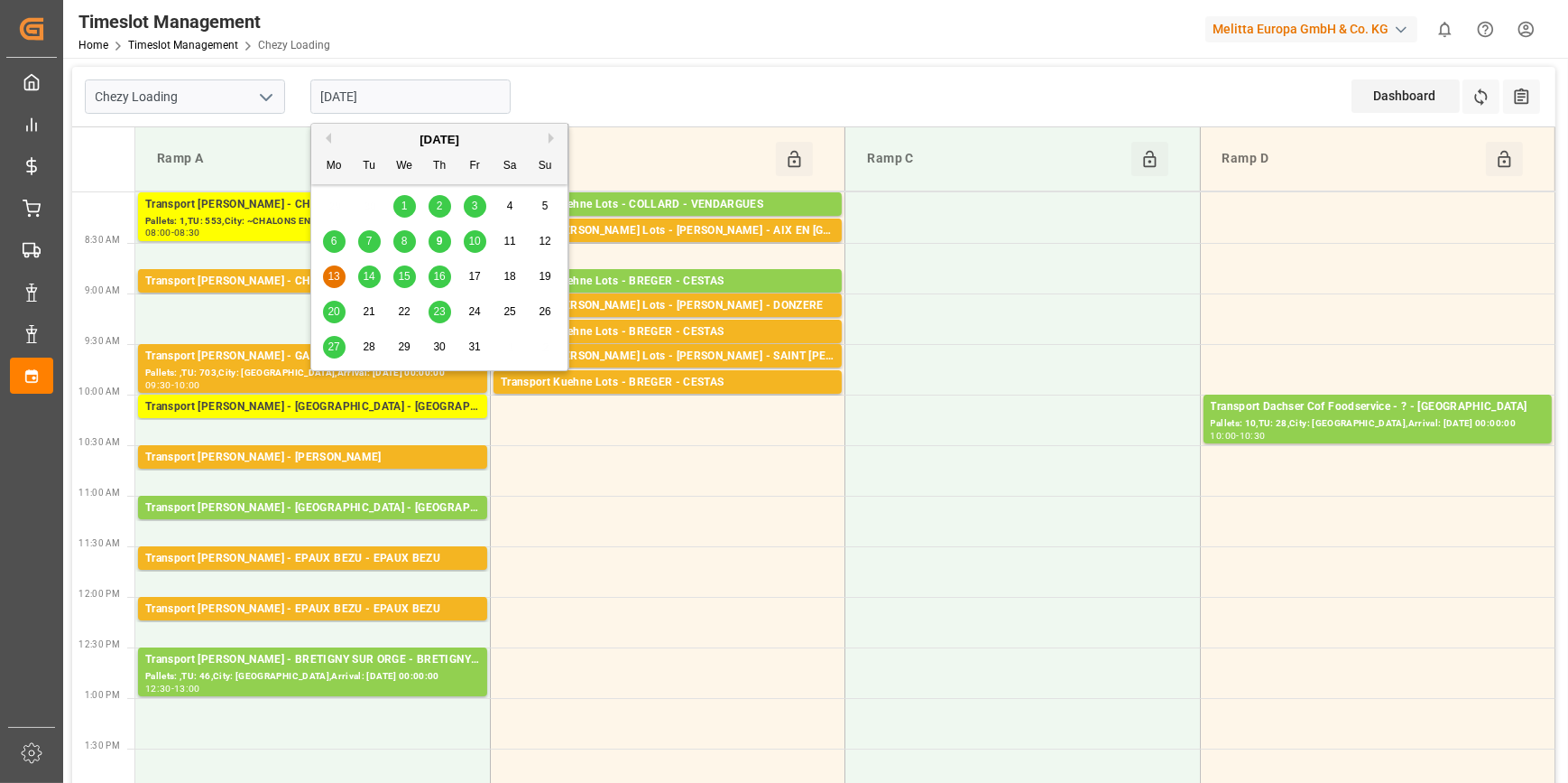
click at [469, 235] on span "10" at bounding box center [474, 241] width 12 height 13
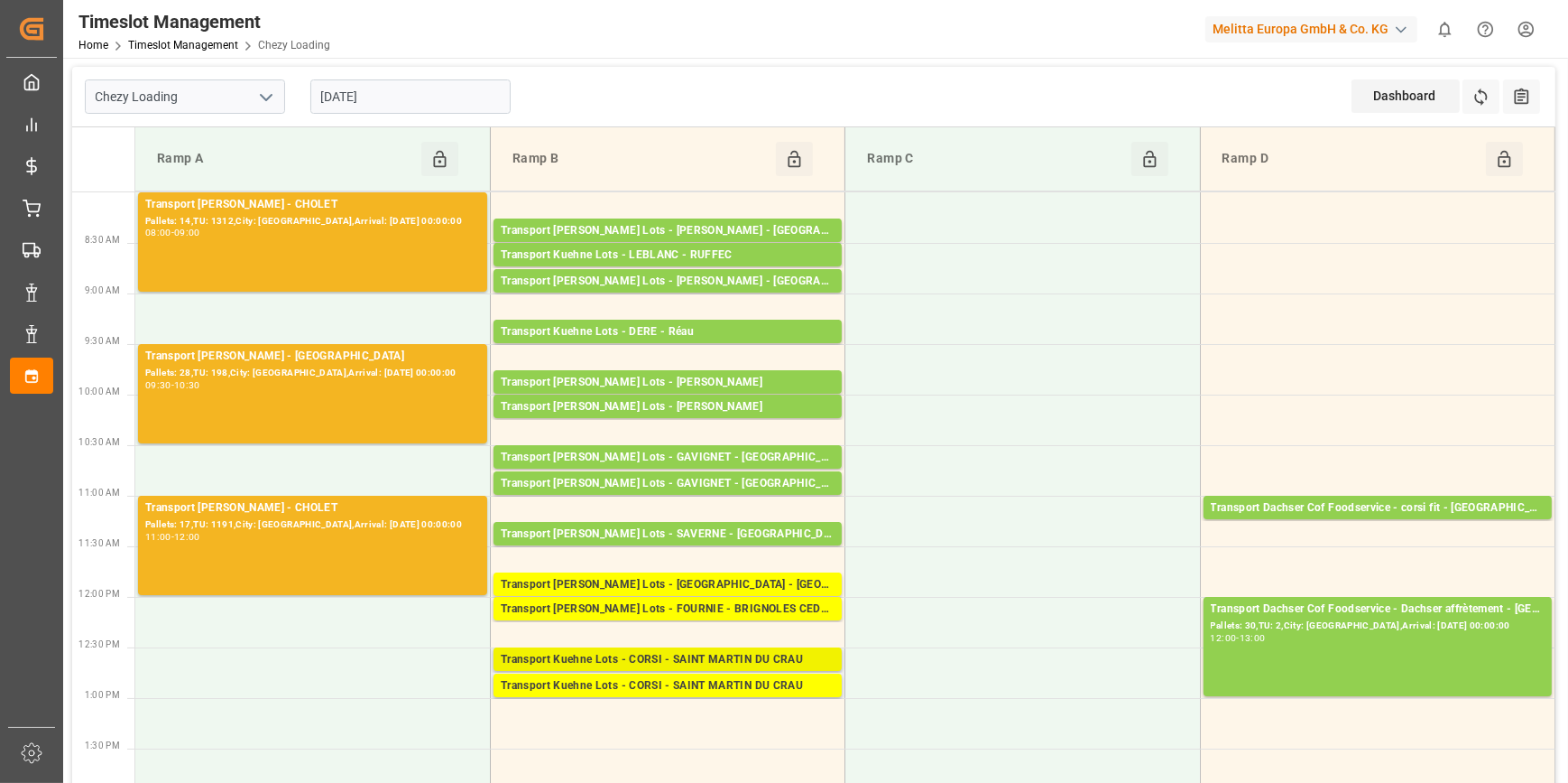
click at [667, 659] on div "Transport Kuehne Lots - CORSI - SAINT MARTIN DU CRAU" at bounding box center [667, 660] width 333 height 18
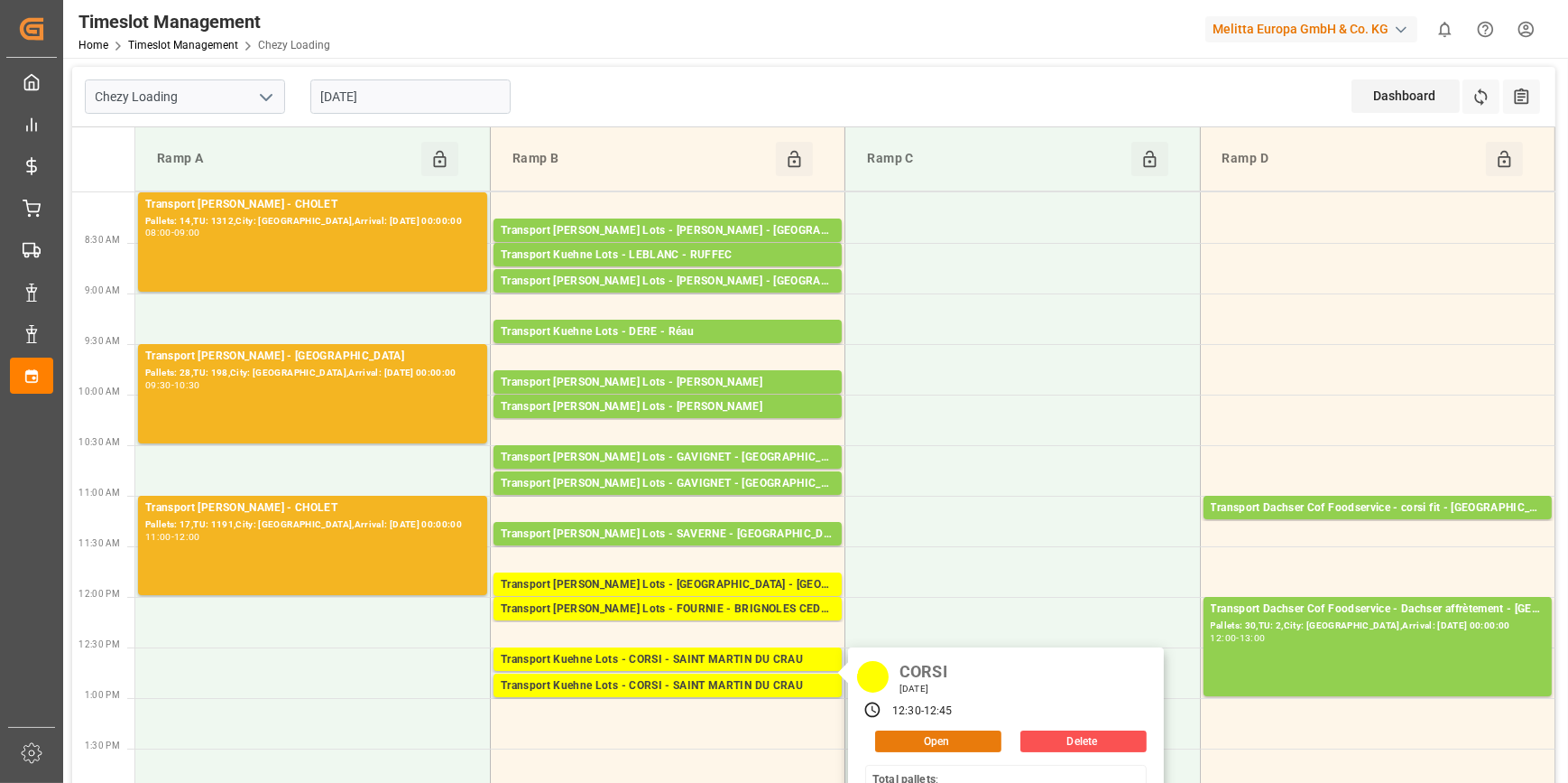
click at [938, 738] on button "Open" at bounding box center [939, 741] width 127 height 22
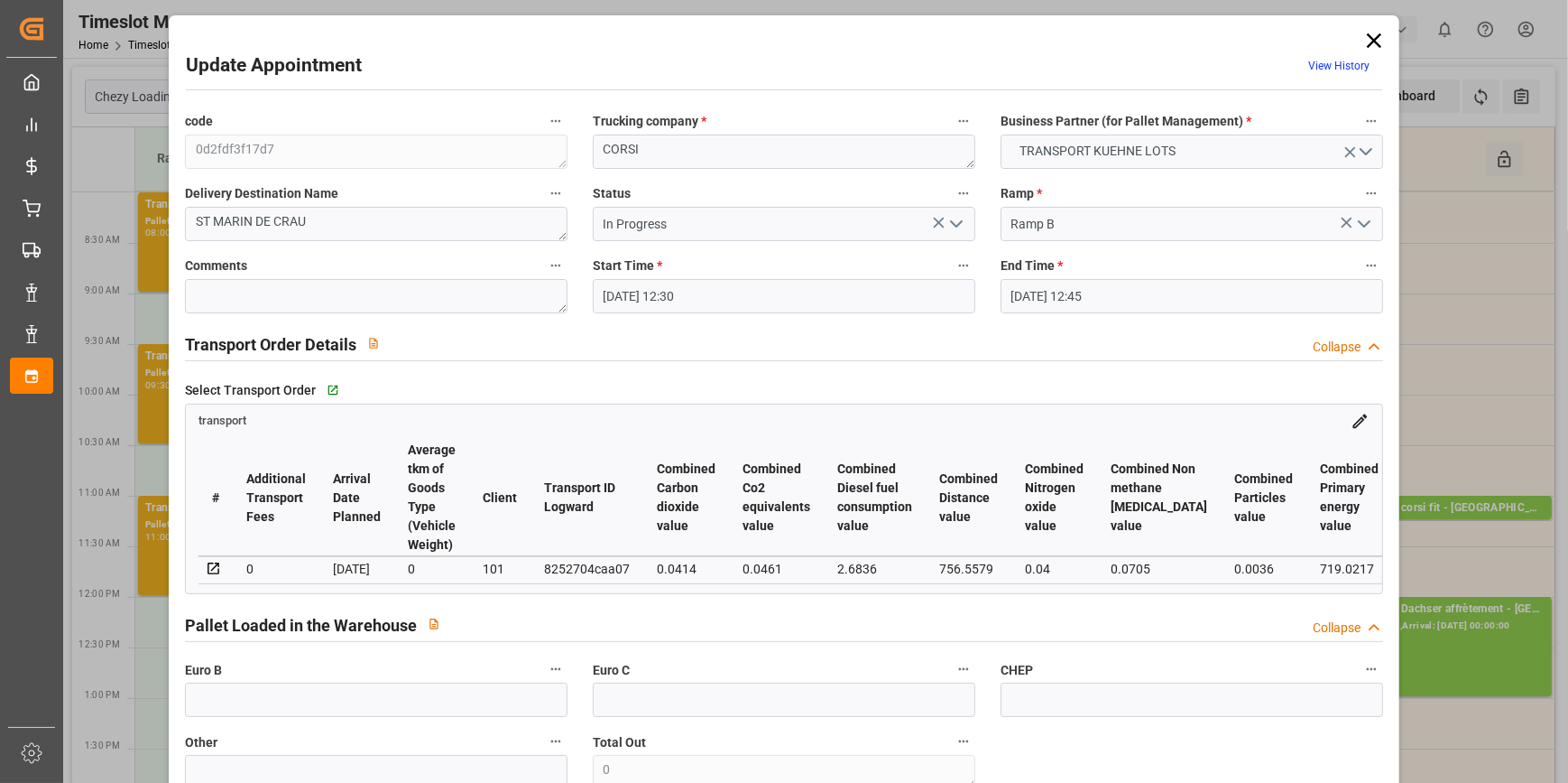
click at [1401, 46] on div "Update Appointment View History code 0d2fdf3f17d7 Trucking company * CORSI Busi…" at bounding box center [784, 391] width 1568 height 783
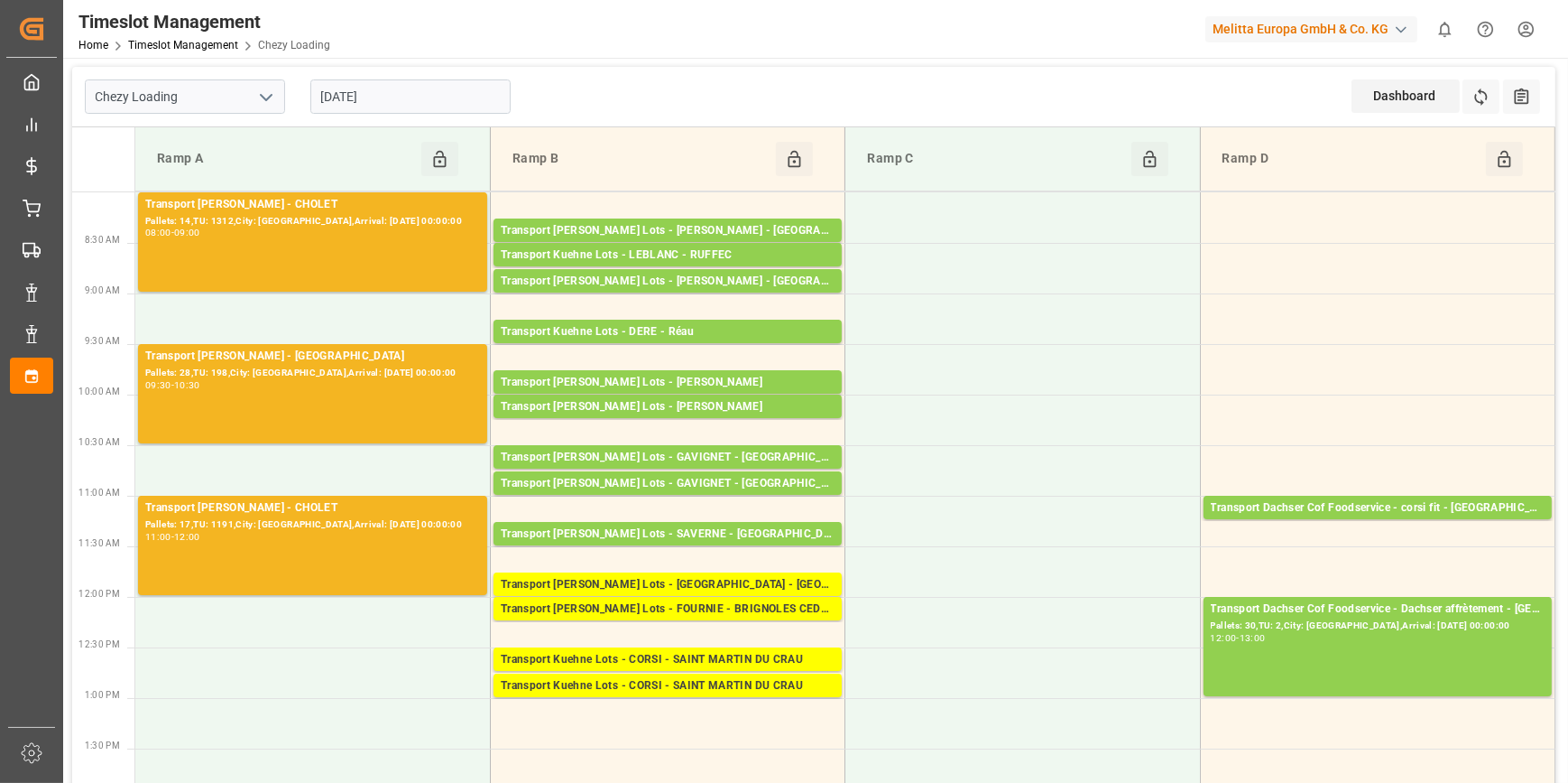
click at [406, 98] on input "[DATE]" at bounding box center [411, 96] width 200 height 35
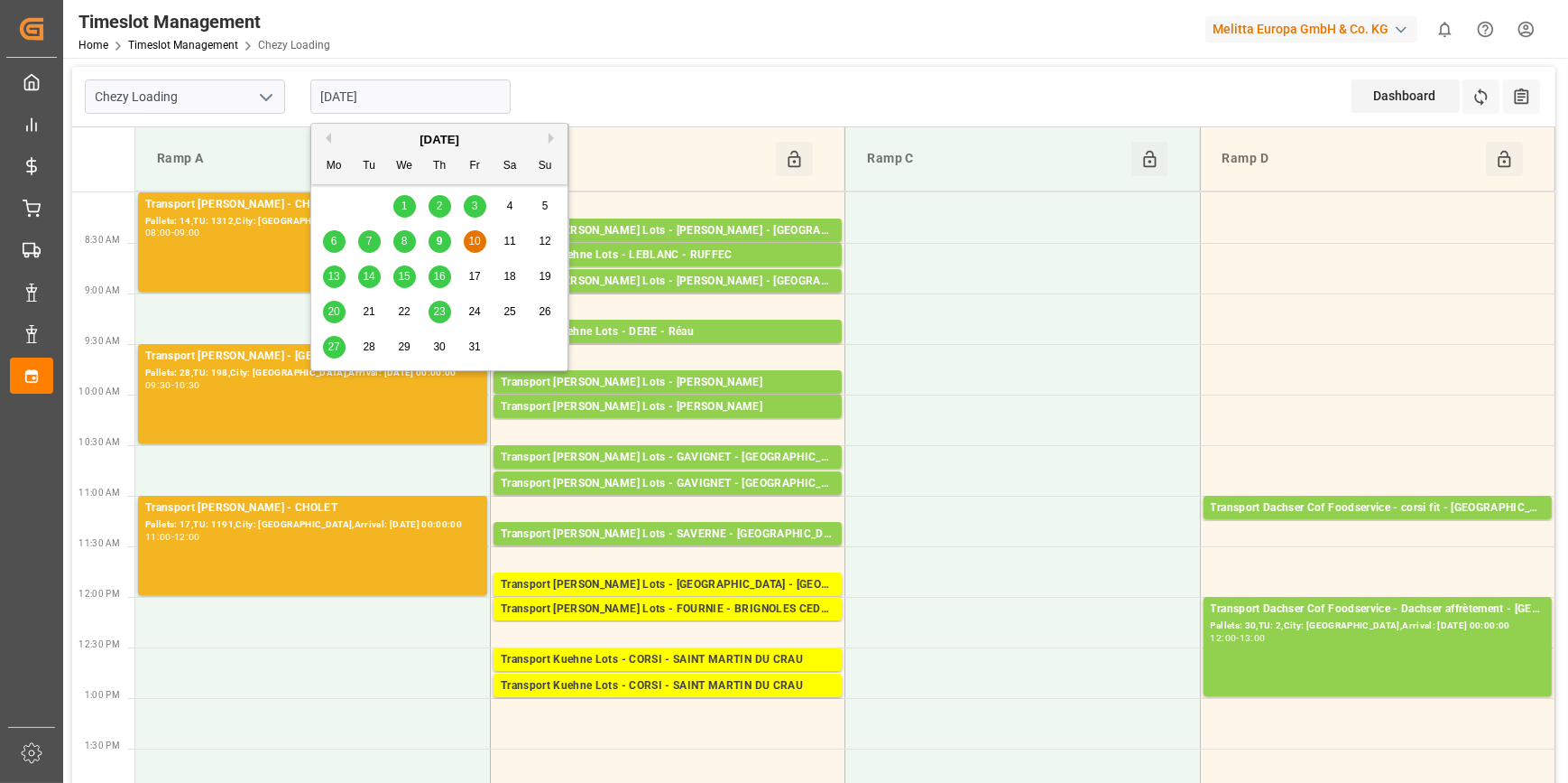
click at [329, 273] on span "13" at bounding box center [333, 276] width 12 height 13
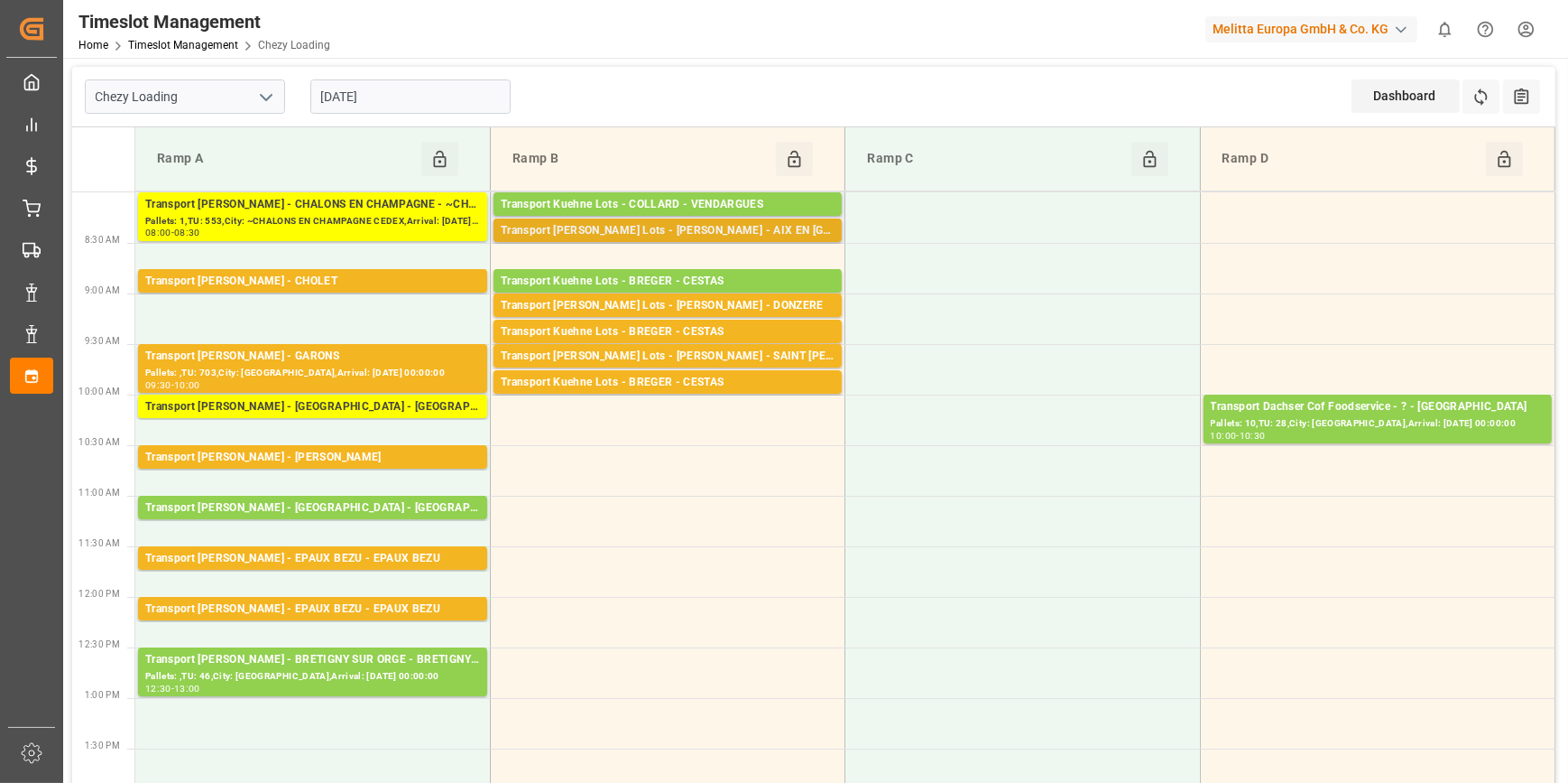
click at [722, 235] on div "Transport [PERSON_NAME] Lots - [PERSON_NAME] - AIX EN [GEOGRAPHIC_DATA]" at bounding box center [667, 231] width 333 height 18
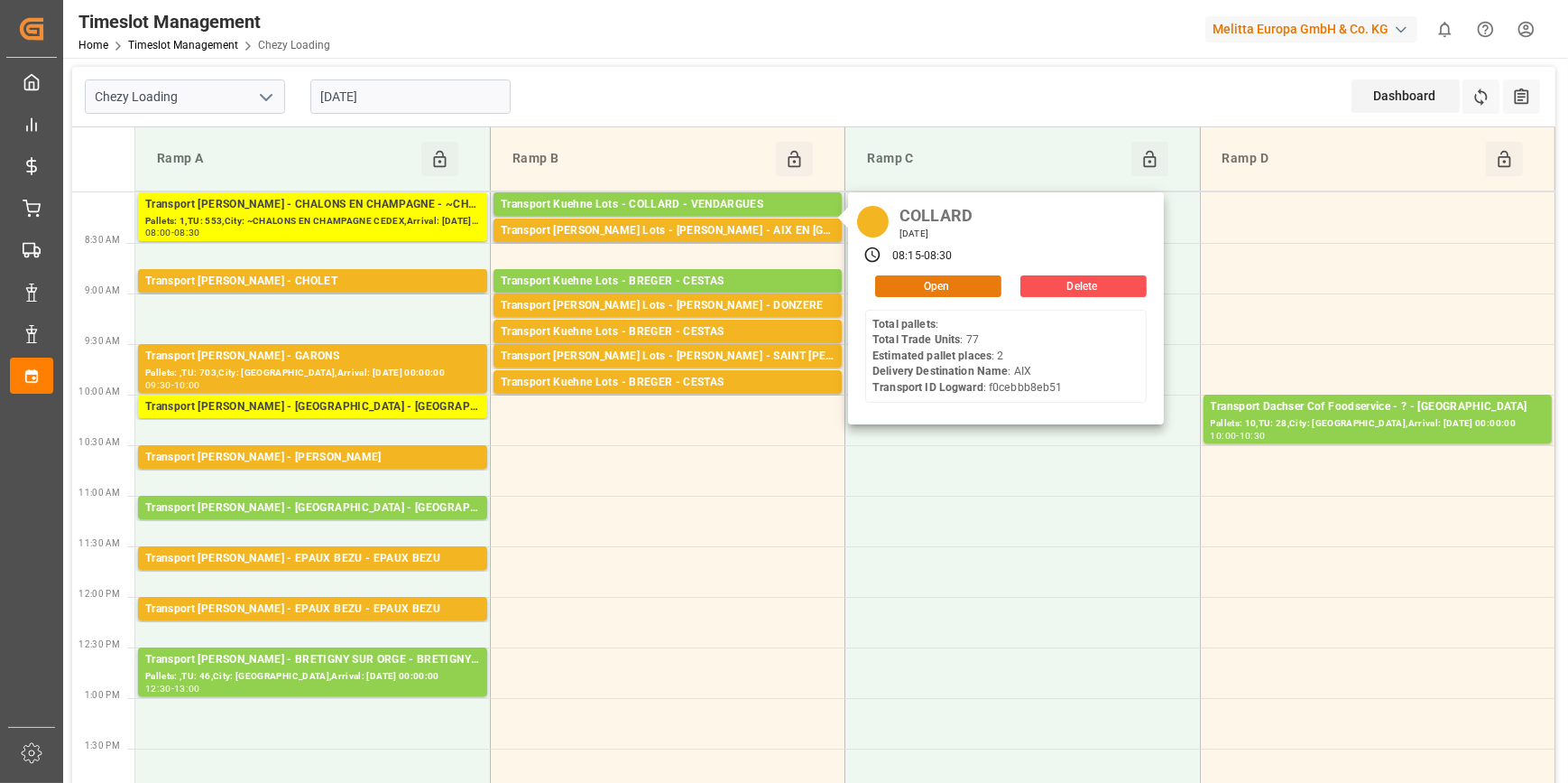
click at [928, 285] on button "Open" at bounding box center [939, 286] width 127 height 22
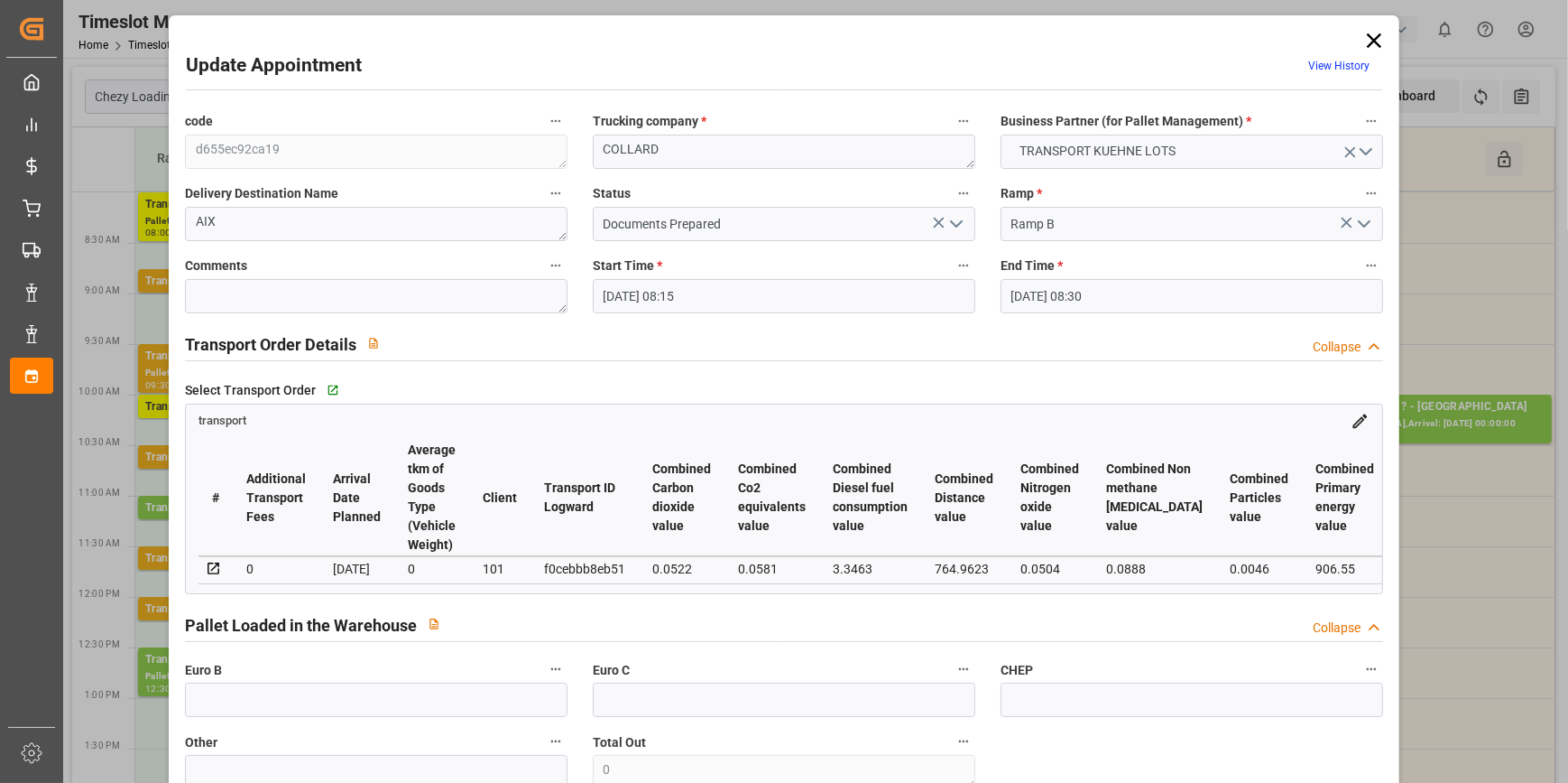
click at [959, 230] on icon "open menu" at bounding box center [957, 224] width 22 height 22
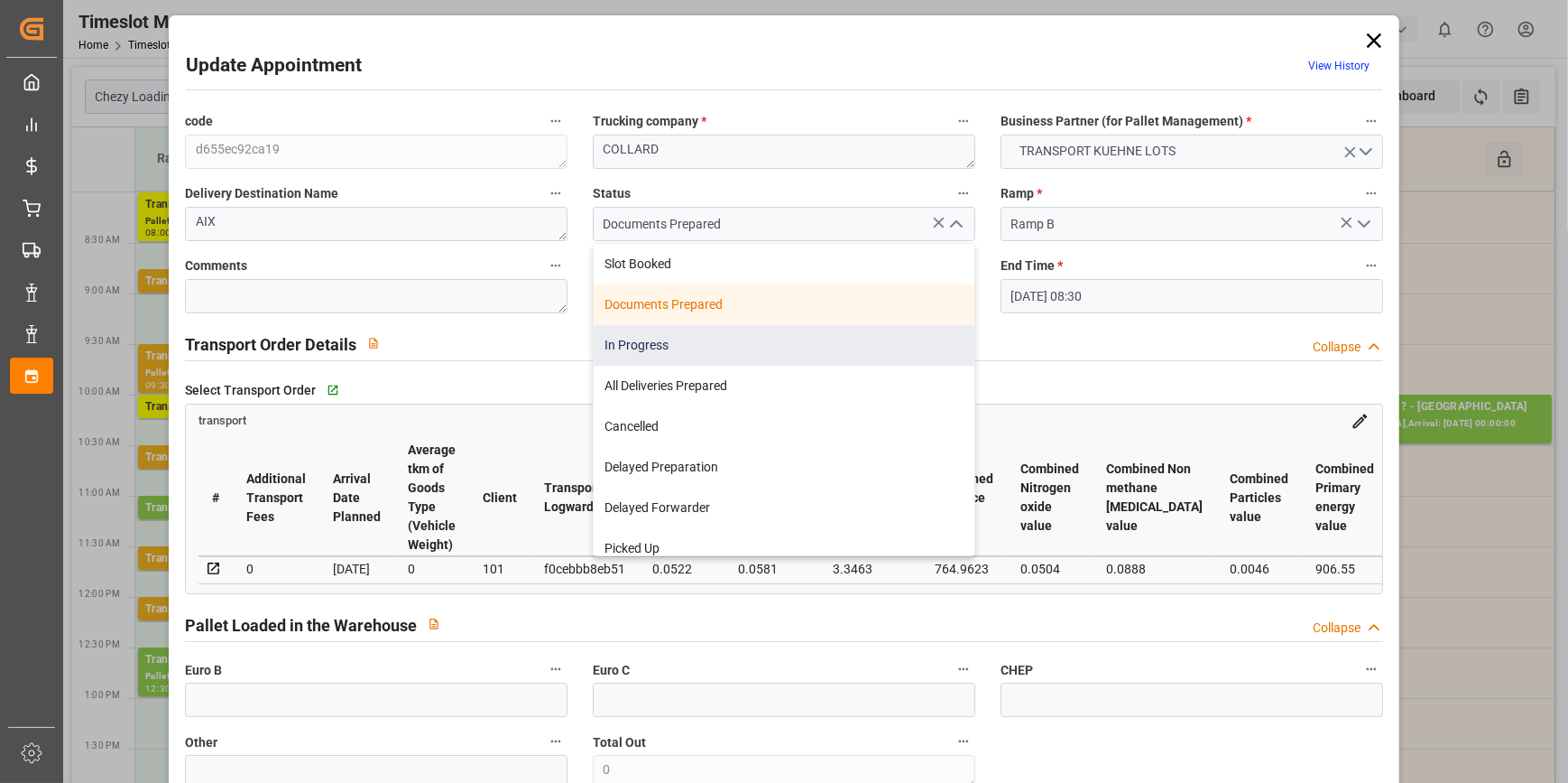
click at [657, 346] on div "In Progress" at bounding box center [784, 344] width 381 height 41
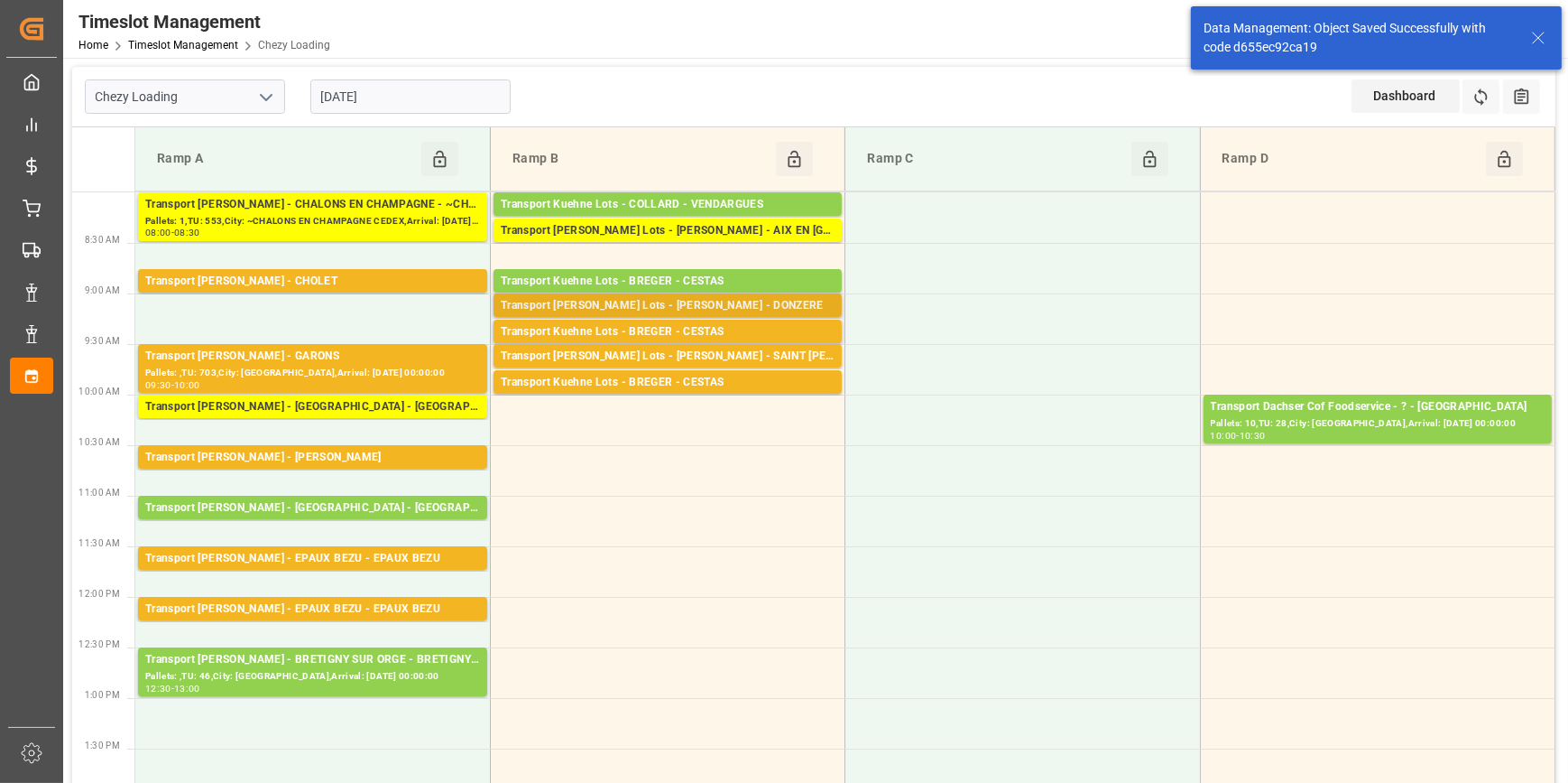
click at [705, 297] on div "Transport [PERSON_NAME] Lots - [PERSON_NAME] - DONZERE" at bounding box center [667, 306] width 333 height 18
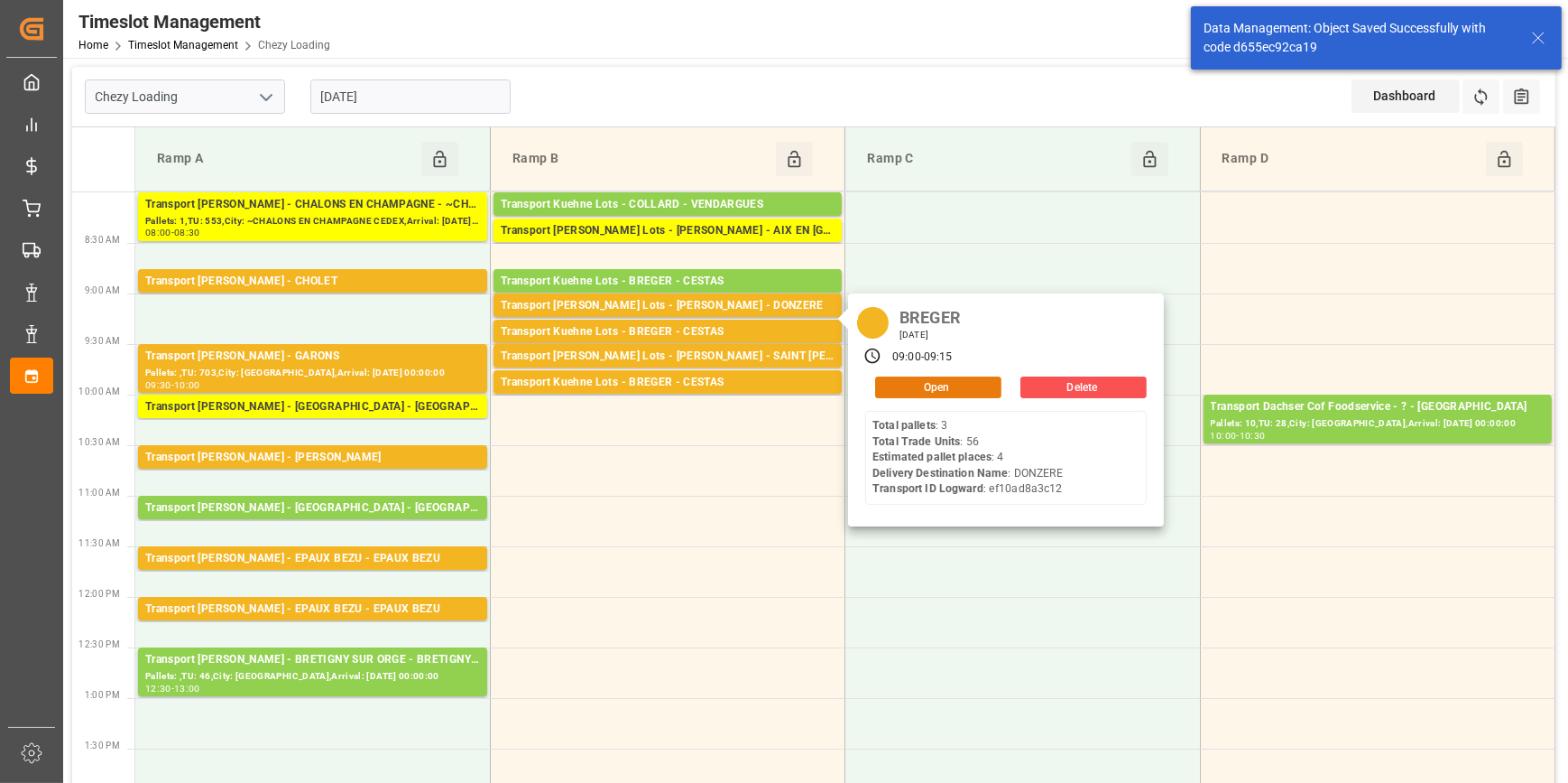
click at [914, 388] on button "Open" at bounding box center [939, 387] width 127 height 22
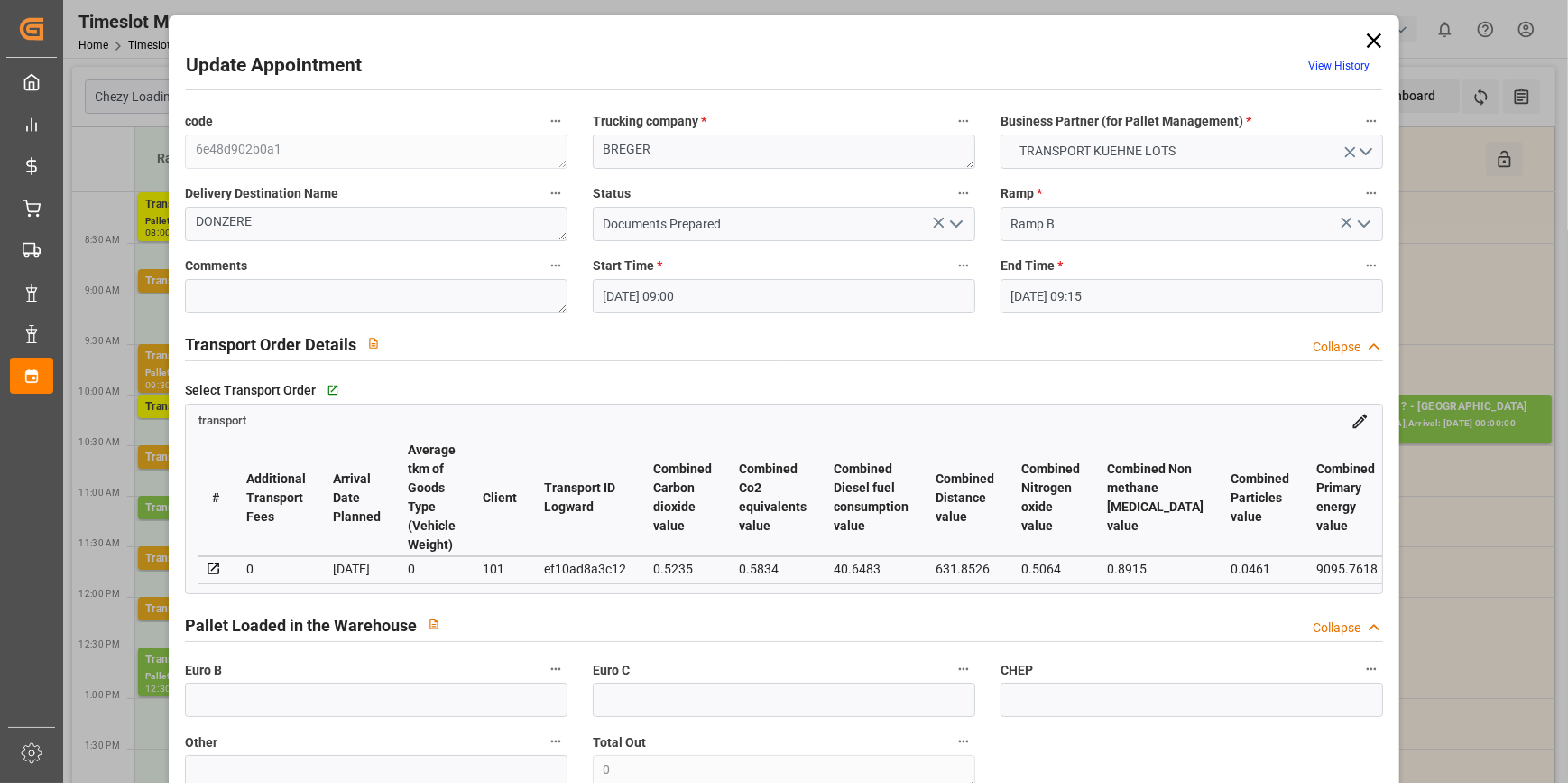
click at [951, 216] on icon "open menu" at bounding box center [957, 224] width 22 height 22
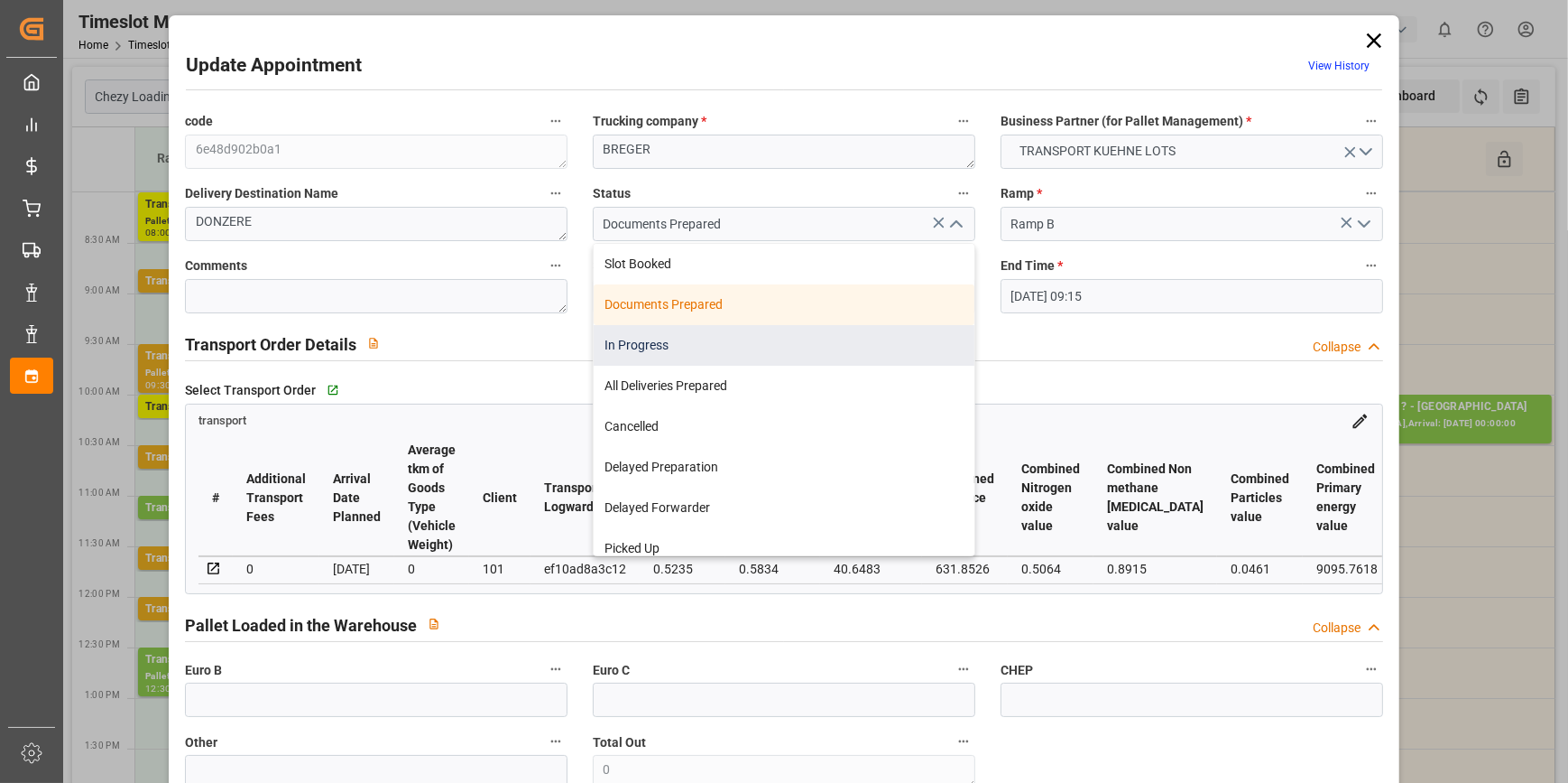
click at [641, 341] on div "In Progress" at bounding box center [784, 344] width 381 height 41
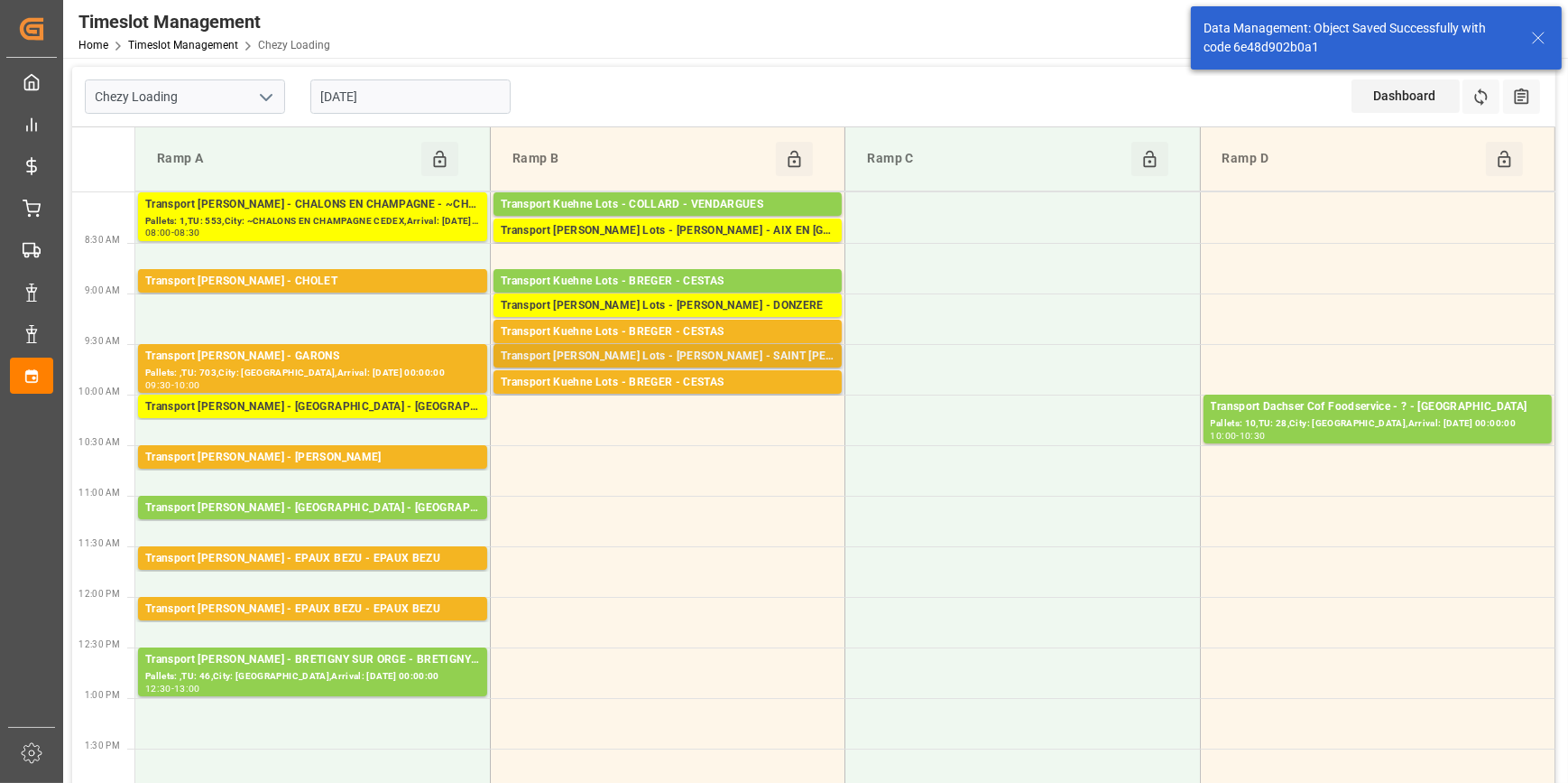
click at [703, 353] on div "Transport [PERSON_NAME] Lots - [PERSON_NAME] - SAINT [PERSON_NAME] FALLAVIER" at bounding box center [667, 356] width 333 height 18
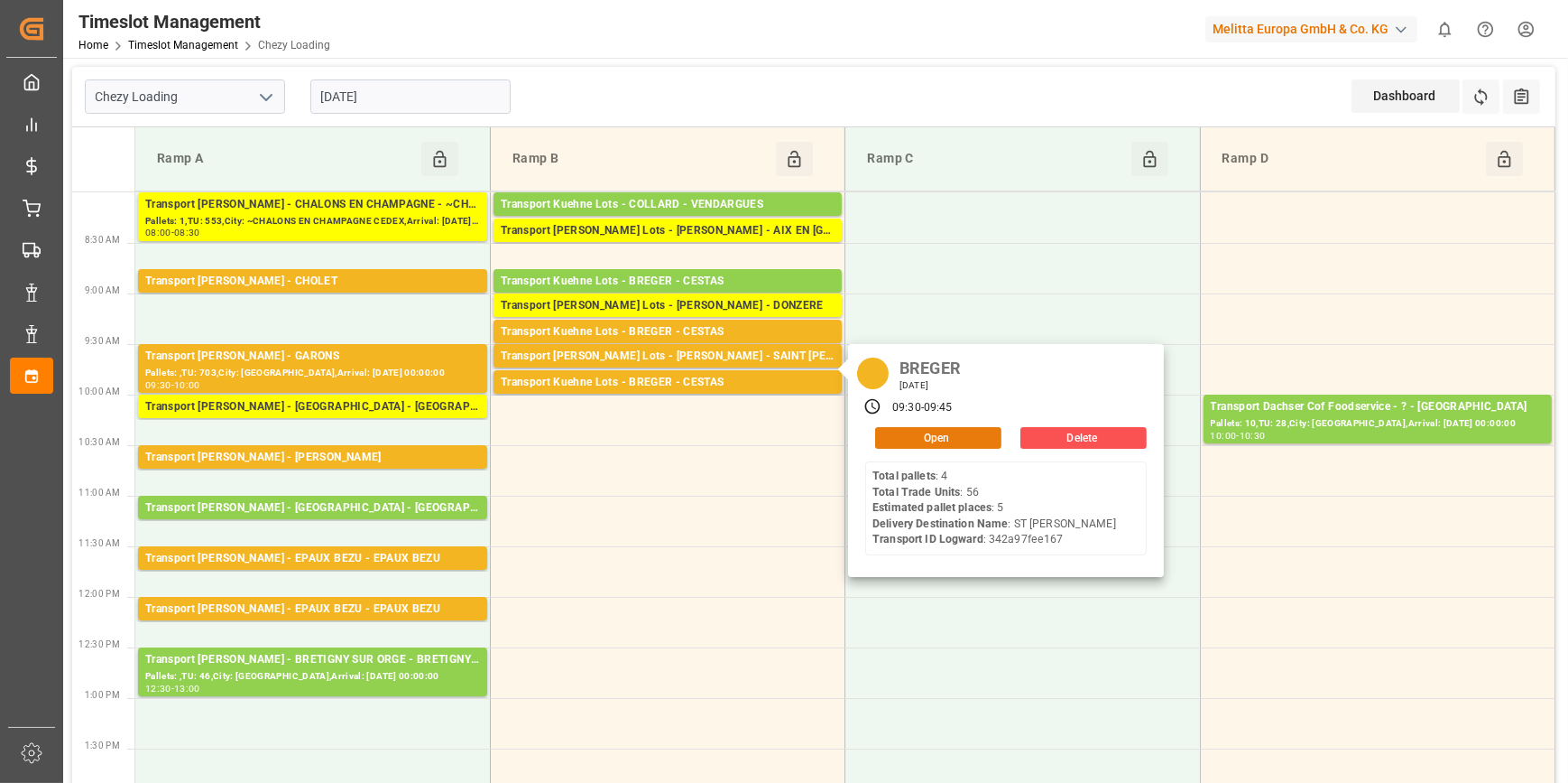
click at [924, 436] on button "Open" at bounding box center [939, 438] width 127 height 22
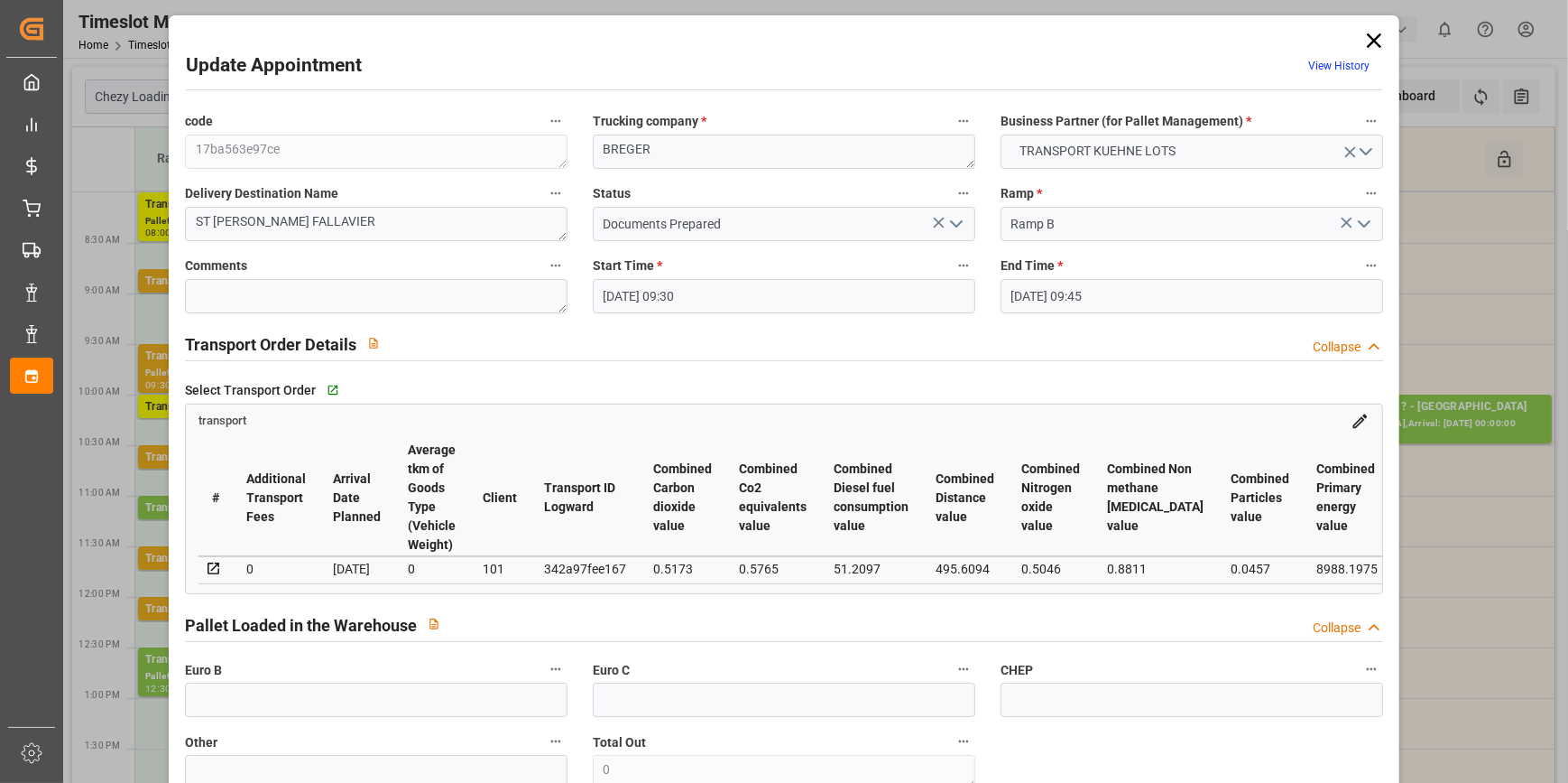
click at [956, 225] on polyline "open menu" at bounding box center [956, 223] width 11 height 5
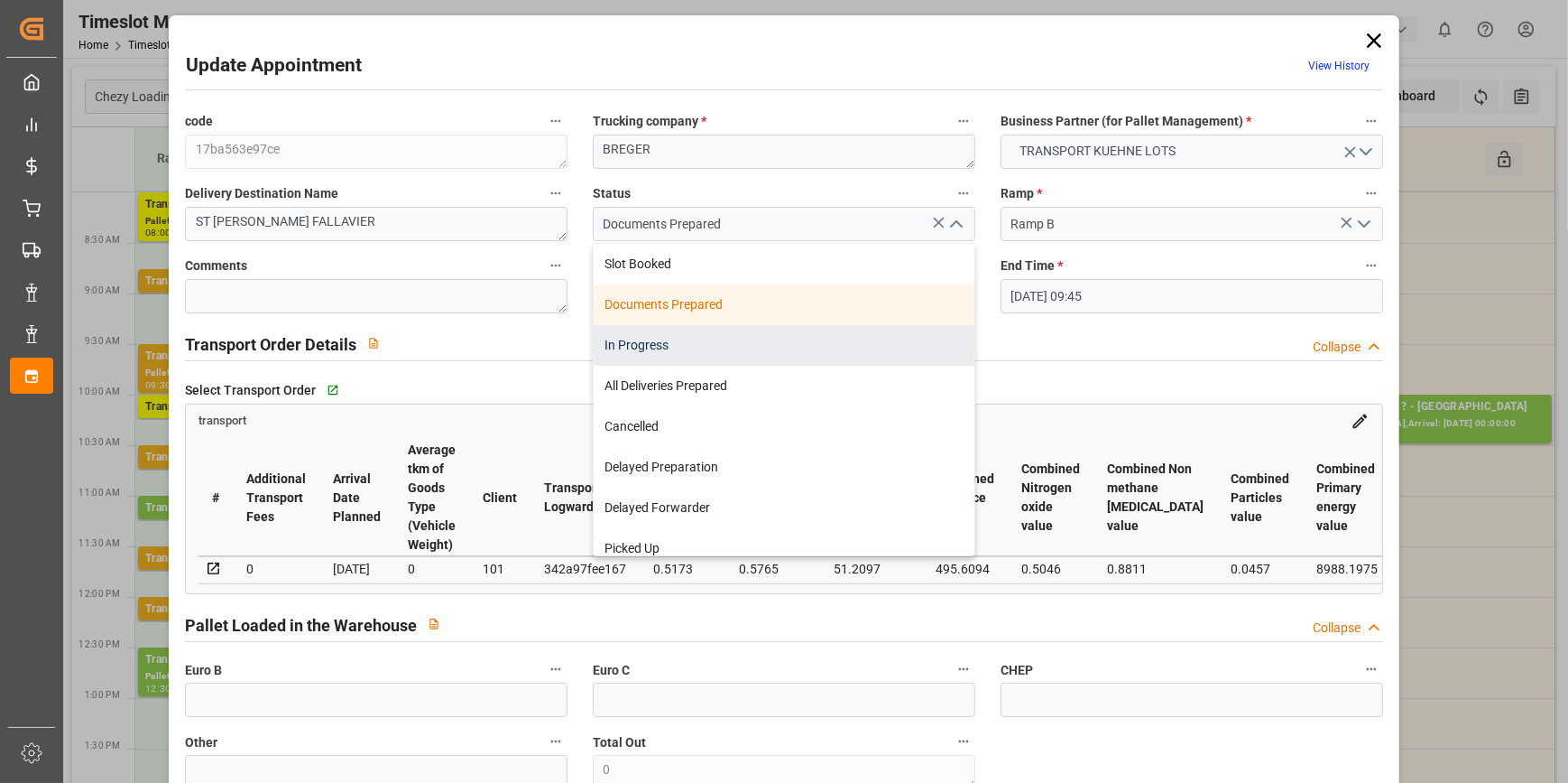
click at [651, 345] on div "In Progress" at bounding box center [784, 344] width 381 height 41
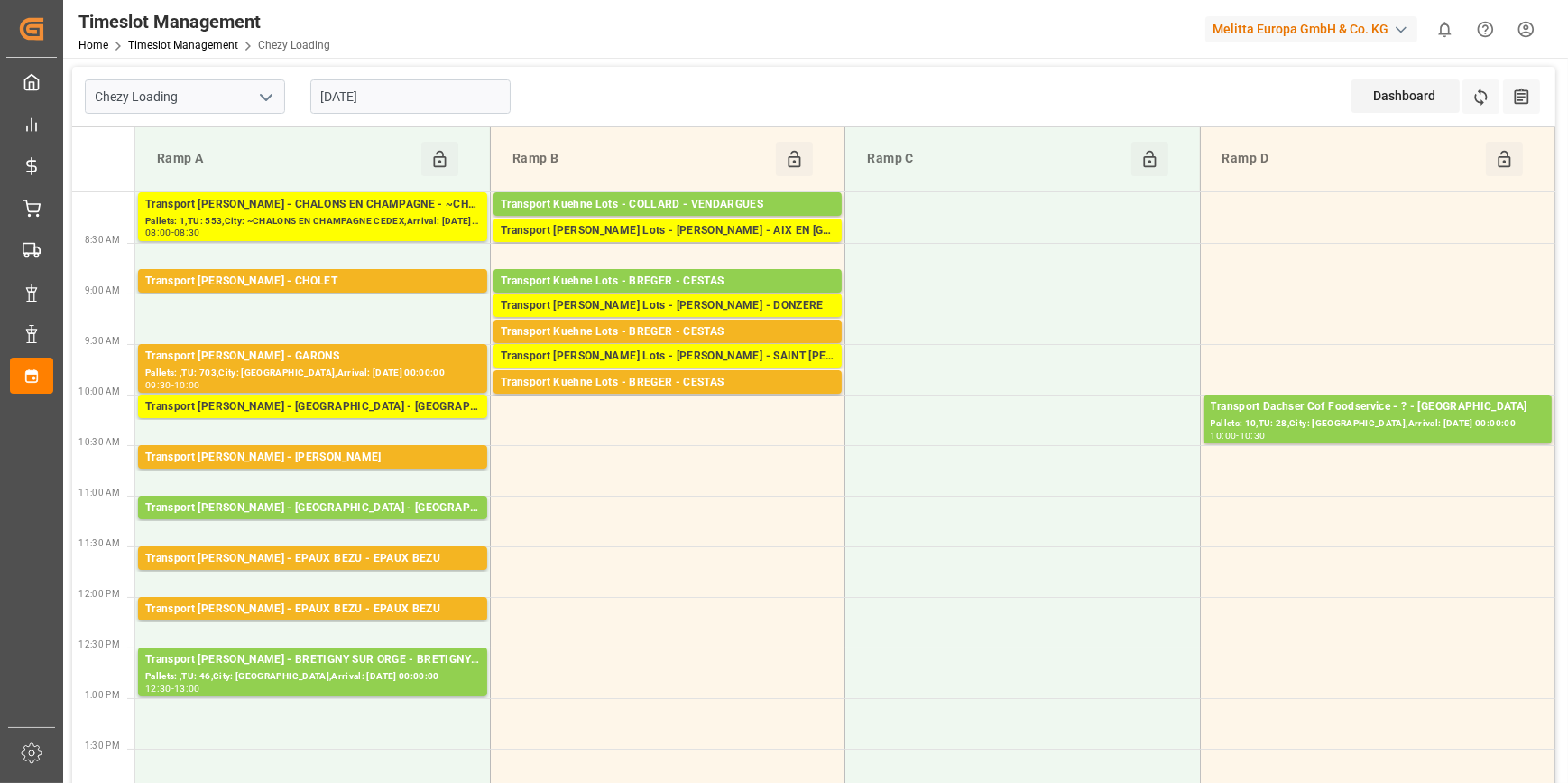
click at [440, 102] on input "[DATE]" at bounding box center [411, 96] width 200 height 35
click at [699, 580] on td at bounding box center [667, 571] width 354 height 50
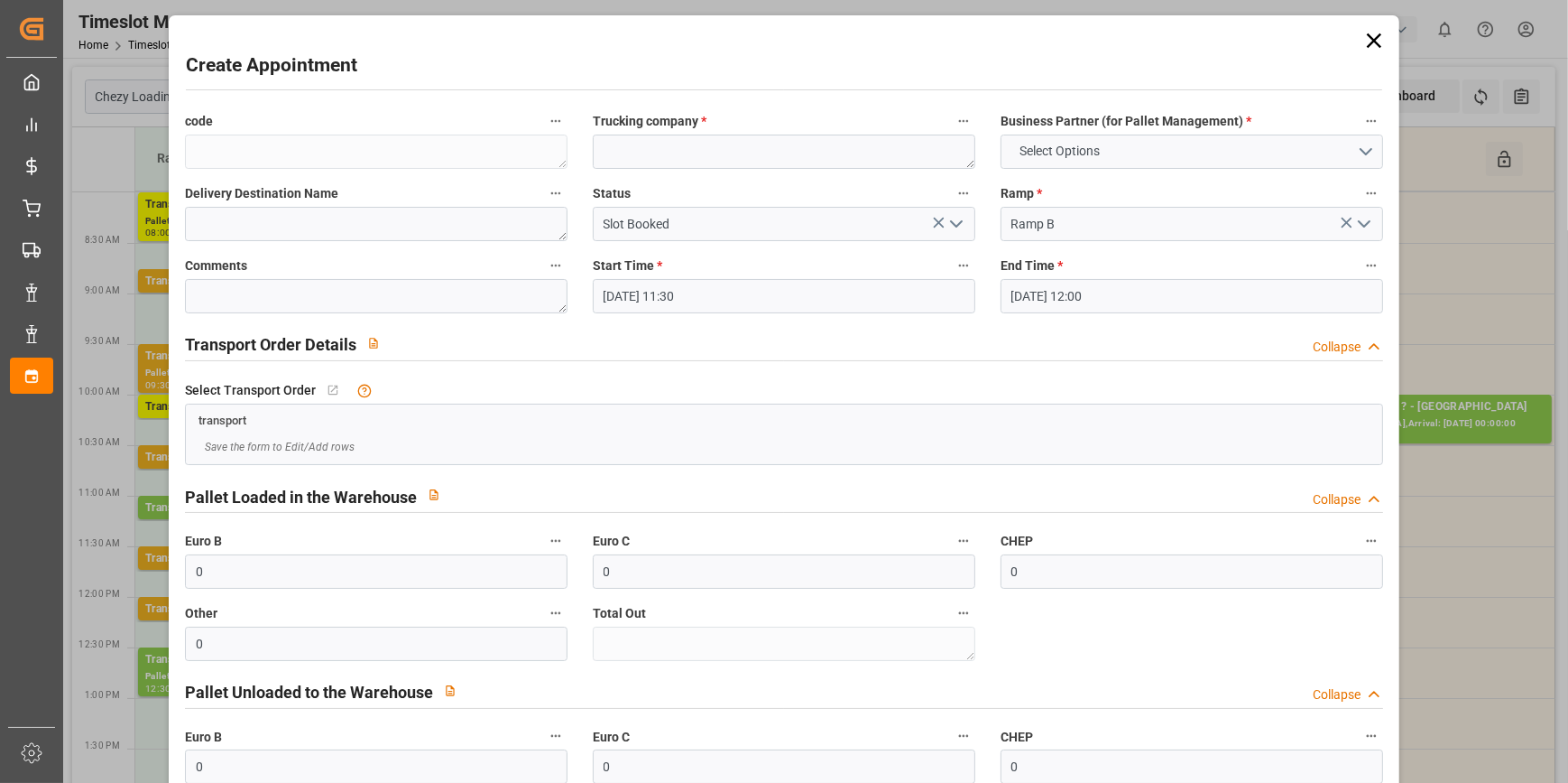
click at [1364, 43] on icon at bounding box center [1374, 41] width 26 height 26
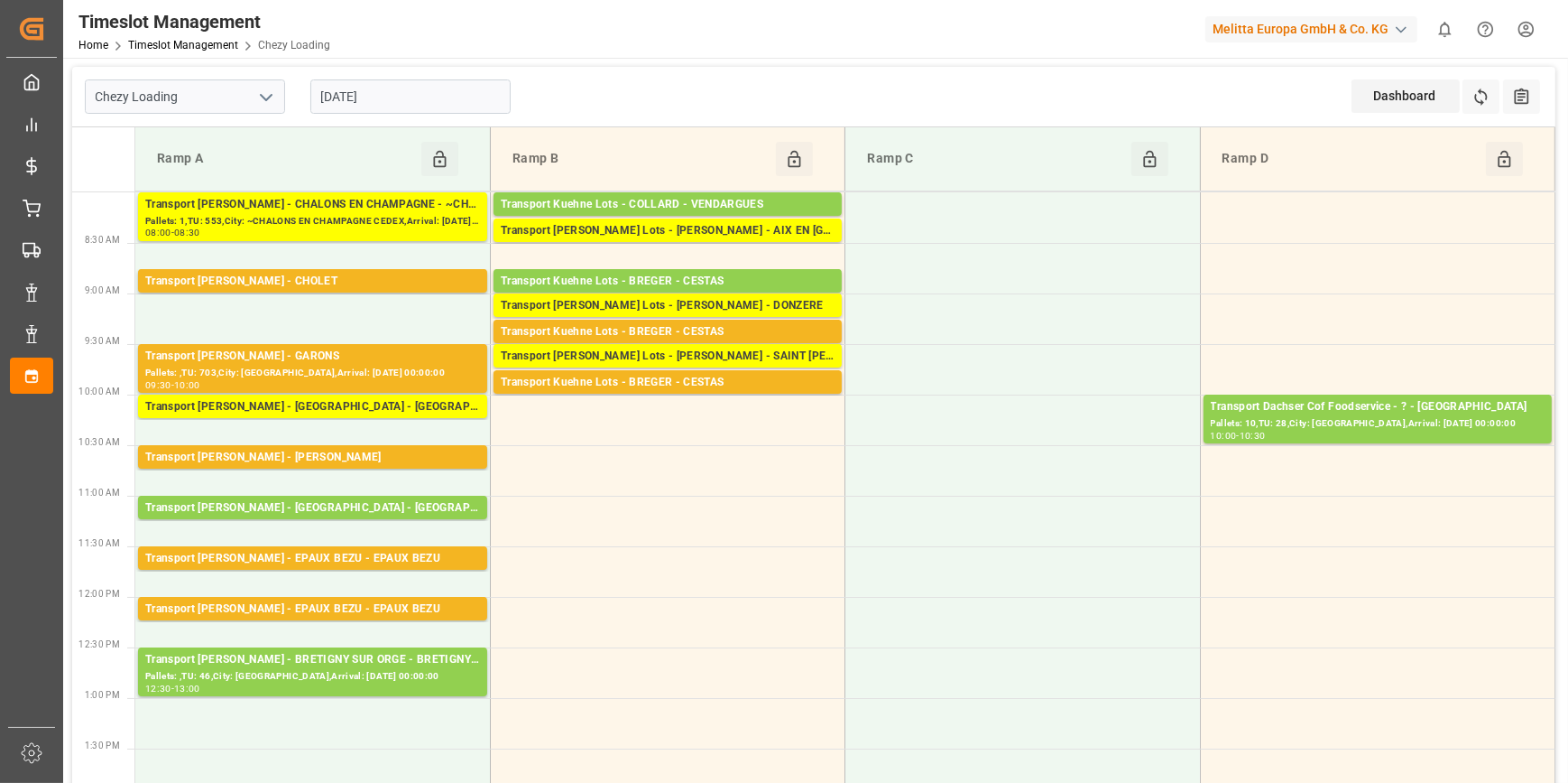
click at [436, 90] on input "[DATE]" at bounding box center [411, 96] width 200 height 35
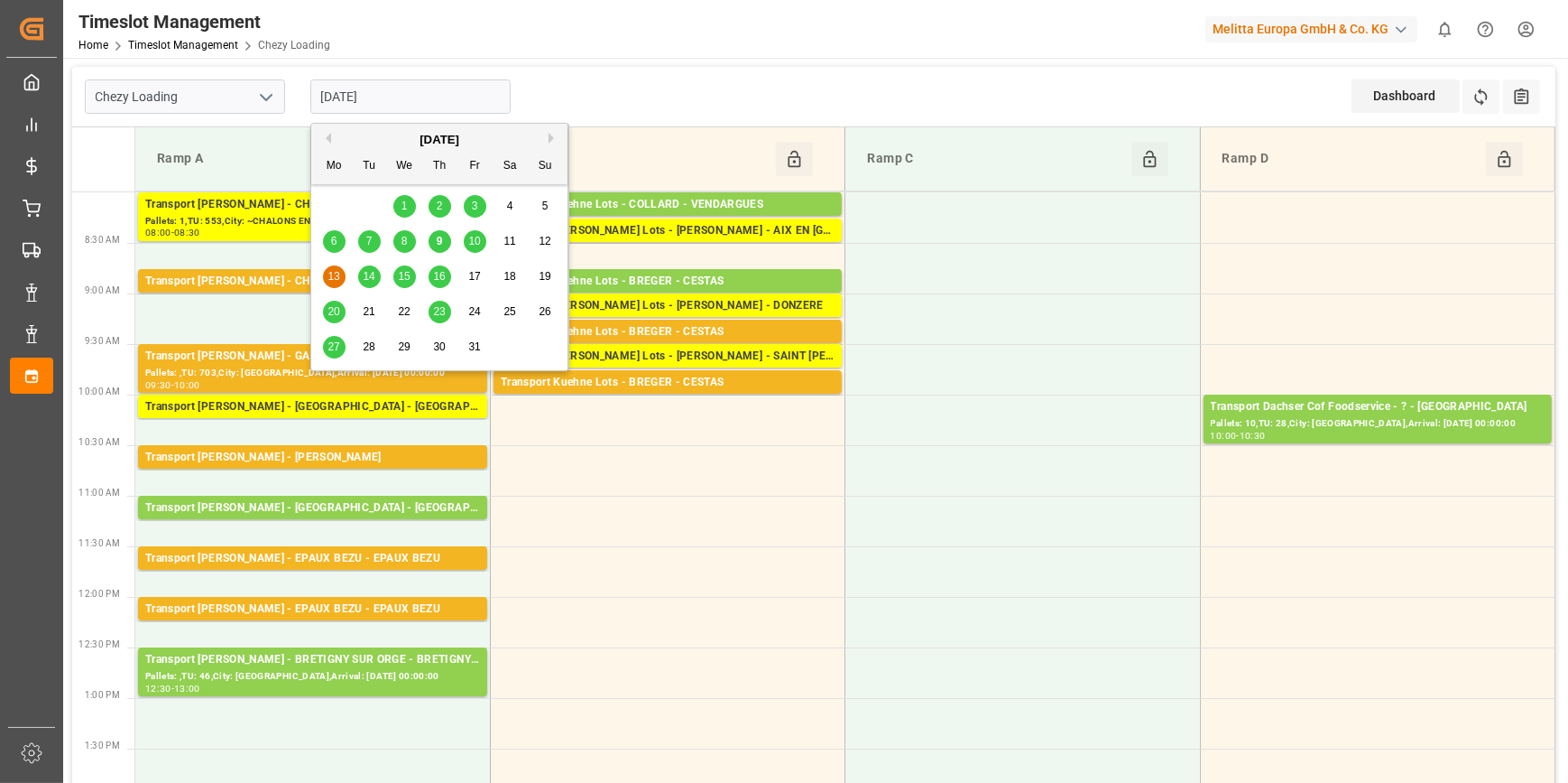
click at [364, 87] on input "[DATE]" at bounding box center [411, 96] width 200 height 35
click at [402, 242] on span "8" at bounding box center [405, 241] width 6 height 13
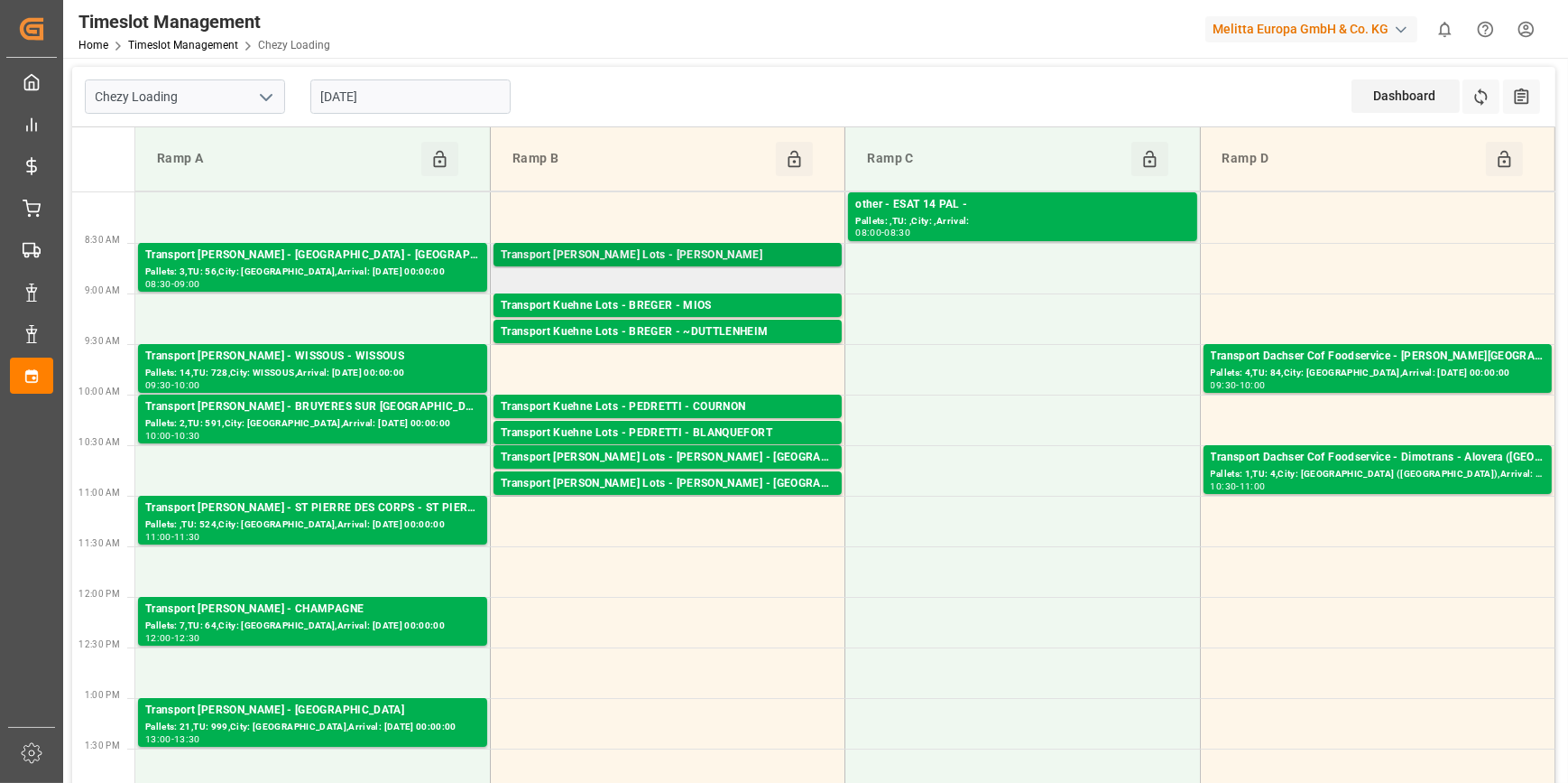
click at [667, 252] on div "Transport [PERSON_NAME] Lots - [PERSON_NAME]" at bounding box center [667, 255] width 333 height 18
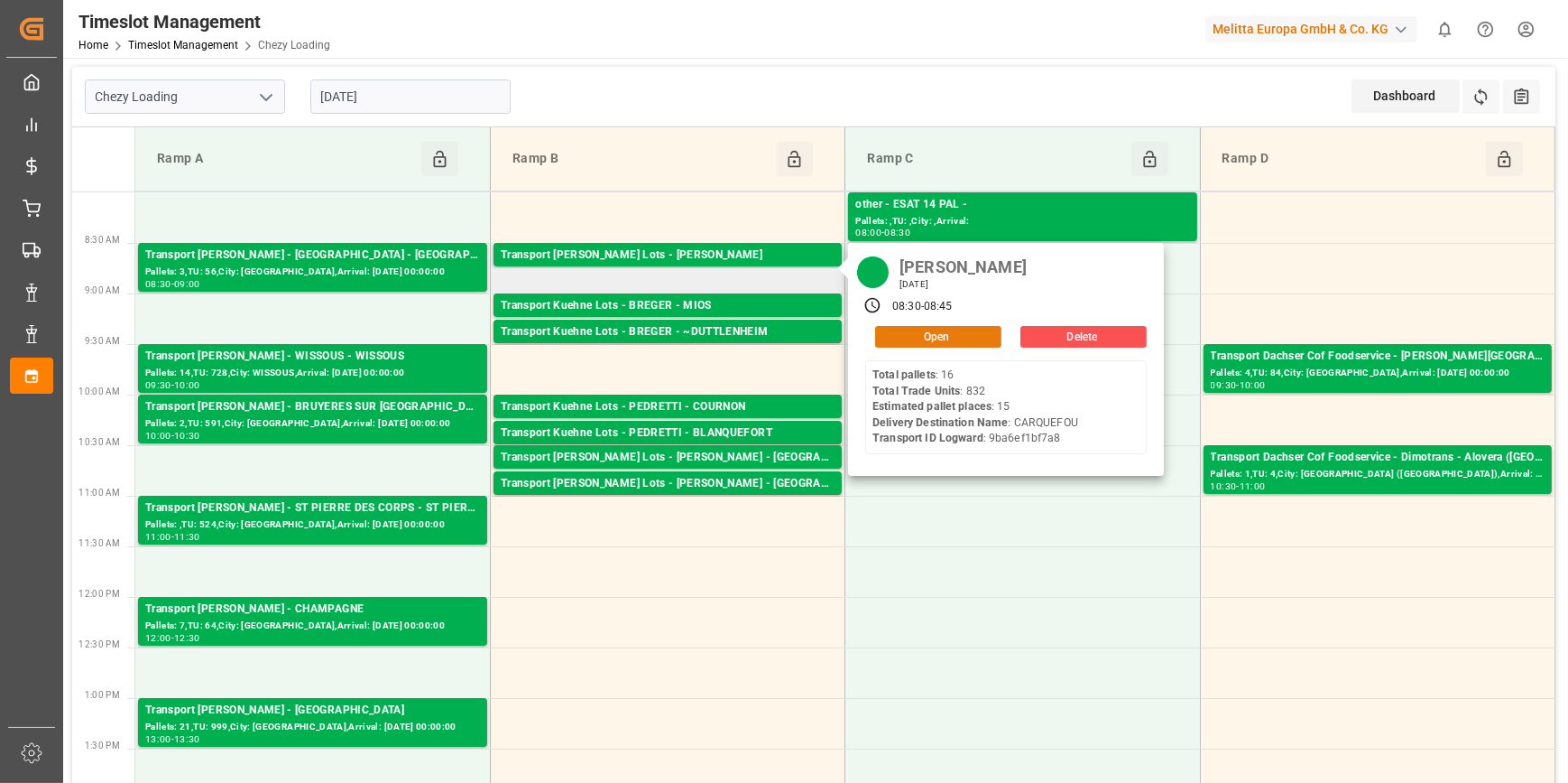
click at [921, 326] on button "Open" at bounding box center [939, 337] width 127 height 22
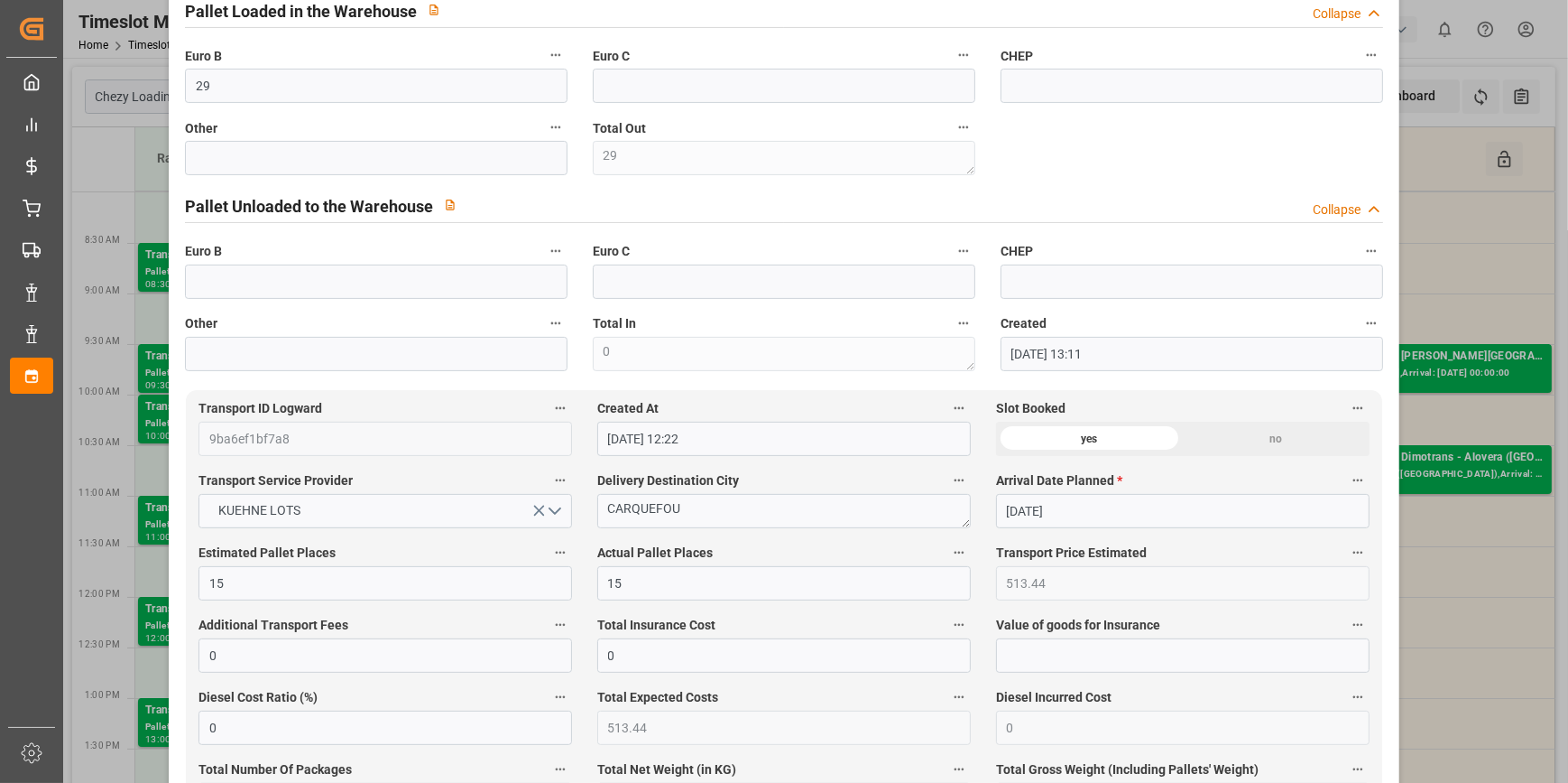
scroll to position [656, 0]
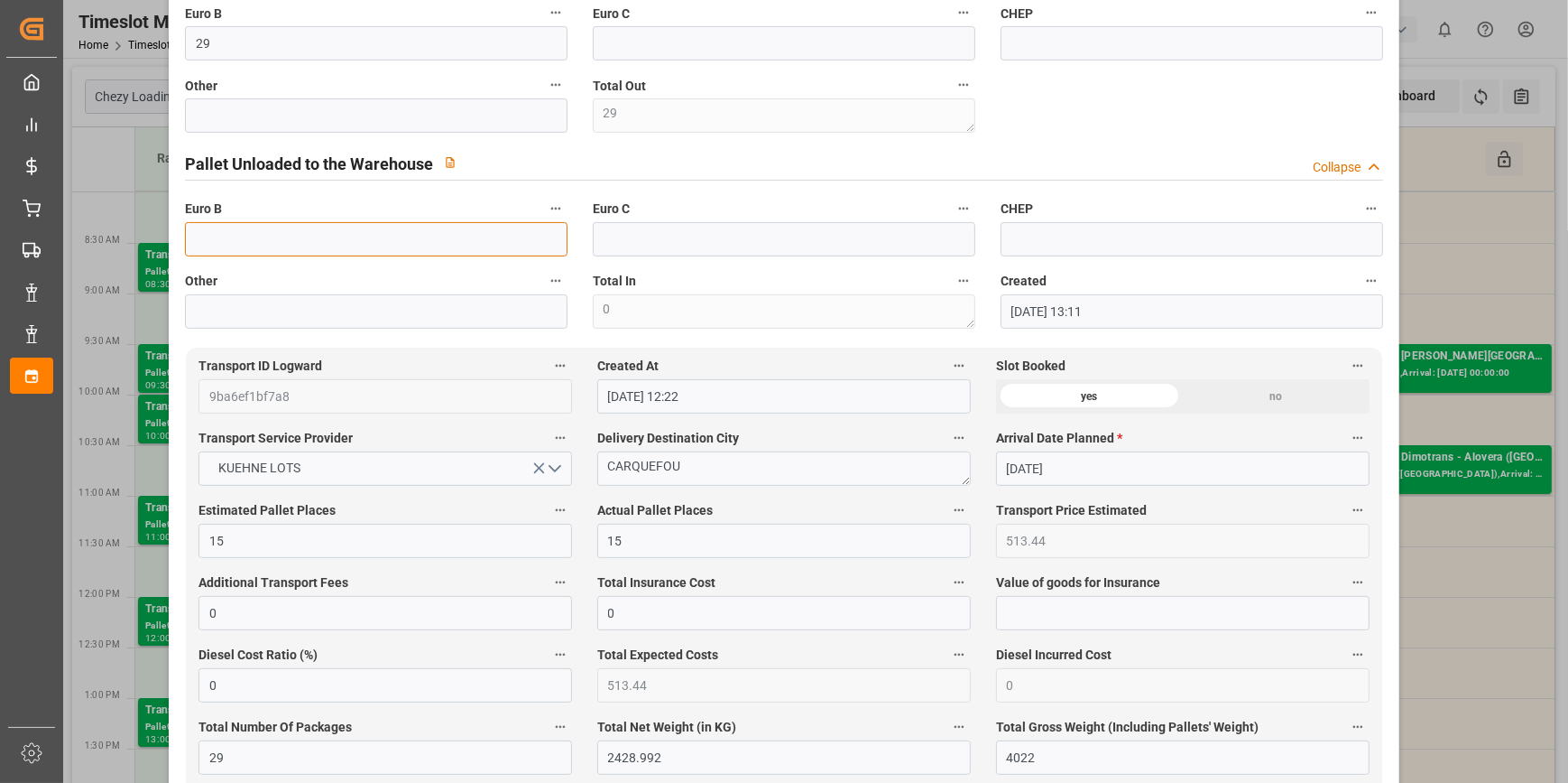
click at [221, 245] on input "text" at bounding box center [376, 239] width 383 height 35
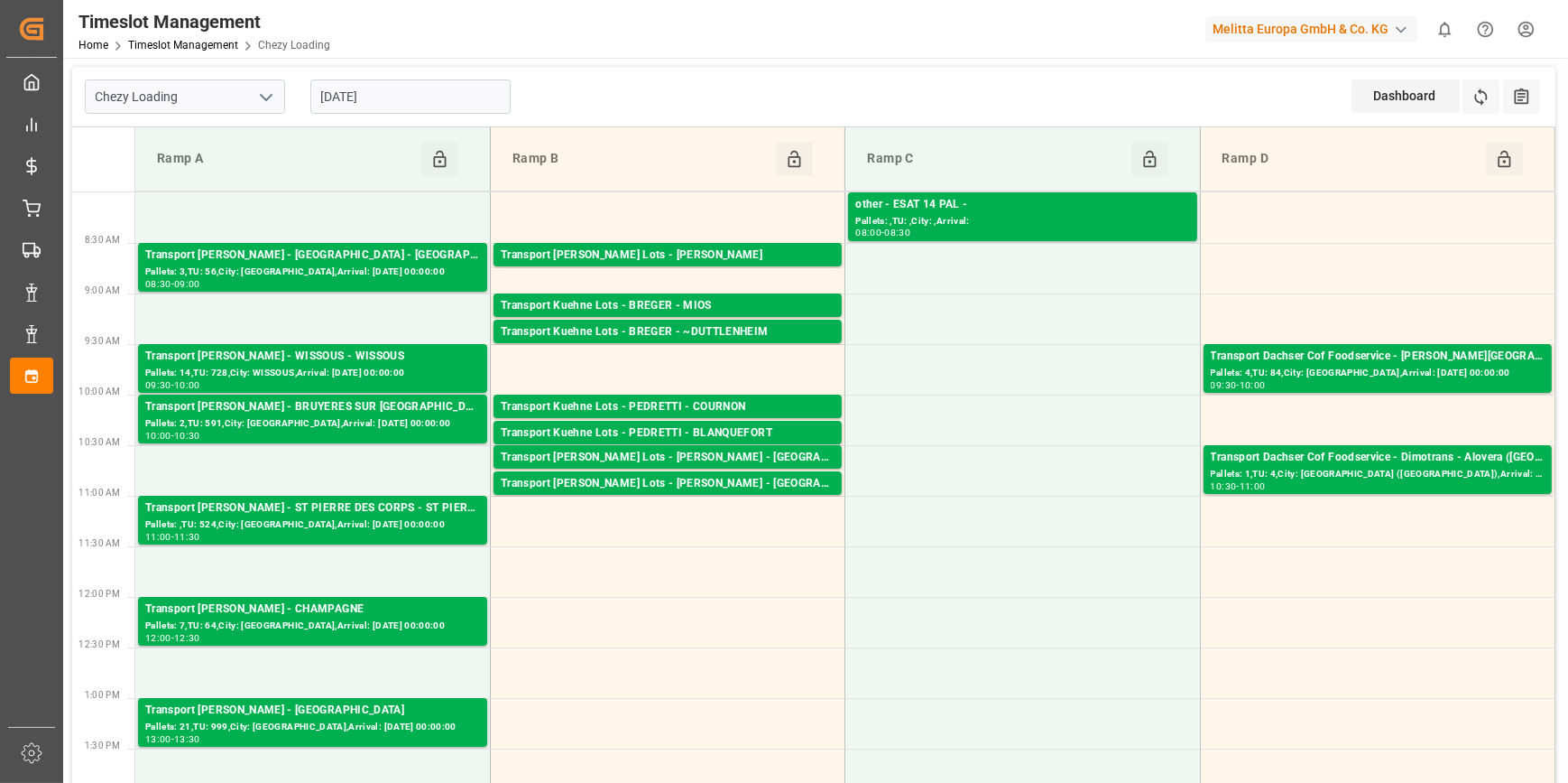
click at [460, 88] on input "[DATE]" at bounding box center [411, 96] width 200 height 35
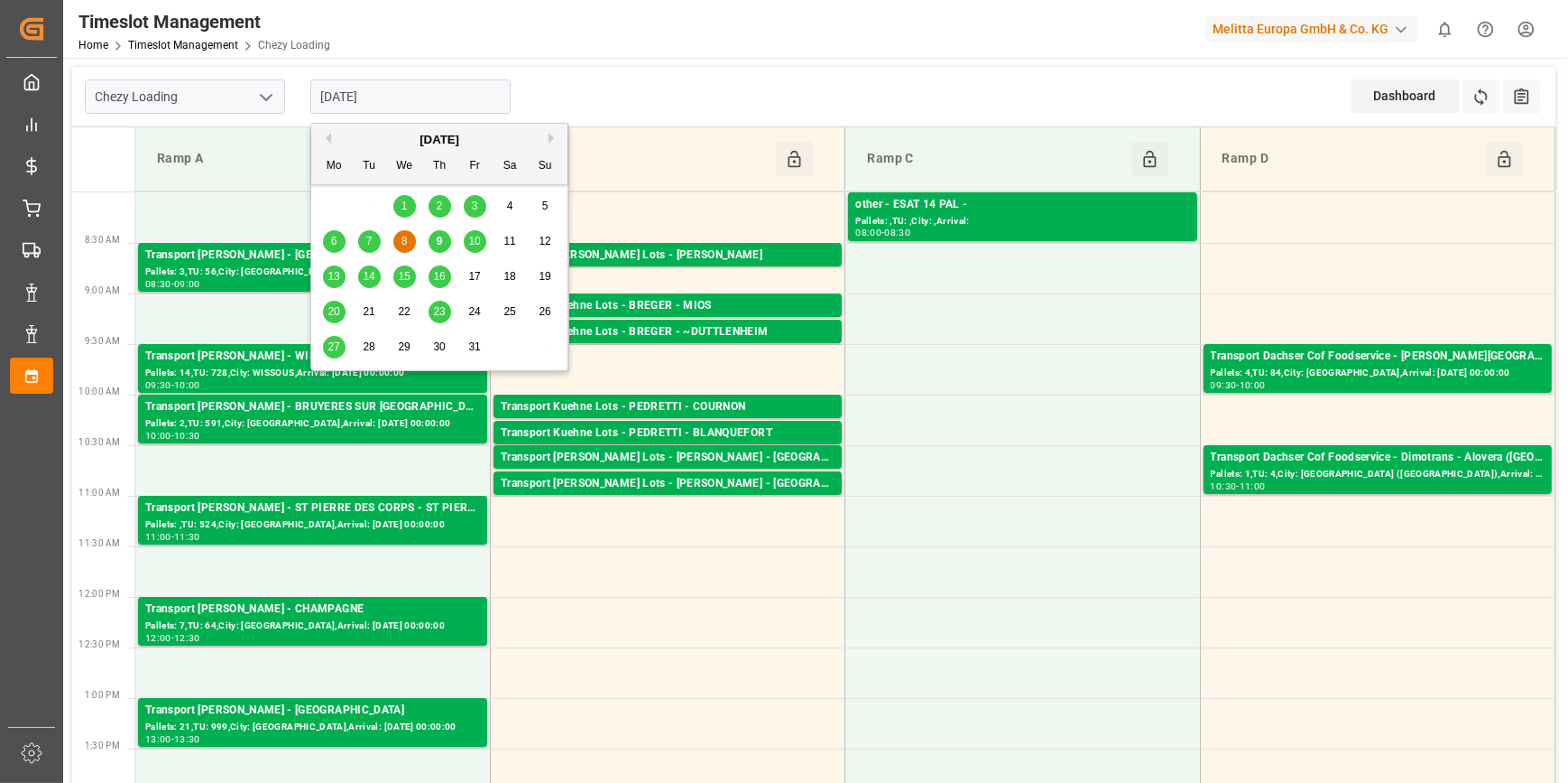
click at [437, 242] on span "9" at bounding box center [439, 241] width 6 height 13
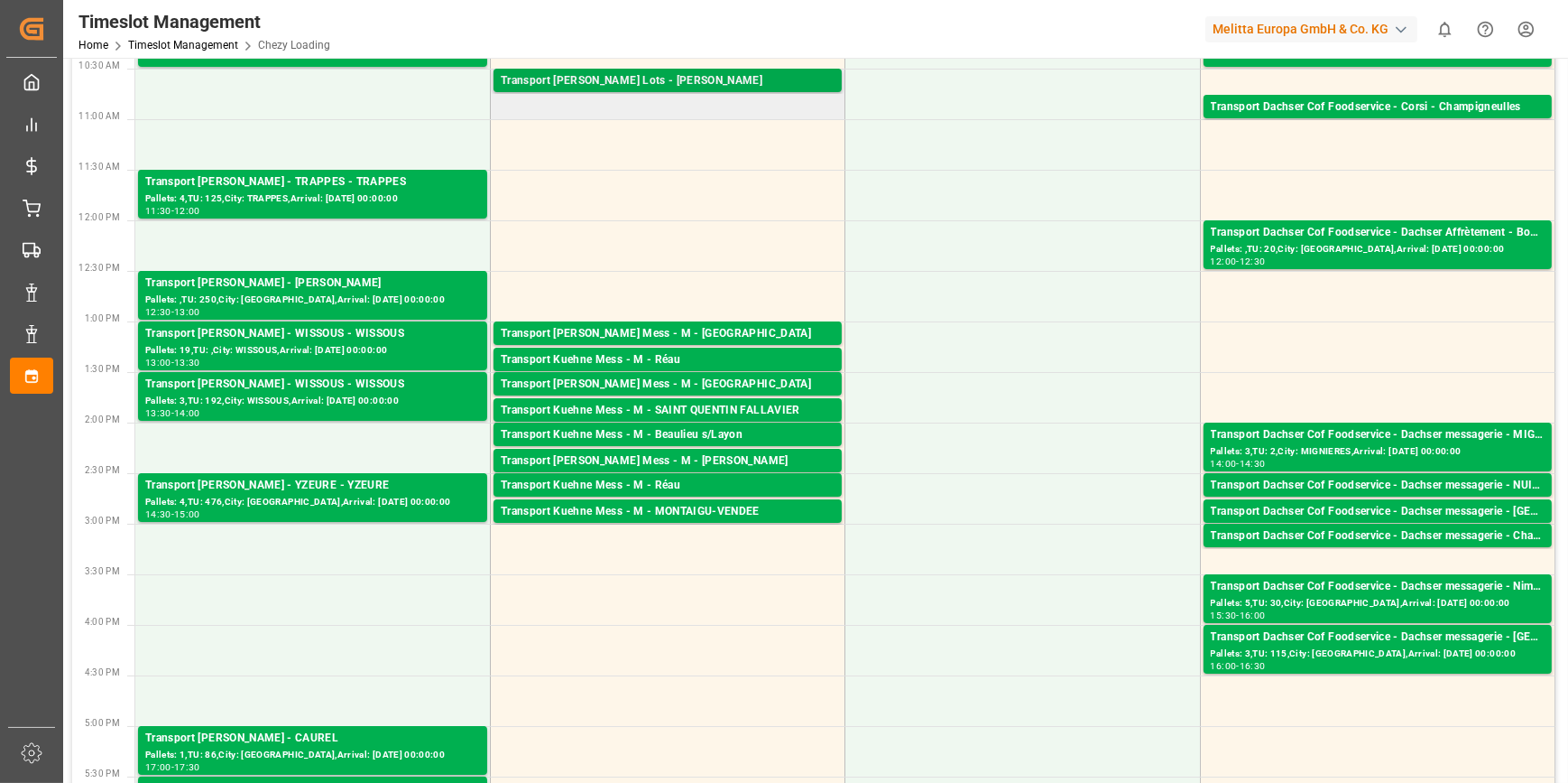
scroll to position [410, 0]
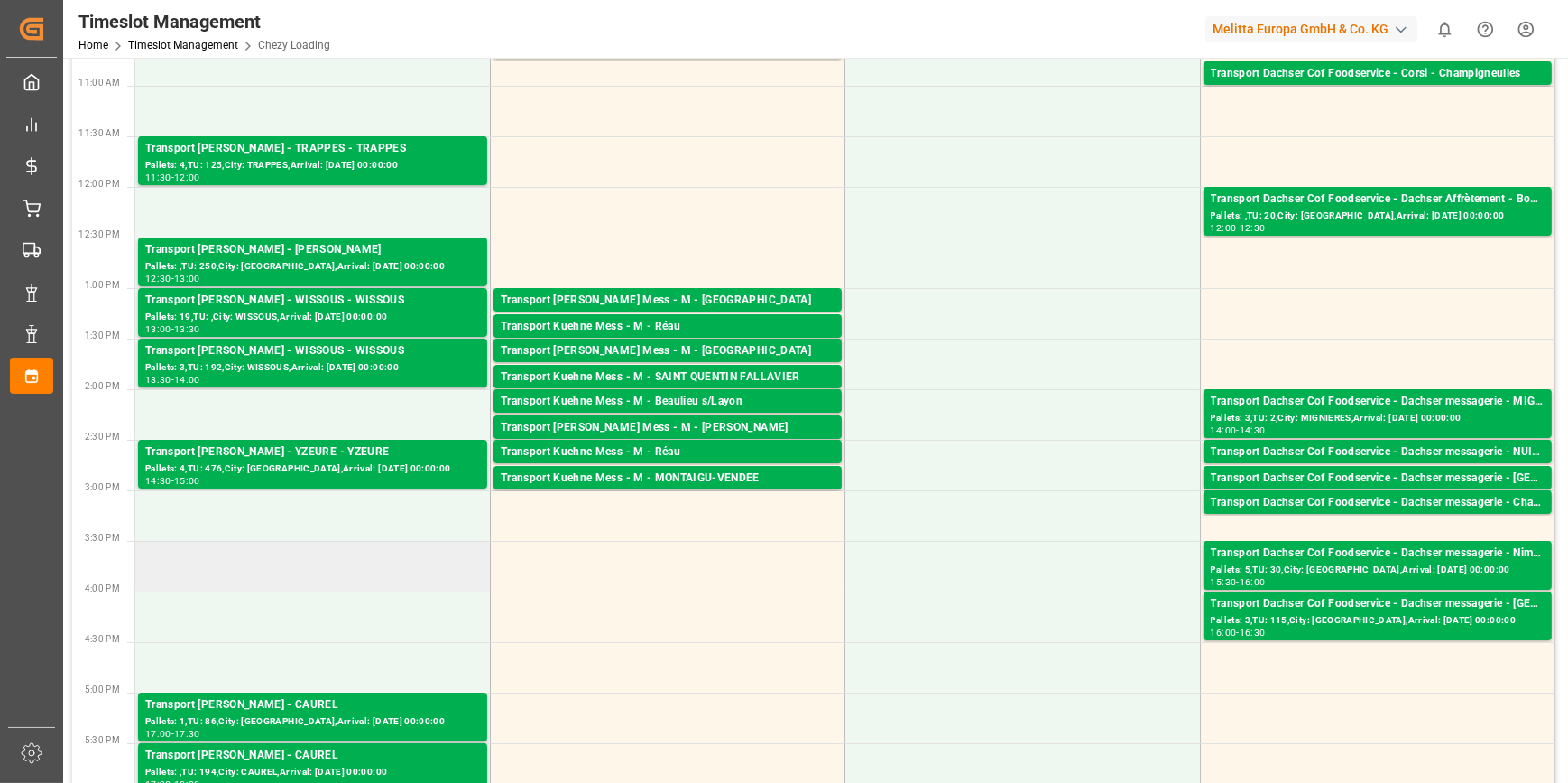
click at [174, 563] on td at bounding box center [313, 565] width 354 height 50
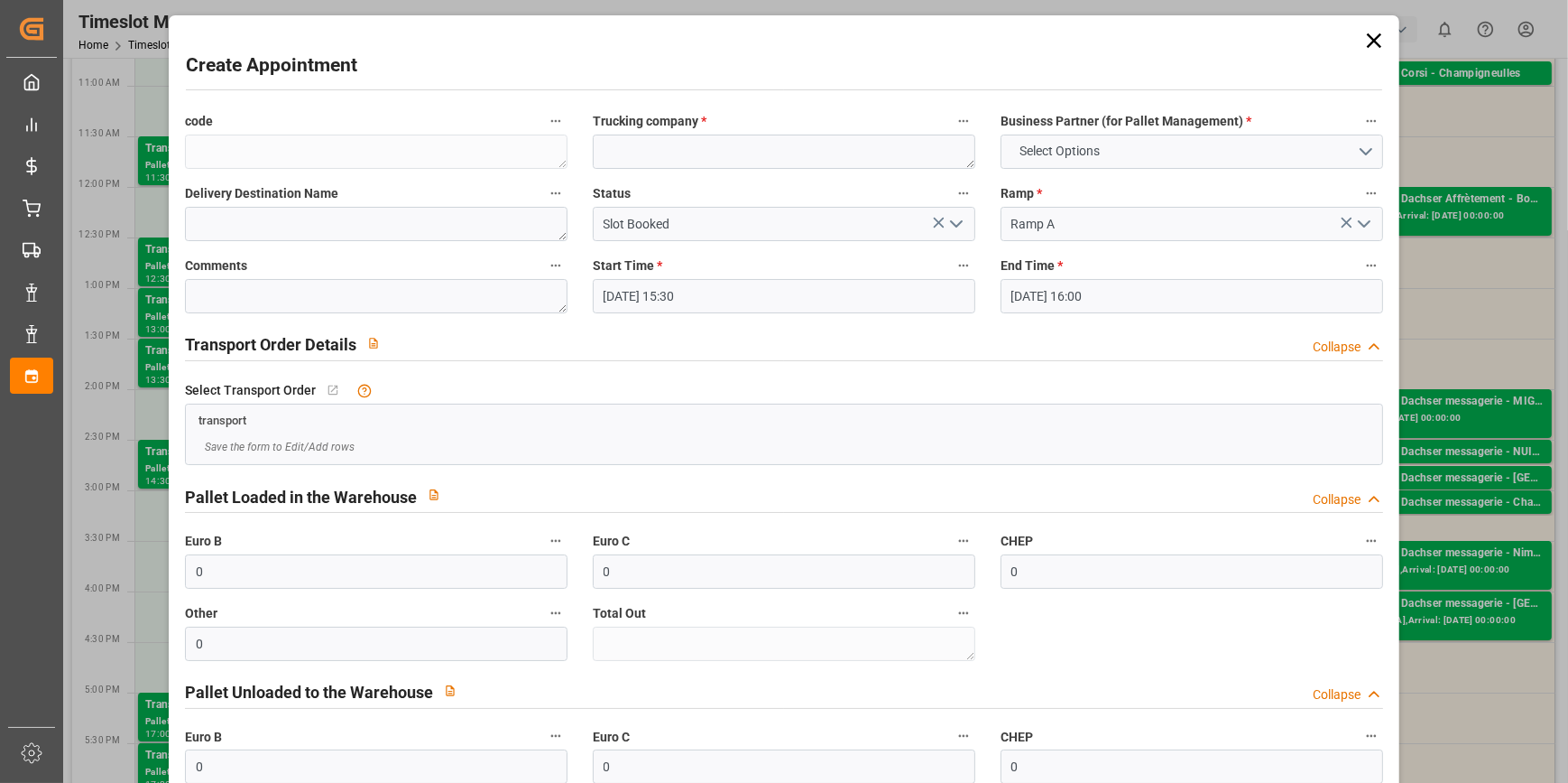
click at [959, 222] on icon "open menu" at bounding box center [957, 224] width 22 height 22
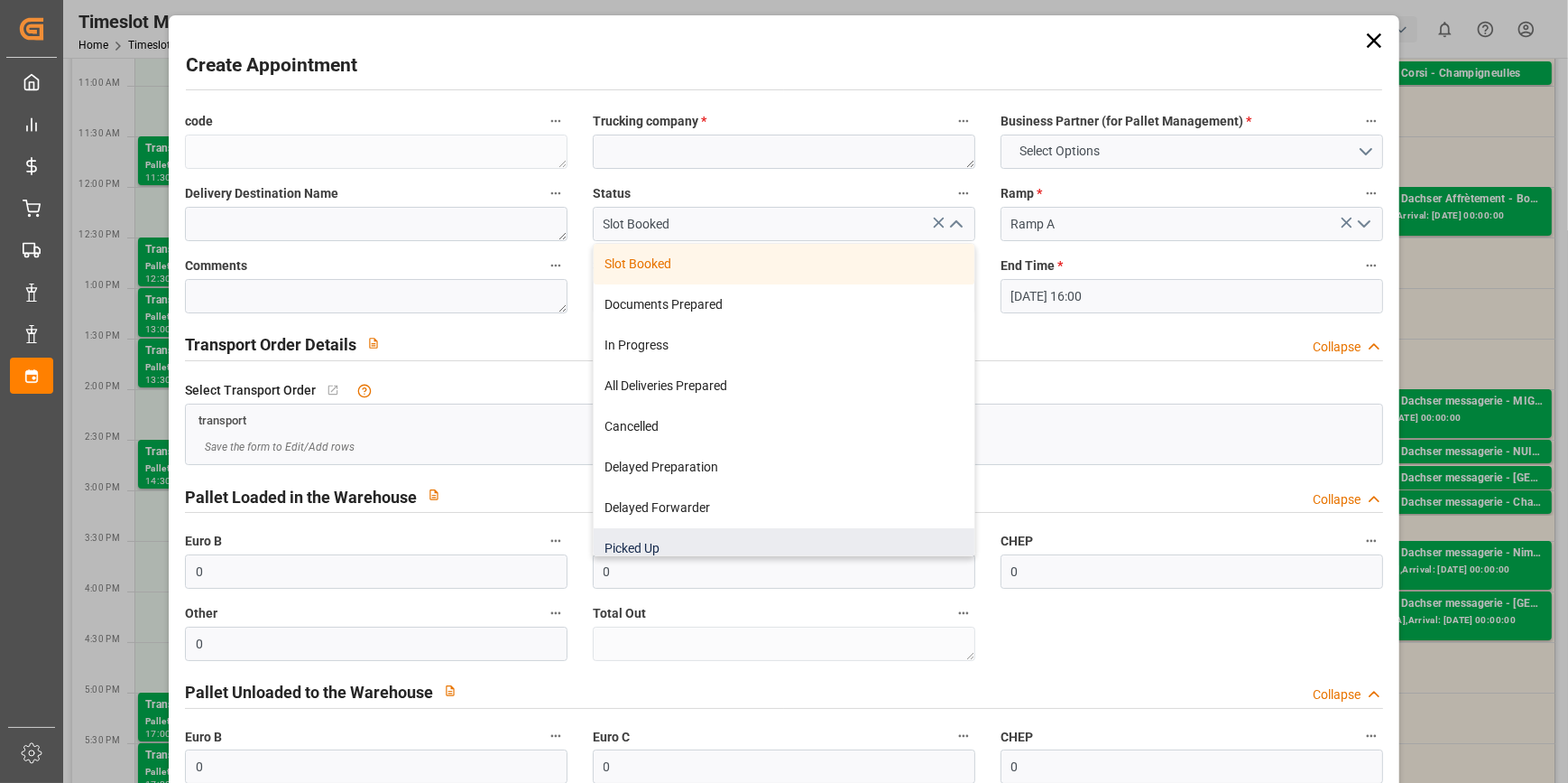
click at [607, 540] on div "Picked Up" at bounding box center [784, 548] width 381 height 41
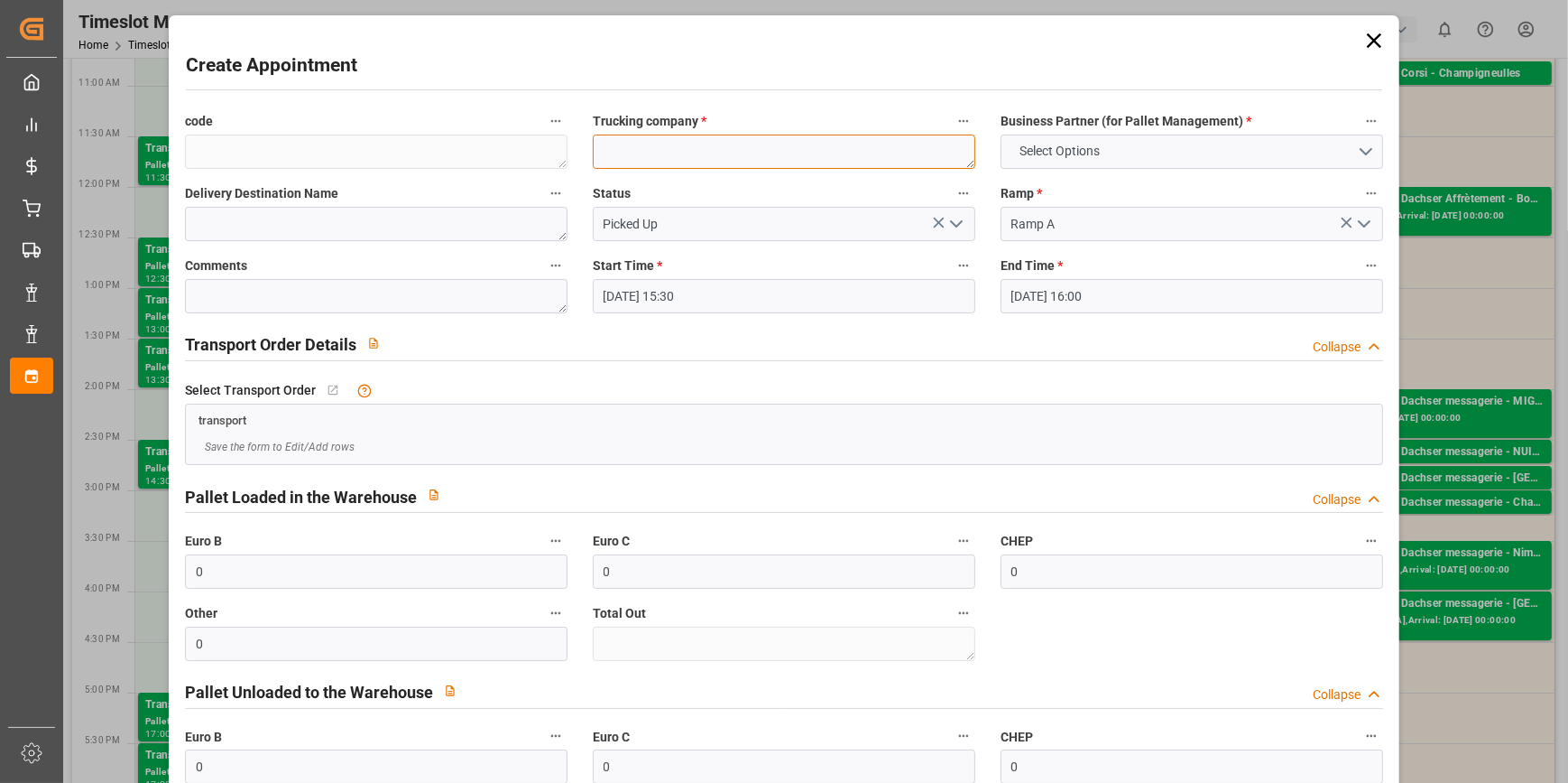
click at [656, 150] on textarea at bounding box center [784, 151] width 383 height 35
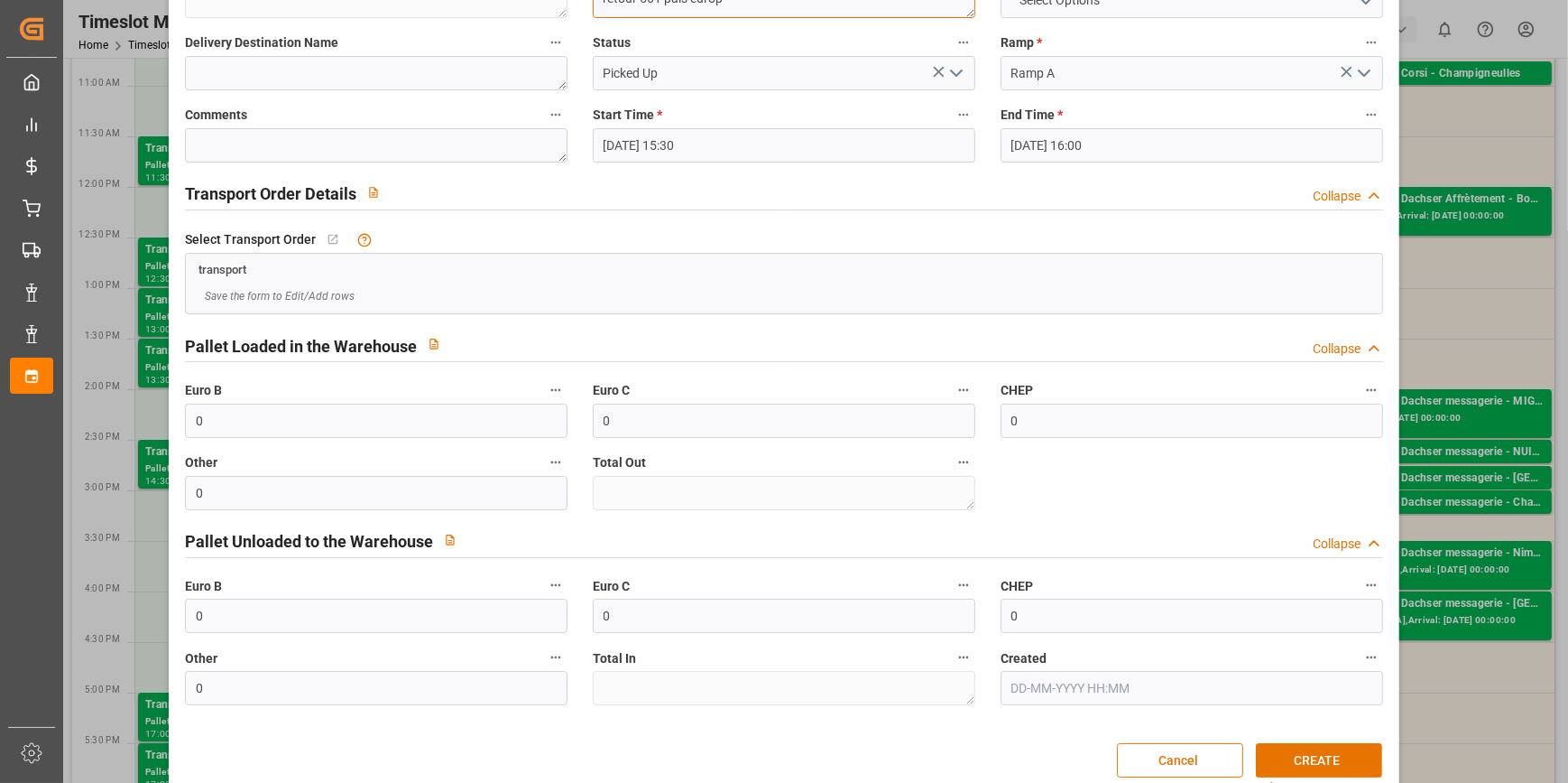
scroll to position [177, 0]
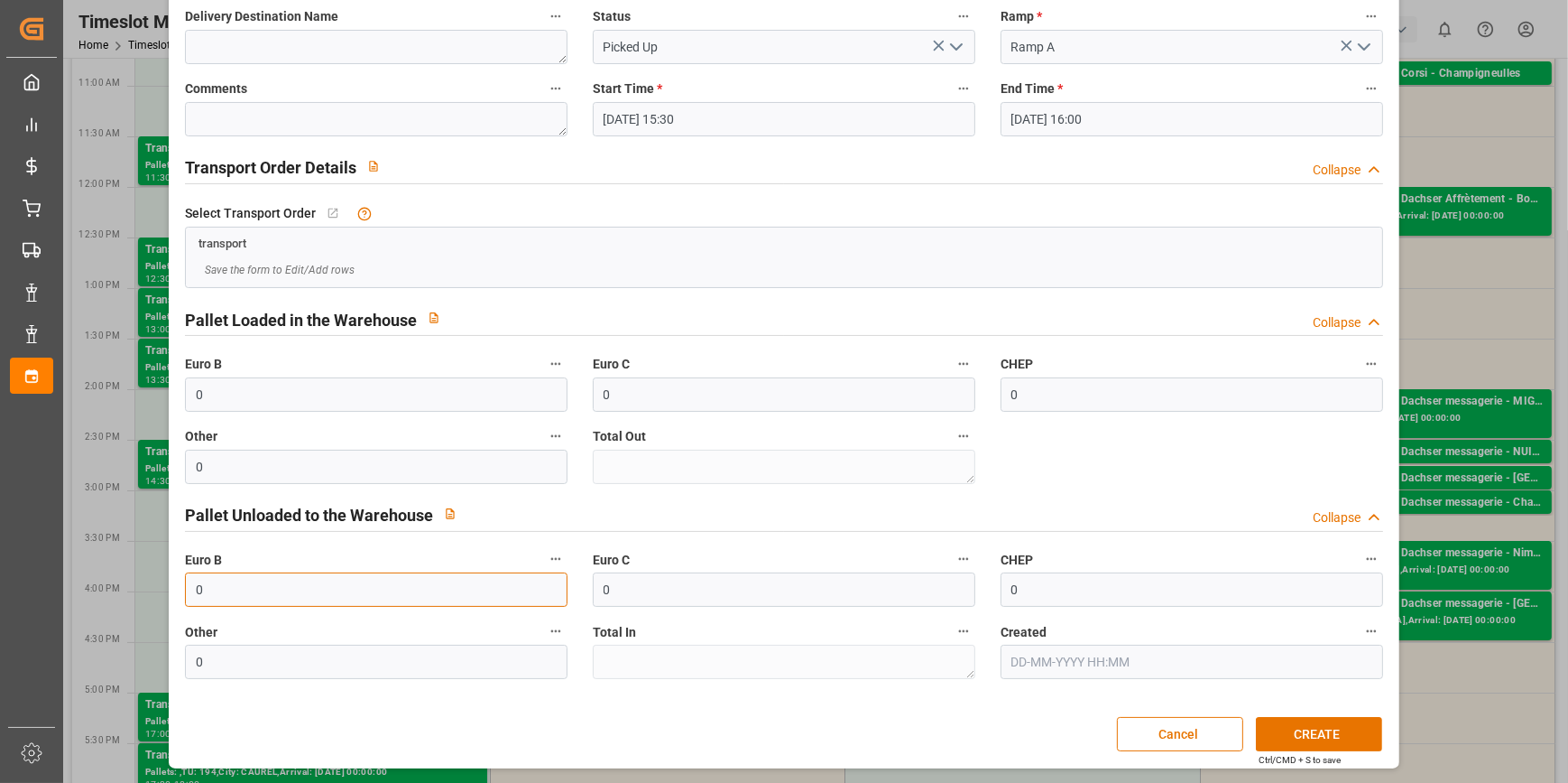
click at [241, 576] on input "0" at bounding box center [376, 589] width 383 height 35
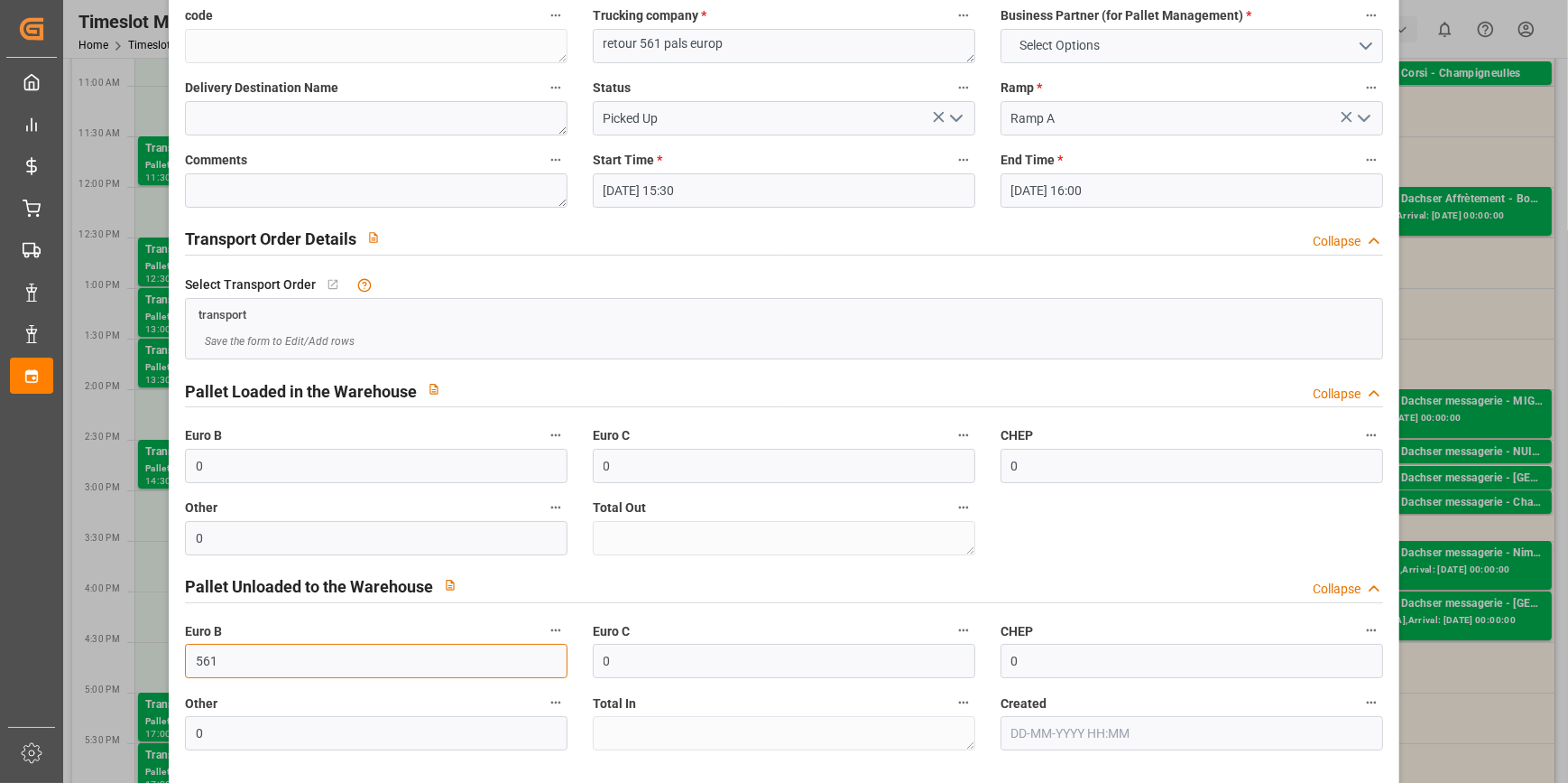
scroll to position [0, 0]
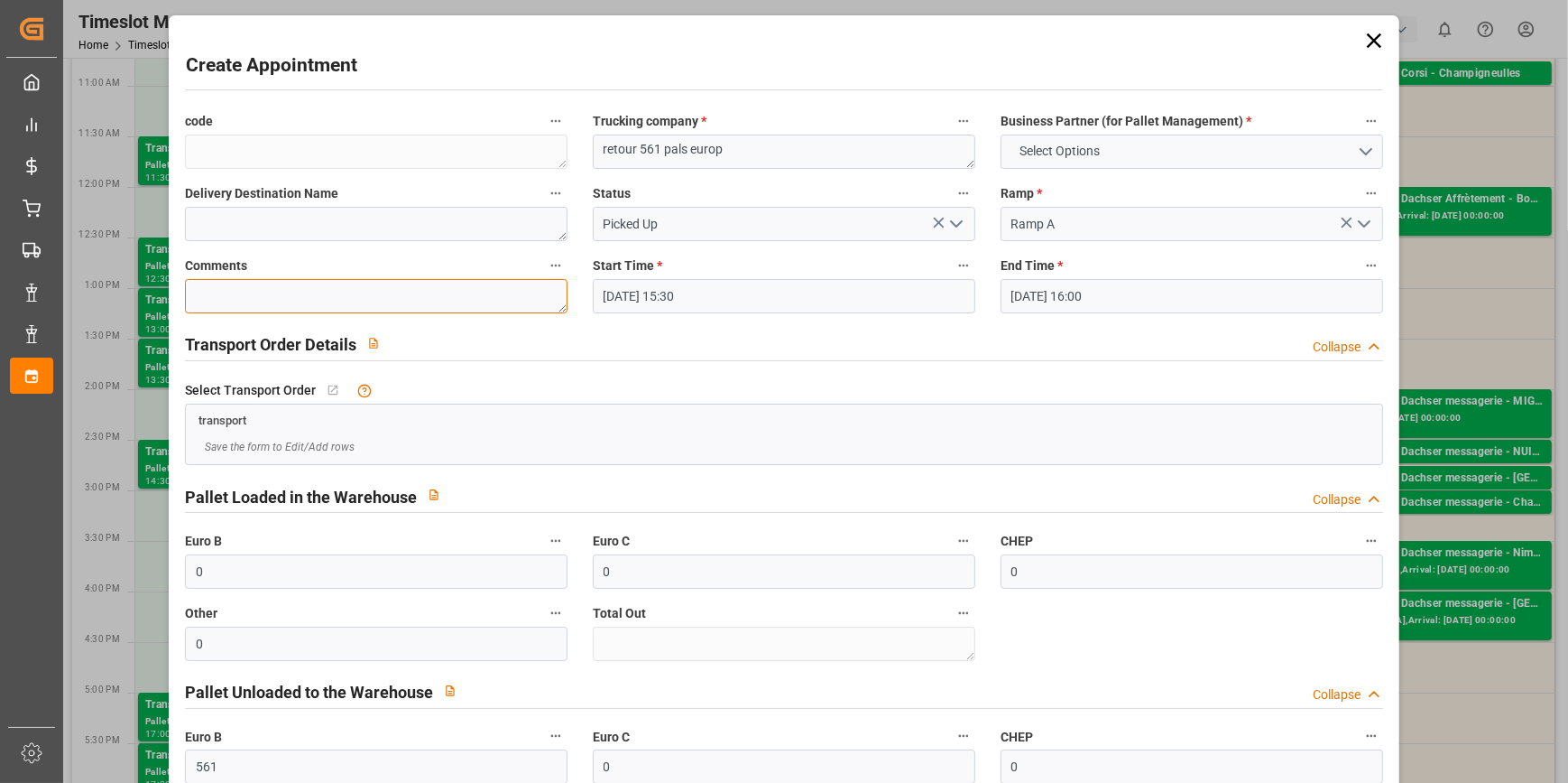
click at [269, 289] on textarea at bounding box center [376, 296] width 383 height 35
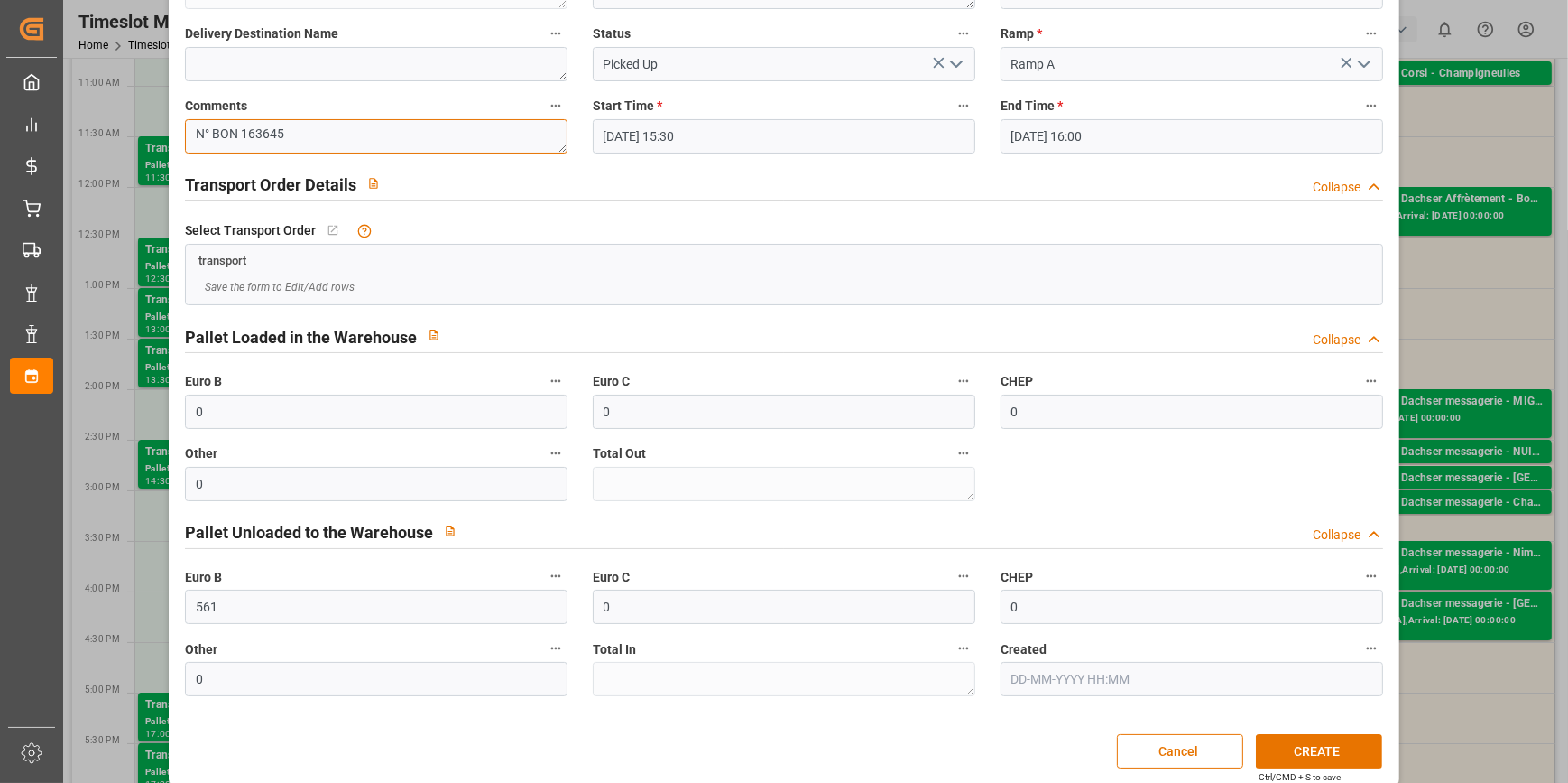
scroll to position [163, 0]
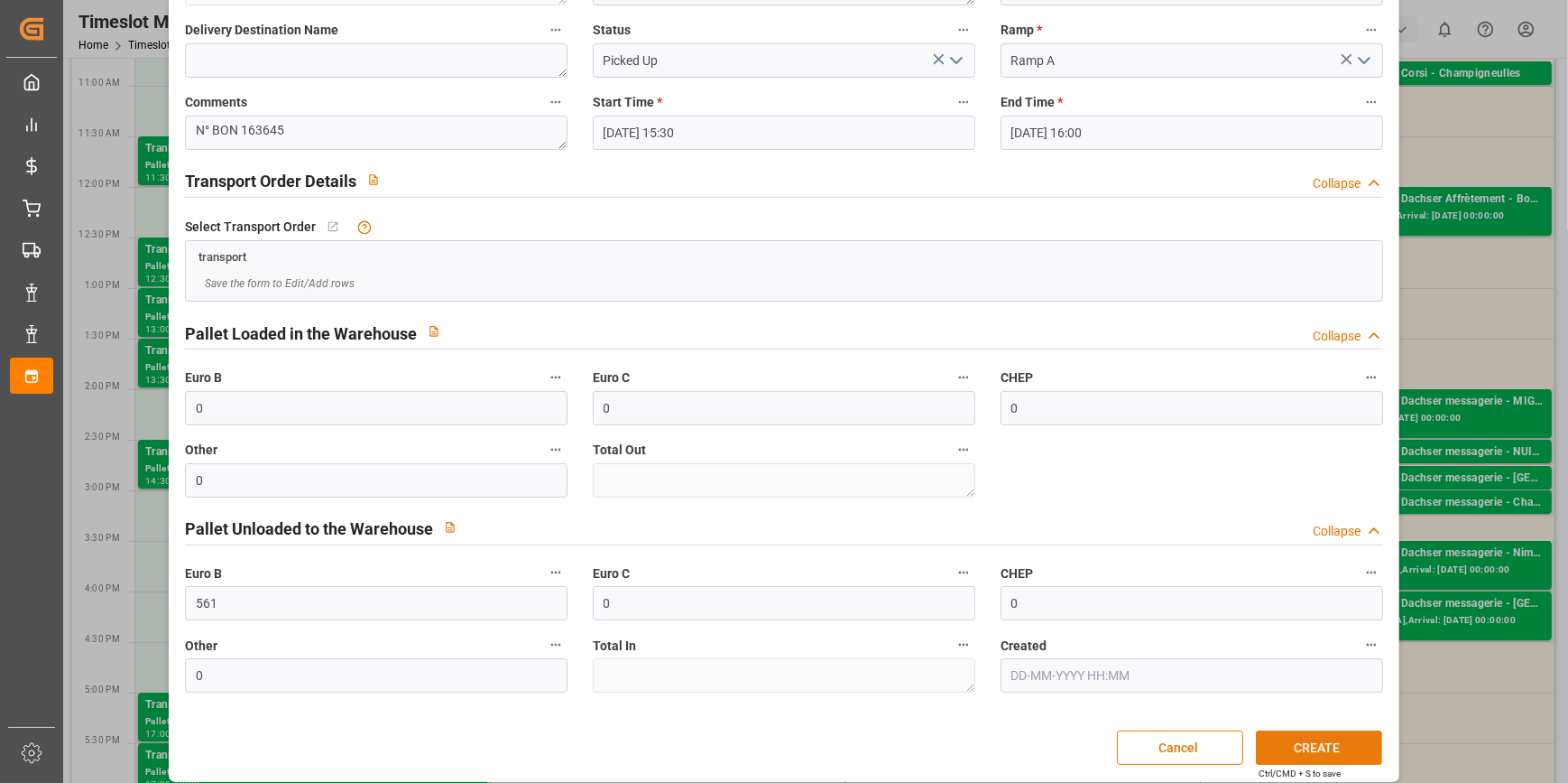
click at [1309, 748] on button "CREATE" at bounding box center [1320, 747] width 127 height 35
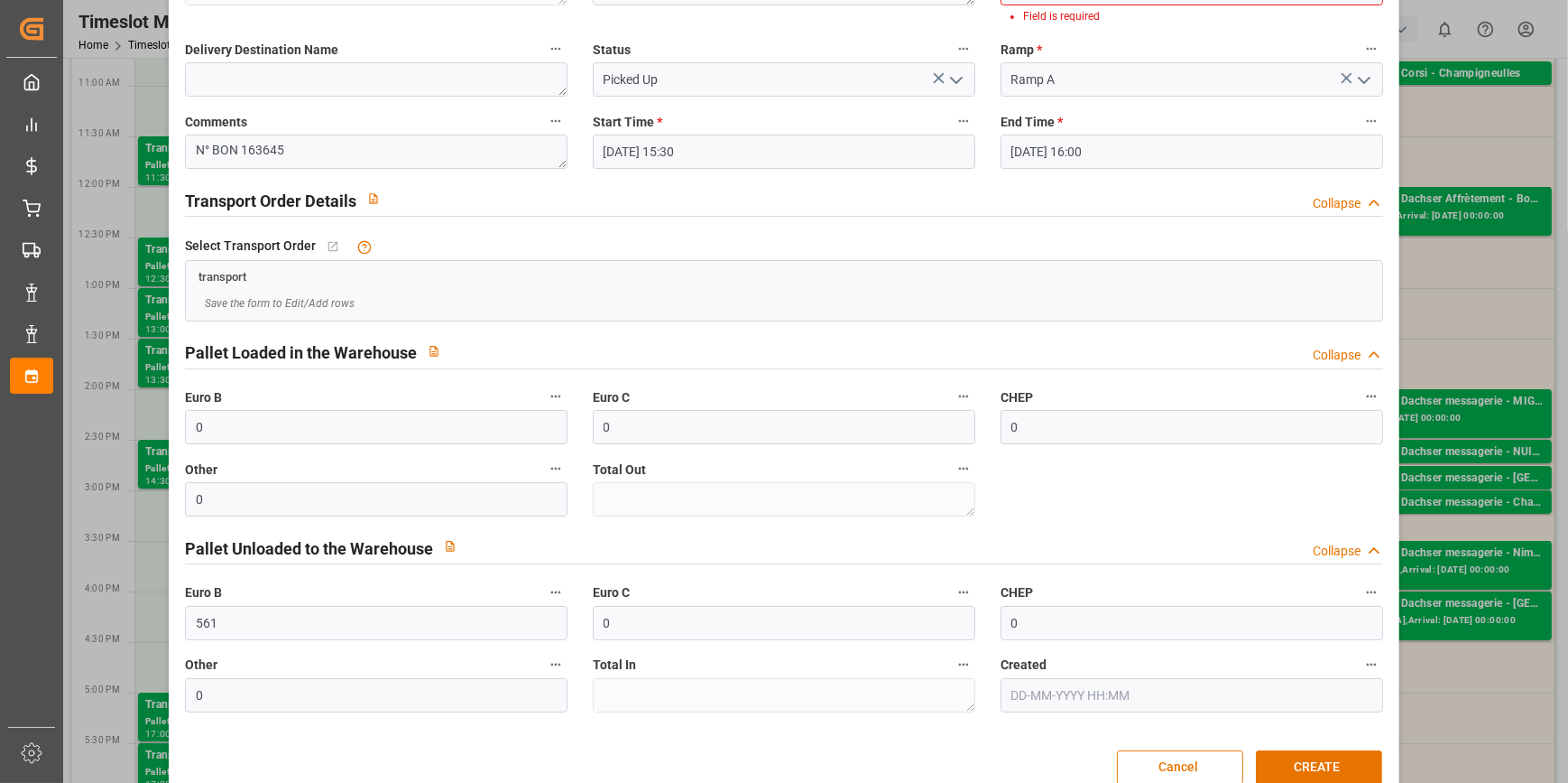
scroll to position [0, 0]
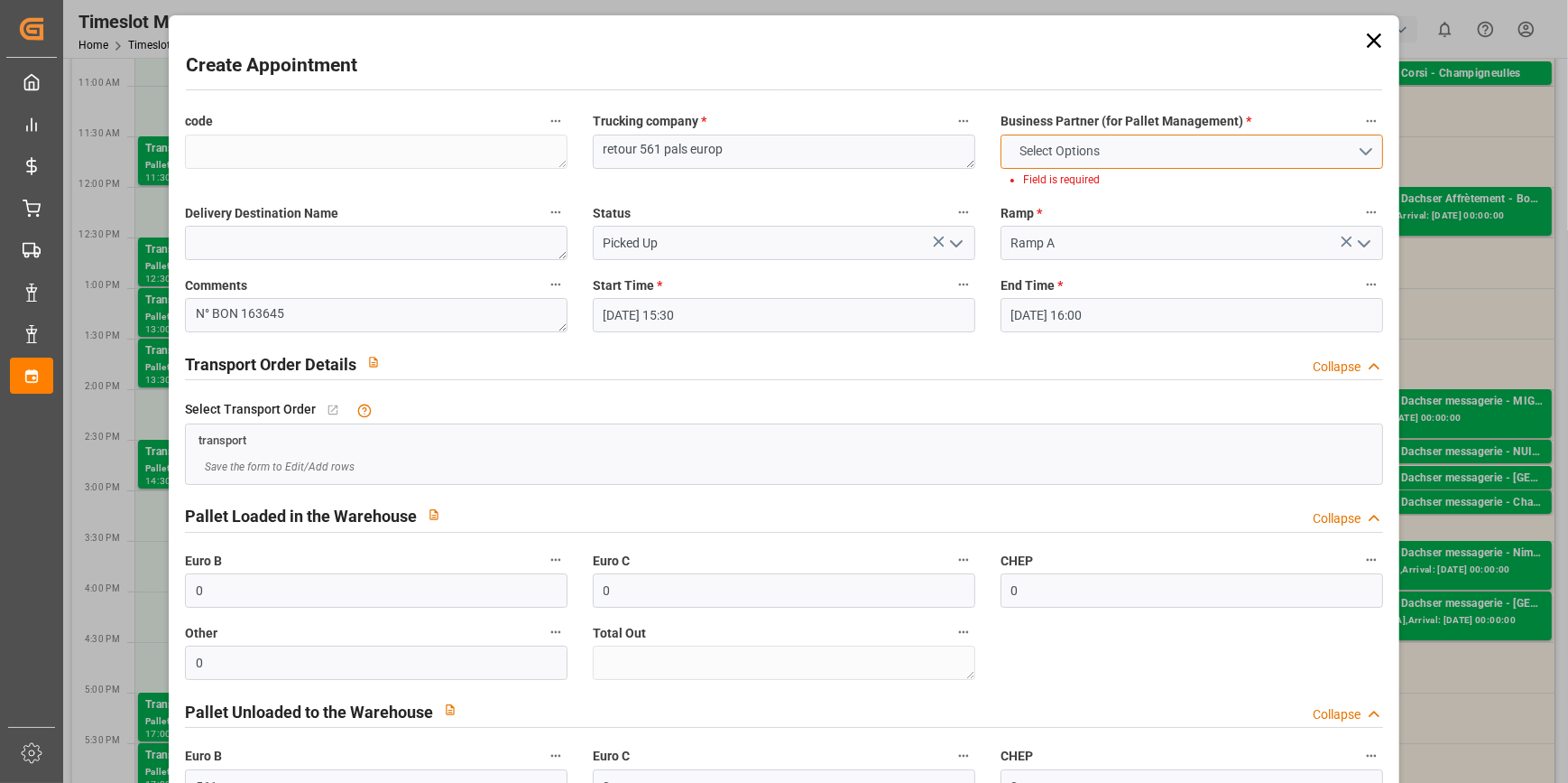
click at [1362, 143] on button "Select Options" at bounding box center [1191, 151] width 383 height 35
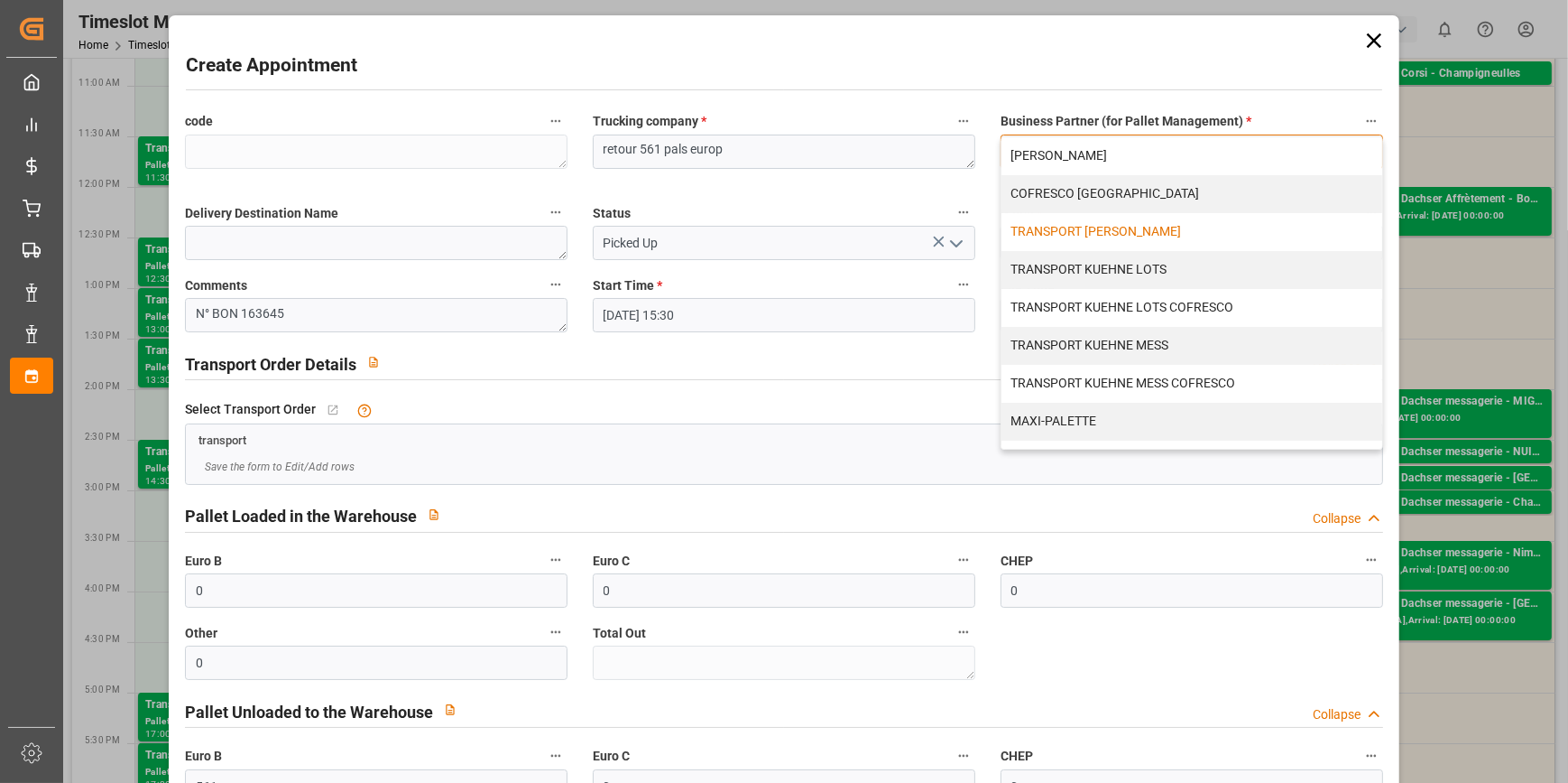
click at [1082, 233] on div "TRANSPORT [PERSON_NAME]" at bounding box center [1191, 232] width 381 height 38
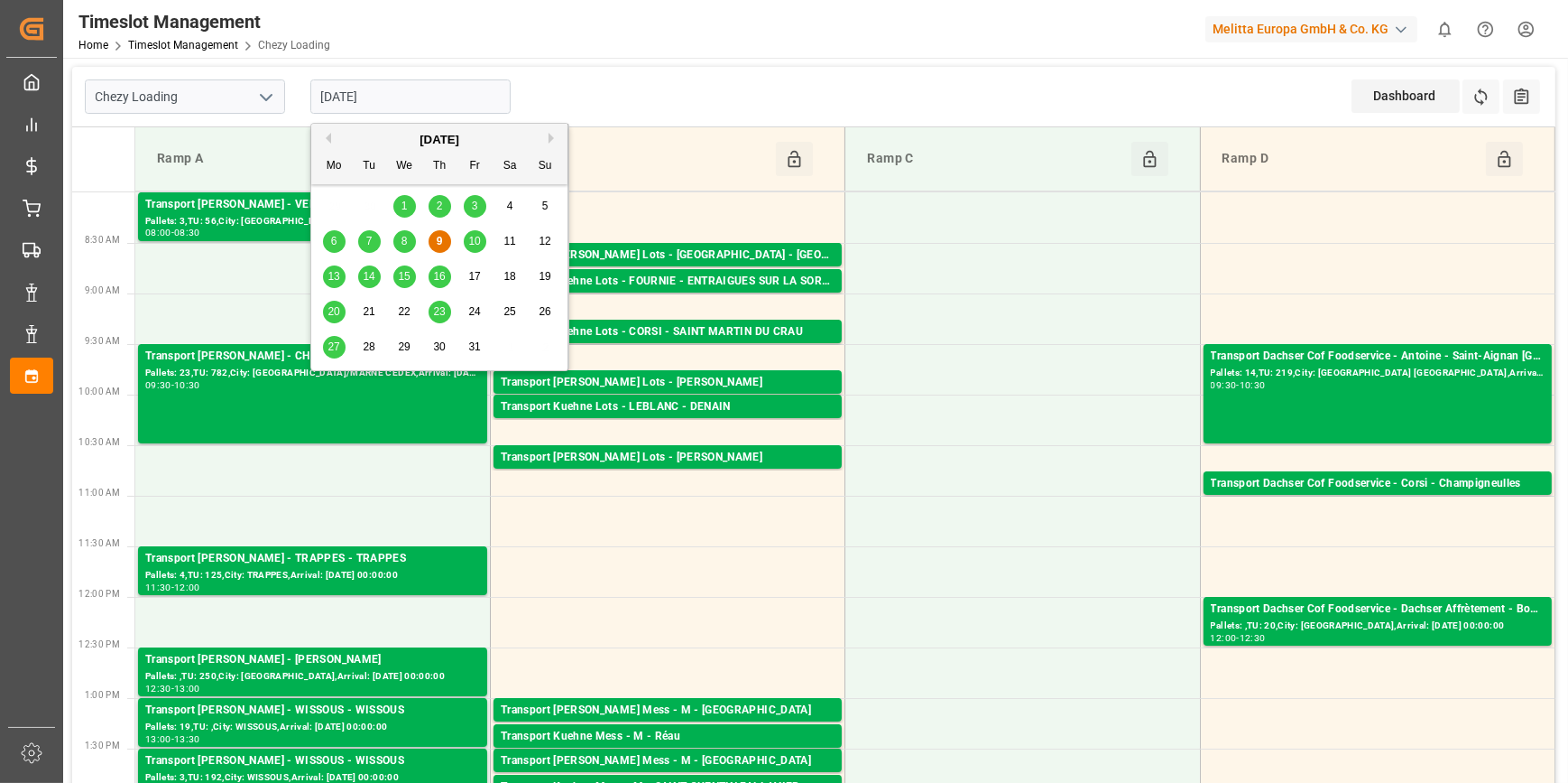
click at [395, 87] on input "[DATE]" at bounding box center [411, 96] width 200 height 35
click at [479, 234] on div "10" at bounding box center [475, 242] width 23 height 22
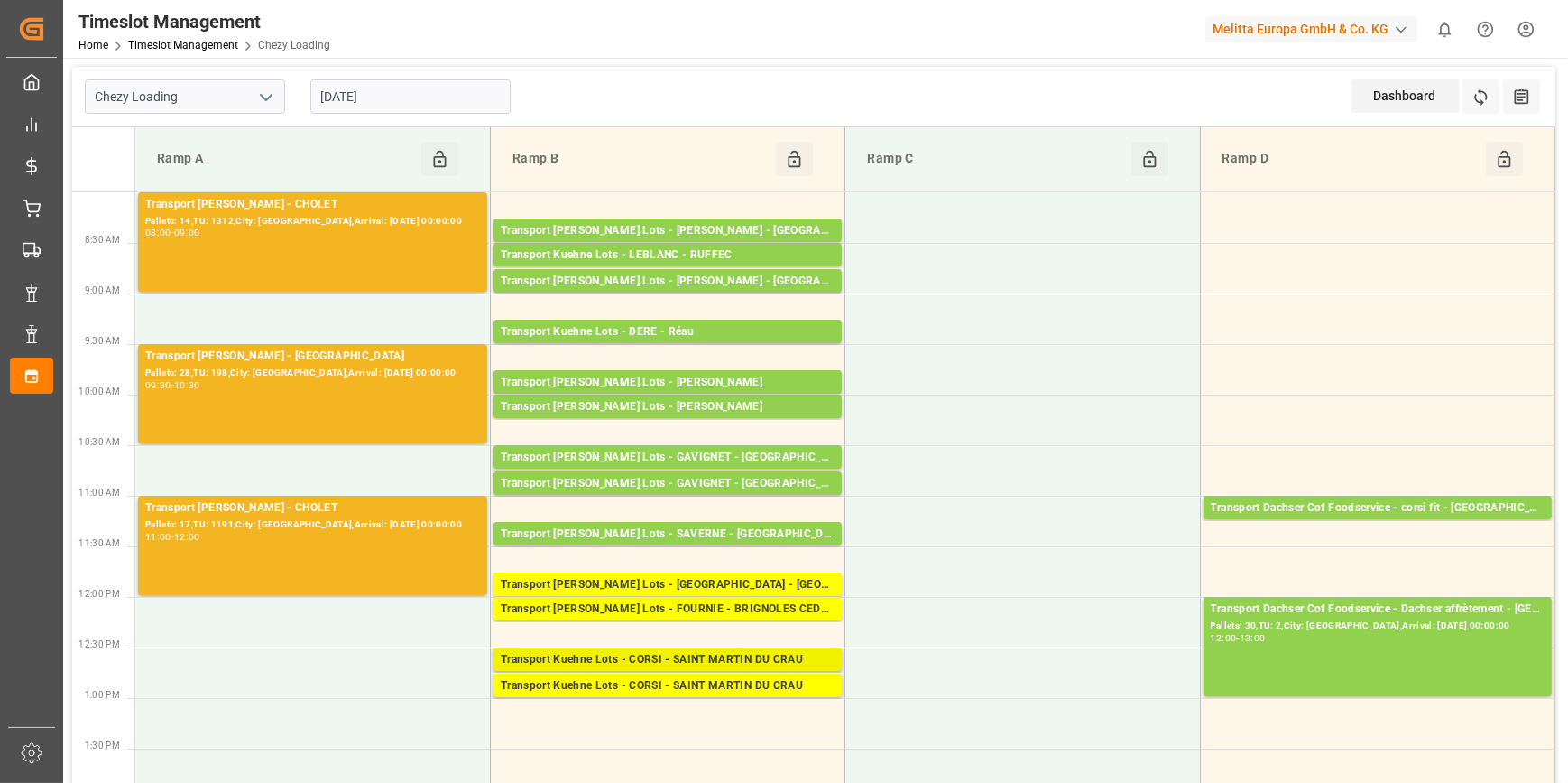
click at [687, 660] on div "Transport Kuehne Lots - CORSI - SAINT MARTIN DU CRAU" at bounding box center [667, 660] width 333 height 18
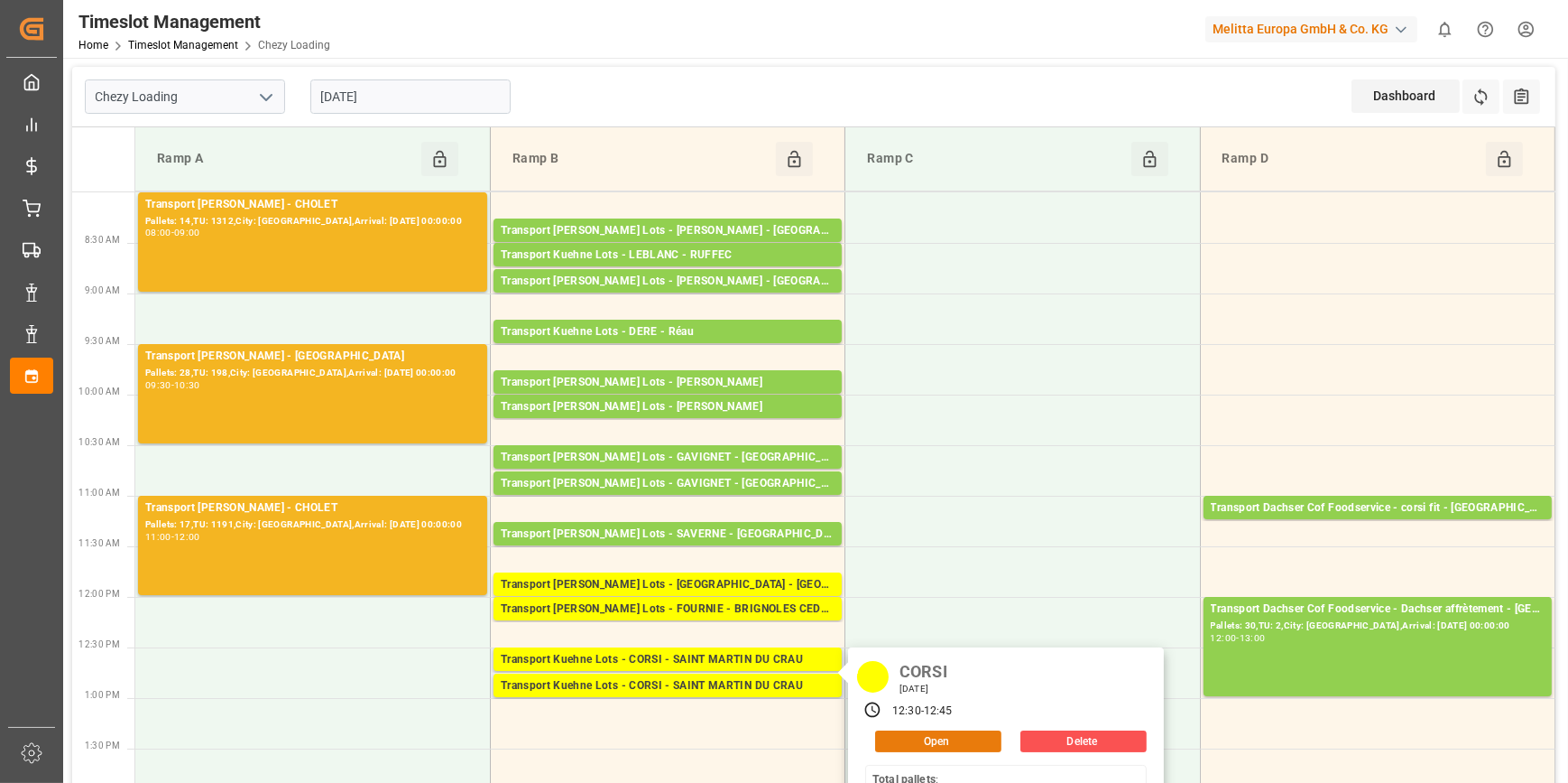
click at [911, 741] on button "Open" at bounding box center [939, 741] width 127 height 22
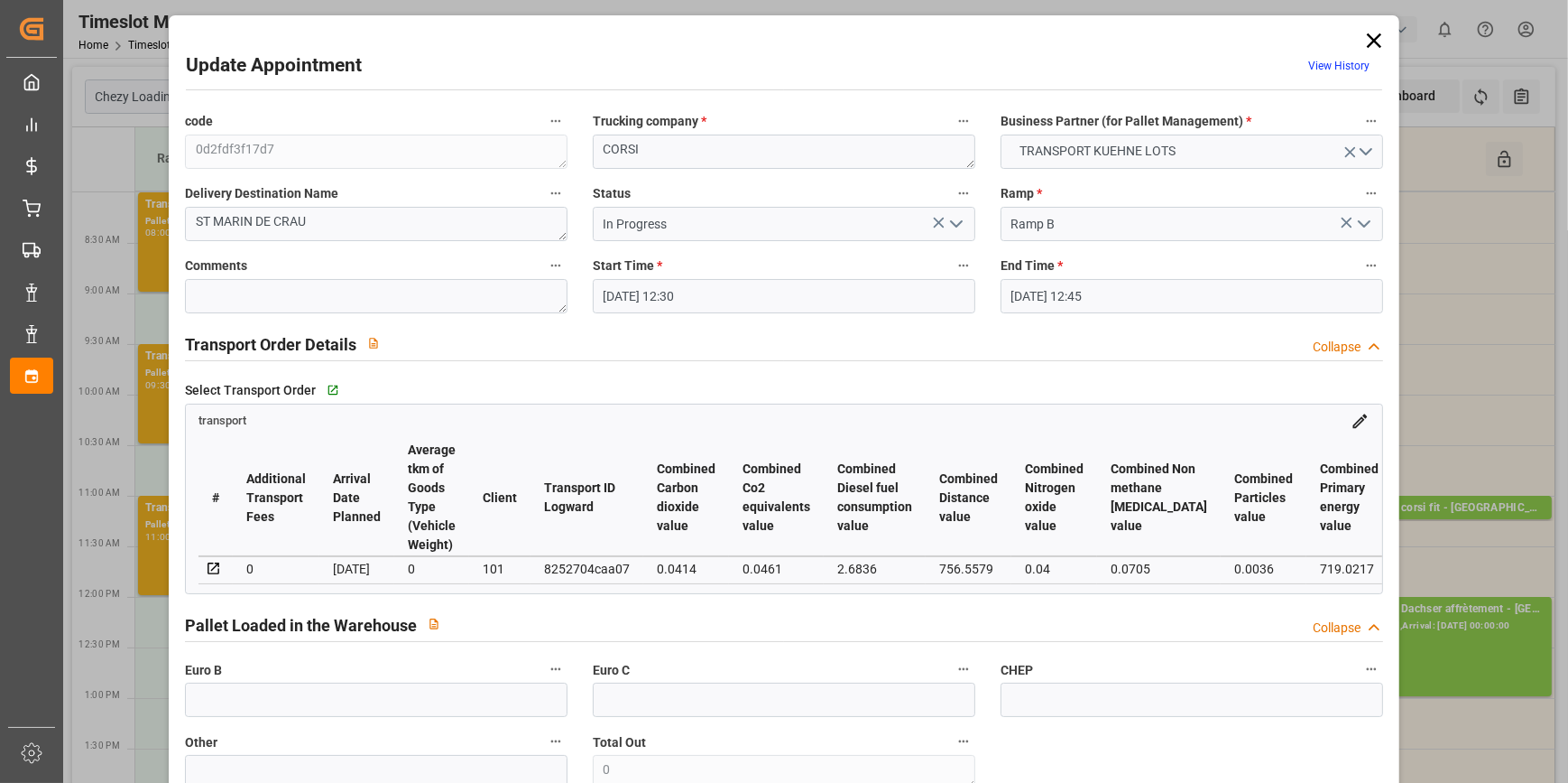
click at [957, 220] on icon "open menu" at bounding box center [957, 224] width 22 height 22
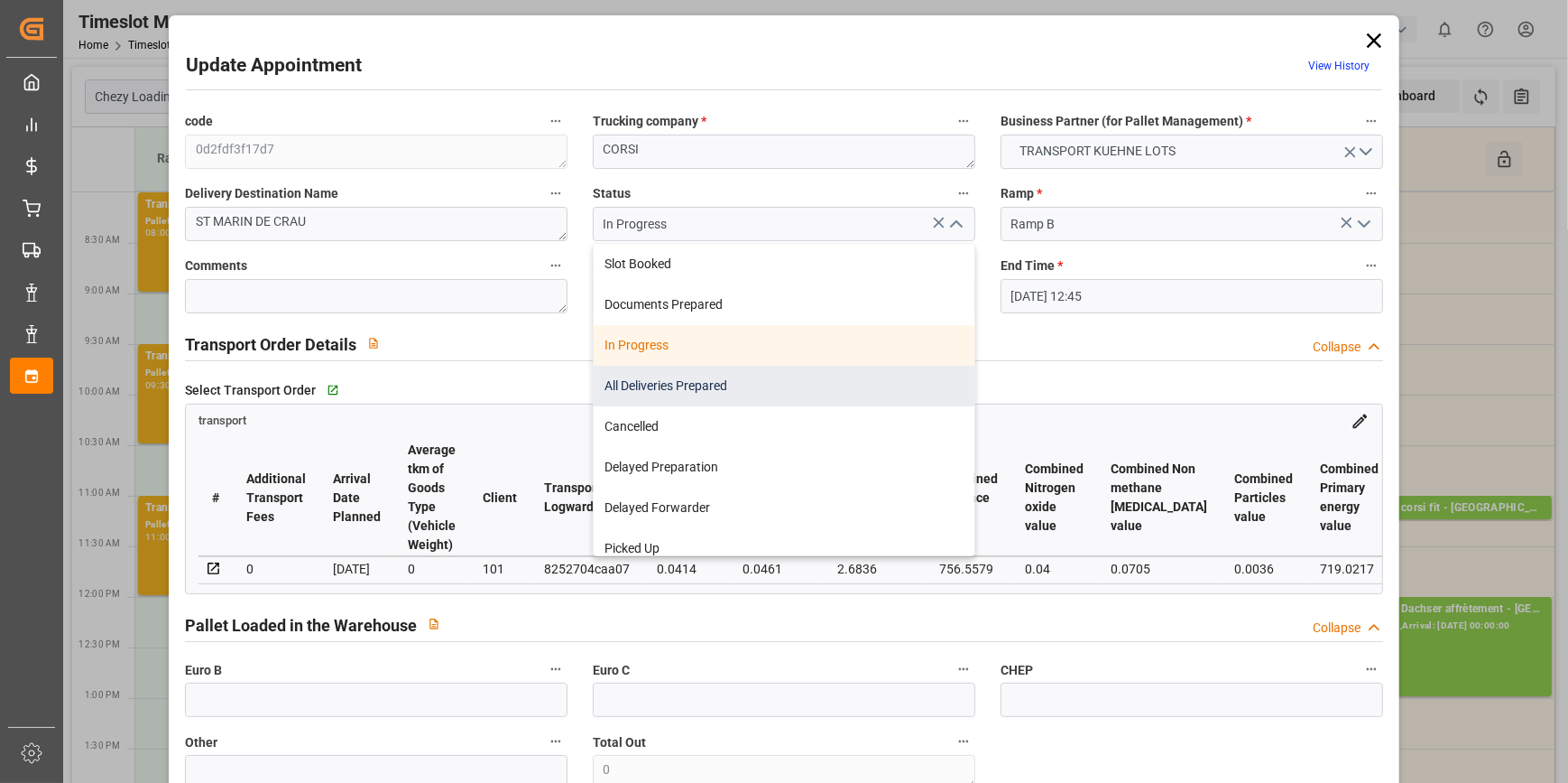
click at [636, 384] on div "All Deliveries Prepared" at bounding box center [784, 385] width 381 height 41
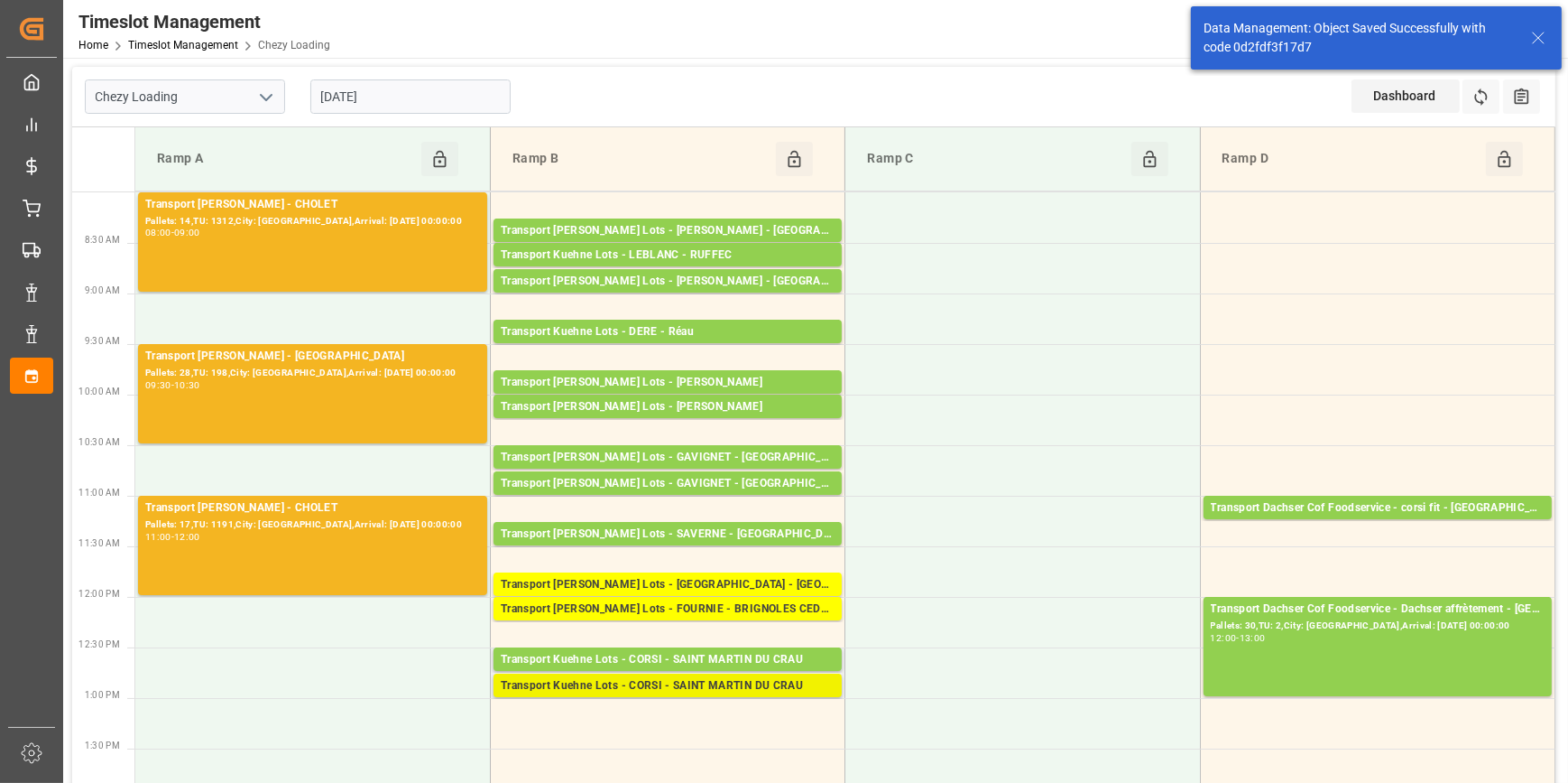
click at [733, 683] on div "Transport Kuehne Lots - CORSI - SAINT MARTIN DU CRAU" at bounding box center [667, 686] width 333 height 18
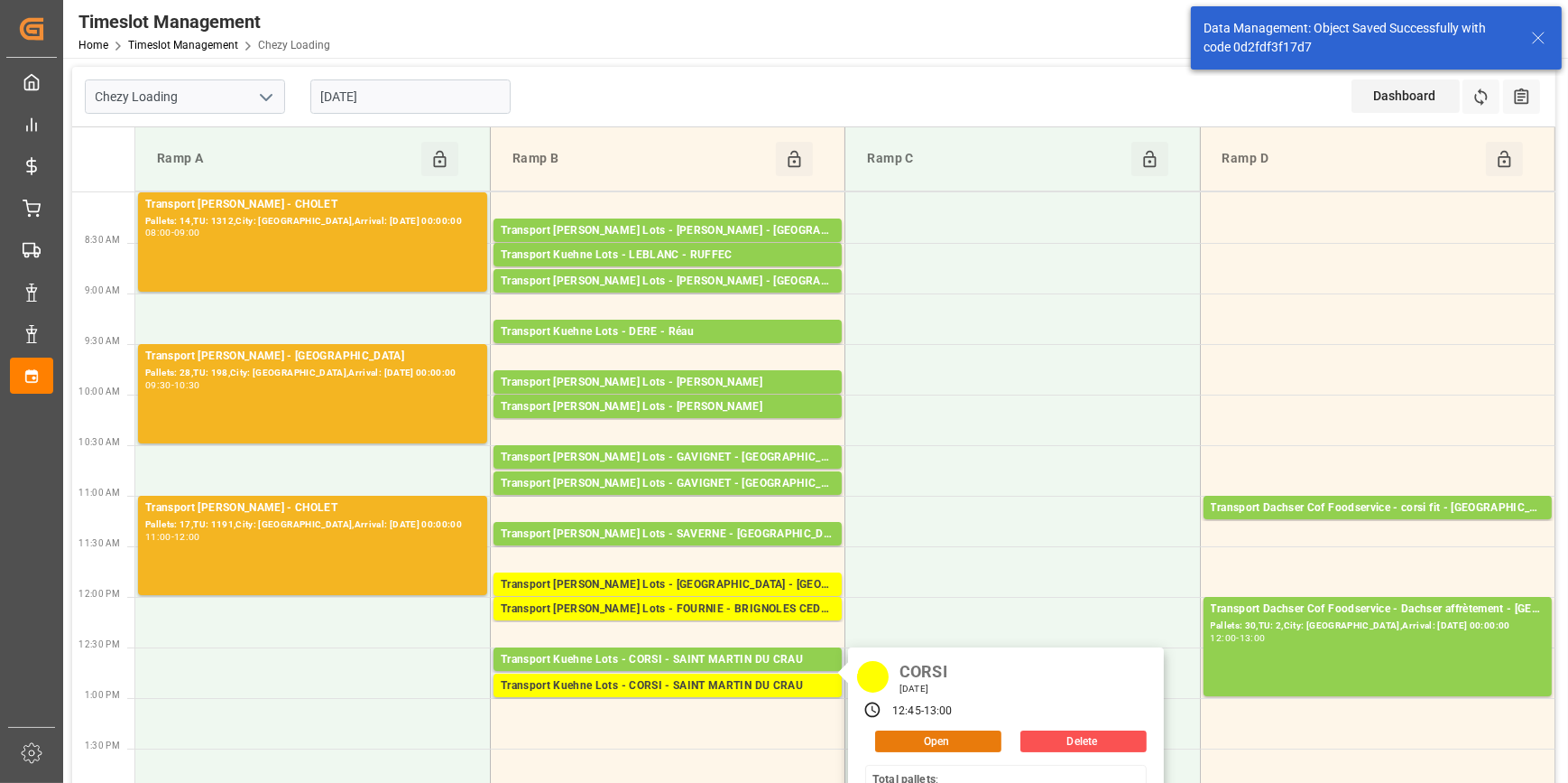
click at [930, 734] on button "Open" at bounding box center [939, 741] width 127 height 22
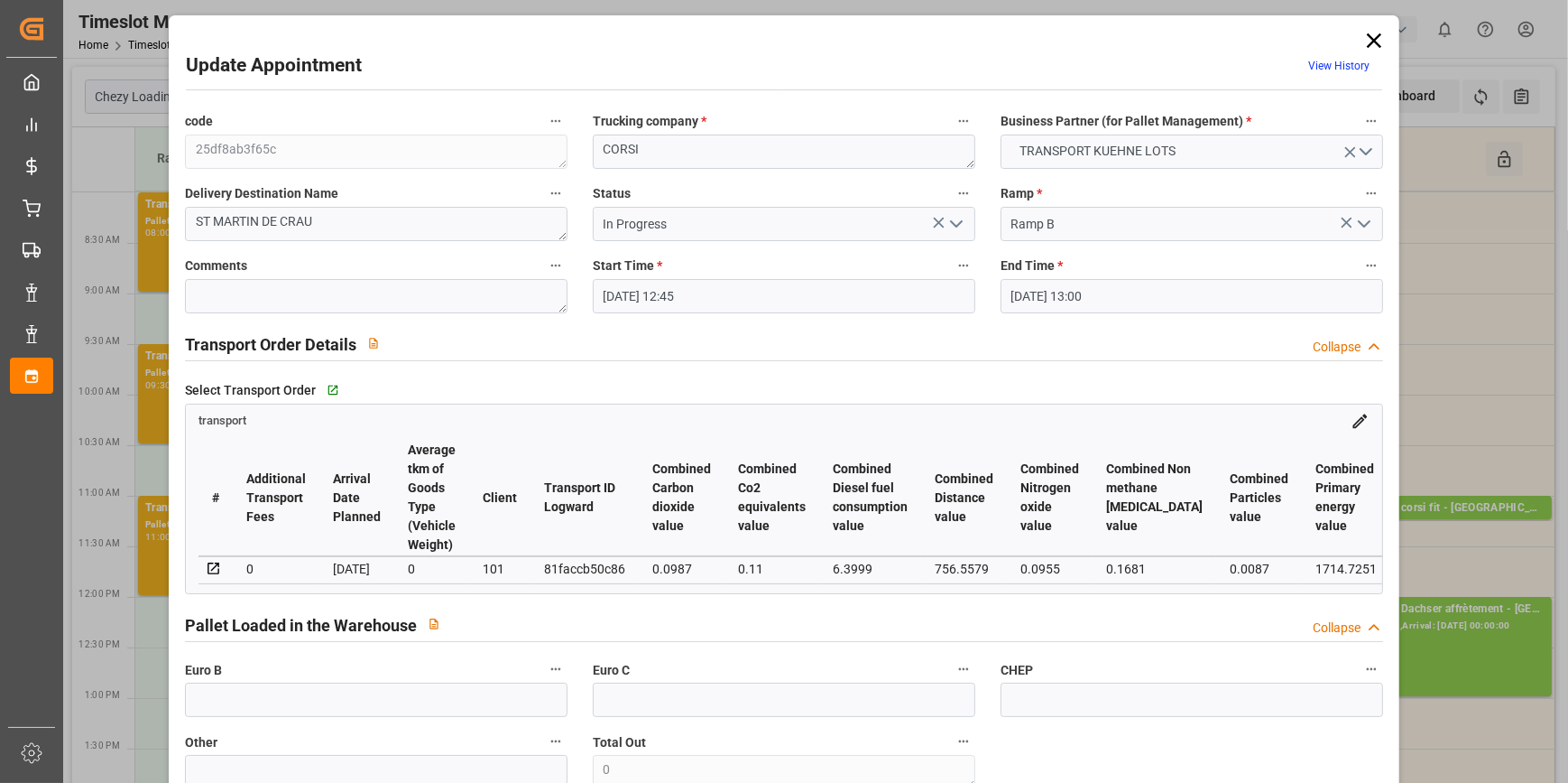
click at [955, 216] on icon "open menu" at bounding box center [957, 224] width 22 height 22
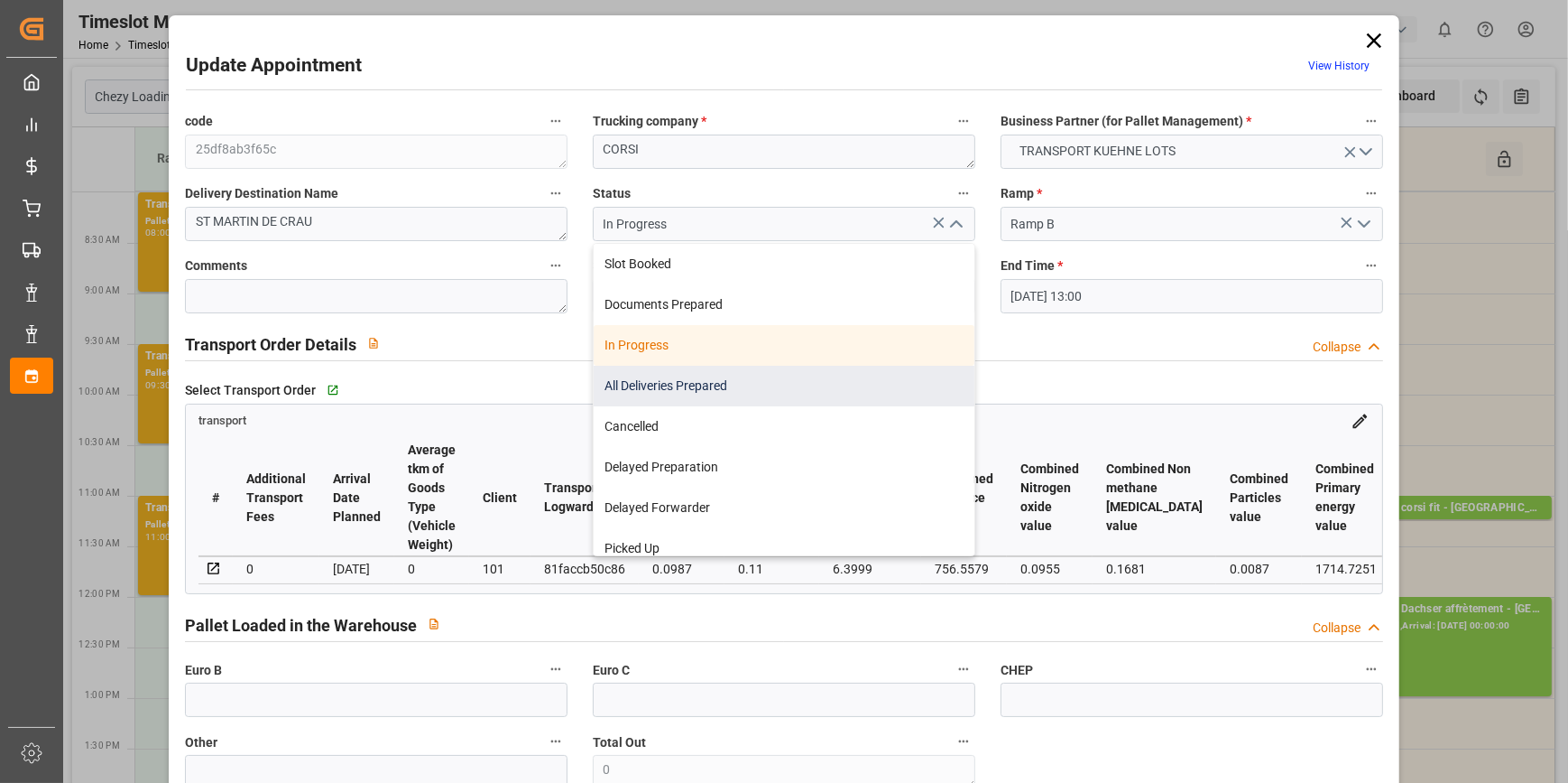
click at [641, 379] on div "All Deliveries Prepared" at bounding box center [784, 385] width 381 height 41
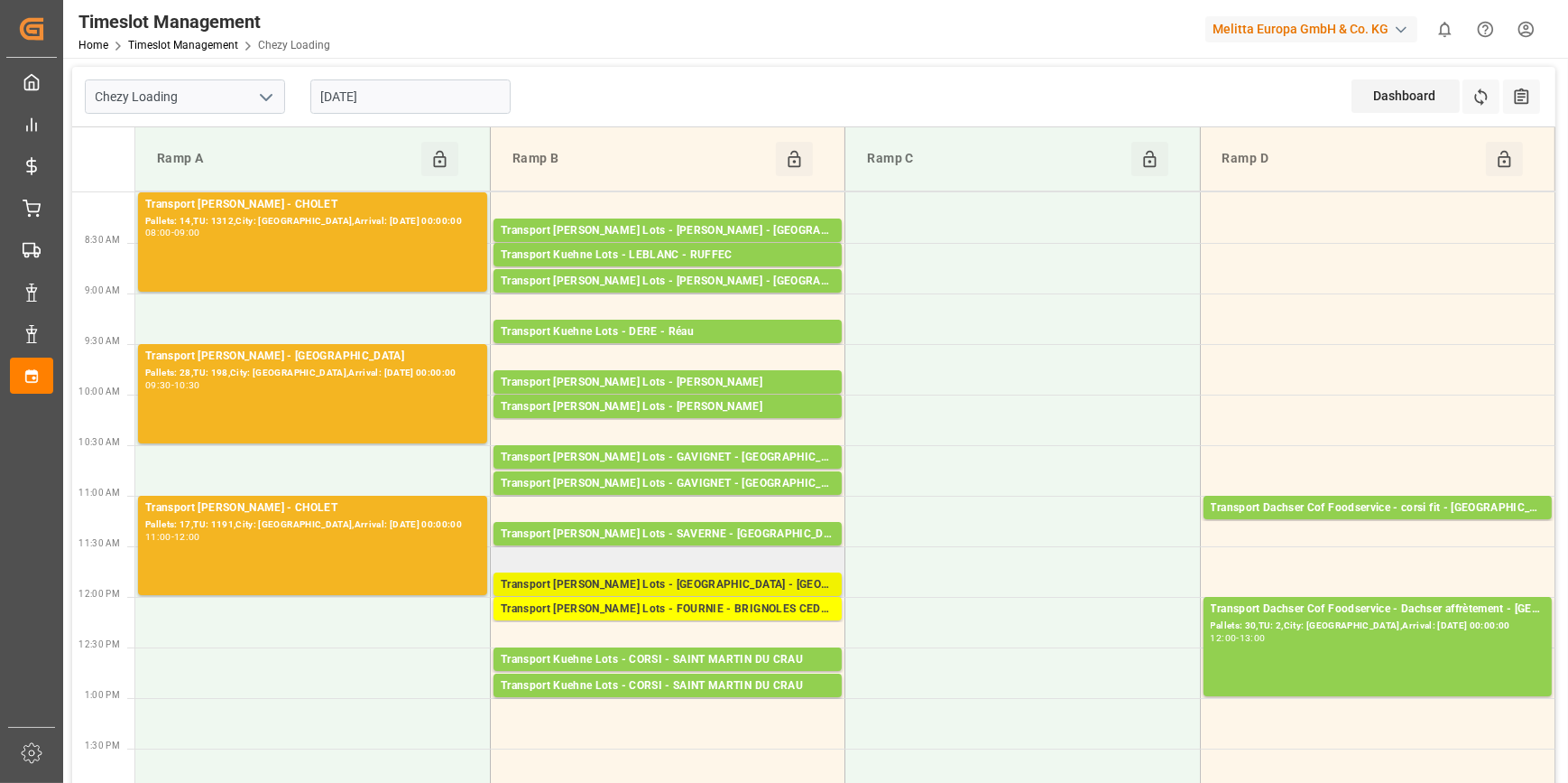
click at [718, 581] on div "Transport [PERSON_NAME] Lots - [GEOGRAPHIC_DATA] - [GEOGRAPHIC_DATA]" at bounding box center [667, 585] width 333 height 18
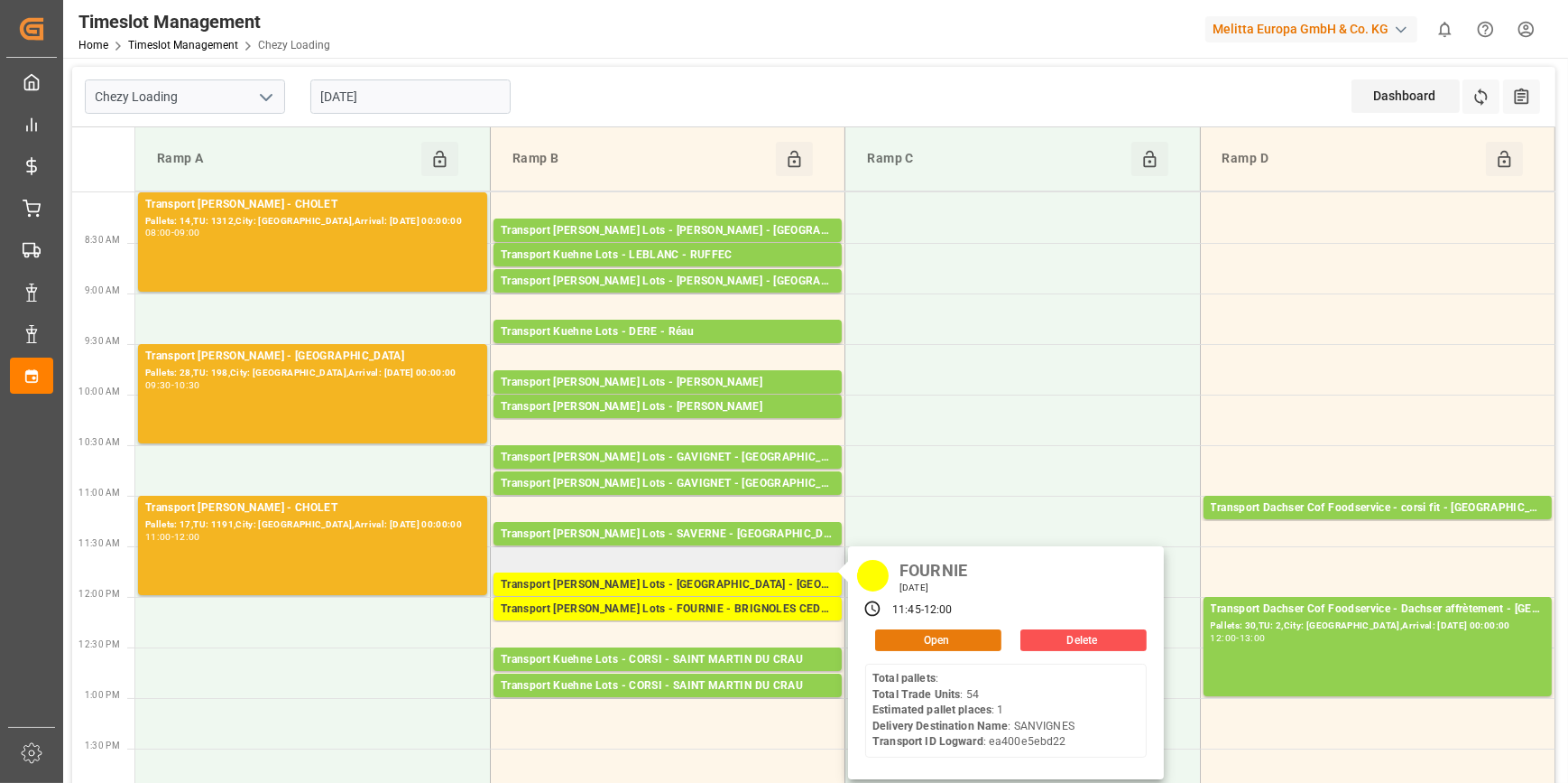
click at [910, 638] on button "Open" at bounding box center [939, 640] width 127 height 22
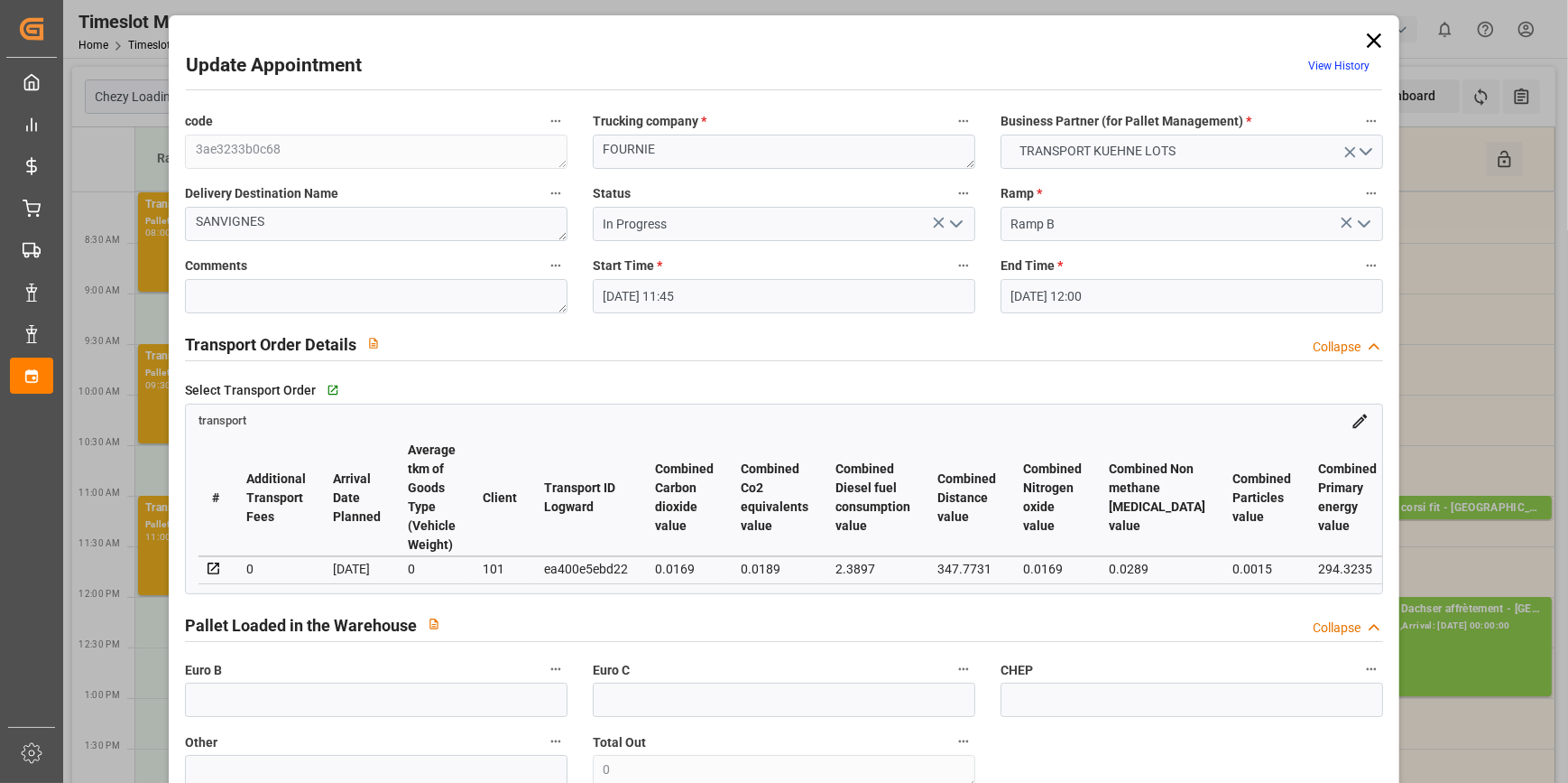
click at [957, 225] on icon "open menu" at bounding box center [957, 224] width 22 height 22
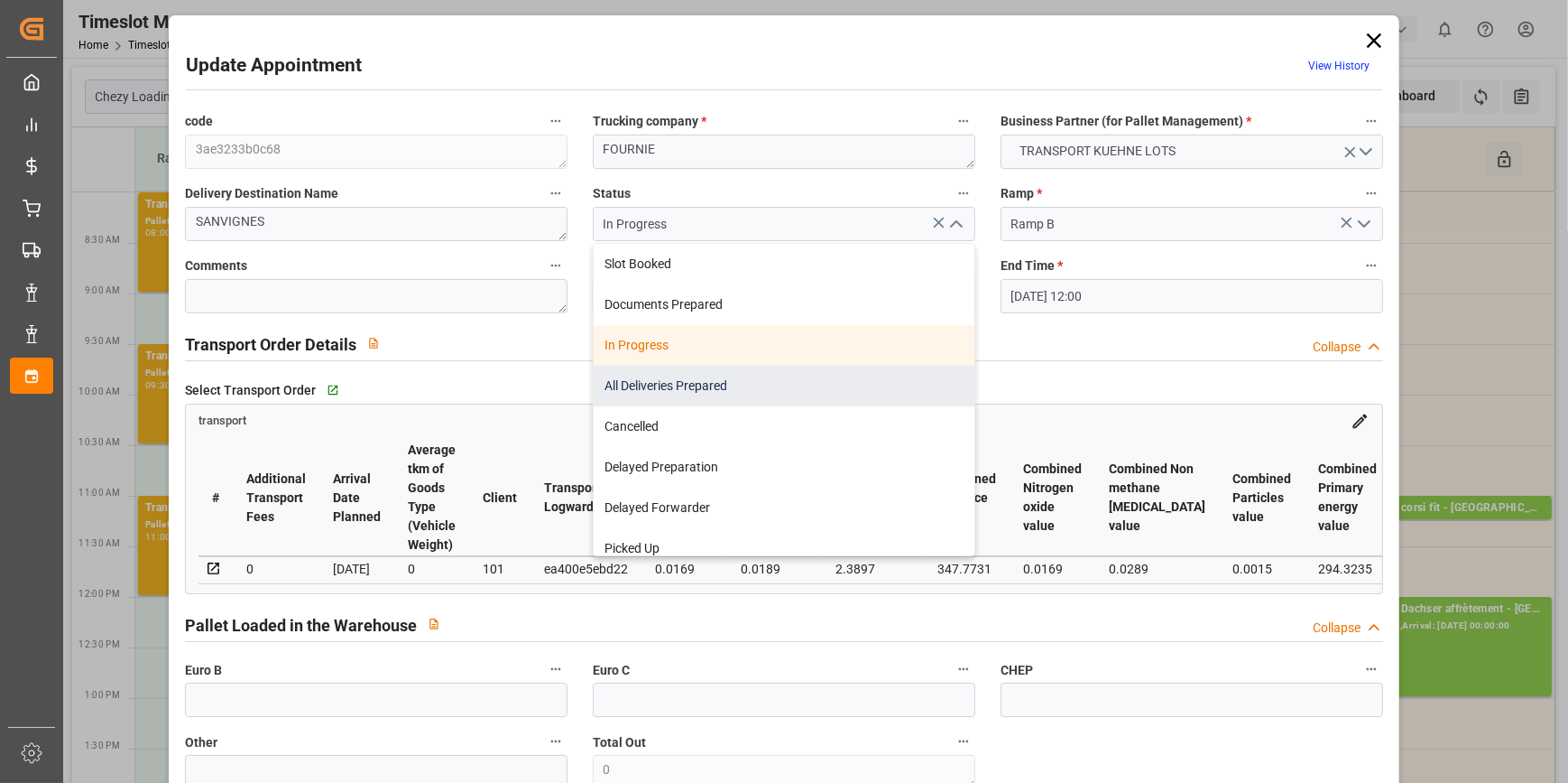
click at [625, 385] on div "All Deliveries Prepared" at bounding box center [784, 385] width 381 height 41
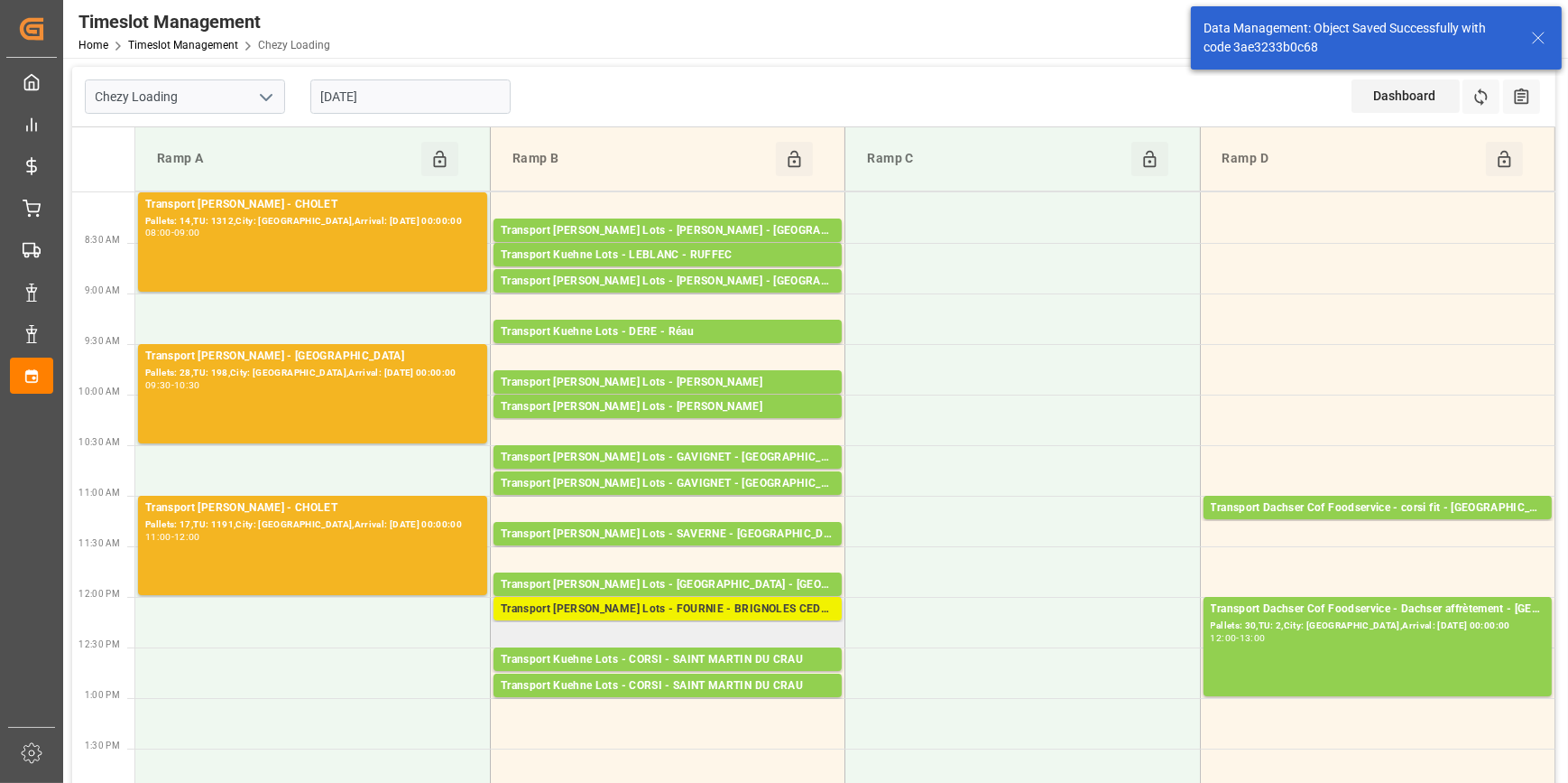
click at [690, 605] on div "Transport [PERSON_NAME] Lots - FOURNIE - BRIGNOLES CEDEX" at bounding box center [667, 610] width 333 height 18
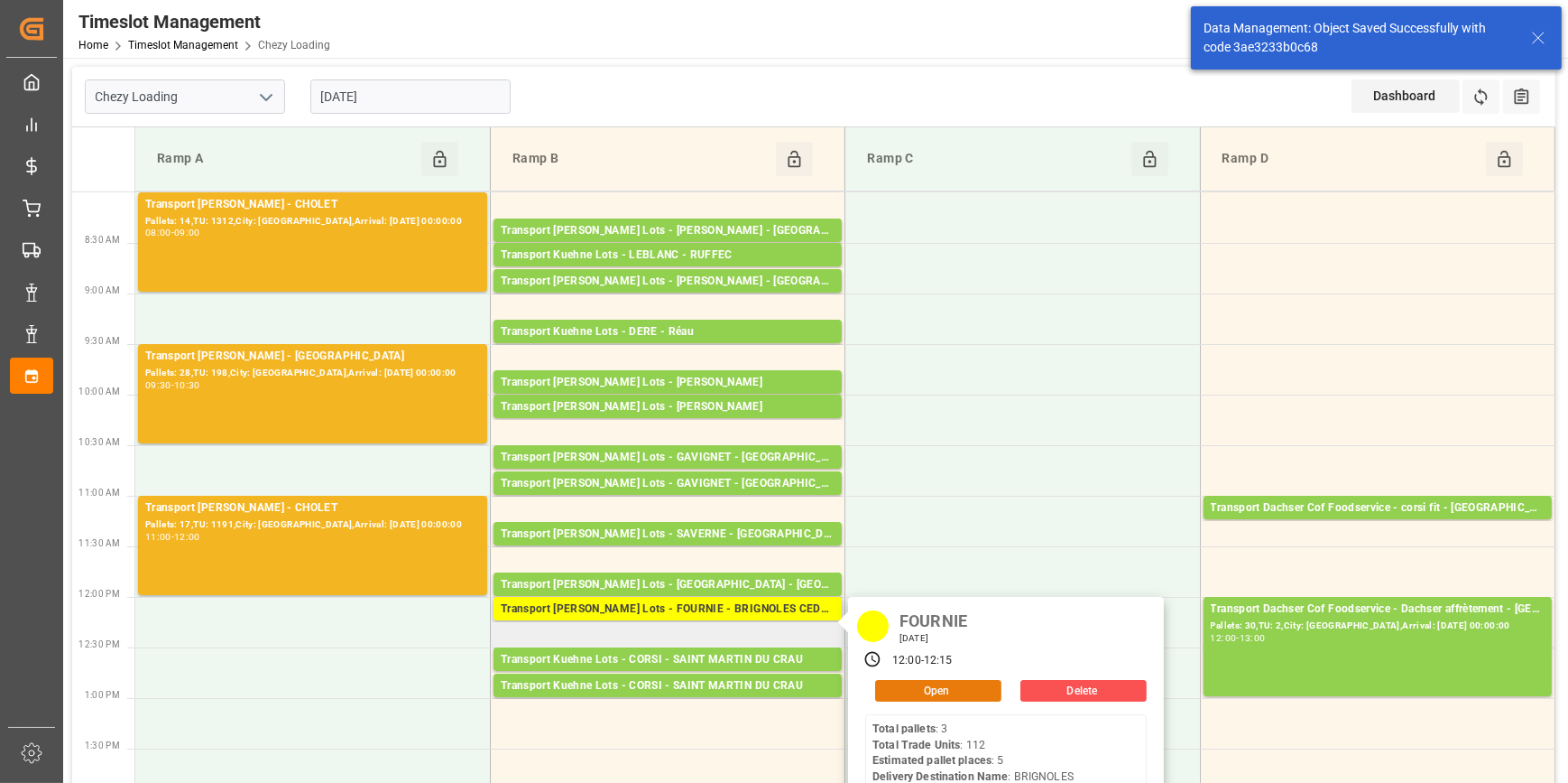
click at [917, 687] on button "Open" at bounding box center [939, 691] width 127 height 22
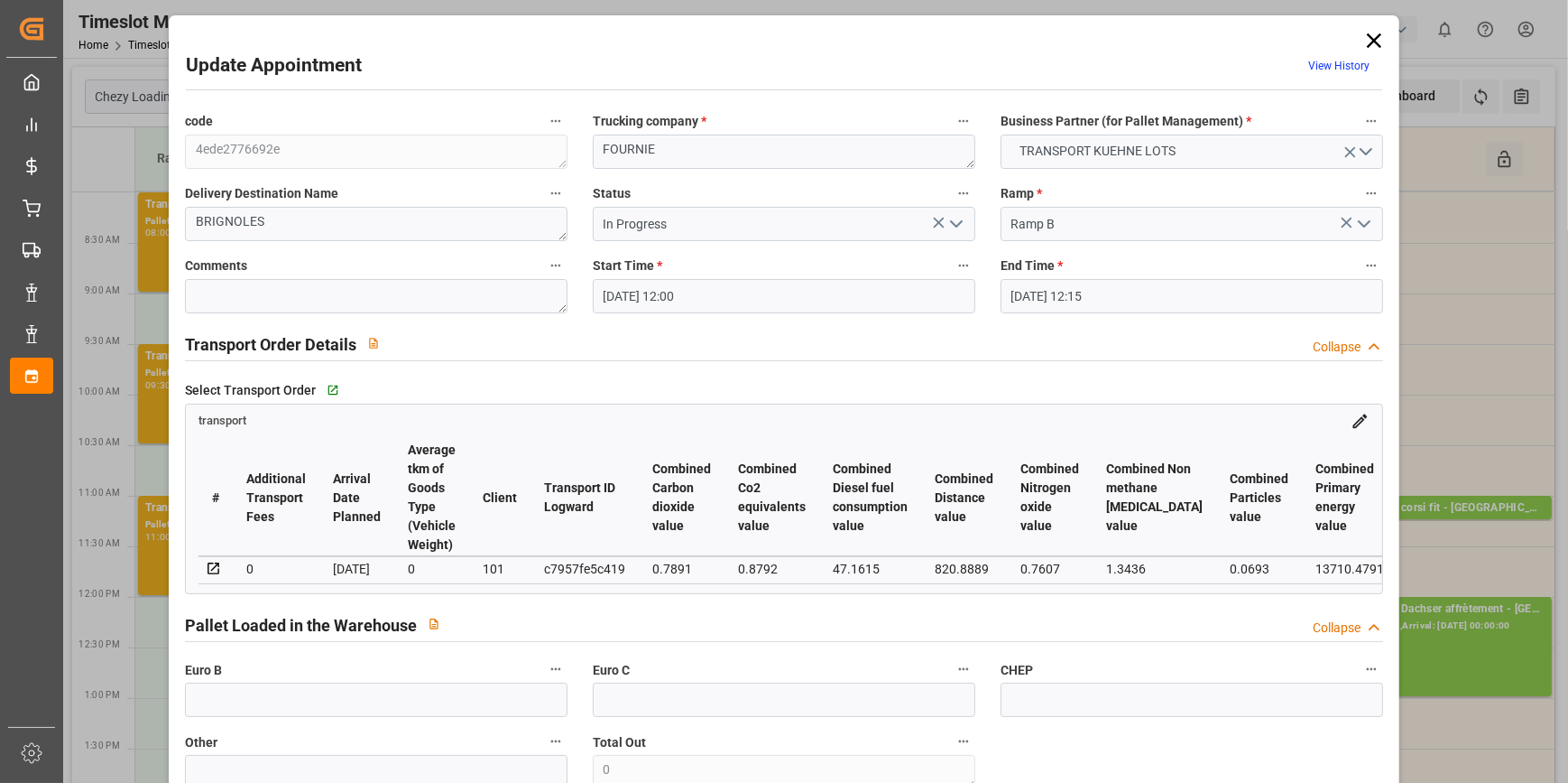
click at [948, 220] on icon "open menu" at bounding box center [957, 224] width 22 height 22
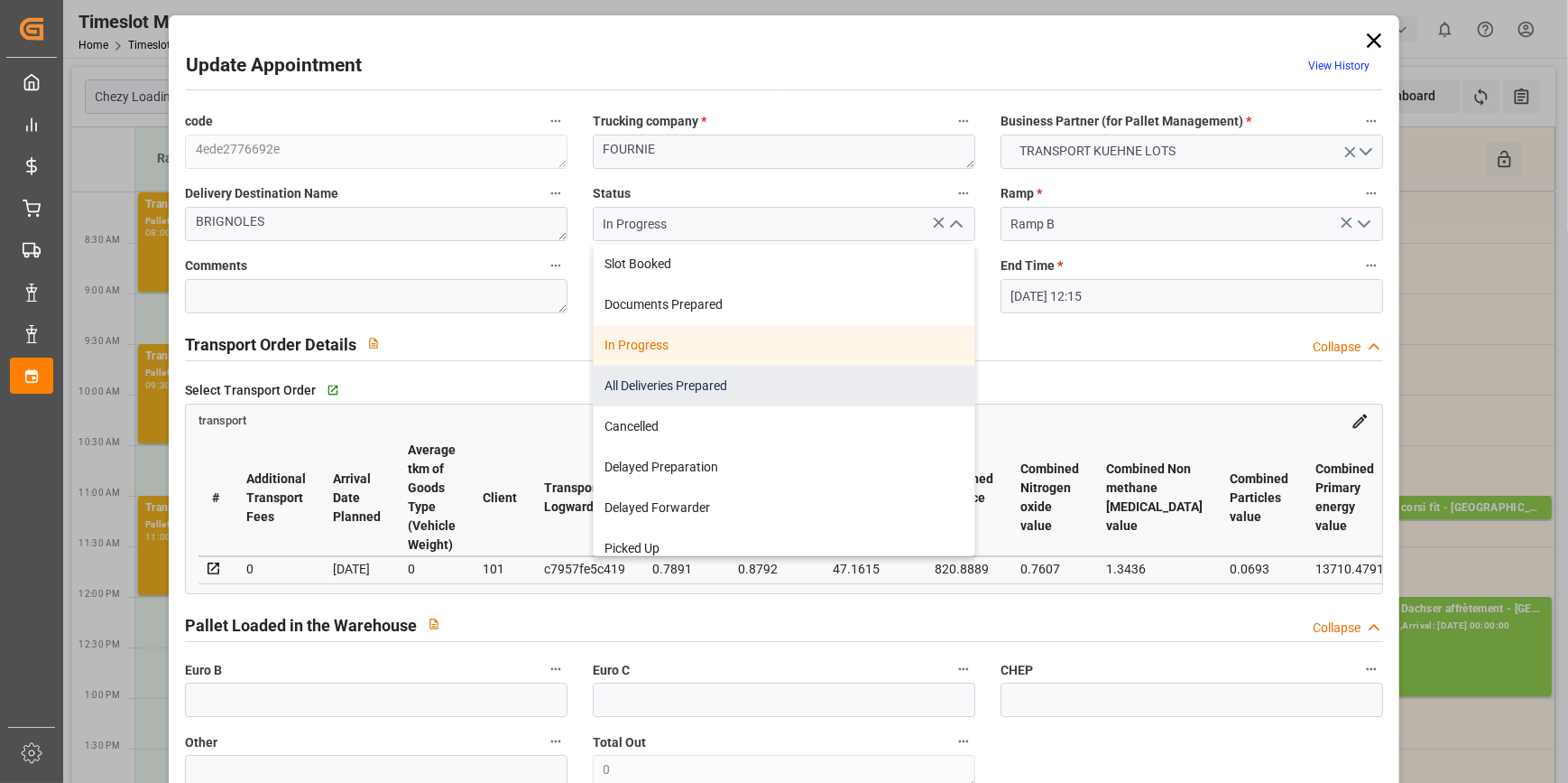
click at [651, 374] on div "All Deliveries Prepared" at bounding box center [784, 385] width 381 height 41
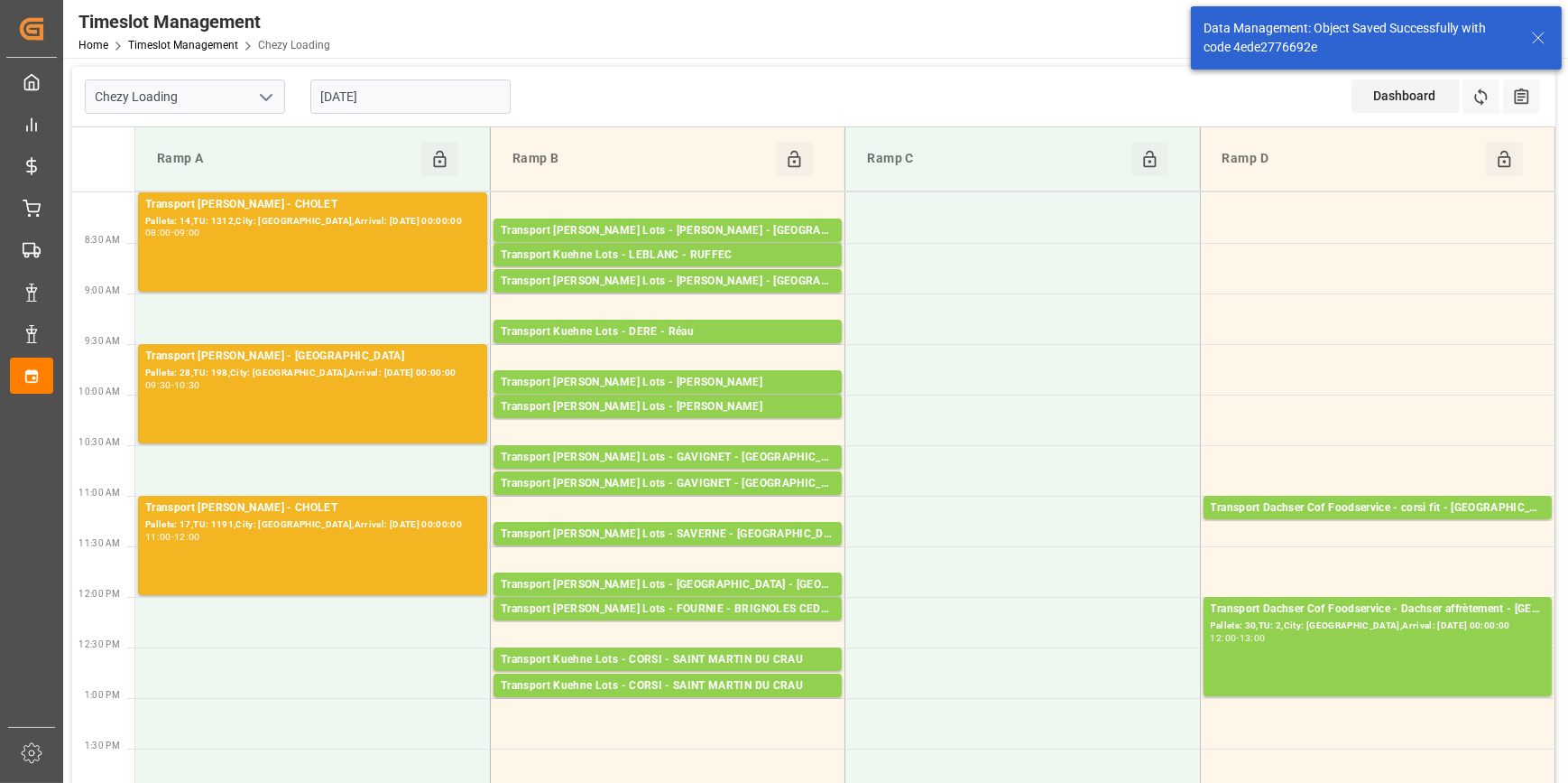
click at [381, 106] on input "[DATE]" at bounding box center [411, 96] width 200 height 35
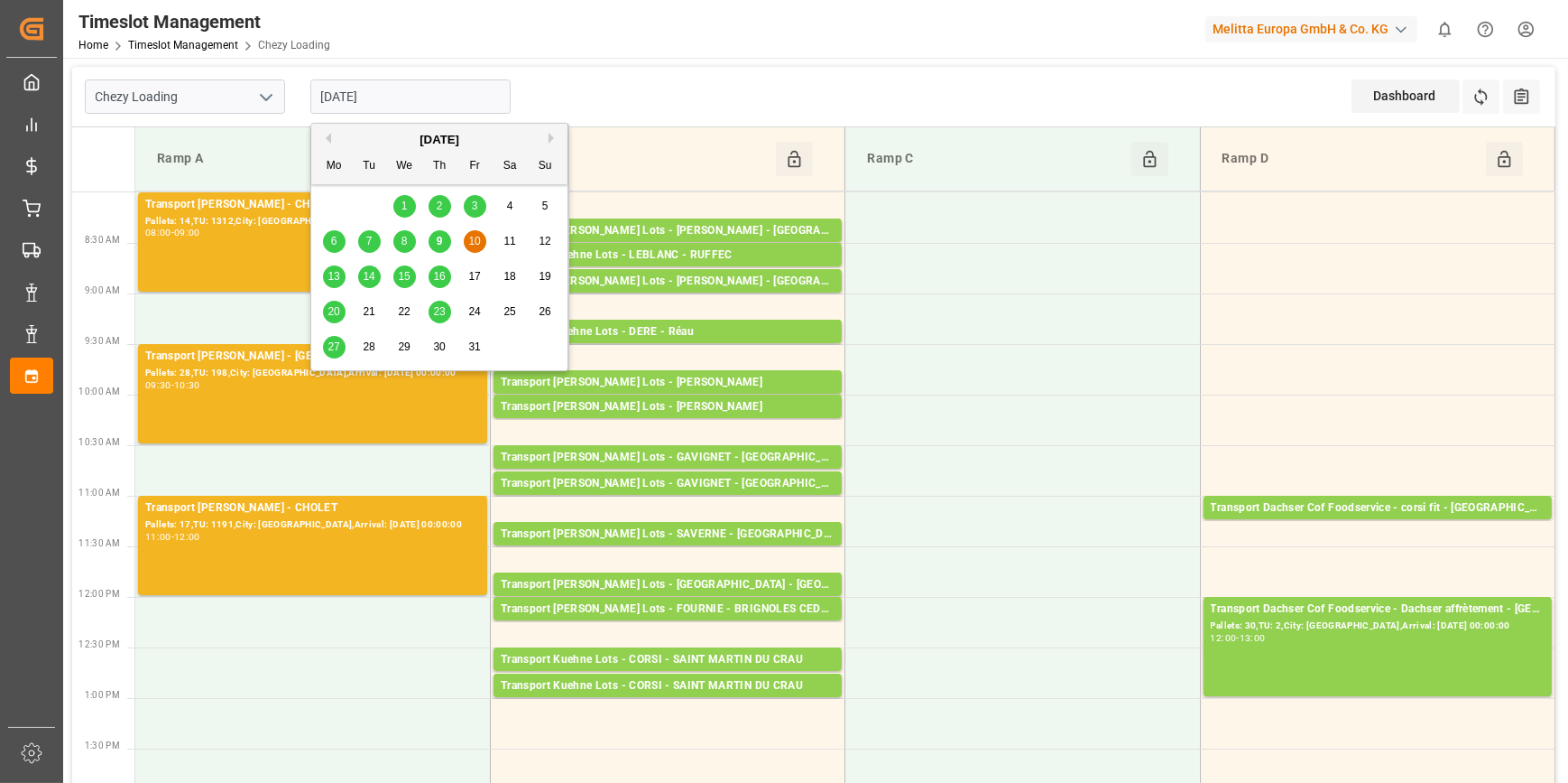
click at [334, 280] on span "13" at bounding box center [333, 276] width 12 height 13
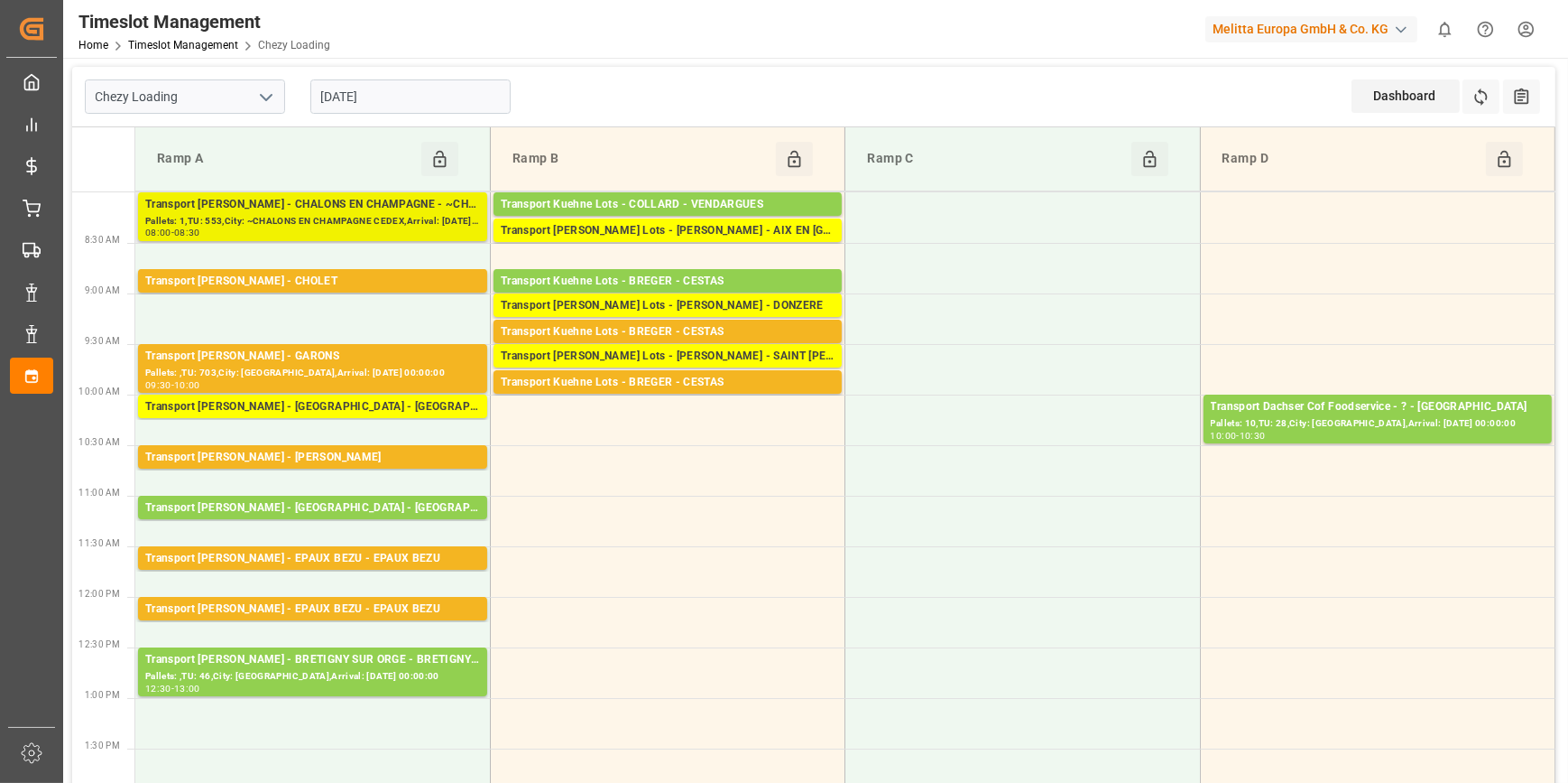
click at [391, 205] on div "Transport [PERSON_NAME] - CHALONS EN CHAMPAGNE - ~CHALONS EN CHAMPAGNE CEDEX" at bounding box center [313, 205] width 334 height 18
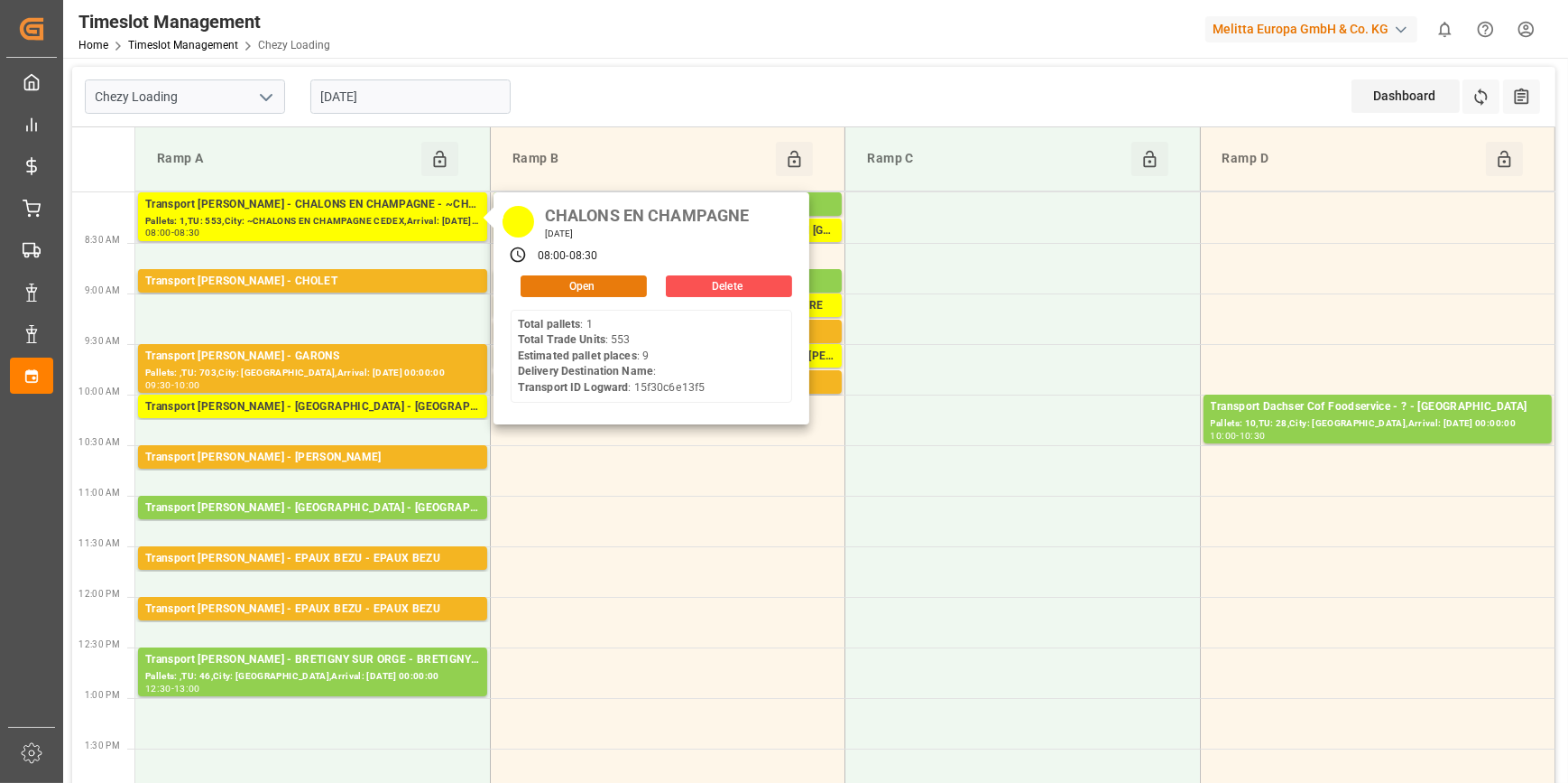
click at [584, 281] on button "Open" at bounding box center [584, 286] width 127 height 22
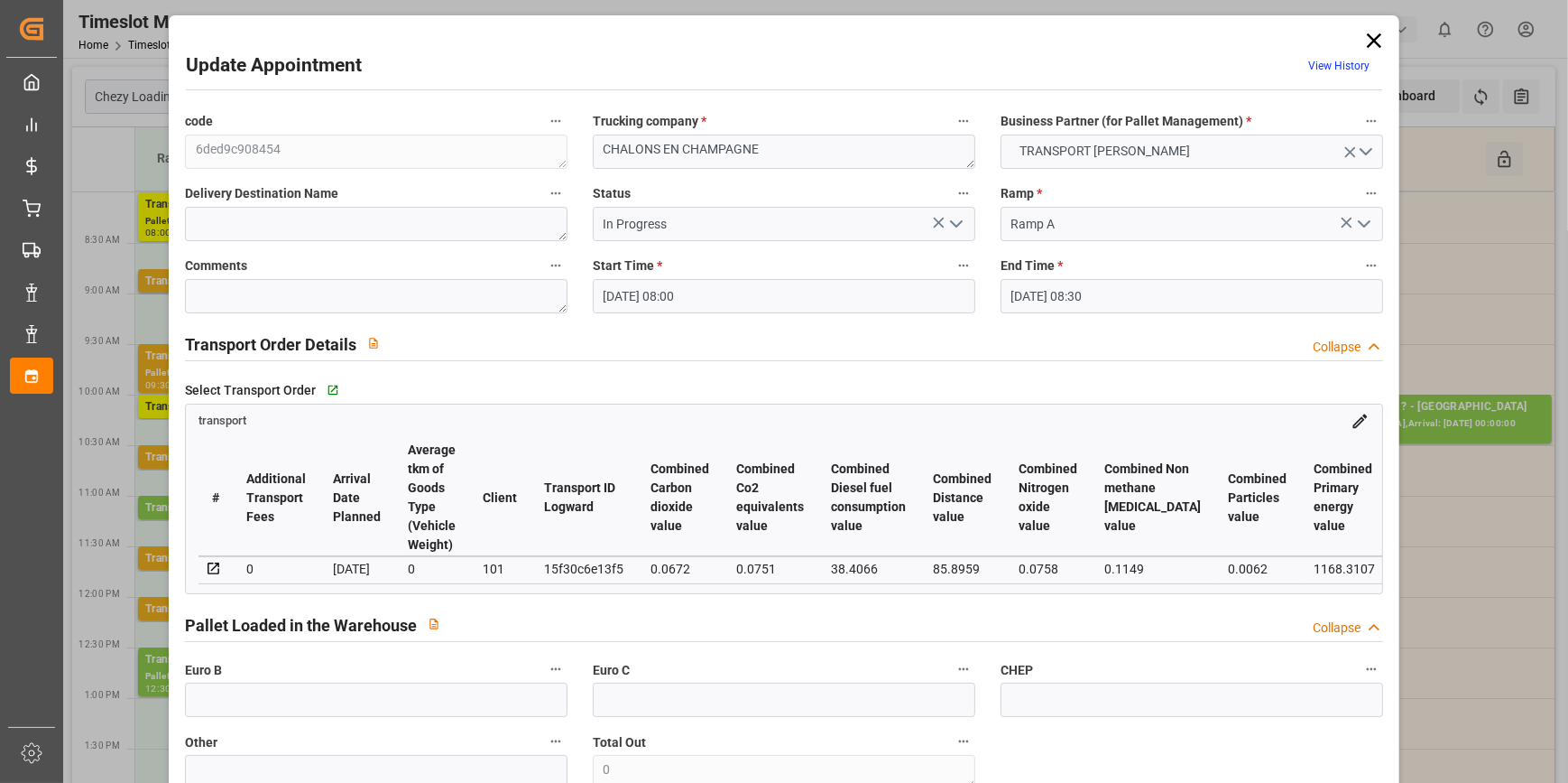
click at [959, 216] on icon "open menu" at bounding box center [957, 224] width 22 height 22
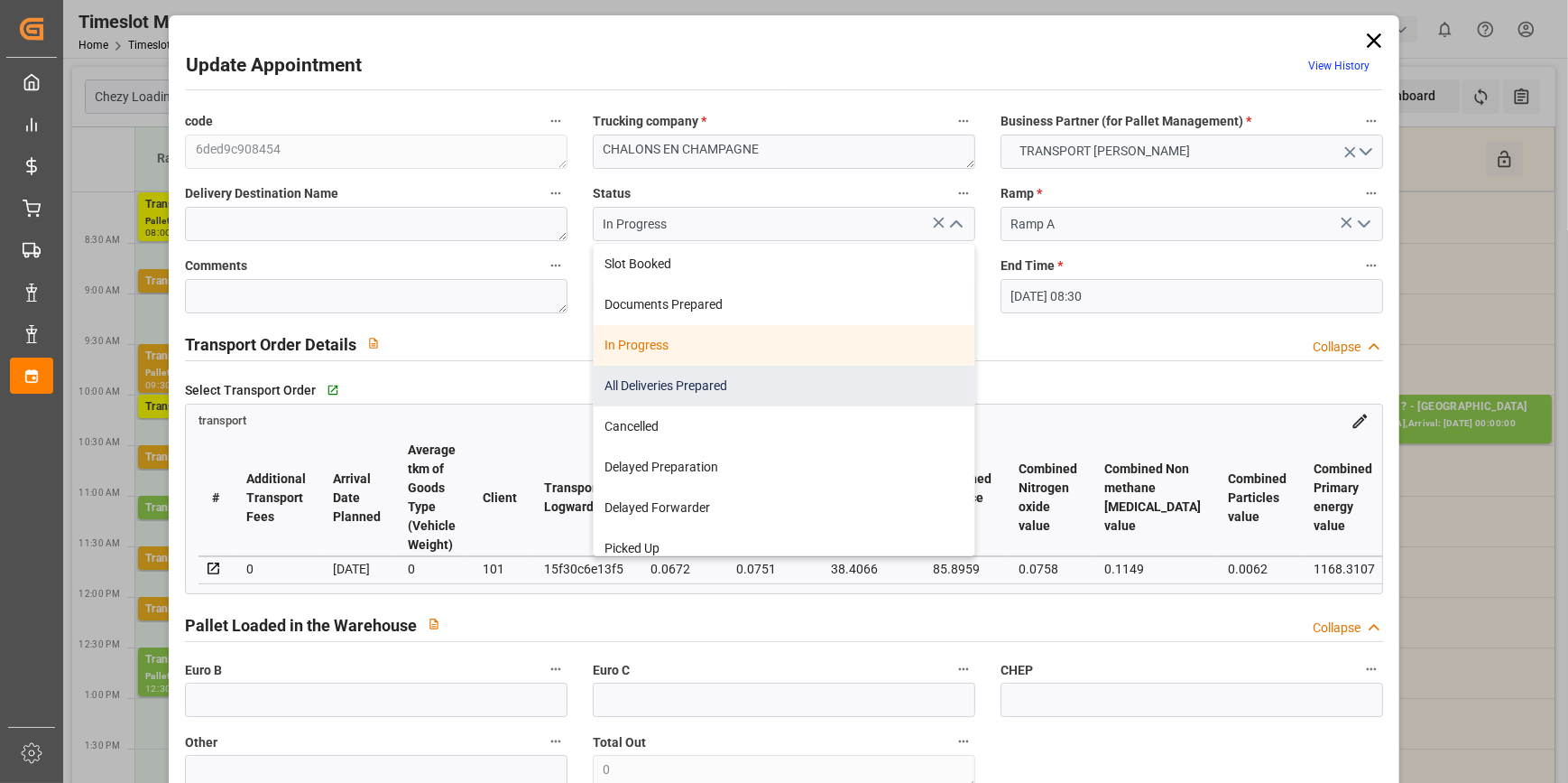
click at [644, 380] on div "All Deliveries Prepared" at bounding box center [784, 385] width 381 height 41
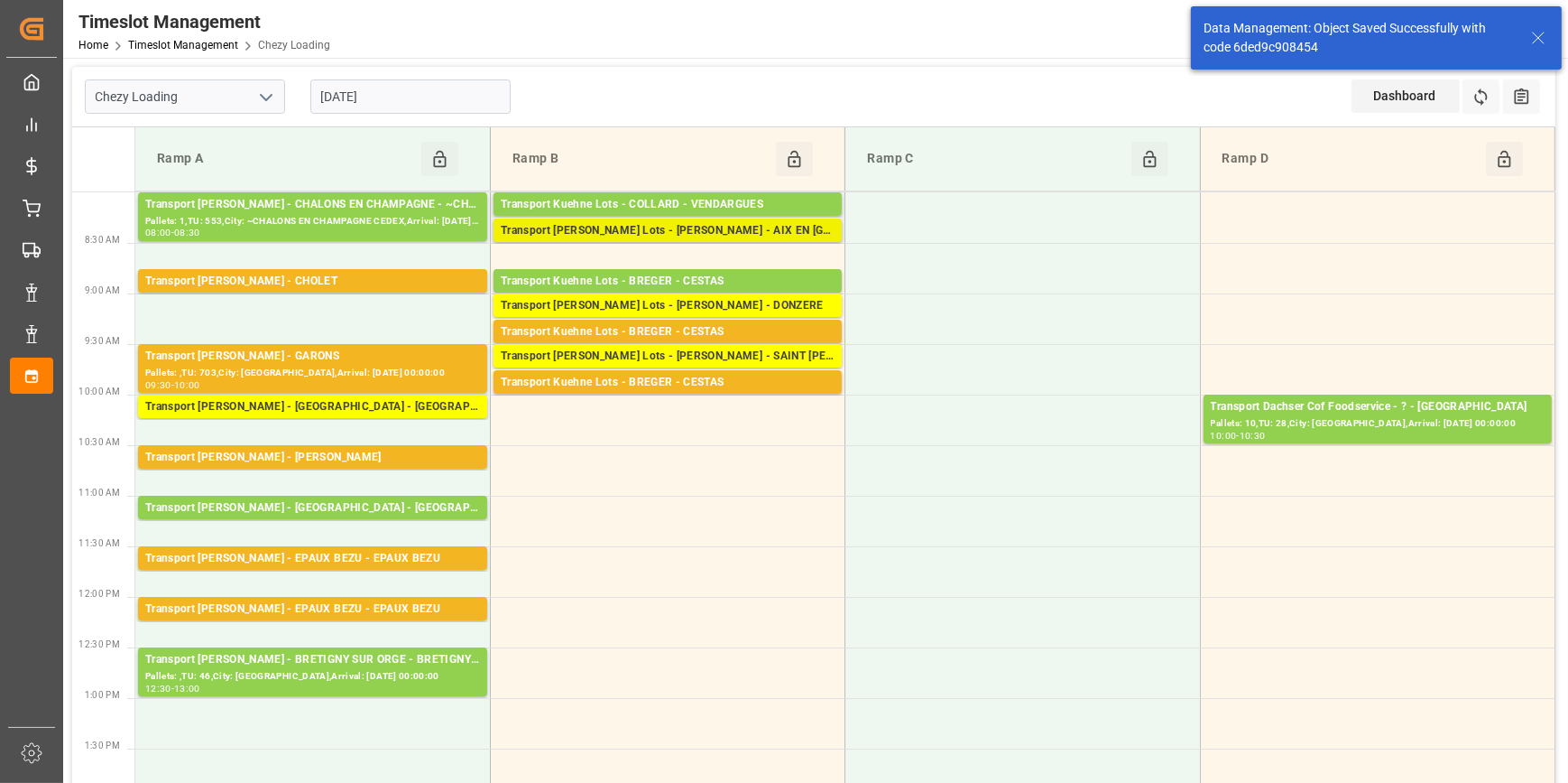
click at [724, 225] on div "Transport [PERSON_NAME] Lots - [PERSON_NAME] - AIX EN [GEOGRAPHIC_DATA]" at bounding box center [667, 231] width 333 height 18
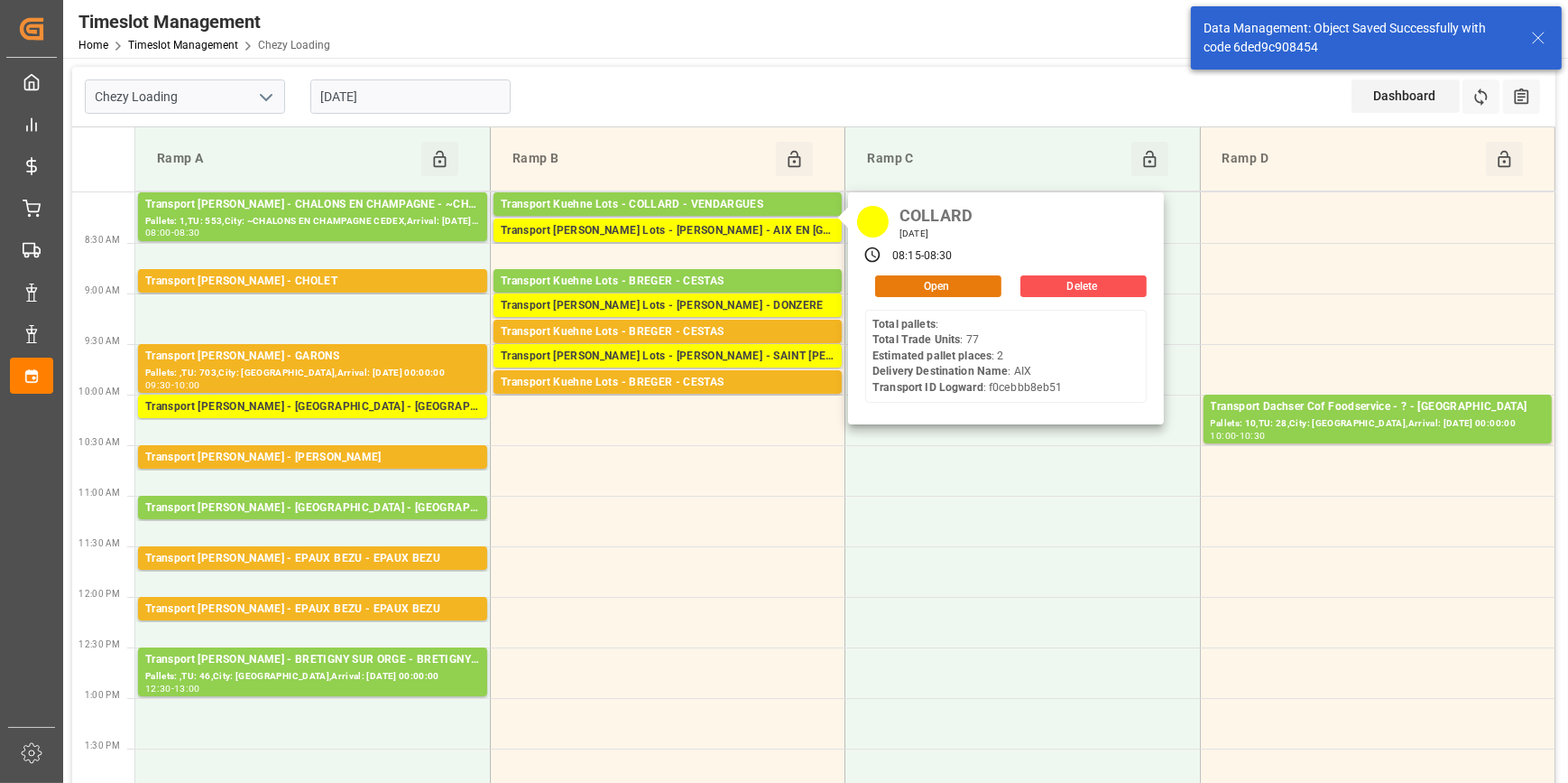
click at [893, 281] on button "Open" at bounding box center [939, 286] width 127 height 22
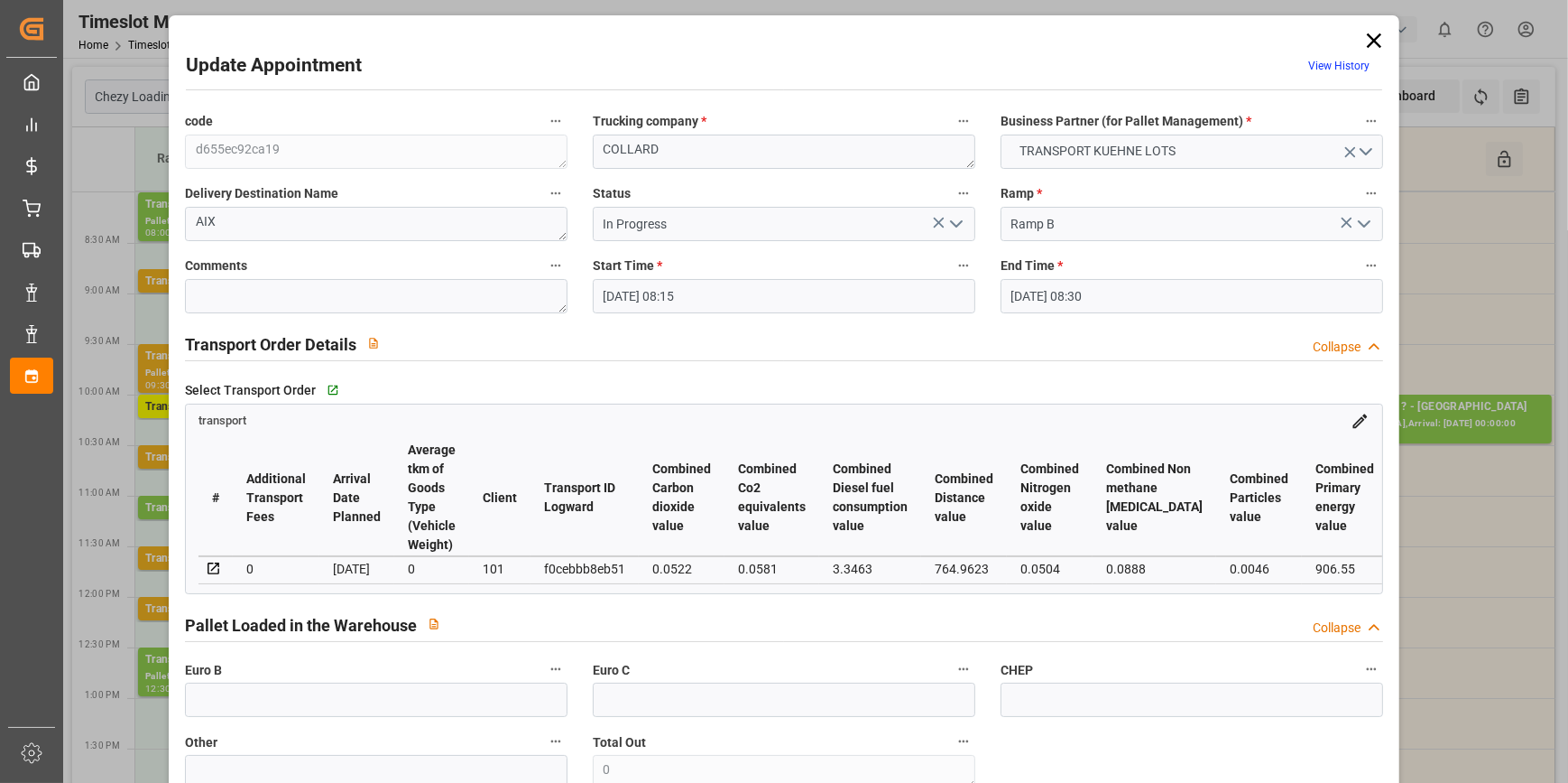
click at [951, 224] on polyline "open menu" at bounding box center [956, 223] width 11 height 5
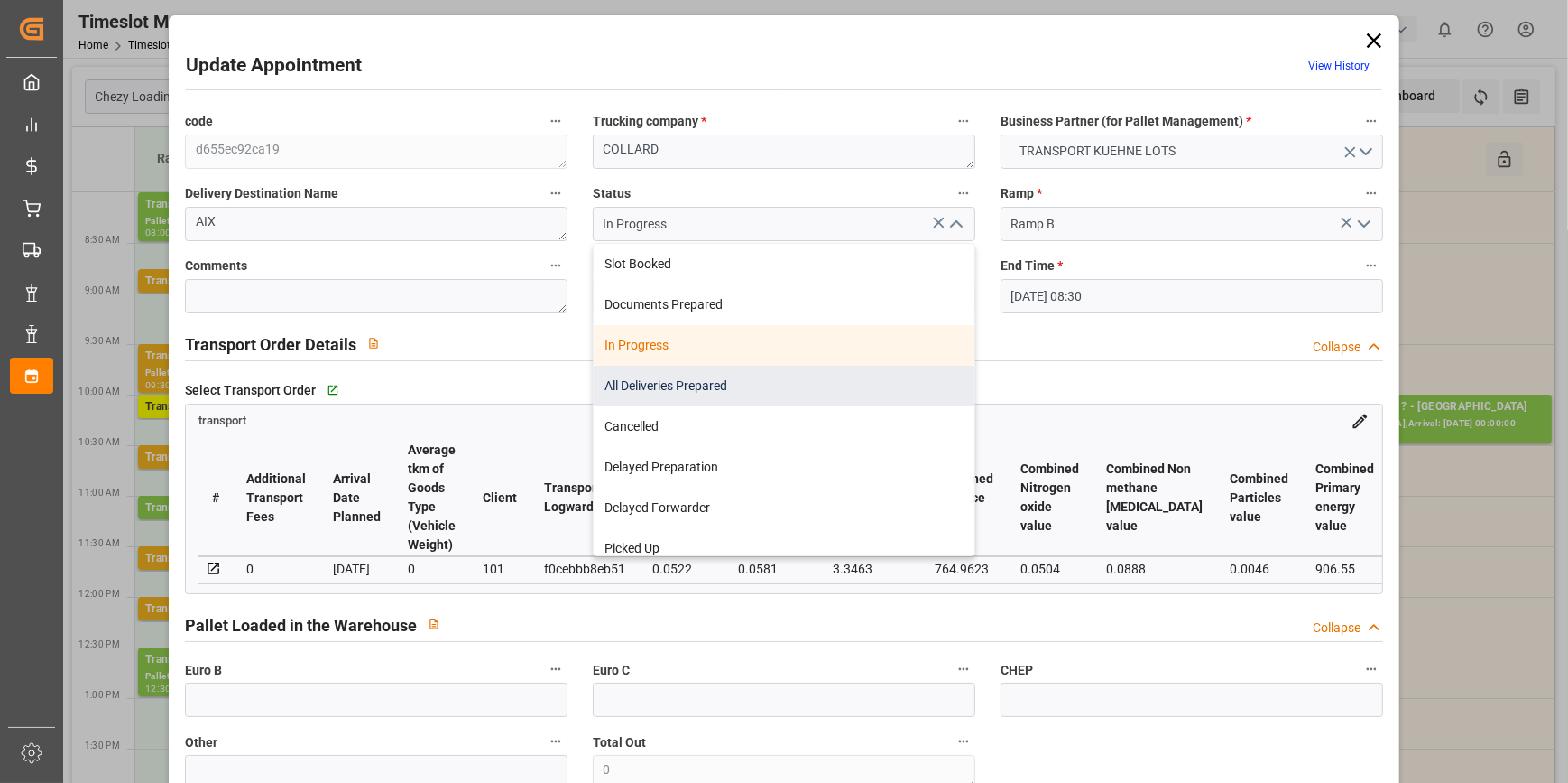
click at [646, 373] on div "All Deliveries Prepared" at bounding box center [784, 385] width 381 height 41
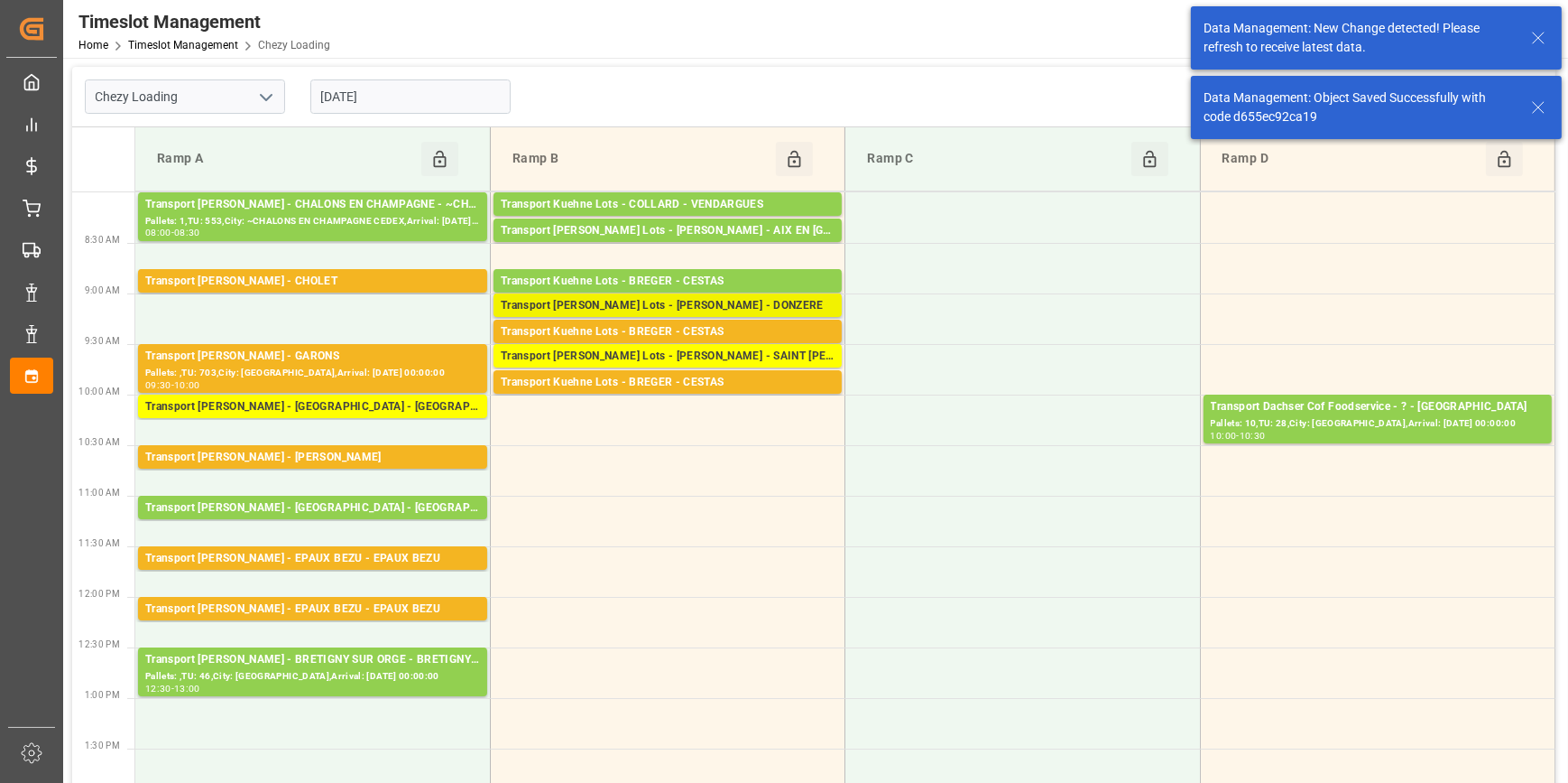
click at [699, 302] on div "Transport [PERSON_NAME] Lots - [PERSON_NAME] - DONZERE" at bounding box center [667, 306] width 333 height 18
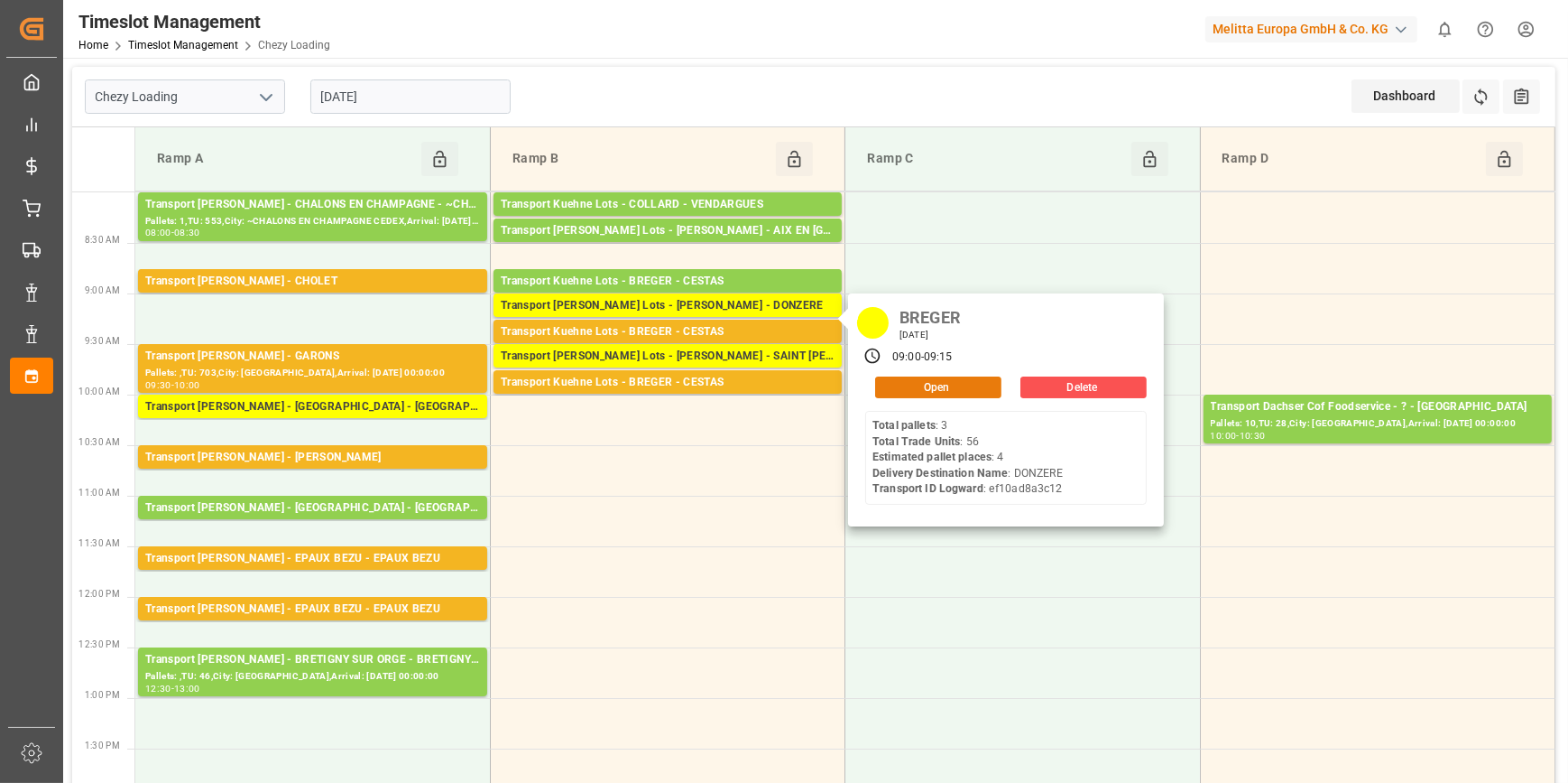
click at [913, 385] on button "Open" at bounding box center [939, 387] width 127 height 22
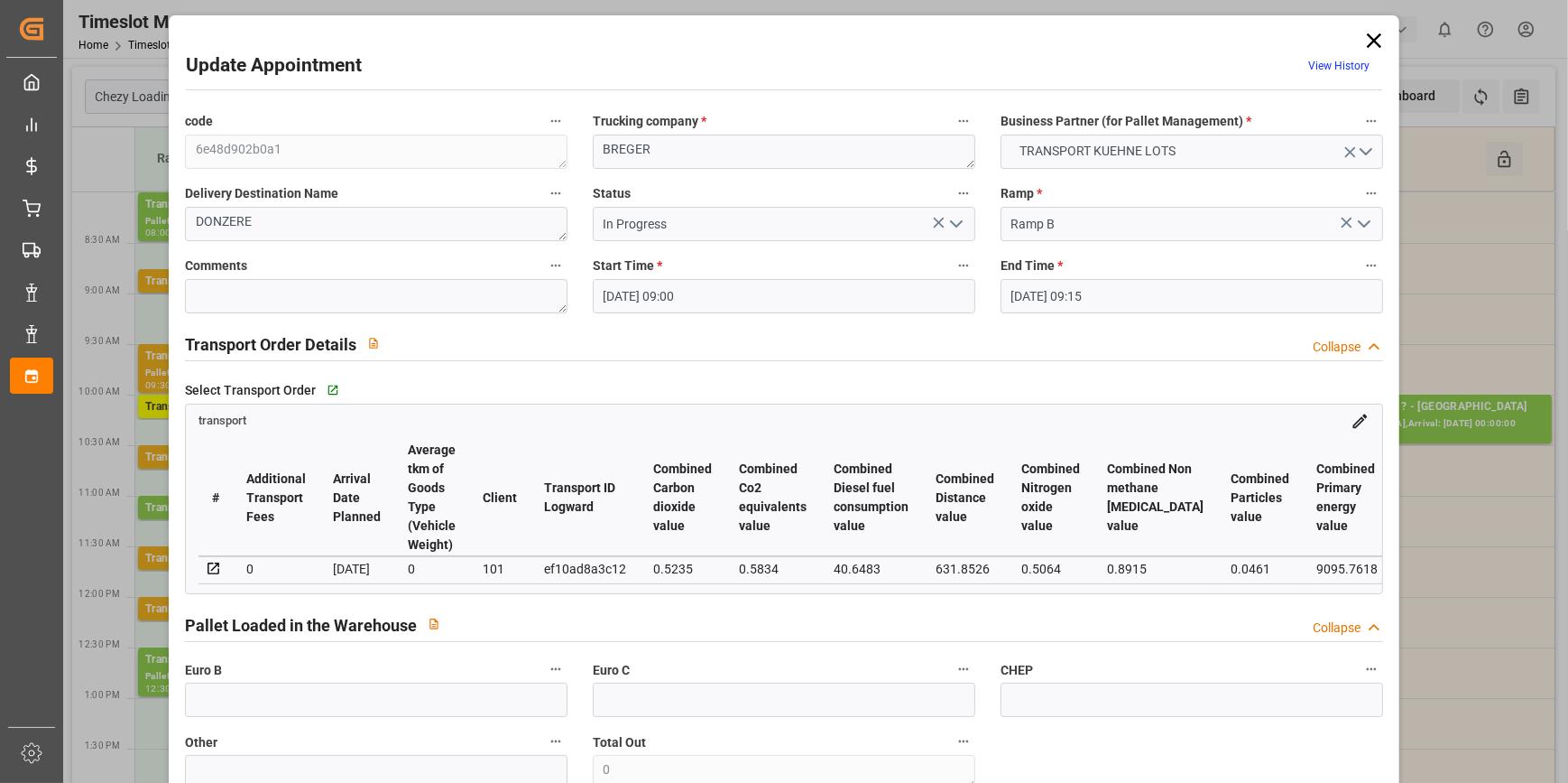
click at [956, 218] on icon "open menu" at bounding box center [957, 224] width 22 height 22
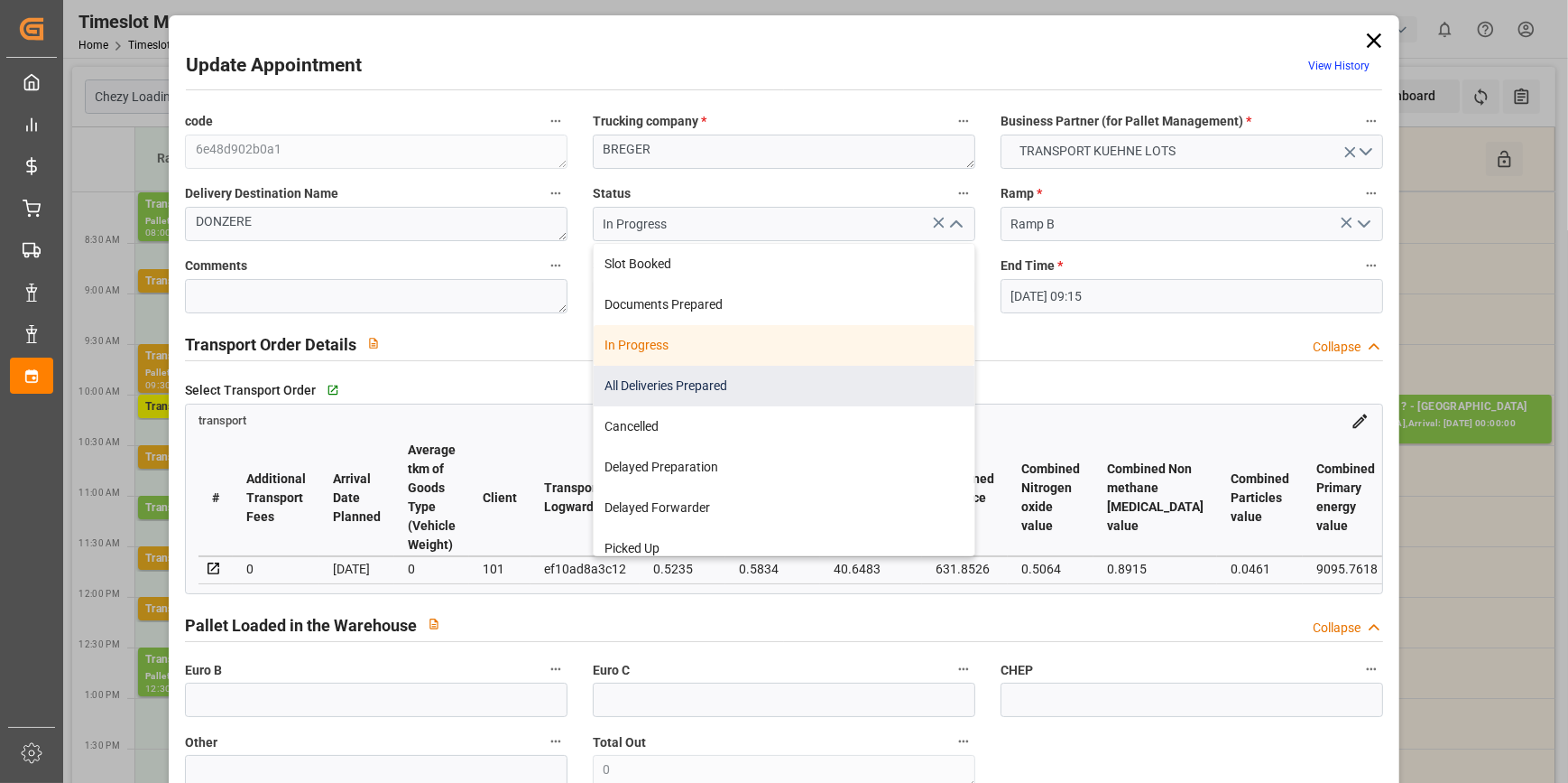
click at [651, 374] on div "All Deliveries Prepared" at bounding box center [784, 385] width 381 height 41
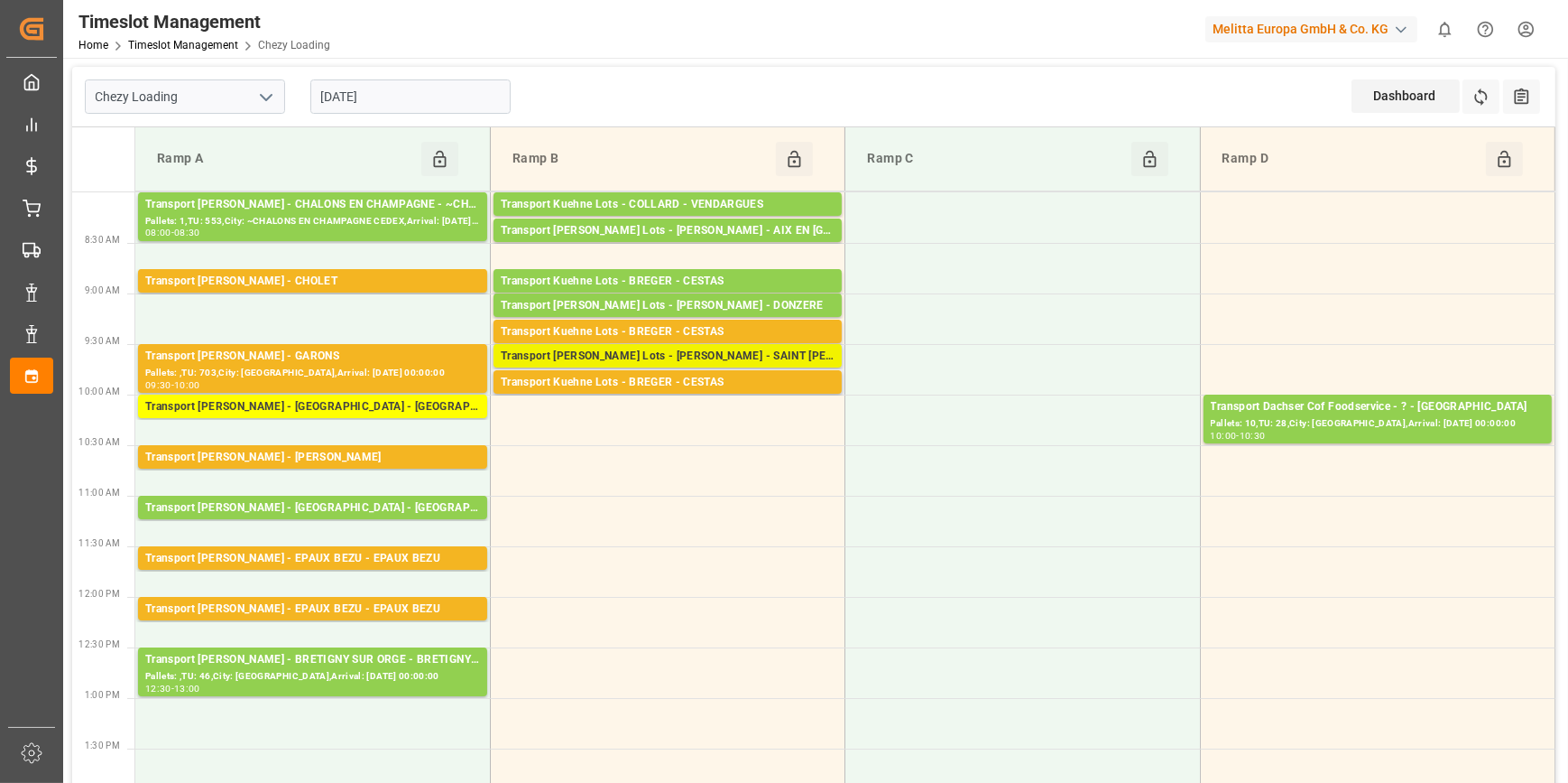
click at [734, 349] on div "Transport [PERSON_NAME] Lots - [PERSON_NAME] - SAINT [PERSON_NAME] FALLAVIER" at bounding box center [667, 356] width 333 height 18
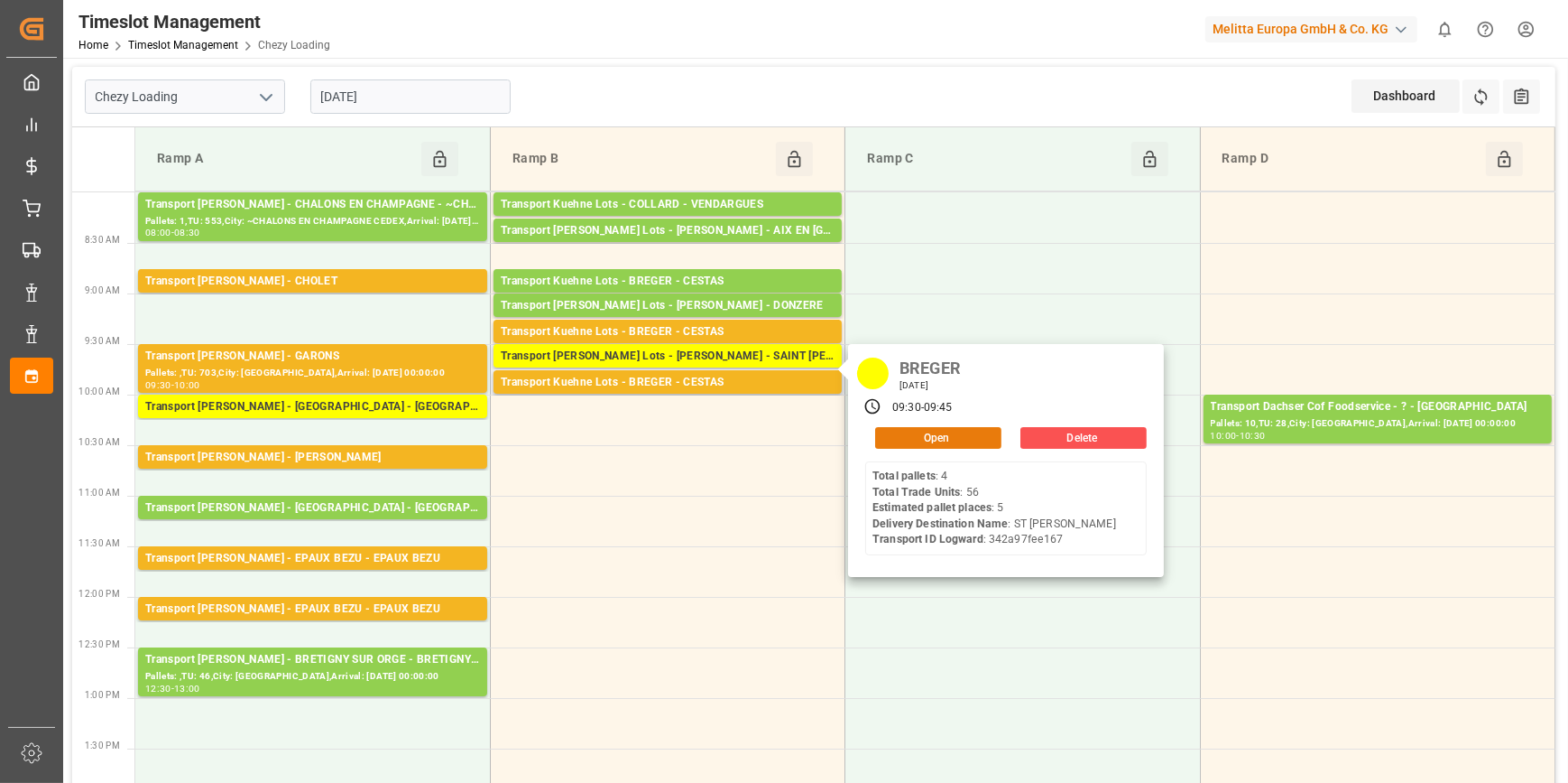
click at [927, 433] on button "Open" at bounding box center [939, 438] width 127 height 22
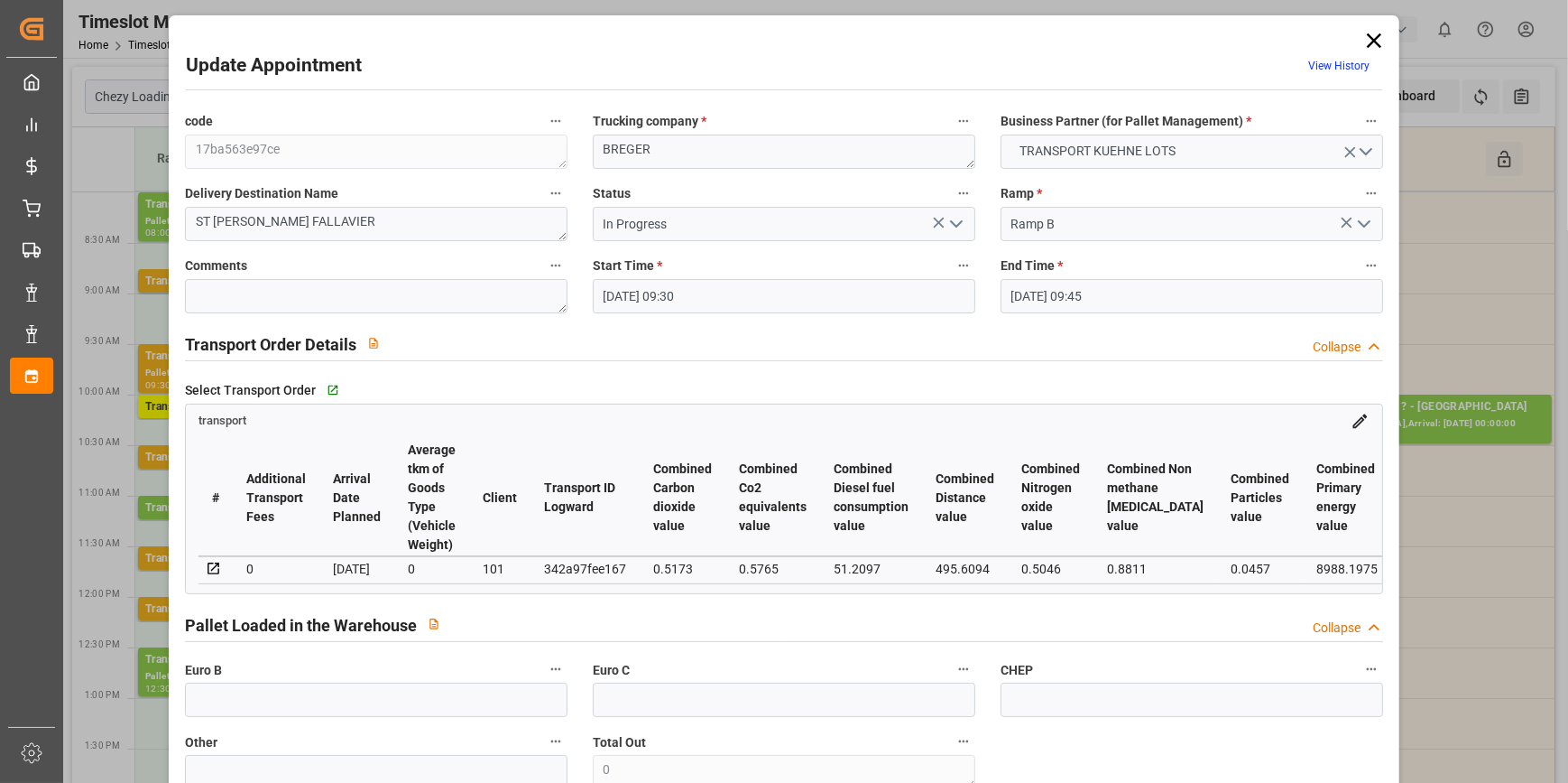
click at [954, 219] on icon "open menu" at bounding box center [957, 224] width 22 height 22
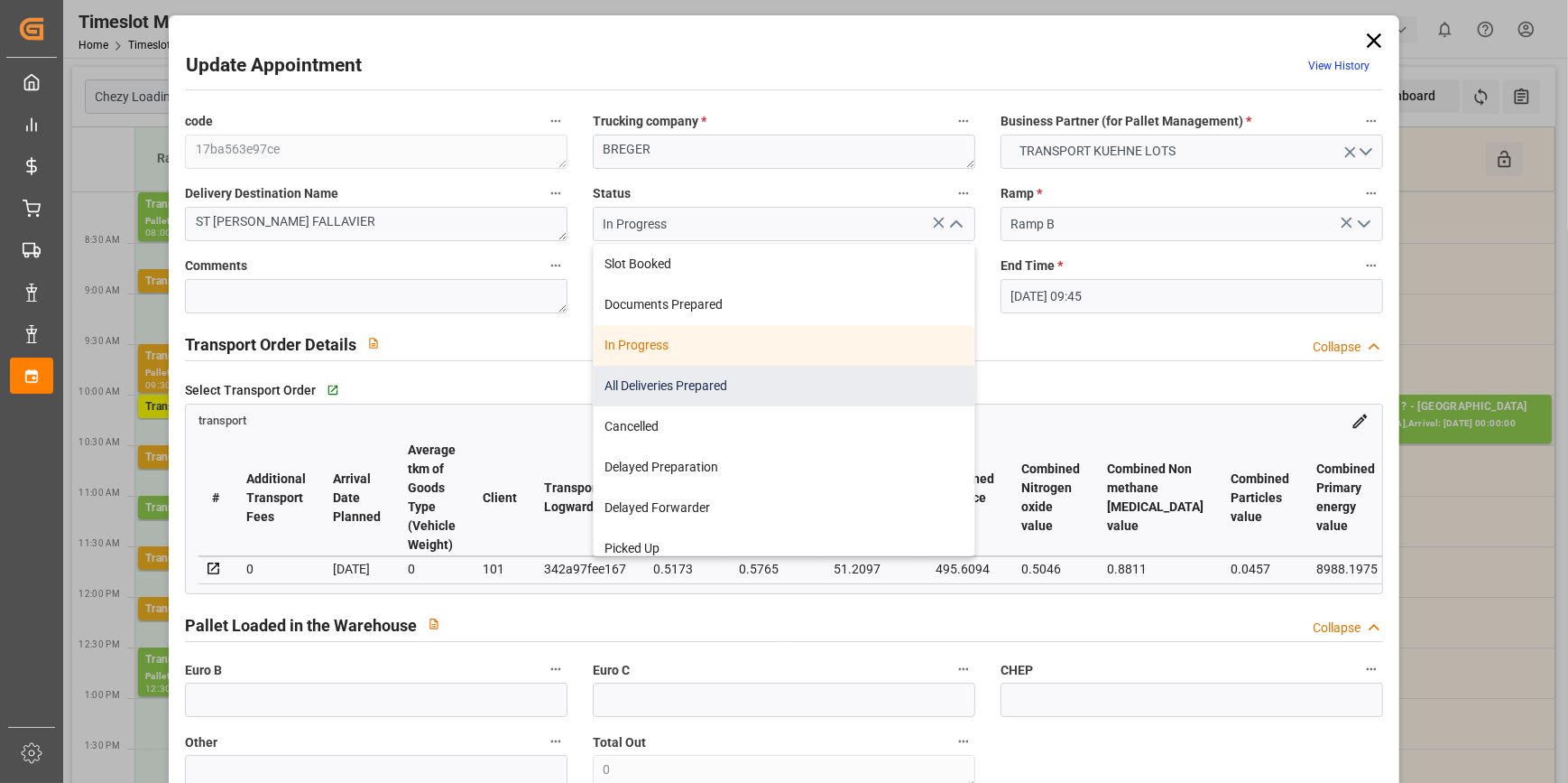
click at [635, 384] on div "All Deliveries Prepared" at bounding box center [784, 385] width 381 height 41
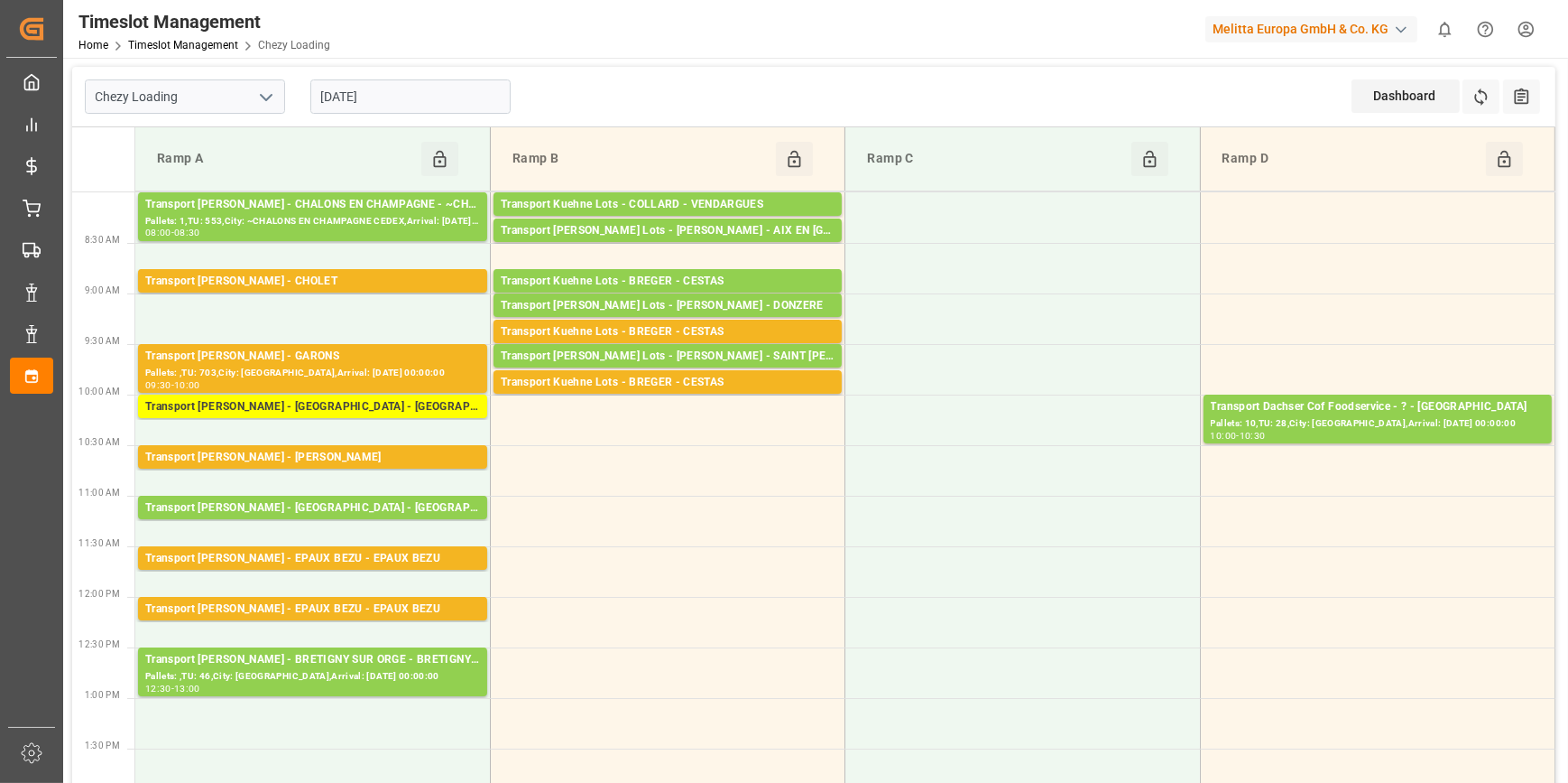
click at [427, 102] on input "[DATE]" at bounding box center [411, 96] width 200 height 35
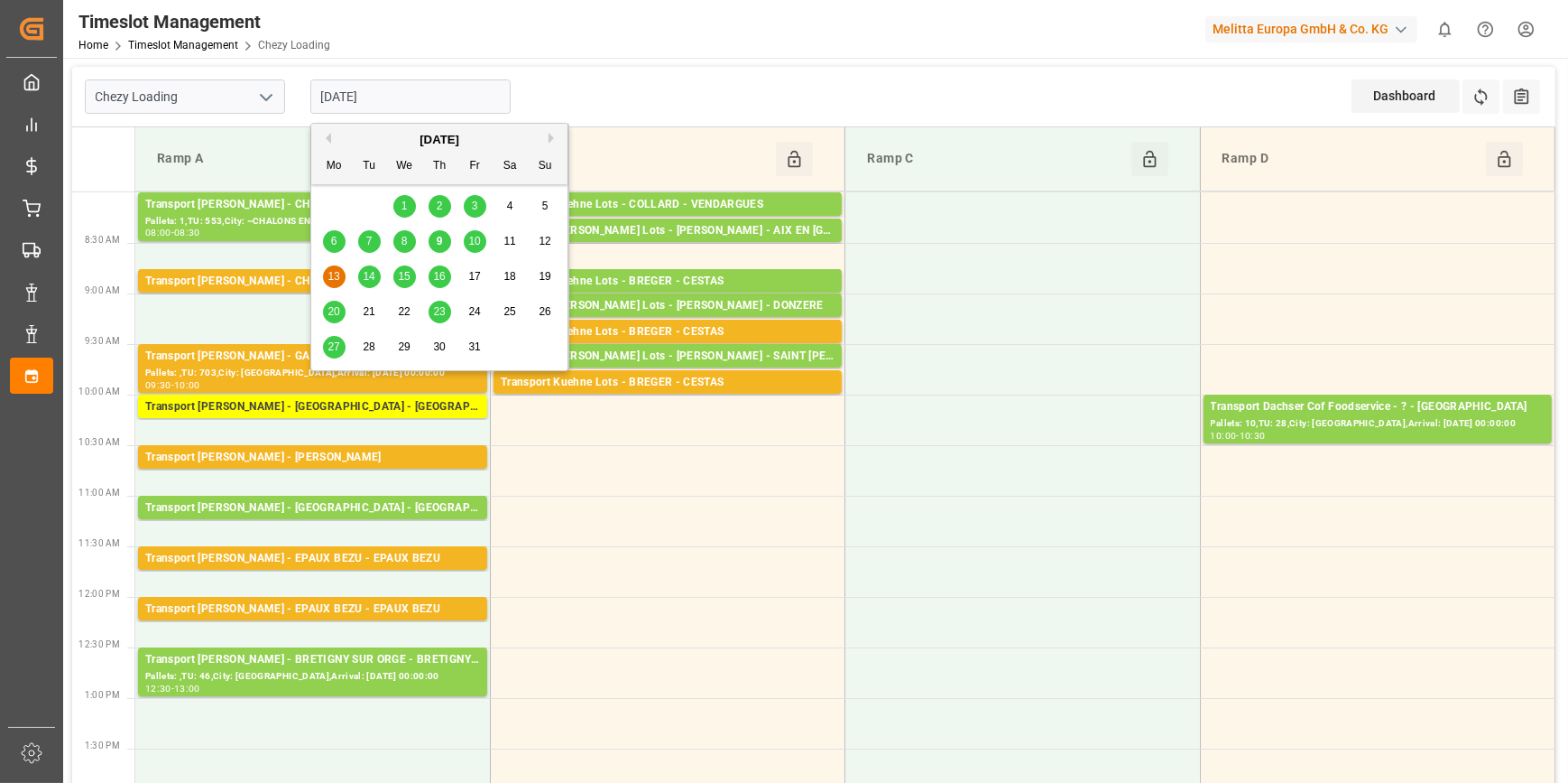
click at [478, 243] on span "10" at bounding box center [474, 241] width 12 height 13
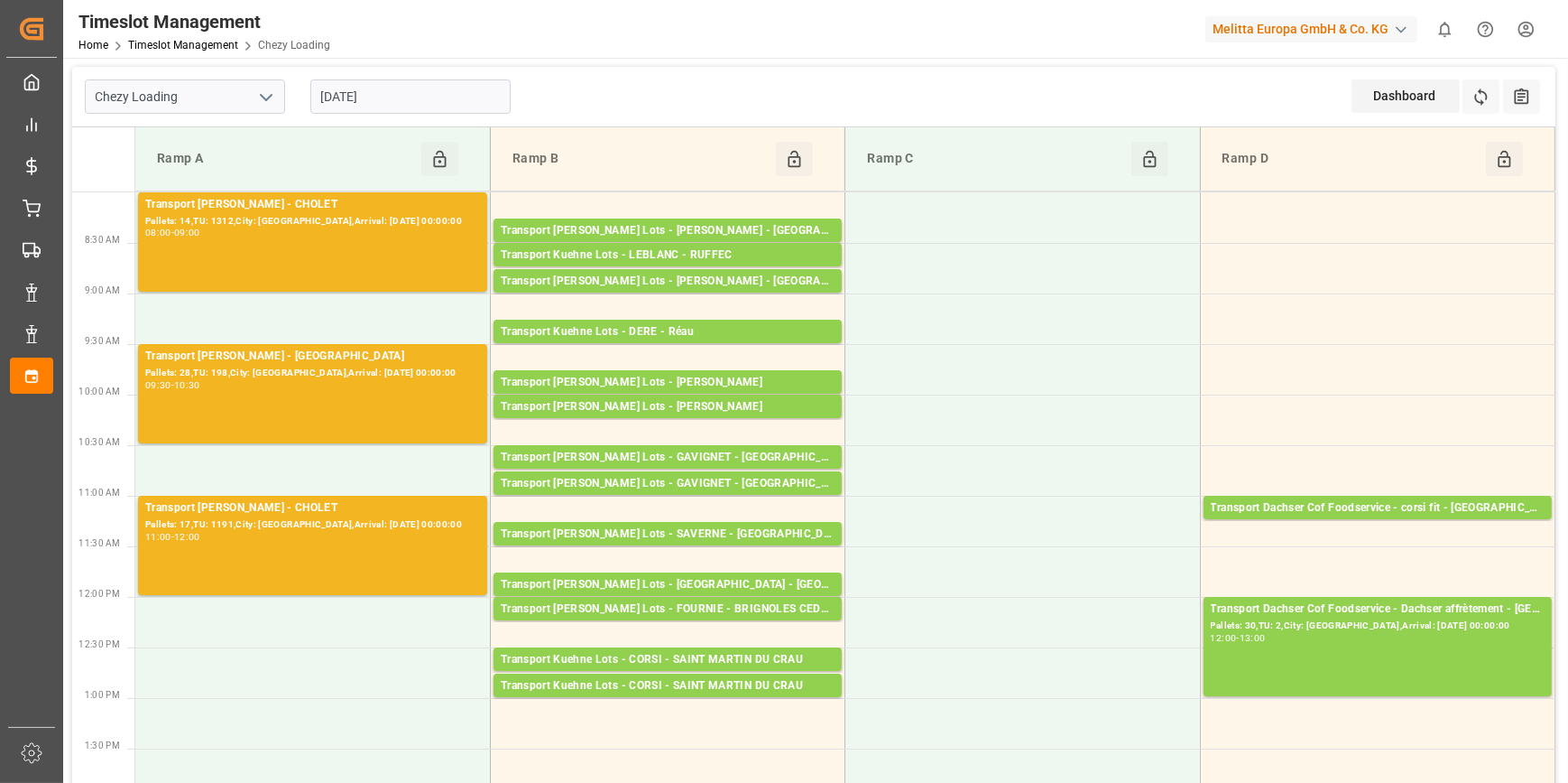
click at [404, 88] on input "[DATE]" at bounding box center [411, 96] width 200 height 35
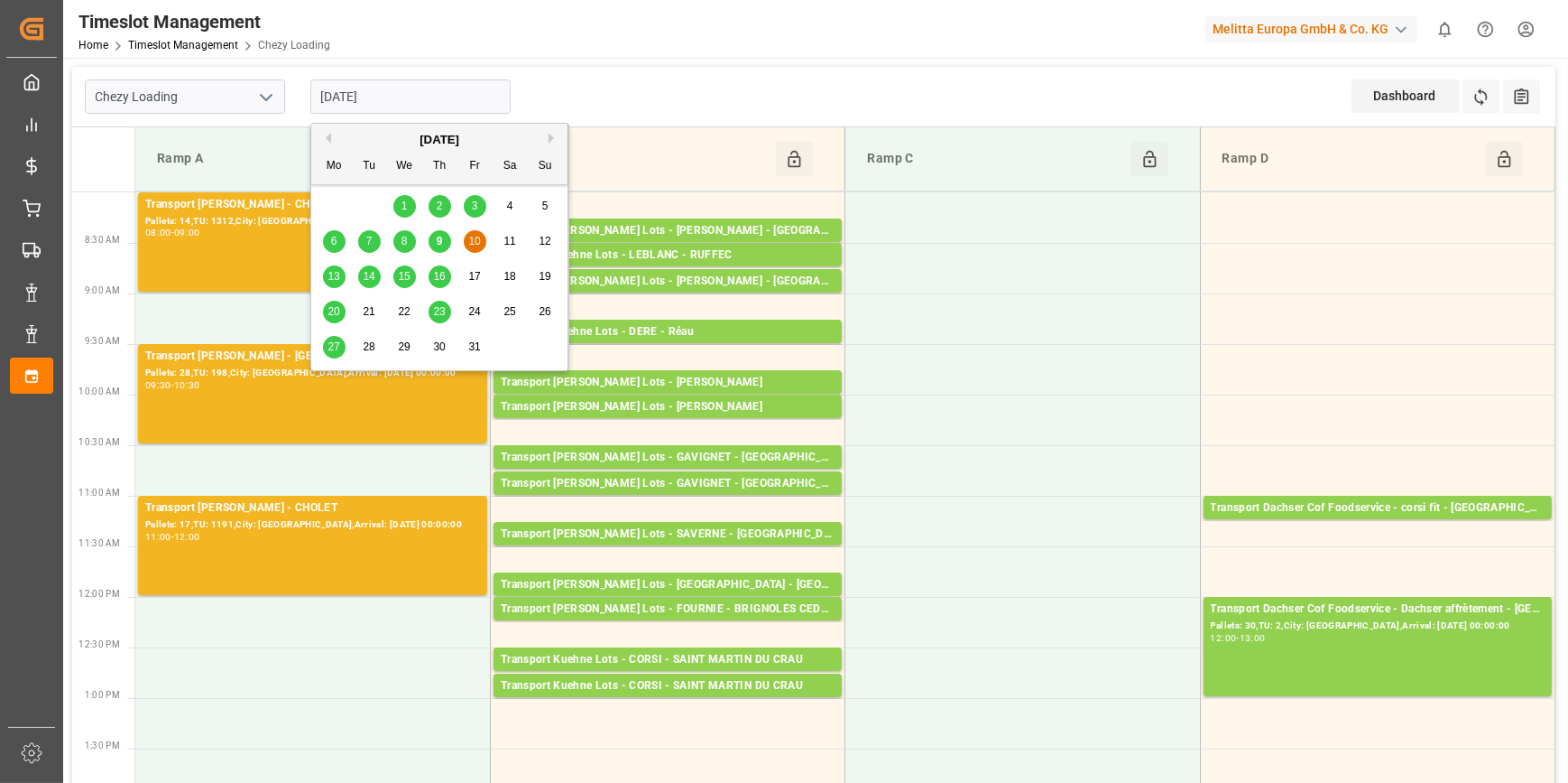
click at [333, 275] on span "13" at bounding box center [333, 276] width 12 height 13
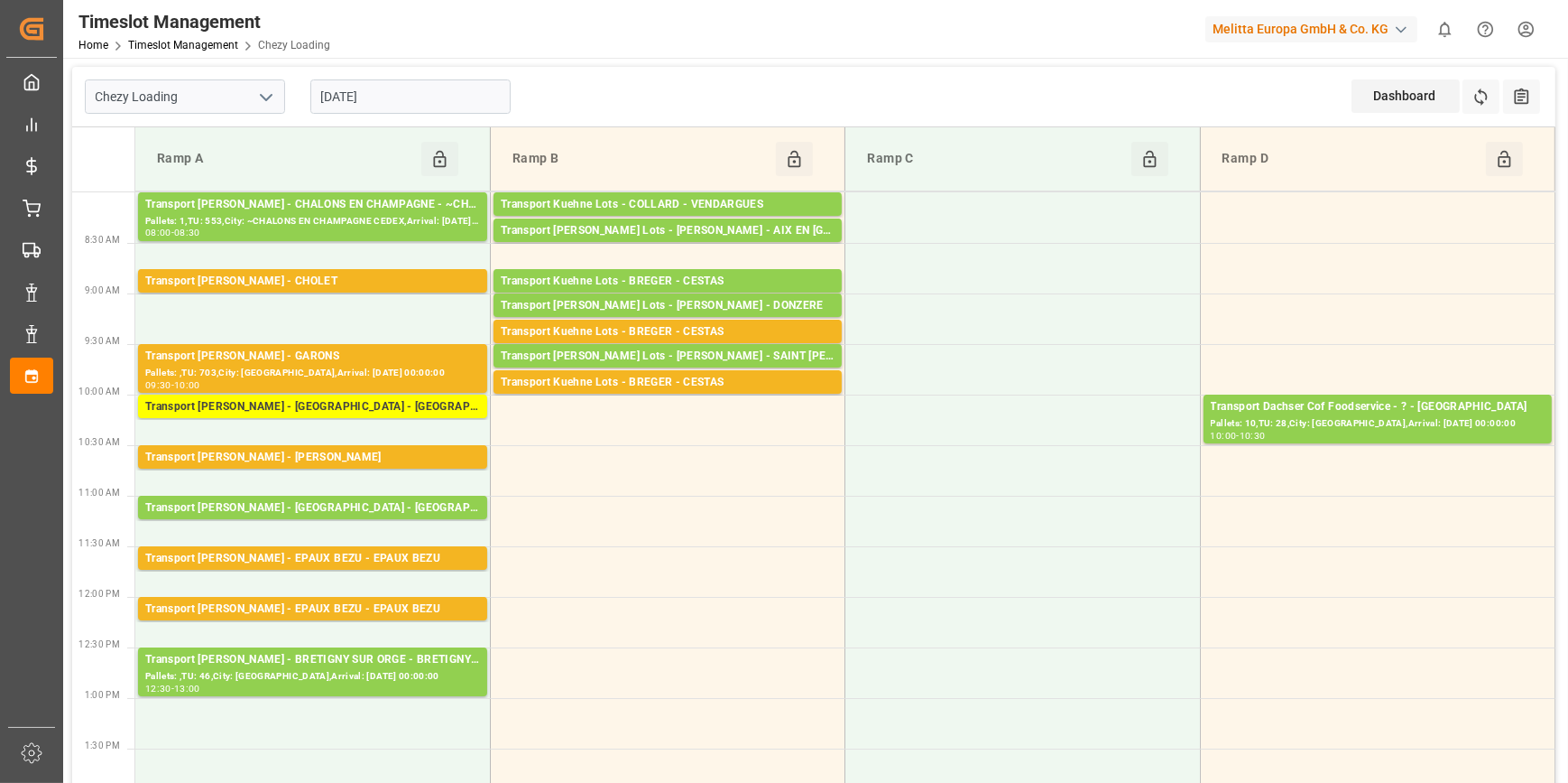
click at [395, 91] on input "[DATE]" at bounding box center [411, 96] width 200 height 35
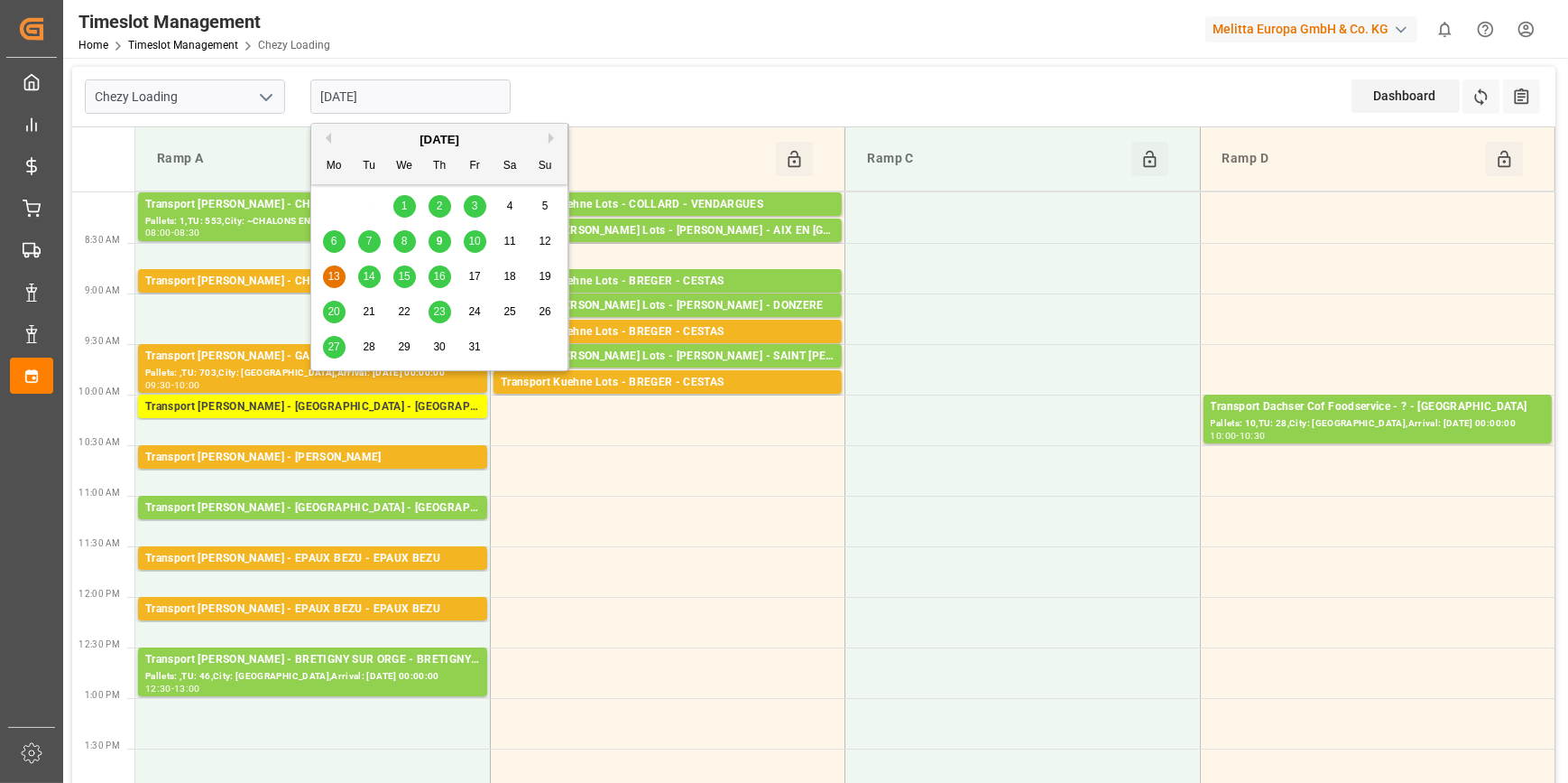
click at [471, 243] on span "10" at bounding box center [474, 241] width 12 height 13
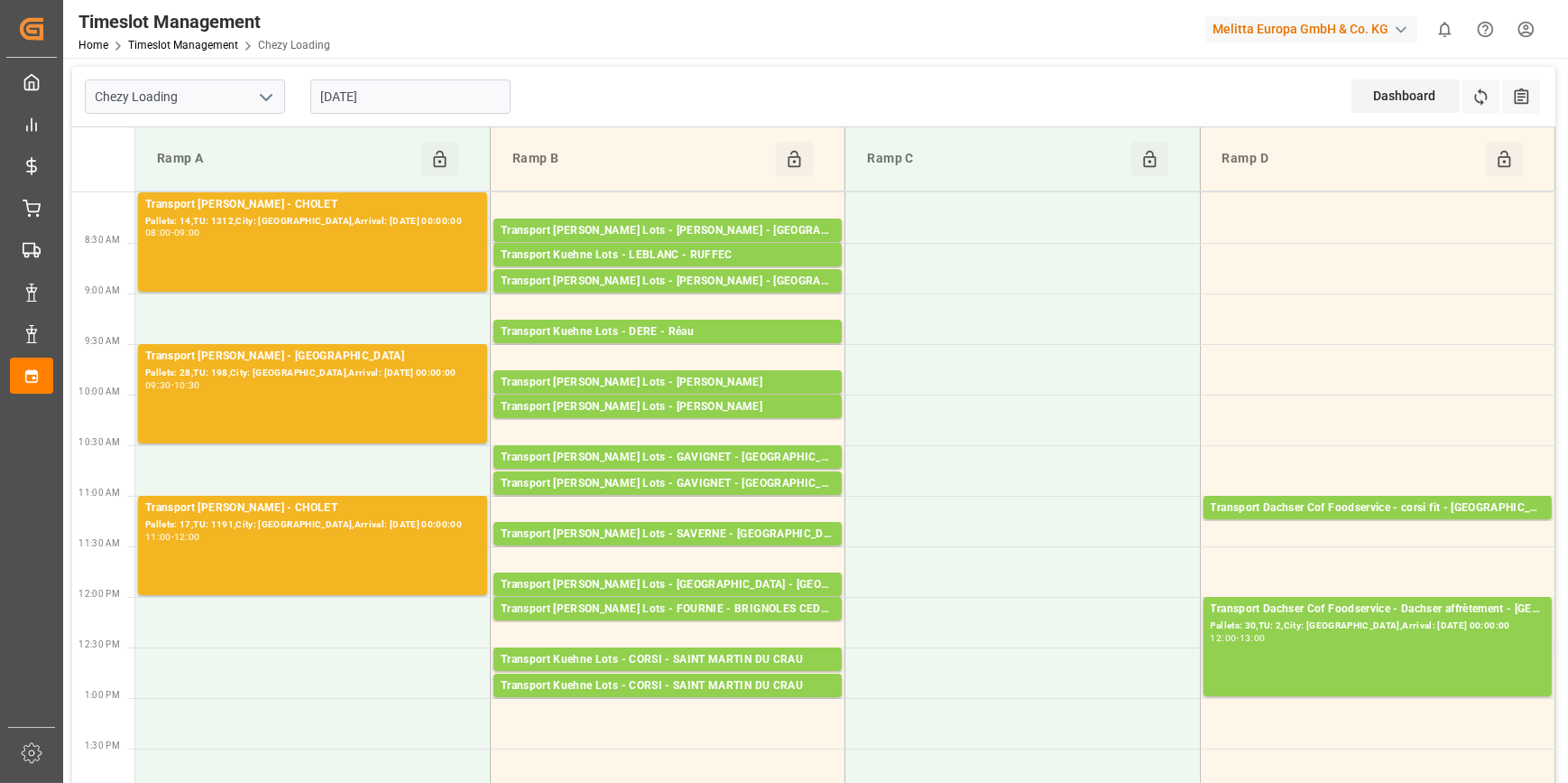
click at [388, 87] on input "[DATE]" at bounding box center [411, 96] width 200 height 35
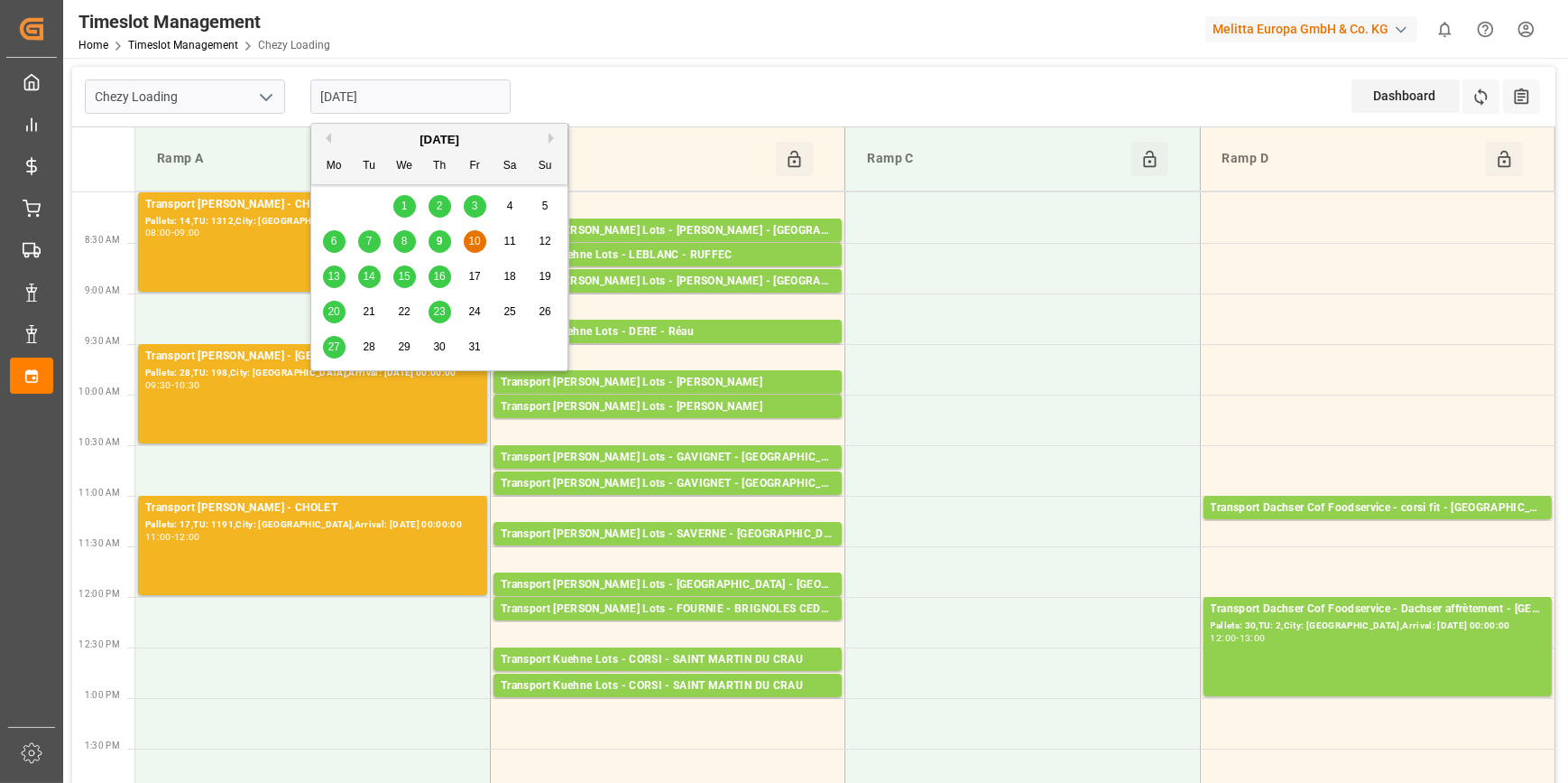
click at [336, 272] on span "13" at bounding box center [333, 276] width 12 height 13
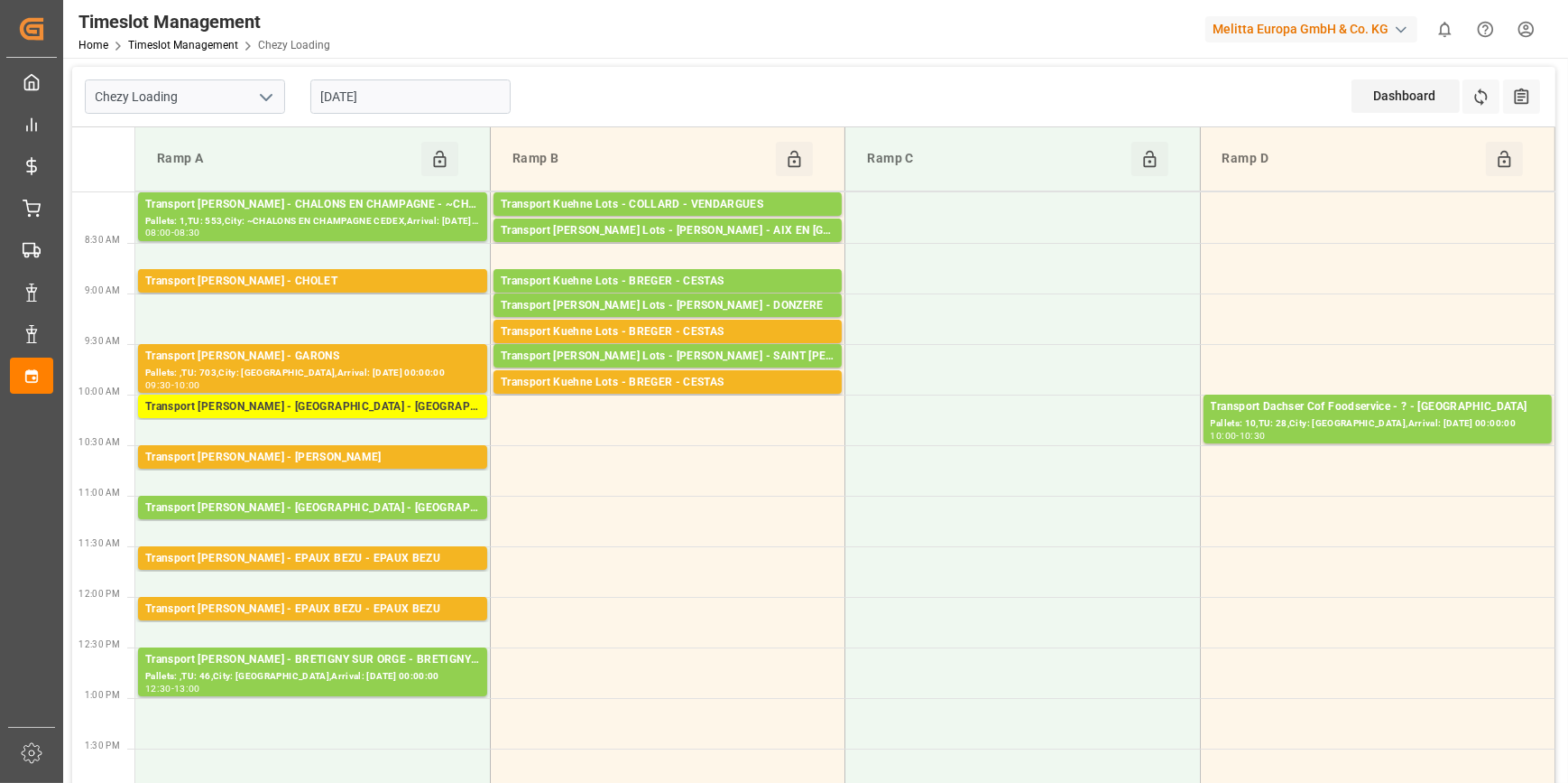
click at [364, 90] on input "[DATE]" at bounding box center [411, 96] width 200 height 35
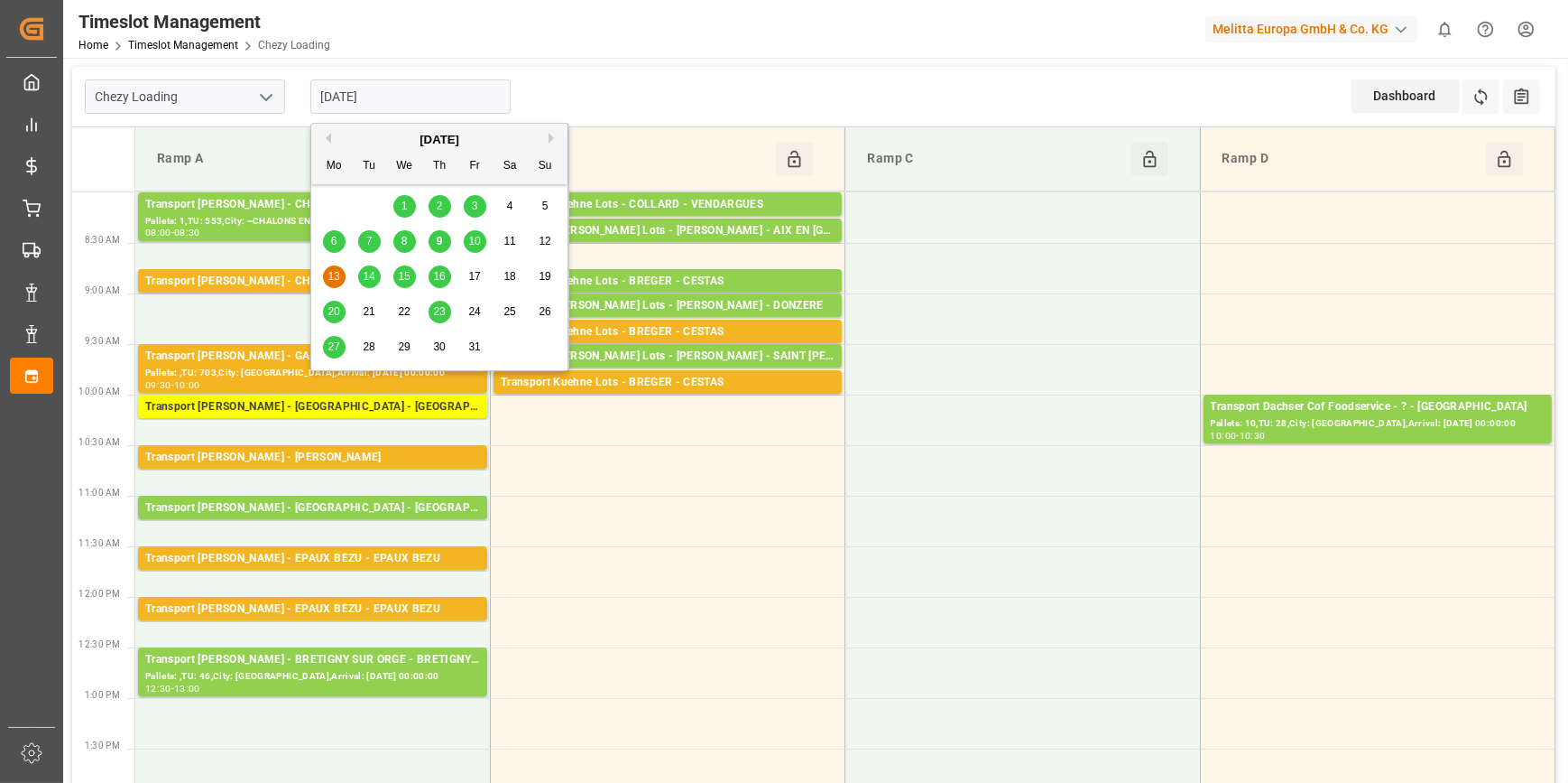
click at [474, 231] on div "10" at bounding box center [475, 242] width 23 height 22
